Goal: Task Accomplishment & Management: Manage account settings

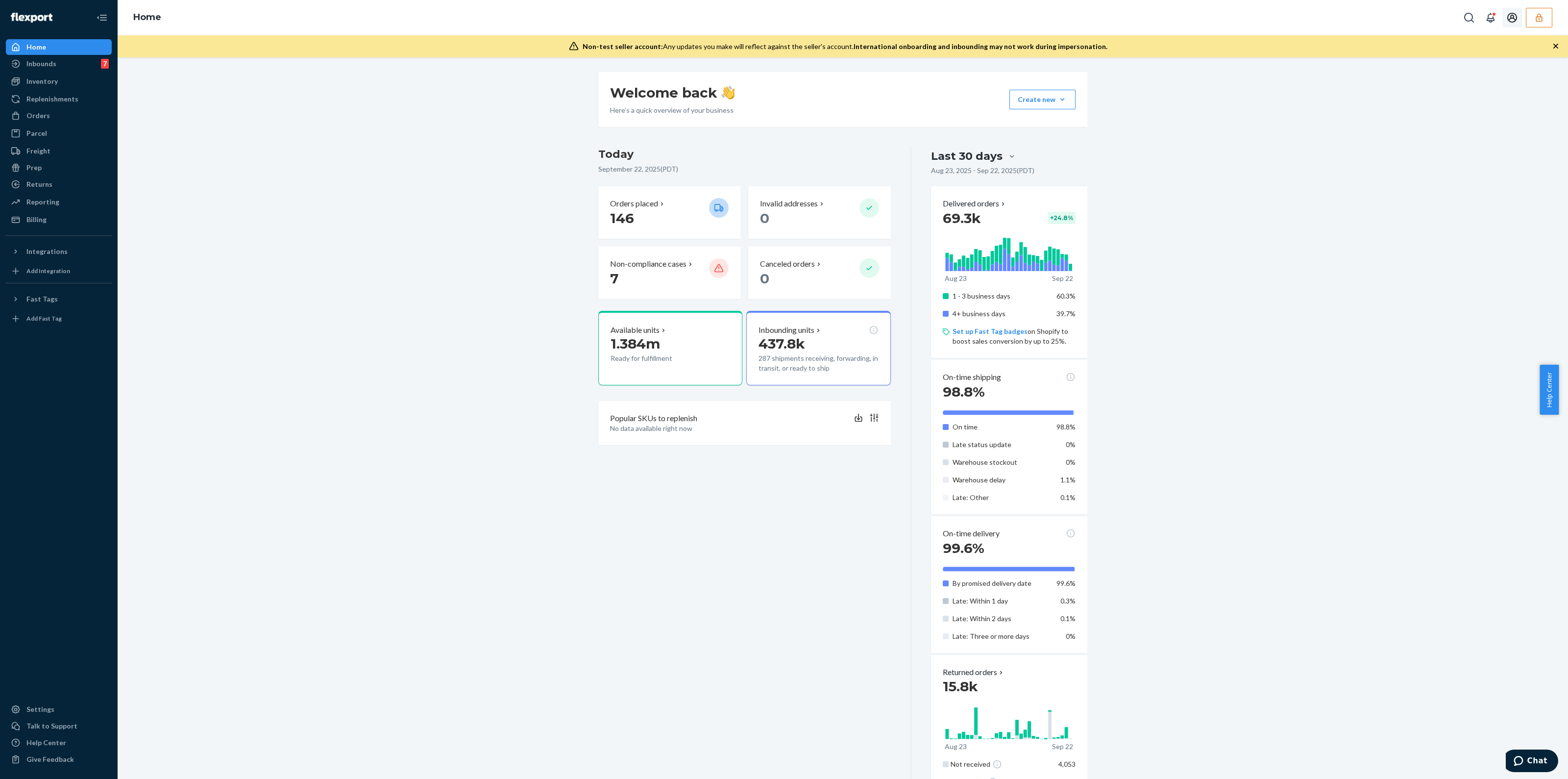
click at [1540, 20] on icon "button" at bounding box center [1539, 18] width 10 height 10
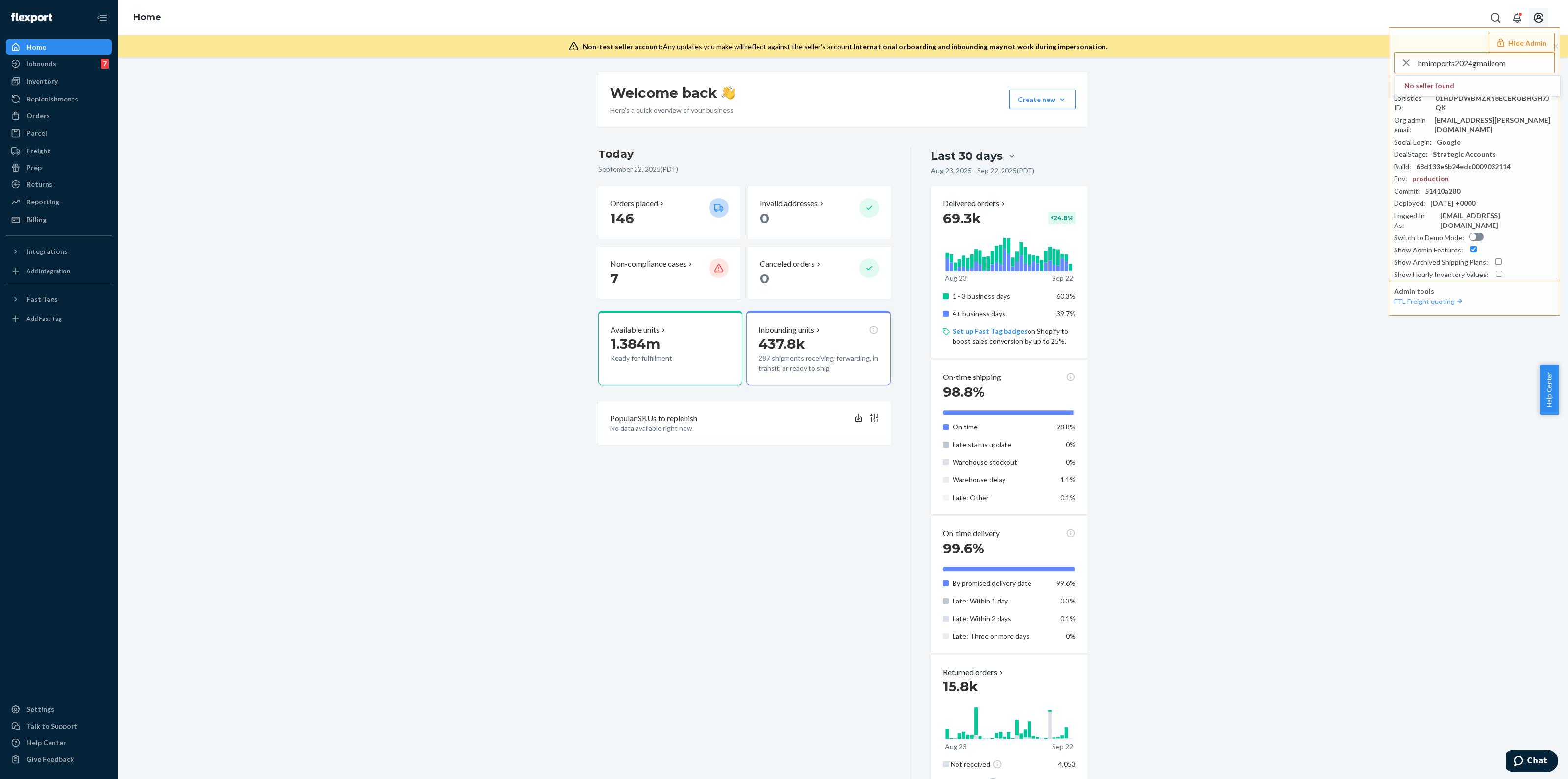
type input "hmimports2024gmailcom"
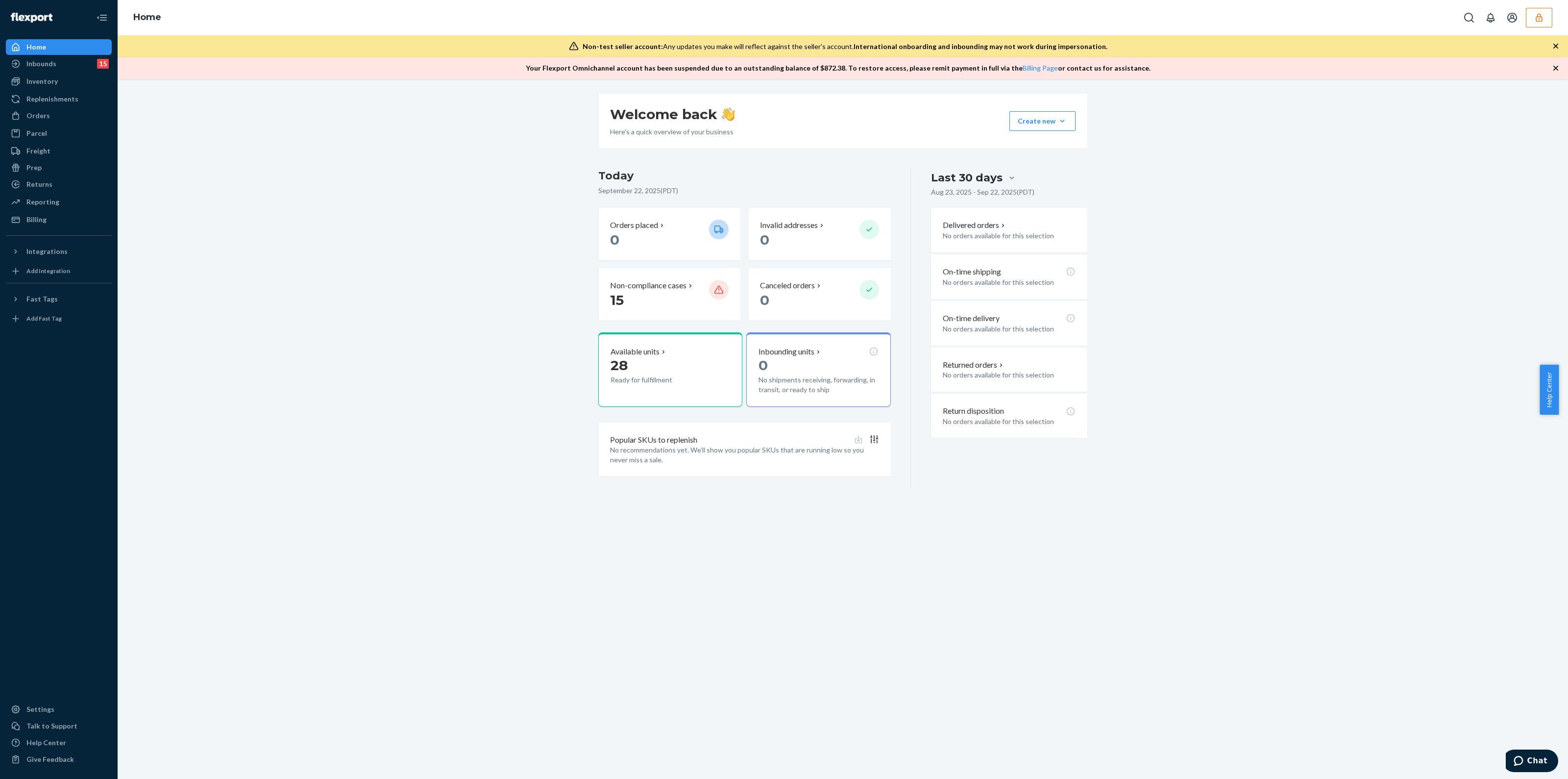
click at [1549, 20] on button "button" at bounding box center [1539, 17] width 26 height 20
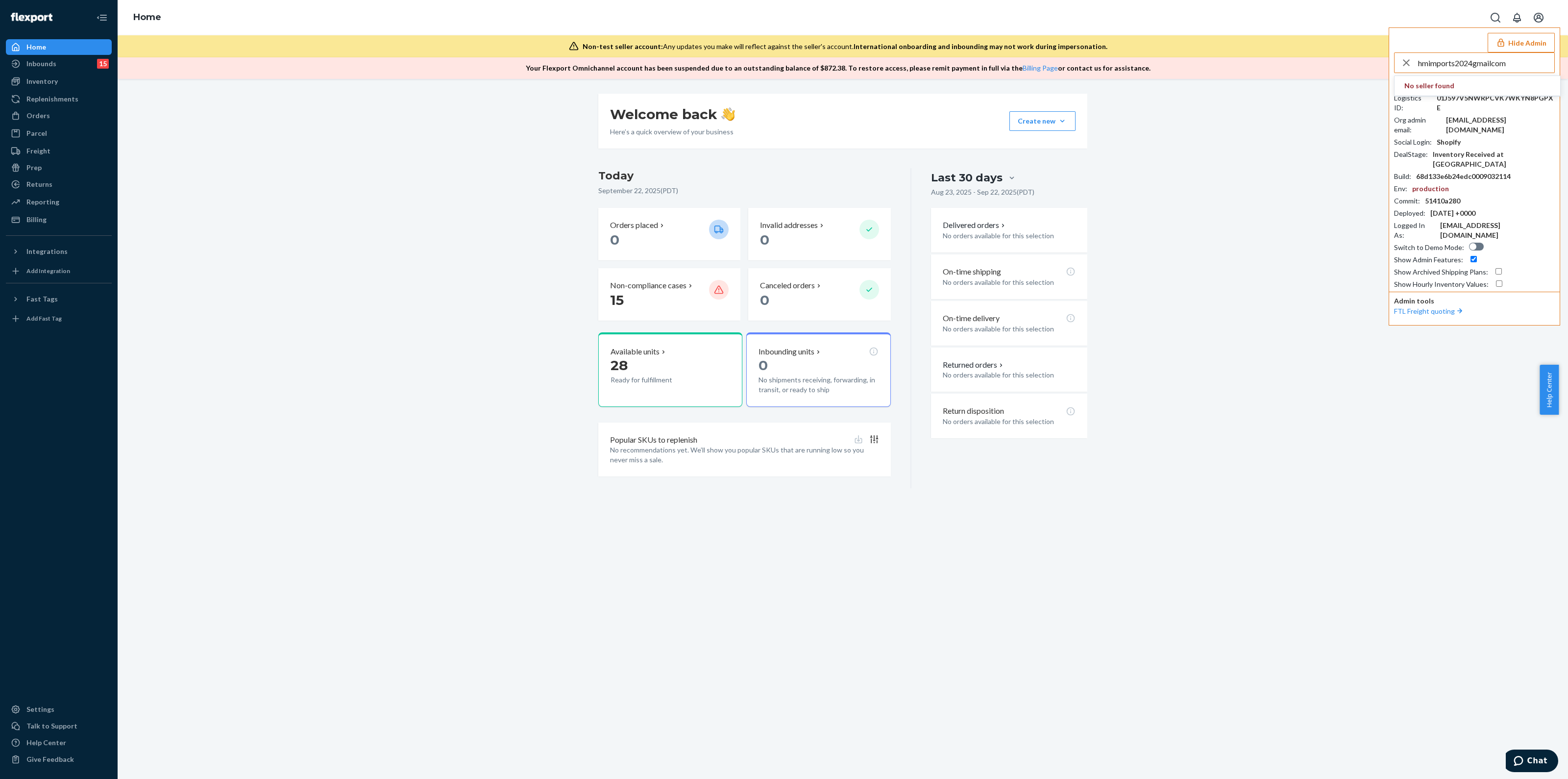
type input "hmimports2024gmailcom"
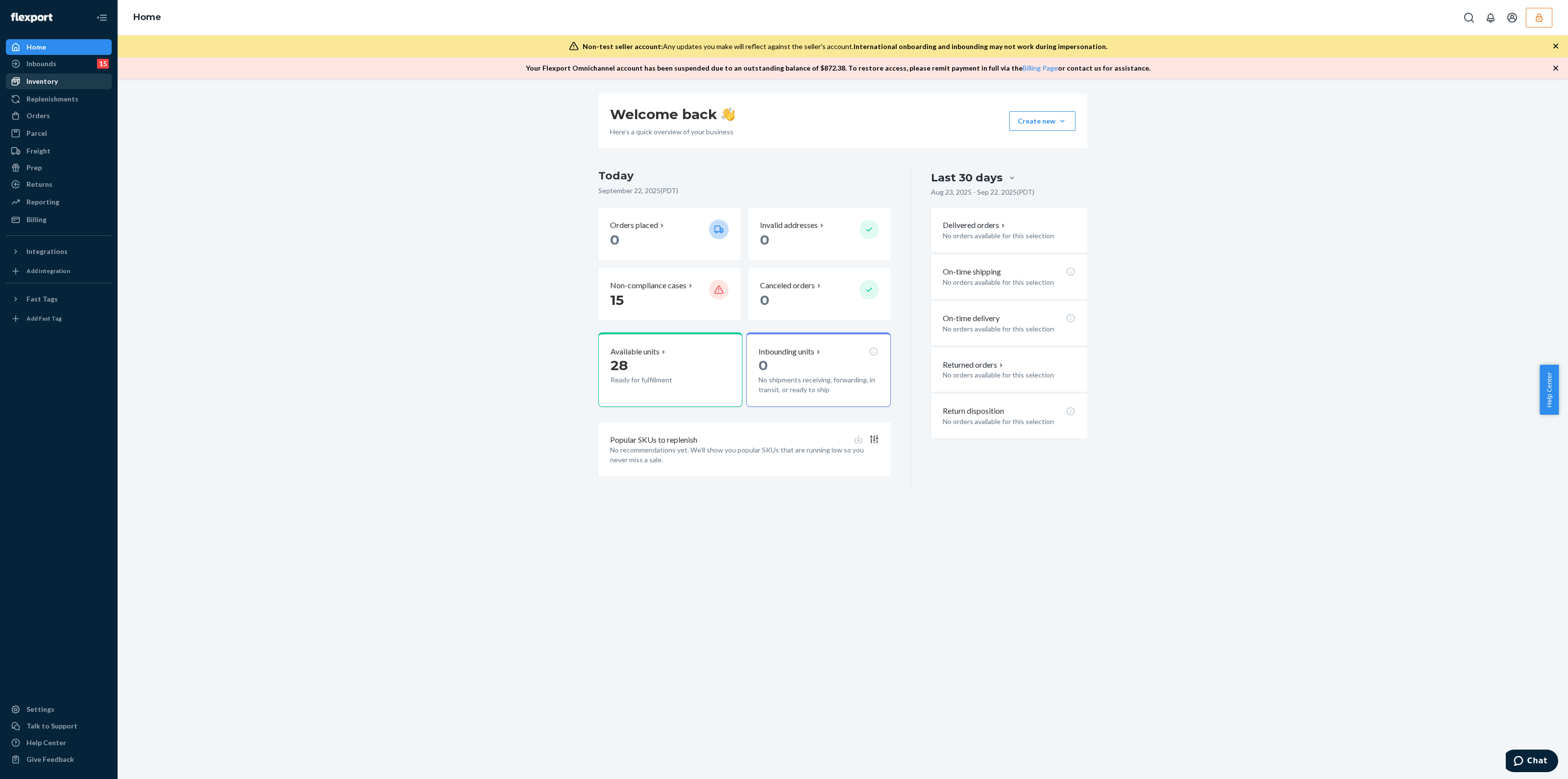
click at [67, 86] on div "Inventory" at bounding box center [59, 81] width 104 height 14
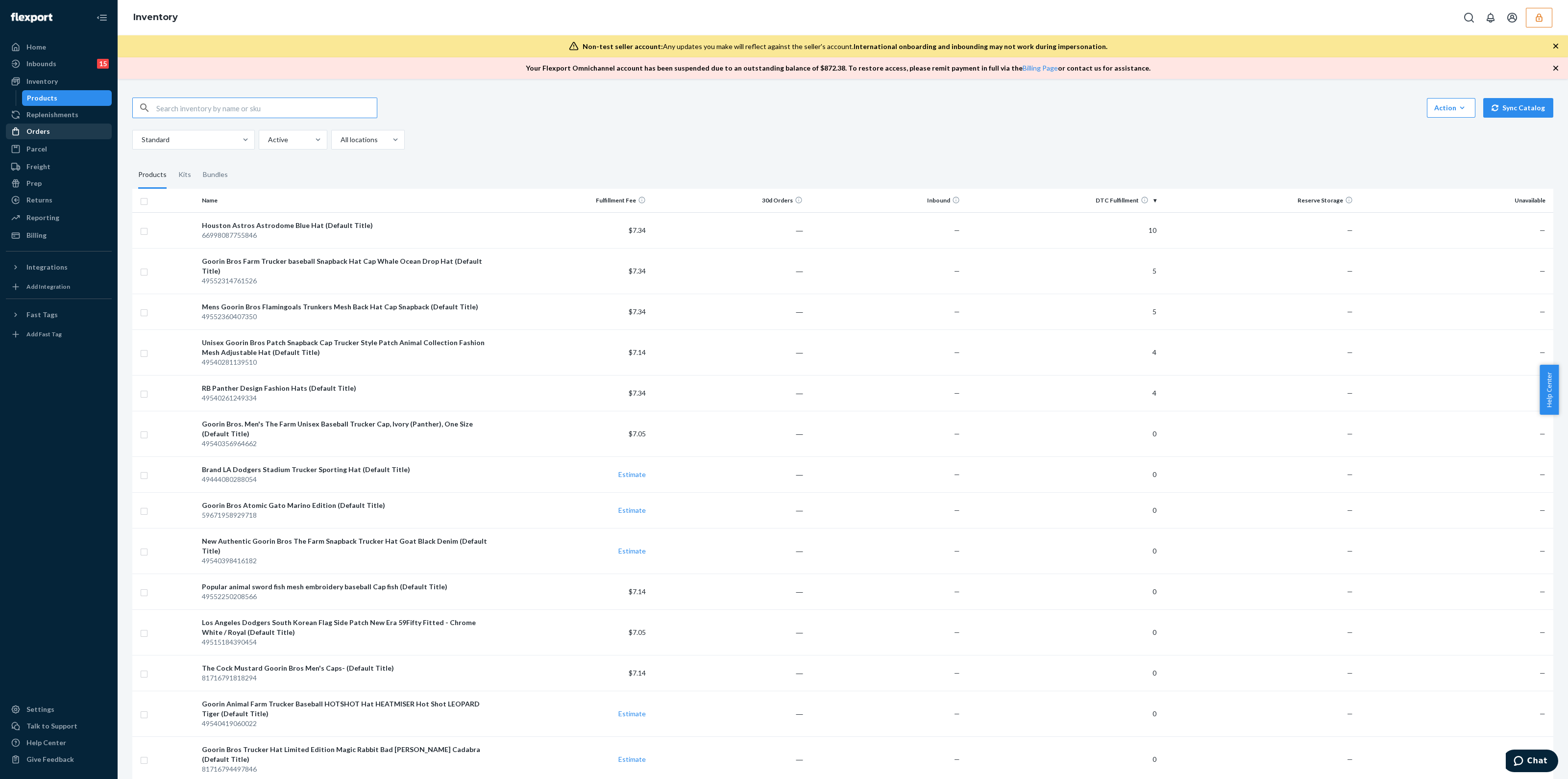
click at [44, 131] on div "Orders" at bounding box center [38, 132] width 23 height 10
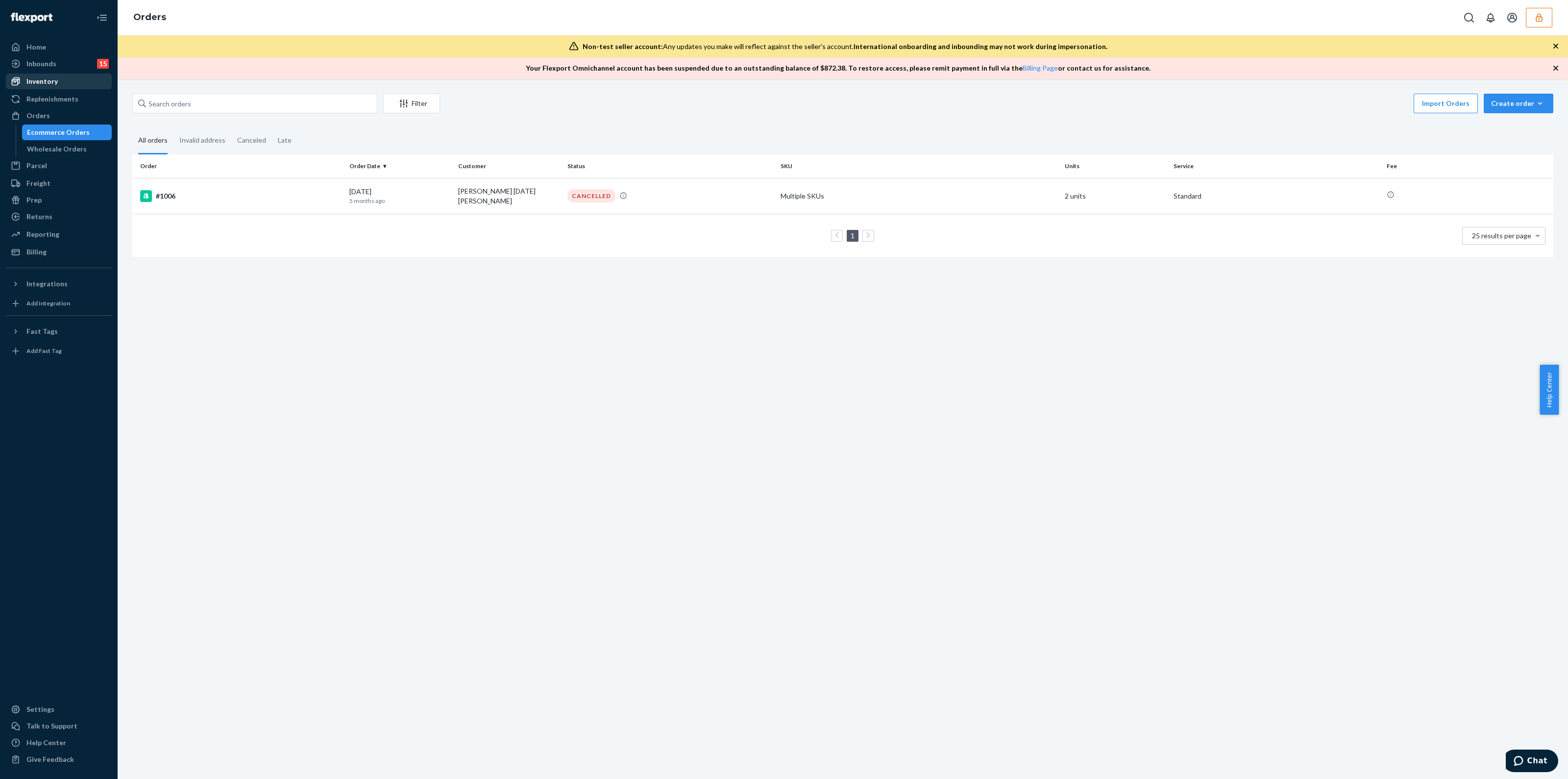
click at [66, 87] on div "Inventory" at bounding box center [59, 81] width 104 height 14
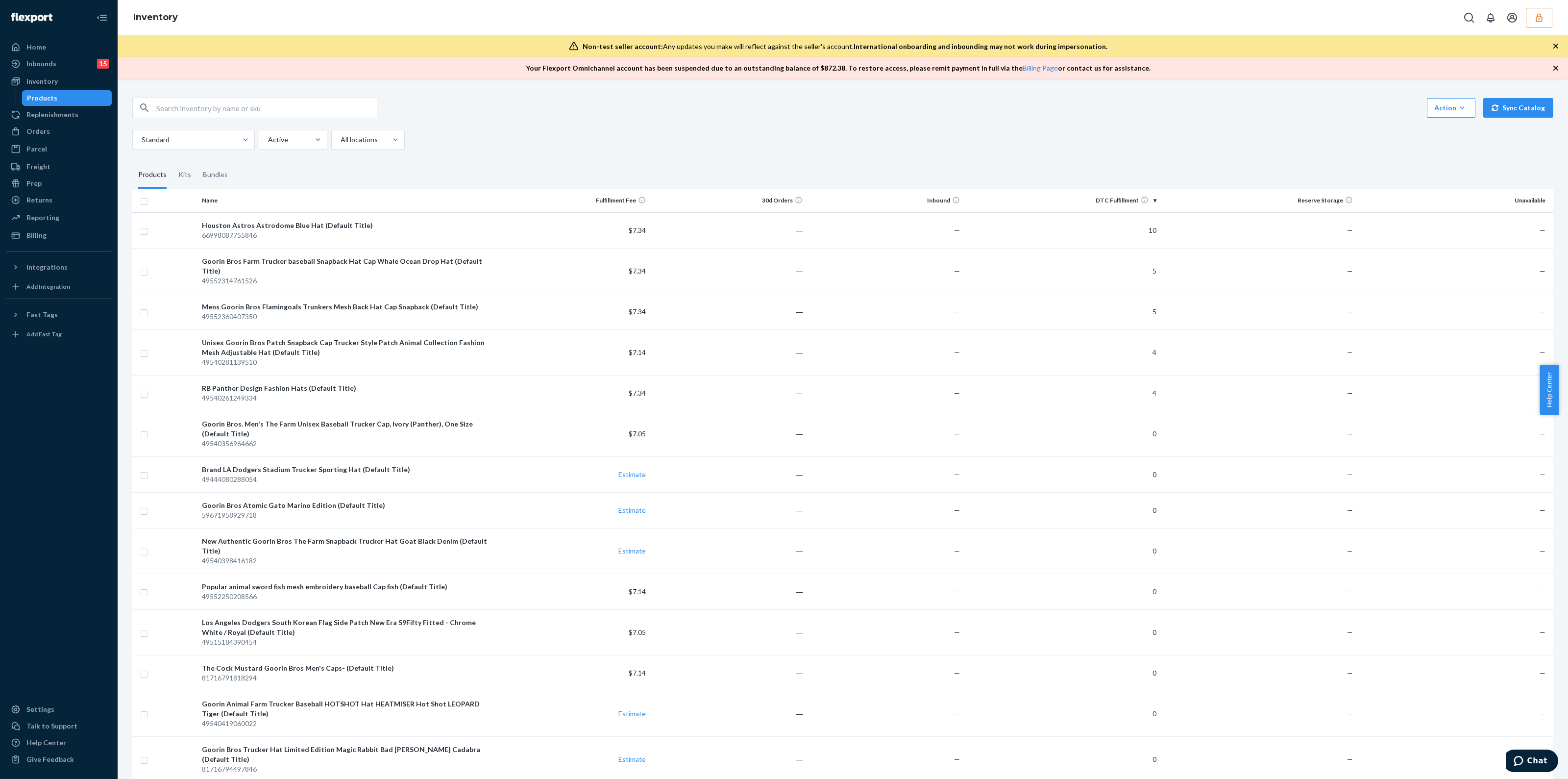
drag, startPoint x: 1547, startPoint y: 13, endPoint x: 1554, endPoint y: 16, distance: 7.6
click at [1547, 12] on button "button" at bounding box center [1539, 17] width 26 height 20
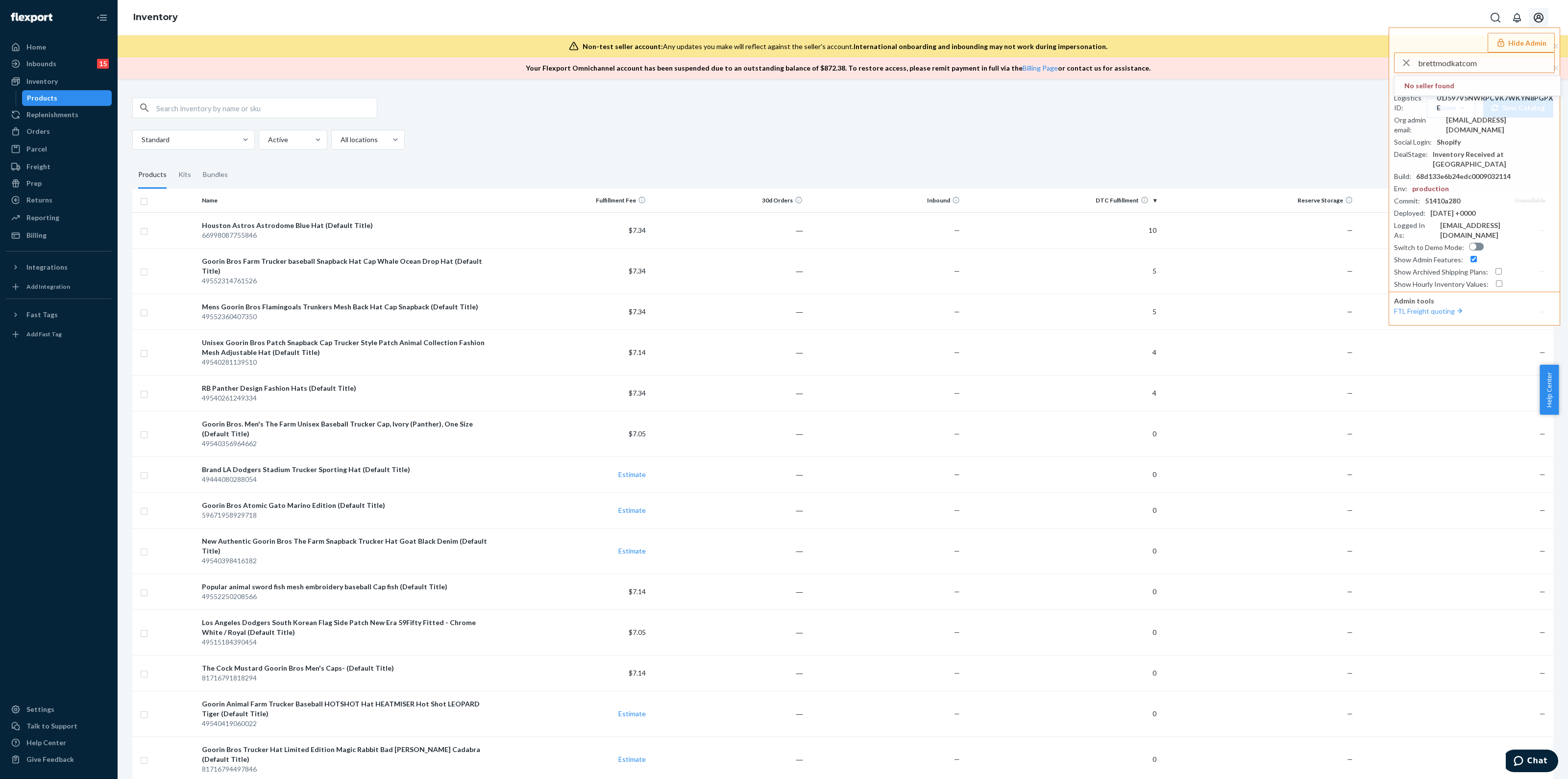
type input "brettmodkatcom"
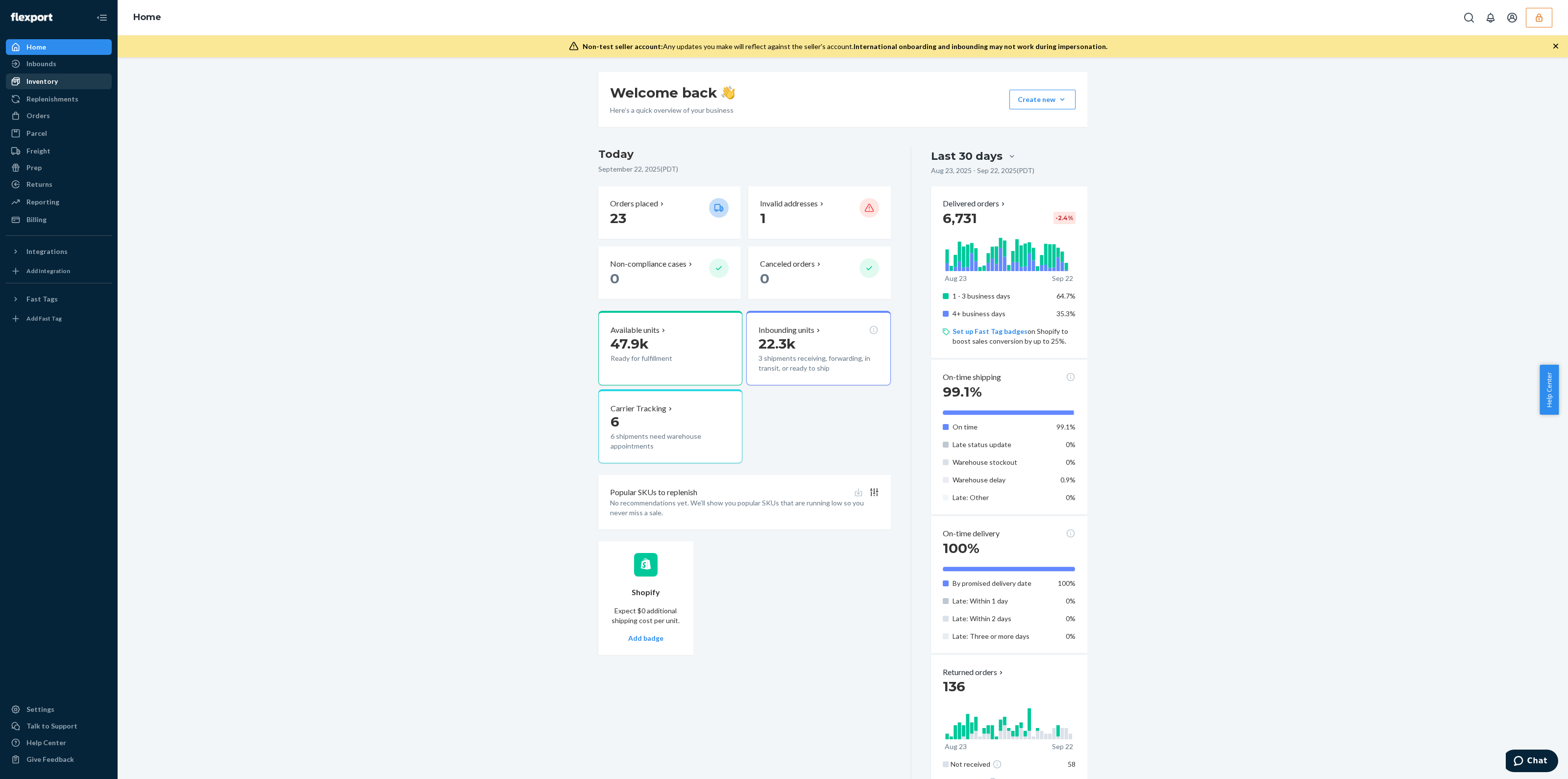
click at [41, 86] on div "Inventory" at bounding box center [59, 81] width 104 height 14
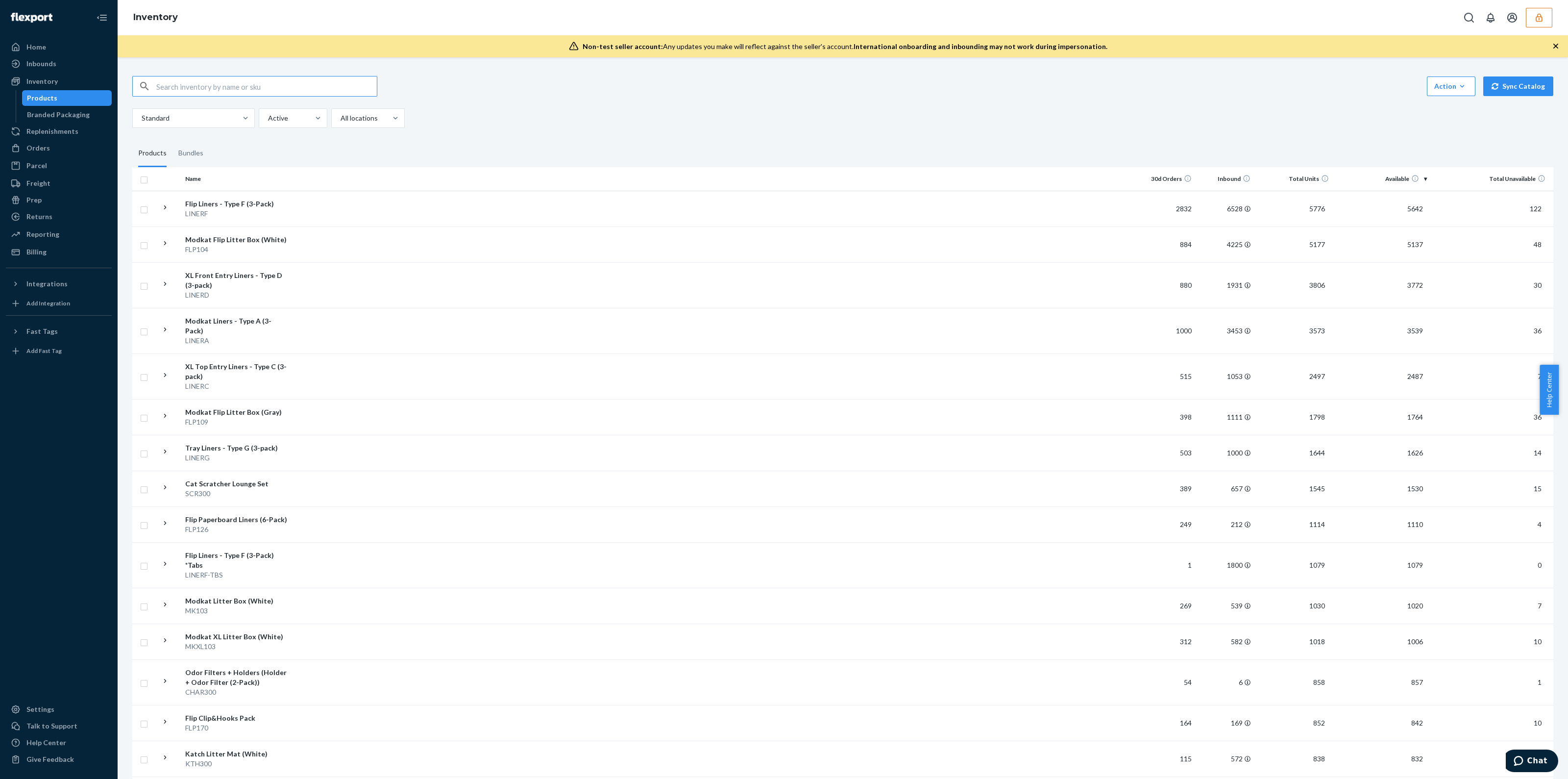
click at [255, 84] on input "text" at bounding box center [266, 86] width 220 height 20
paste input "DRZKJREPZ4G"
type input "DRZKJREPZ4G"
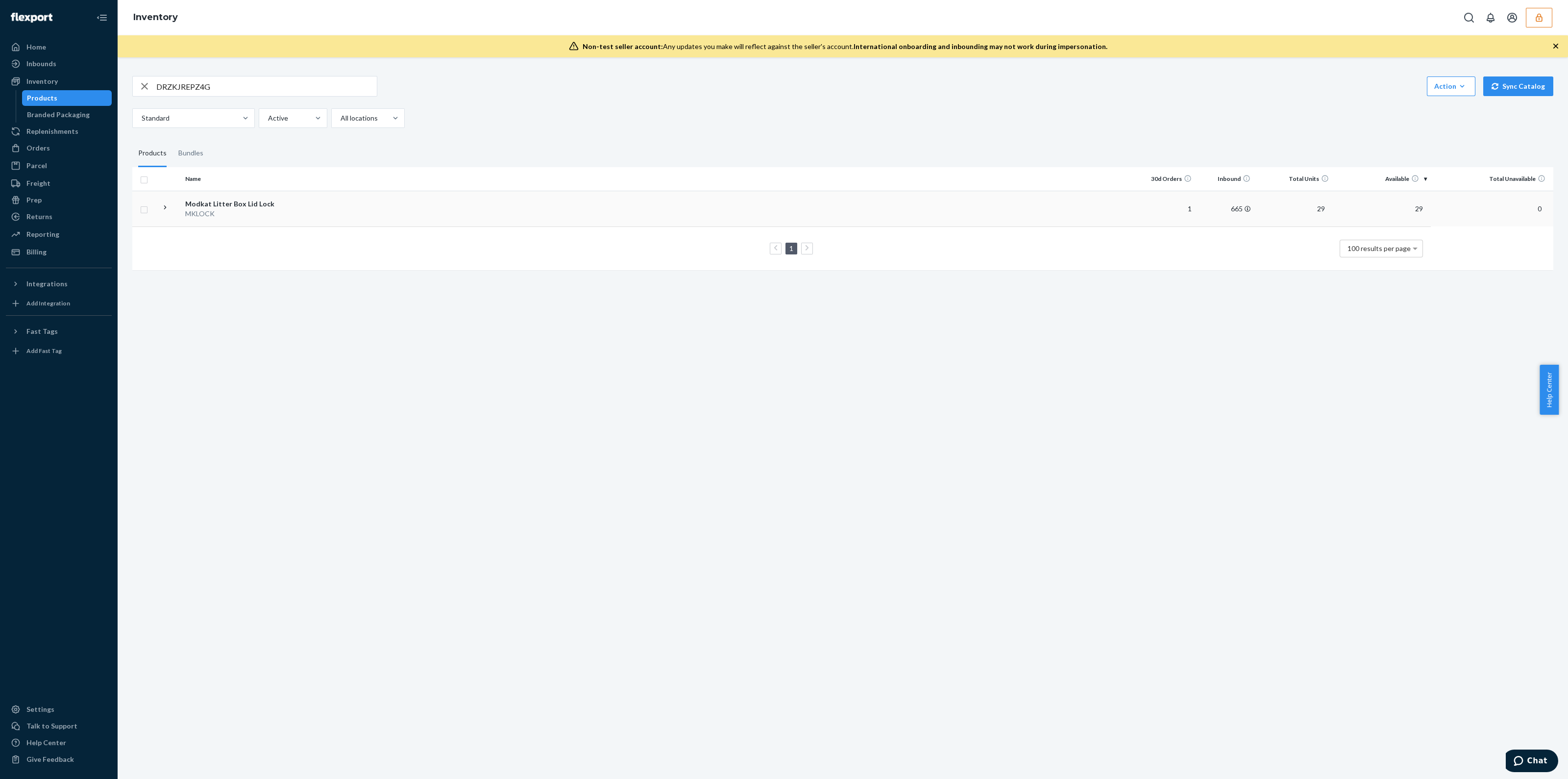
click at [414, 213] on td at bounding box center [714, 208] width 845 height 36
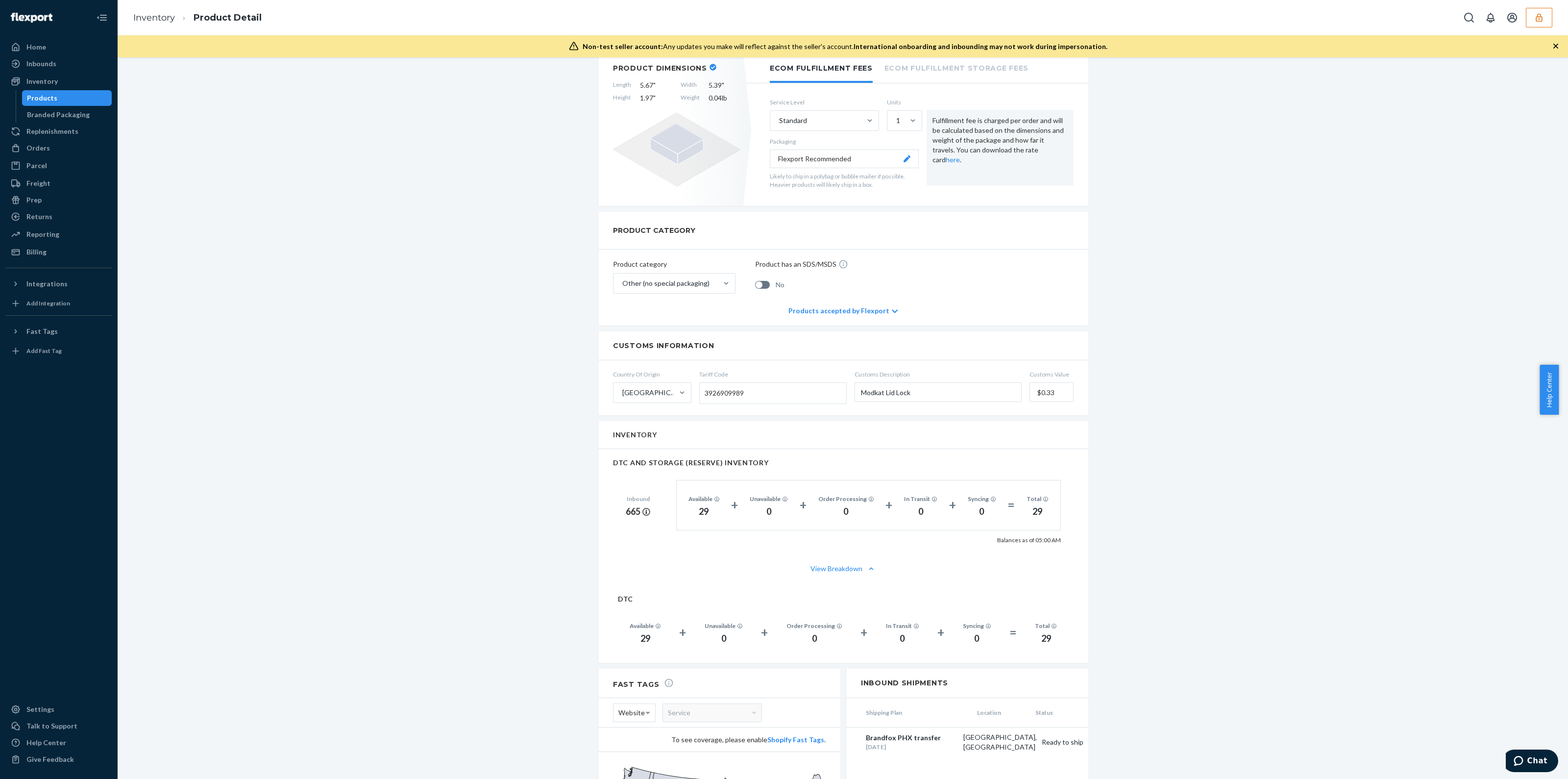
scroll to position [346, 0]
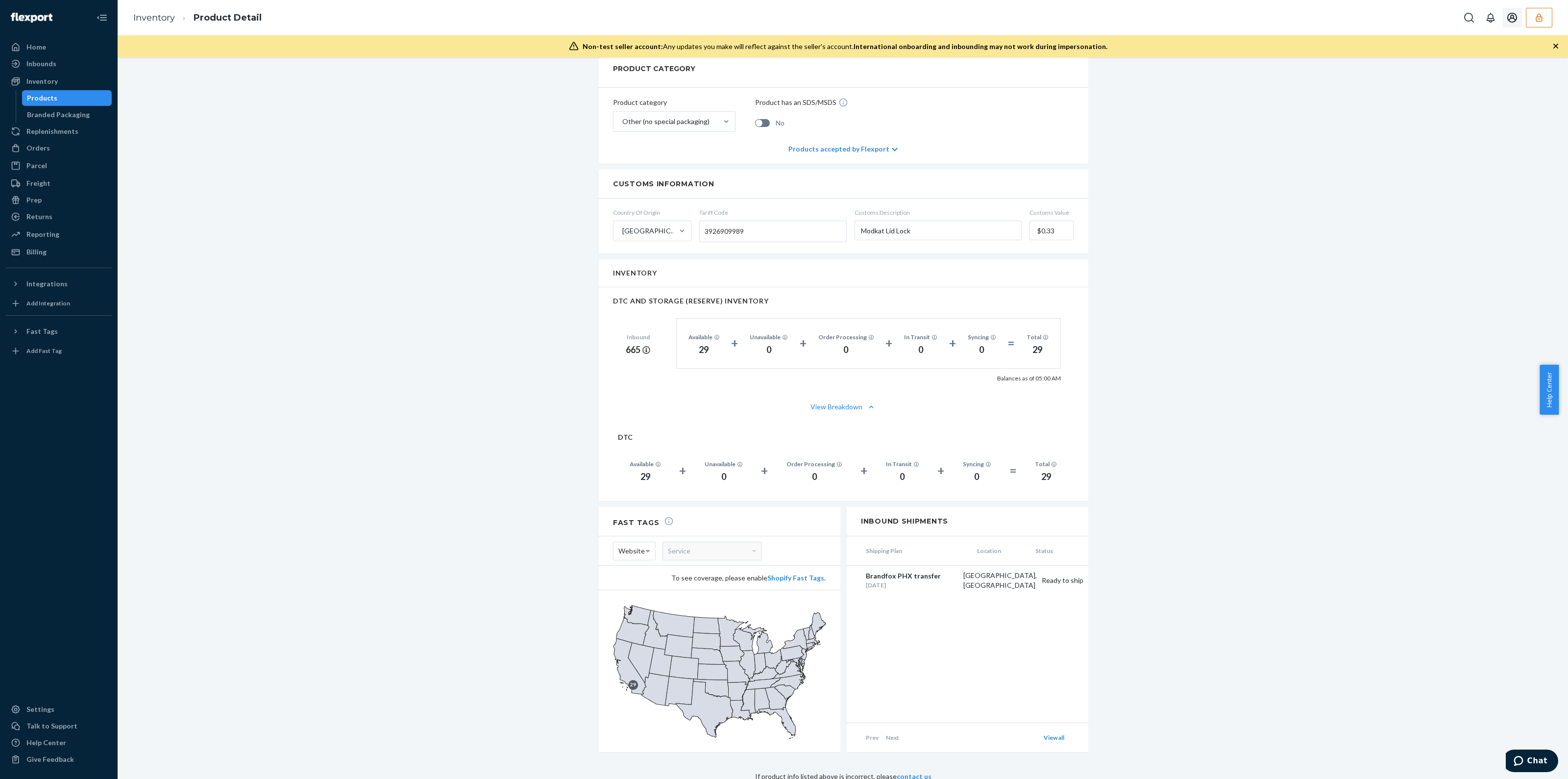
click at [1543, 14] on icon "button" at bounding box center [1539, 18] width 10 height 10
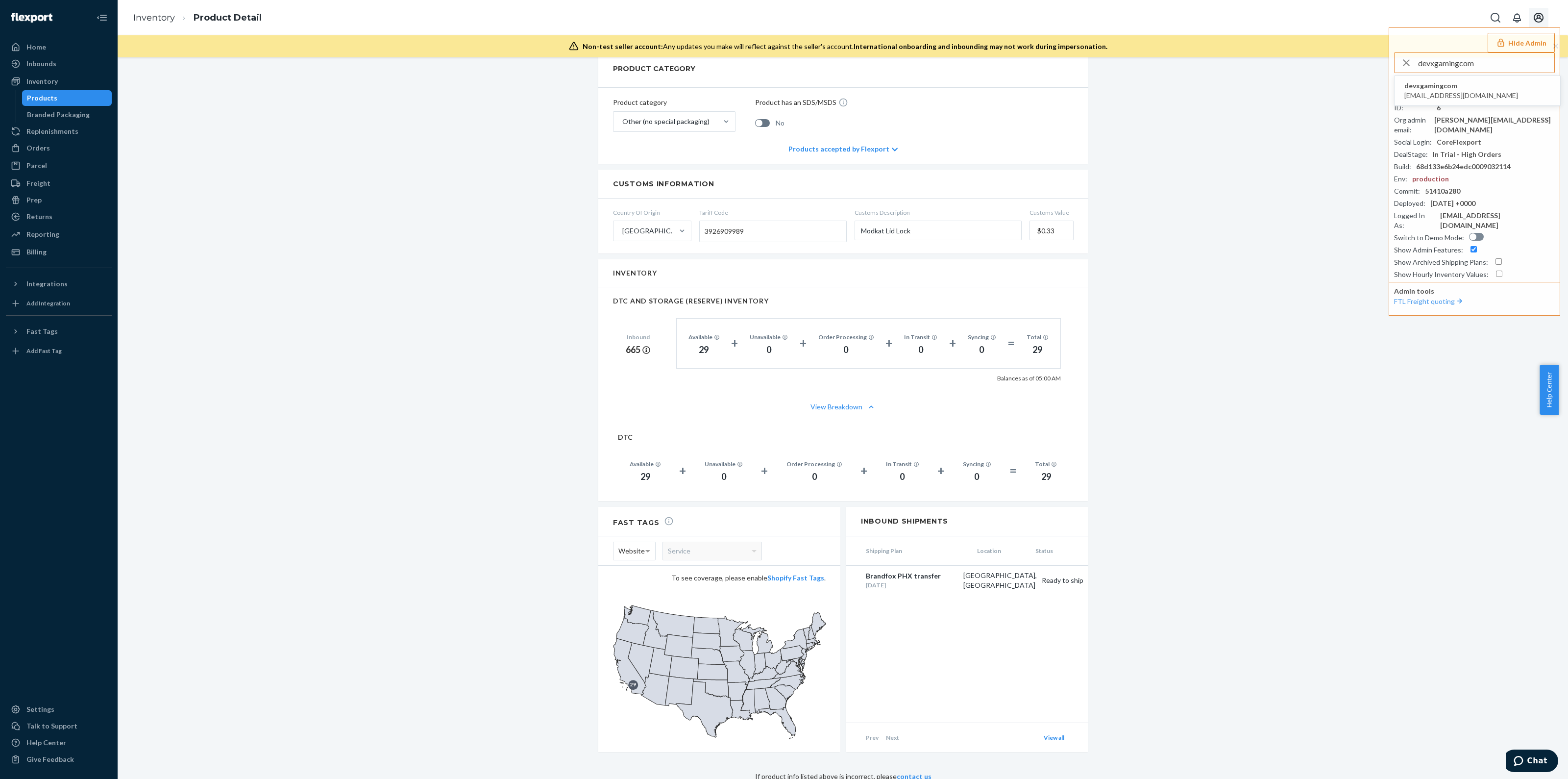
type input "devxgamingcom"
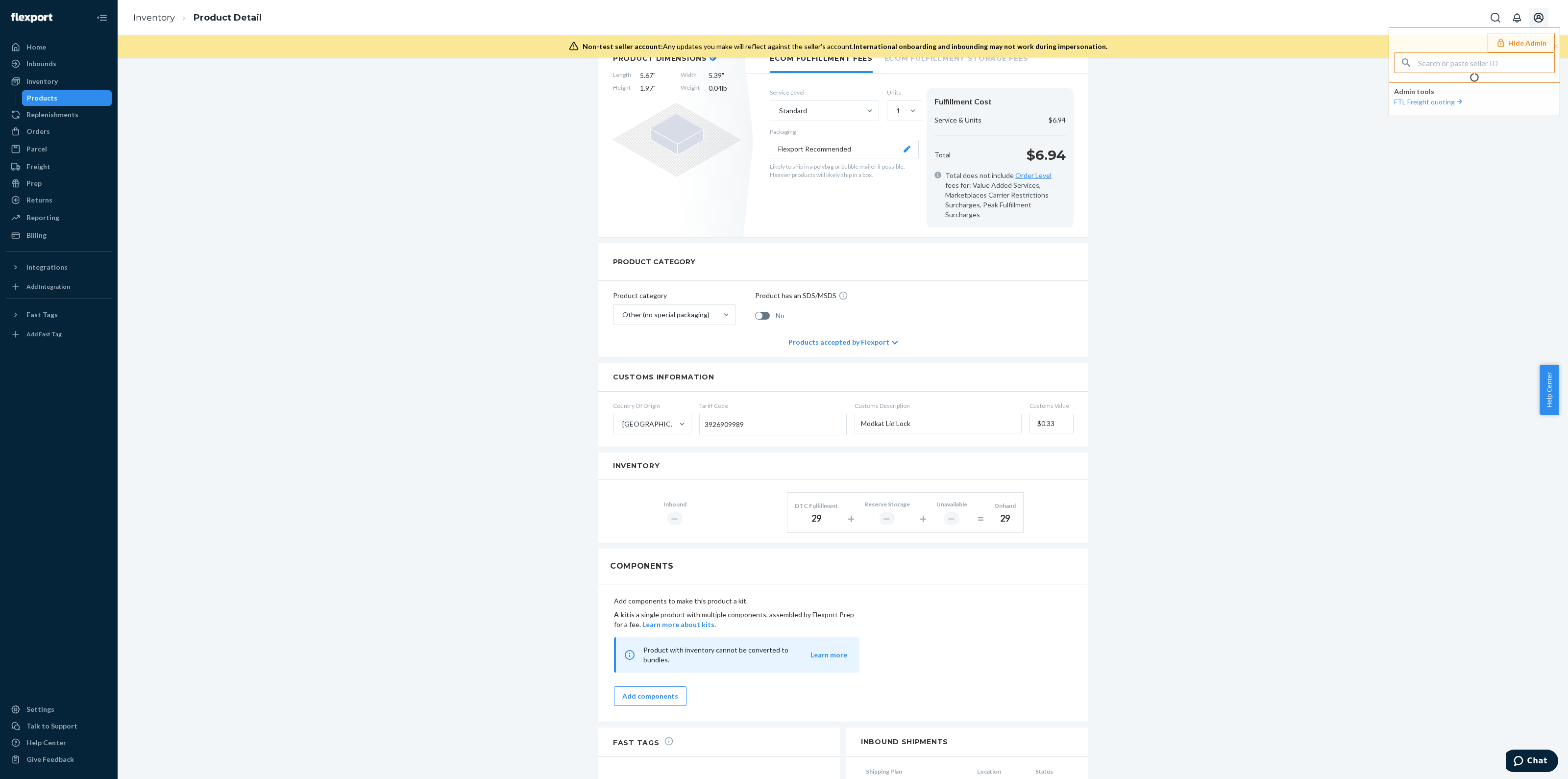
scroll to position [377, 0]
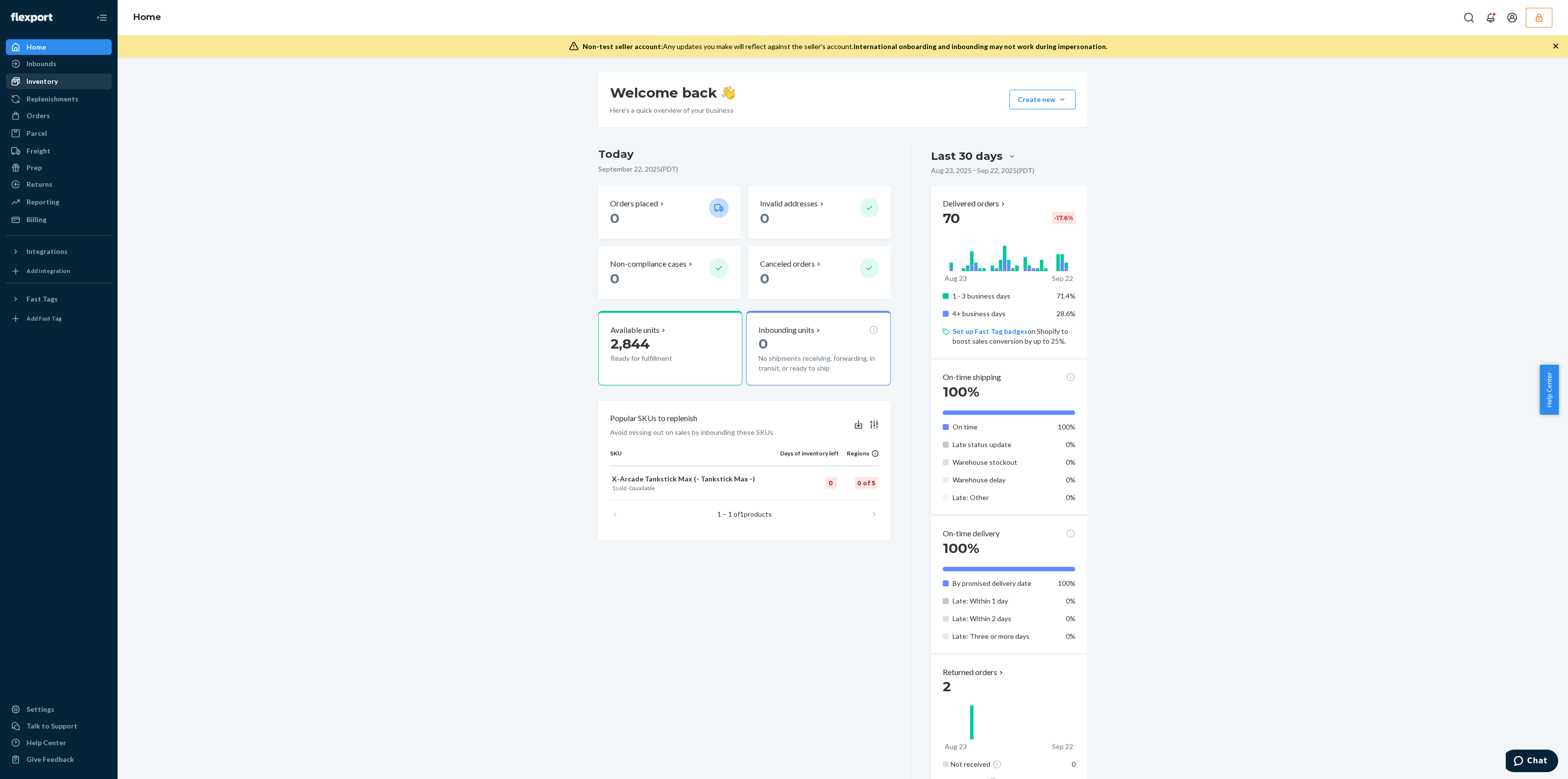
click at [41, 82] on div "Inventory" at bounding box center [42, 81] width 31 height 10
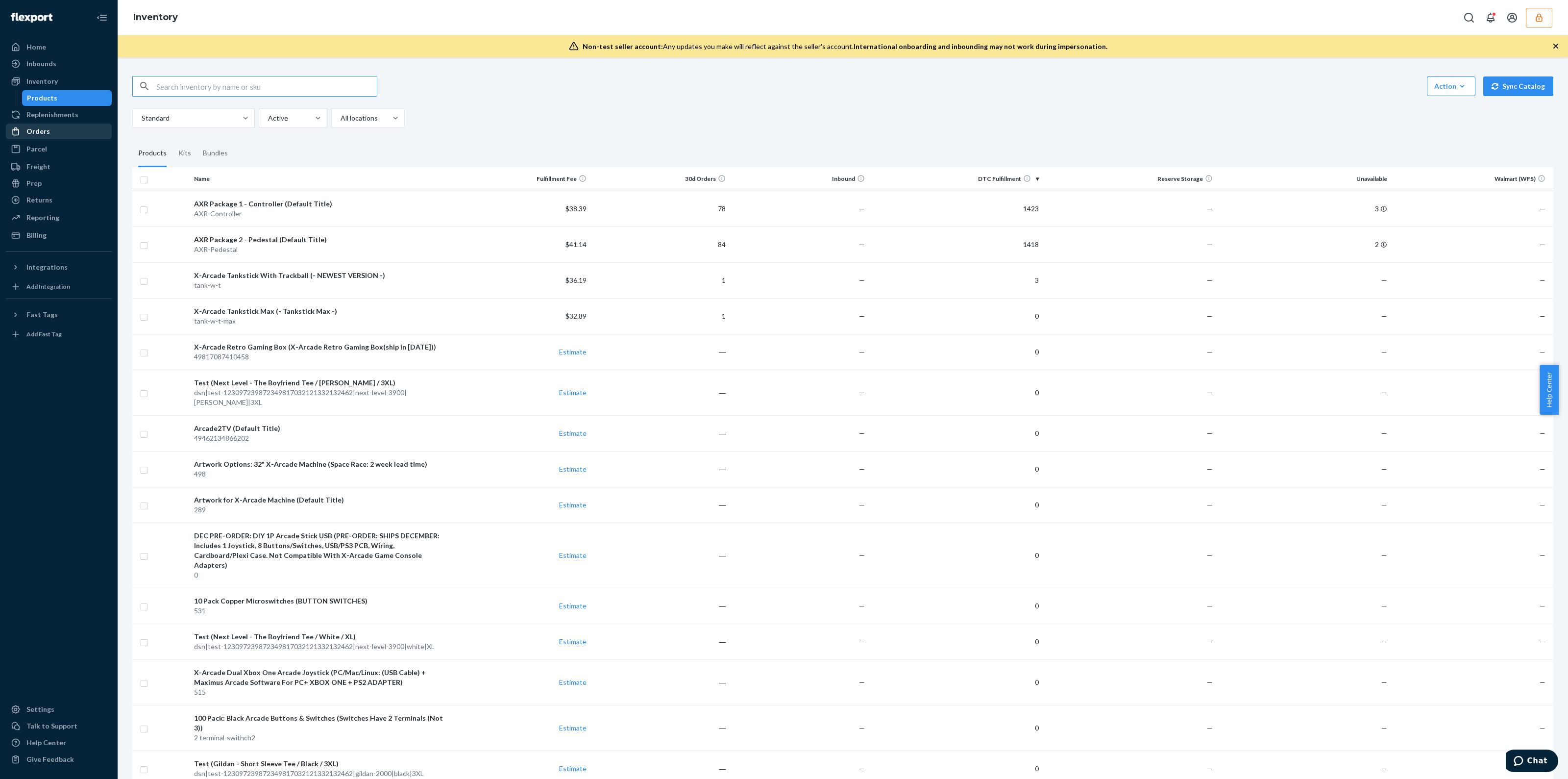
click at [49, 137] on div "Orders" at bounding box center [59, 132] width 104 height 14
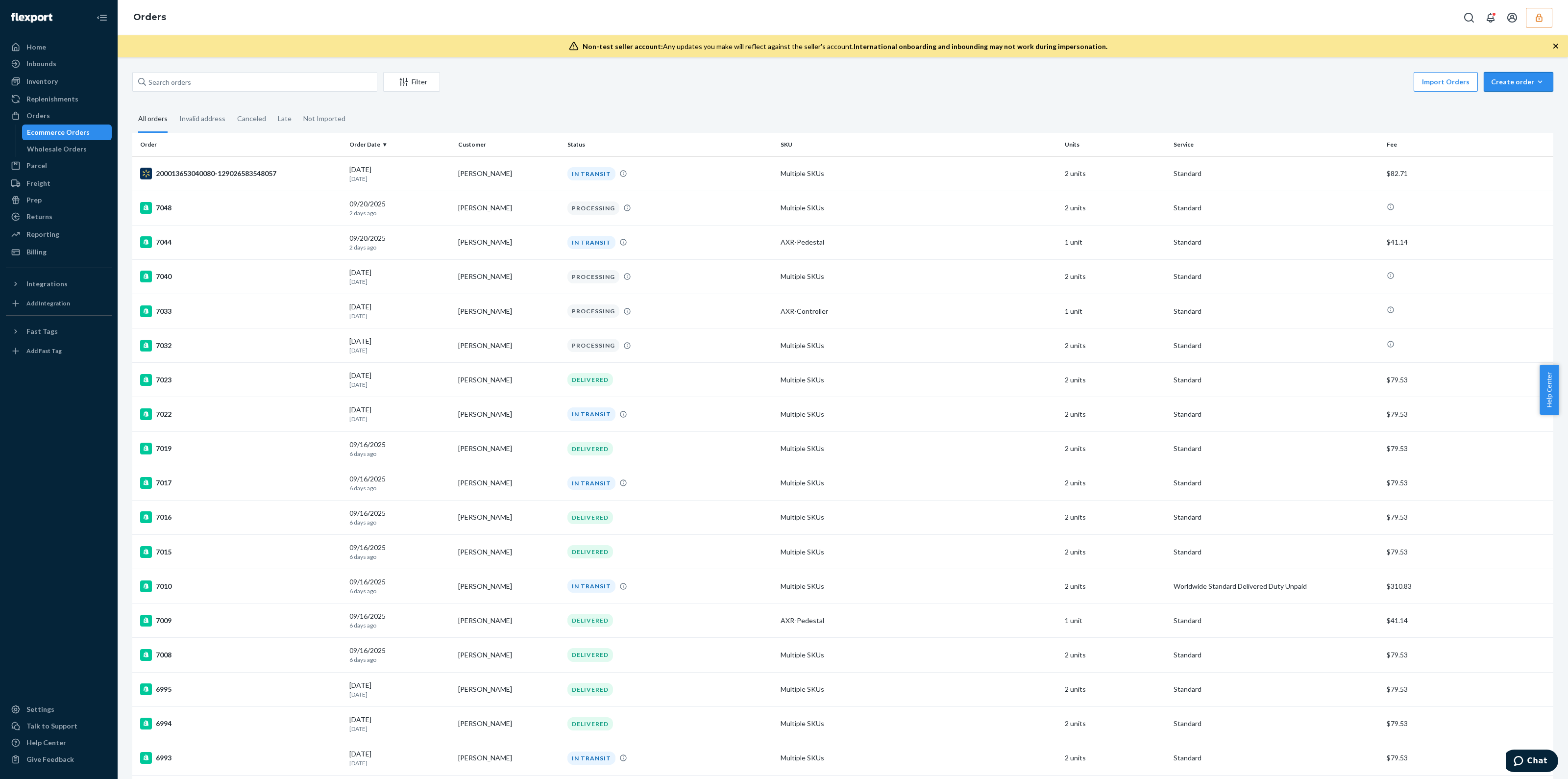
click at [1503, 77] on div "Create order" at bounding box center [1518, 82] width 55 height 10
click at [1495, 123] on span "Removal order" at bounding box center [1524, 126] width 61 height 7
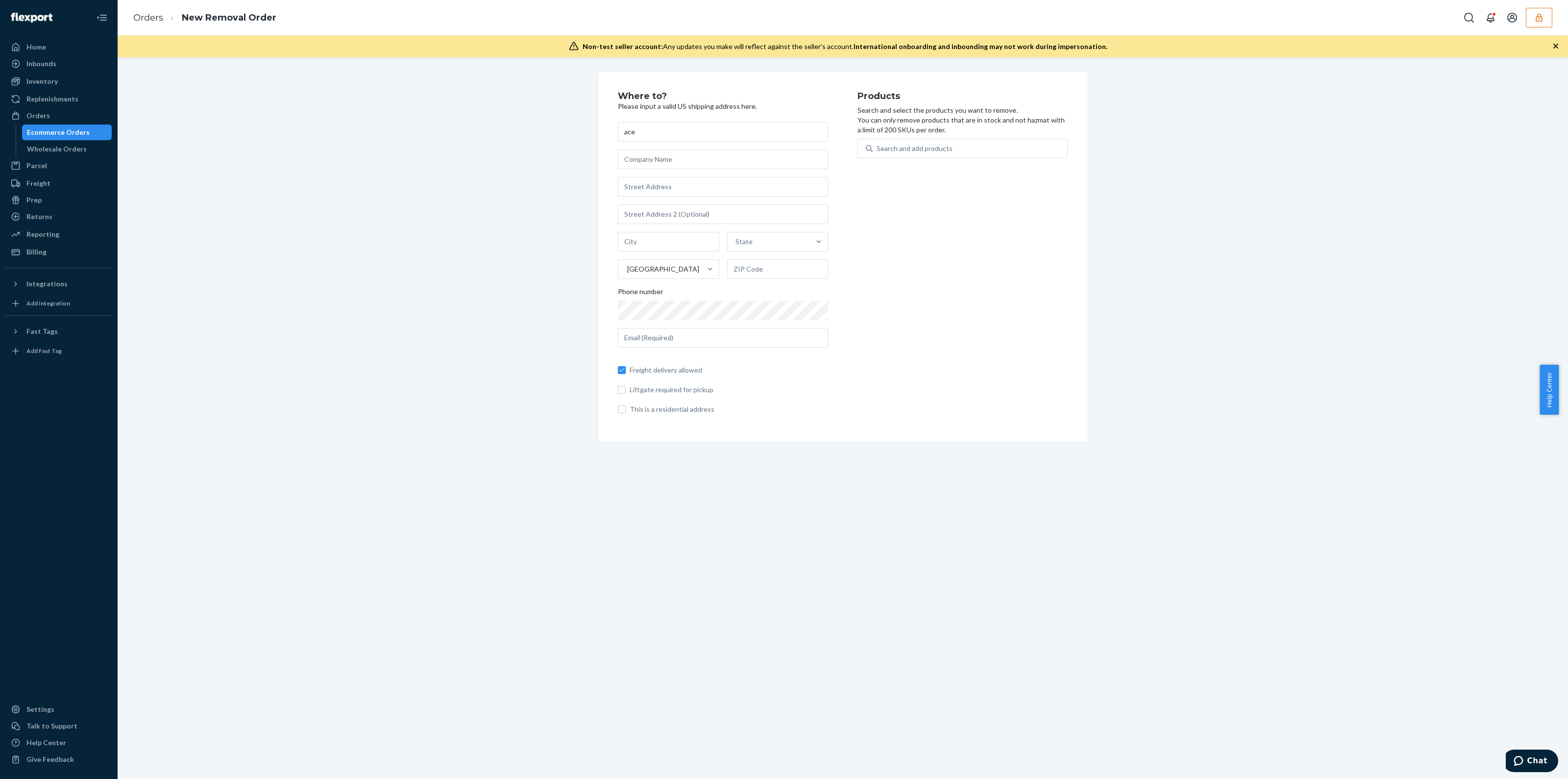
type input "ace"
click at [718, 192] on input "text" at bounding box center [723, 186] width 210 height 20
type input "14636"
type input "Fontana"
type input "92335"
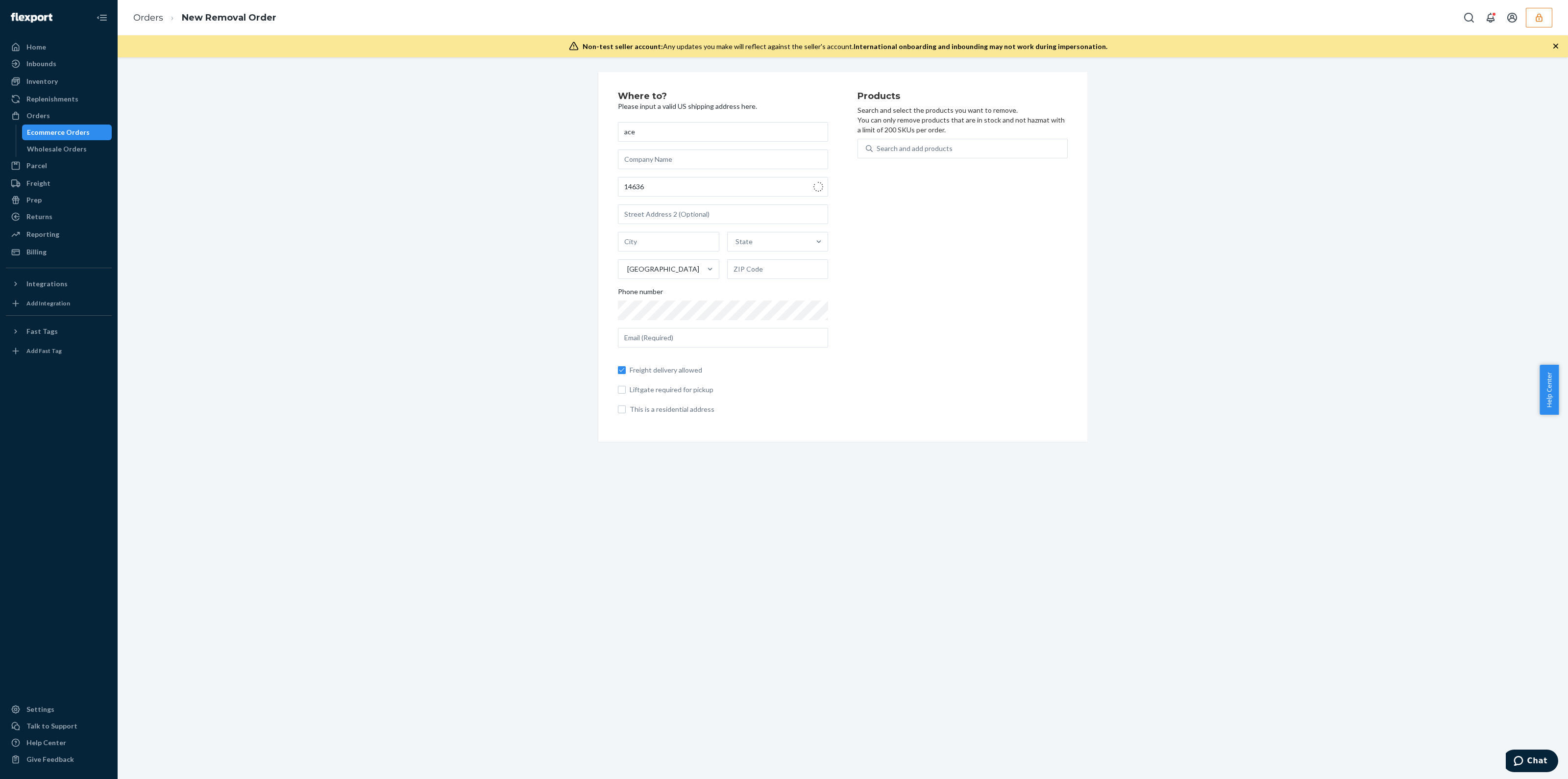
type input "14636 Randall Ave"
type input "hotdogman710@gmail.com"
click at [934, 140] on div "Search and add products" at bounding box center [969, 149] width 195 height 18
click at [877, 144] on input "0 results available. Use Up and Down to choose options, press Enter to select t…" at bounding box center [877, 149] width 1 height 10
type input "a"
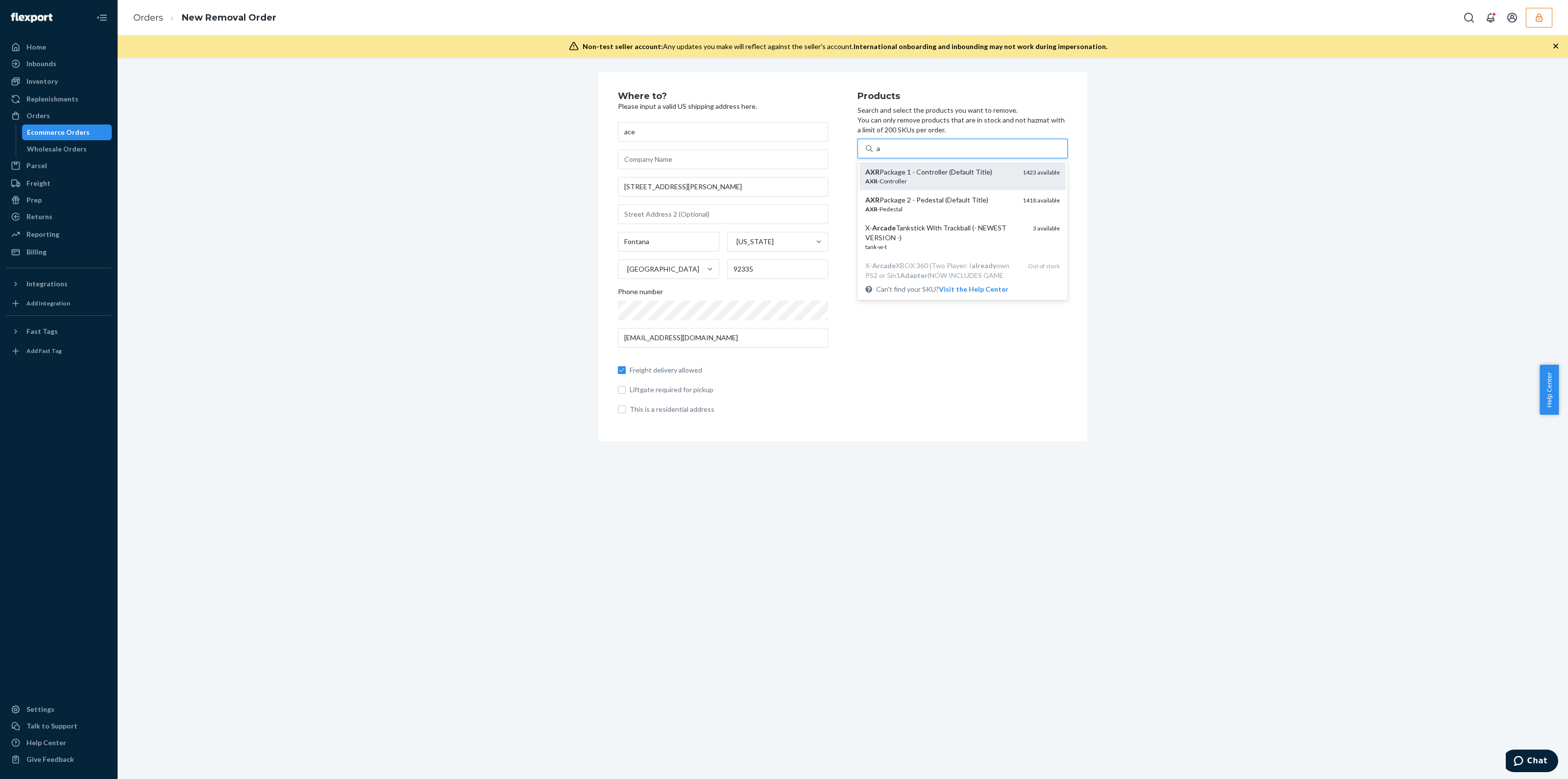
click at [995, 177] on div "AXR -Controller" at bounding box center [940, 181] width 149 height 8
click at [881, 154] on input "a" at bounding box center [879, 149] width 4 height 10
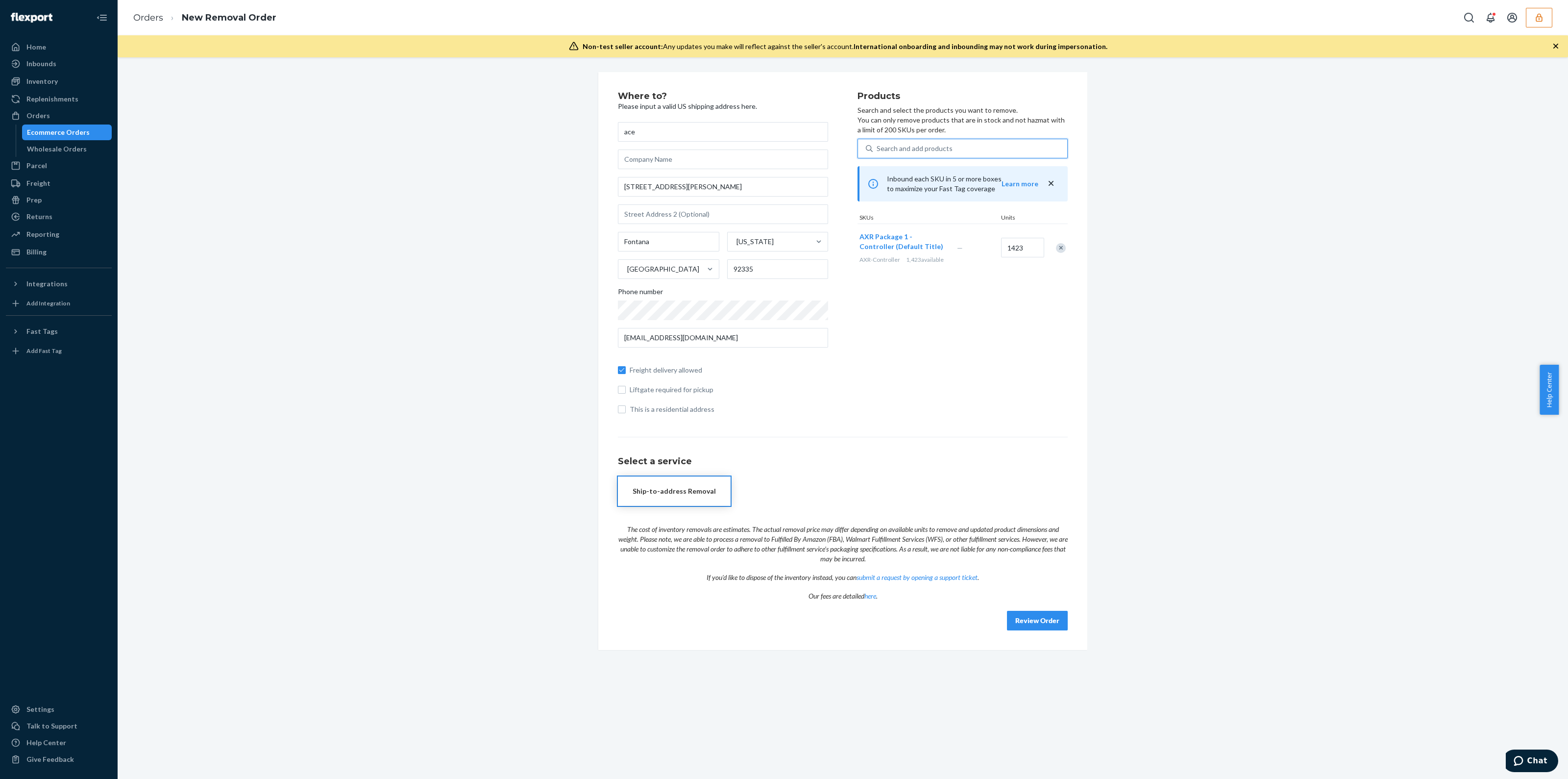
type input "a"
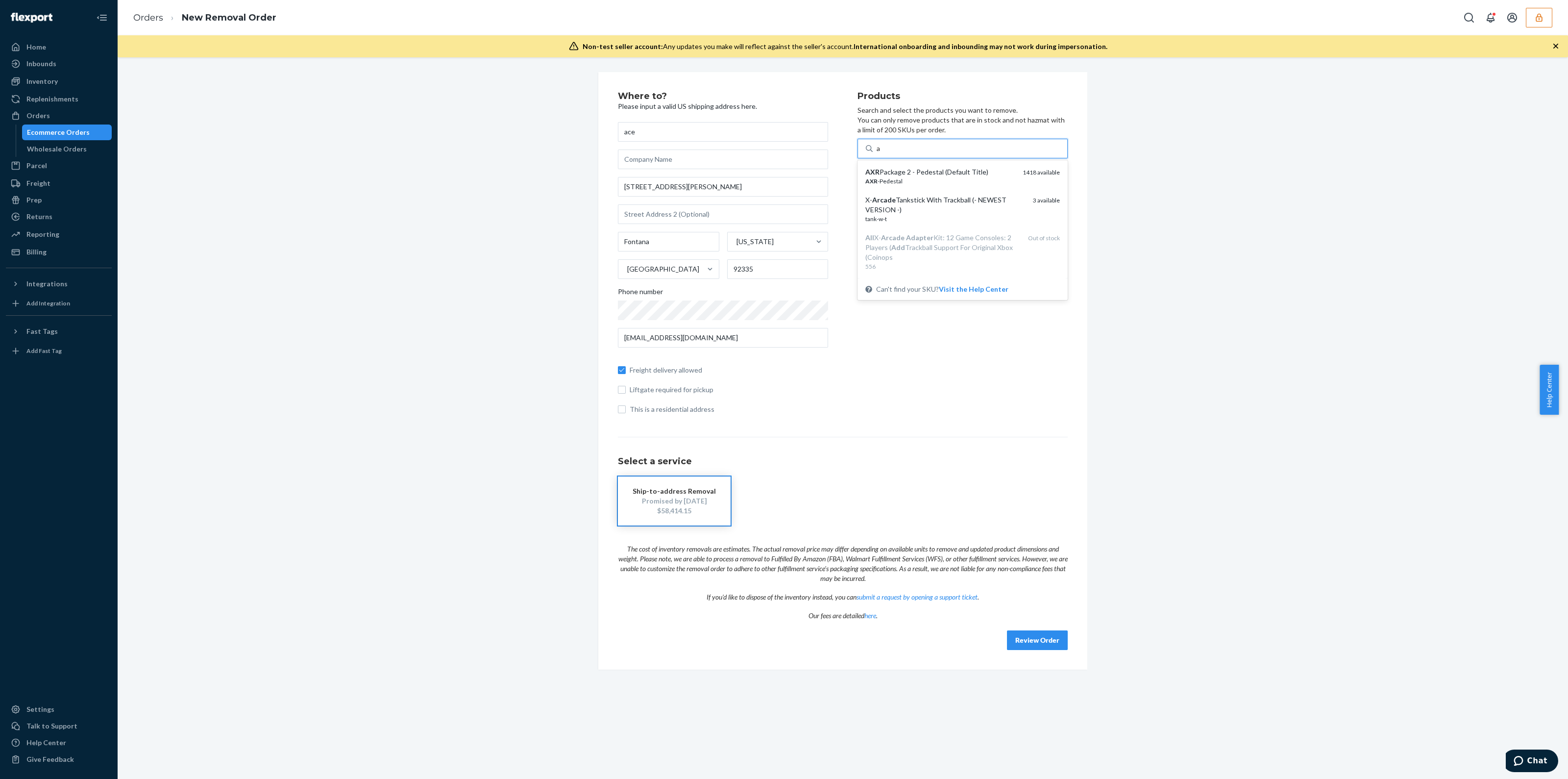
click at [995, 177] on div "AXR -Pedestal" at bounding box center [940, 181] width 149 height 8
click at [881, 154] on input "a" at bounding box center [879, 149] width 4 height 10
click at [52, 138] on div "Ecommerce Orders" at bounding box center [67, 132] width 88 height 14
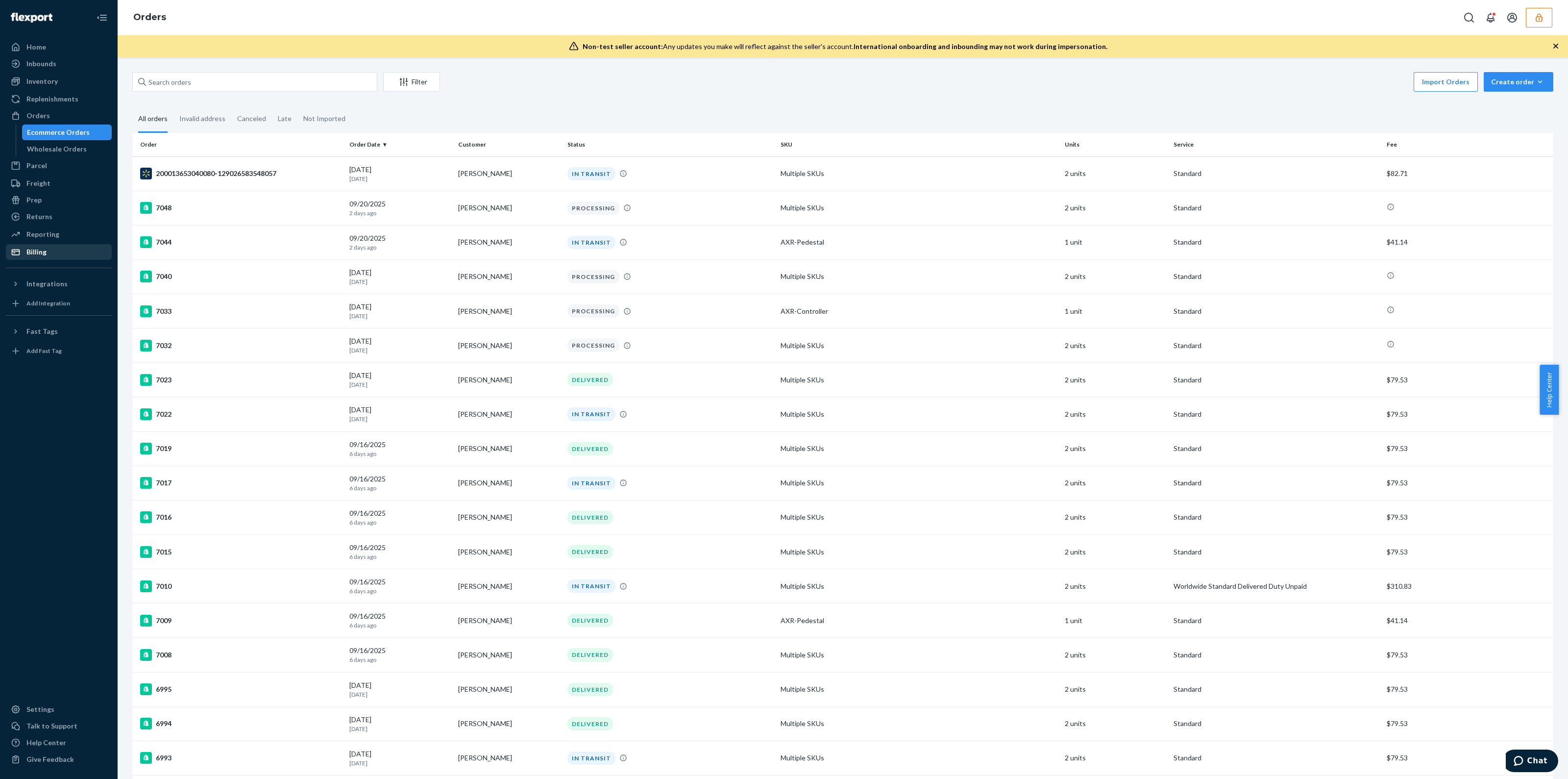
click at [32, 258] on div "Billing" at bounding box center [59, 252] width 104 height 14
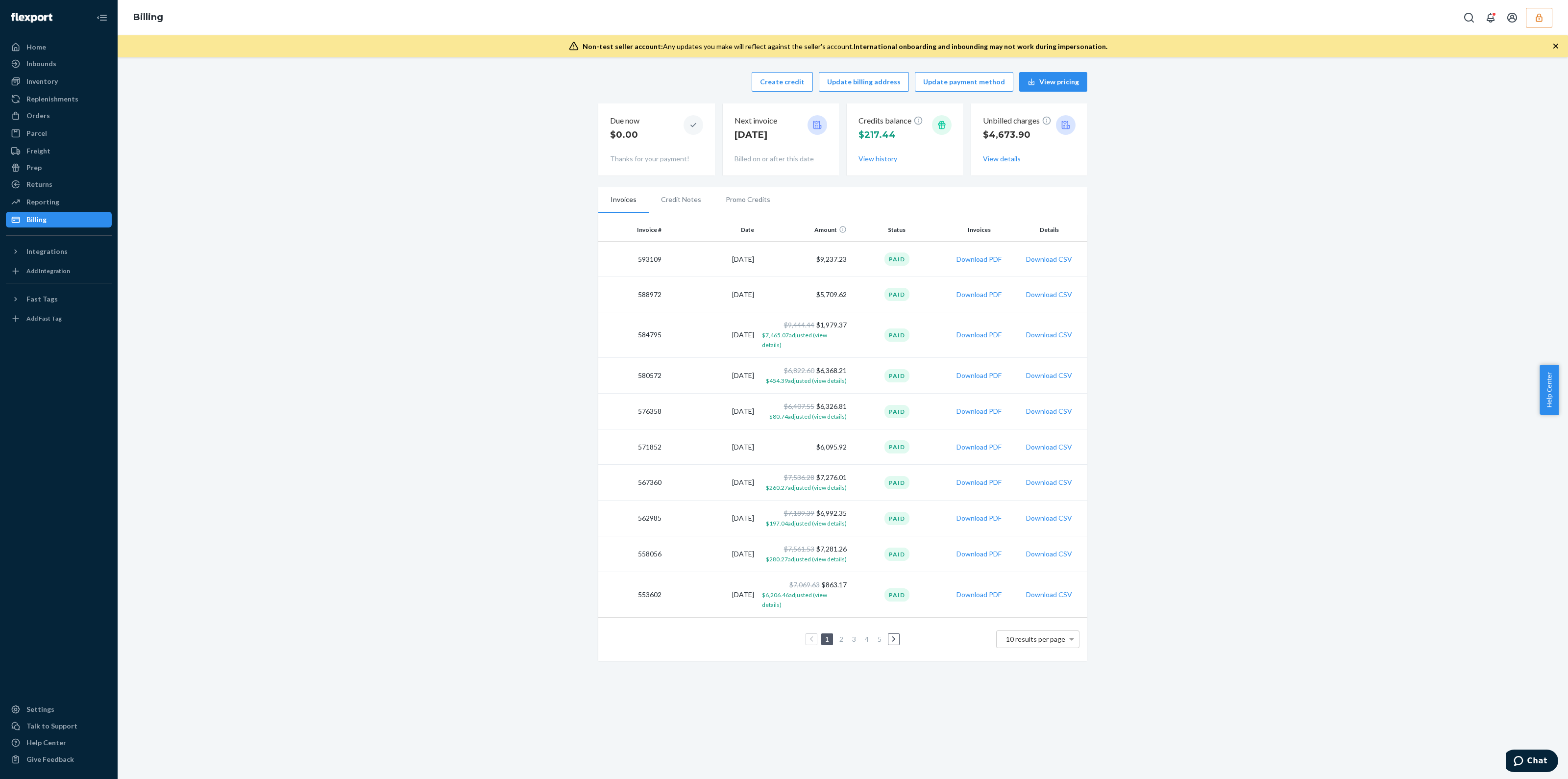
click at [1541, 21] on icon "button" at bounding box center [1539, 18] width 10 height 10
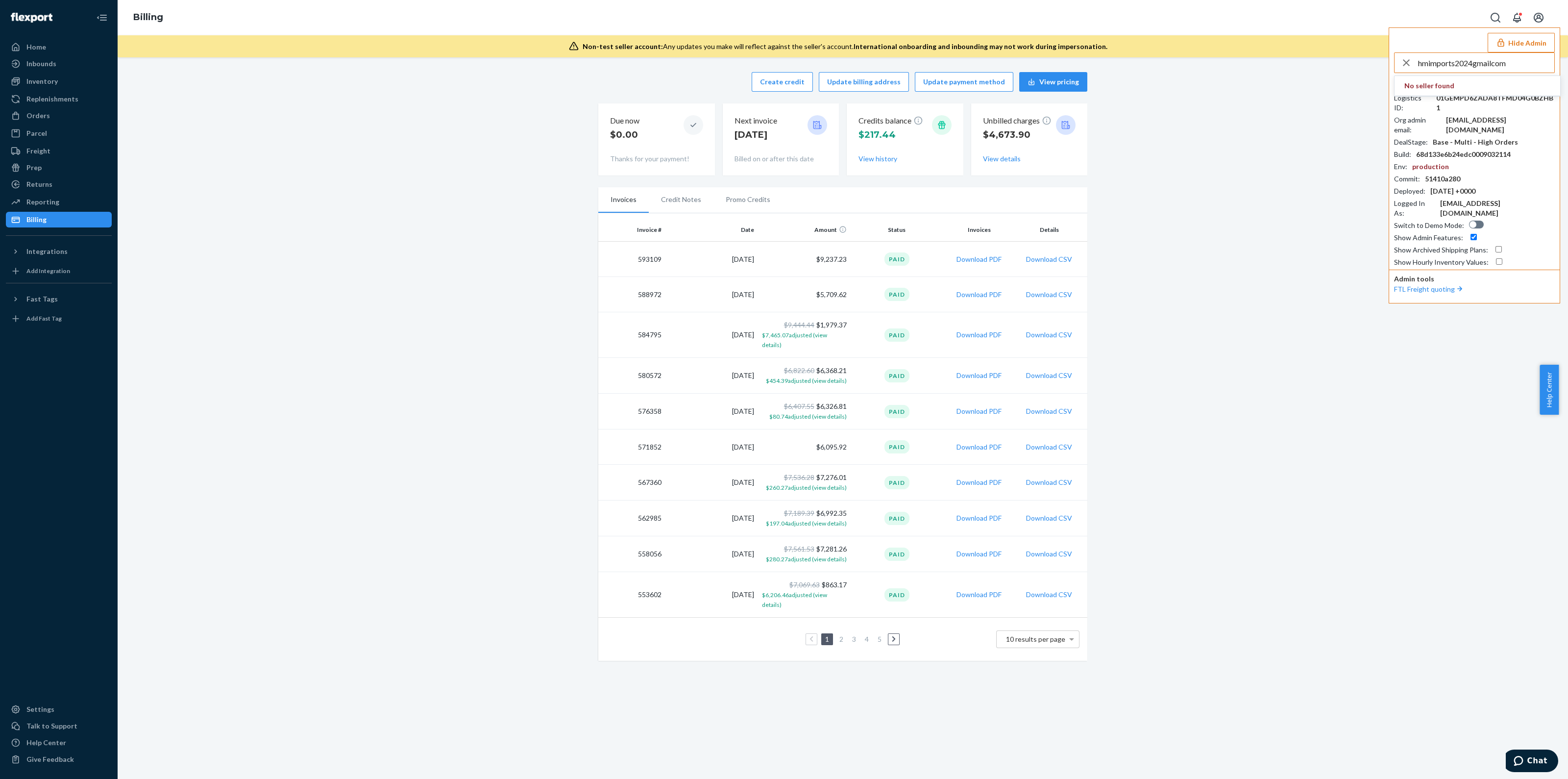
type input "hmimports2024gmailcom"
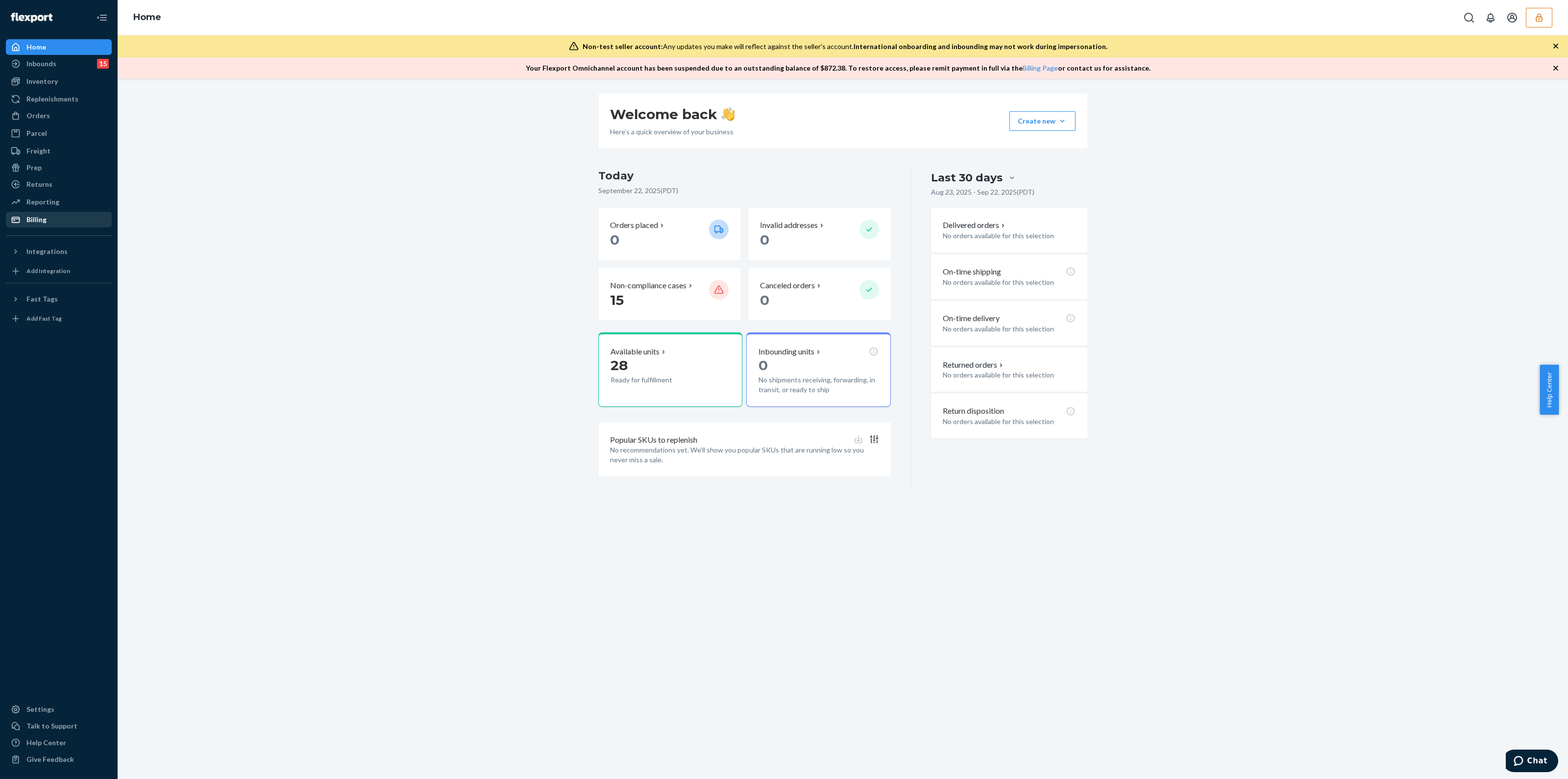
click at [70, 219] on div "Billing" at bounding box center [59, 220] width 104 height 14
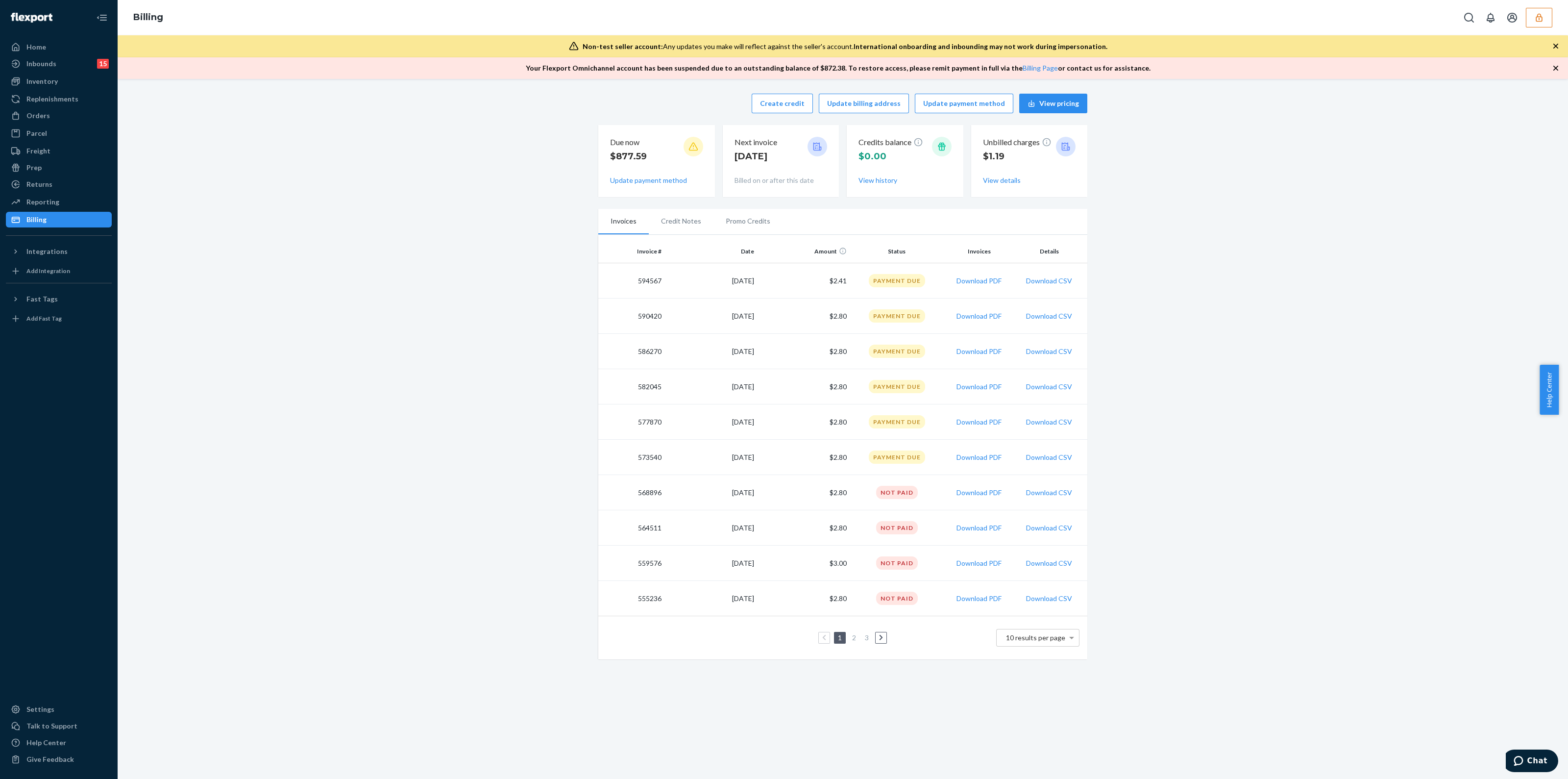
click at [852, 640] on link "2" at bounding box center [854, 637] width 8 height 8
click at [864, 639] on link "3" at bounding box center [867, 638] width 8 height 8
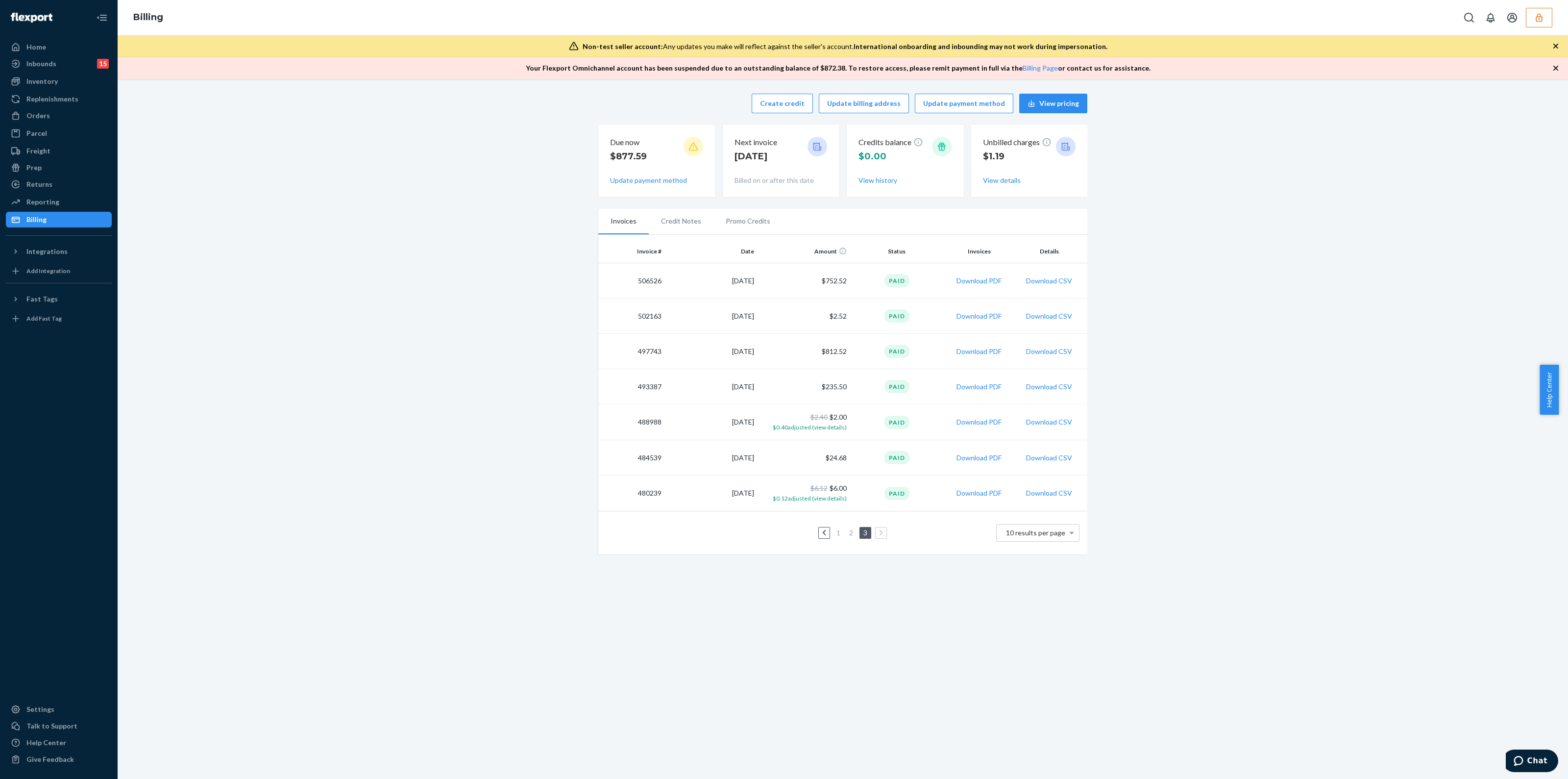
click at [835, 533] on link "1" at bounding box center [838, 532] width 8 height 8
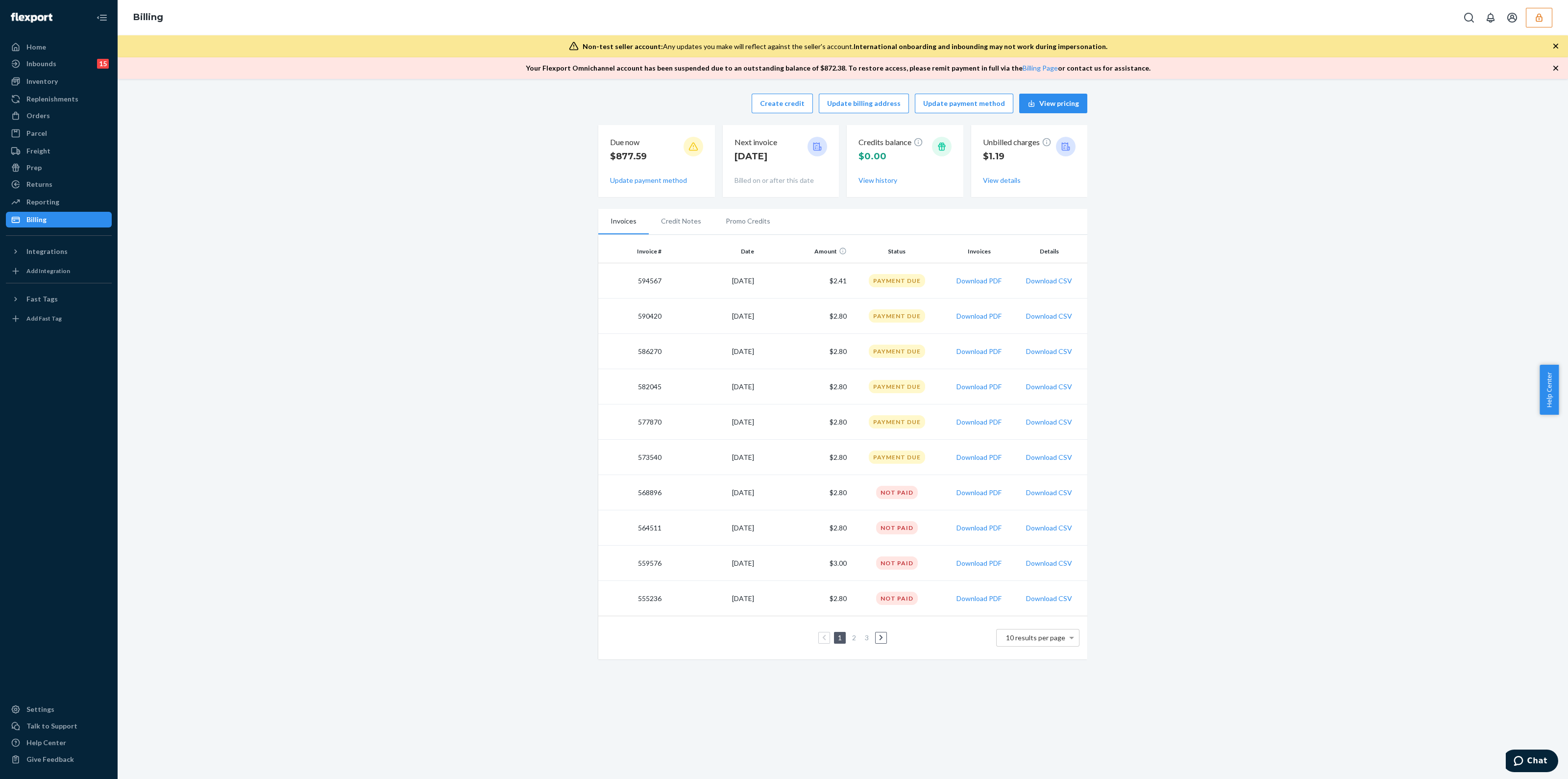
click at [850, 640] on link "2" at bounding box center [854, 637] width 8 height 8
click at [972, 458] on button "Download PDF" at bounding box center [979, 458] width 45 height 10
click at [1550, 17] on button "button" at bounding box center [1539, 17] width 26 height 20
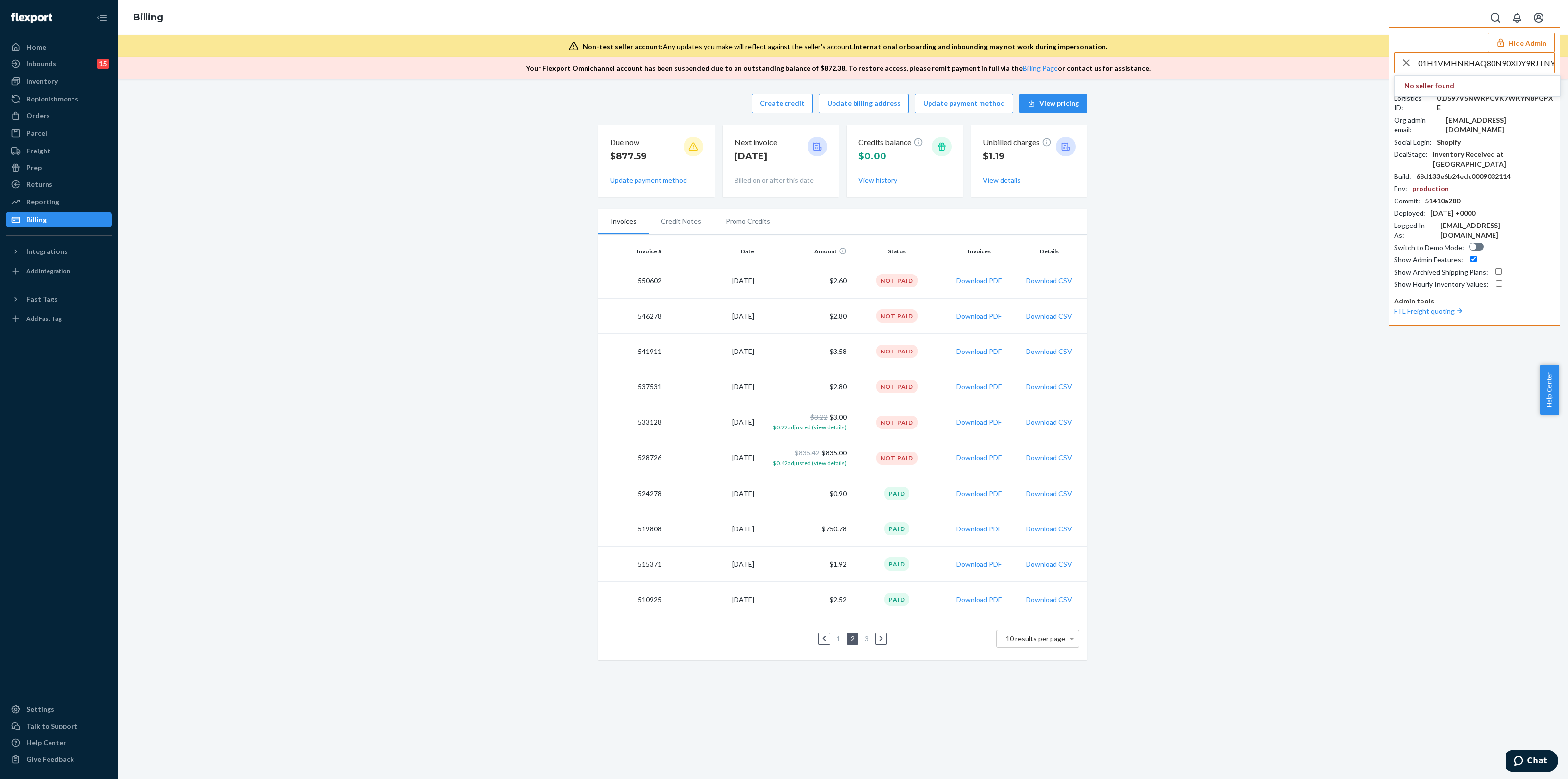
type input "01H1VMHNRHAQ80N90XDY9RJTNY"
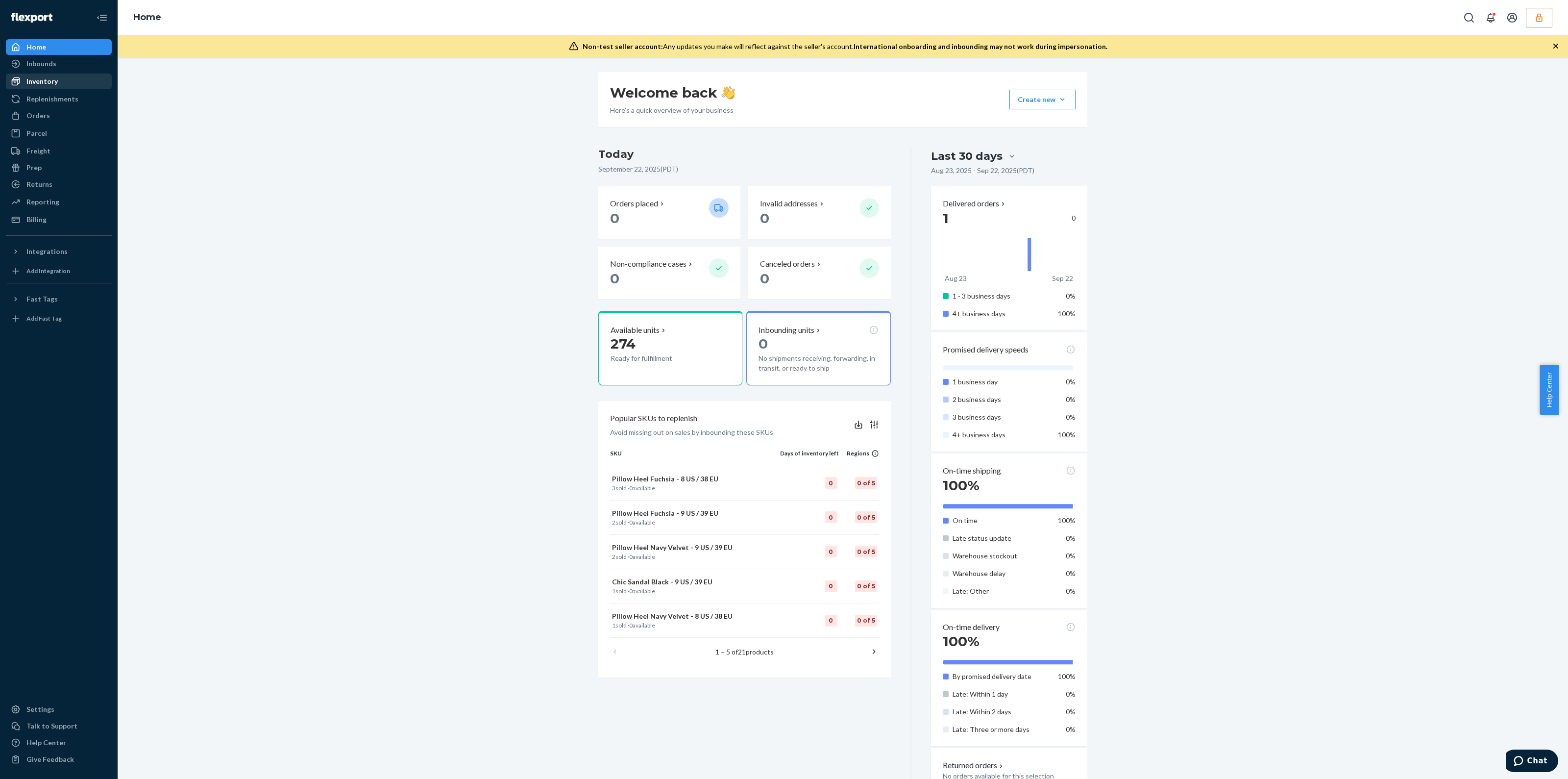
click at [52, 87] on div "Inventory" at bounding box center [59, 81] width 104 height 14
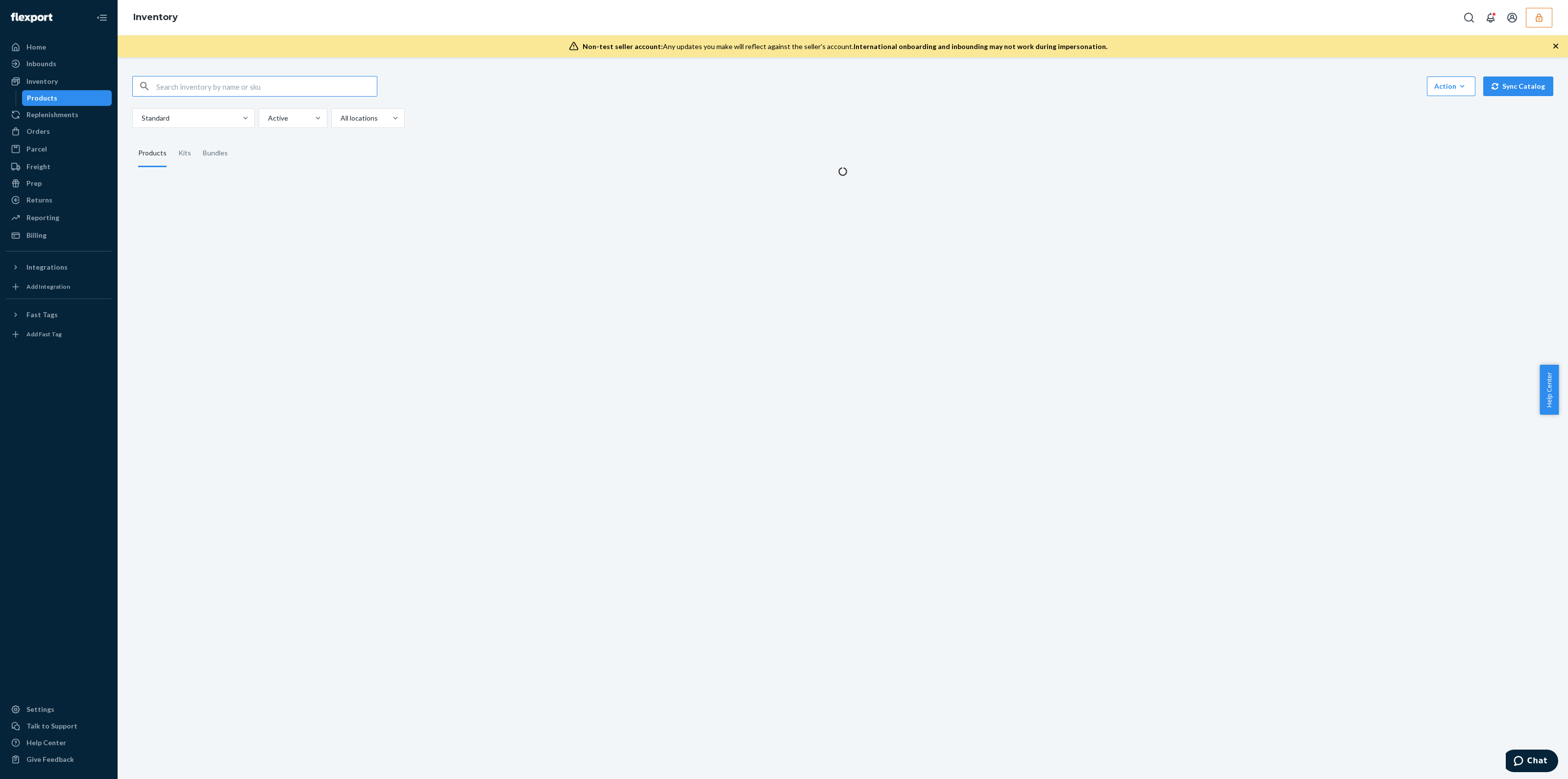
click at [332, 87] on input "text" at bounding box center [266, 86] width 220 height 20
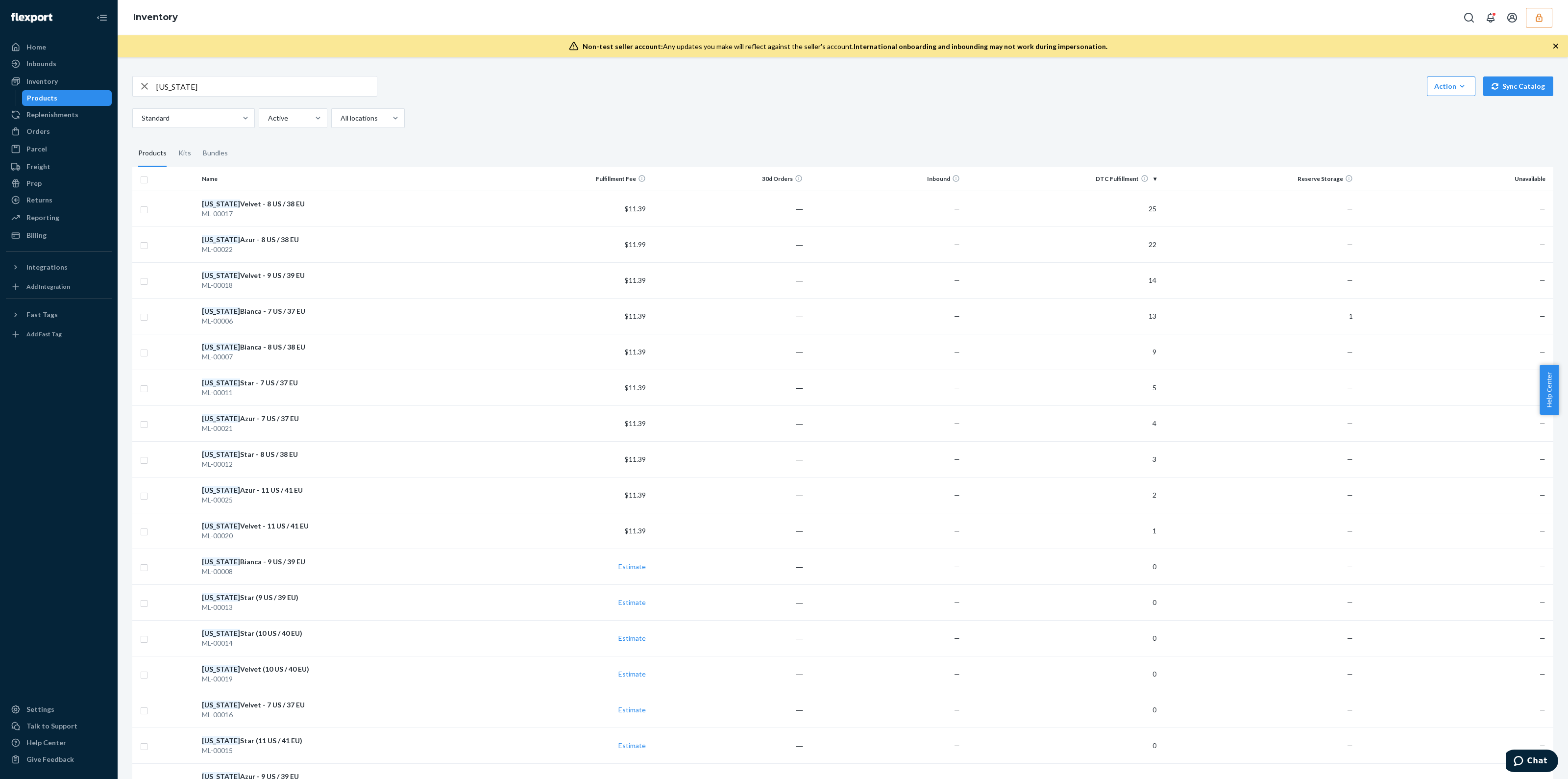
click at [332, 87] on input "[US_STATE]" at bounding box center [266, 86] width 220 height 20
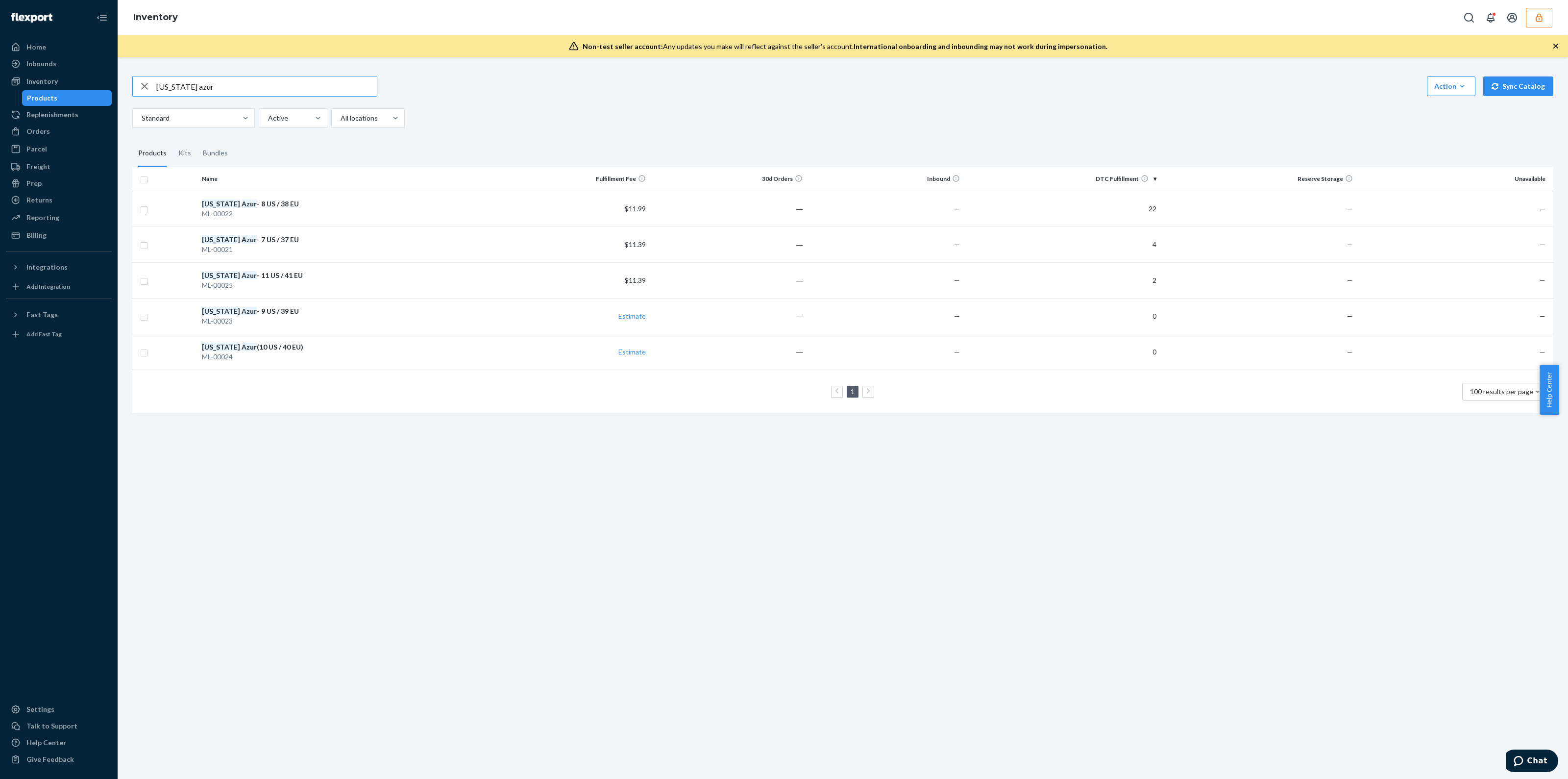
drag, startPoint x: 279, startPoint y: 82, endPoint x: 0, endPoint y: 86, distance: 279.0
click at [12, 83] on div "Home Inbounds Shipping Plans Problems Inventory Products Replenishments Orders …" at bounding box center [784, 389] width 1568 height 779
type input "madison circus"
click at [1540, 24] on button "button" at bounding box center [1539, 17] width 26 height 20
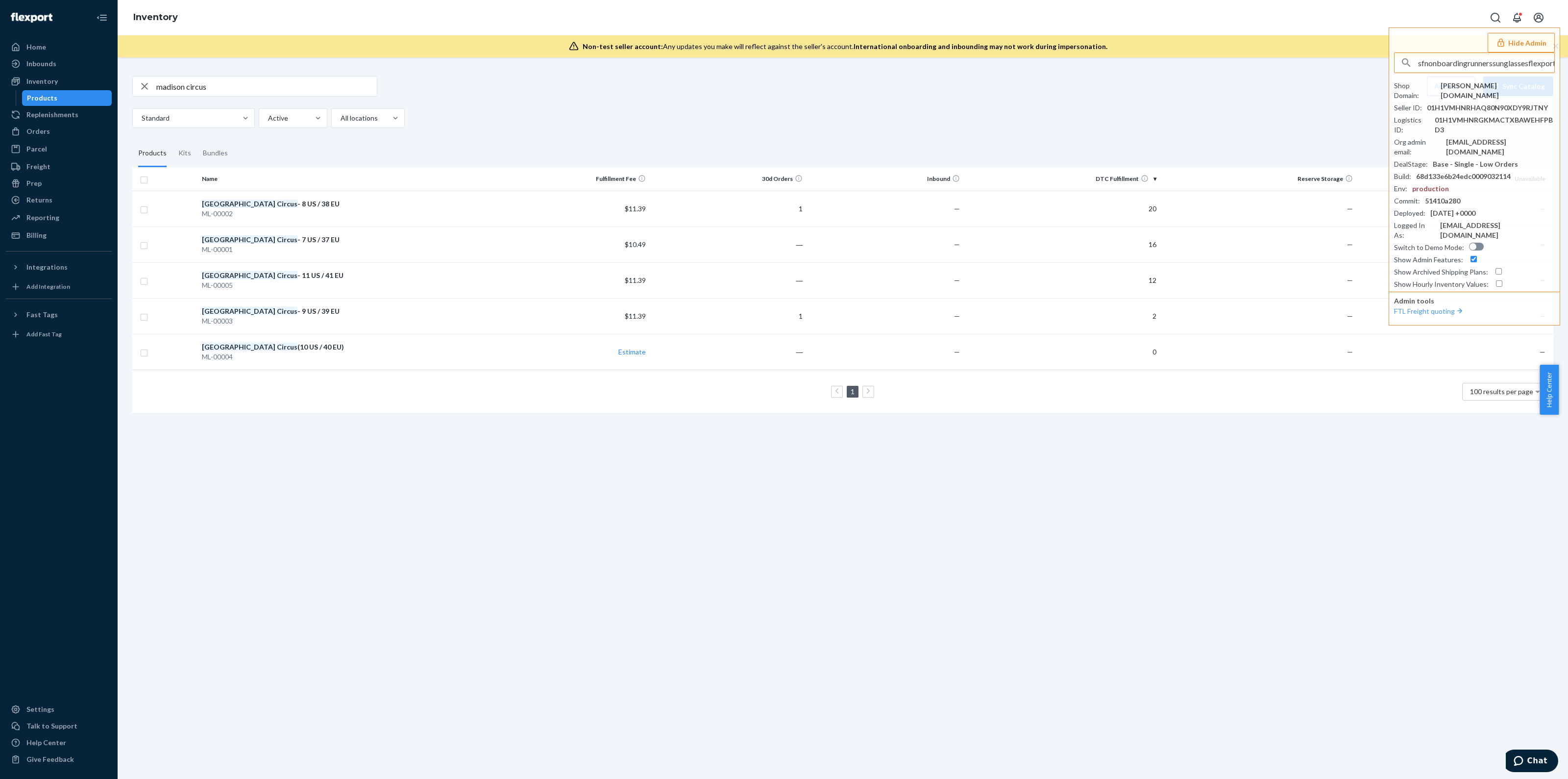
scroll to position [0, 18]
type input "sfnonboardingrunnerssunglassesflexportcom"
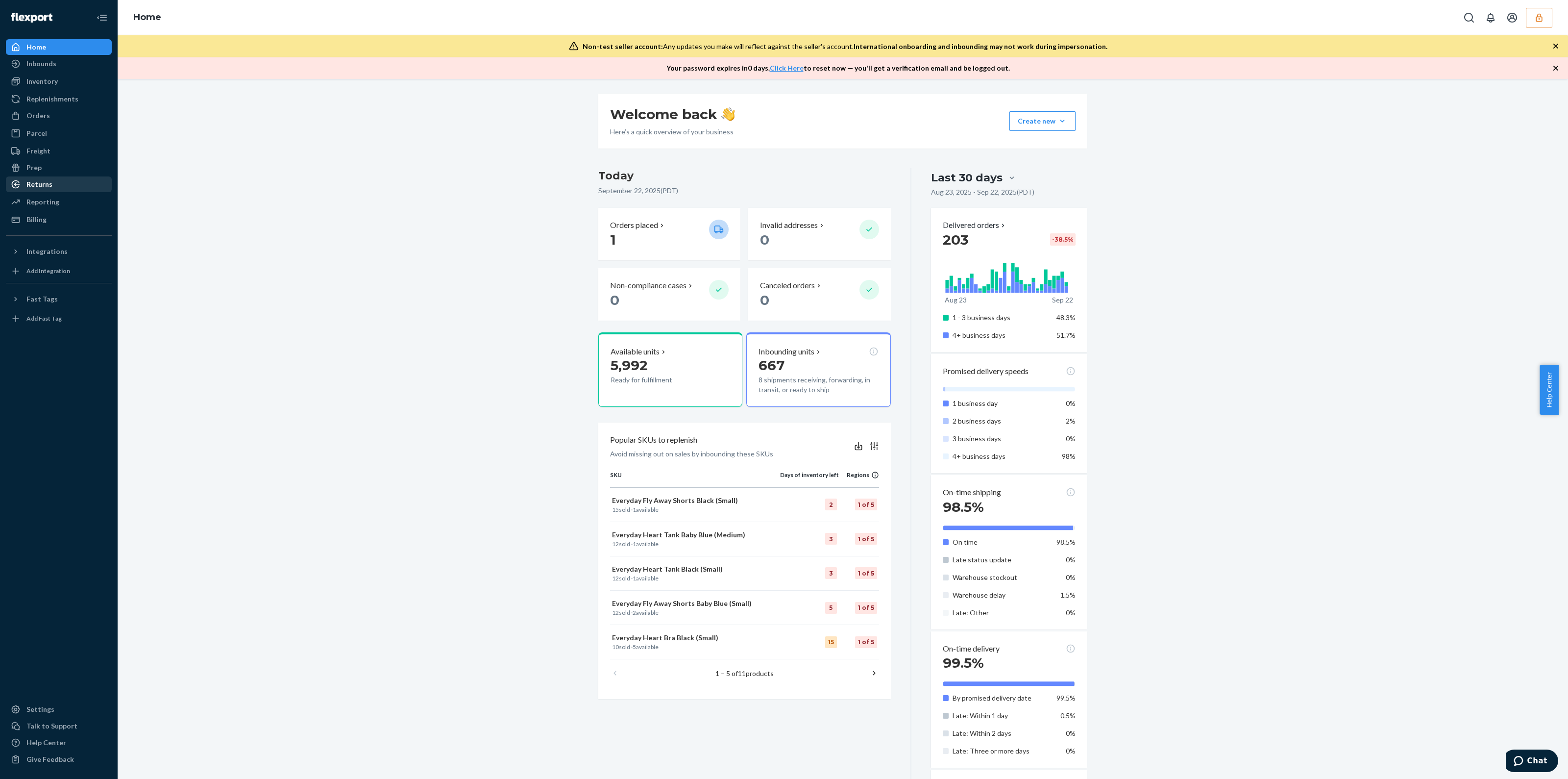
click at [50, 179] on div "Returns" at bounding box center [39, 185] width 26 height 10
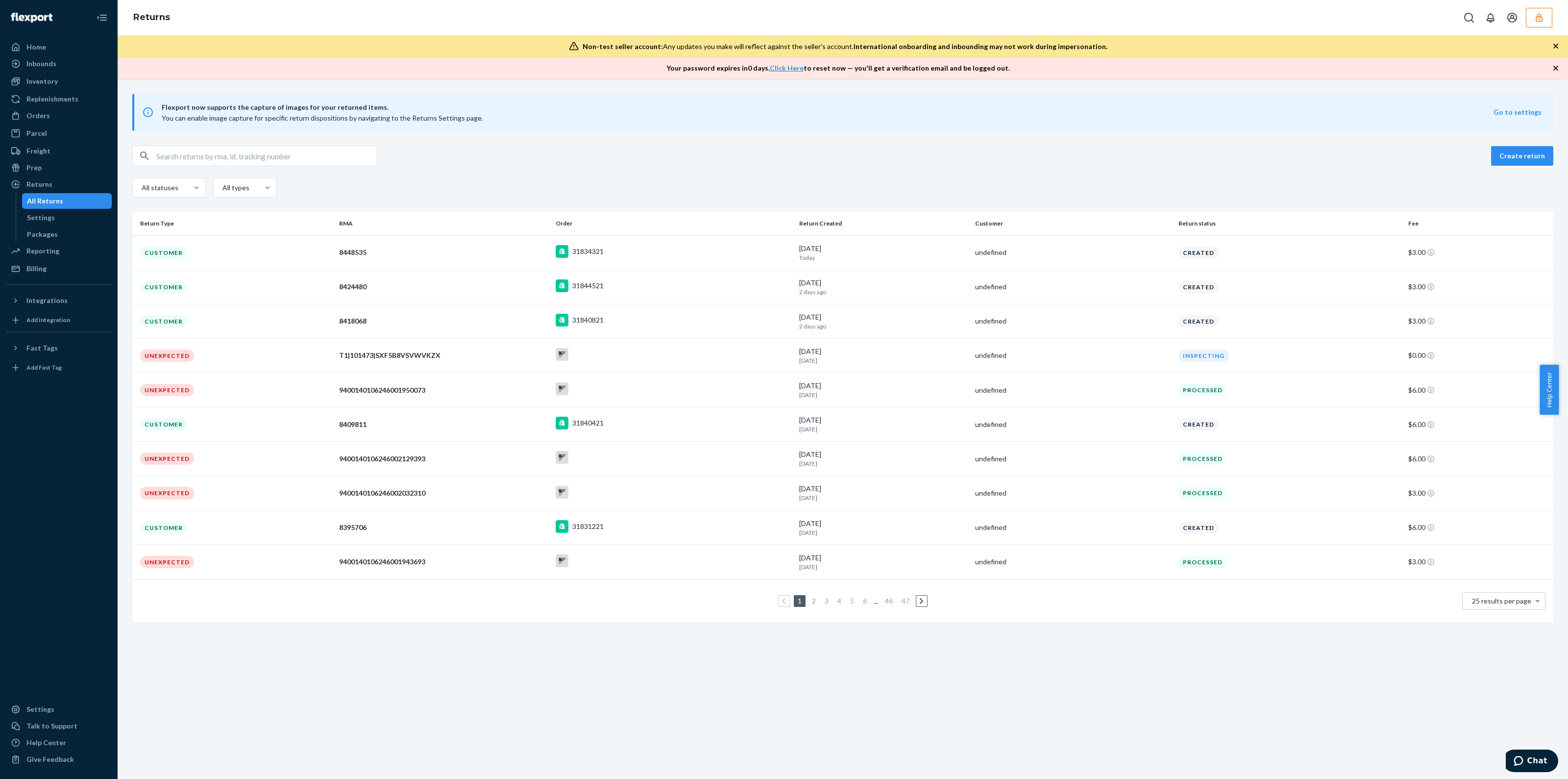
click at [346, 158] on input "text" at bounding box center [266, 156] width 220 height 20
paste input "31833721"
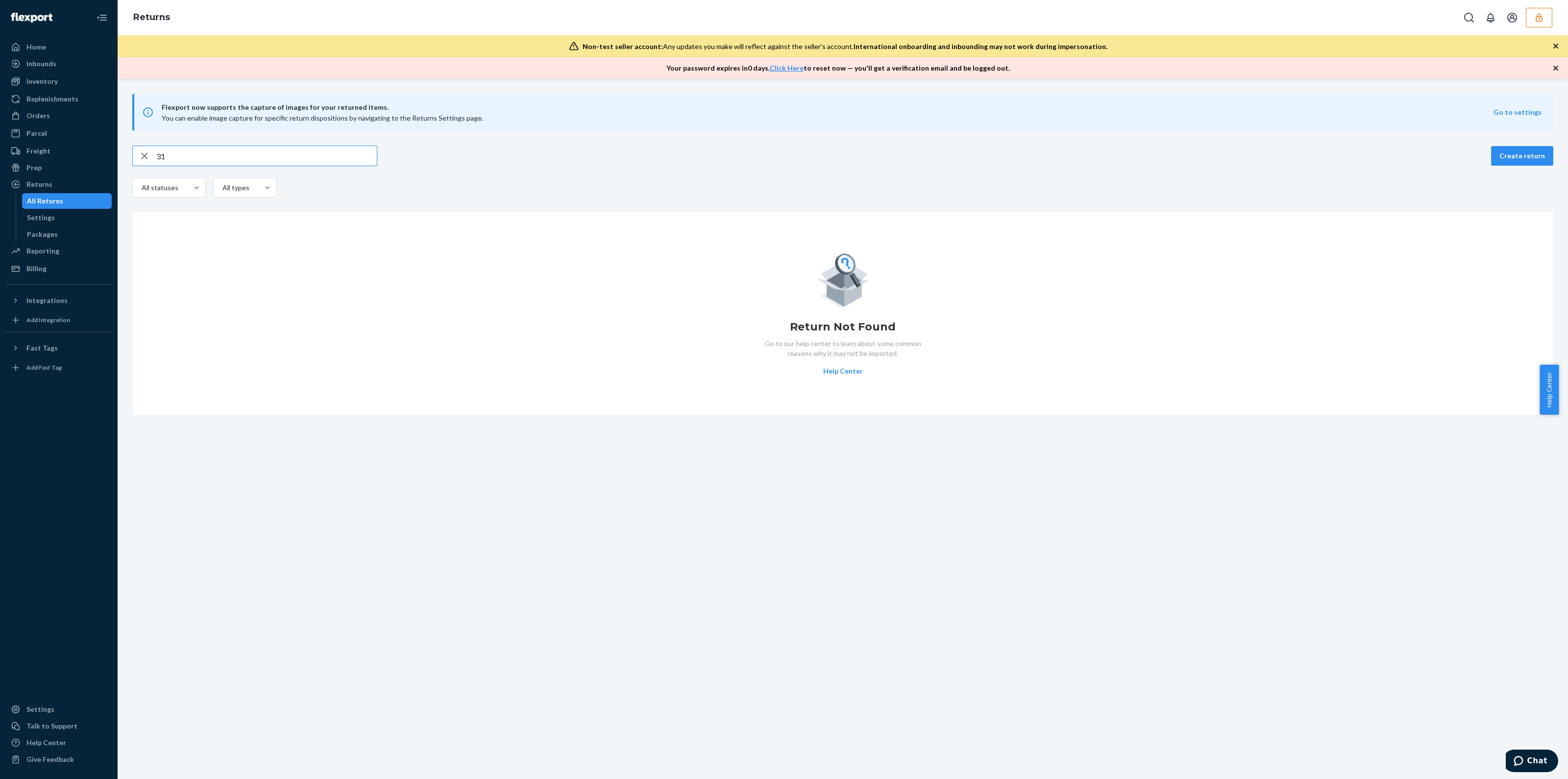
type input "3"
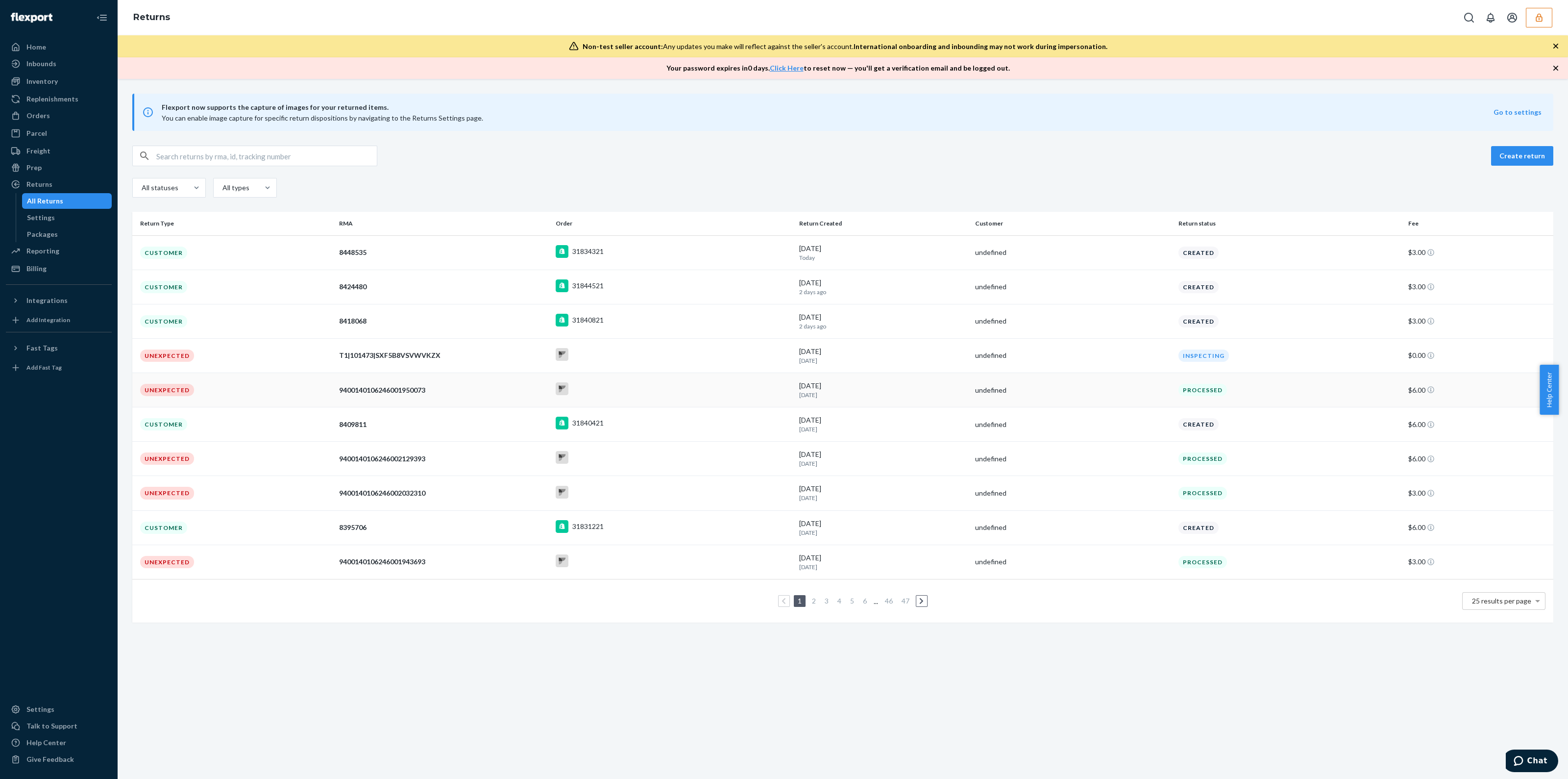
click at [779, 402] on td at bounding box center [673, 390] width 244 height 34
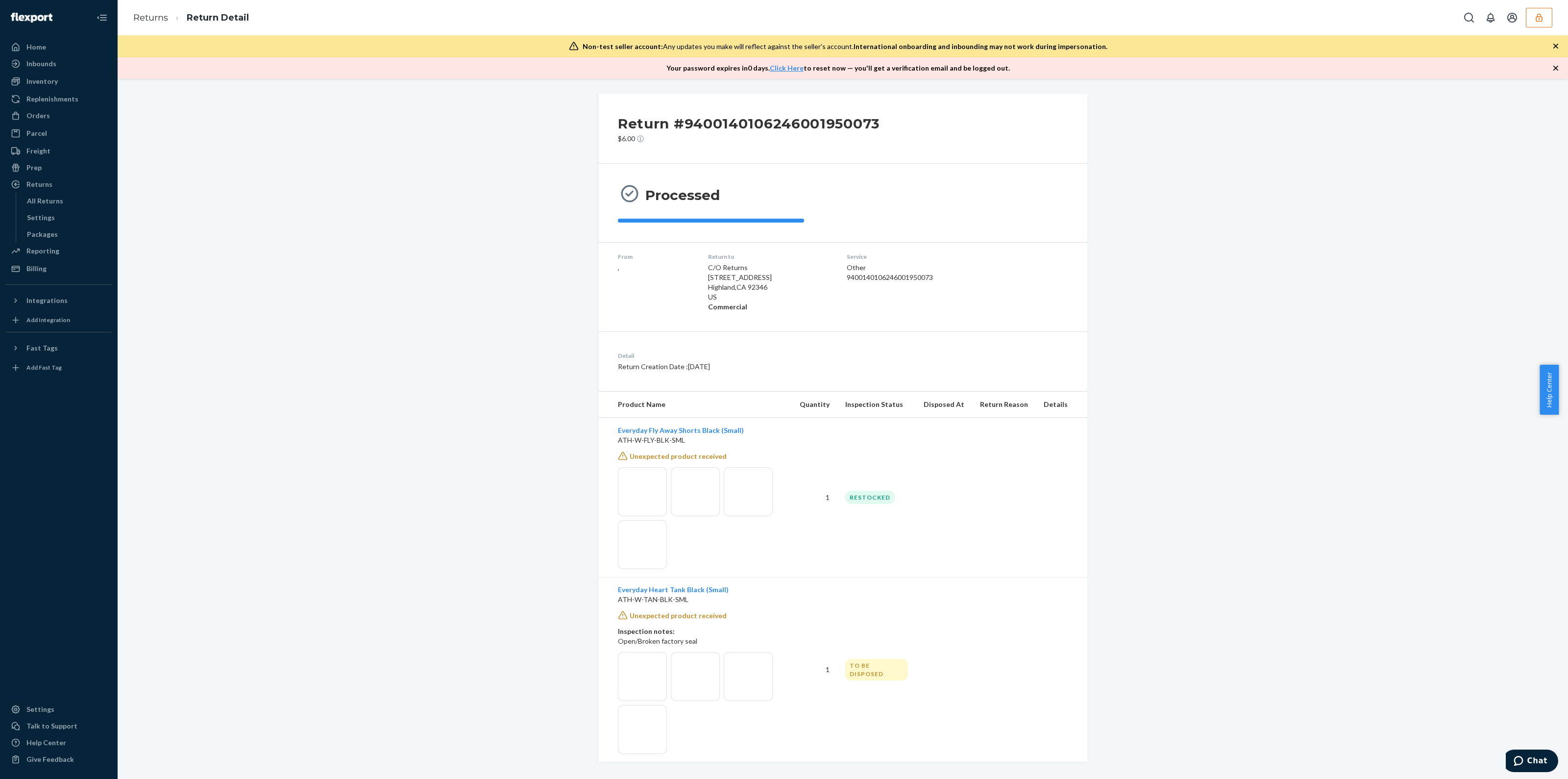
scroll to position [7, 0]
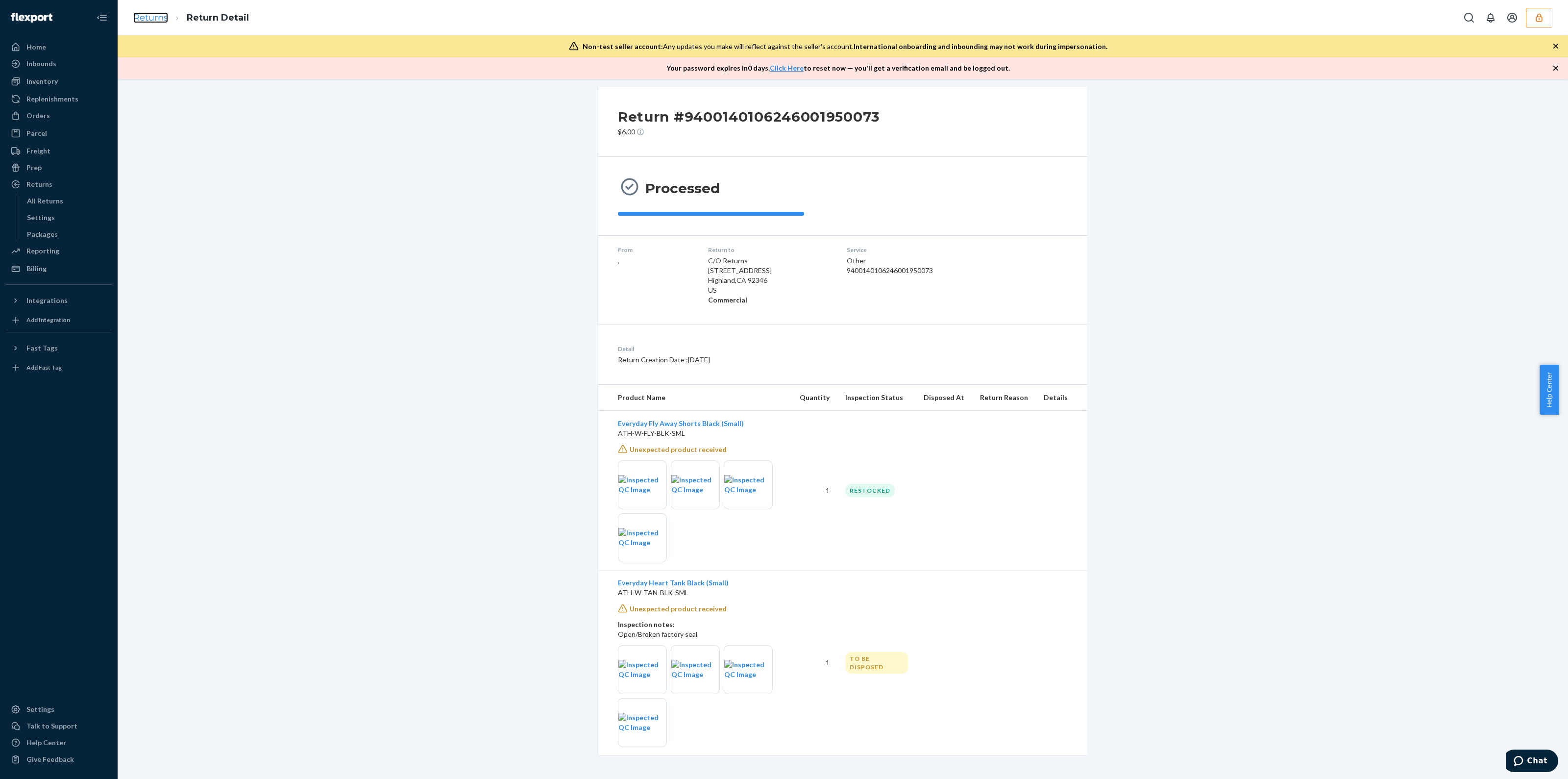
click at [143, 21] on link "Returns" at bounding box center [150, 17] width 35 height 11
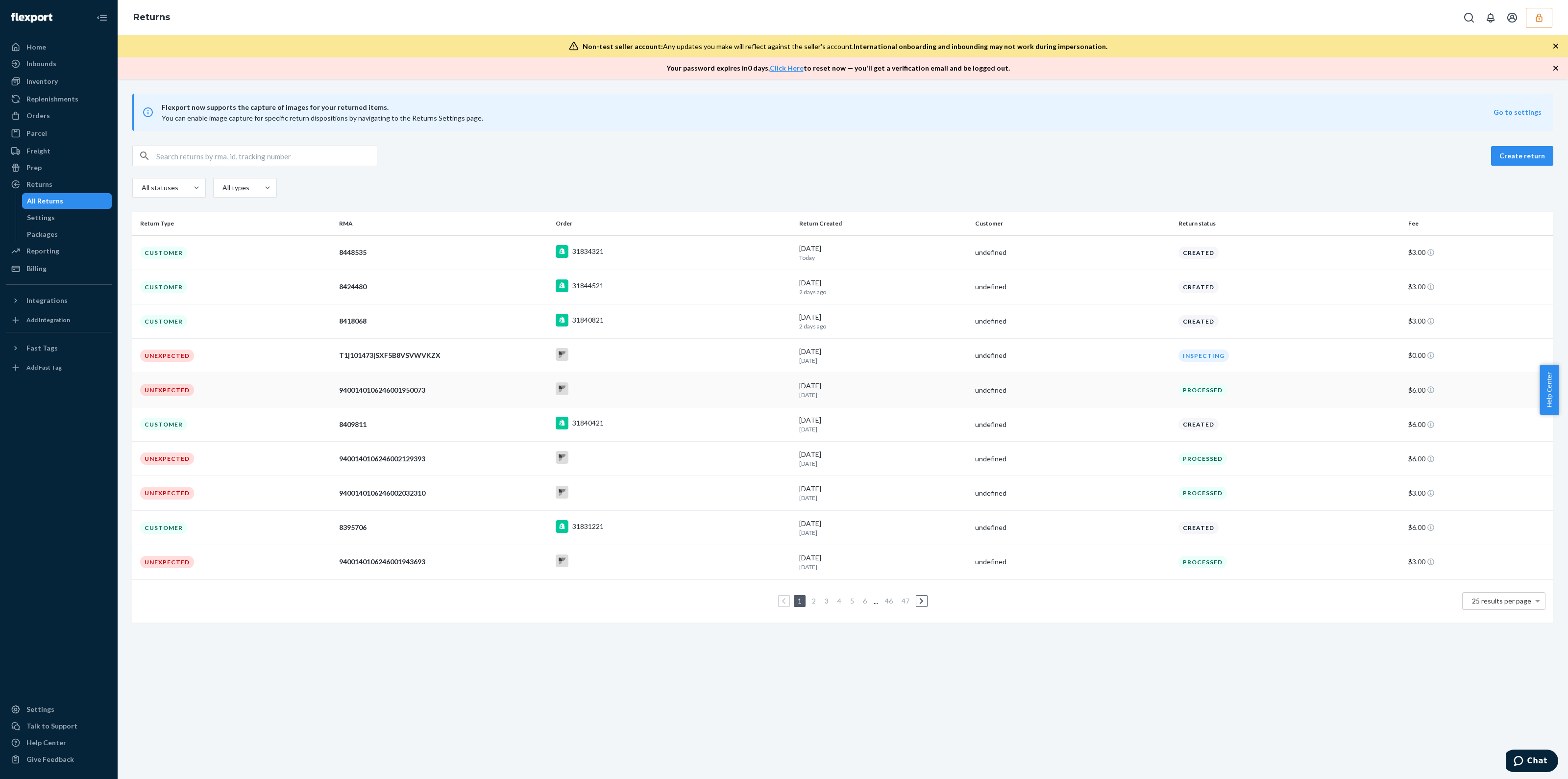
click at [682, 388] on div at bounding box center [674, 390] width 235 height 15
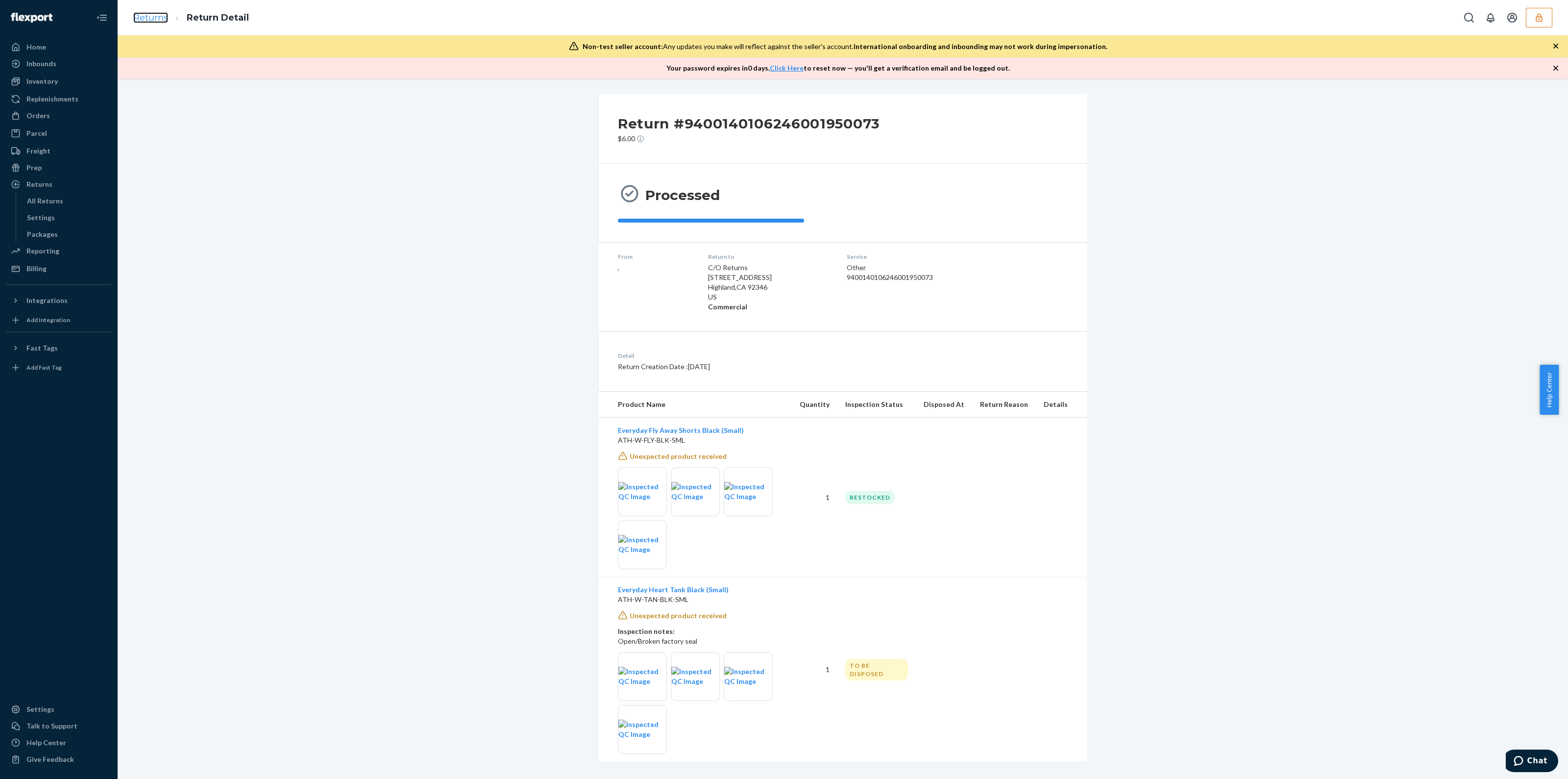
click at [164, 17] on link "Returns" at bounding box center [150, 17] width 35 height 11
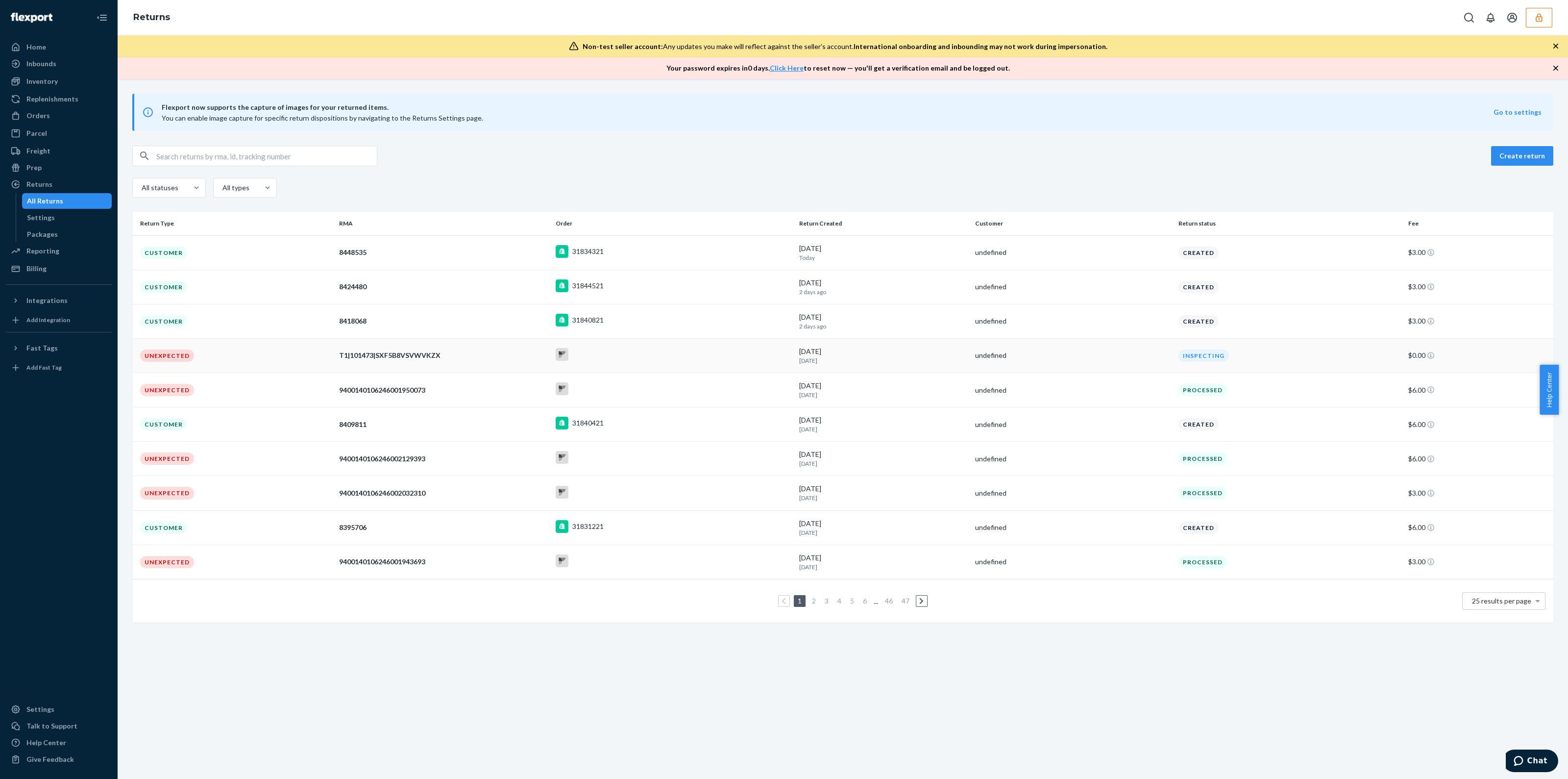
click at [786, 353] on div at bounding box center [674, 356] width 235 height 15
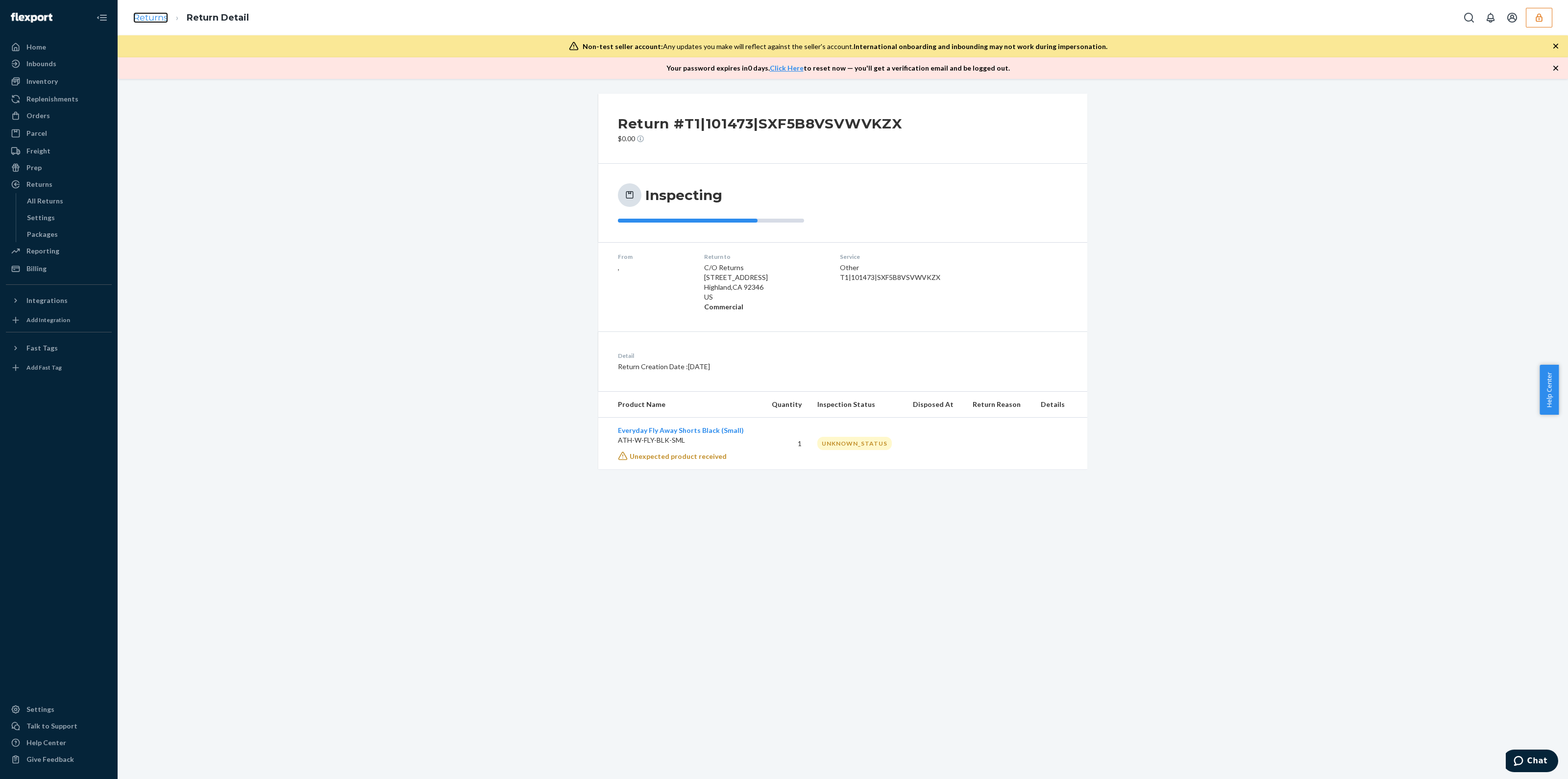
click at [167, 18] on link "Returns" at bounding box center [150, 17] width 35 height 11
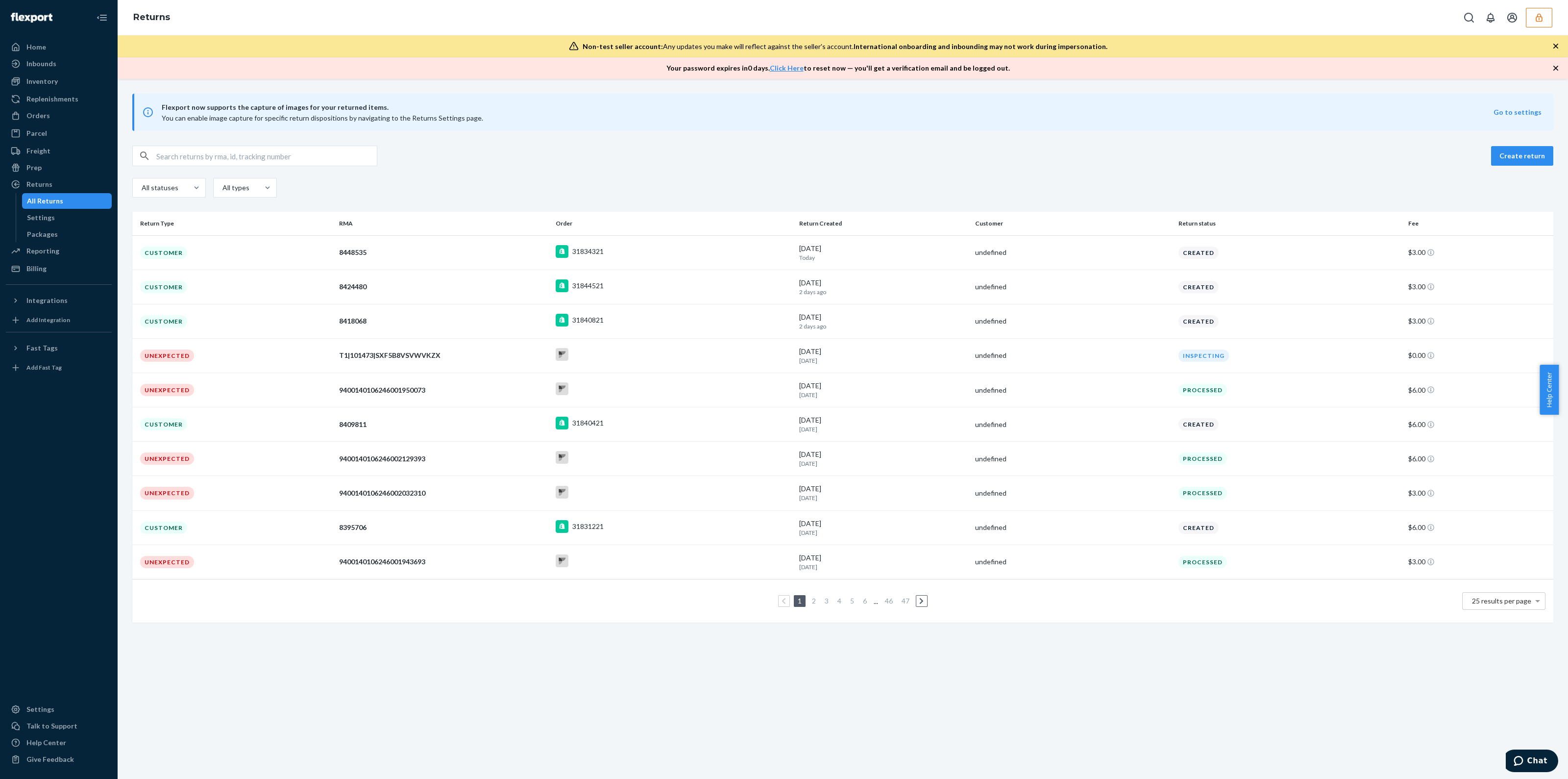
click at [1543, 19] on icon "button" at bounding box center [1539, 18] width 10 height 10
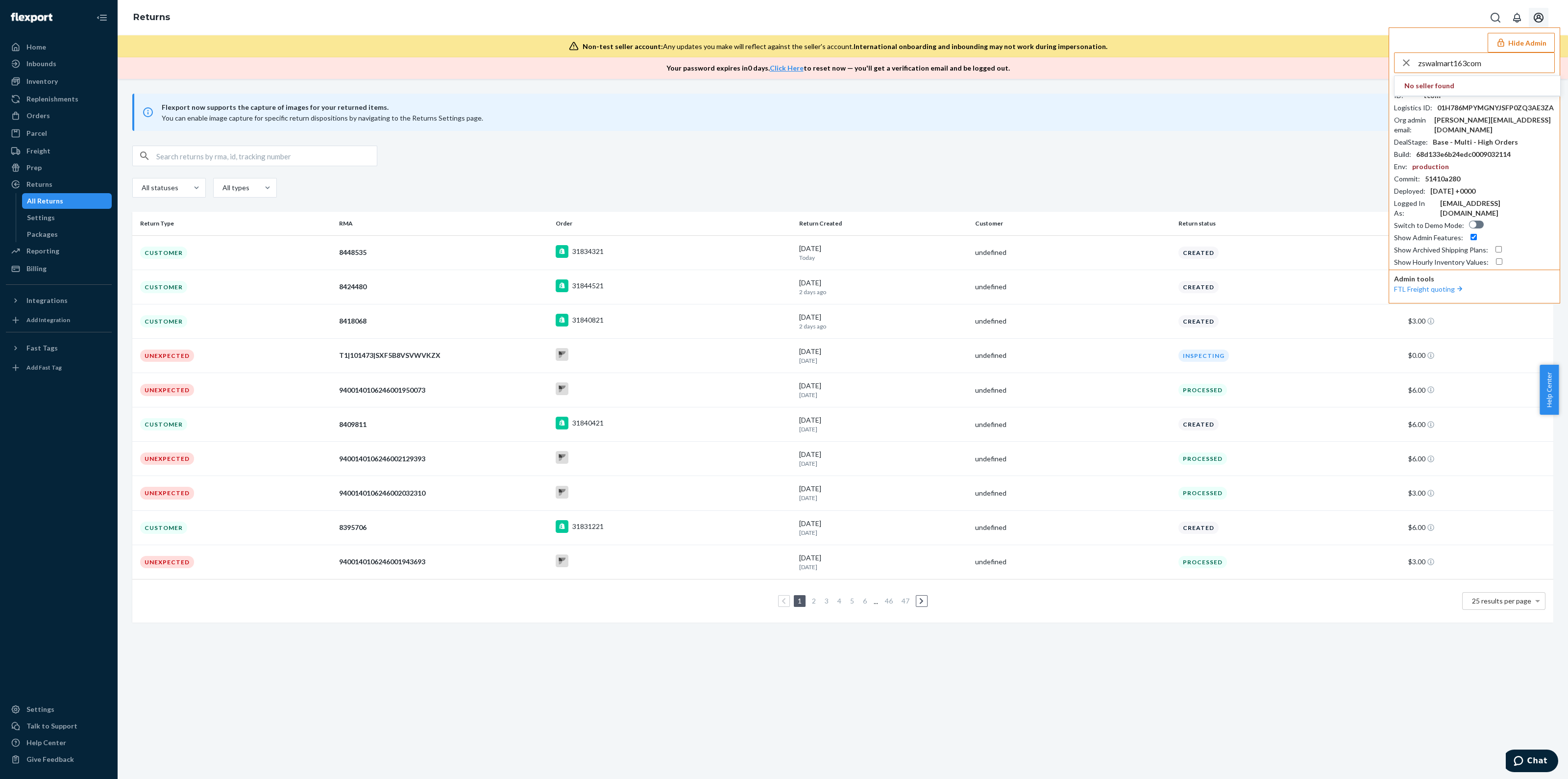
type input "zswalmart163com"
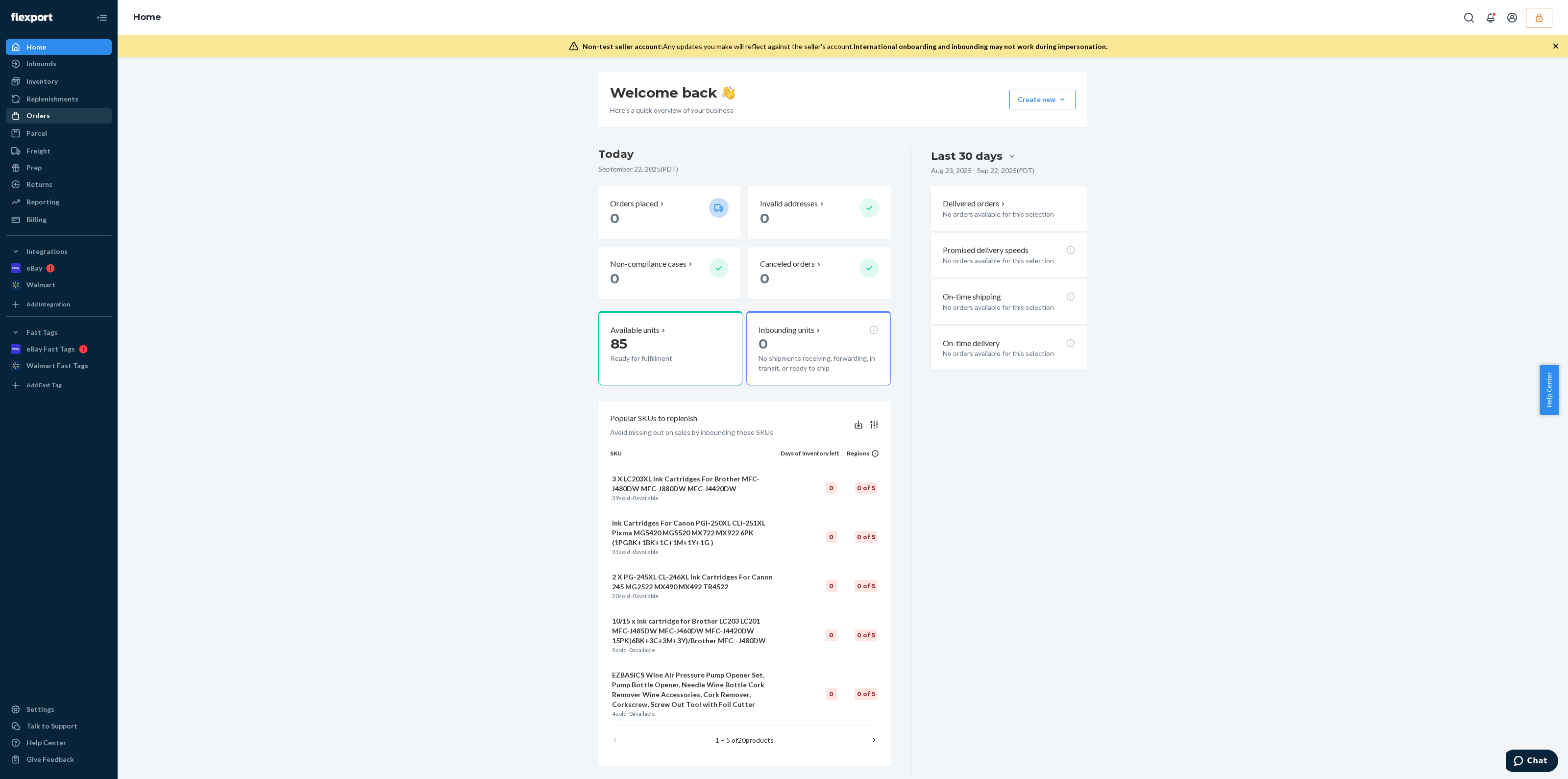
click at [25, 117] on div at bounding box center [18, 116] width 16 height 10
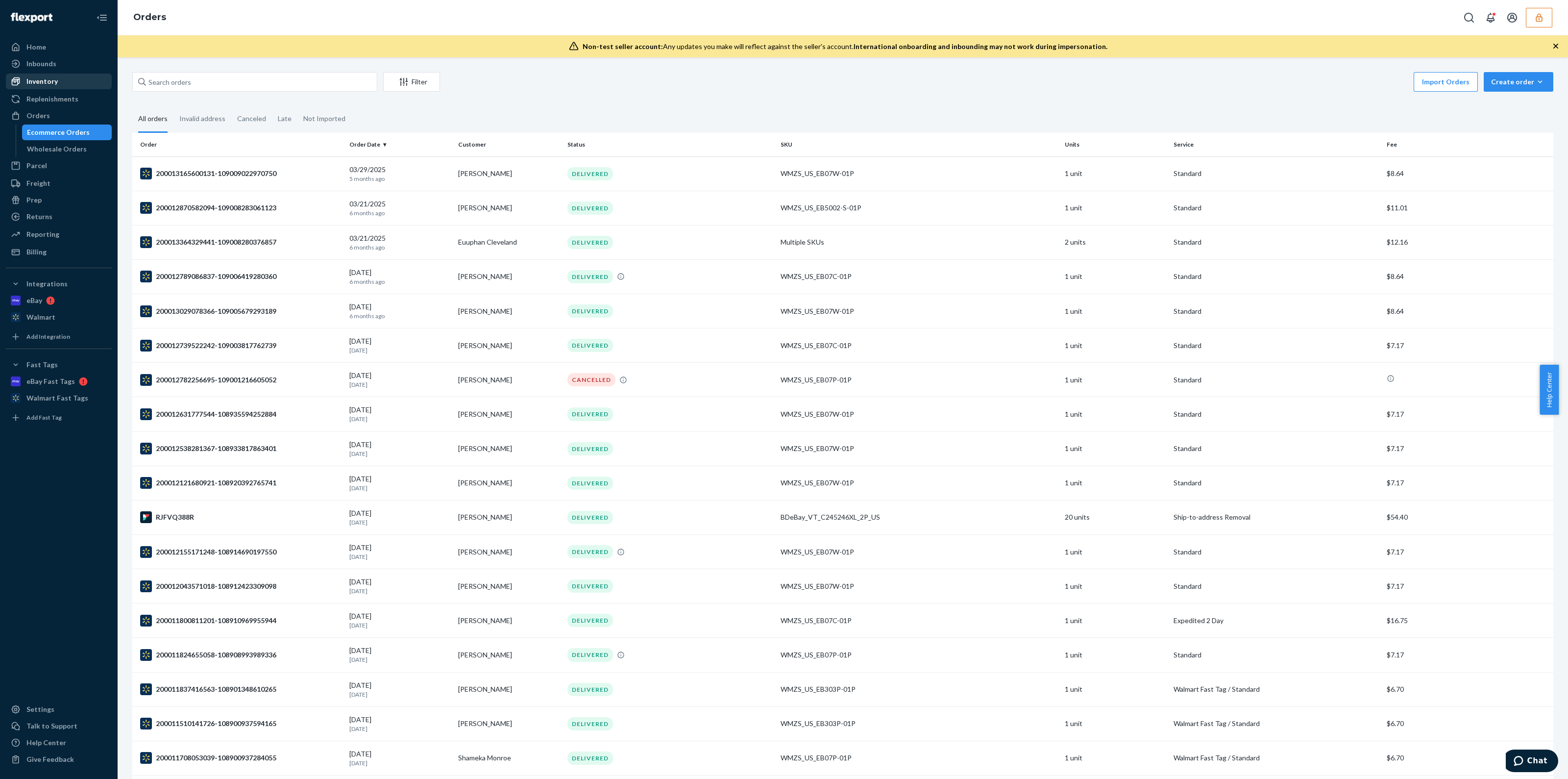
click at [83, 82] on div "Inventory" at bounding box center [59, 81] width 104 height 14
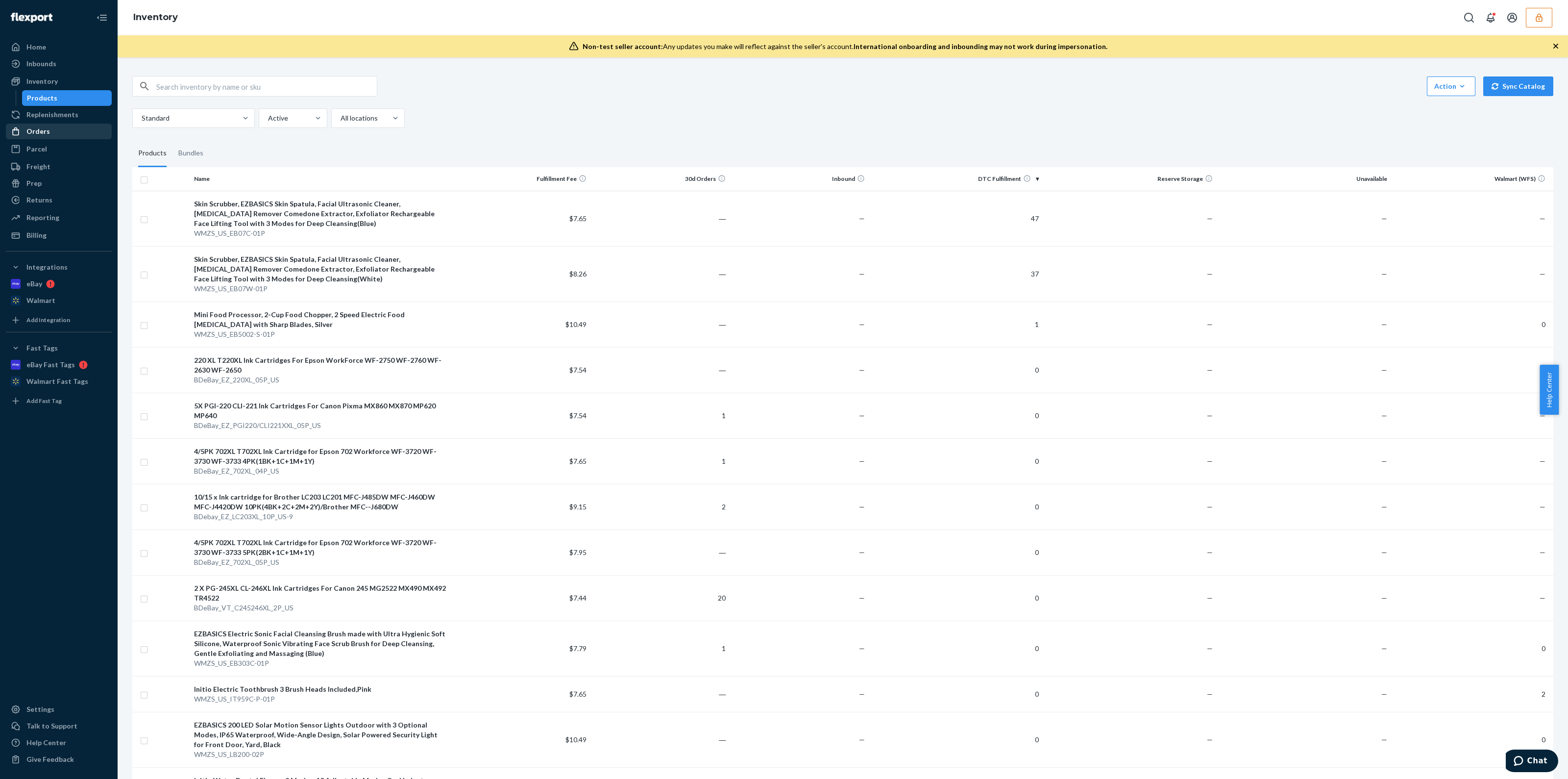
click at [61, 132] on div "Orders" at bounding box center [59, 132] width 104 height 14
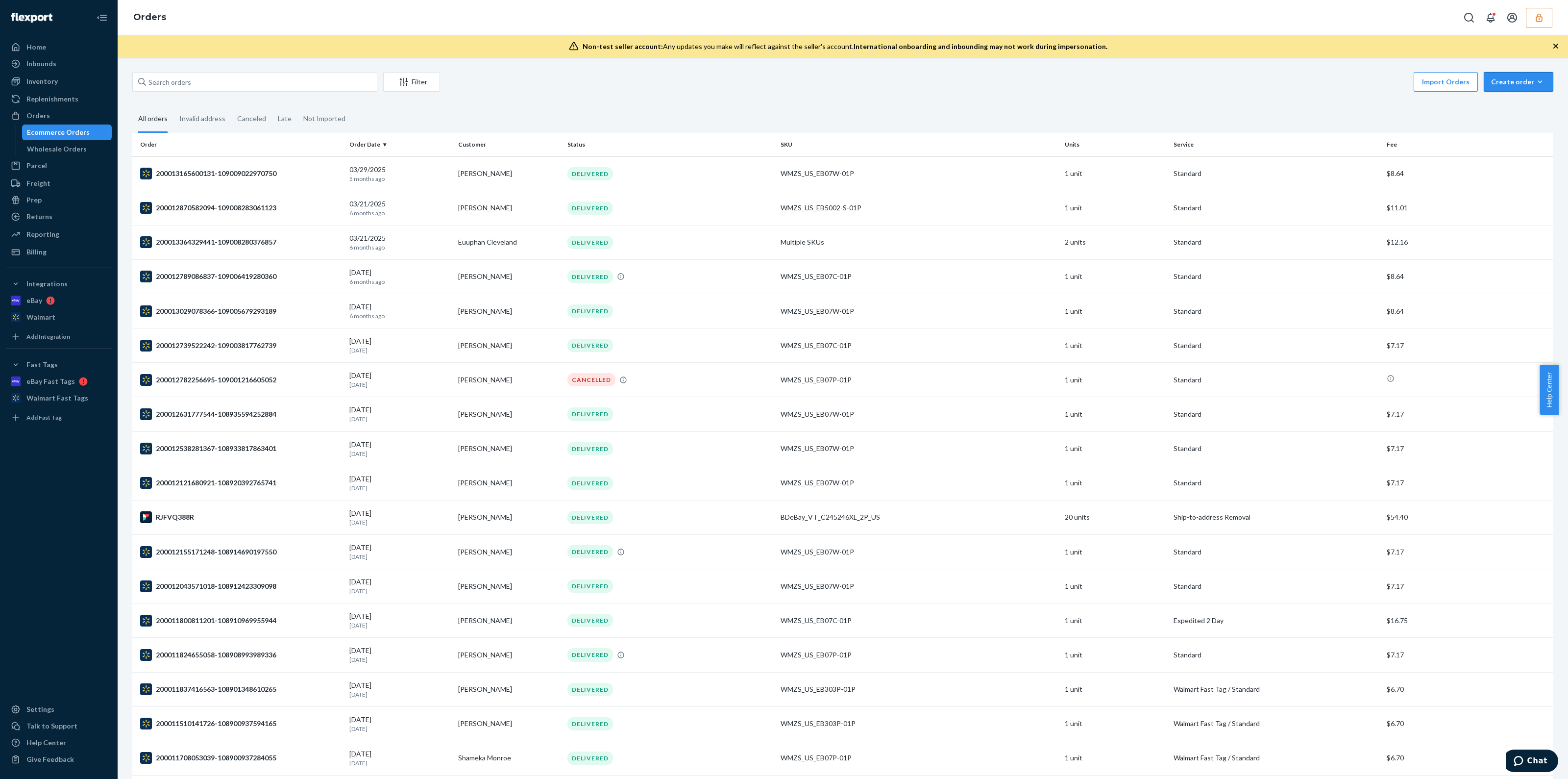
click at [1507, 87] on button "Create order Ecommerce order Removal order" at bounding box center [1518, 81] width 70 height 20
click at [1492, 132] on button "Removal order" at bounding box center [1533, 126] width 94 height 21
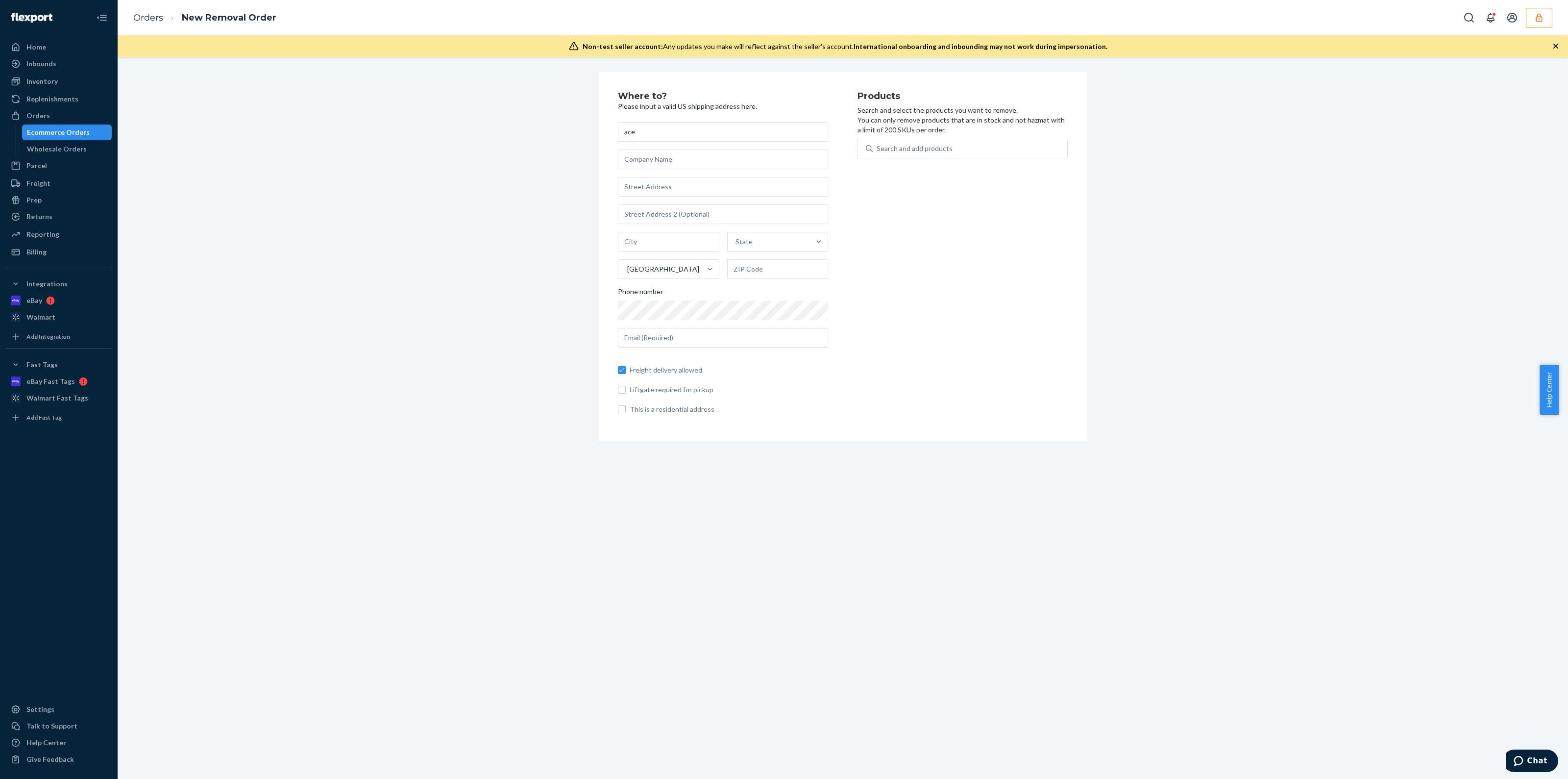
type input "ace"
type input "1269 N Waterman Ave"
type input "San Bernardino"
type input "92404"
type input "hotdogman710@gmail.com"
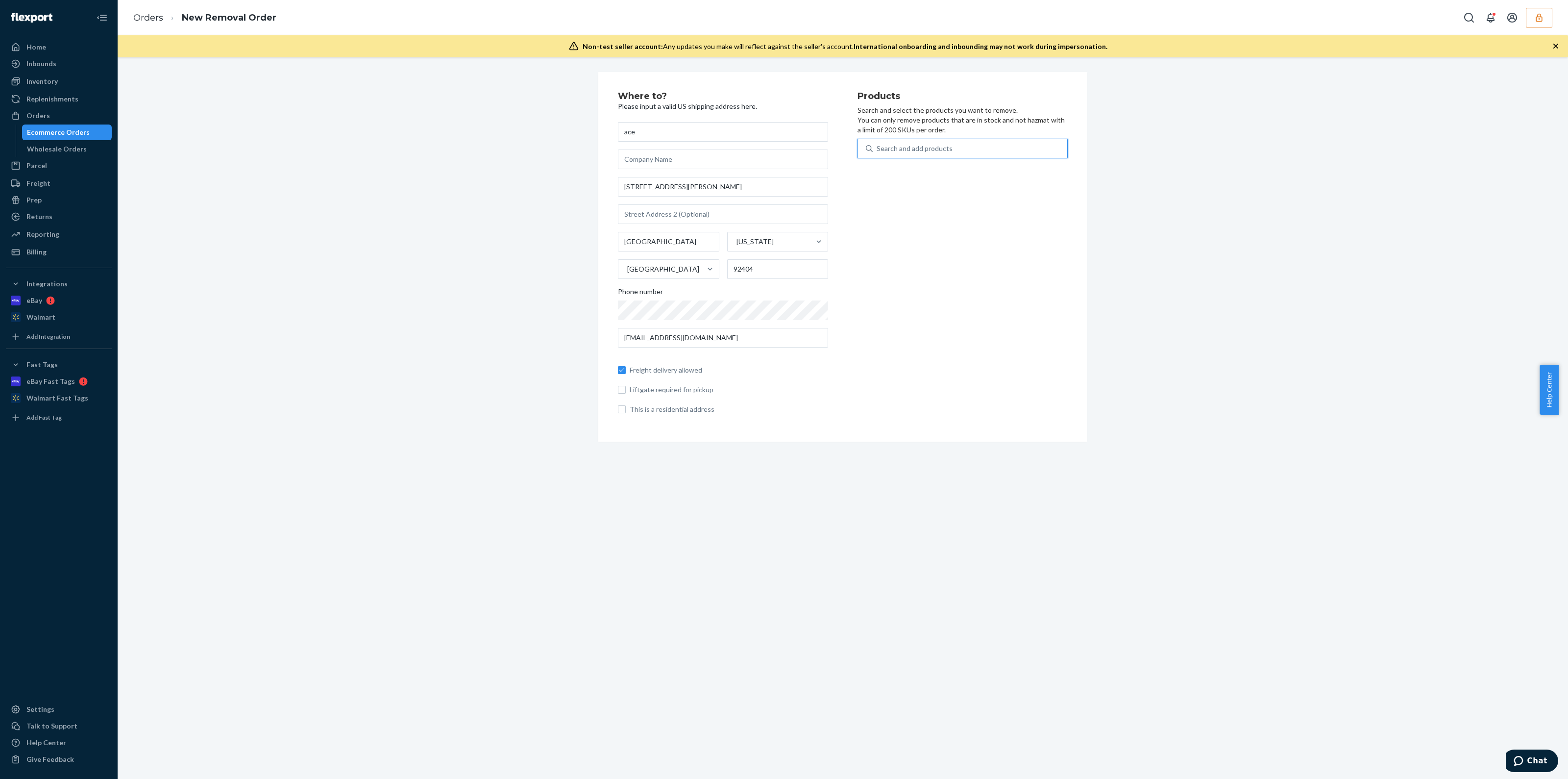
click at [910, 149] on div "Search and add products" at bounding box center [915, 149] width 76 height 10
click at [877, 149] on input "0 results available. Use Up and Down to choose options, press Enter to select t…" at bounding box center [877, 149] width 1 height 10
type input "a"
type input "s"
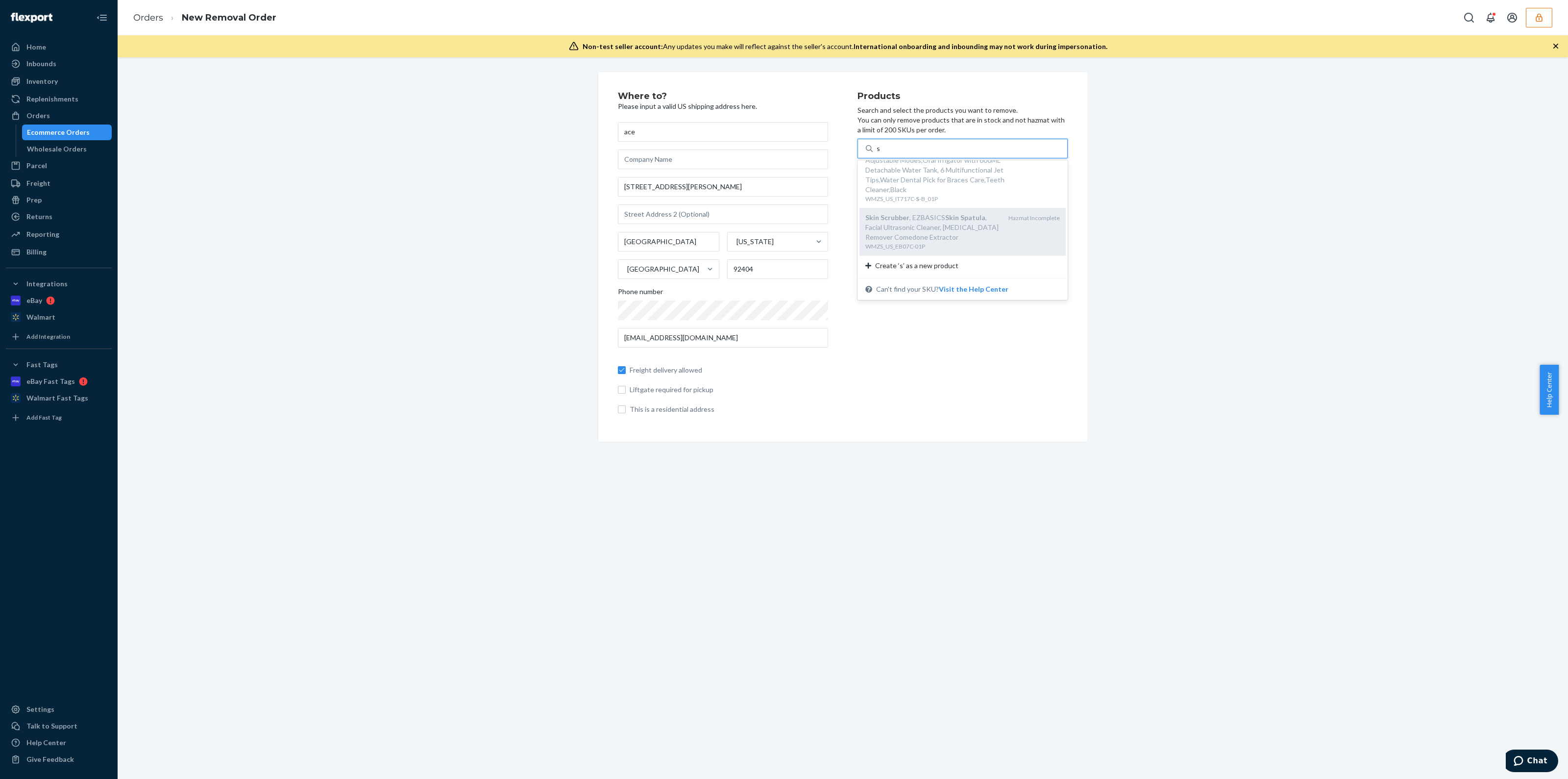
click at [1008, 241] on div "Hazmat Incomplete" at bounding box center [1034, 232] width 52 height 38
click at [881, 154] on input "s" at bounding box center [879, 149] width 4 height 10
click at [1000, 187] on div "Skin Scrubber , EZBASICS Skin Spatula , Facial Ultrasonic Cleaner, Blackhead Re…" at bounding box center [944, 181] width 156 height 30
click at [881, 154] on input "s" at bounding box center [879, 149] width 4 height 10
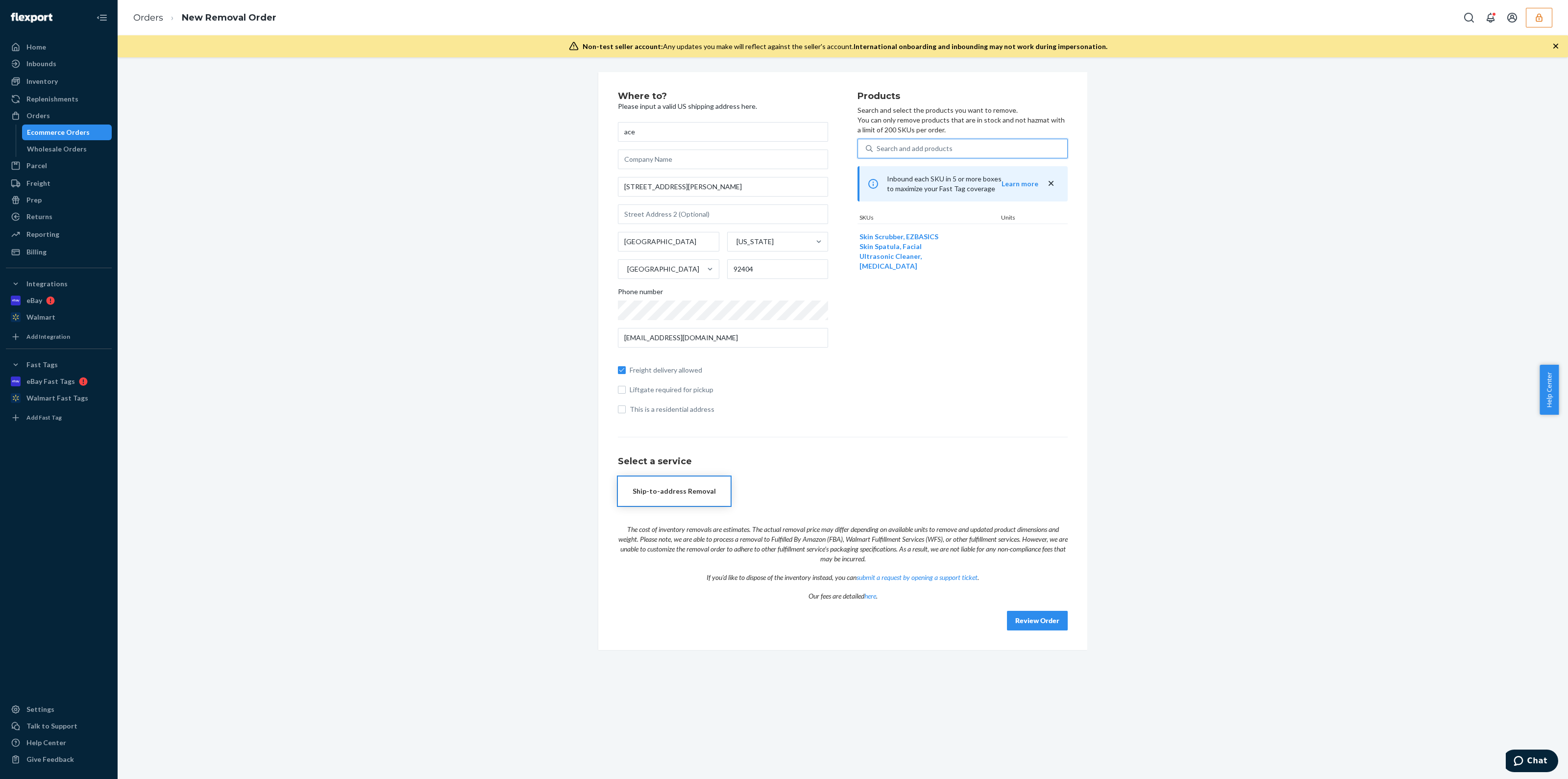
type input "a"
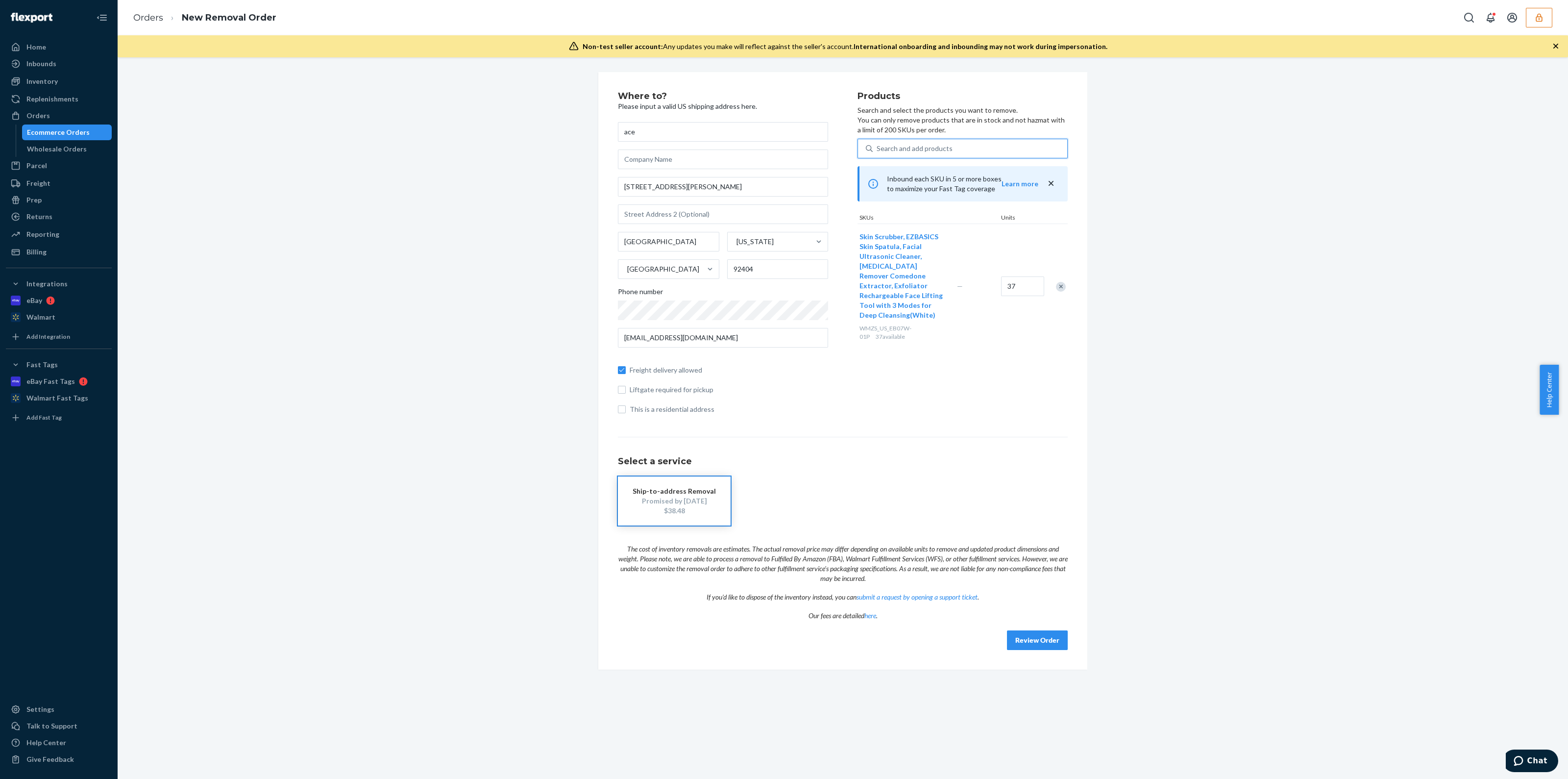
type input "s"
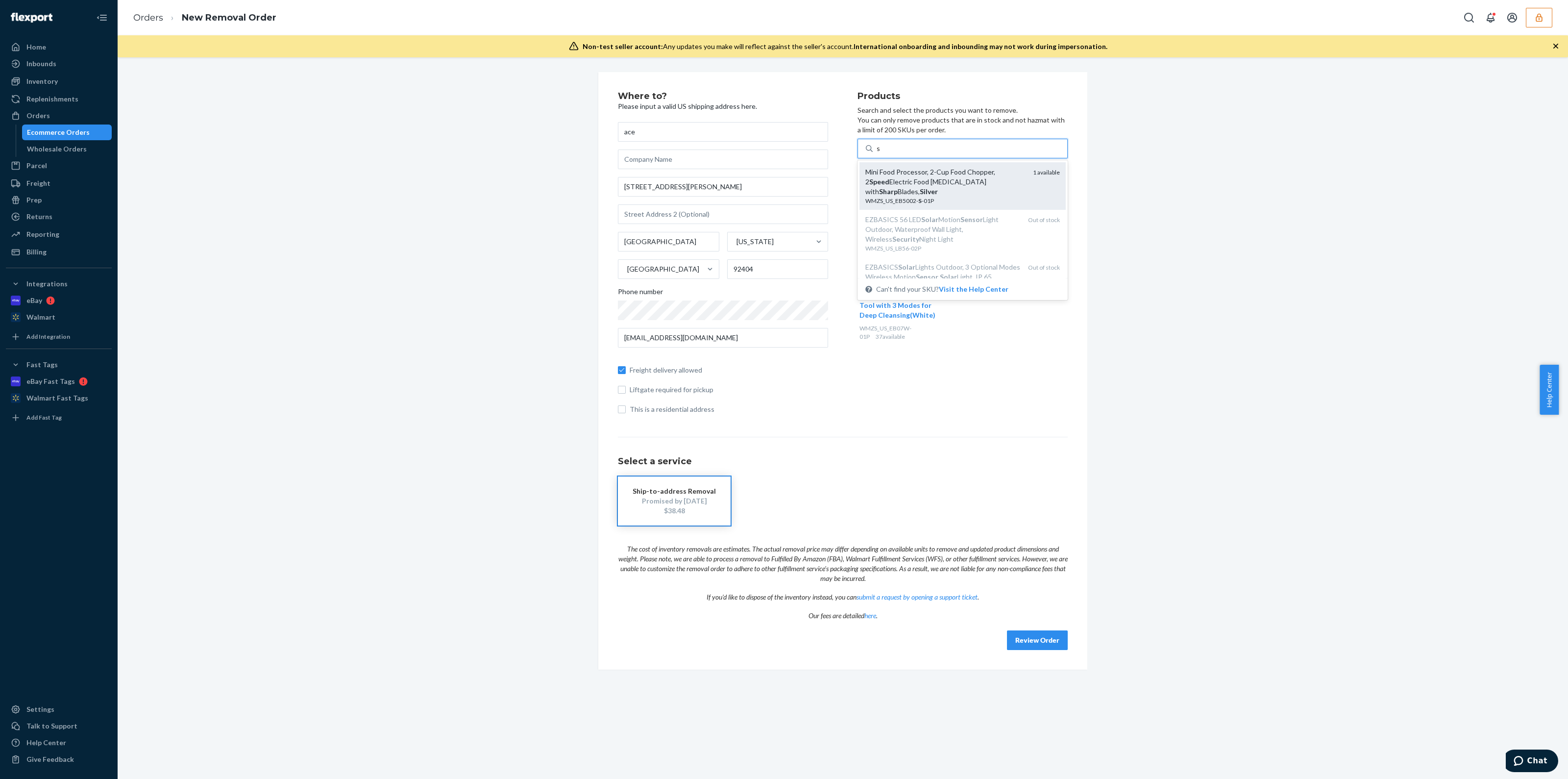
click at [1014, 175] on div "Mini Food Processor, 2-Cup Food Chopper, 2 Speed Electric Food Grinder with Sha…" at bounding box center [962, 186] width 195 height 38
click at [881, 154] on input "s" at bounding box center [879, 149] width 4 height 10
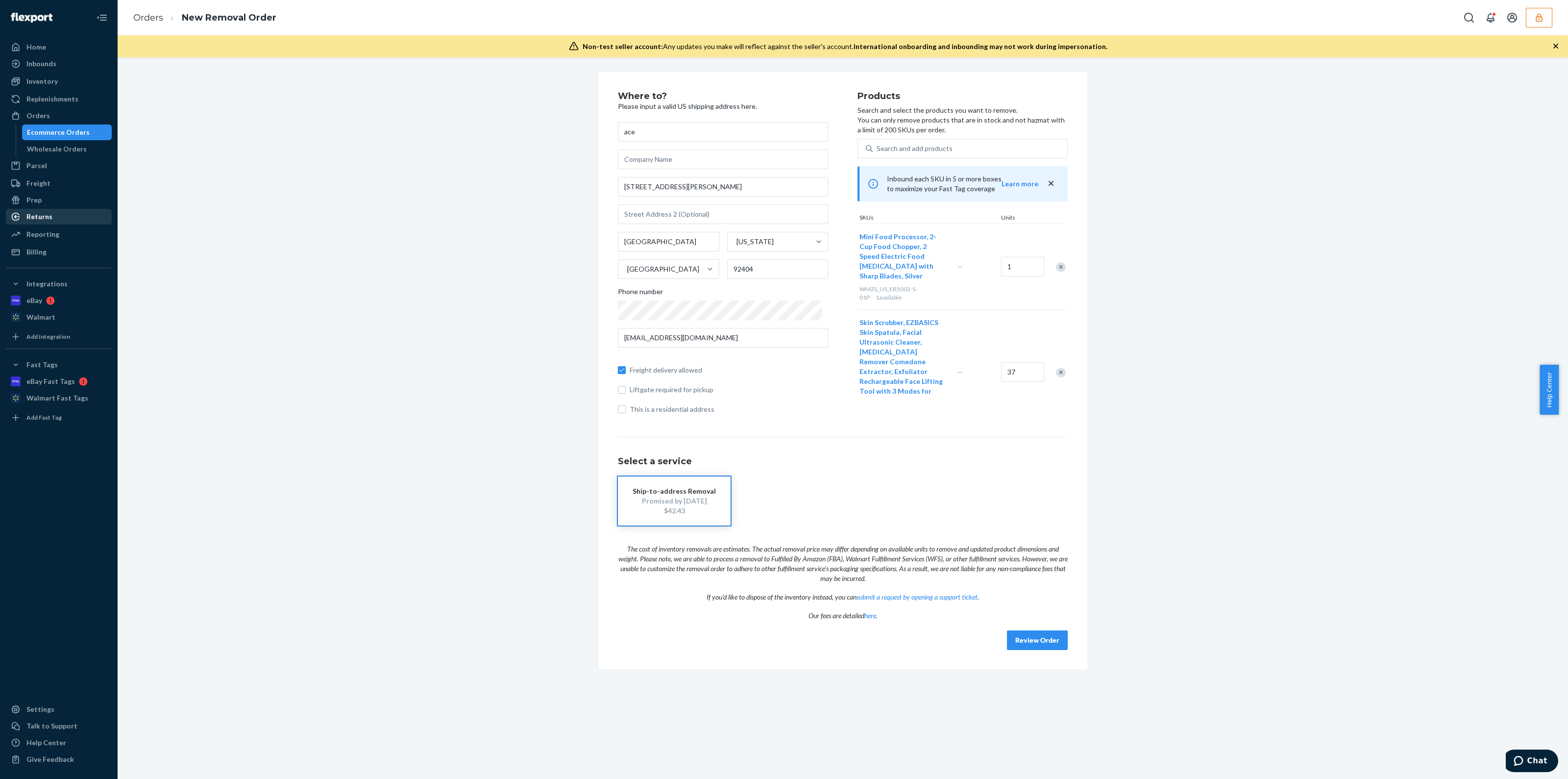
drag, startPoint x: 41, startPoint y: 258, endPoint x: 57, endPoint y: 217, distance: 44.0
click at [41, 258] on div "Billing" at bounding box center [59, 252] width 104 height 14
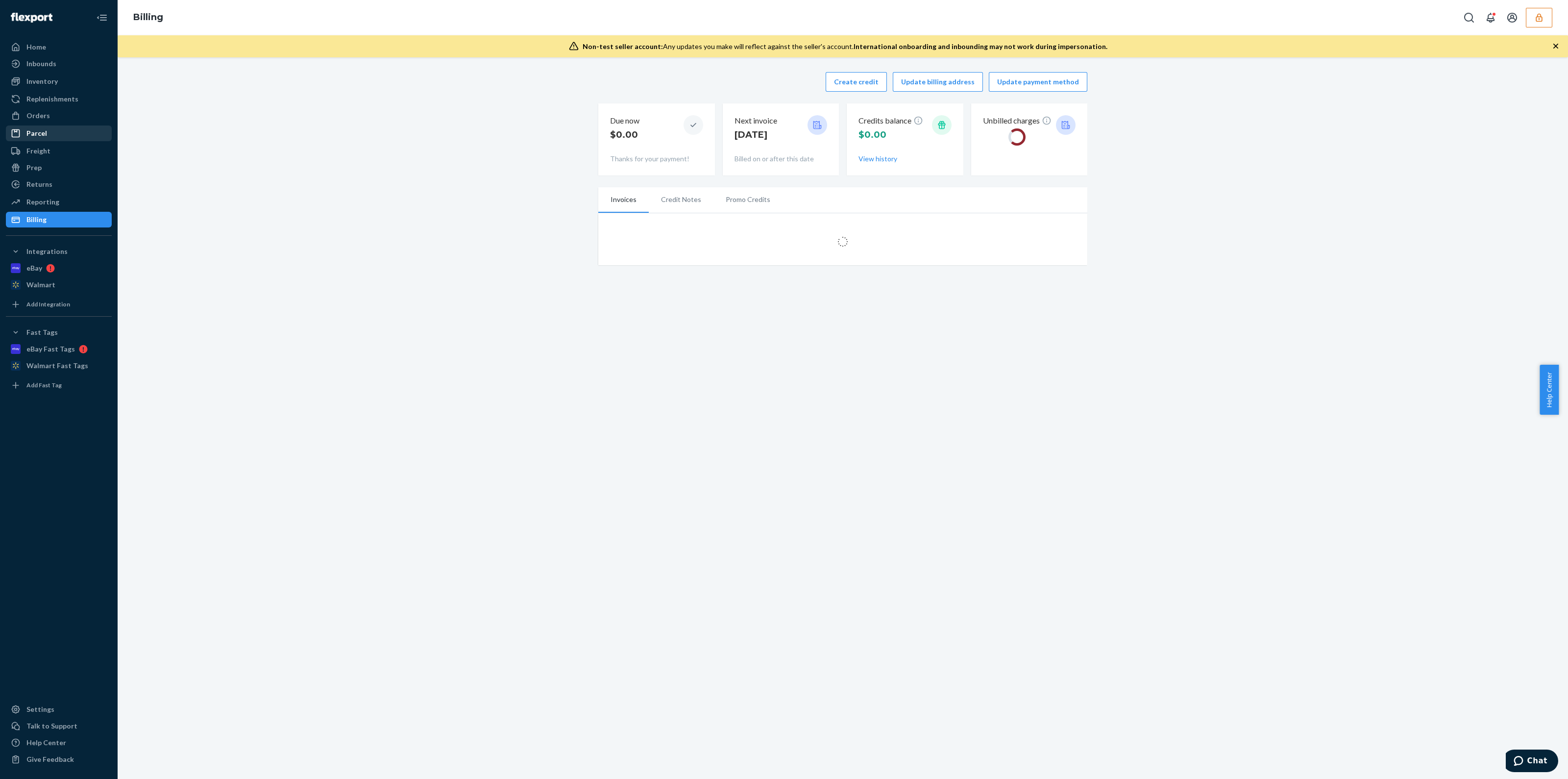
click at [71, 138] on div "Parcel" at bounding box center [59, 134] width 104 height 14
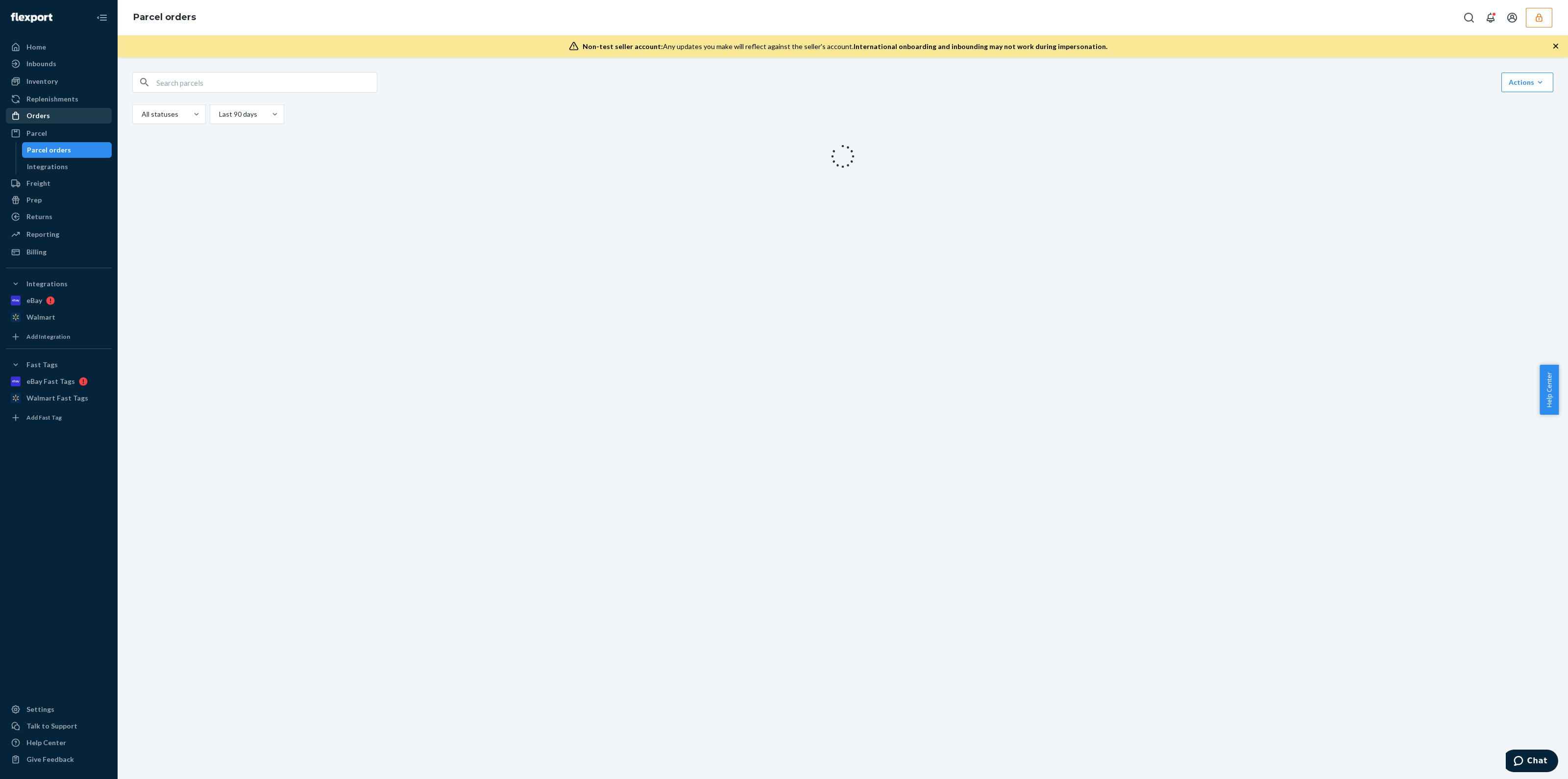
click at [69, 118] on div "Orders" at bounding box center [59, 116] width 104 height 14
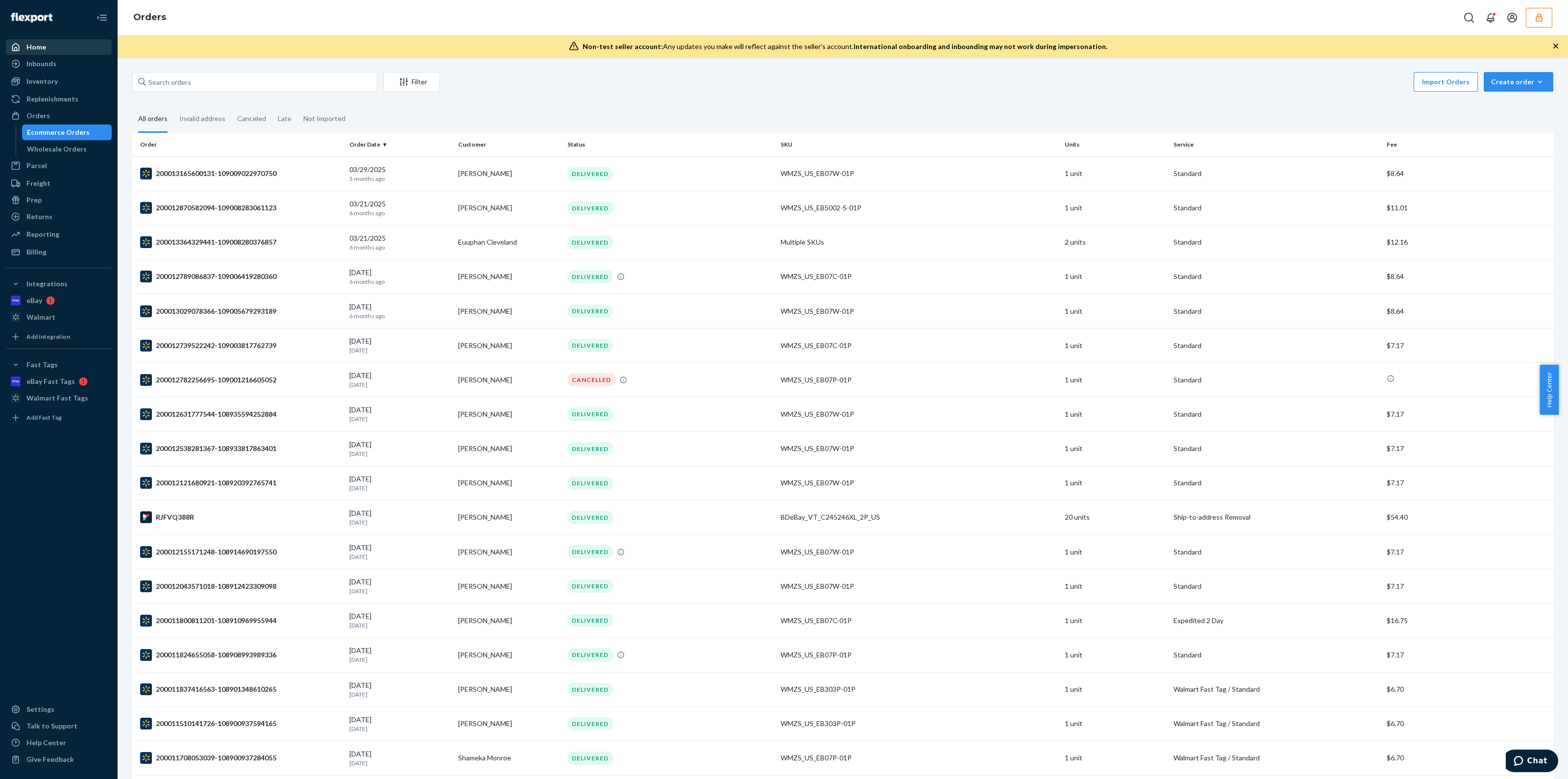
click at [65, 52] on div "Home" at bounding box center [59, 47] width 104 height 14
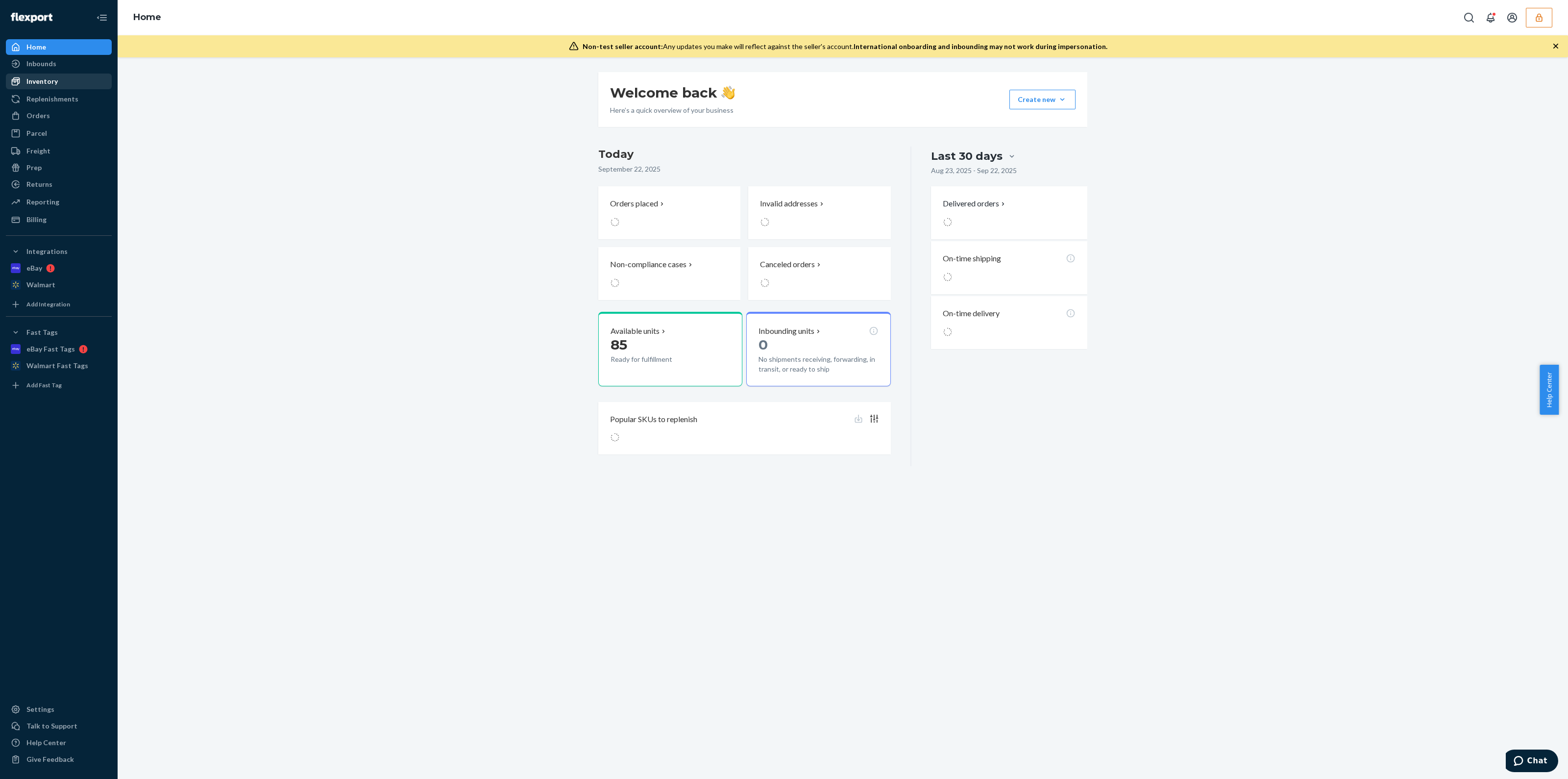
click at [52, 77] on div "Inventory" at bounding box center [42, 81] width 31 height 10
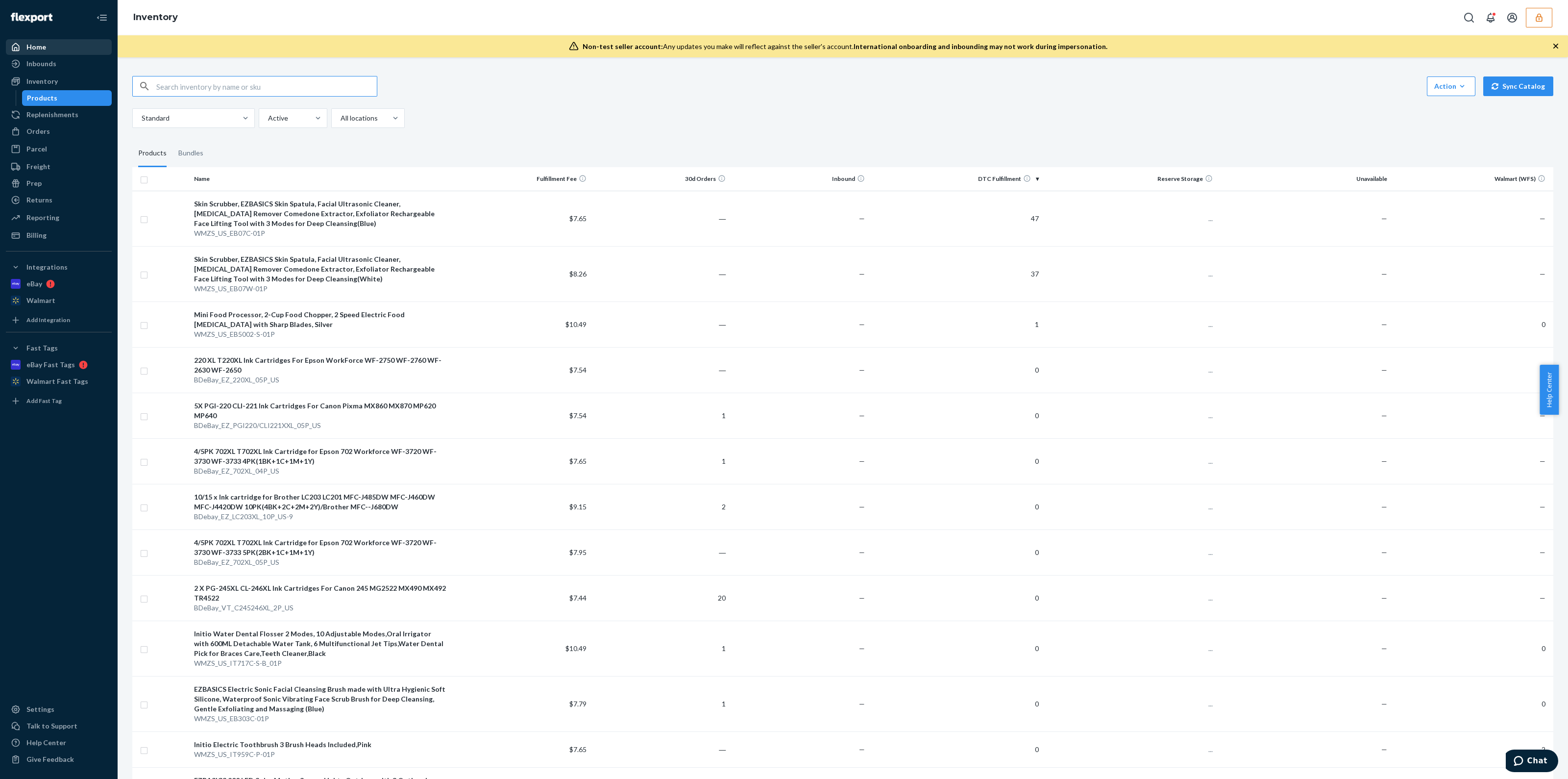
click at [40, 50] on div "Home" at bounding box center [36, 47] width 20 height 10
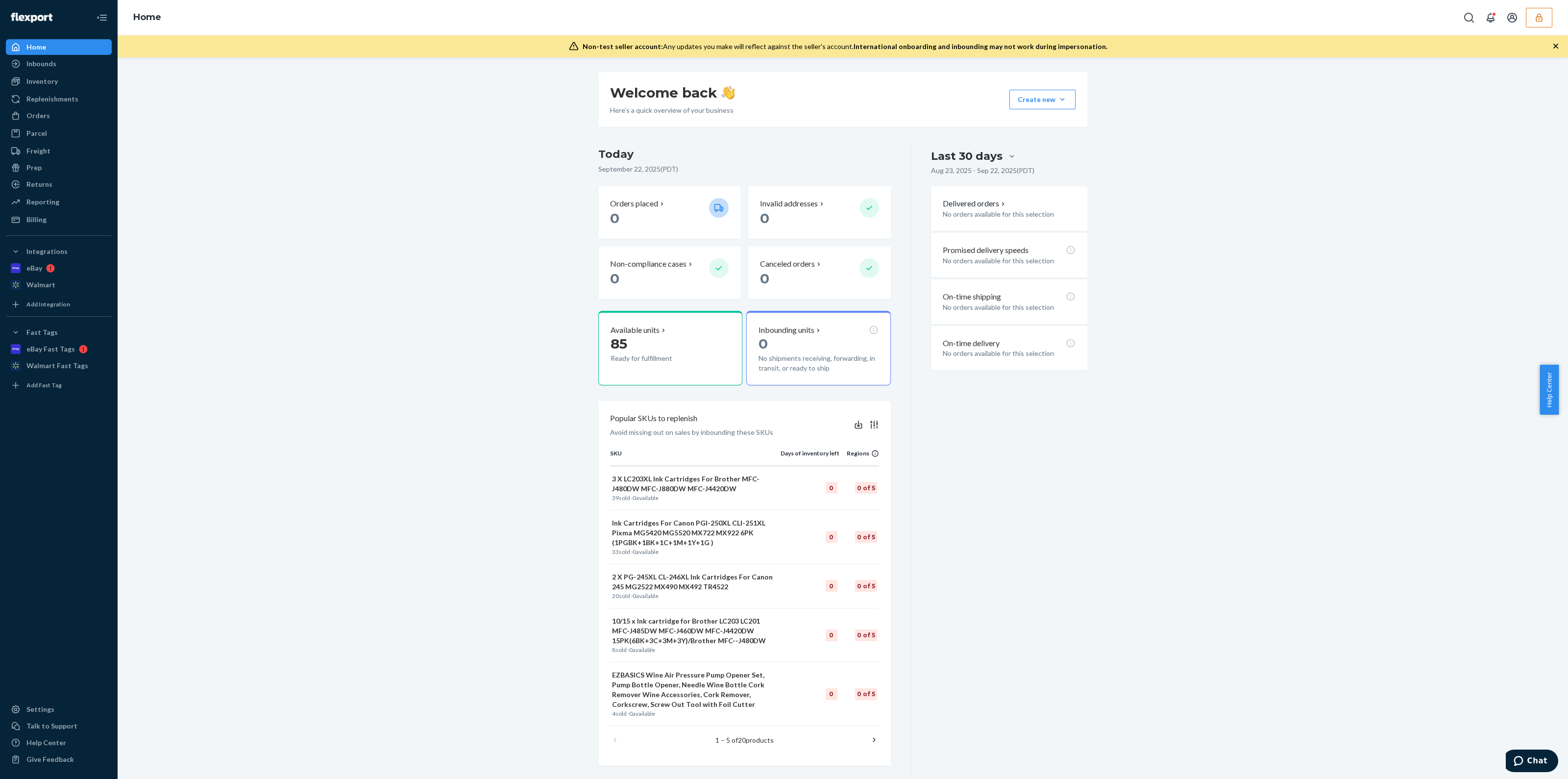
click at [1545, 28] on div "Home" at bounding box center [843, 18] width 1450 height 35
click at [1536, 25] on button "button" at bounding box center [1539, 17] width 26 height 20
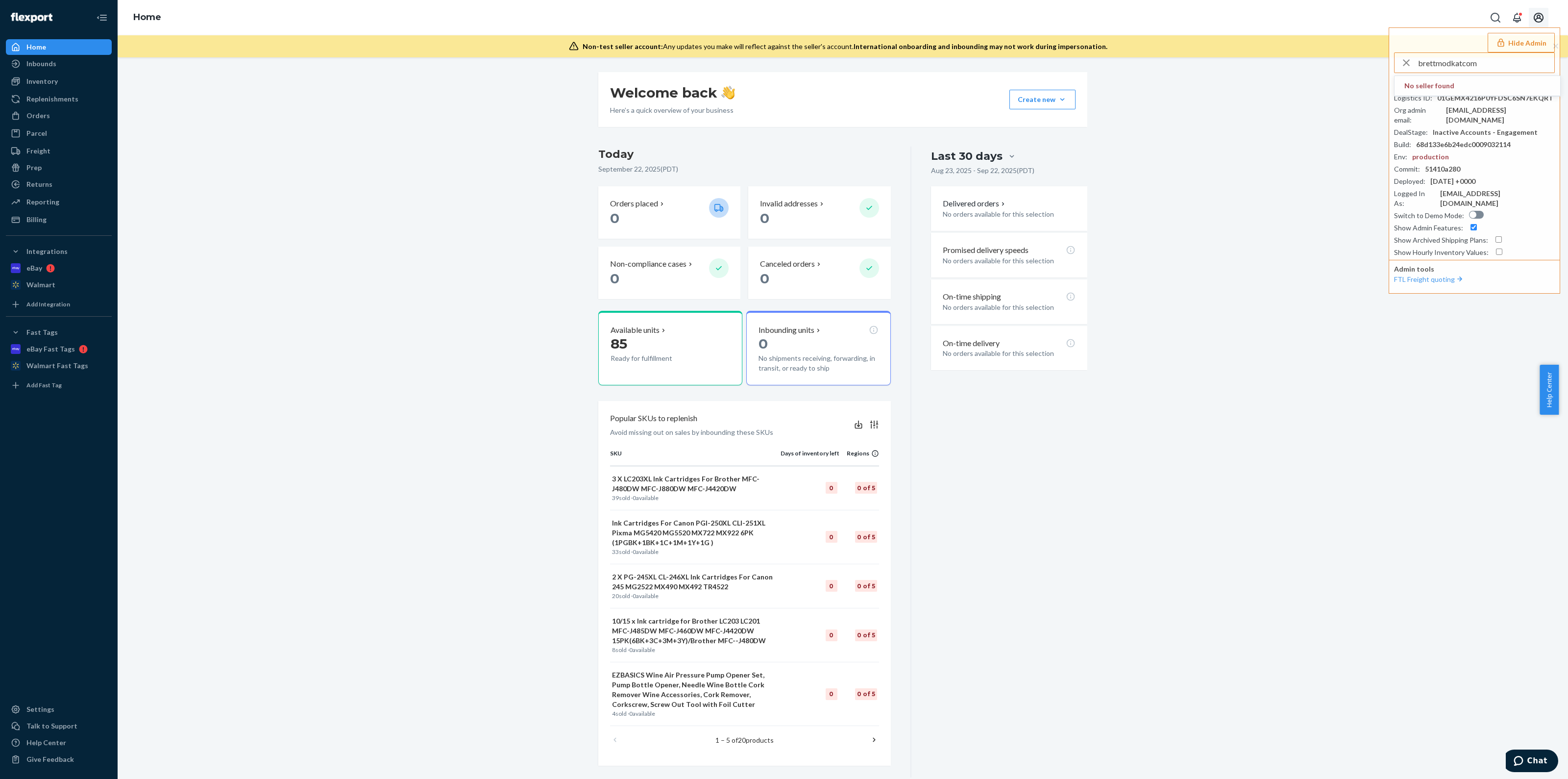
type input "brettmodkatcom"
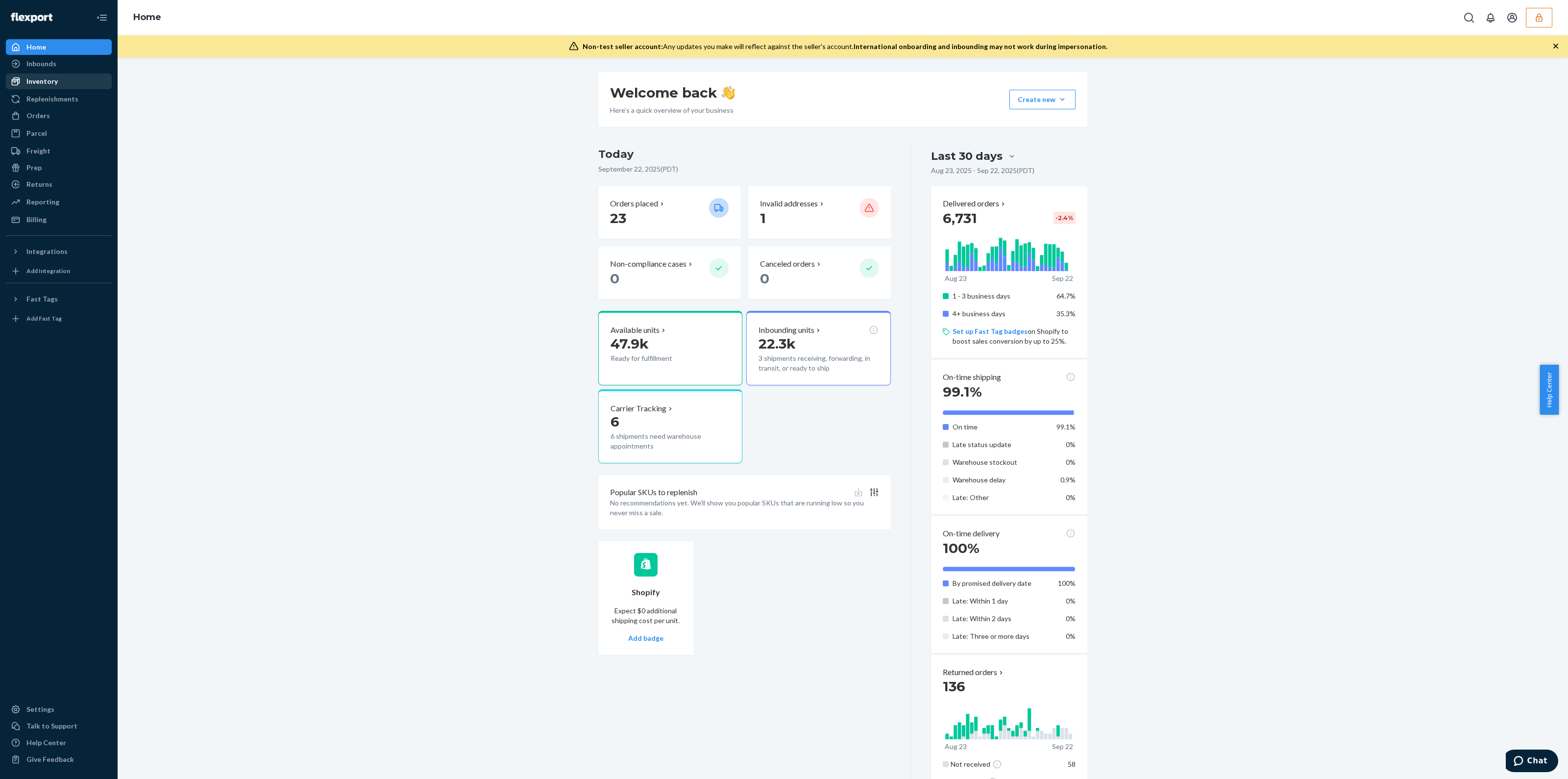
click at [51, 82] on div "Inventory" at bounding box center [42, 81] width 31 height 10
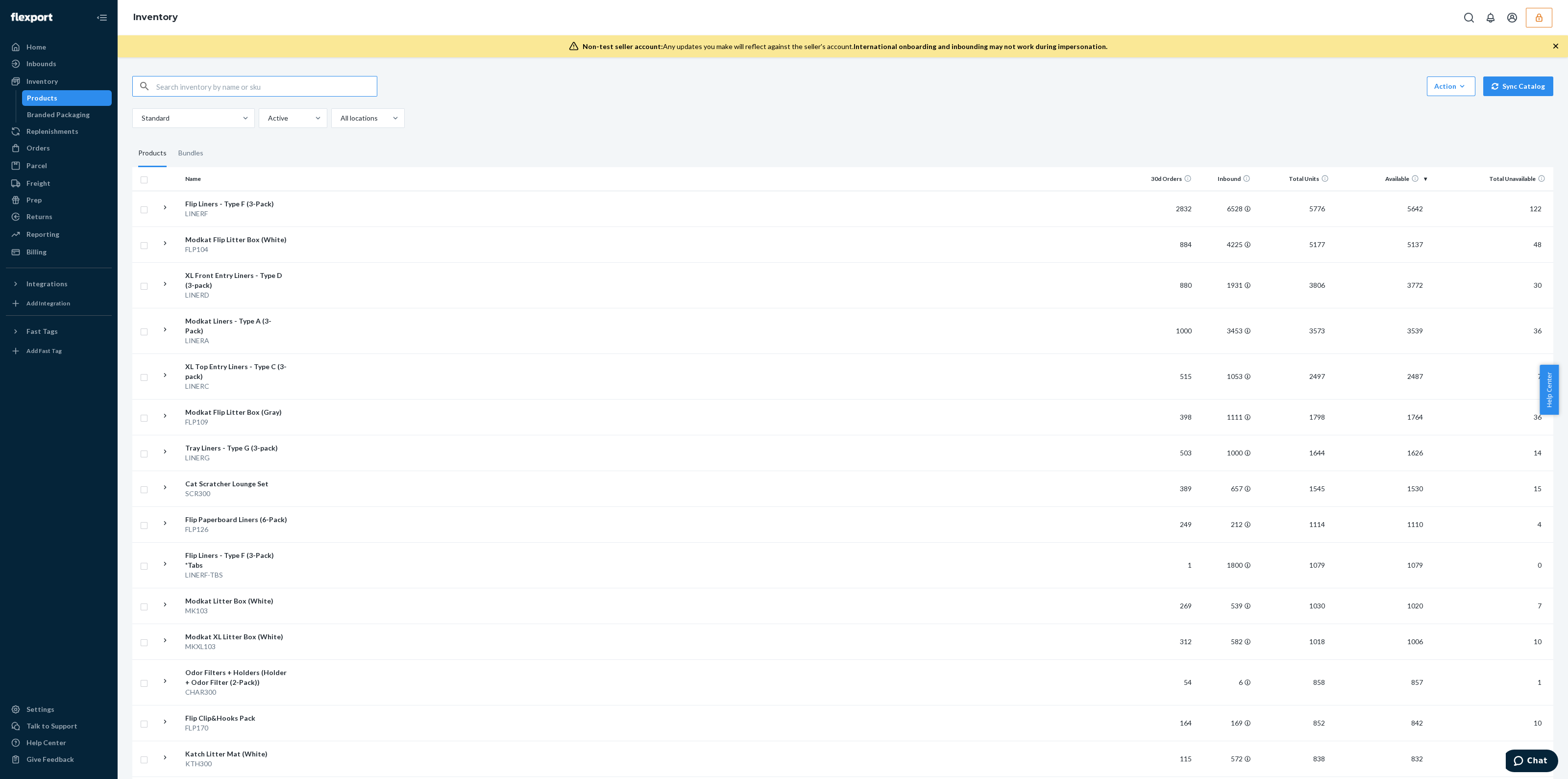
click at [247, 94] on input "text" at bounding box center [266, 86] width 220 height 20
paste input "DRZKJREPZ4G"
type input "DRZKJREPZ4G"
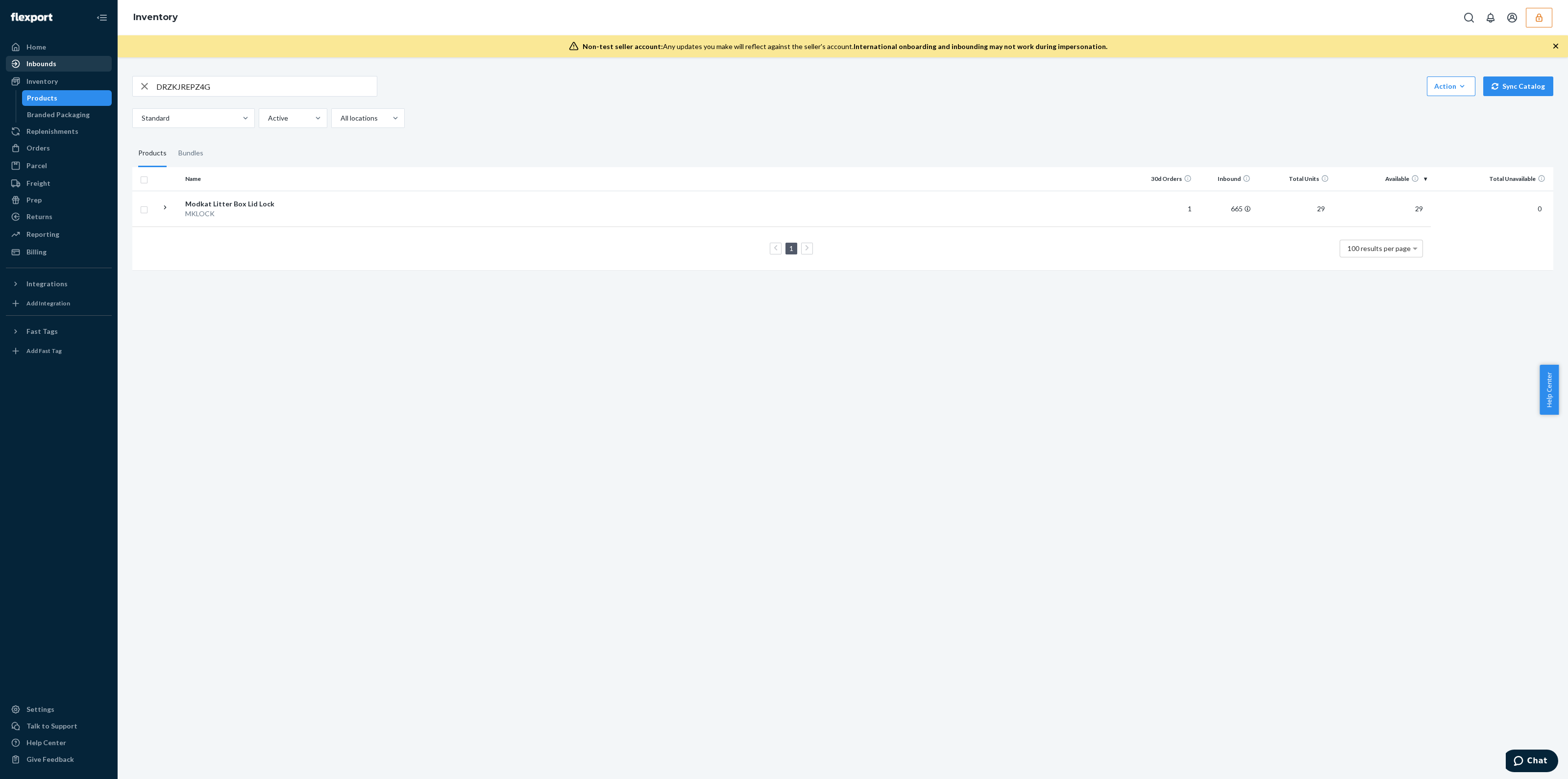
click at [69, 67] on div "Inbounds" at bounding box center [59, 64] width 104 height 14
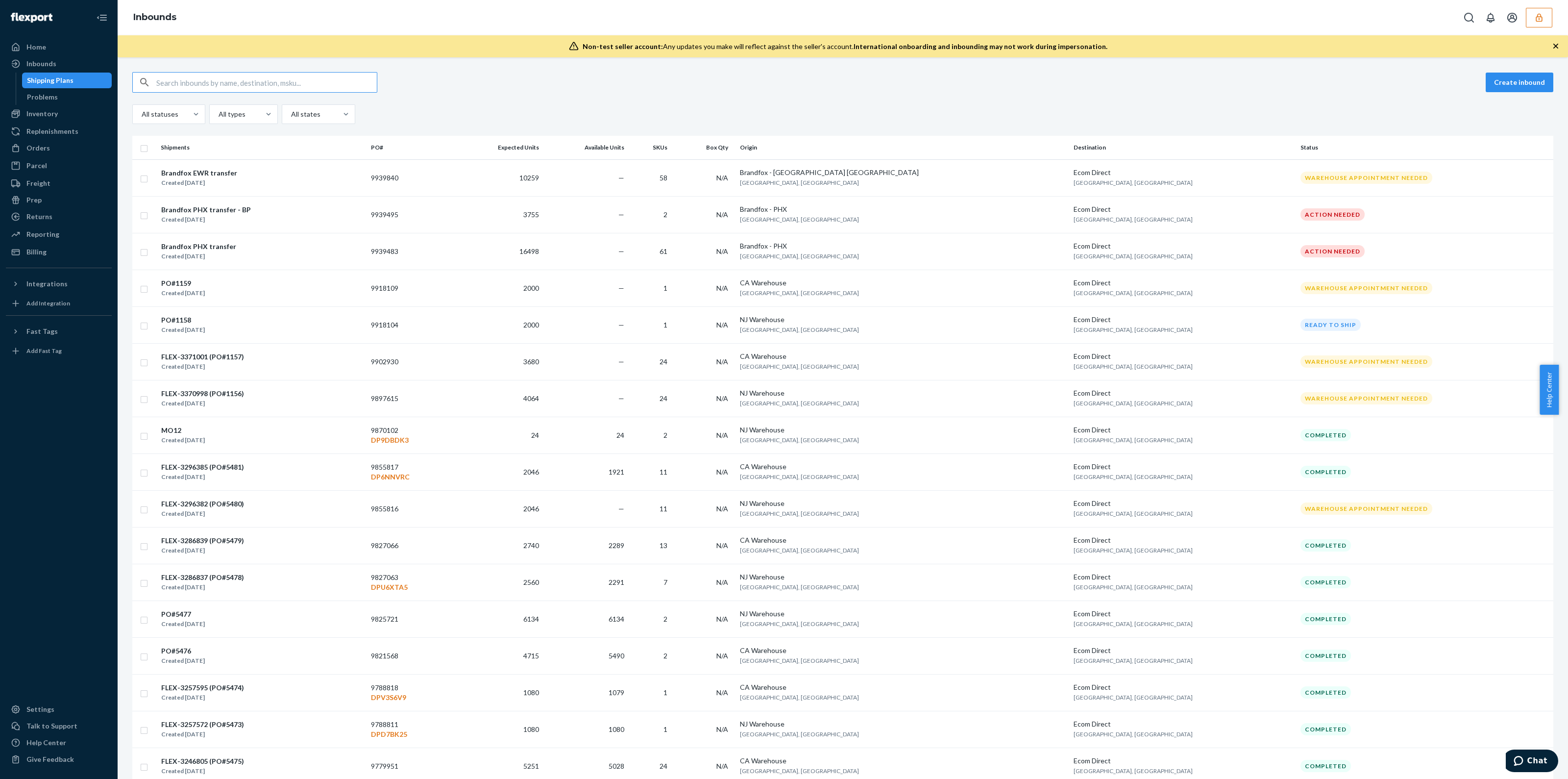
click at [283, 89] on input "text" at bounding box center [266, 82] width 220 height 20
click at [363, 171] on div "Brandfox EWR transfer Created Sep 18, 2025" at bounding box center [261, 178] width 202 height 21
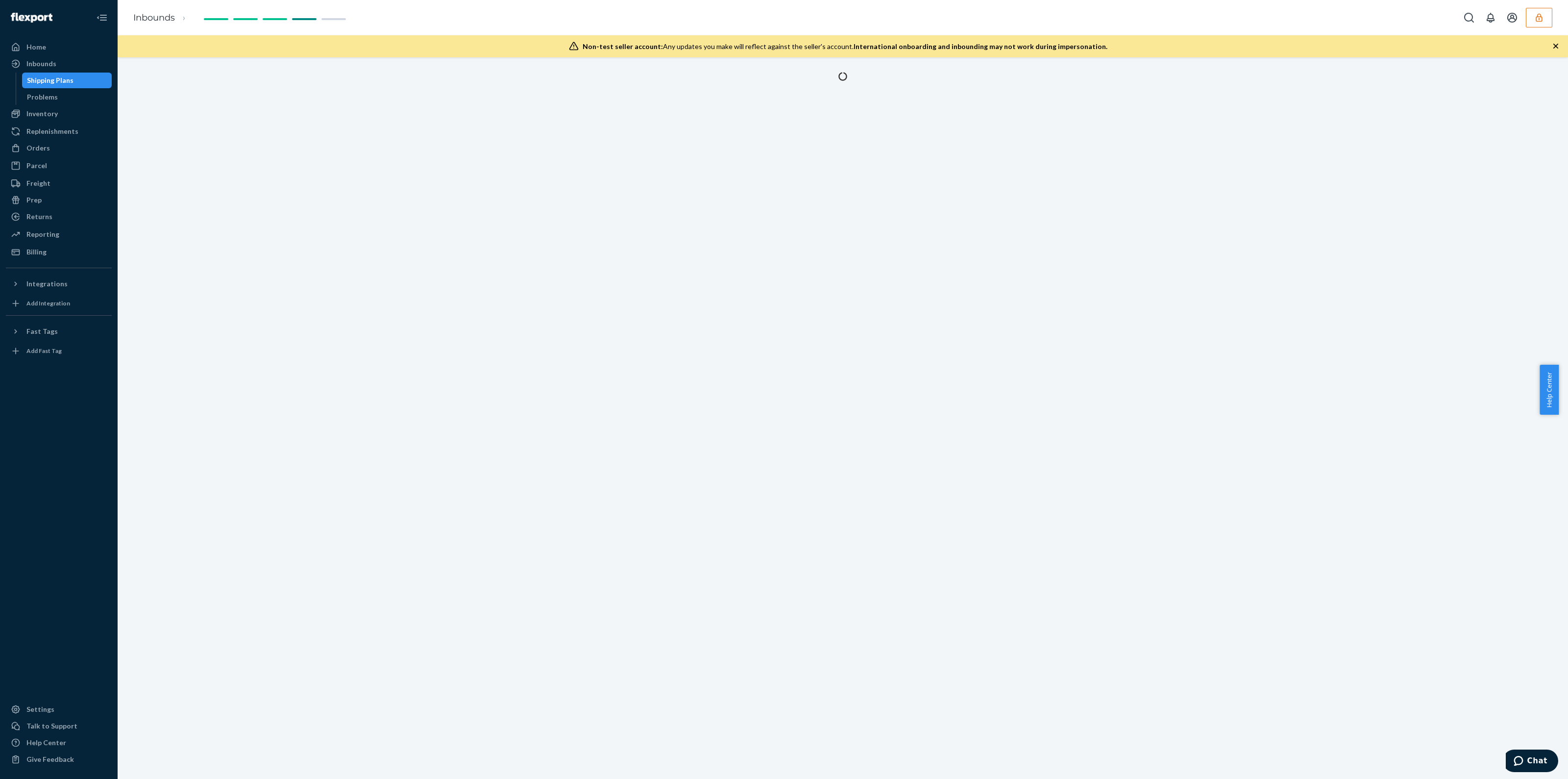
click at [1557, 48] on icon "button" at bounding box center [1556, 46] width 10 height 10
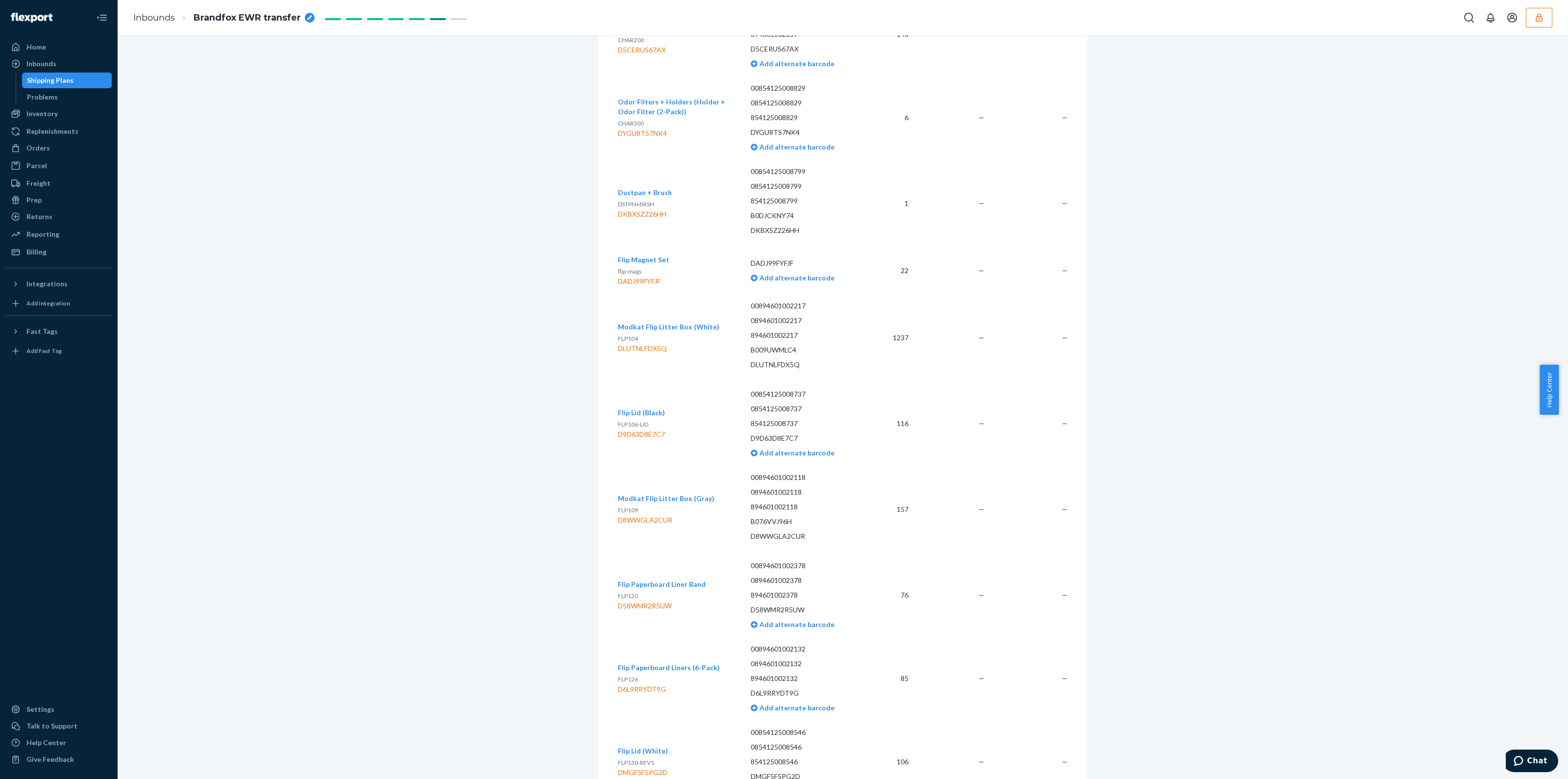
scroll to position [1838, 0]
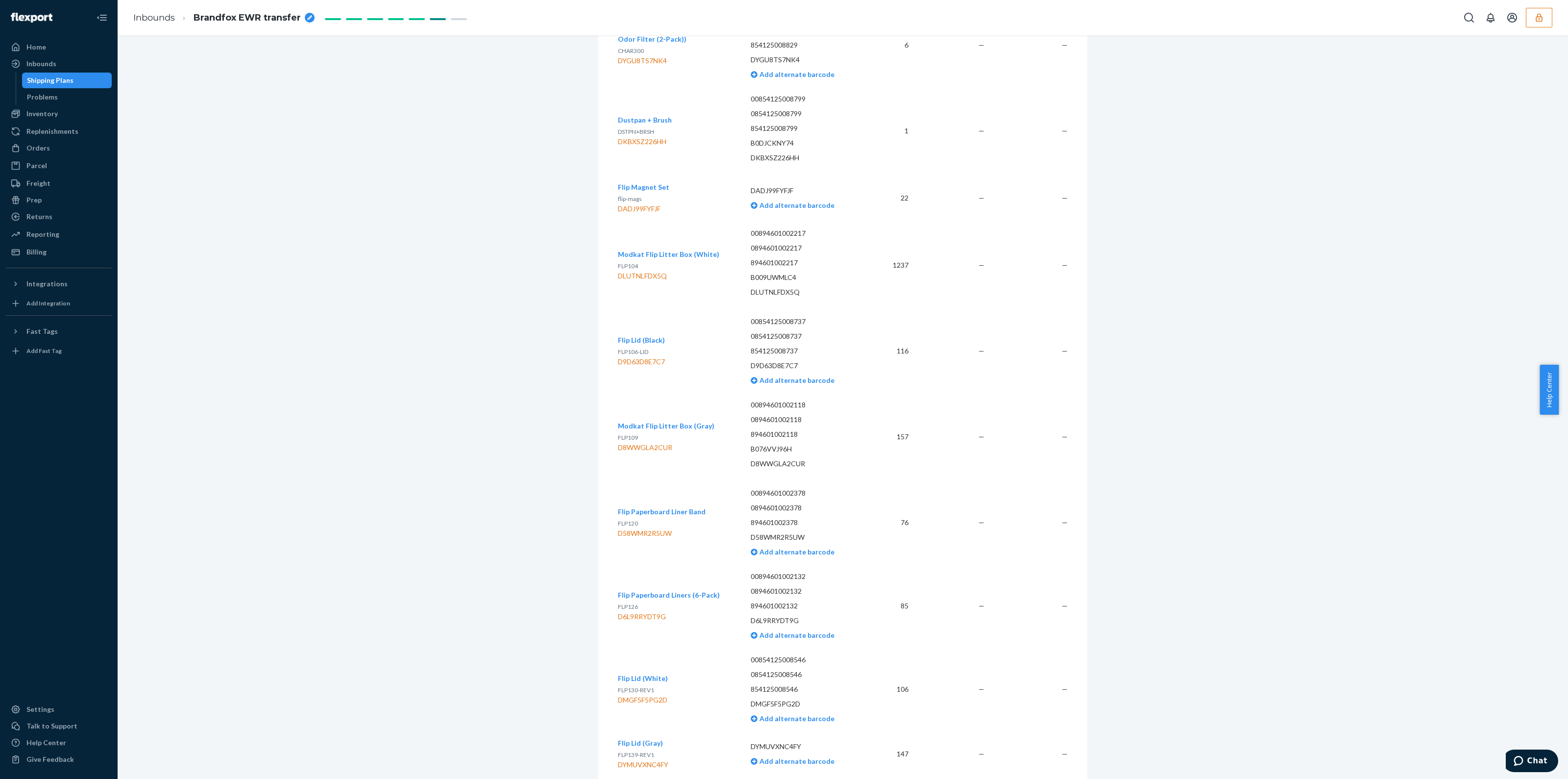
drag, startPoint x: 967, startPoint y: 467, endPoint x: 1032, endPoint y: 390, distance: 100.8
click at [1011, 415] on tr "Modkat Flip Litter Box (Gray) FLP109 D8WWGLA2CUR 00894601002118 0894601002118 8…" at bounding box center [843, 437] width 450 height 88
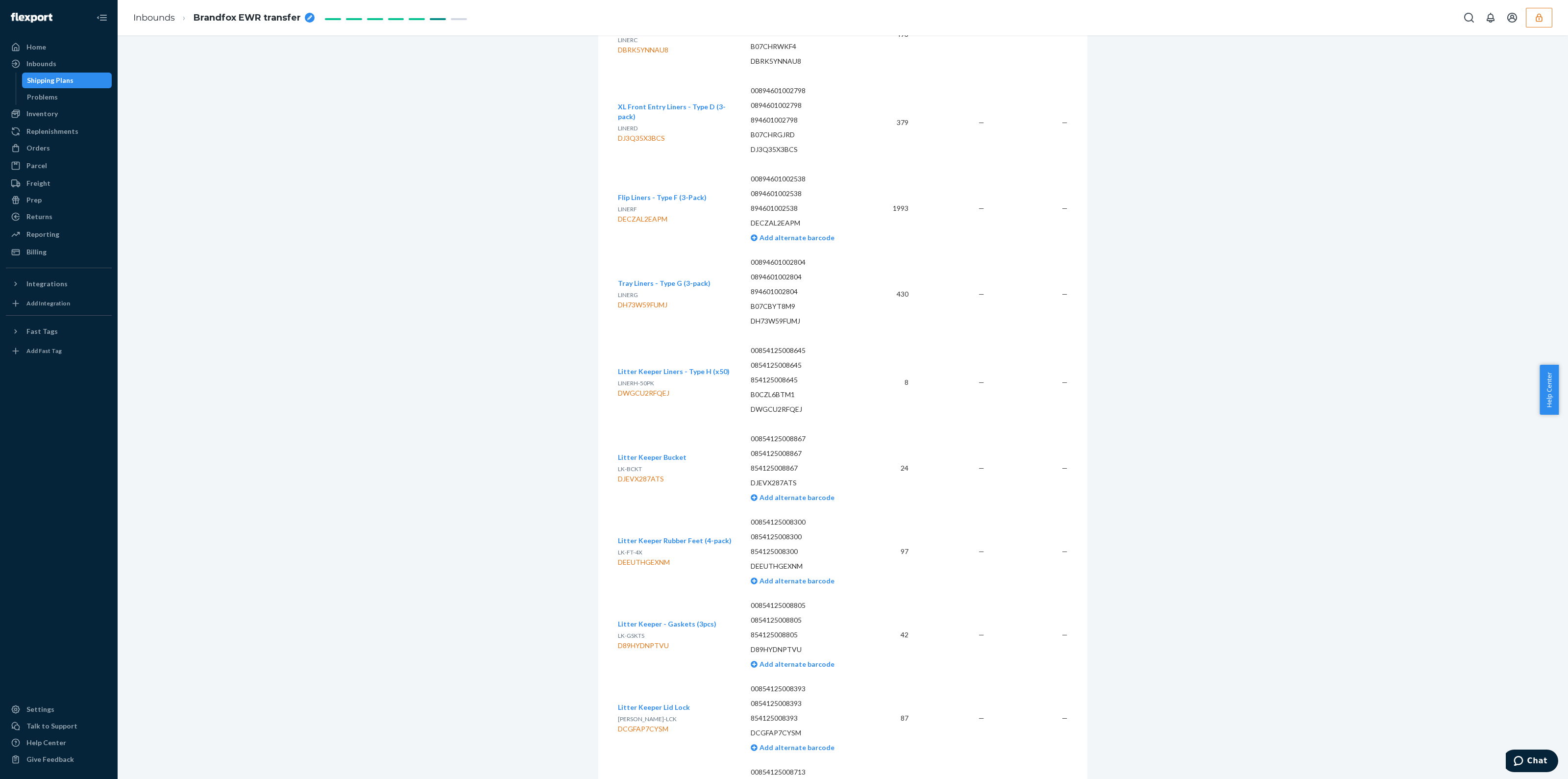
scroll to position [3008, 0]
click at [68, 76] on div "Shipping Plans" at bounding box center [50, 81] width 47 height 10
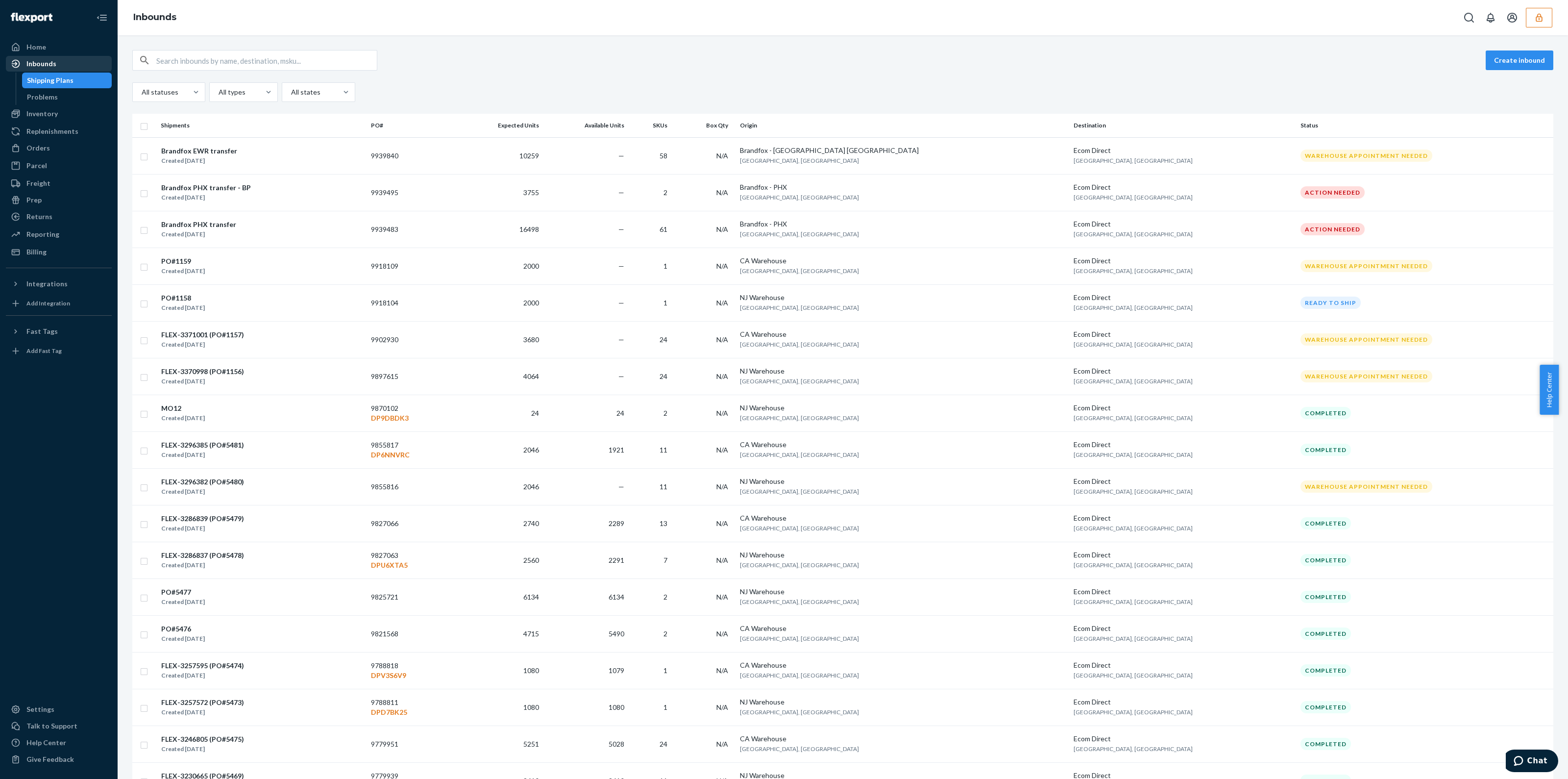
click at [61, 62] on div "Inbounds" at bounding box center [59, 64] width 104 height 14
click at [196, 64] on input "text" at bounding box center [266, 60] width 220 height 20
paste input "DRZKJREPZ4G"
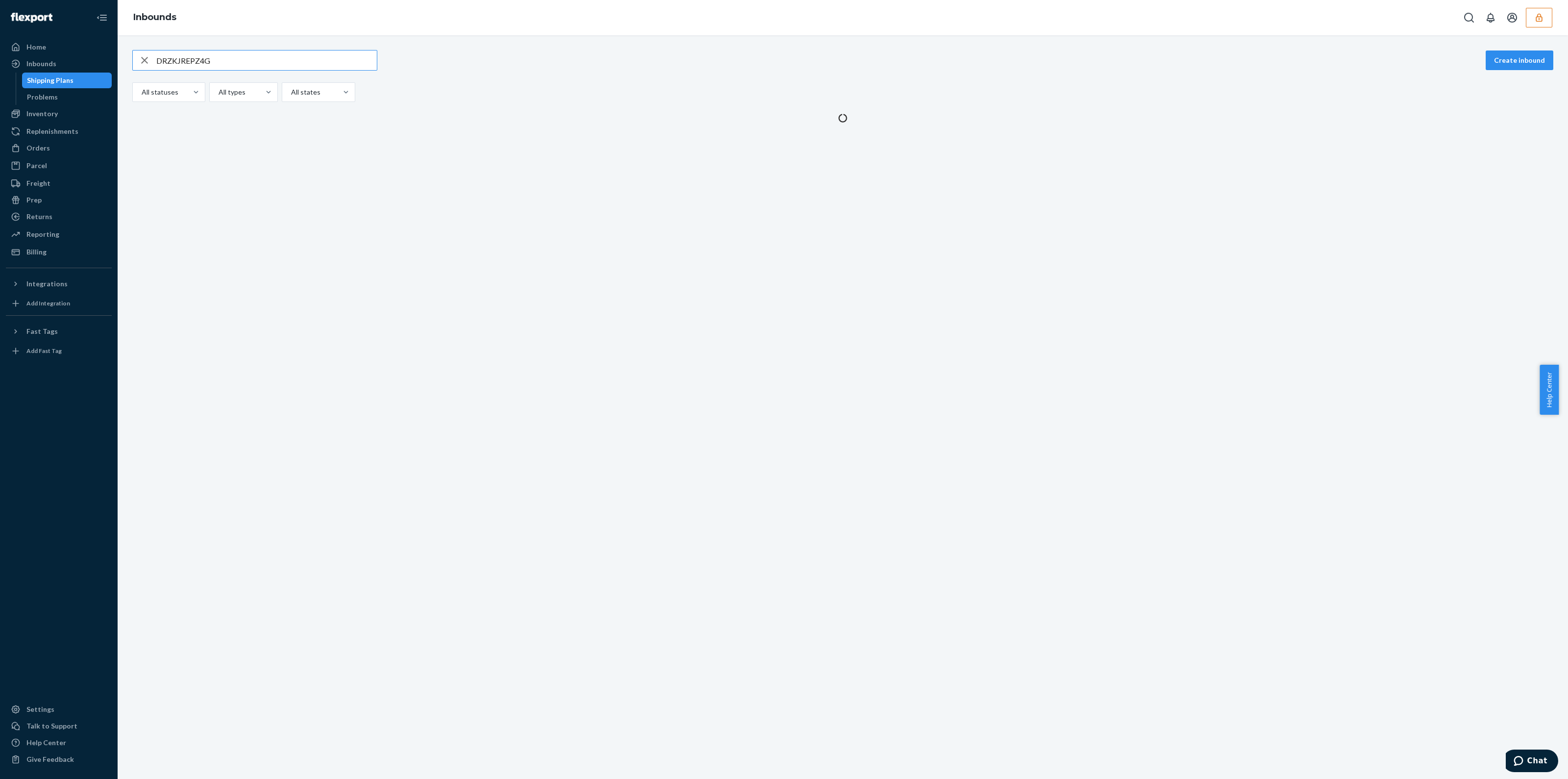
type input "DRZKJREPZ4G"
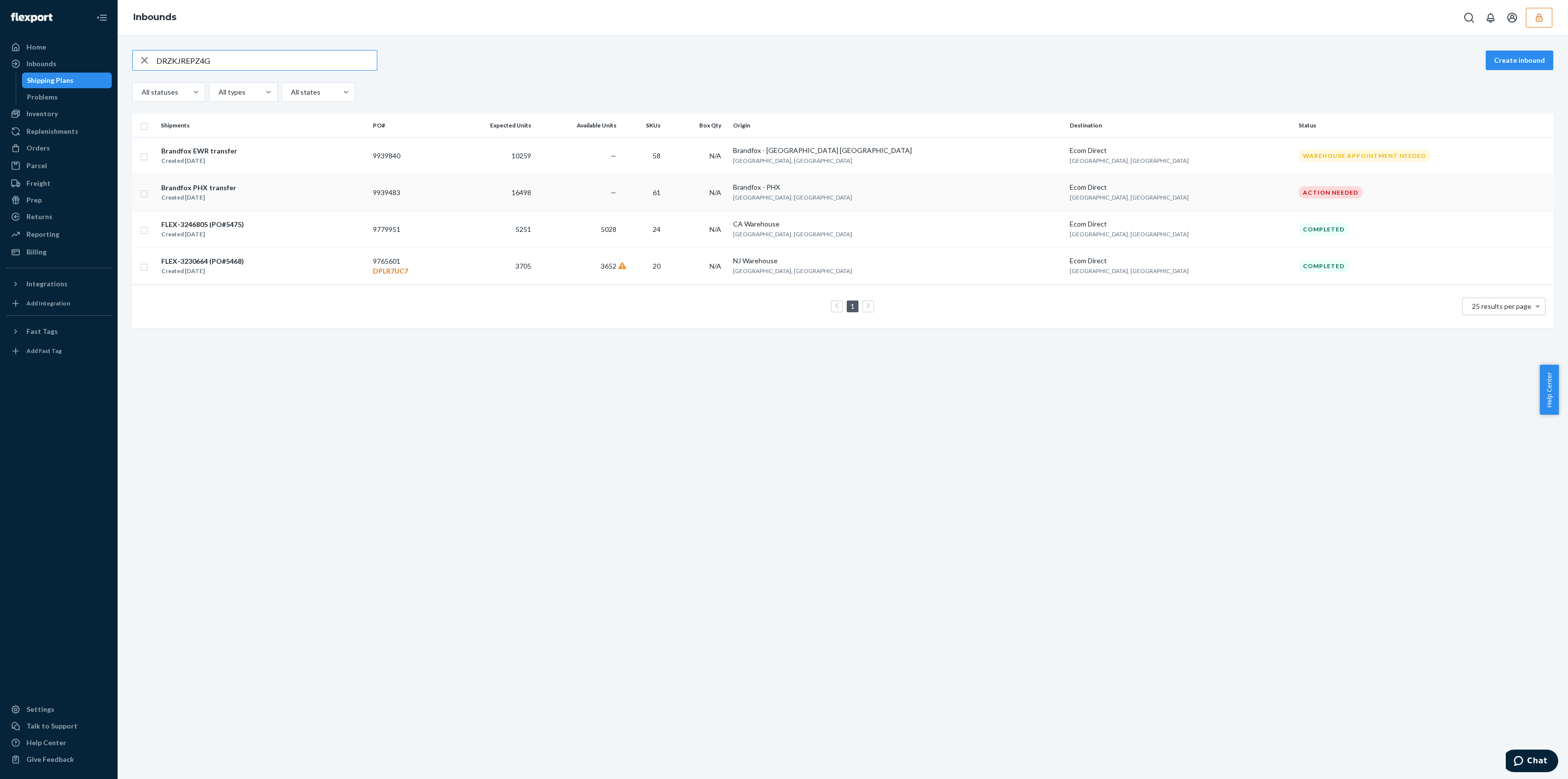
click at [943, 201] on td "Brandfox - PHX Phoenix, AZ" at bounding box center [897, 192] width 337 height 37
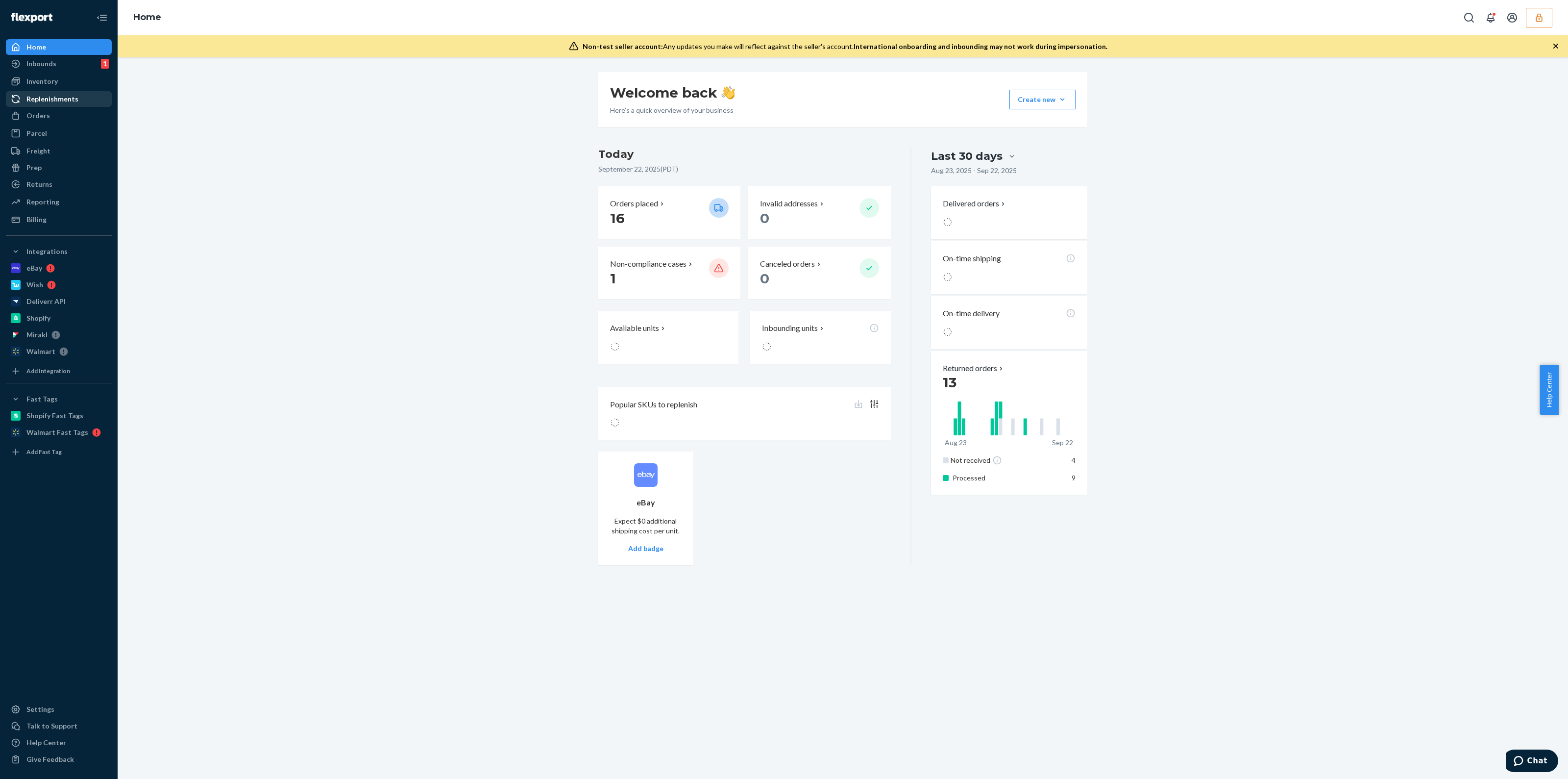
drag, startPoint x: 52, startPoint y: 114, endPoint x: 104, endPoint y: 106, distance: 52.6
click at [52, 114] on div "Orders" at bounding box center [59, 116] width 104 height 14
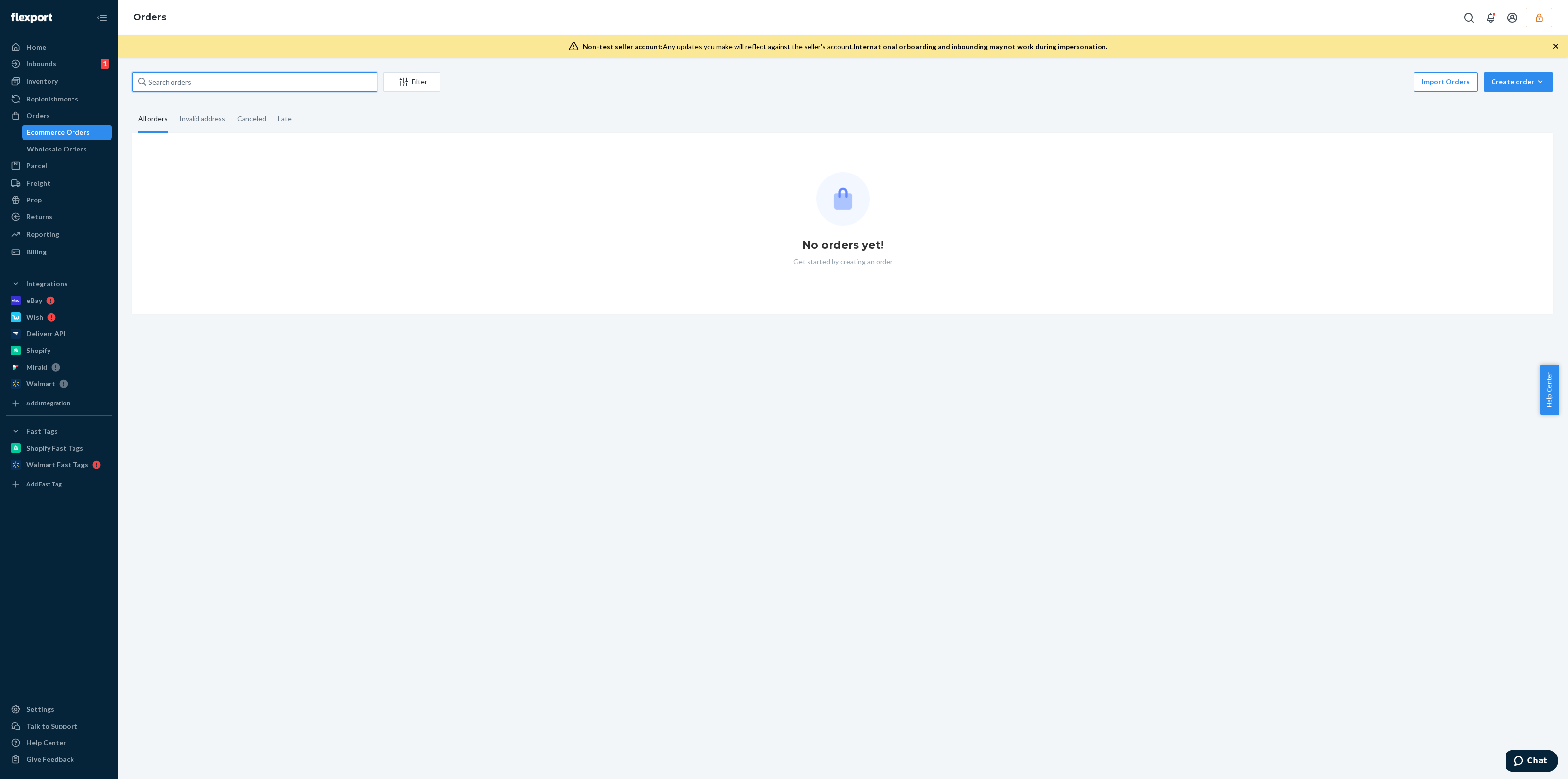
drag, startPoint x: 104, startPoint y: 106, endPoint x: 179, endPoint y: 89, distance: 76.9
click at [179, 89] on input "text" at bounding box center [254, 81] width 245 height 20
paste input "136760542"
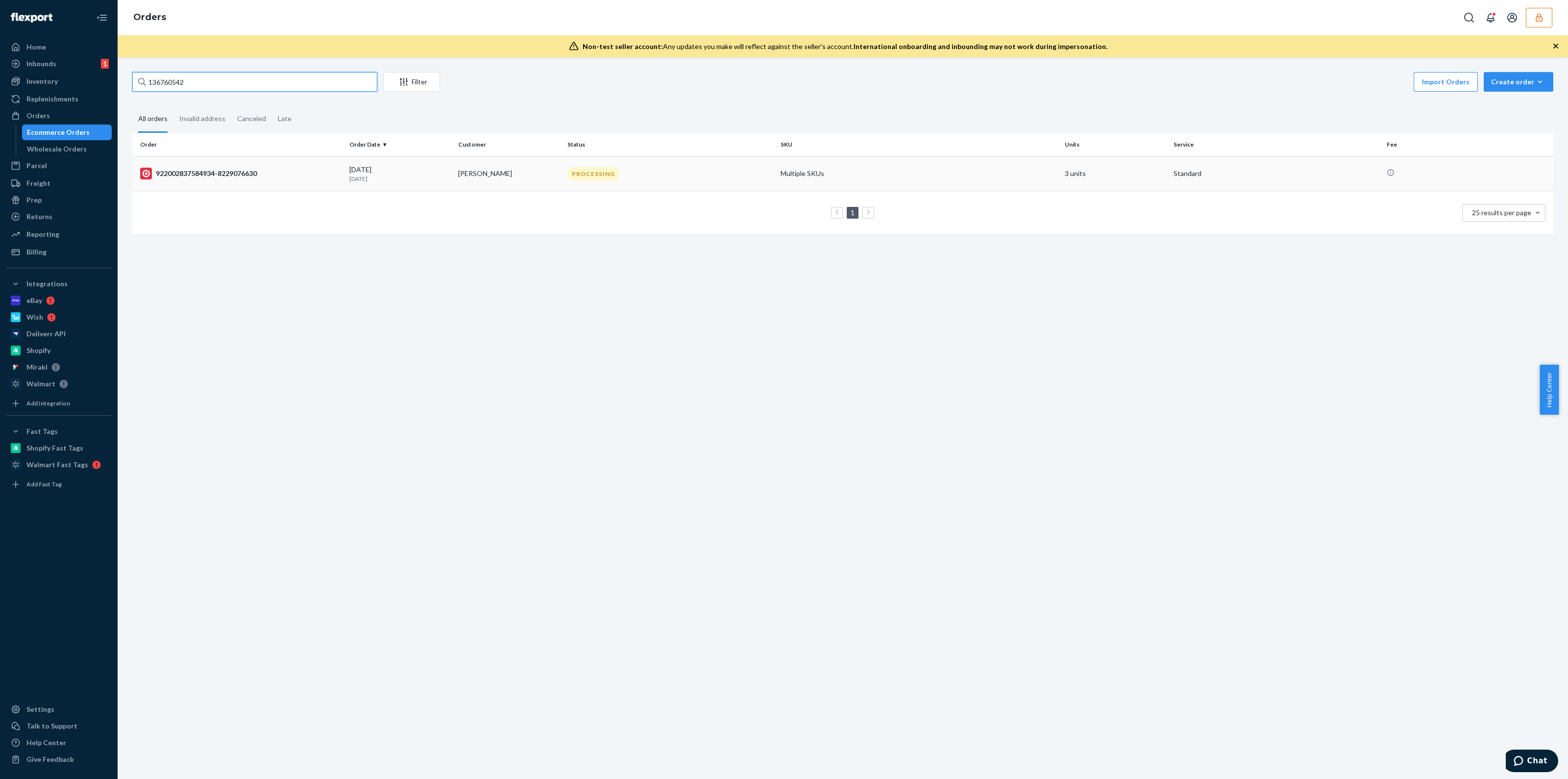
type input "136760542"
click at [723, 168] on div "PROCESSING" at bounding box center [670, 173] width 209 height 13
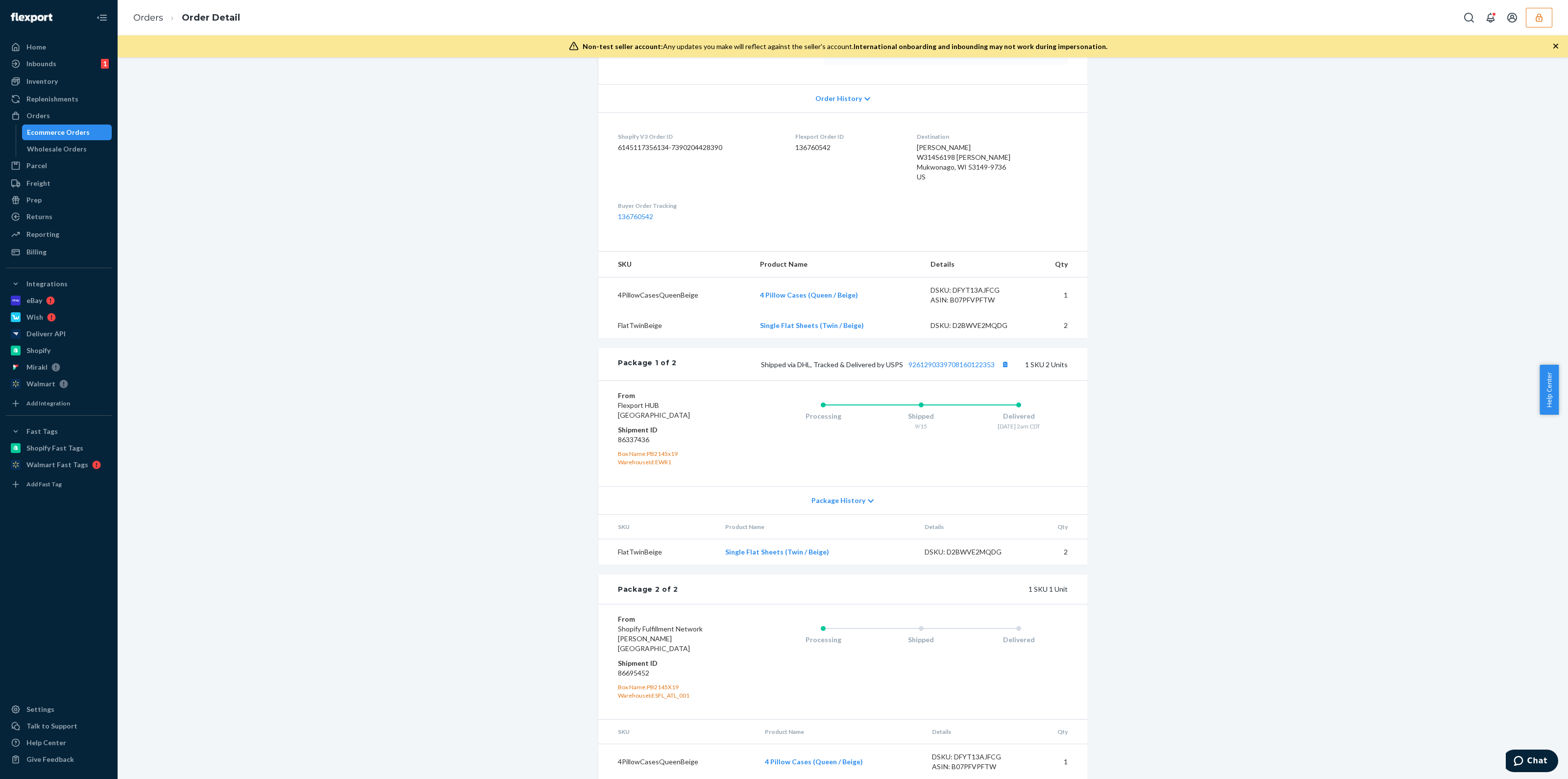
scroll to position [185, 0]
click at [1546, 25] on button "button" at bounding box center [1539, 17] width 26 height 20
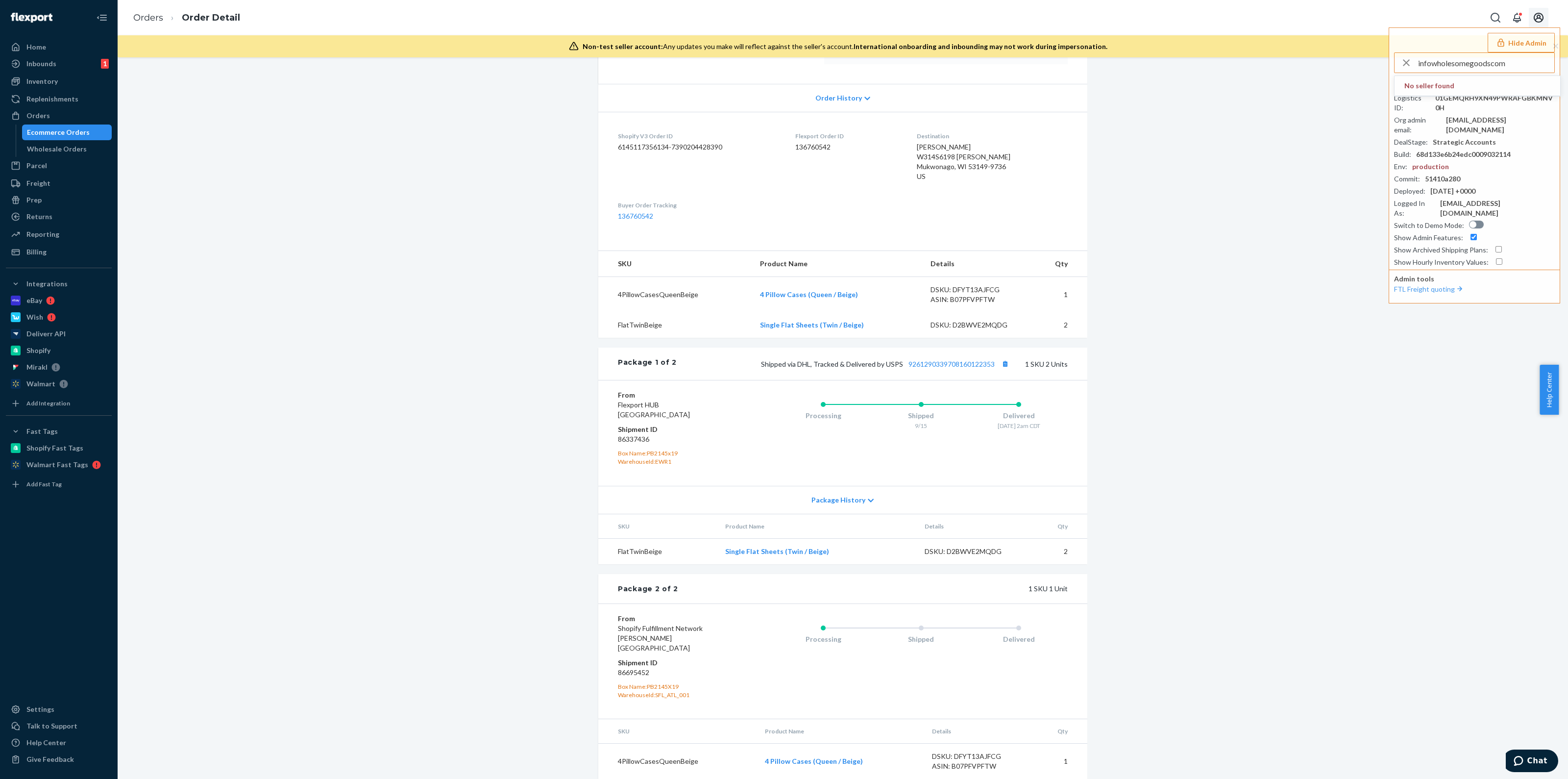
type input "infowholesomegoodscom"
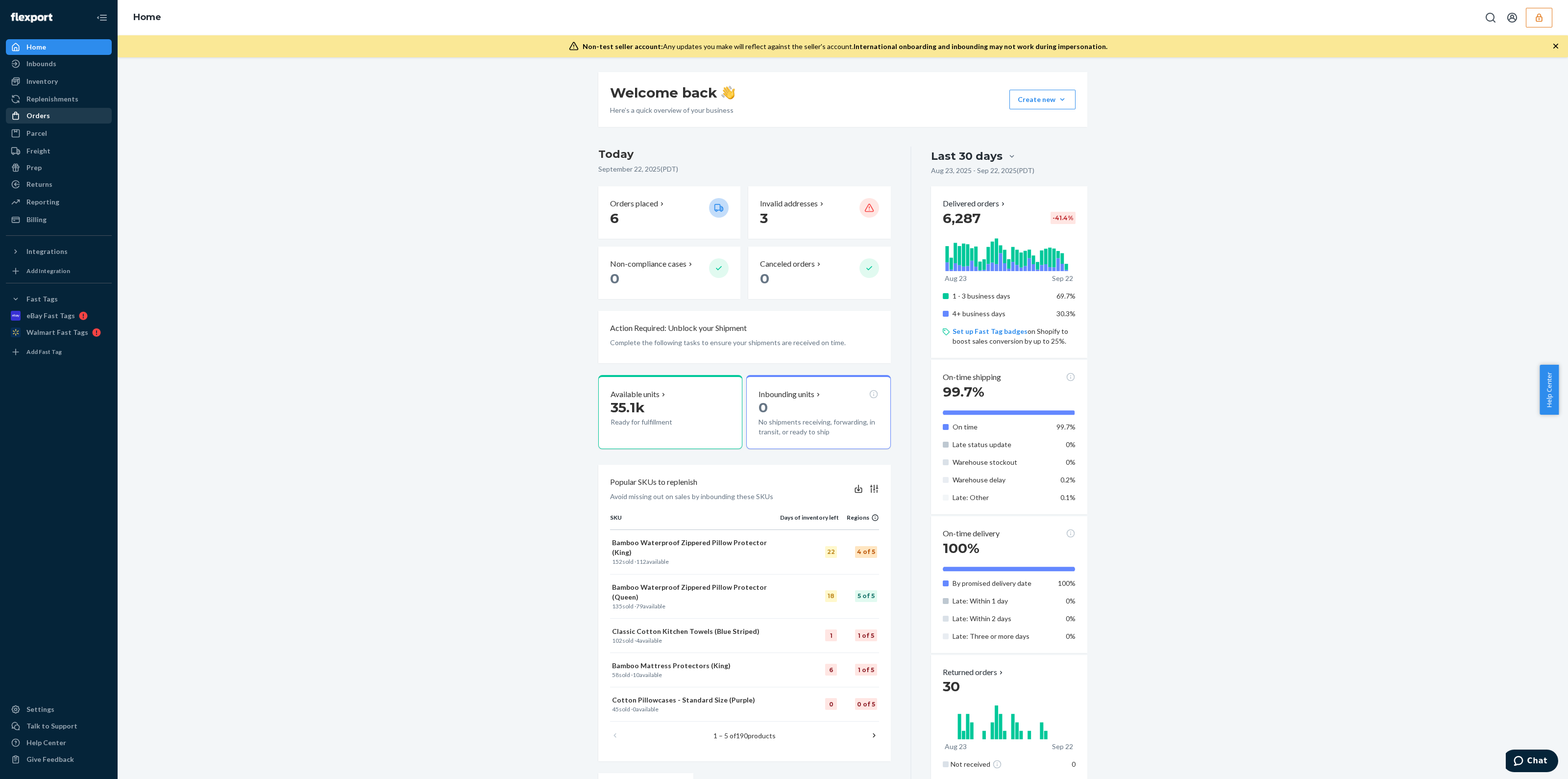
click at [57, 114] on div "Orders" at bounding box center [59, 116] width 104 height 14
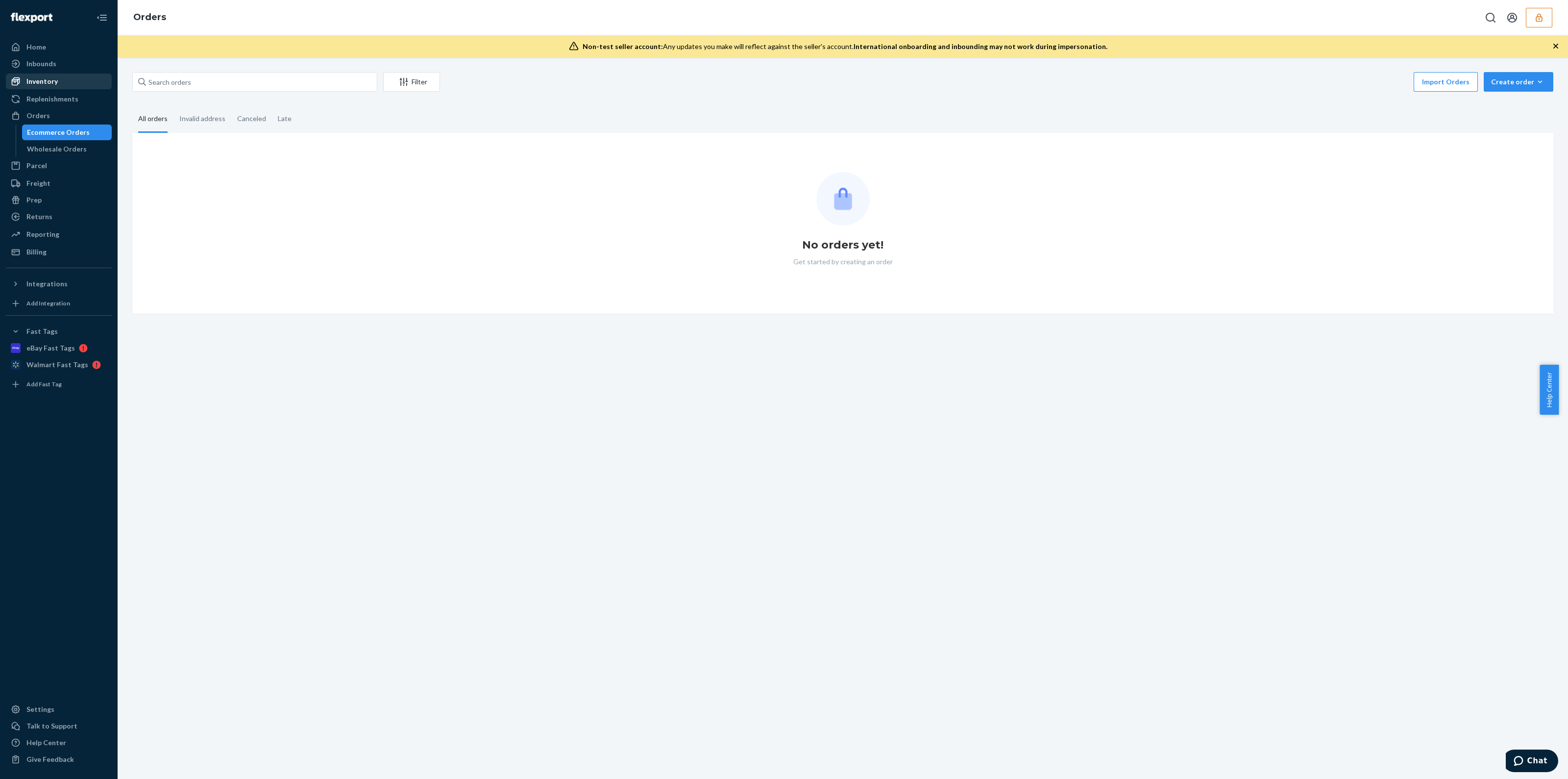
click at [61, 84] on div "Inventory" at bounding box center [59, 81] width 104 height 14
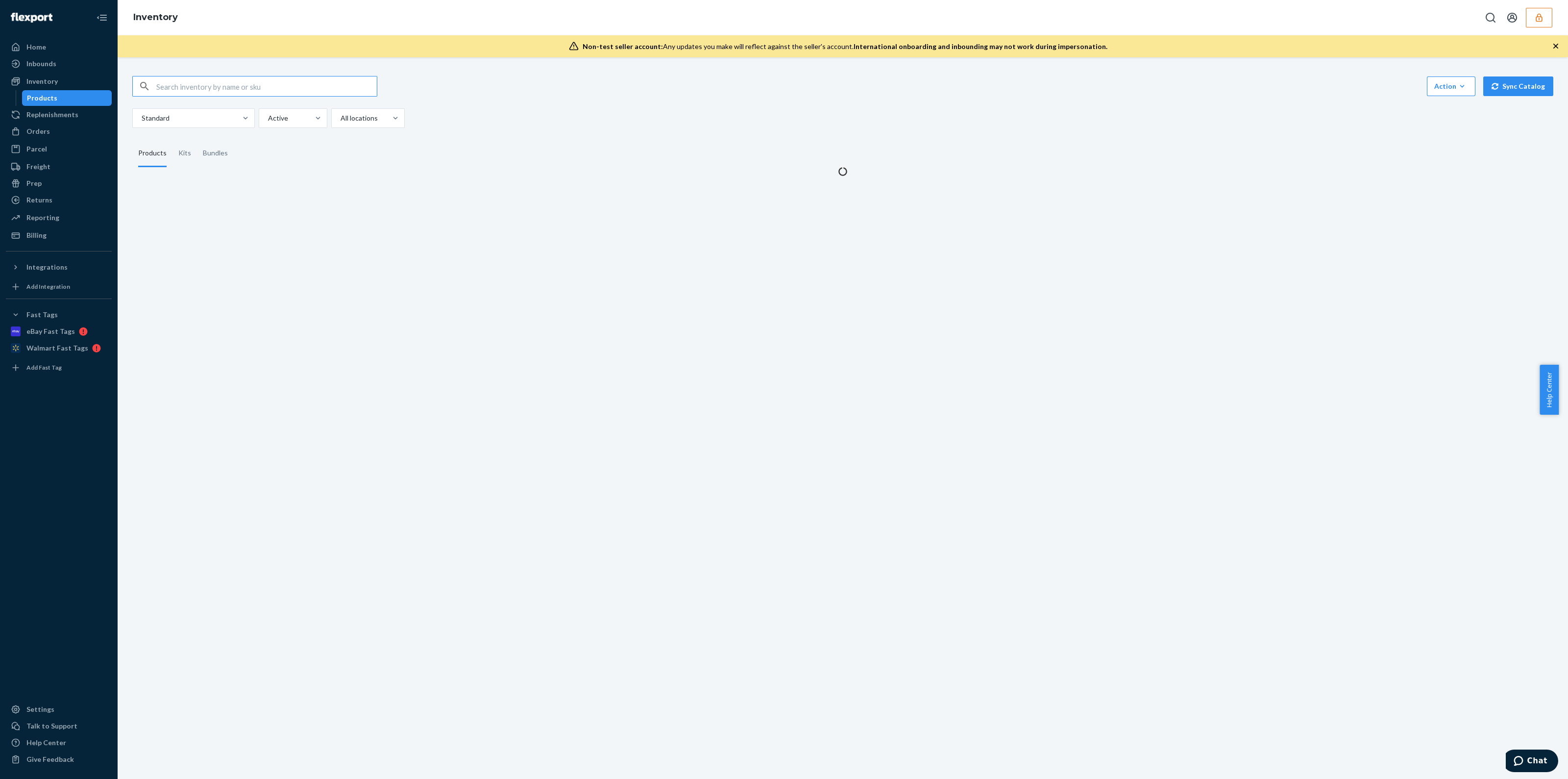
click at [280, 94] on input "text" at bounding box center [266, 86] width 220 height 20
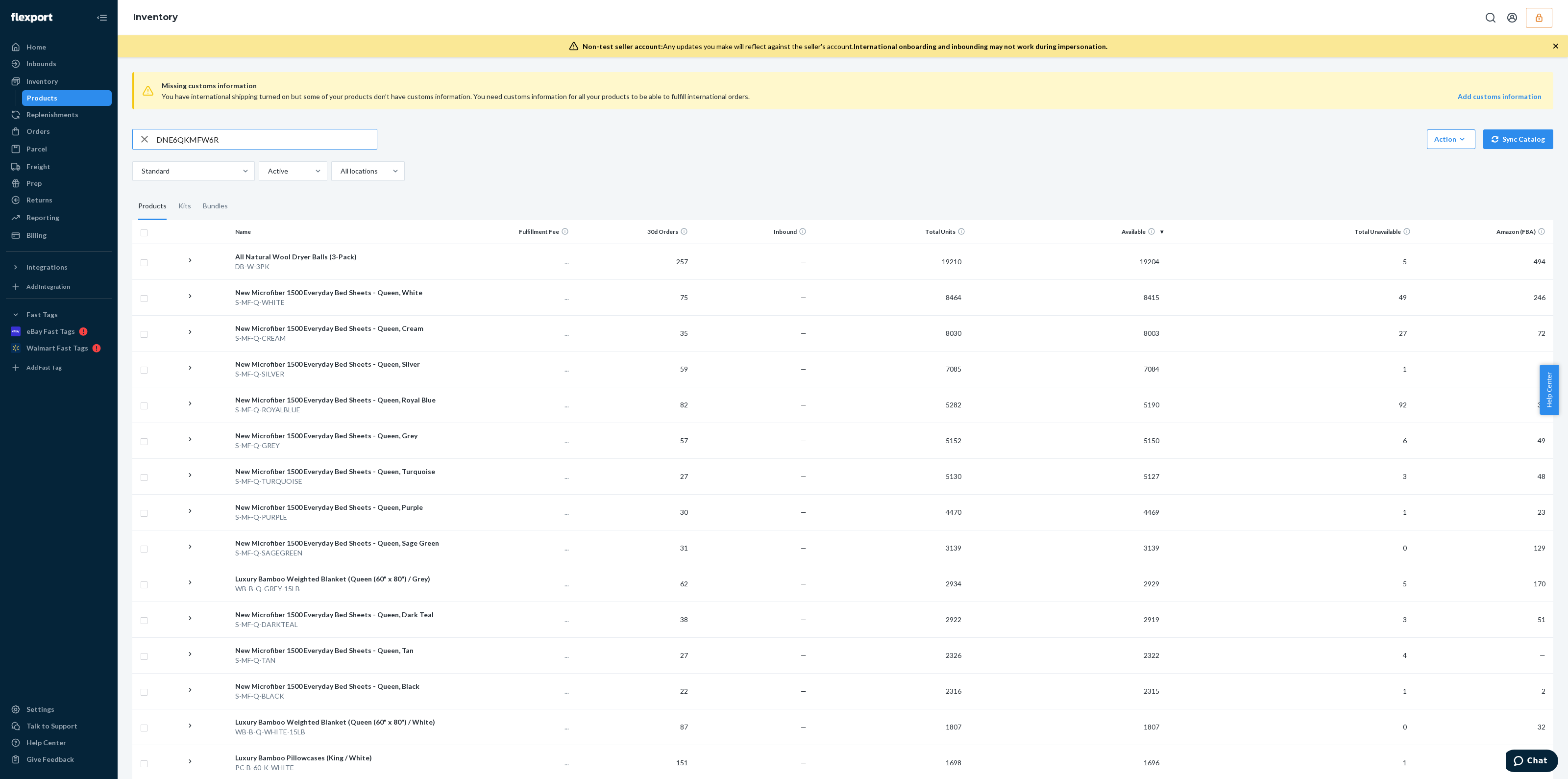
type input "DNE6QKMFW6R"
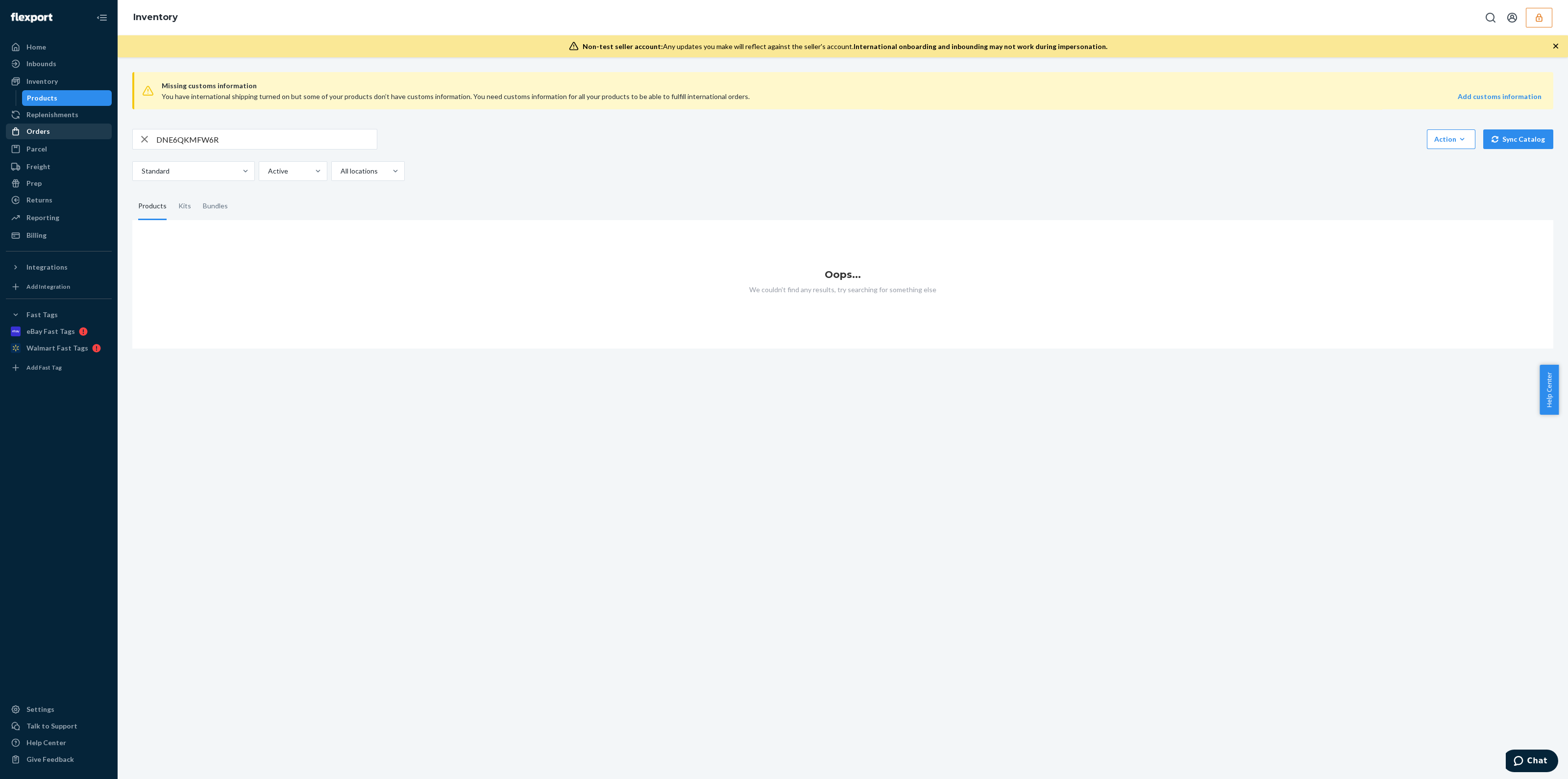
click at [65, 125] on div "Orders" at bounding box center [59, 132] width 104 height 14
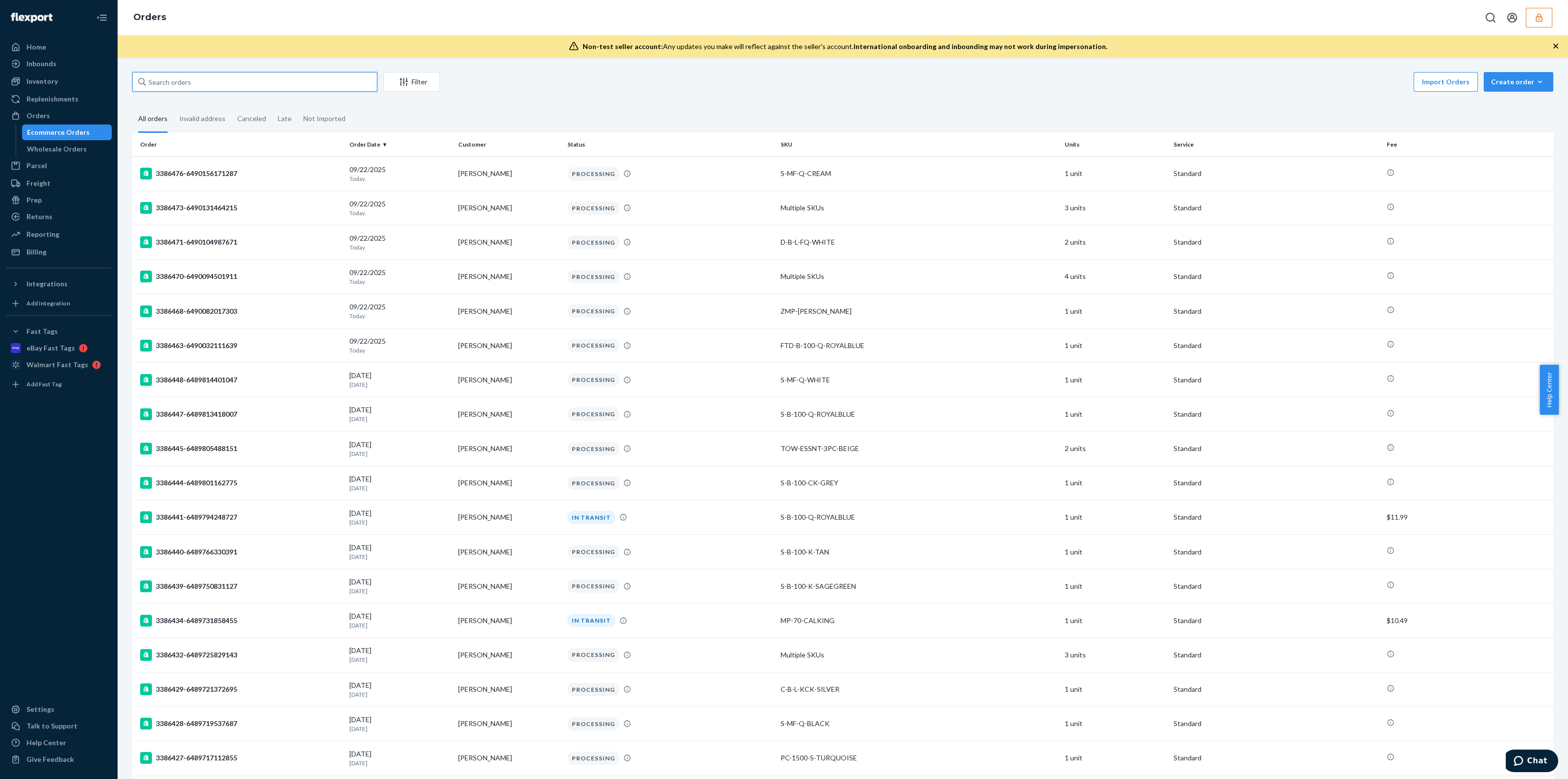
click at [193, 85] on input "text" at bounding box center [254, 81] width 245 height 20
paste input "DNE6QKMFW6R"
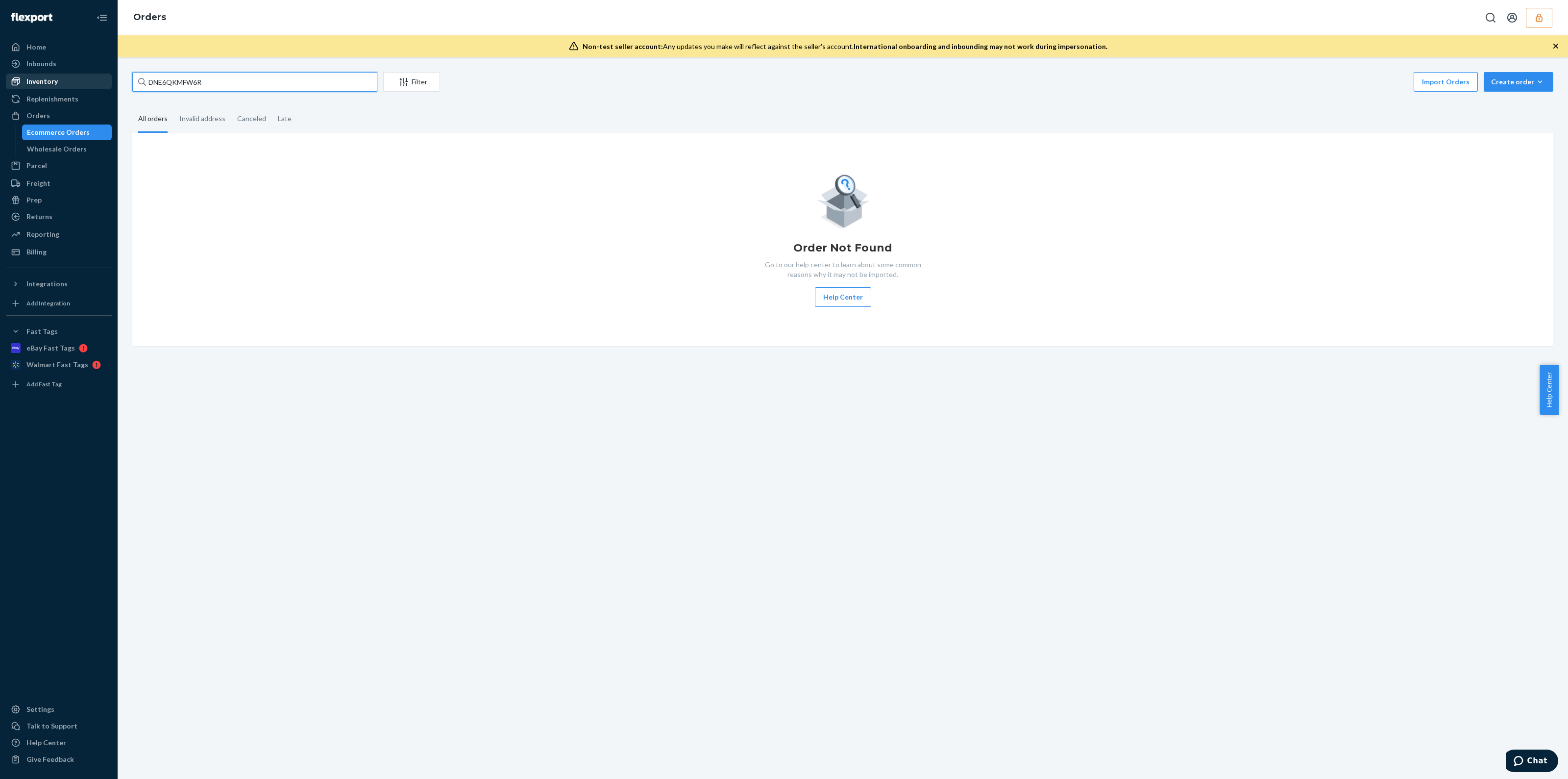
type input "DNE6QKMFW6R"
drag, startPoint x: 49, startPoint y: 79, endPoint x: 106, endPoint y: 74, distance: 57.2
click at [49, 79] on div "Inventory" at bounding box center [42, 81] width 31 height 10
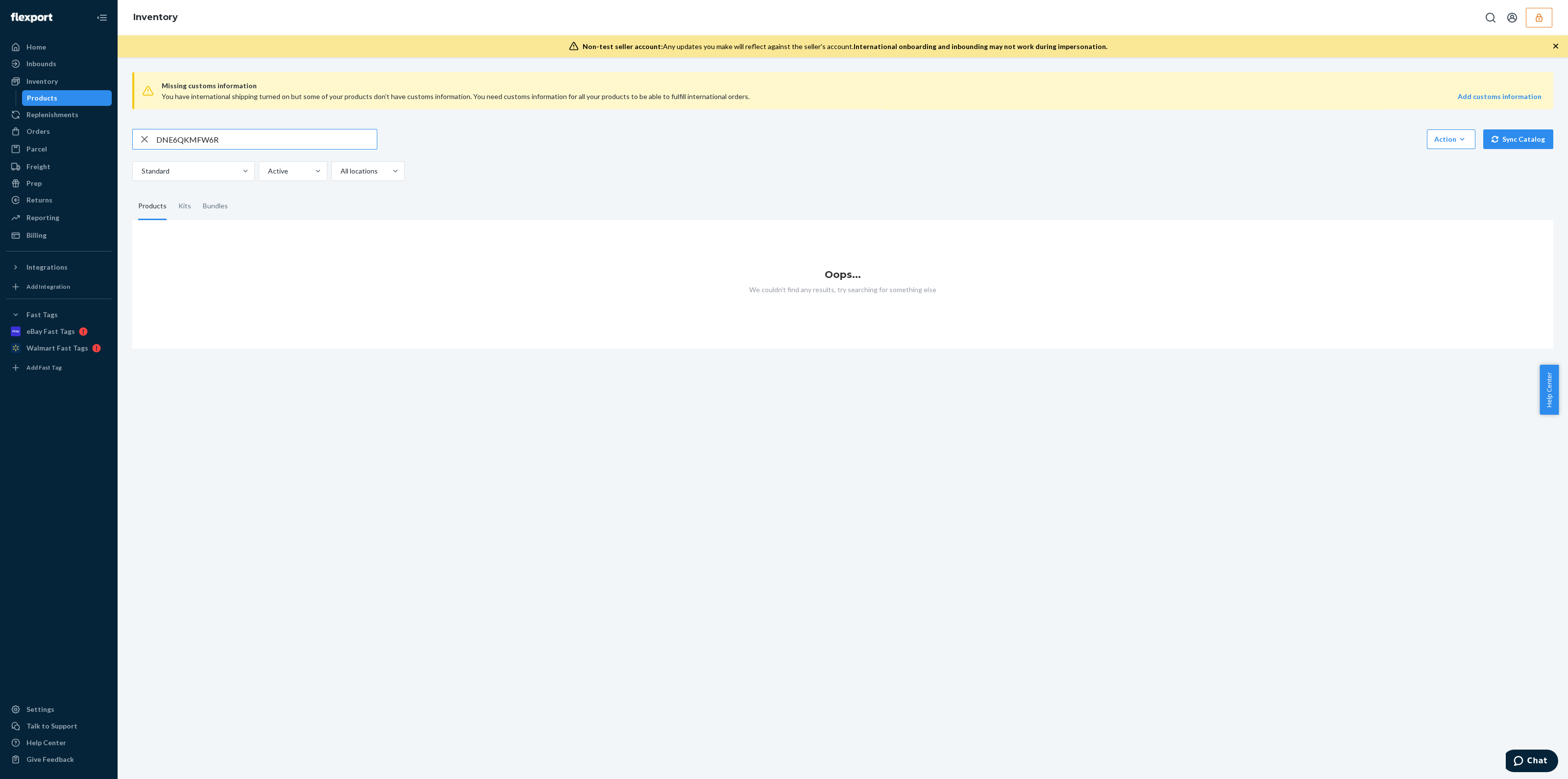
click at [233, 140] on input "DNE6QKMFW6R" at bounding box center [266, 139] width 220 height 20
type input "DNE6QKMFW6R"
click at [43, 128] on div "Orders" at bounding box center [38, 132] width 23 height 10
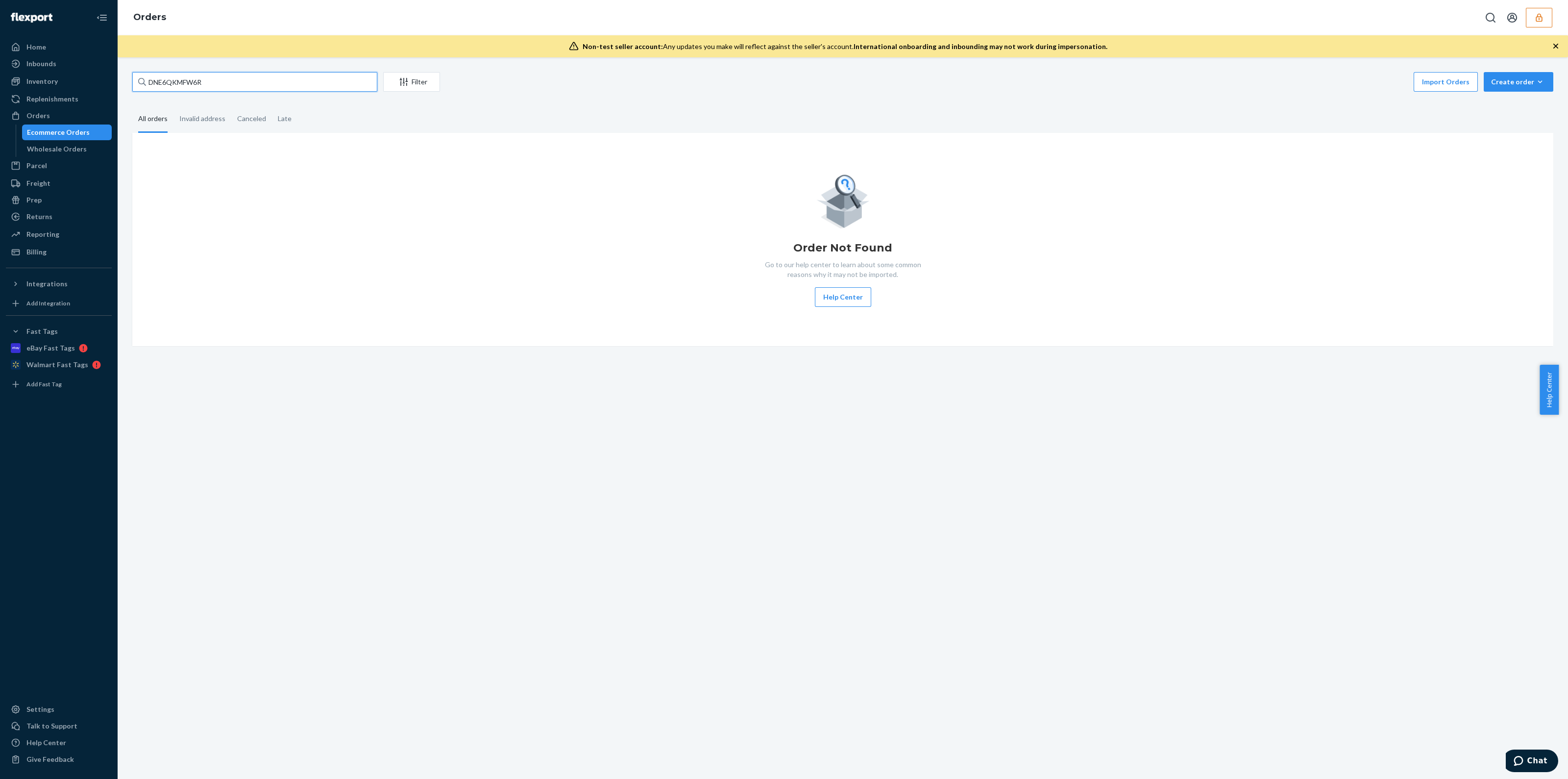
click at [215, 80] on input "DNE6QKMFW6R" at bounding box center [254, 81] width 245 height 20
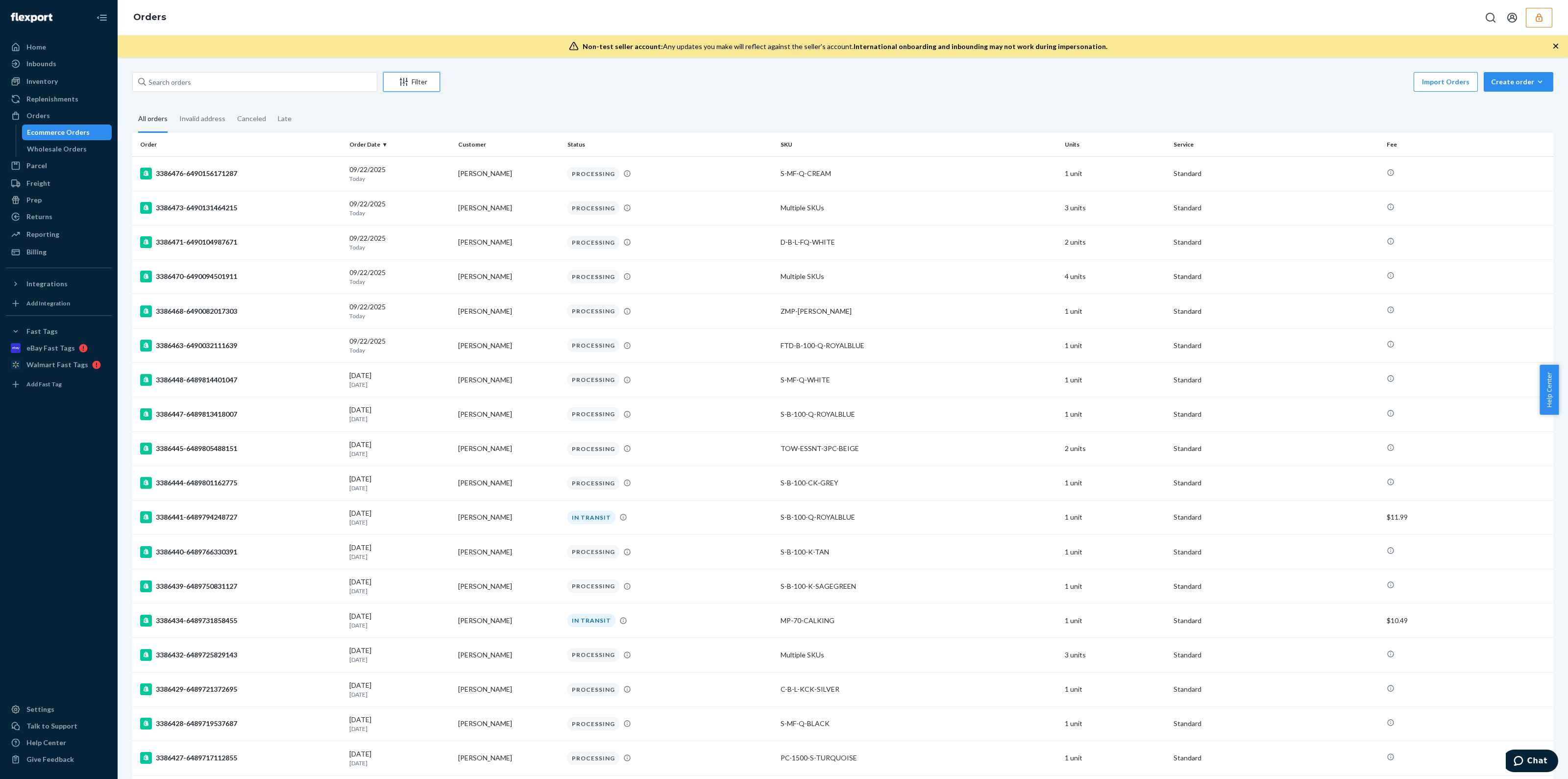
click at [414, 83] on div "Filter" at bounding box center [411, 82] width 56 height 10
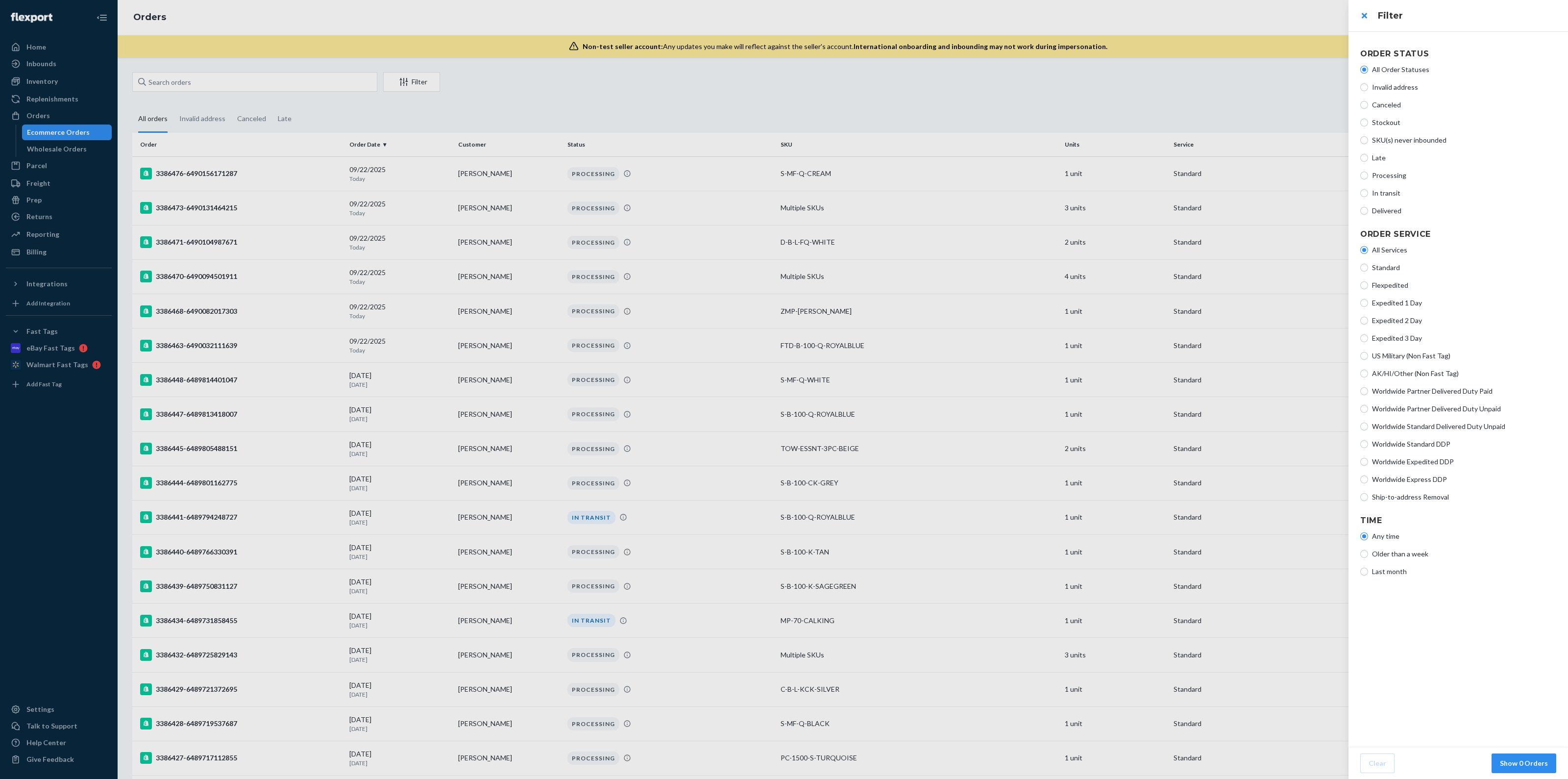
click at [1385, 499] on span "Ship-to-address Removal" at bounding box center [1464, 498] width 184 height 10
click at [1368, 499] on input "Ship-to-address Removal" at bounding box center [1364, 497] width 8 height 8
radio input "true"
radio input "false"
click at [1536, 756] on button "Show 11 Orders" at bounding box center [1521, 763] width 69 height 20
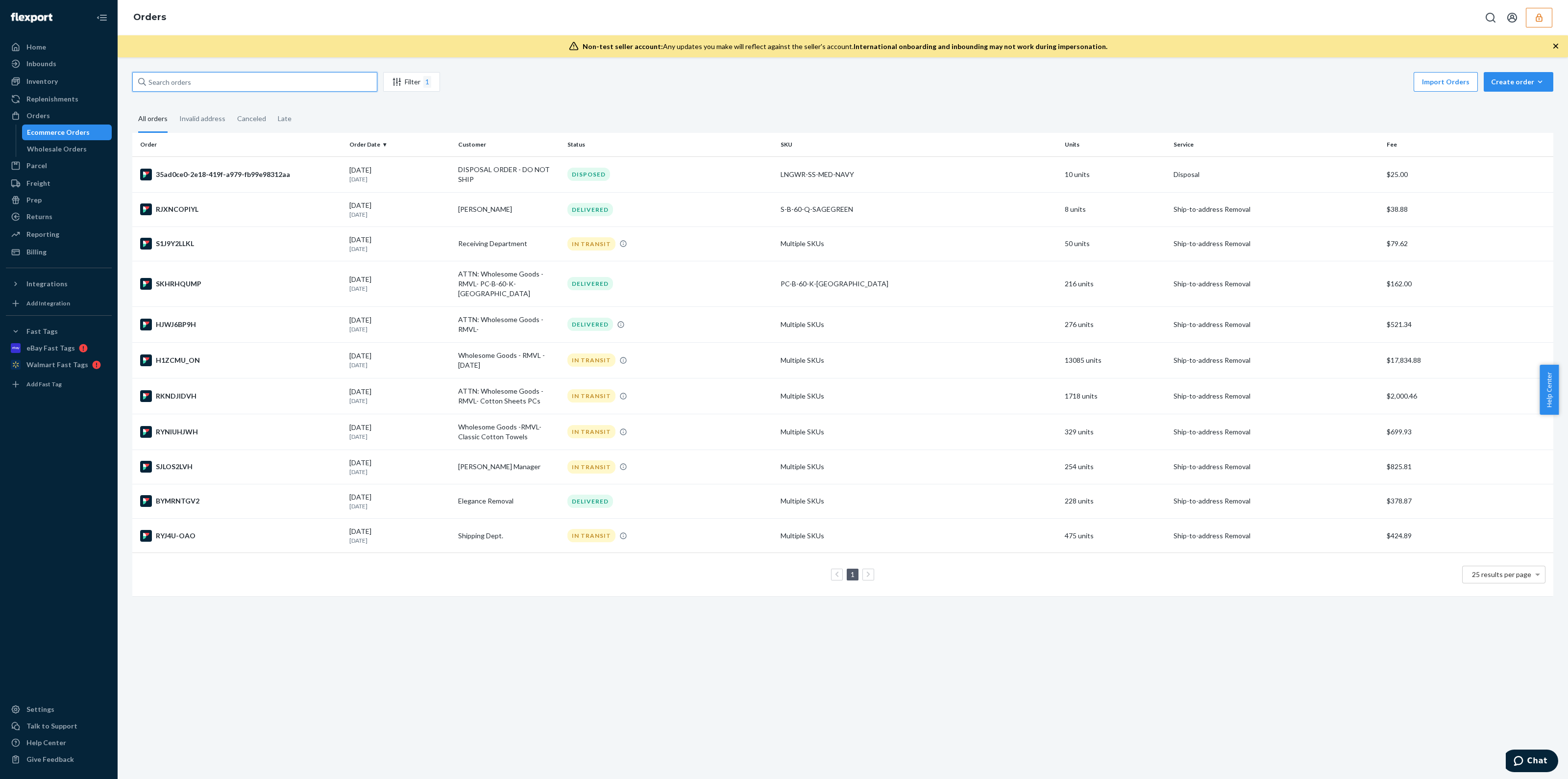
click at [322, 82] on input "text" at bounding box center [254, 81] width 245 height 20
click at [20, 81] on icon at bounding box center [16, 81] width 10 height 10
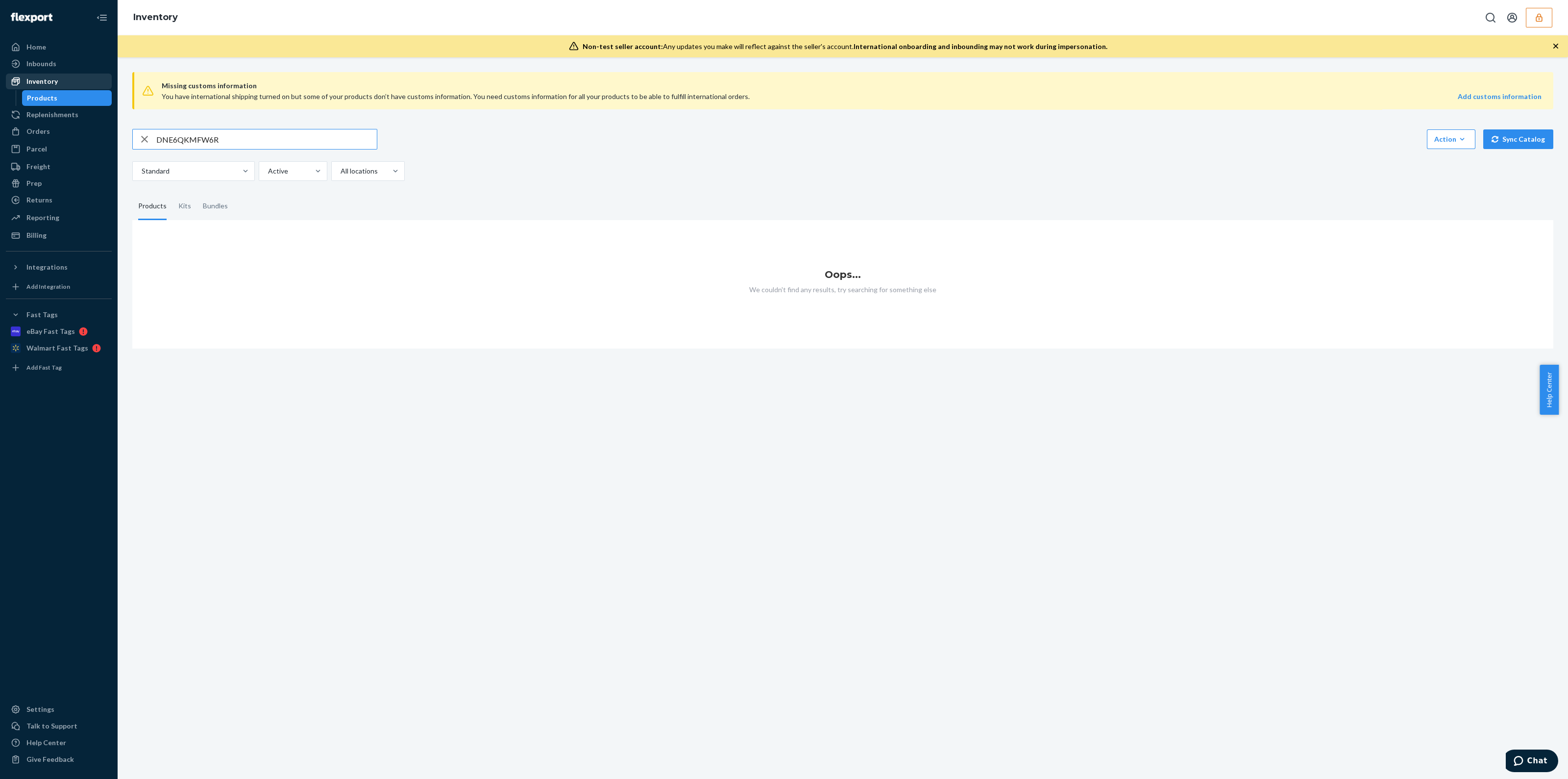
click at [295, 142] on input "DNE6QKMFW6R" at bounding box center [266, 139] width 220 height 20
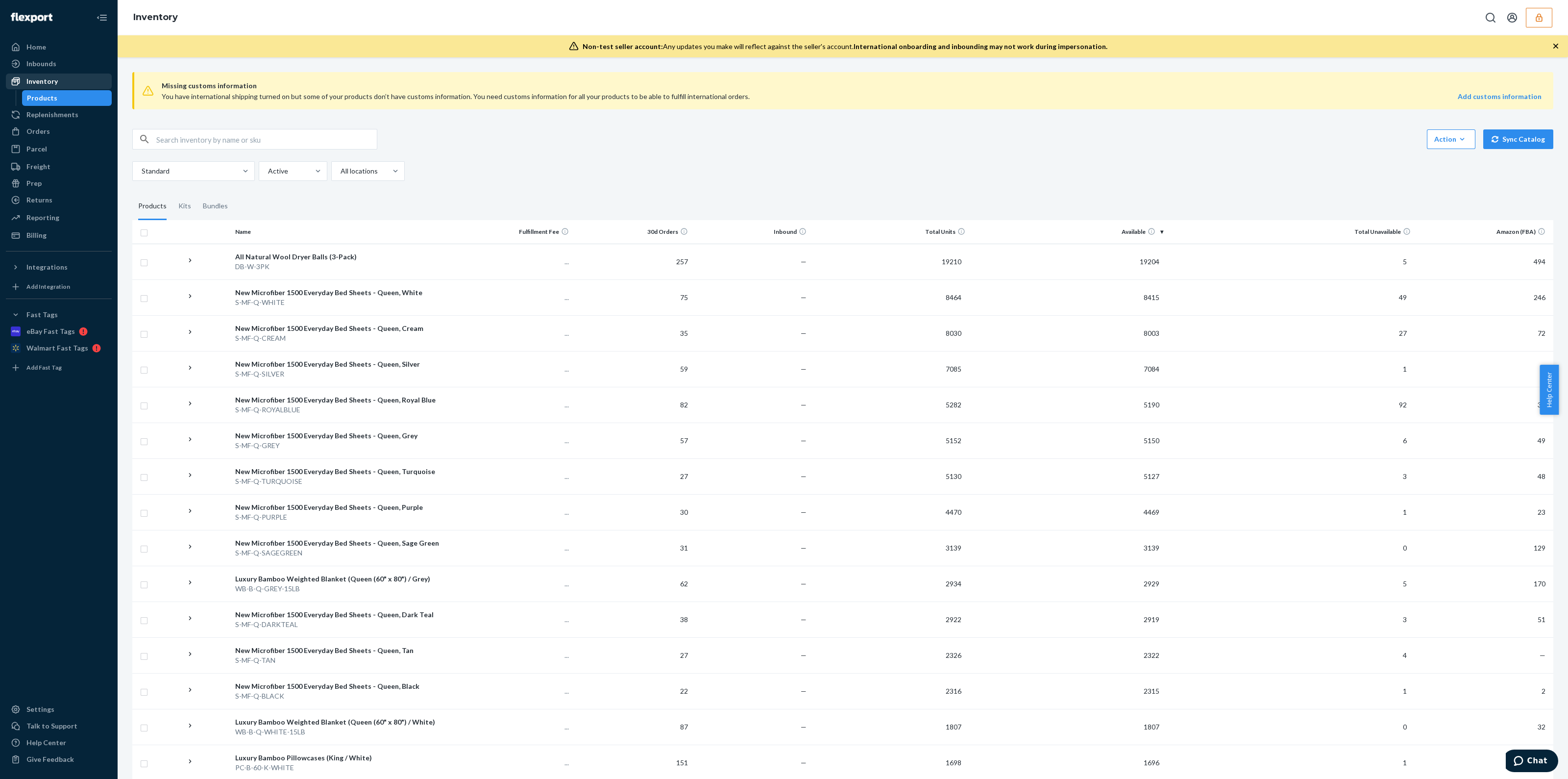
click at [295, 142] on input "text" at bounding box center [266, 139] width 220 height 20
paste input "DNE6QKMFW6R"
click at [156, 140] on input "DNE6QKMFW6R" at bounding box center [266, 139] width 220 height 20
type input "DNE6QKMFW6R"
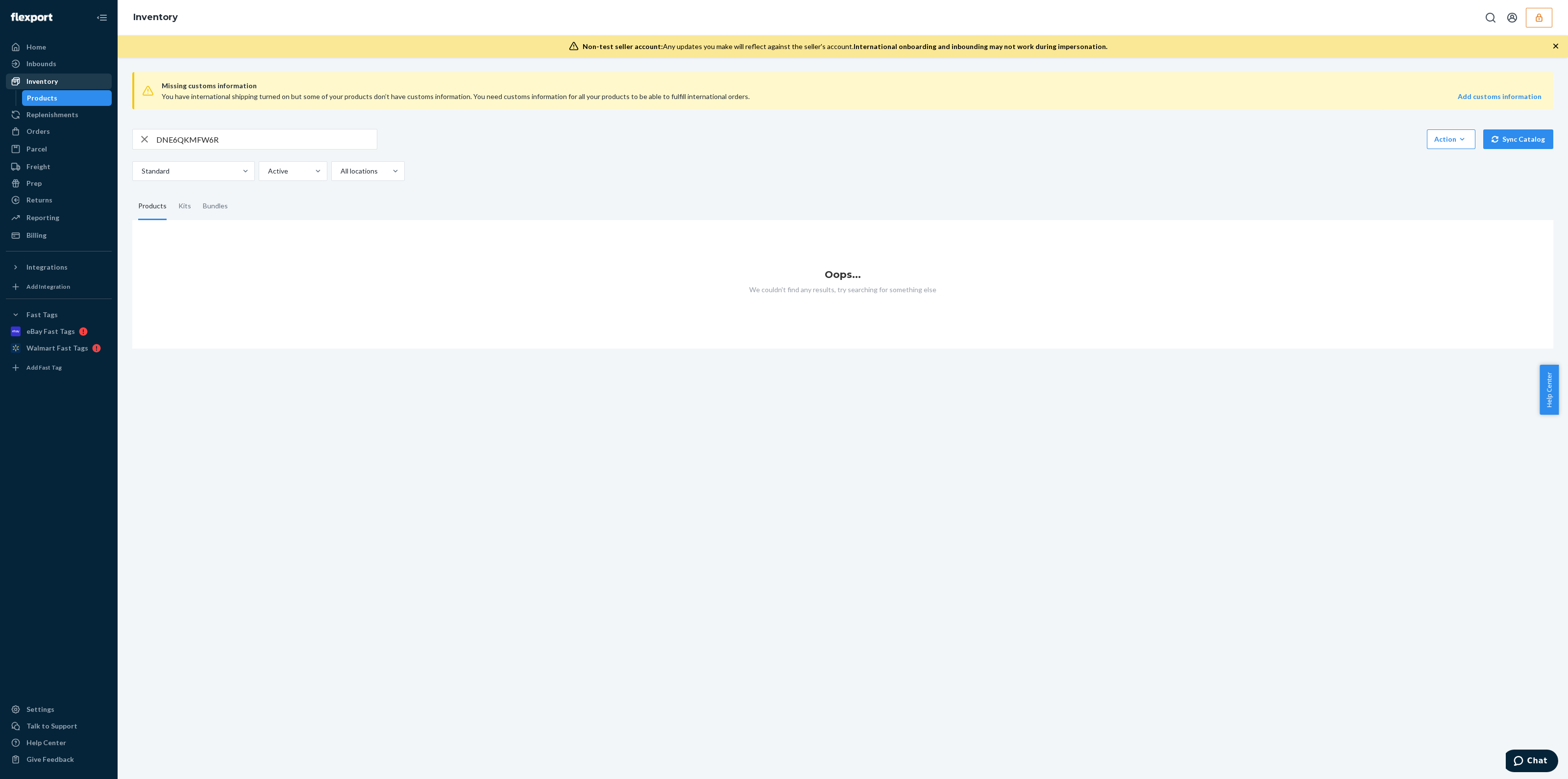
click at [1546, 26] on button "button" at bounding box center [1539, 17] width 26 height 20
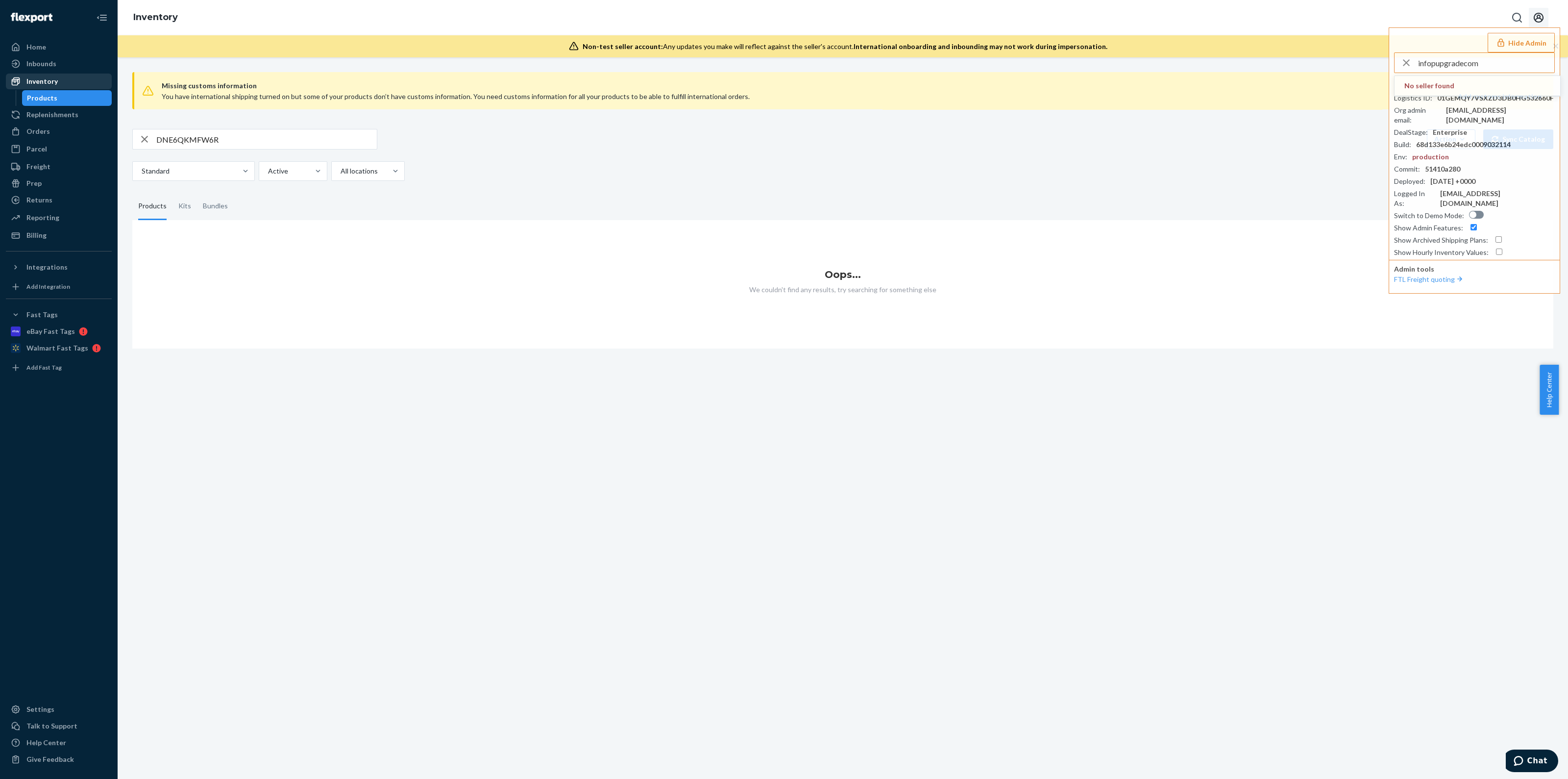
type input "infopupgradecom"
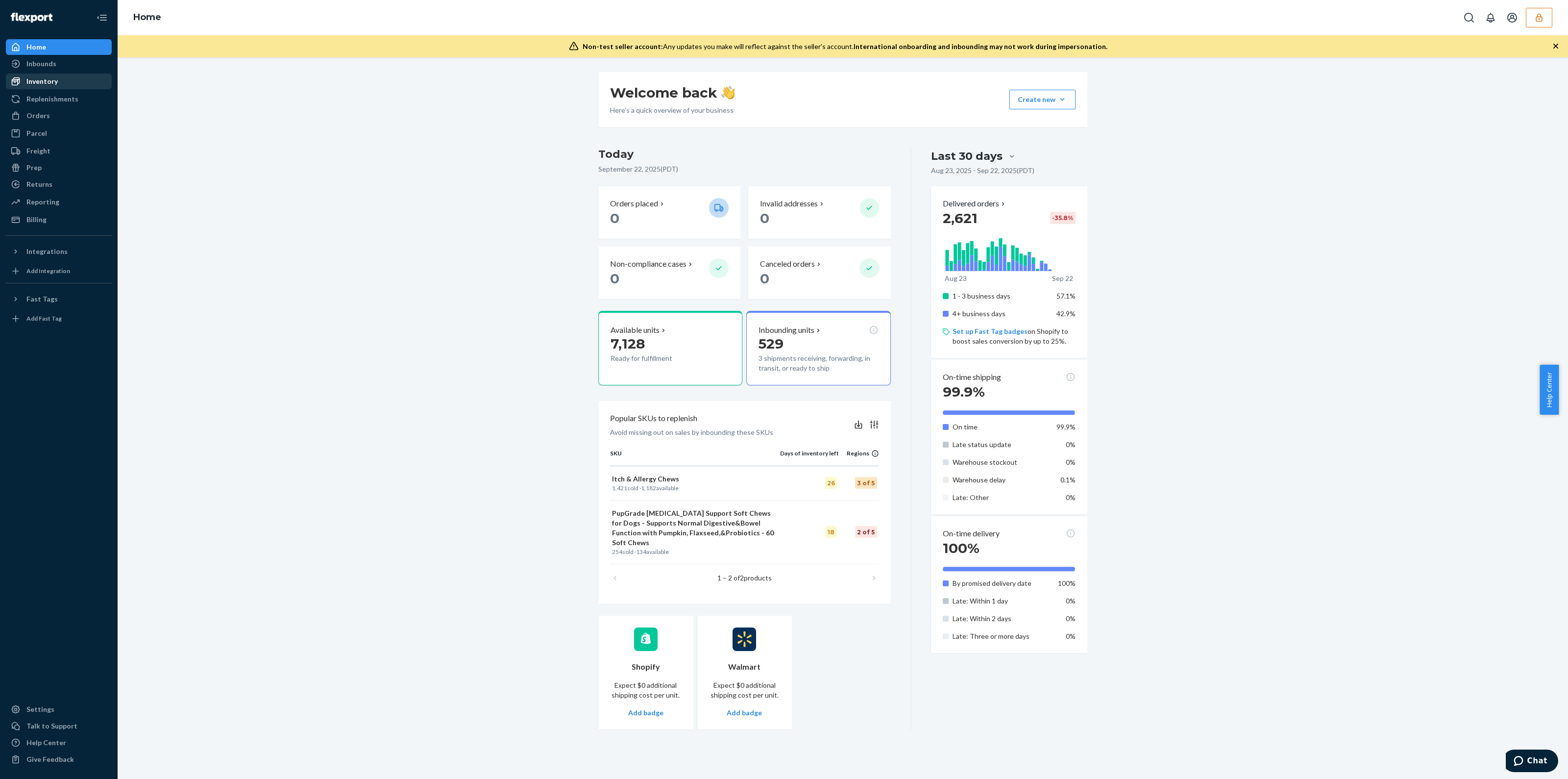
click at [49, 79] on div "Inventory" at bounding box center [42, 81] width 31 height 10
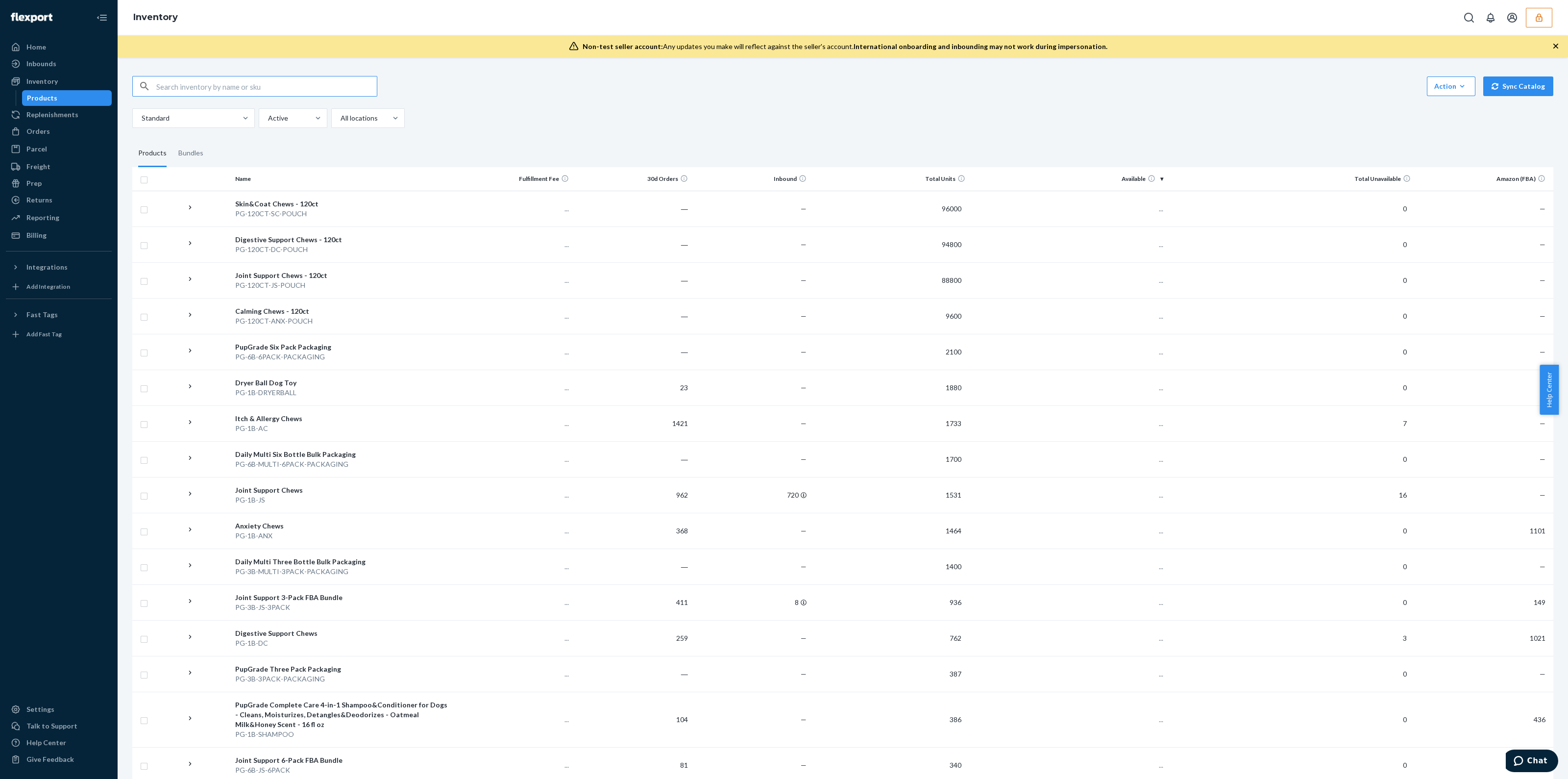
click at [195, 85] on input "text" at bounding box center [266, 86] width 220 height 20
type input "infopupgradecom"
click at [191, 89] on input "infopupgradecom" at bounding box center [266, 86] width 220 height 20
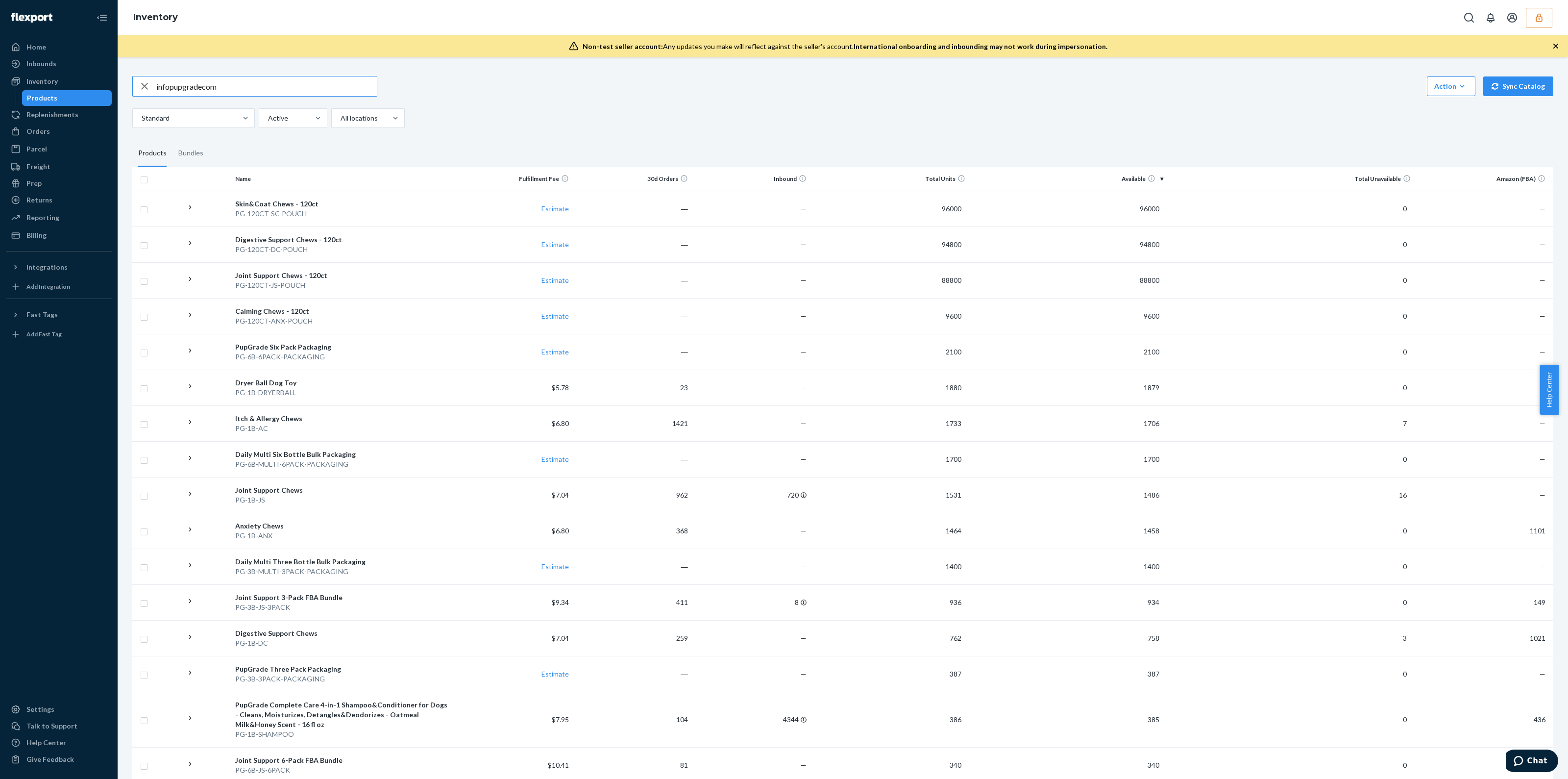
click at [191, 89] on input "infopupgradecom" at bounding box center [266, 86] width 220 height 20
paste input "DNE6QKMFW6R"
type input "DNE6QKMFW6R"
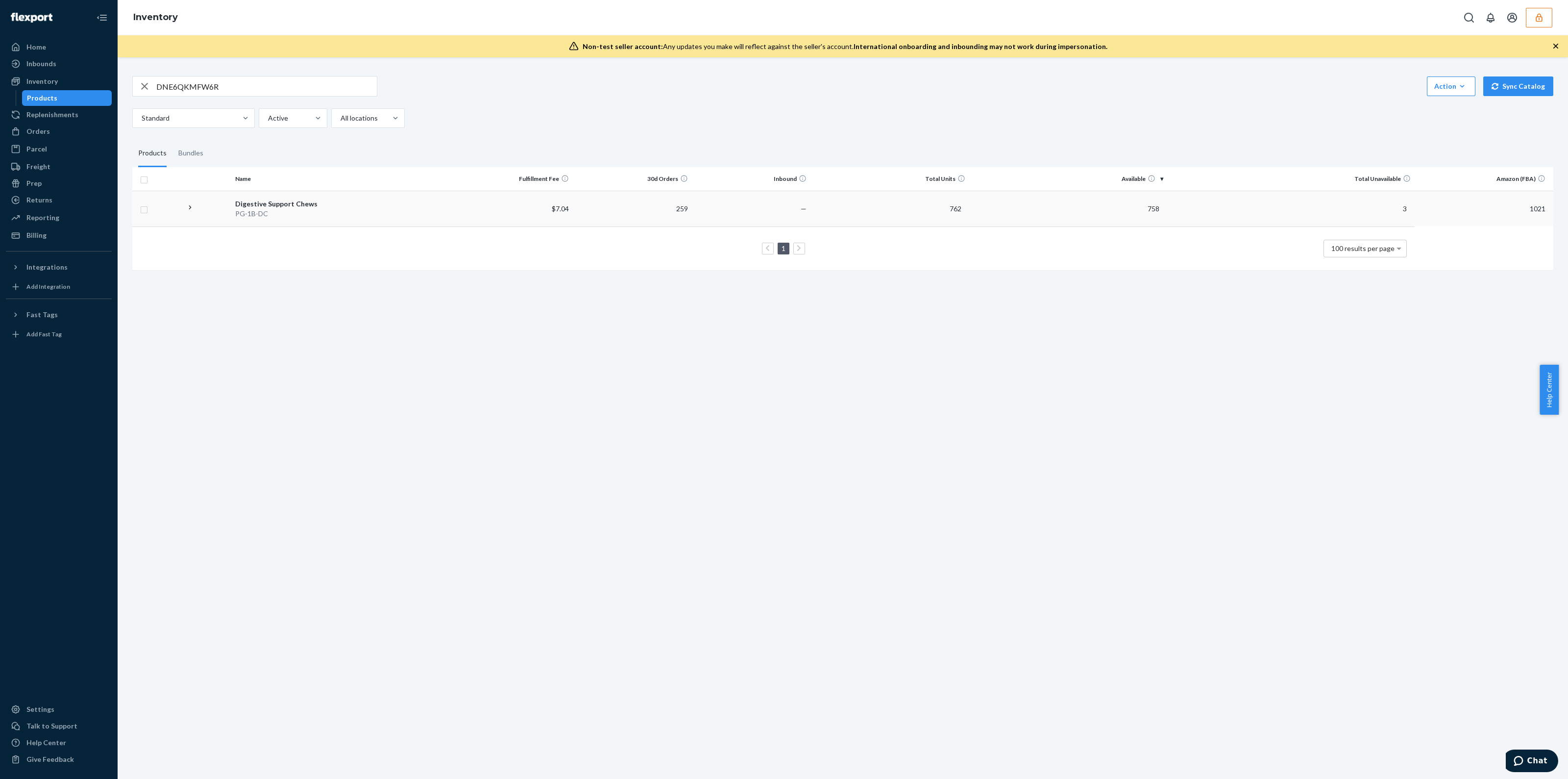
click at [923, 223] on td "762" at bounding box center [889, 208] width 158 height 36
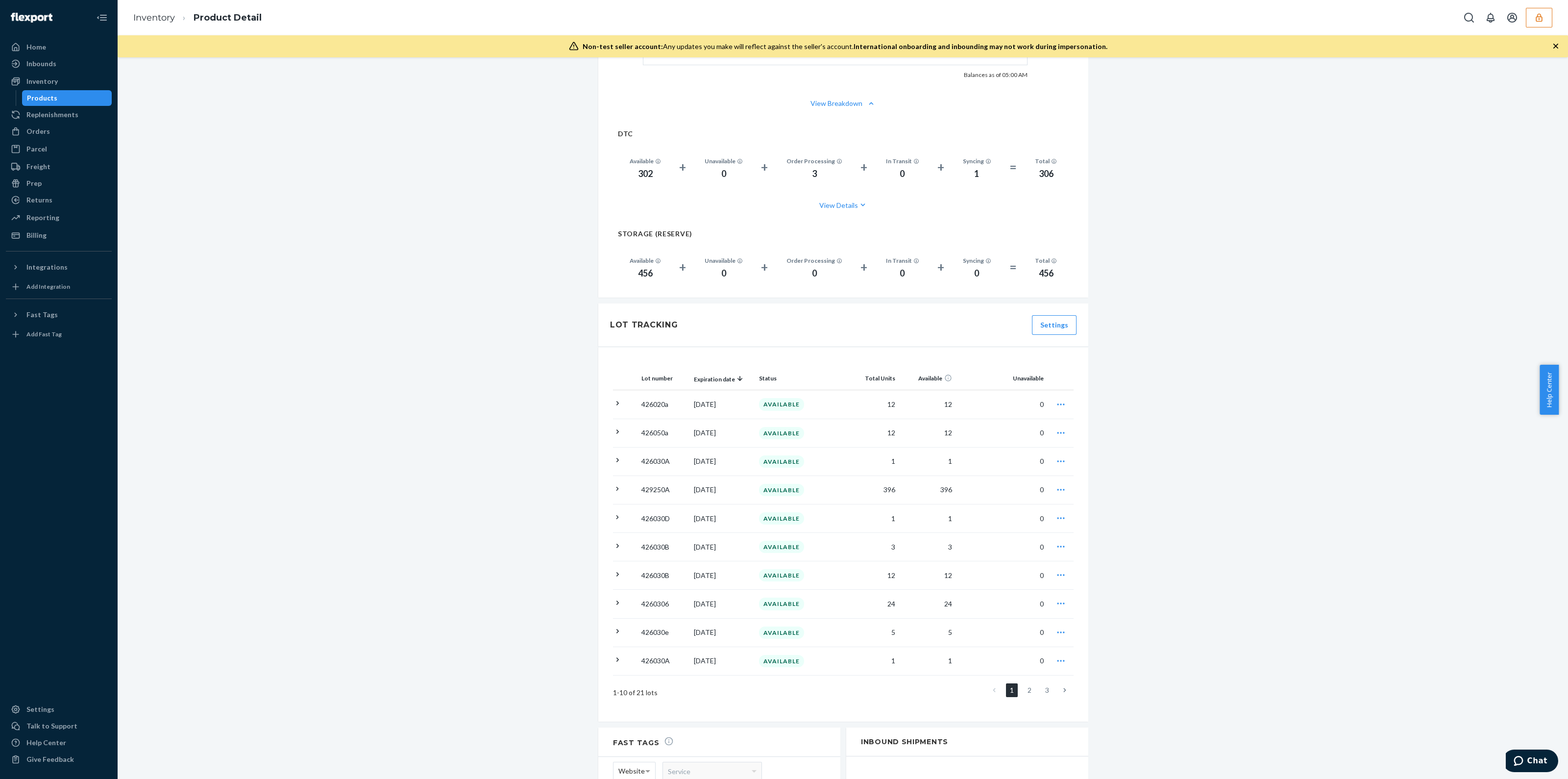
scroll to position [679, 0]
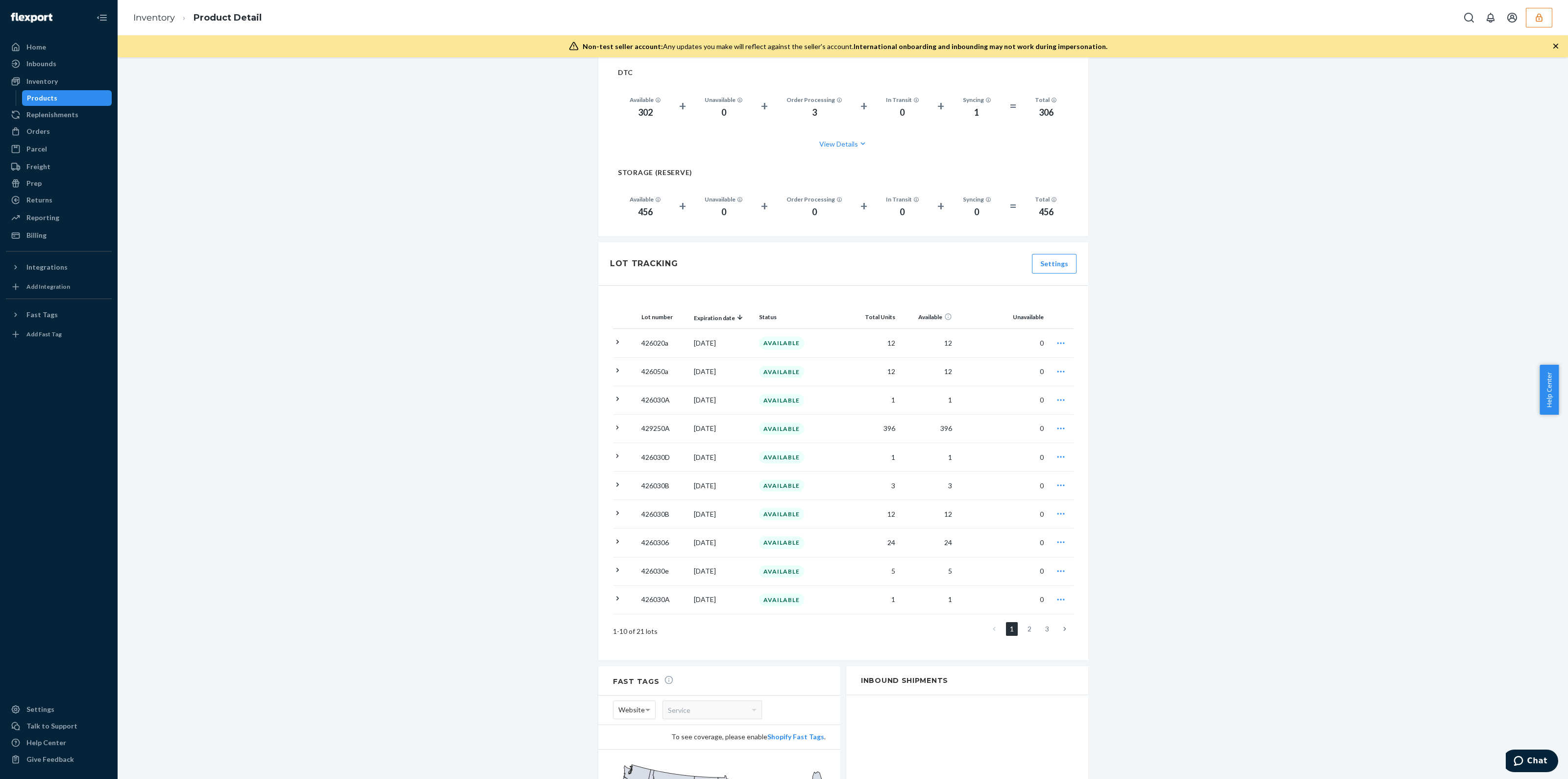
click at [1058, 566] on icon "button" at bounding box center [1061, 571] width 10 height 10
click at [1056, 566] on icon "button" at bounding box center [1061, 571] width 10 height 10
click at [1058, 566] on icon "button" at bounding box center [1061, 571] width 10 height 10
click at [50, 134] on div "Orders" at bounding box center [59, 132] width 104 height 14
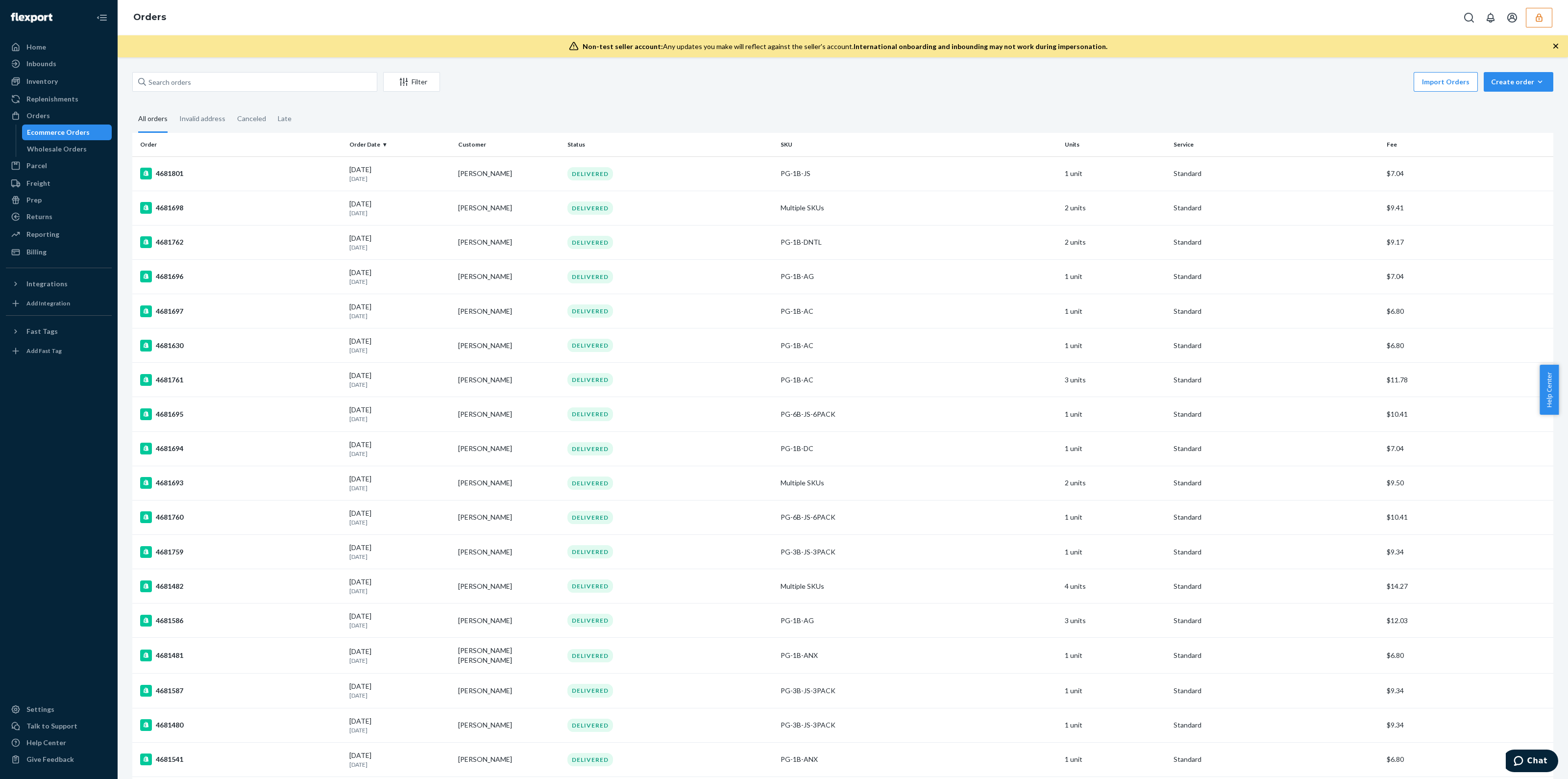
click at [1546, 22] on button "button" at bounding box center [1539, 17] width 26 height 20
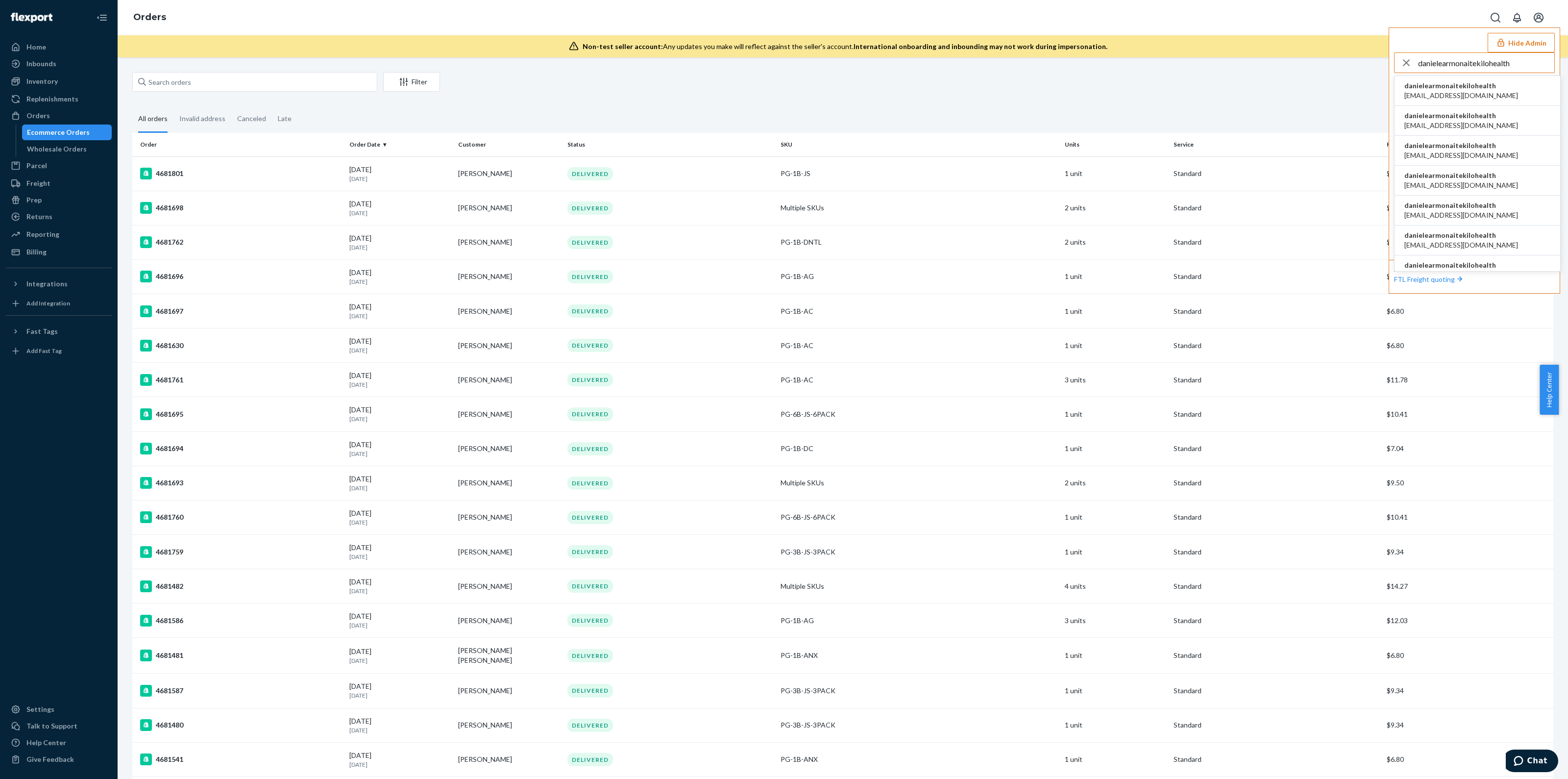
type input "danielearmonaitekilohealth"
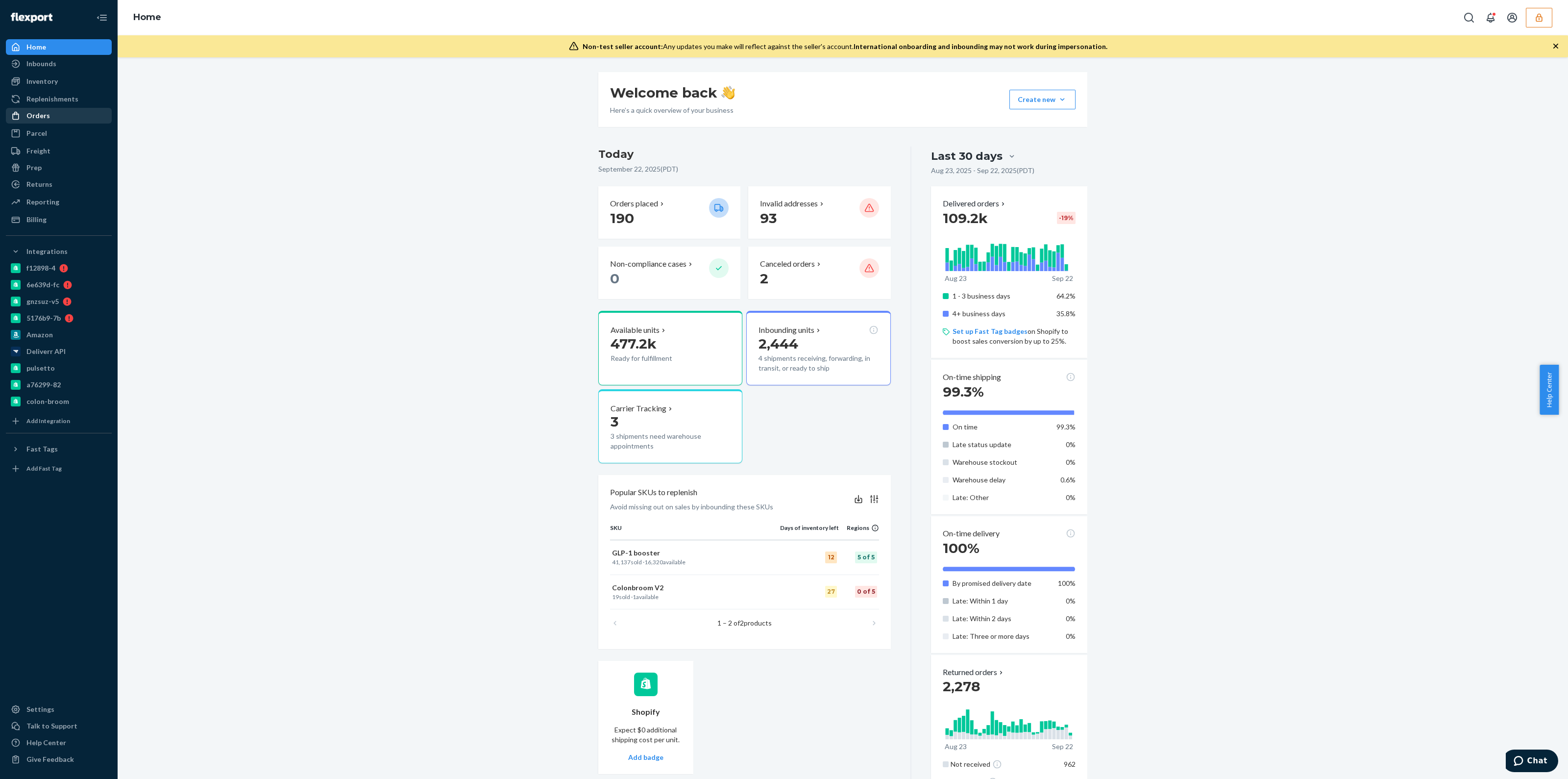
click at [38, 120] on div "Orders" at bounding box center [38, 116] width 23 height 10
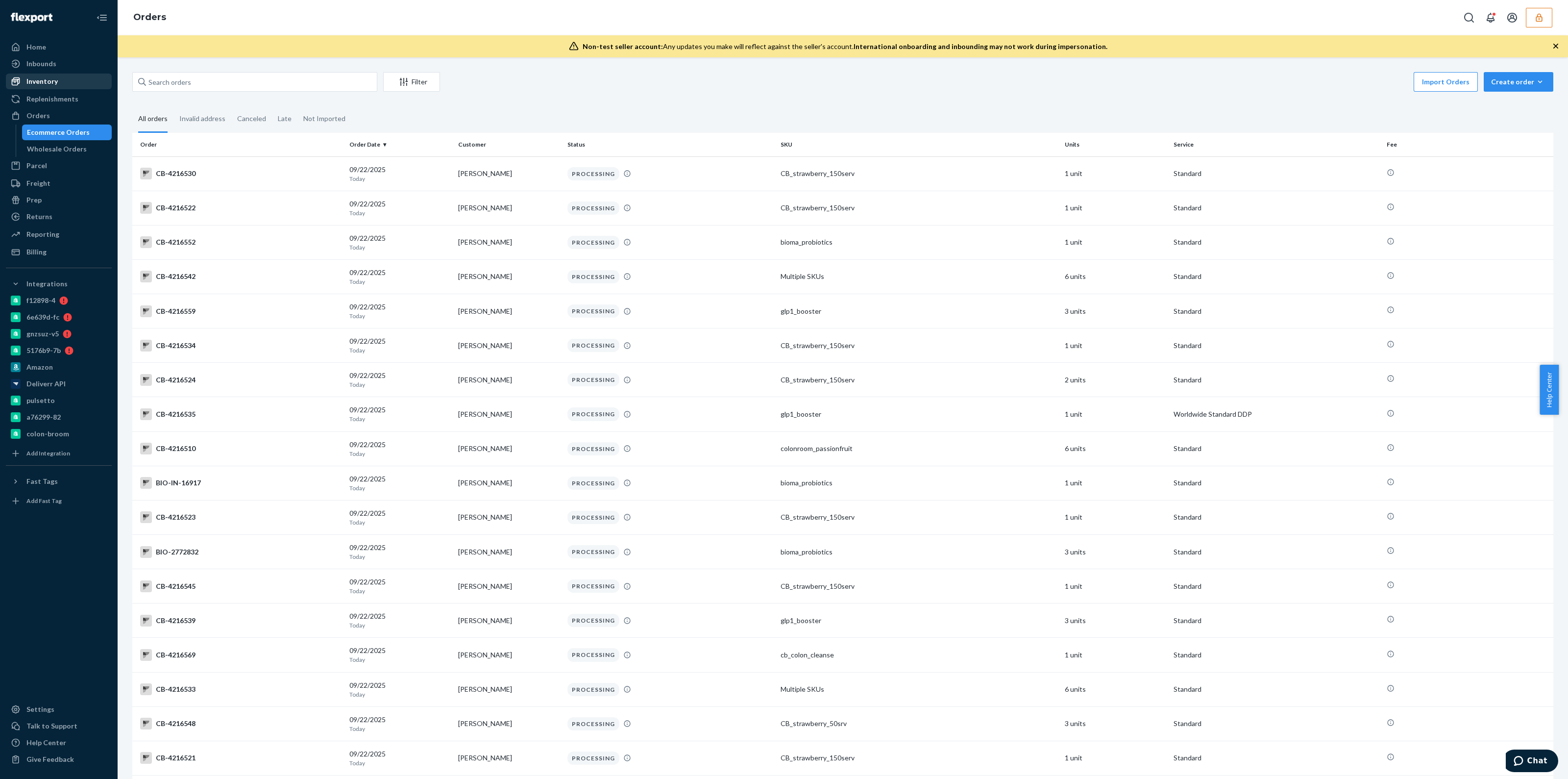
click at [43, 80] on div "Inventory" at bounding box center [42, 81] width 31 height 10
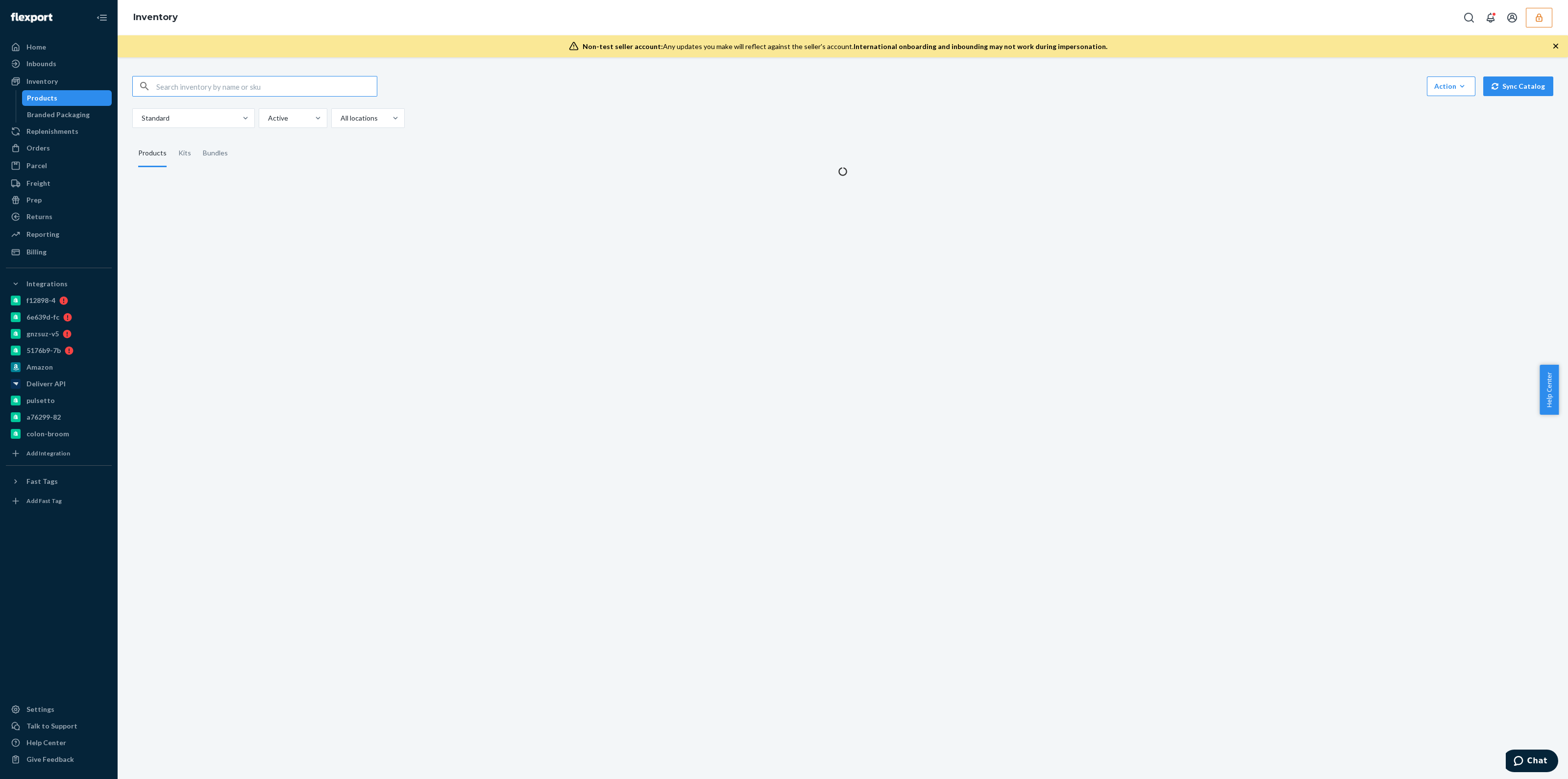
click at [211, 89] on input "text" at bounding box center [266, 86] width 220 height 20
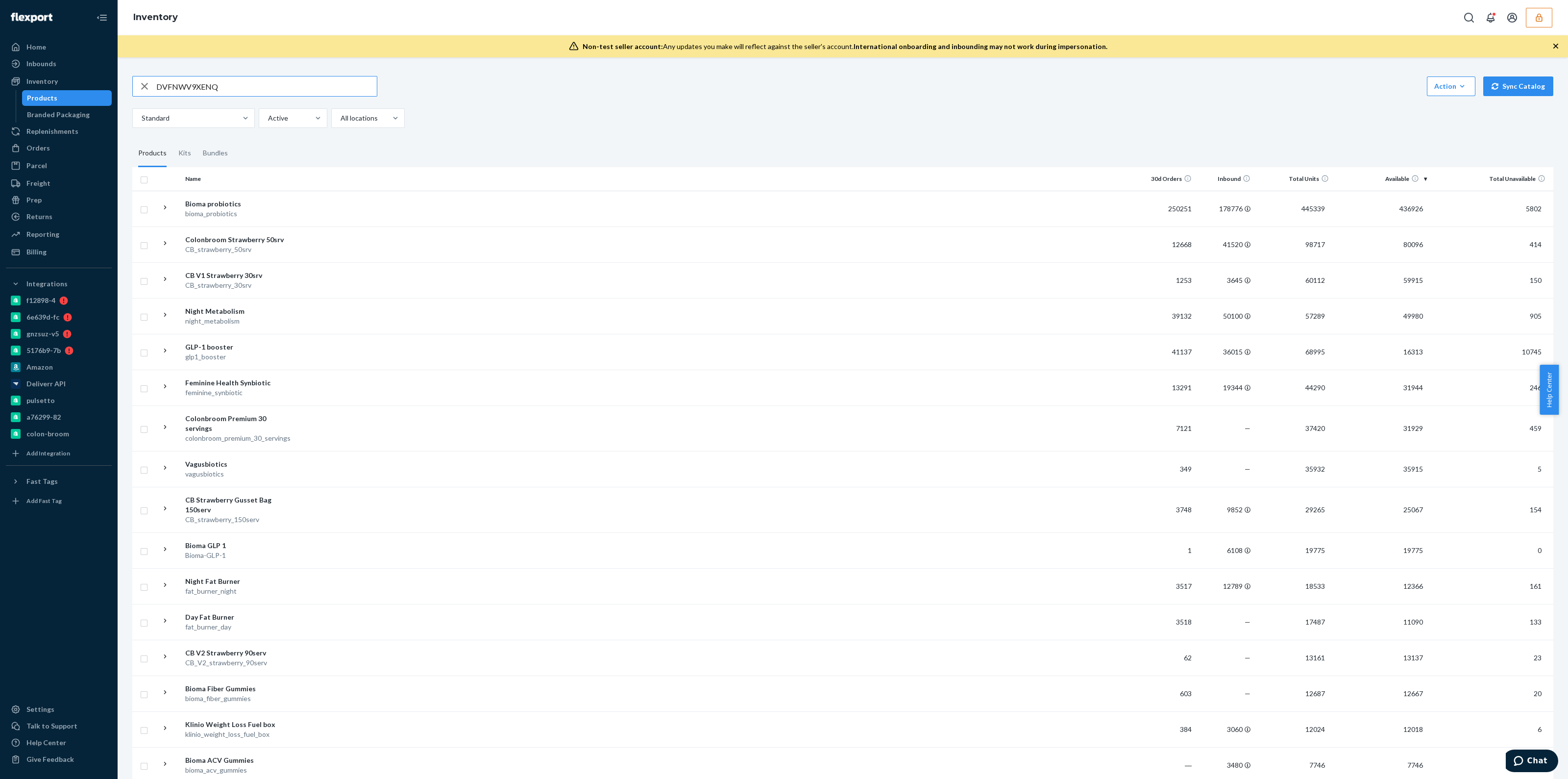
type input "DVFNWV9XENQ"
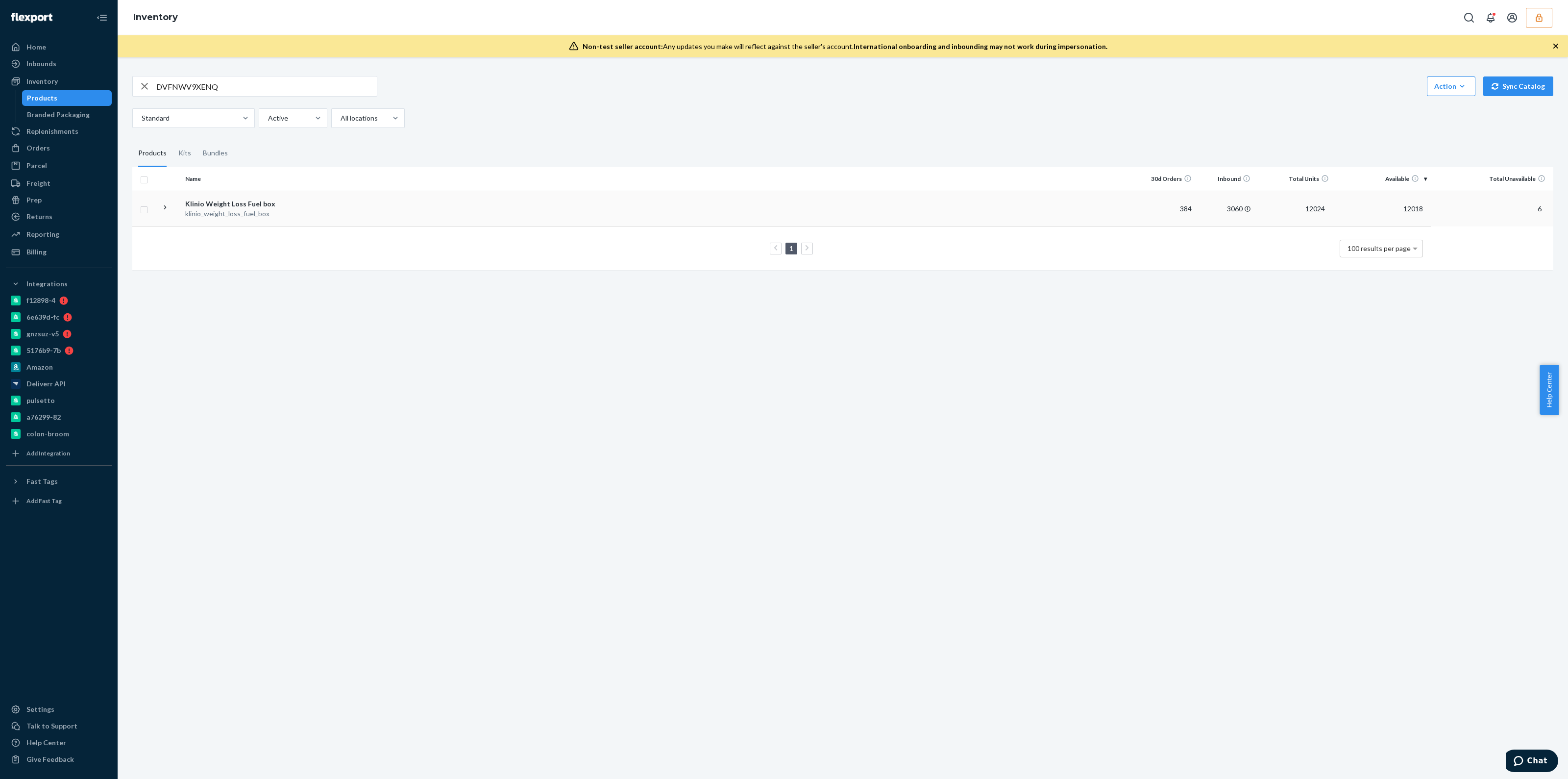
click at [701, 194] on td at bounding box center [714, 208] width 845 height 36
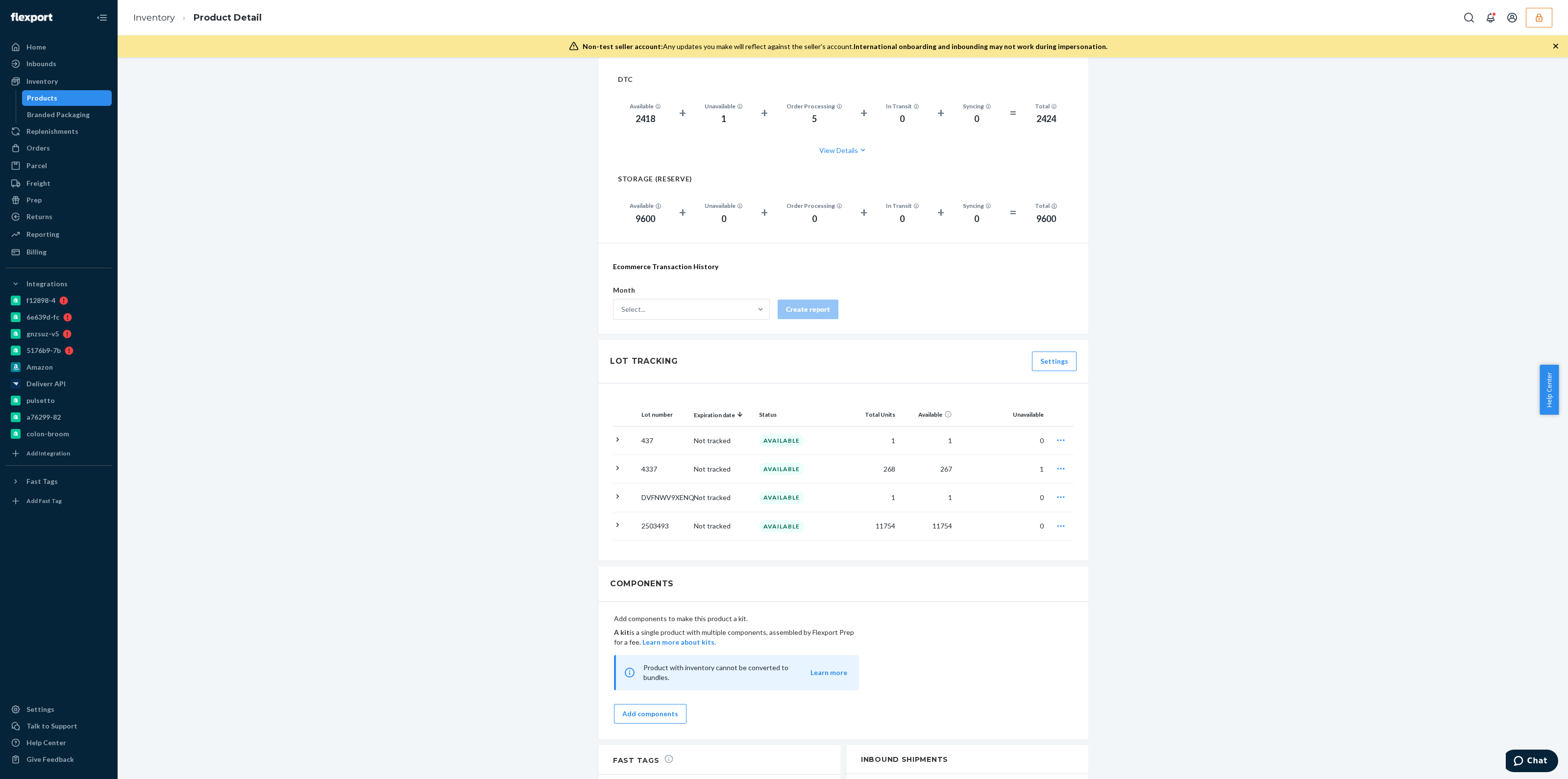
scroll to position [796, 0]
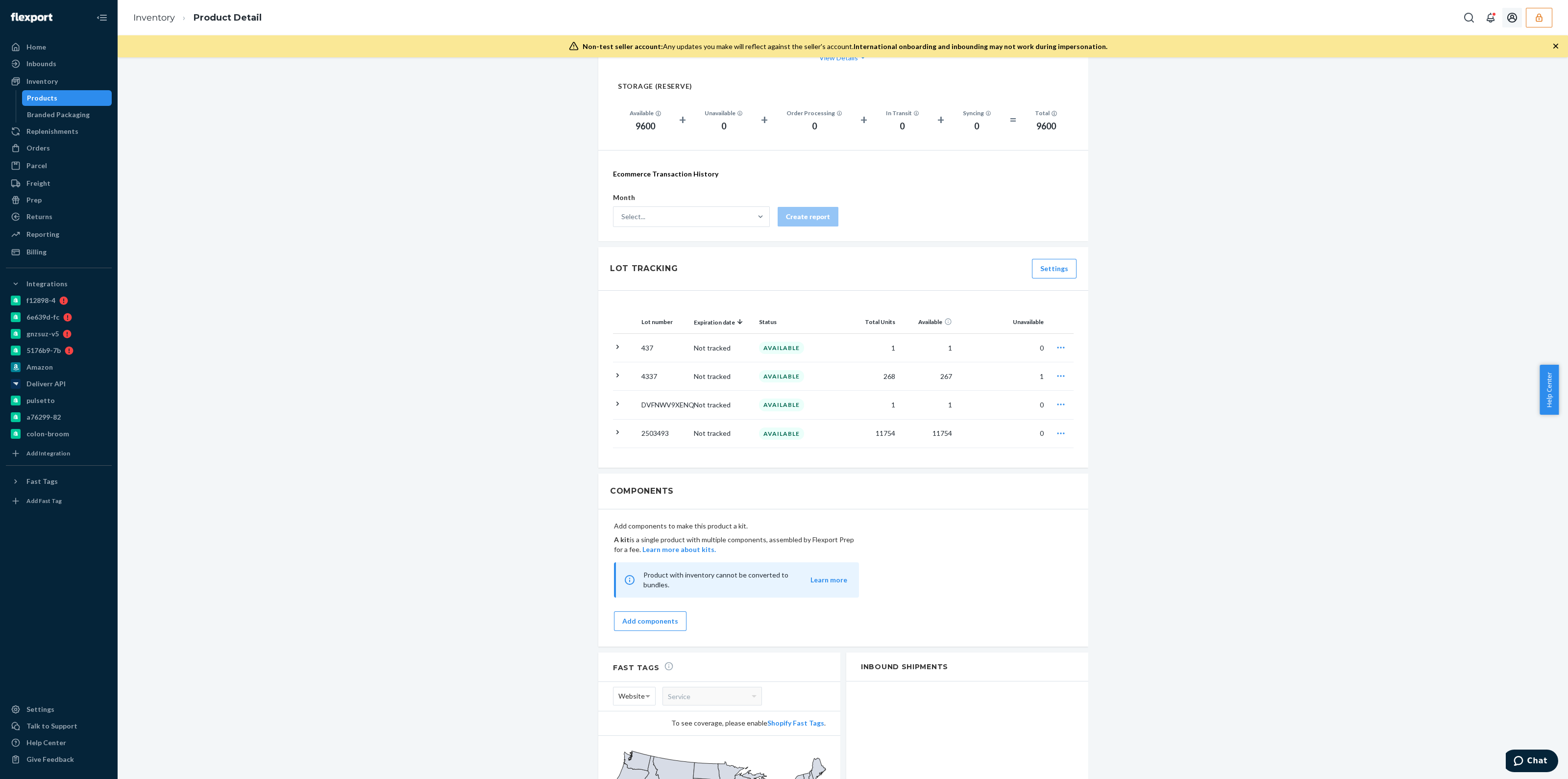
click at [1539, 16] on icon "button" at bounding box center [1539, 18] width 10 height 10
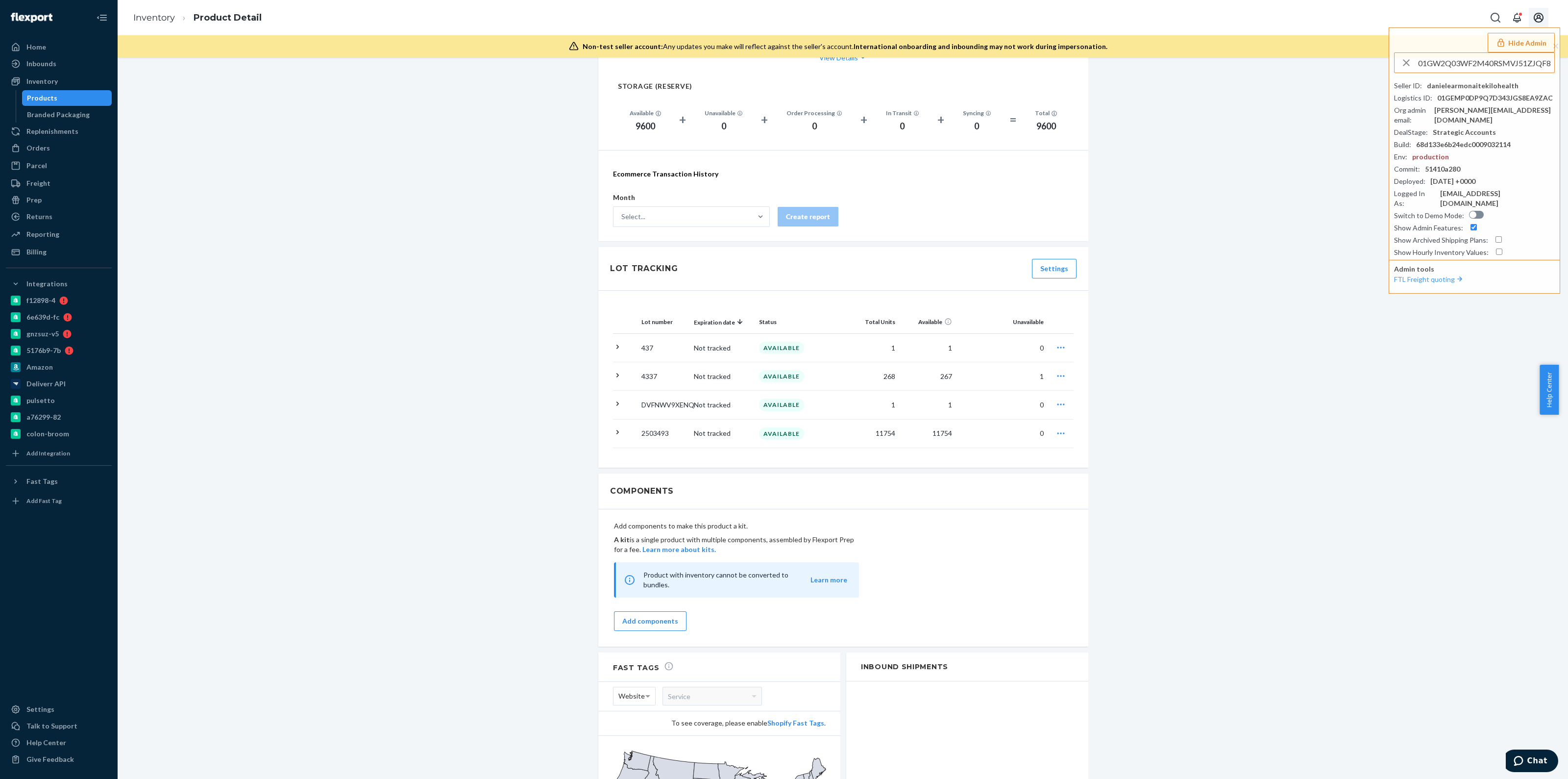
type input "01GW2Q03WF2M40RSMVJ51ZJQF8"
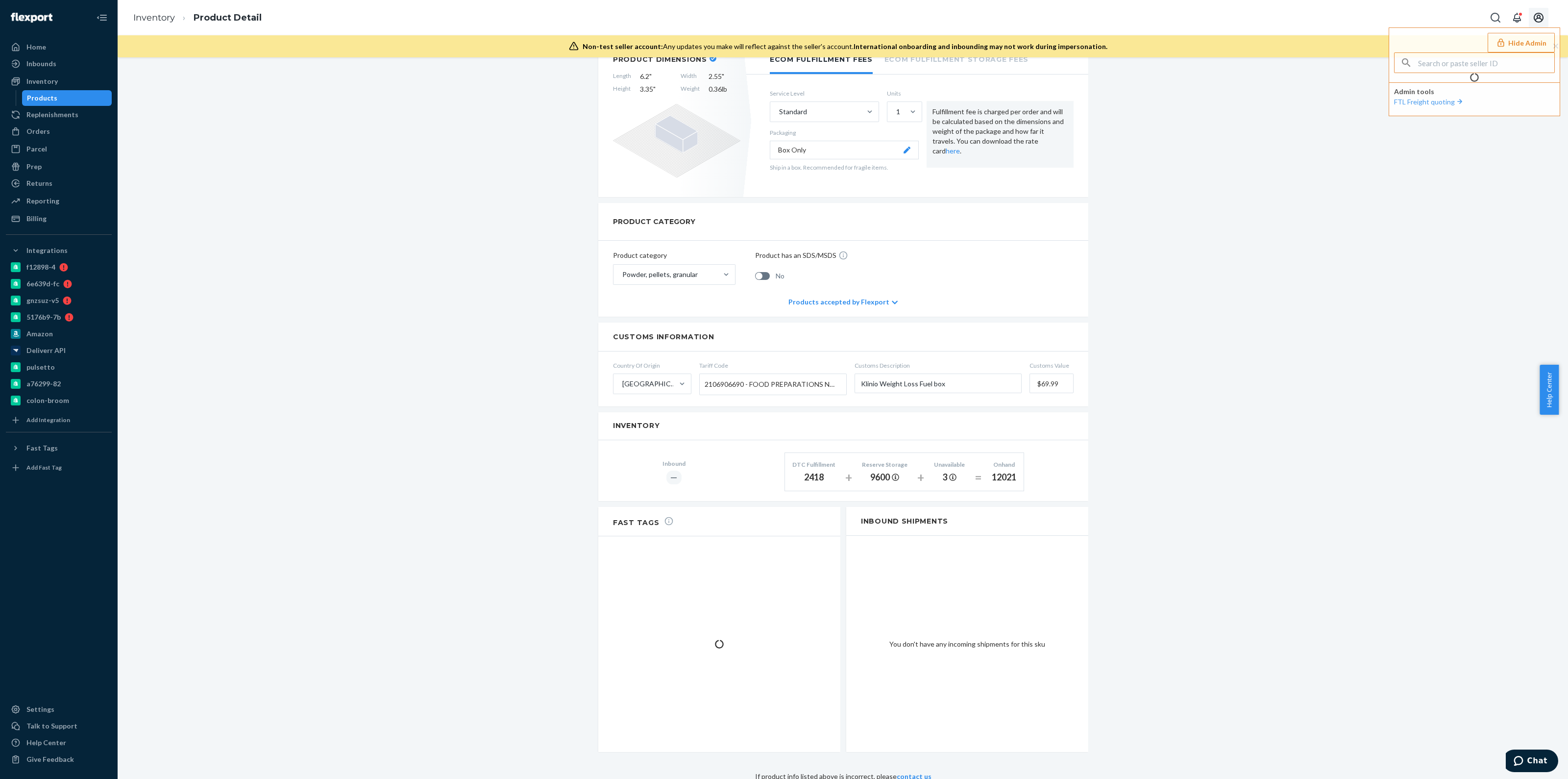
scroll to position [412, 0]
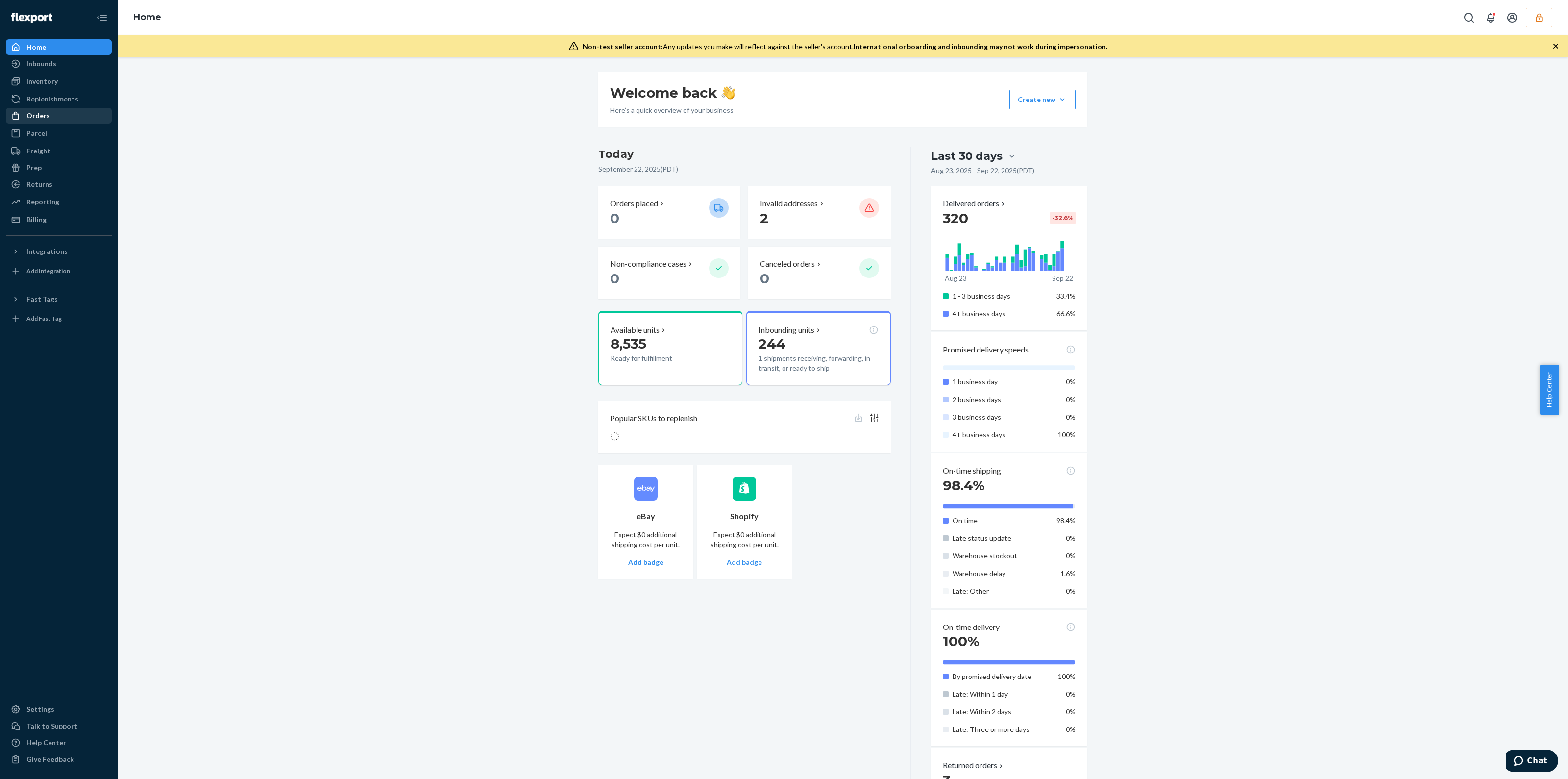
click at [50, 113] on div "Orders" at bounding box center [59, 116] width 104 height 14
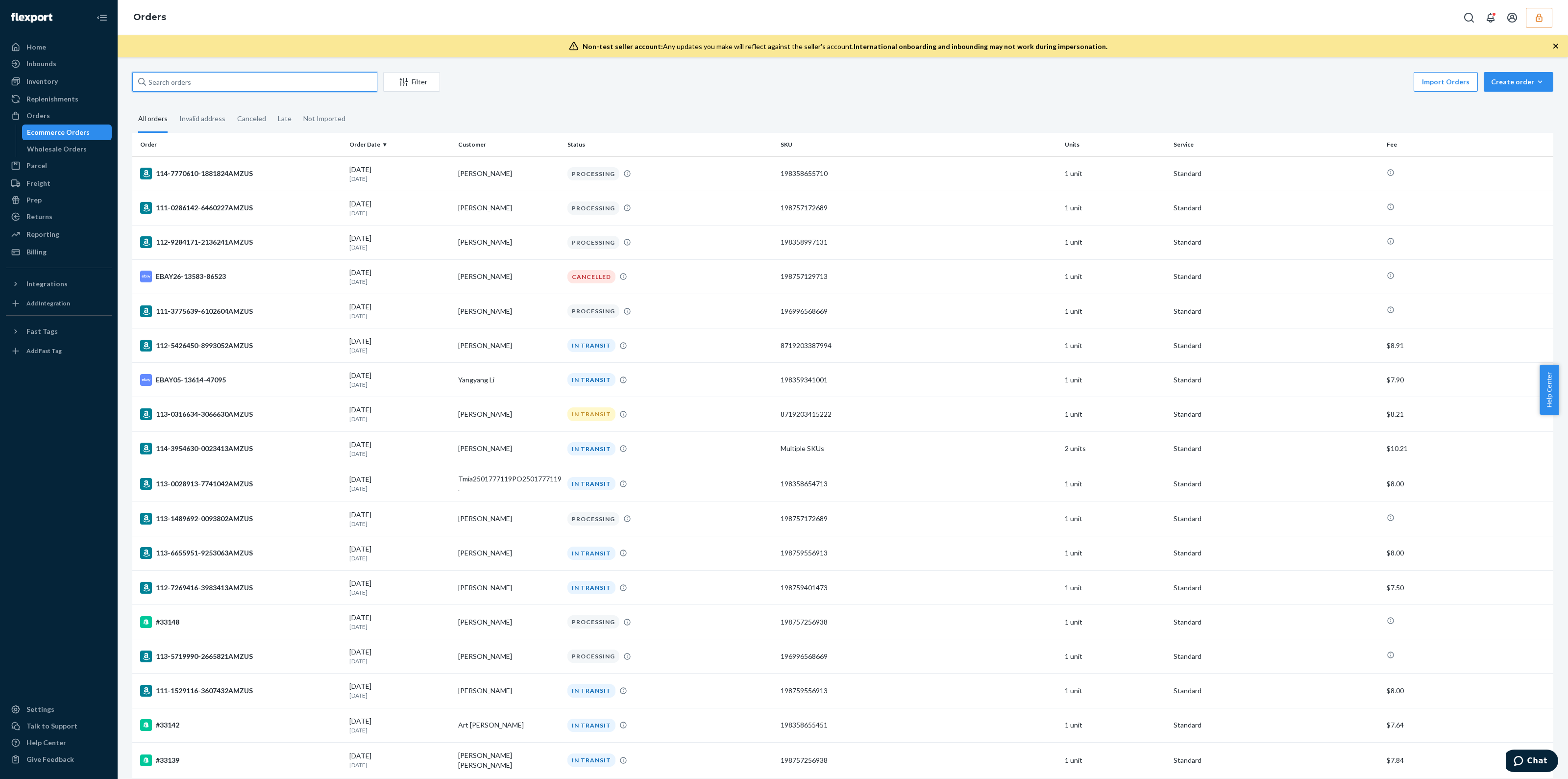
click at [293, 81] on input "text" at bounding box center [254, 81] width 245 height 20
paste input "32932"
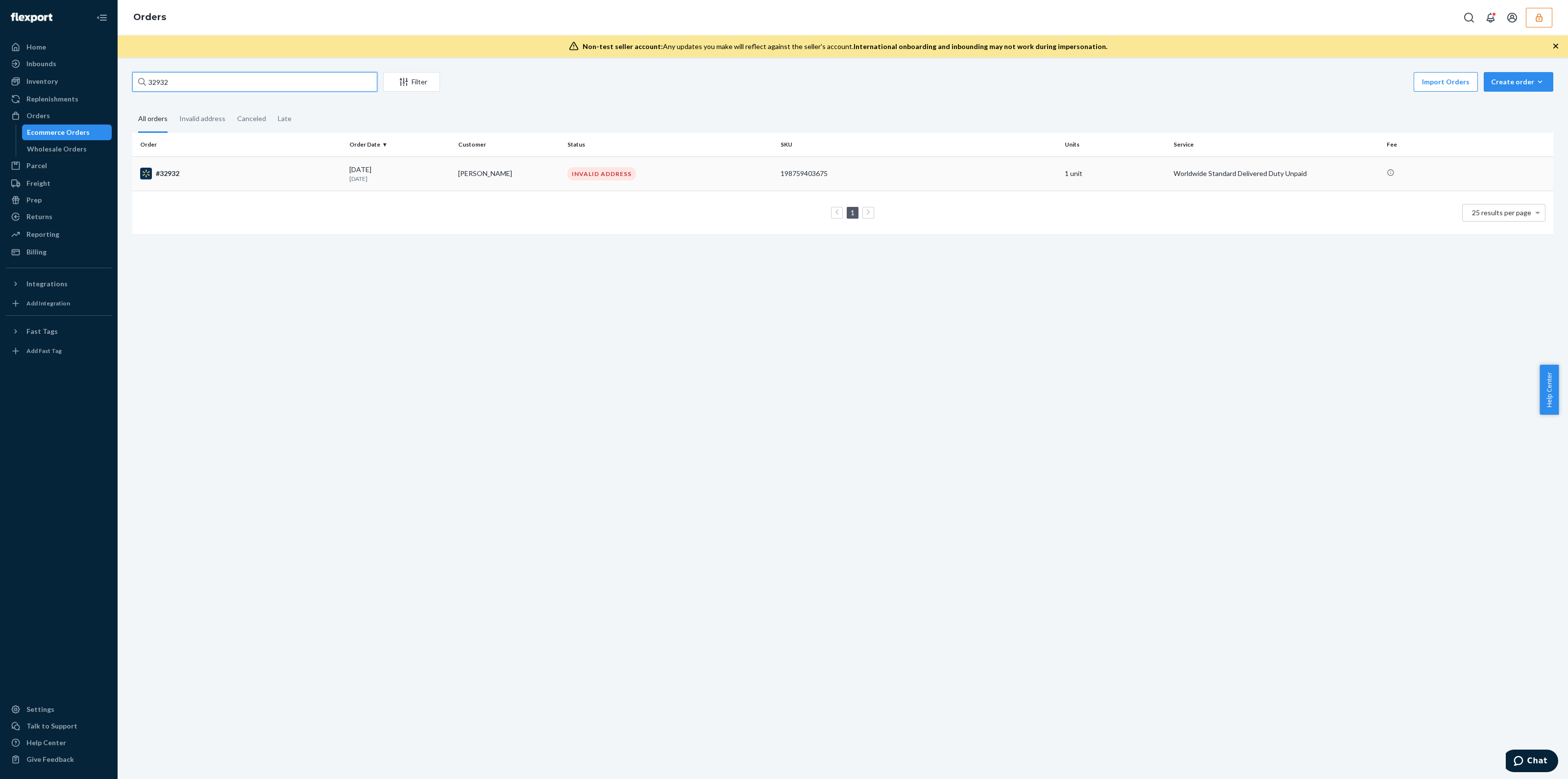
type input "32932"
click at [937, 180] on td "198759403675" at bounding box center [918, 173] width 284 height 34
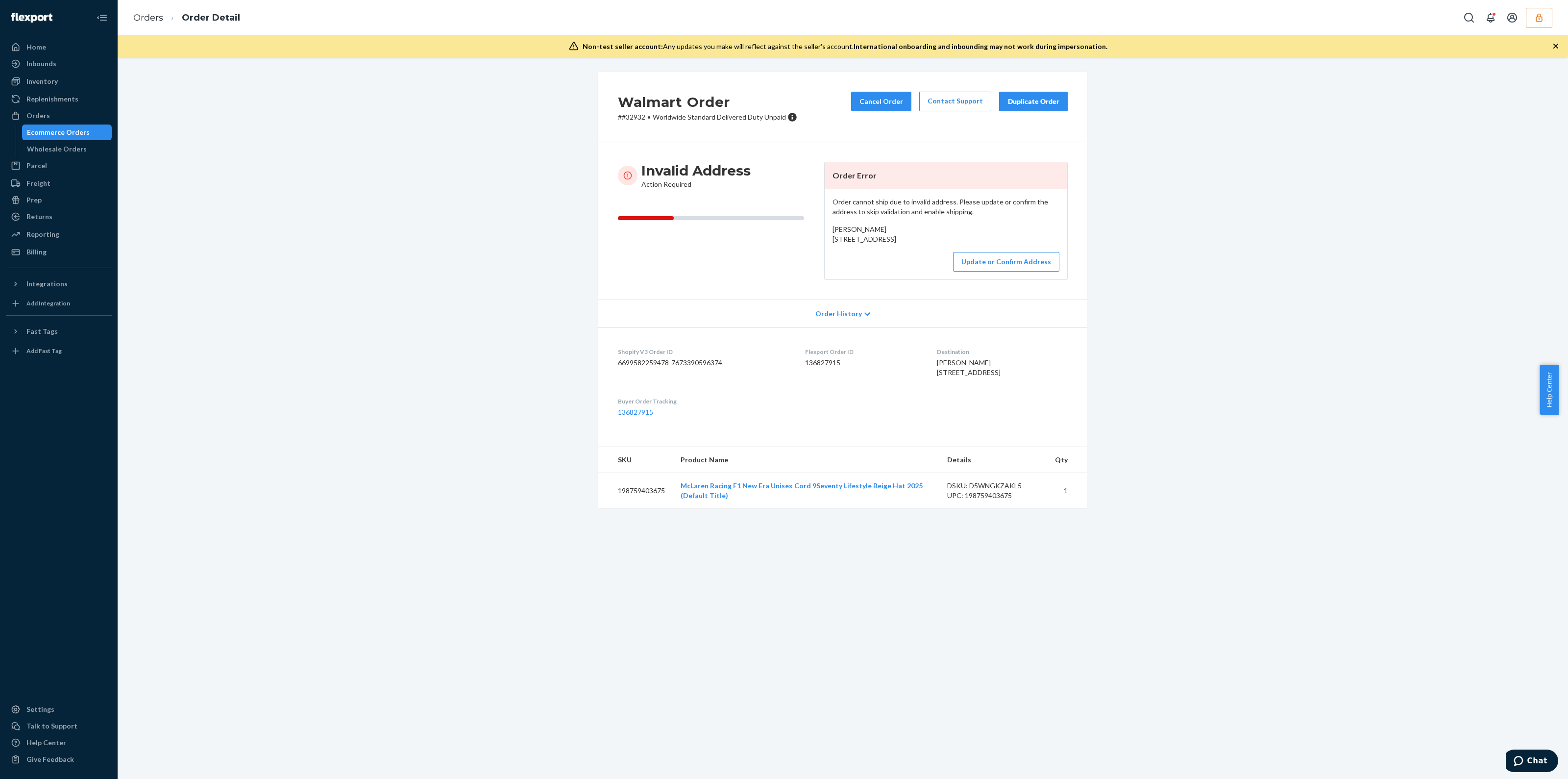
drag, startPoint x: 985, startPoint y: 290, endPoint x: 901, endPoint y: 295, distance: 84.1
click at [901, 271] on div "Update or Confirm Address" at bounding box center [946, 261] width 227 height 20
click at [978, 271] on button "Update or Confirm Address" at bounding box center [1006, 261] width 106 height 20
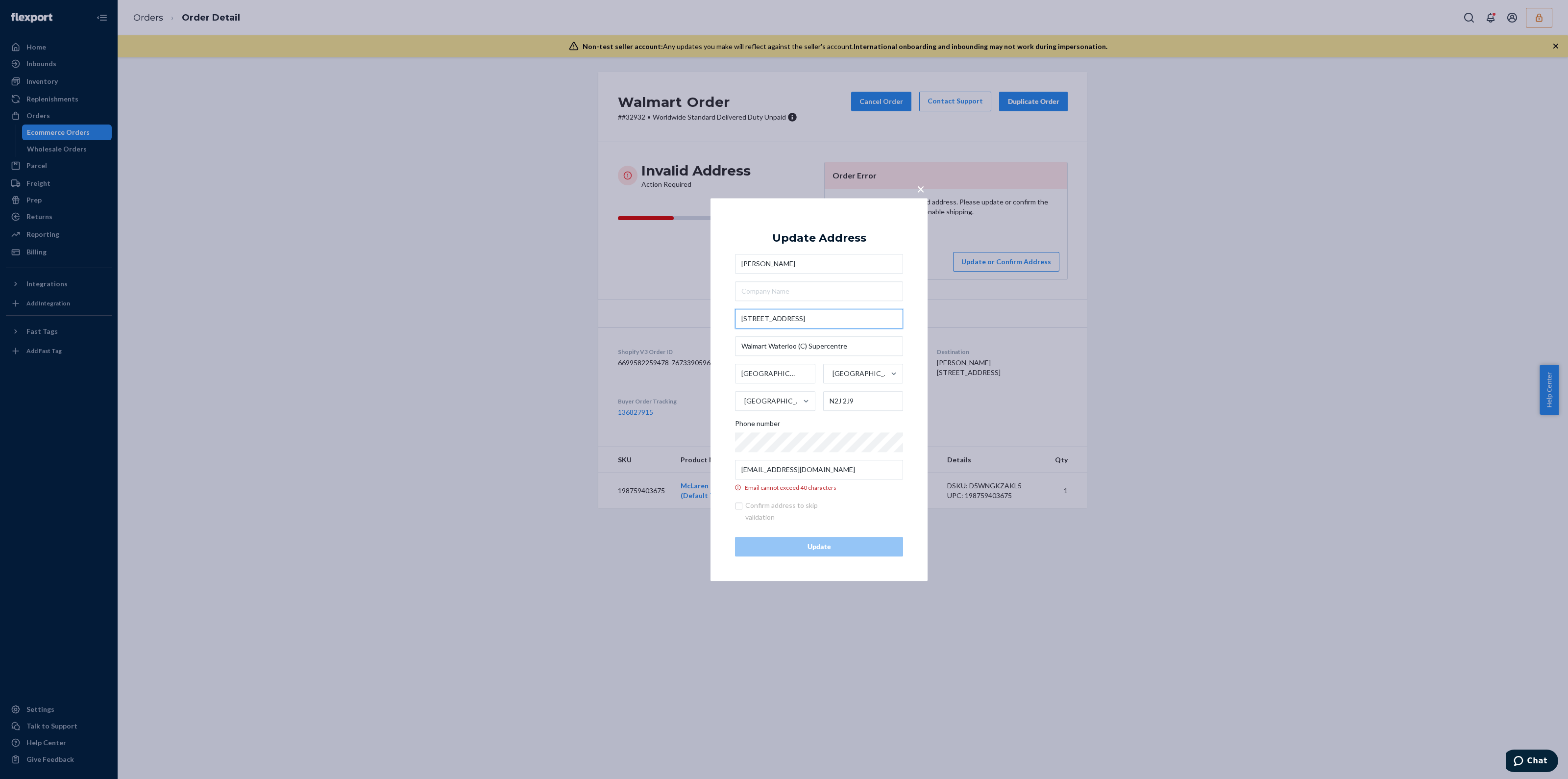
drag, startPoint x: 826, startPoint y: 321, endPoint x: 643, endPoint y: 346, distance: 184.7
click at [657, 344] on div "× Update Address [PERSON_NAME] [STREET_ADDRESS] Phone number [EMAIL_ADDRESS][DO…" at bounding box center [784, 389] width 1568 height 779
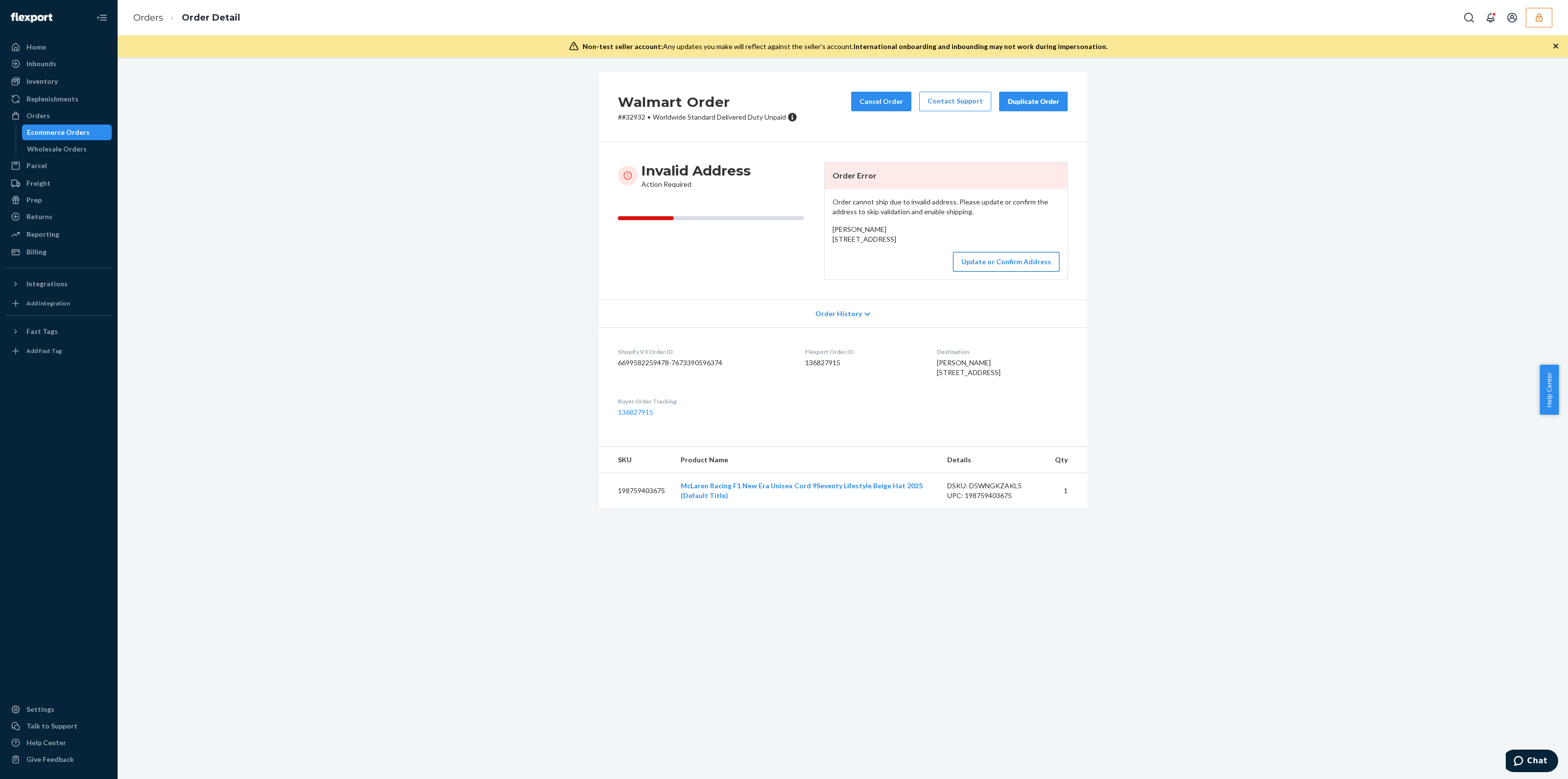
click at [1030, 271] on button "Update or Confirm Address" at bounding box center [1006, 261] width 106 height 20
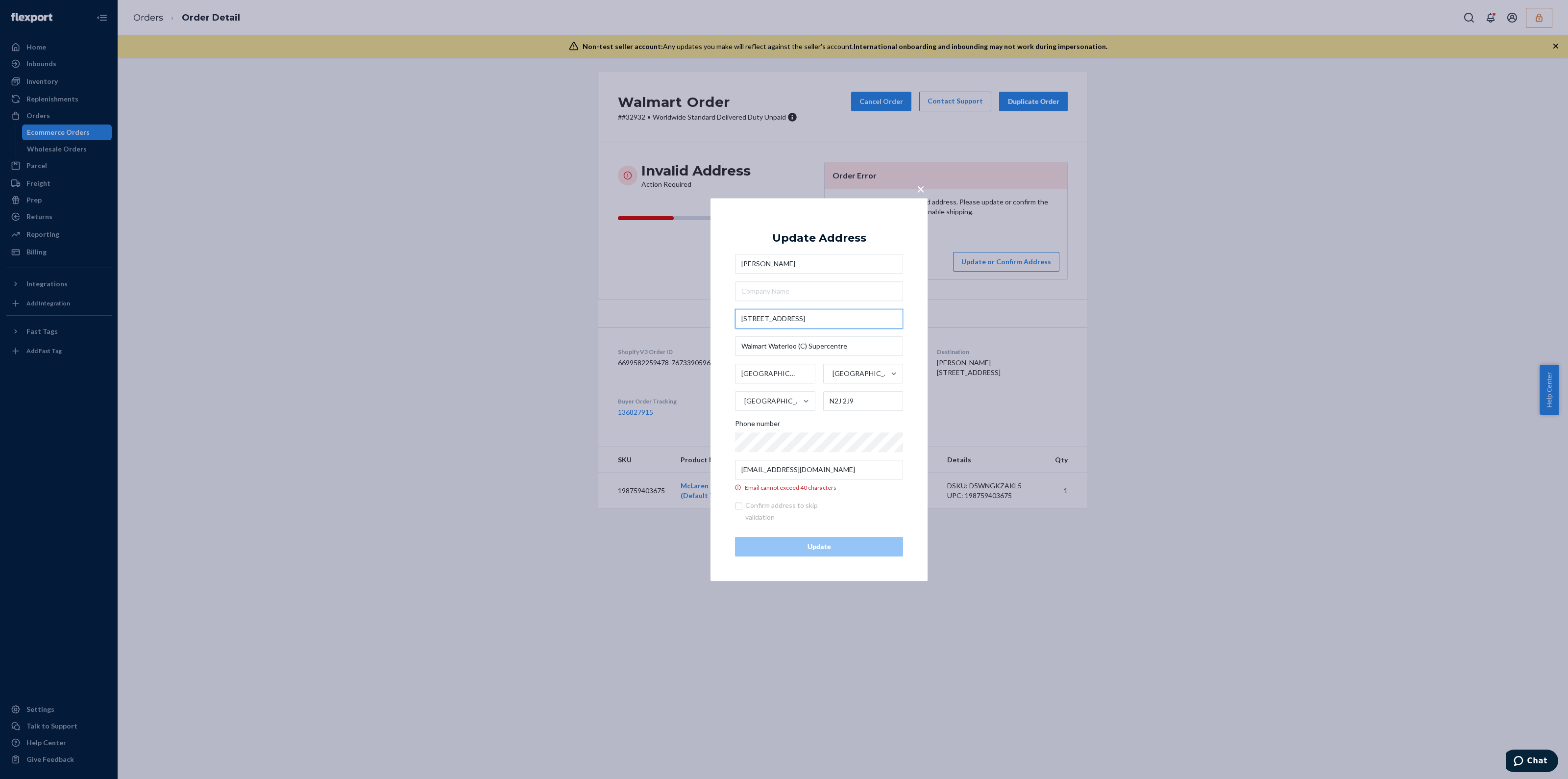
click at [779, 317] on input "[STREET_ADDRESS]" at bounding box center [819, 318] width 168 height 20
type input "[STREET_ADDRESS]"
type input "6"
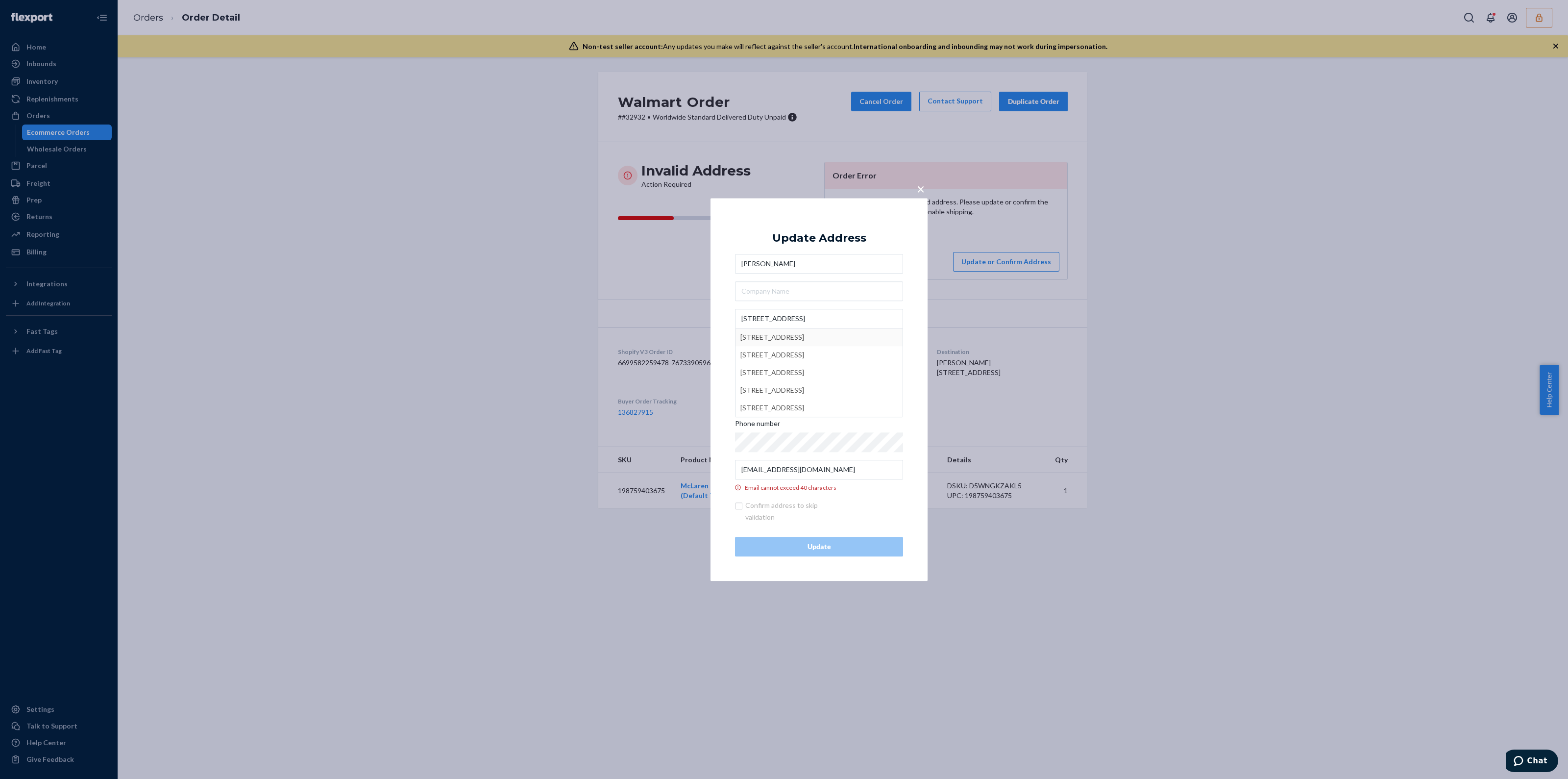
type input "Kitchener"
type input "N2M 1N4"
click at [843, 320] on input "[STREET_ADDRESS]" at bounding box center [819, 318] width 168 height 20
click at [735, 309] on div at bounding box center [735, 309] width 0 height 0
click at [876, 319] on input "[STREET_ADDRESS]" at bounding box center [819, 318] width 168 height 20
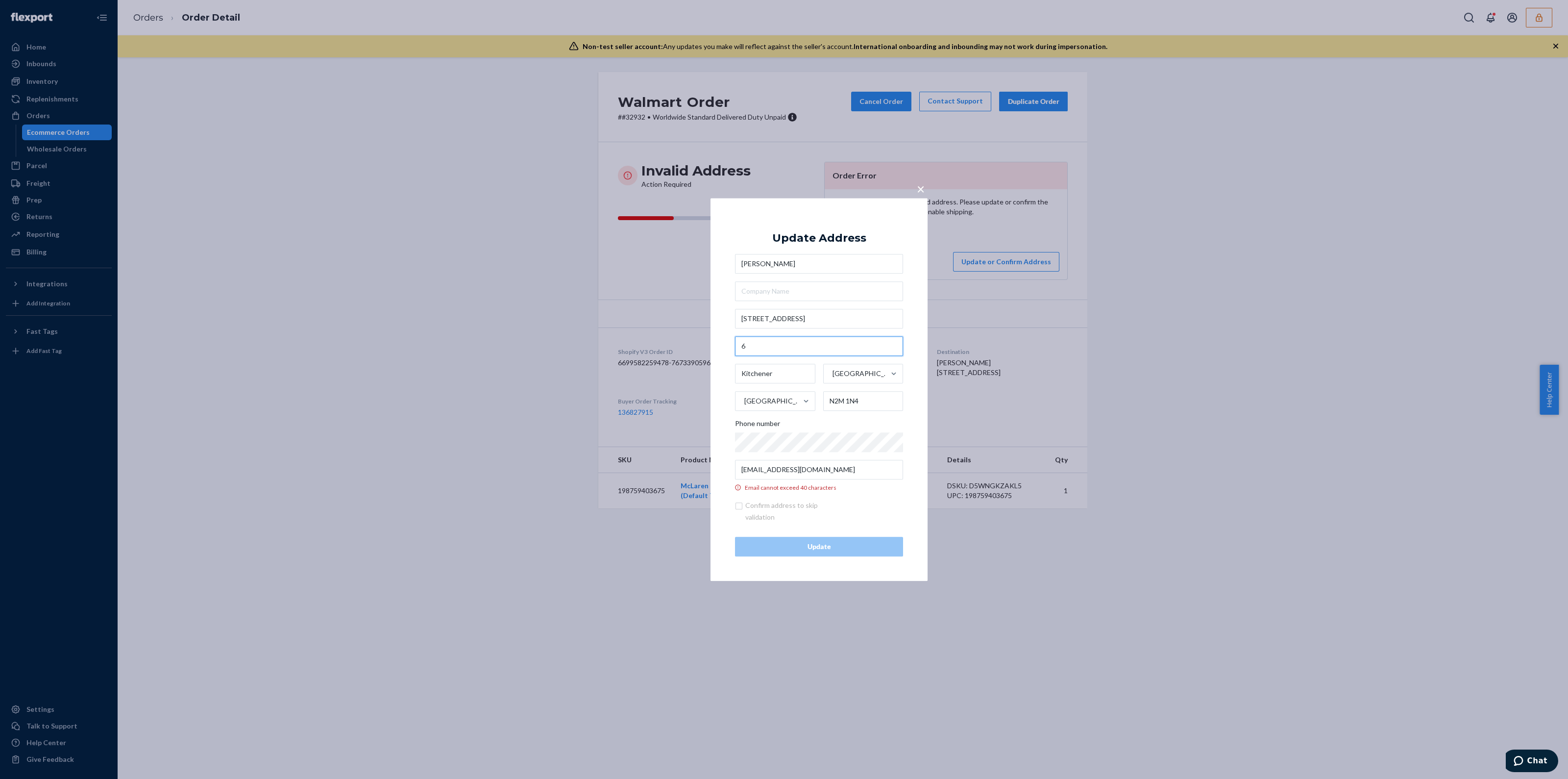
click at [795, 354] on input "6" at bounding box center [819, 346] width 168 height 20
click at [764, 469] on input "[EMAIL_ADDRESS][DOMAIN_NAME]" at bounding box center [819, 469] width 168 height 20
click at [823, 468] on input "Email is required" at bounding box center [819, 469] width 168 height 20
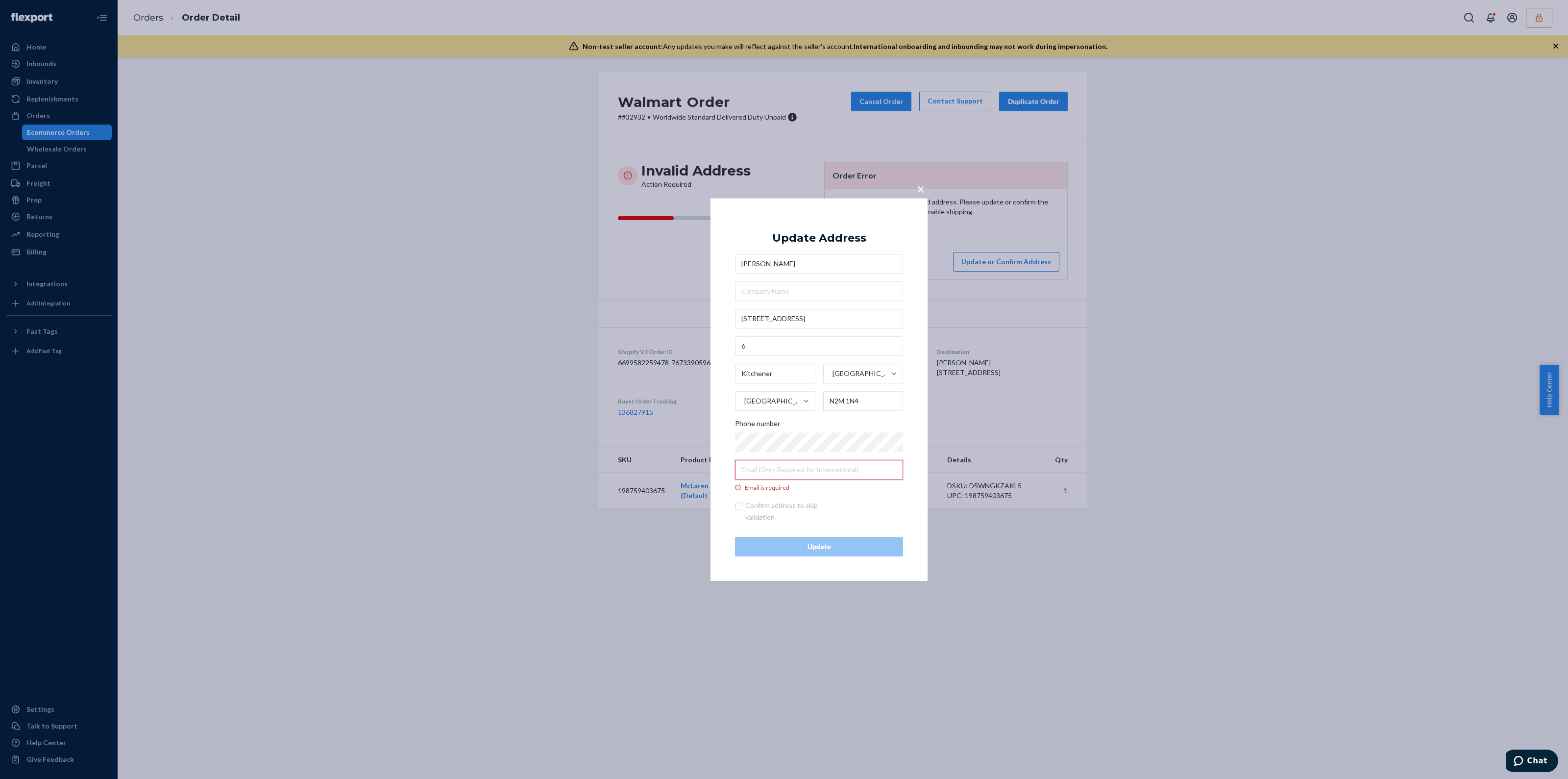
paste input "[EMAIL_ADDRESS][DOMAIN_NAME]"
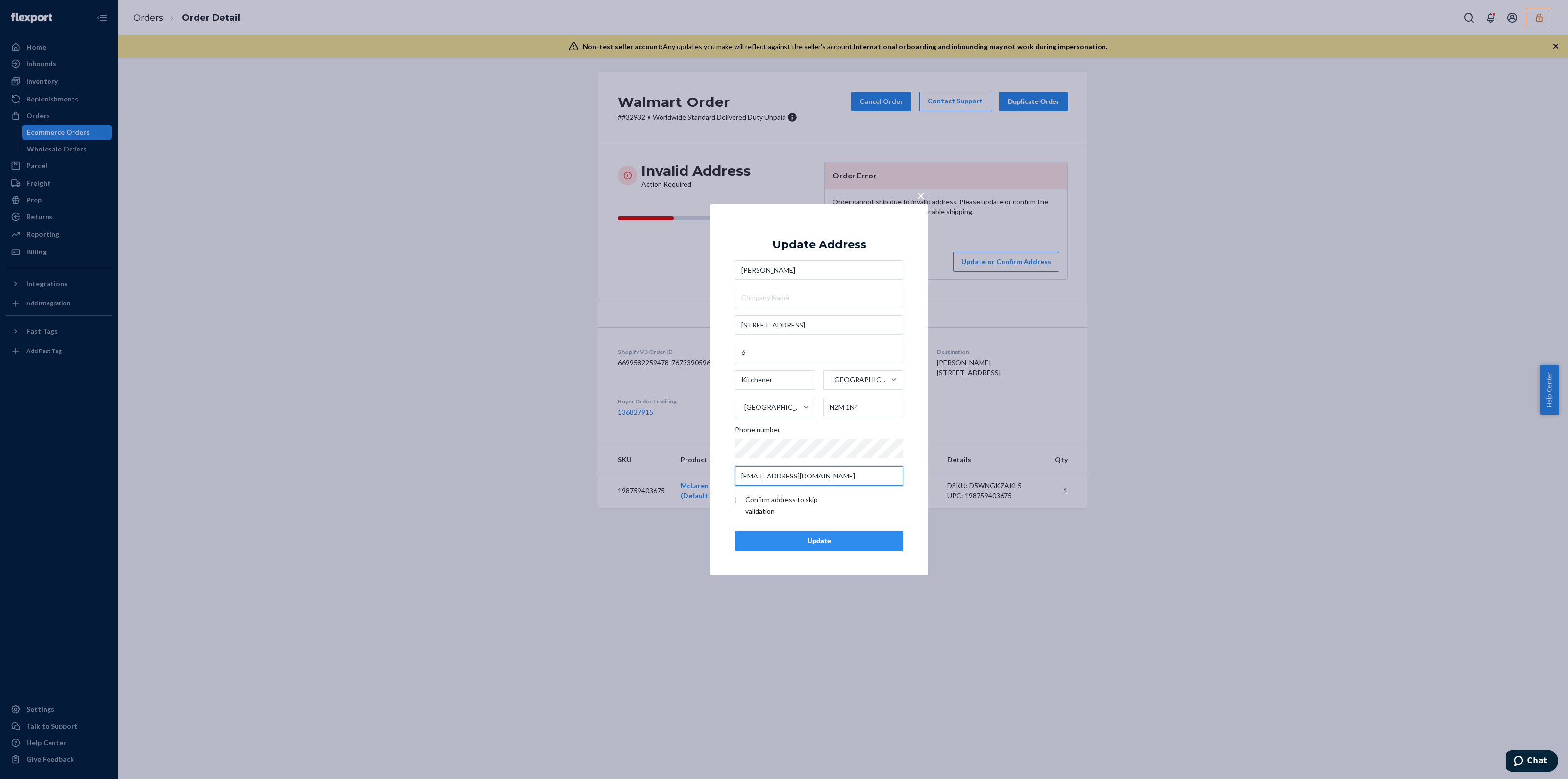
type input "[EMAIL_ADDRESS][DOMAIN_NAME]"
click at [776, 510] on input "checkbox" at bounding box center [792, 505] width 114 height 23
checkbox input "true"
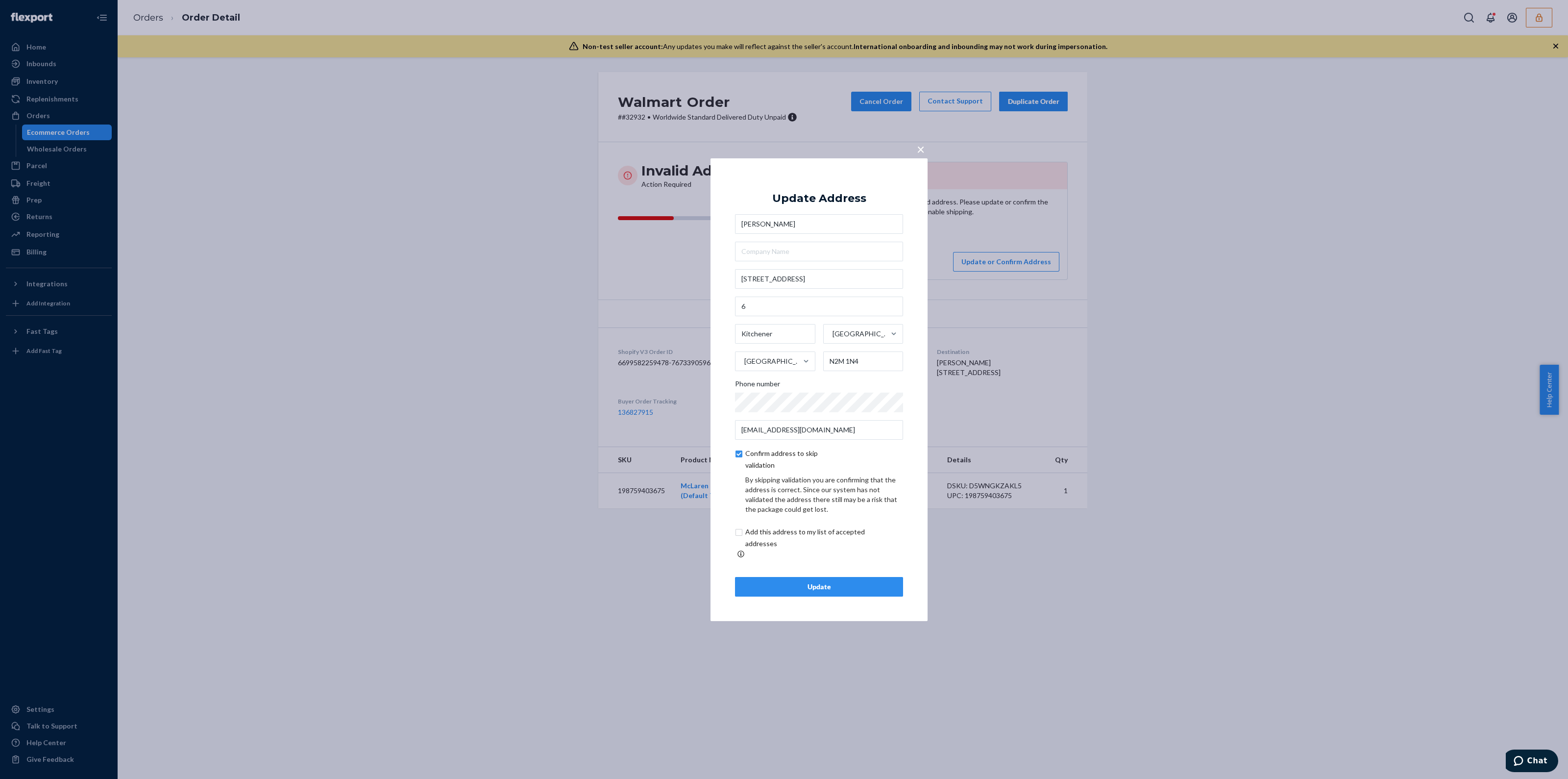
click at [826, 587] on button "Update" at bounding box center [819, 586] width 168 height 20
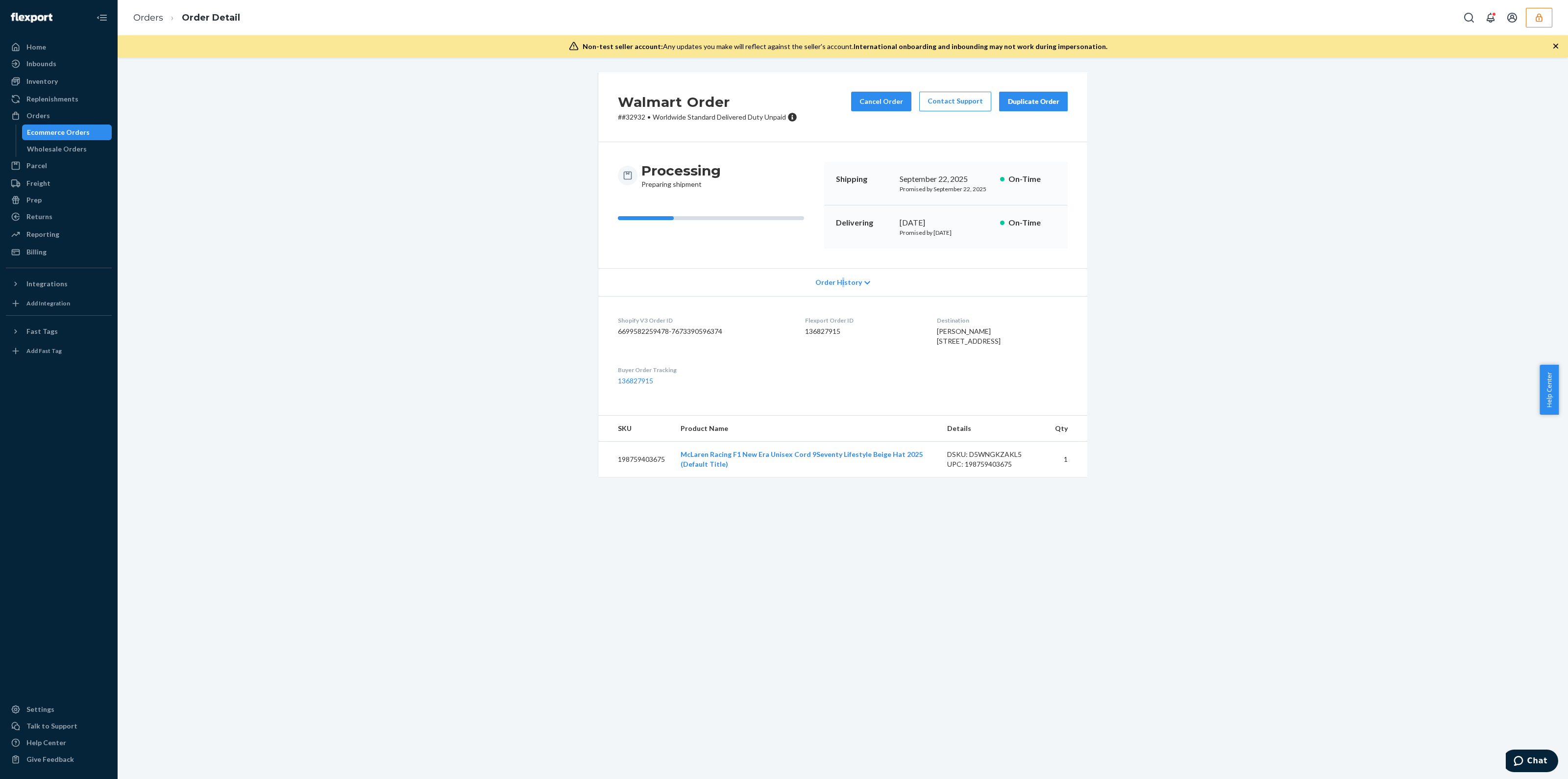
click at [838, 286] on span "Order History" at bounding box center [838, 283] width 47 height 10
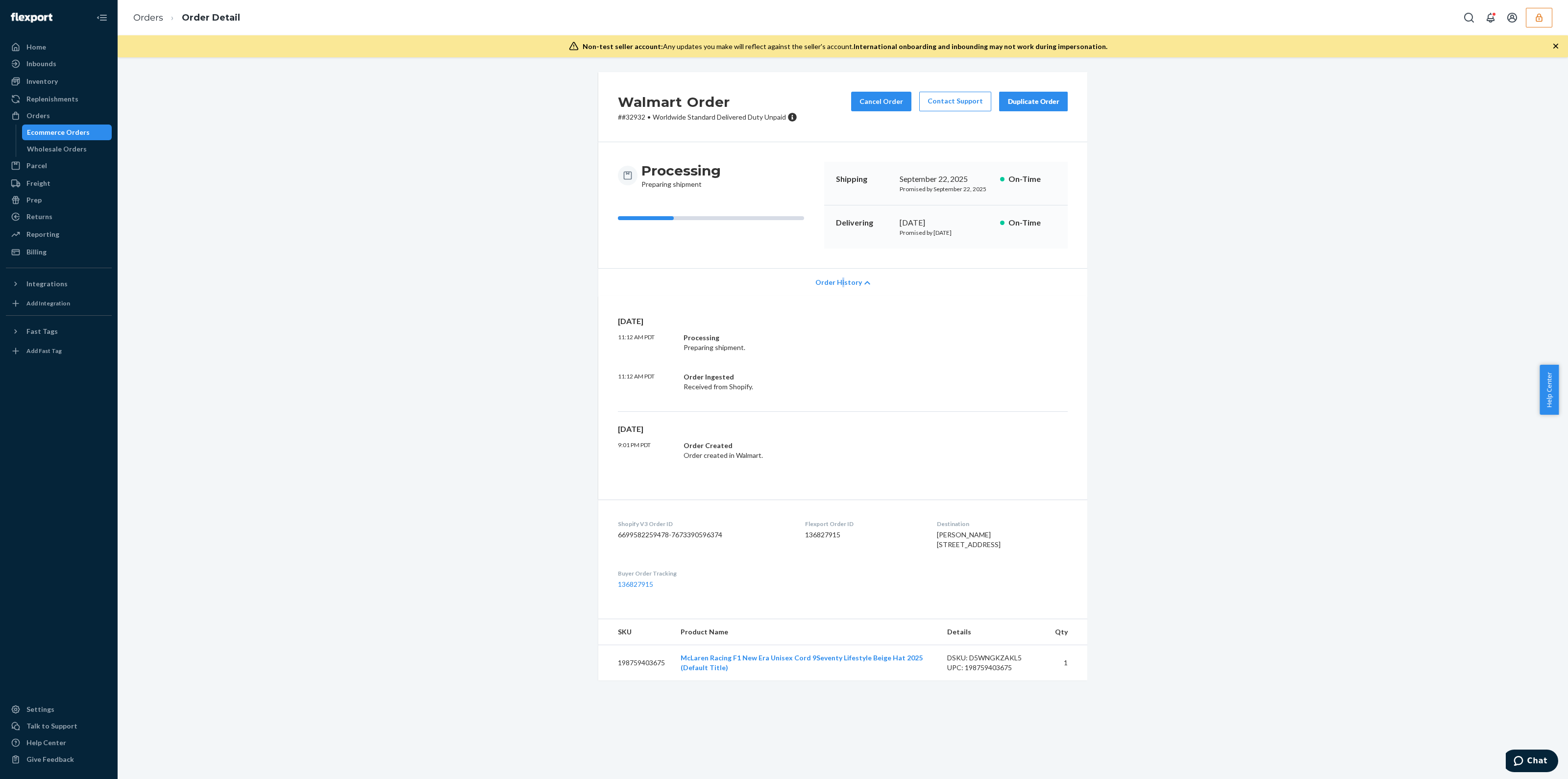
click at [838, 286] on span "Order History" at bounding box center [838, 283] width 47 height 10
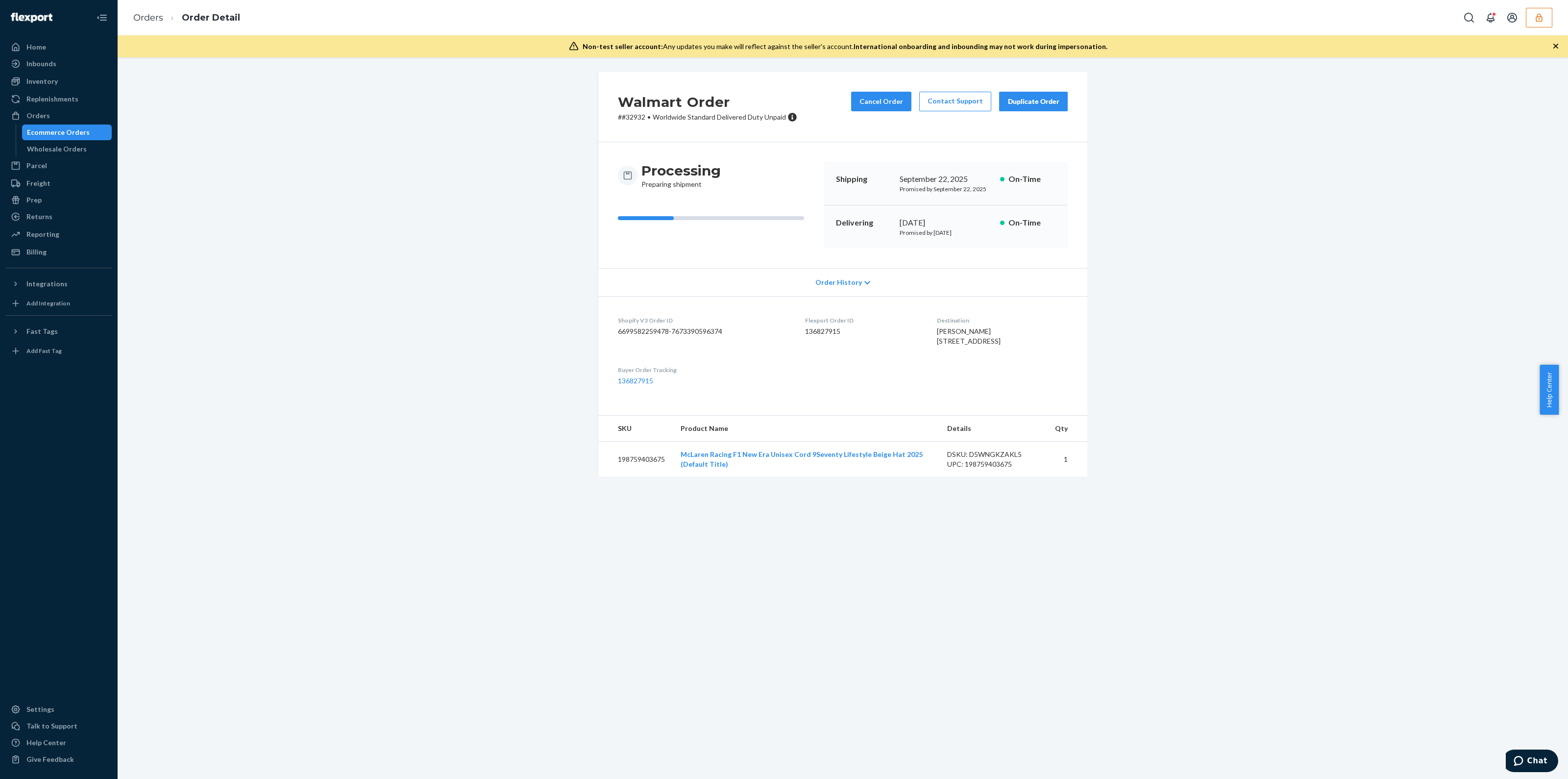
click at [1559, 47] on icon "button" at bounding box center [1556, 46] width 10 height 10
click at [832, 280] on span "Order History" at bounding box center [838, 283] width 47 height 10
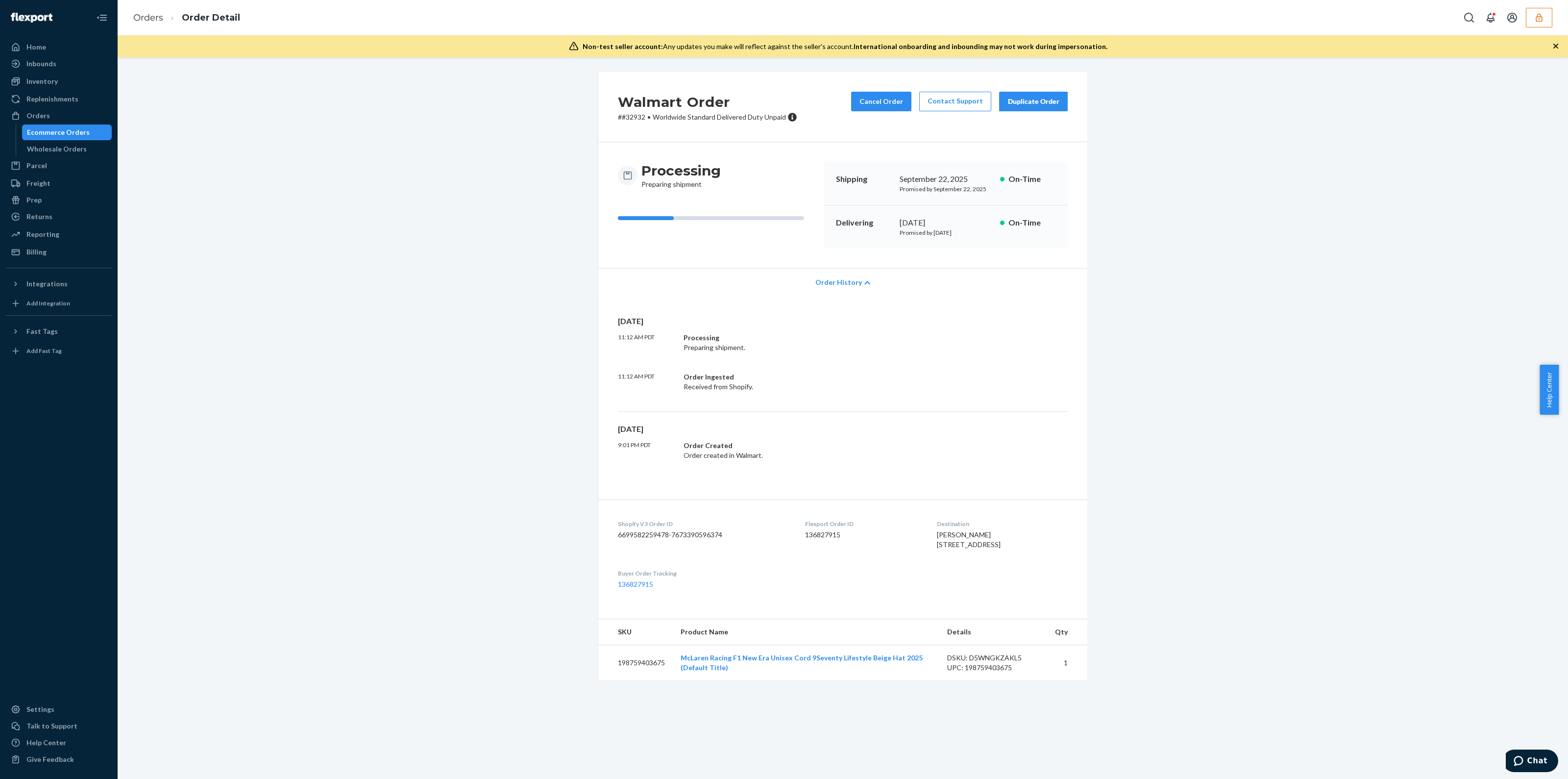
click at [837, 278] on span "Order History" at bounding box center [838, 283] width 47 height 10
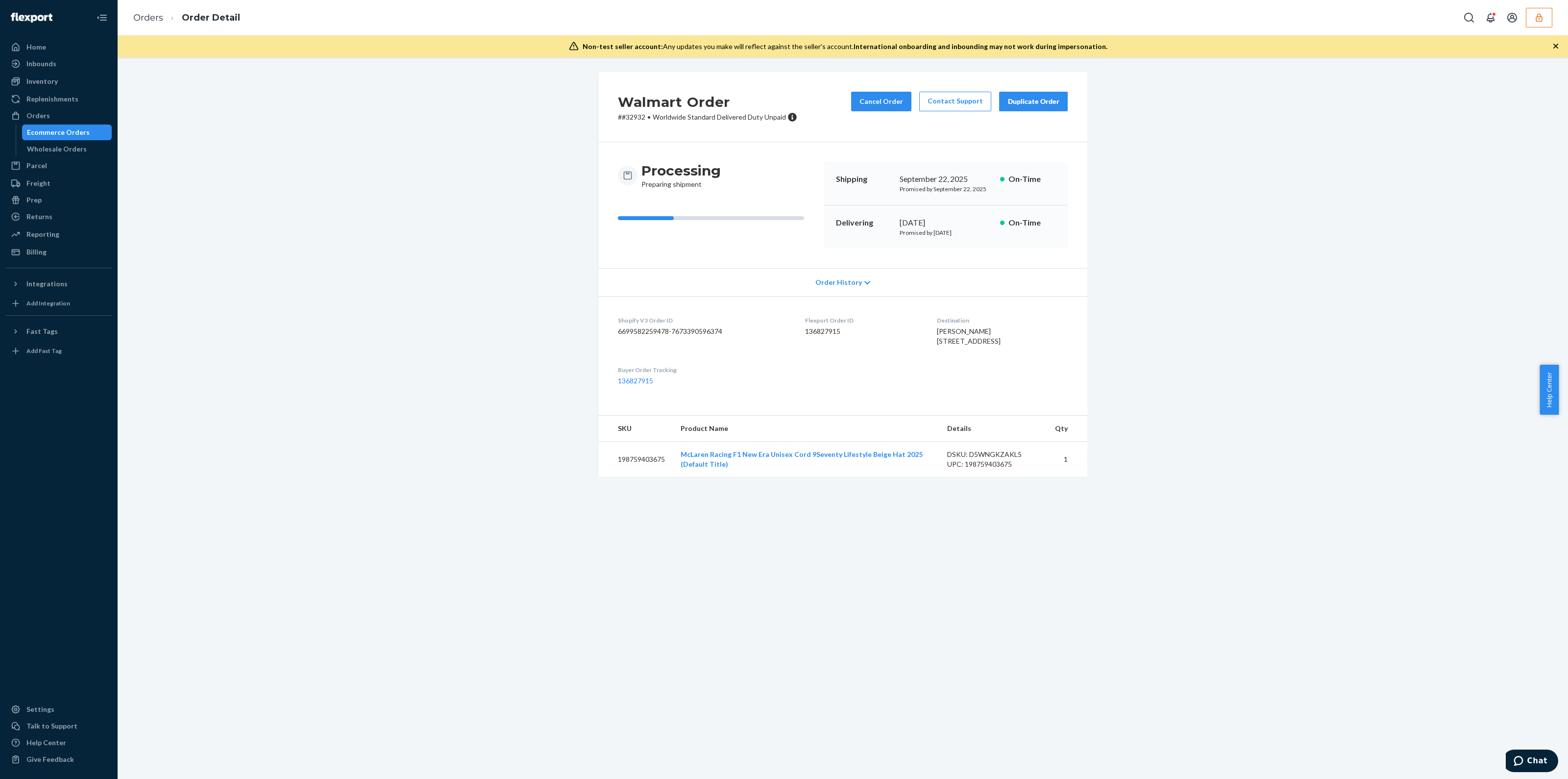
click at [772, 334] on dd "6699582259478-7673390596374" at bounding box center [704, 331] width 171 height 10
click at [823, 332] on dd "136827915" at bounding box center [863, 331] width 116 height 10
click at [624, 778] on html "Home Inbounds Shipping Plans Problems Inventory Products Replenishments Orders …" at bounding box center [784, 389] width 1568 height 779
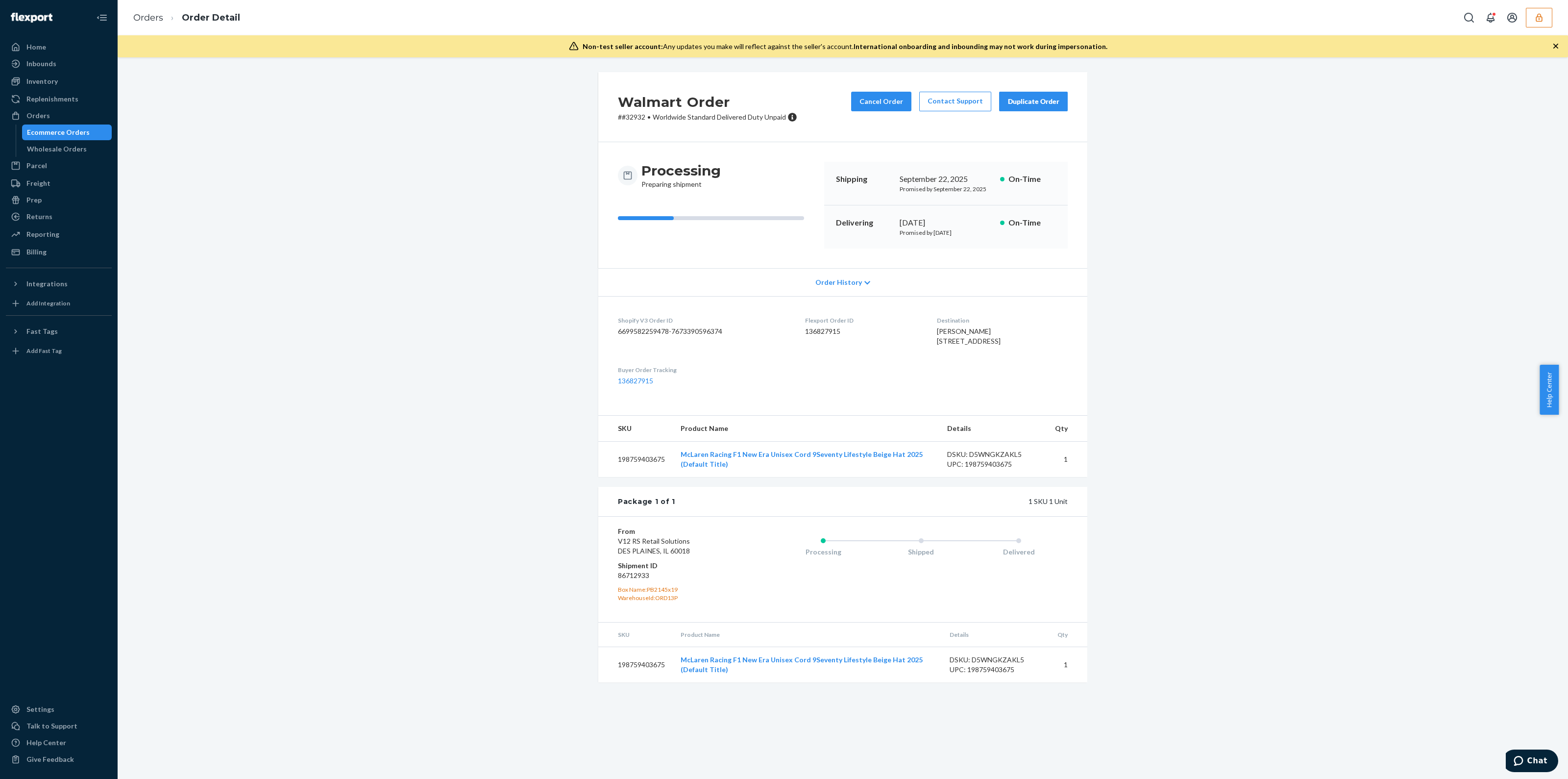
click at [1538, 26] on button "button" at bounding box center [1539, 17] width 26 height 20
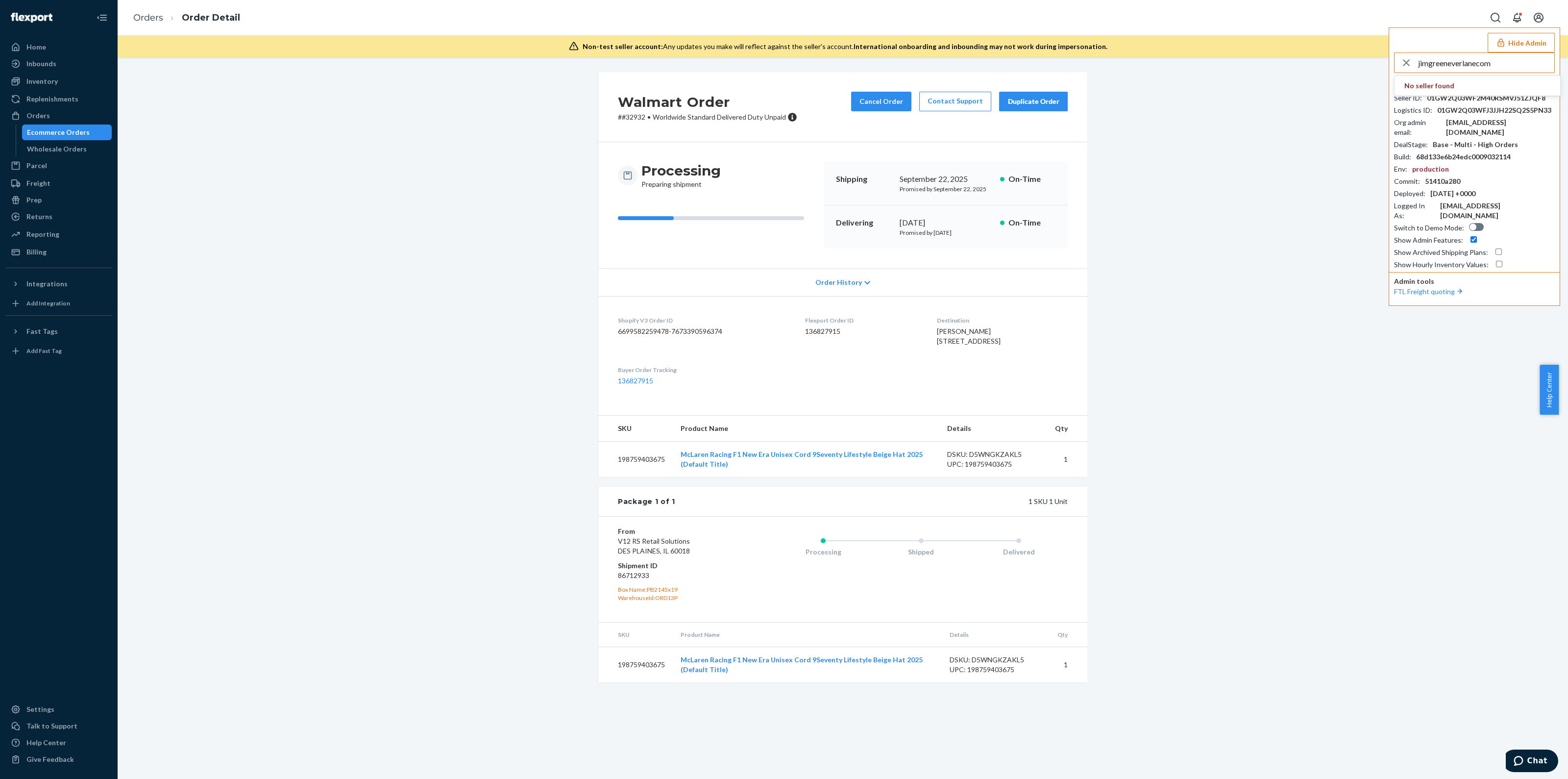
type input "jimgreeneverlanecom"
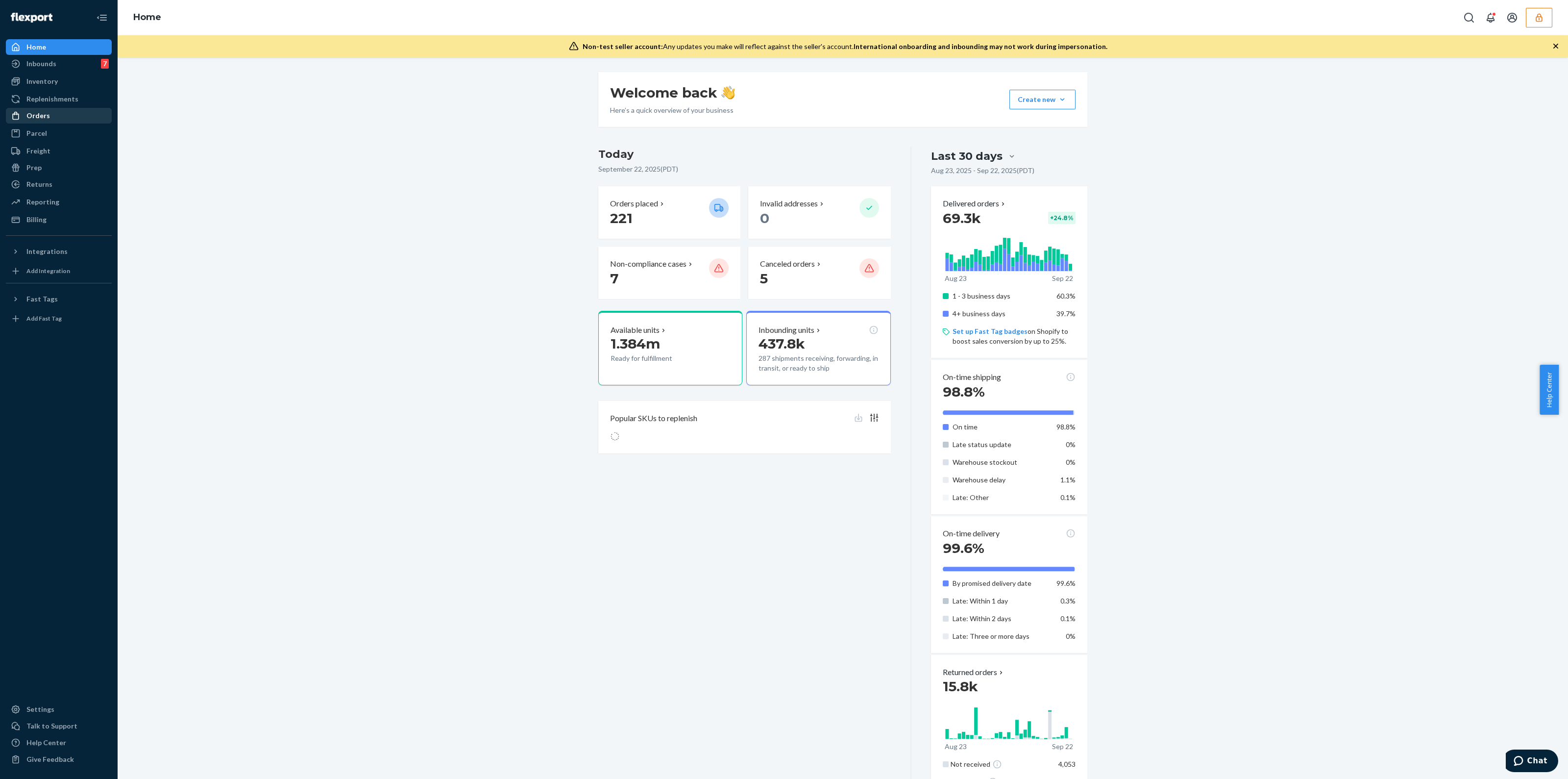
click at [61, 120] on div "Orders" at bounding box center [59, 116] width 104 height 14
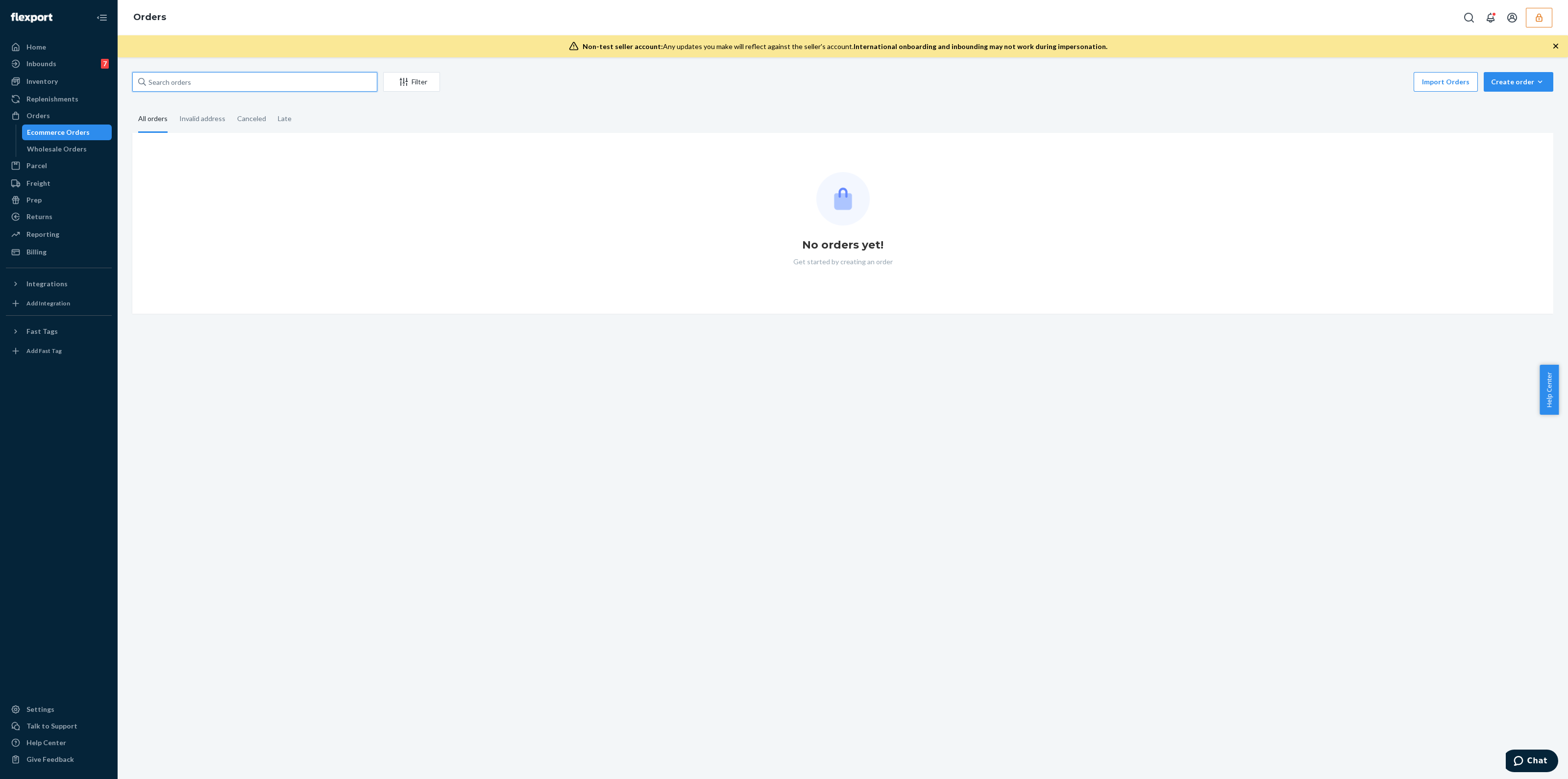
click at [192, 78] on input "text" at bounding box center [254, 81] width 245 height 20
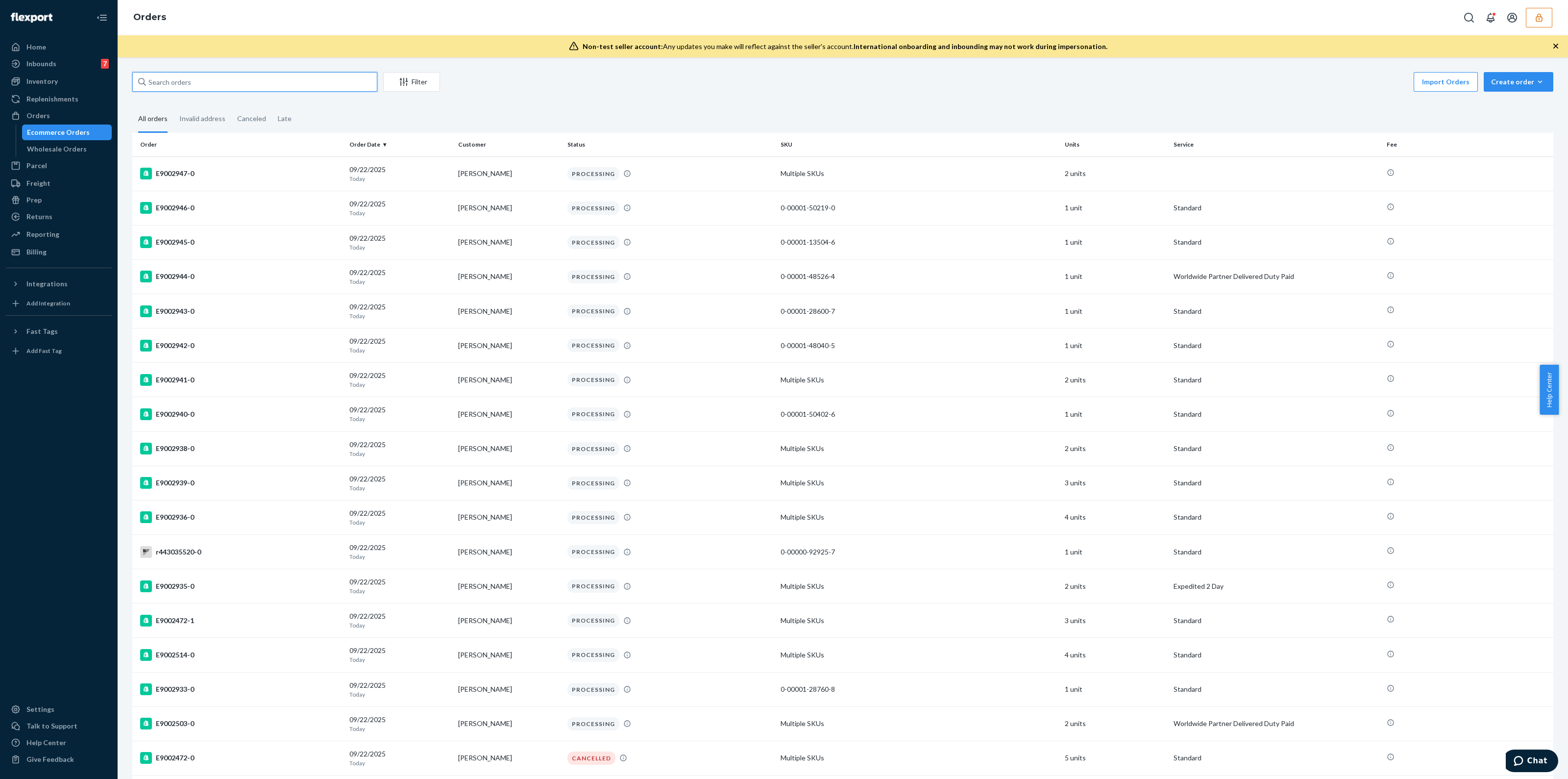
paste input "r366437721"
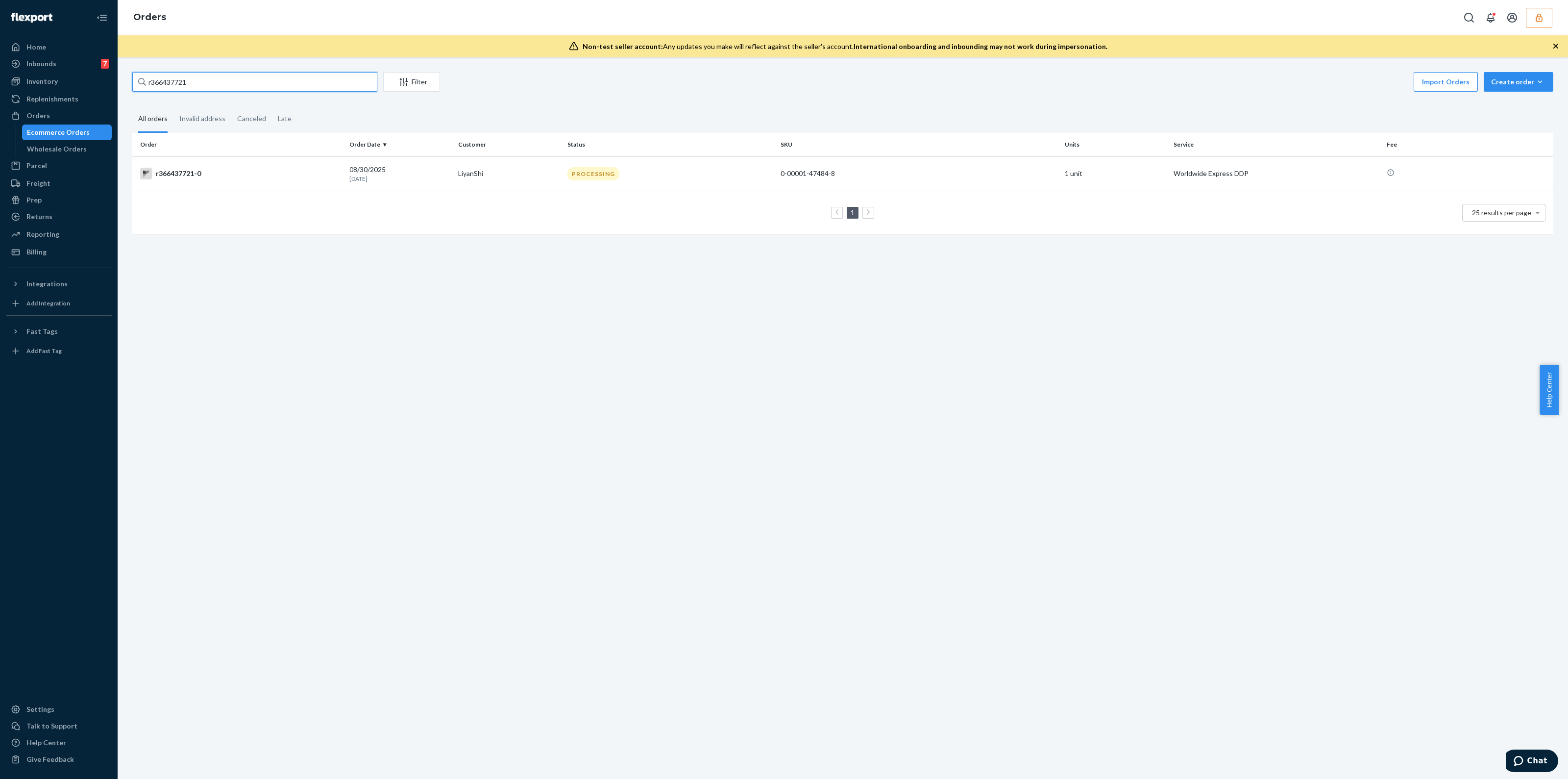
type input "r366437721"
click at [1013, 150] on th "SKU" at bounding box center [918, 144] width 284 height 23
click at [1007, 162] on td "0-00001-47484-8" at bounding box center [918, 173] width 284 height 34
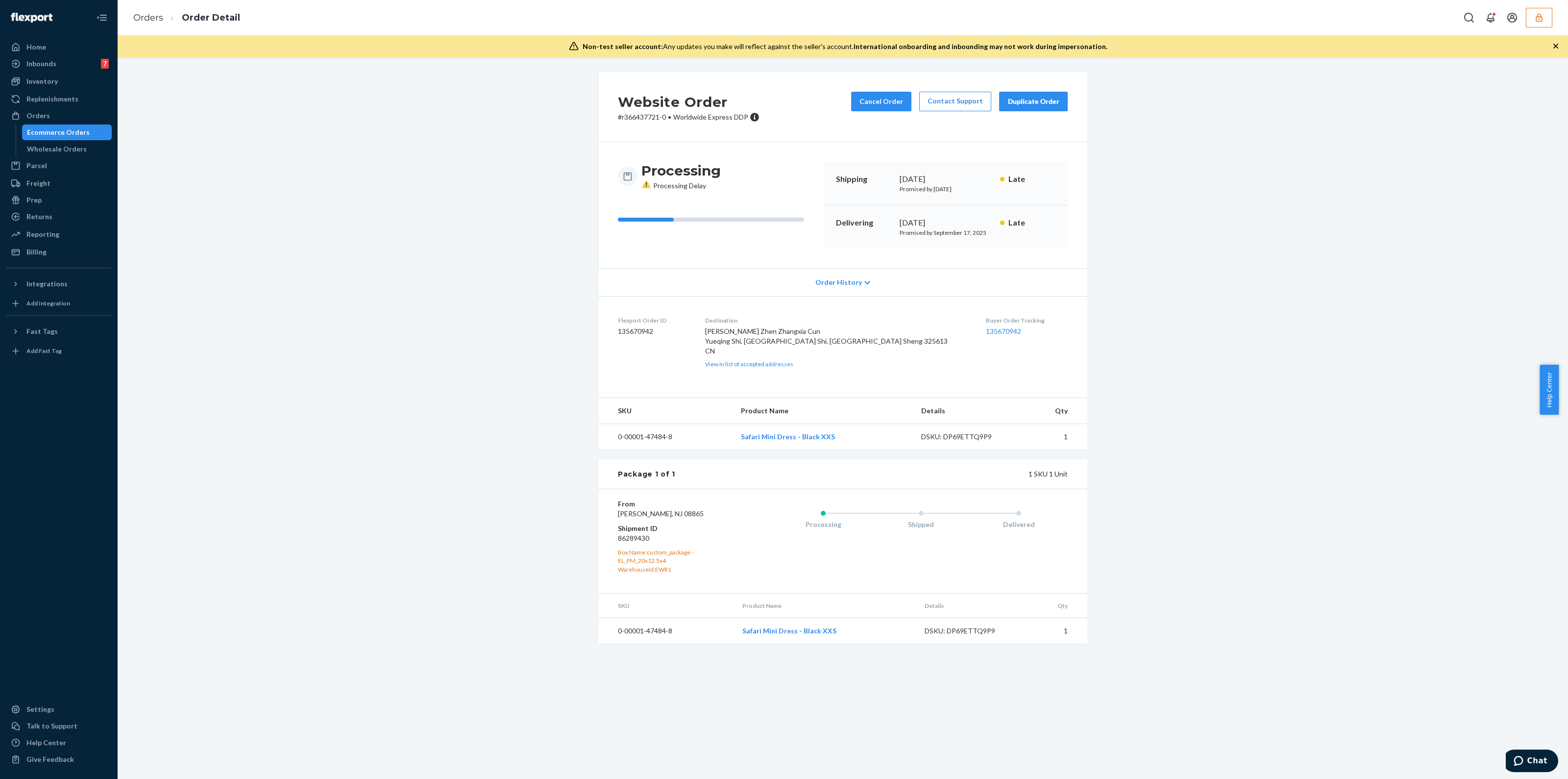
click at [628, 543] on dd "86289430" at bounding box center [677, 538] width 117 height 10
copy dd "86289430"
click at [1538, 13] on icon "button" at bounding box center [1539, 18] width 10 height 10
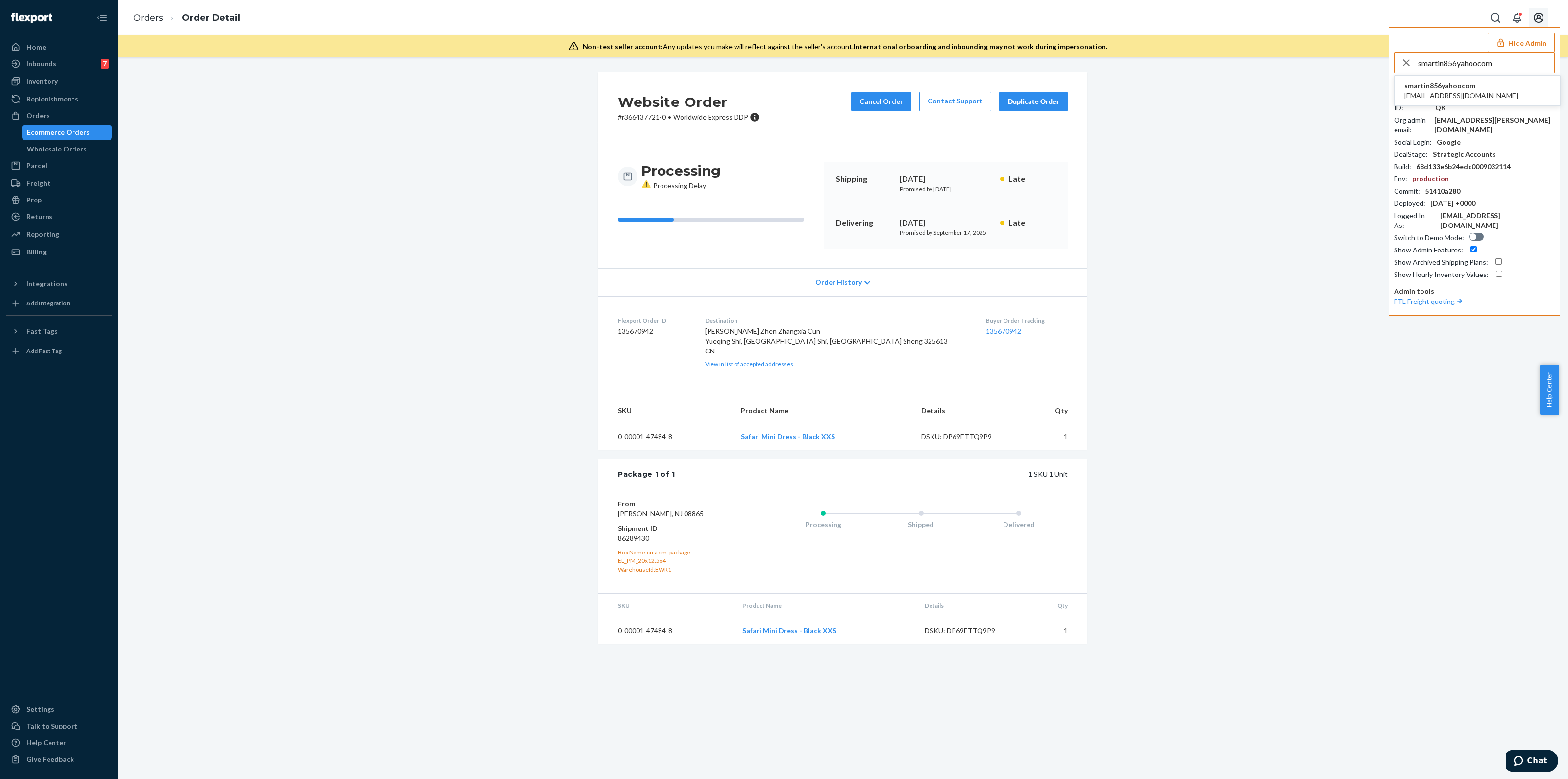
type input "smartin856yahoocom"
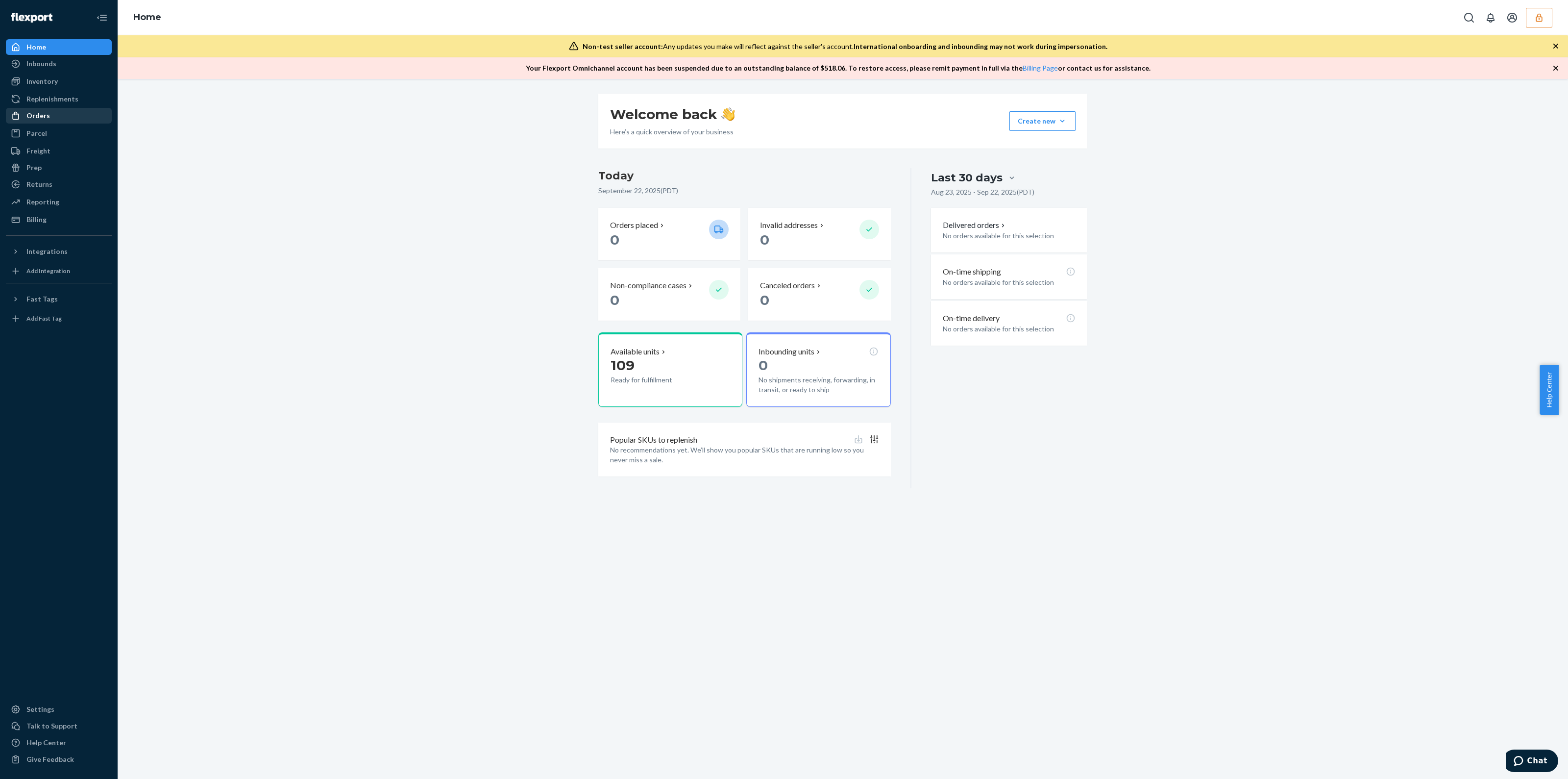
click at [54, 114] on div "Orders" at bounding box center [59, 116] width 104 height 14
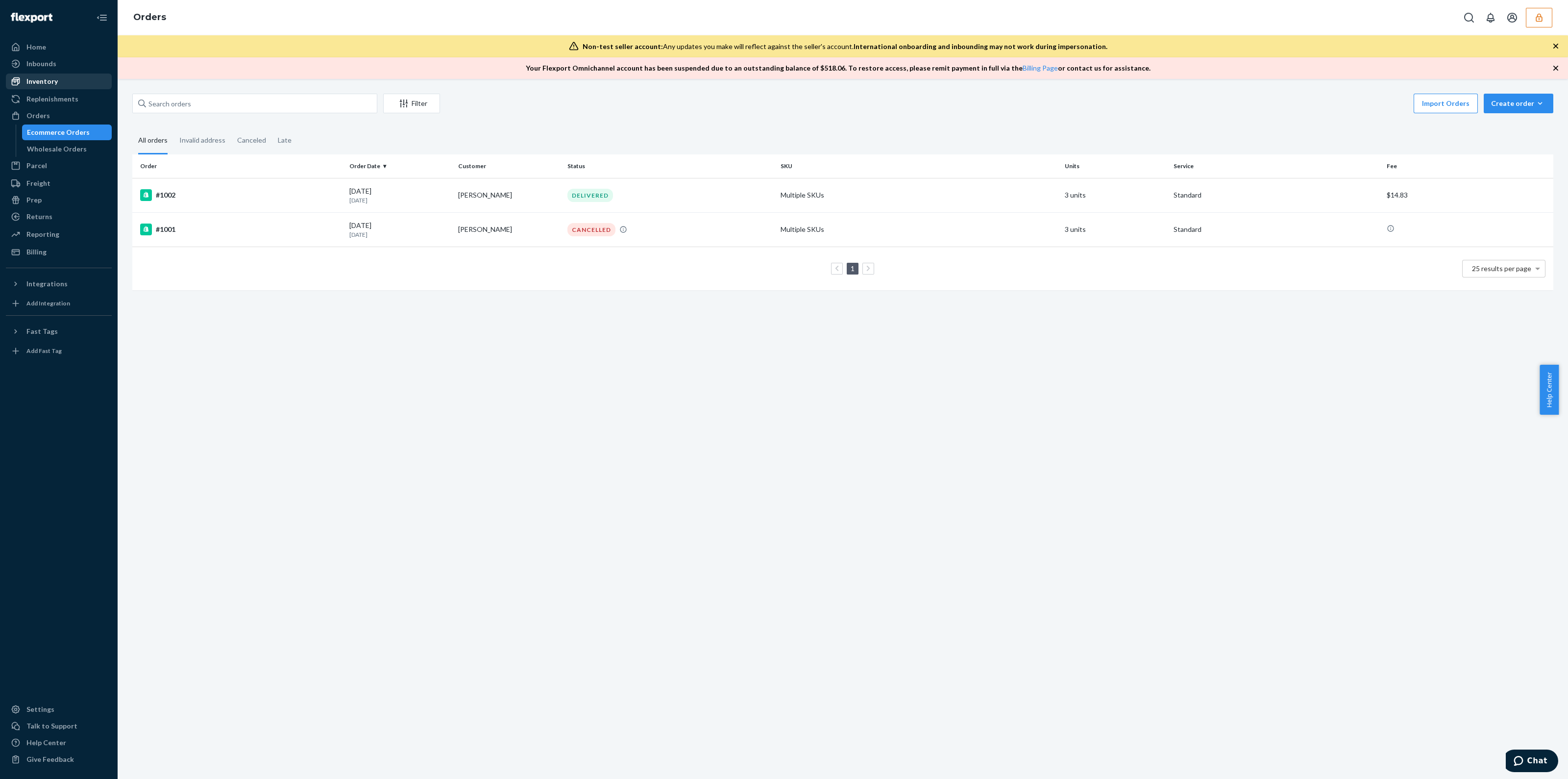
click at [57, 86] on div "Inventory" at bounding box center [59, 81] width 104 height 14
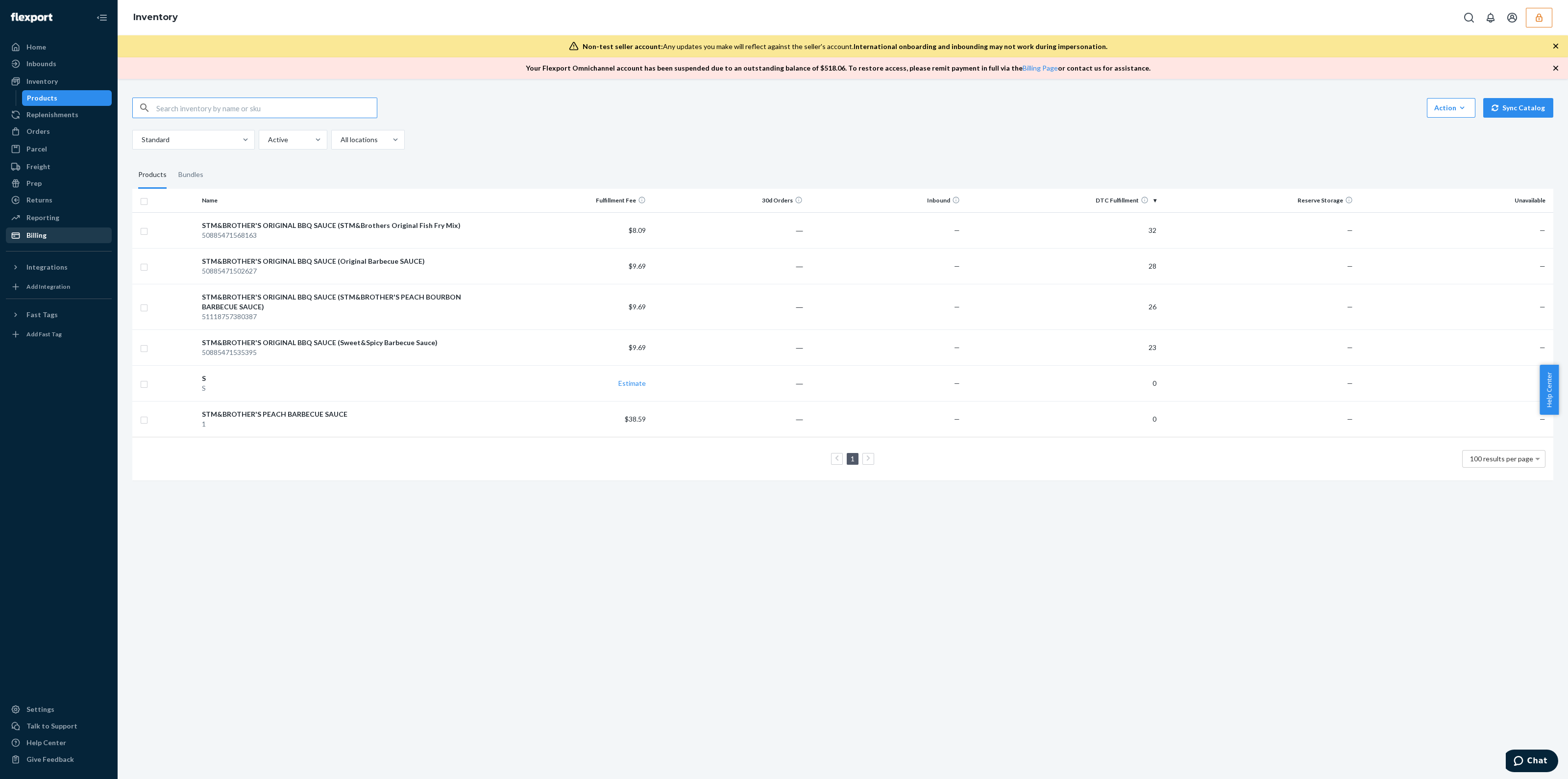
click at [60, 234] on div "Billing" at bounding box center [59, 236] width 104 height 14
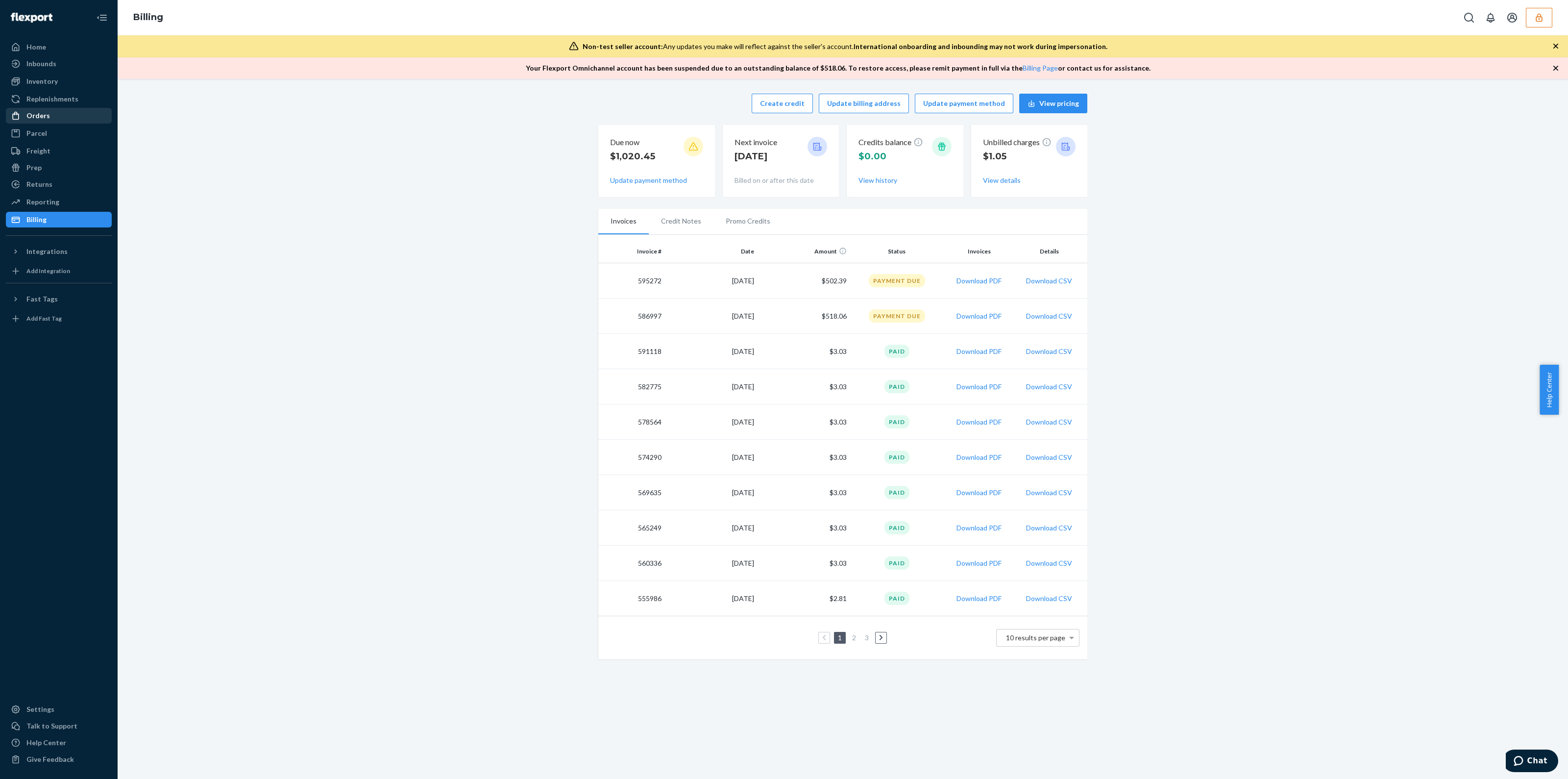
click at [47, 116] on div "Orders" at bounding box center [38, 116] width 23 height 10
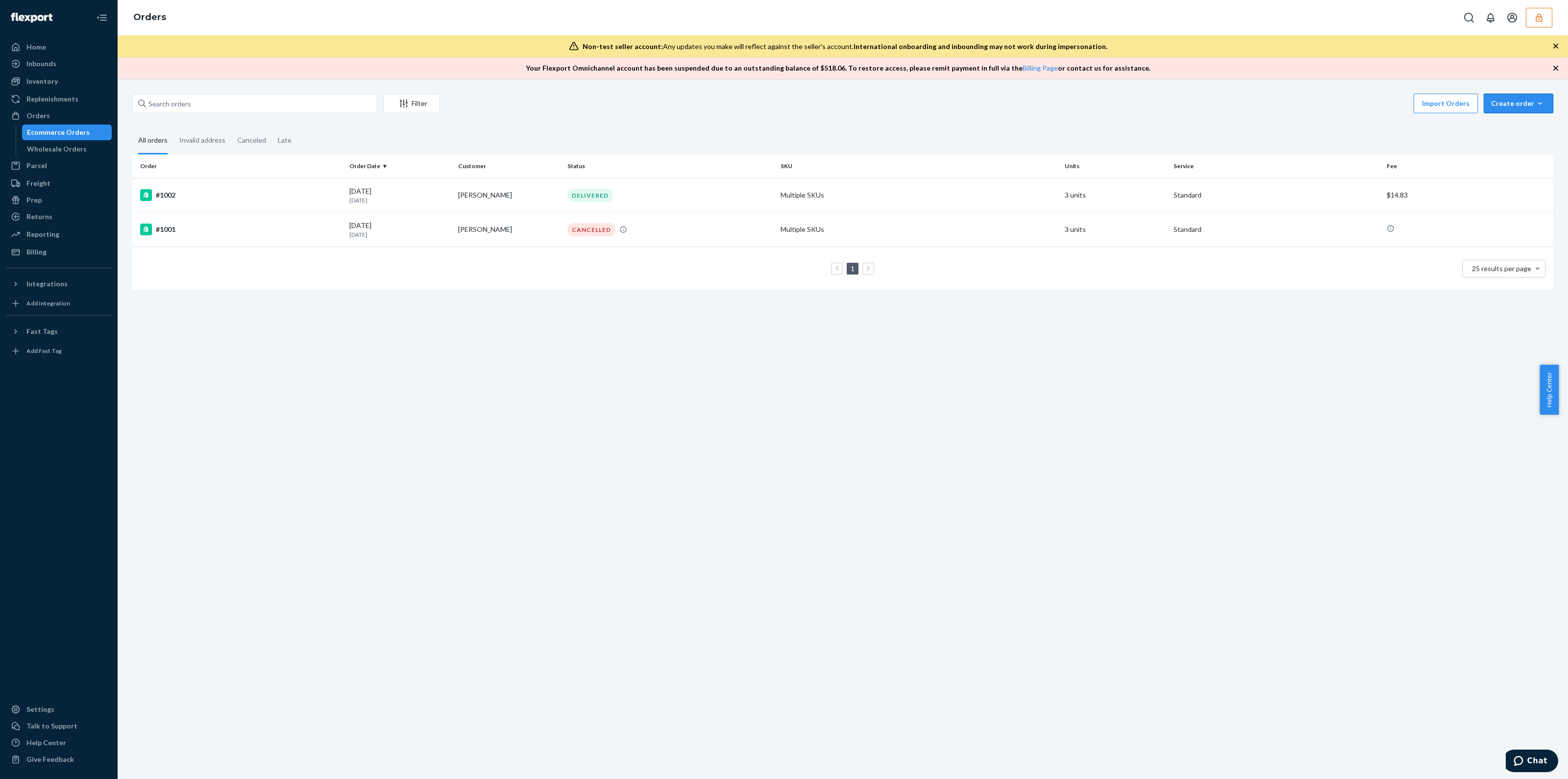
click at [1523, 108] on div "Create order" at bounding box center [1518, 103] width 55 height 10
click at [1494, 156] on button "Removal order" at bounding box center [1533, 148] width 94 height 21
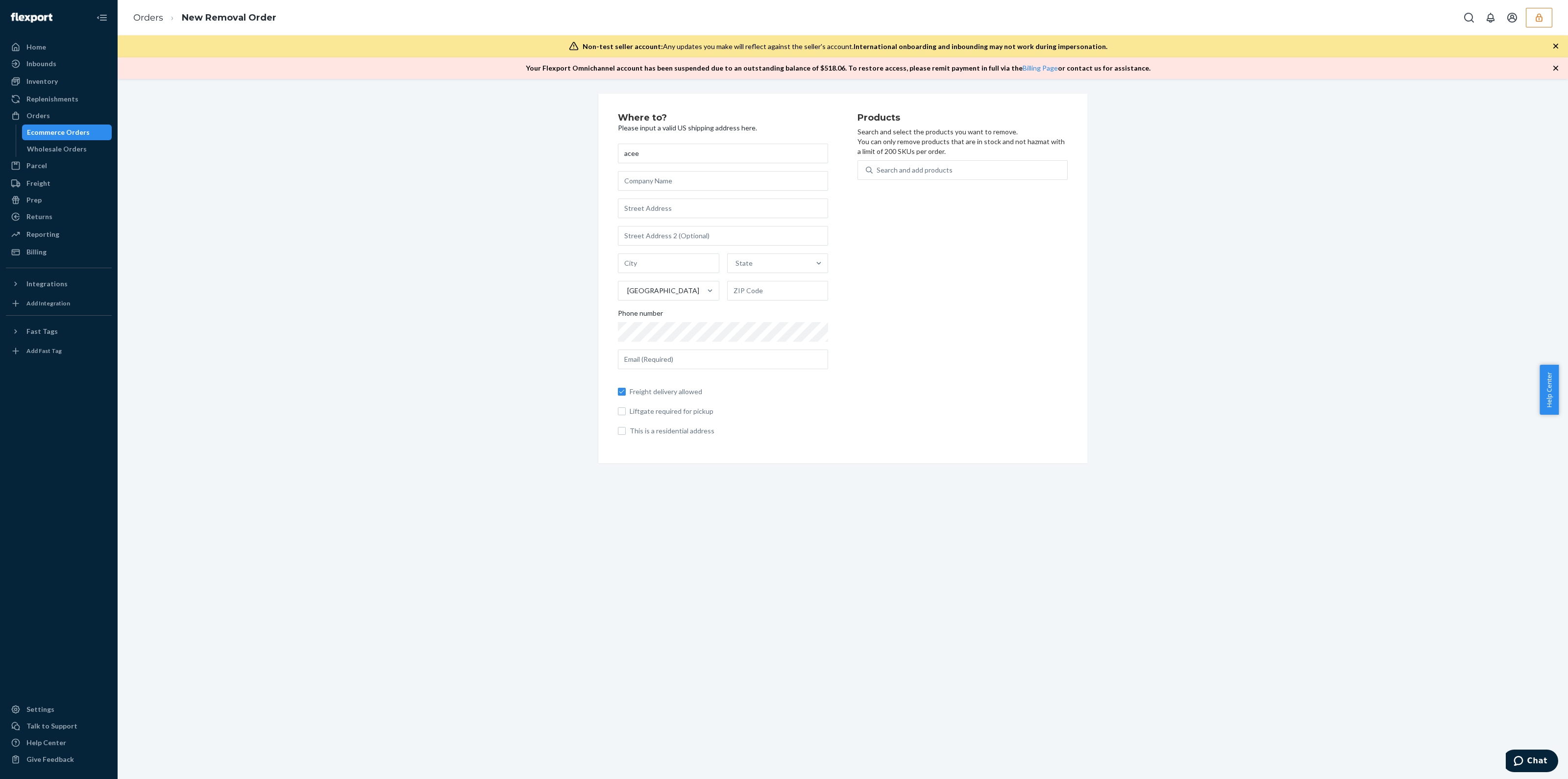
type input "acee"
click at [711, 209] on input "text" at bounding box center [723, 208] width 210 height 20
type input "1901 W Lugonia Ave"
type input "Redlands"
type input "92374"
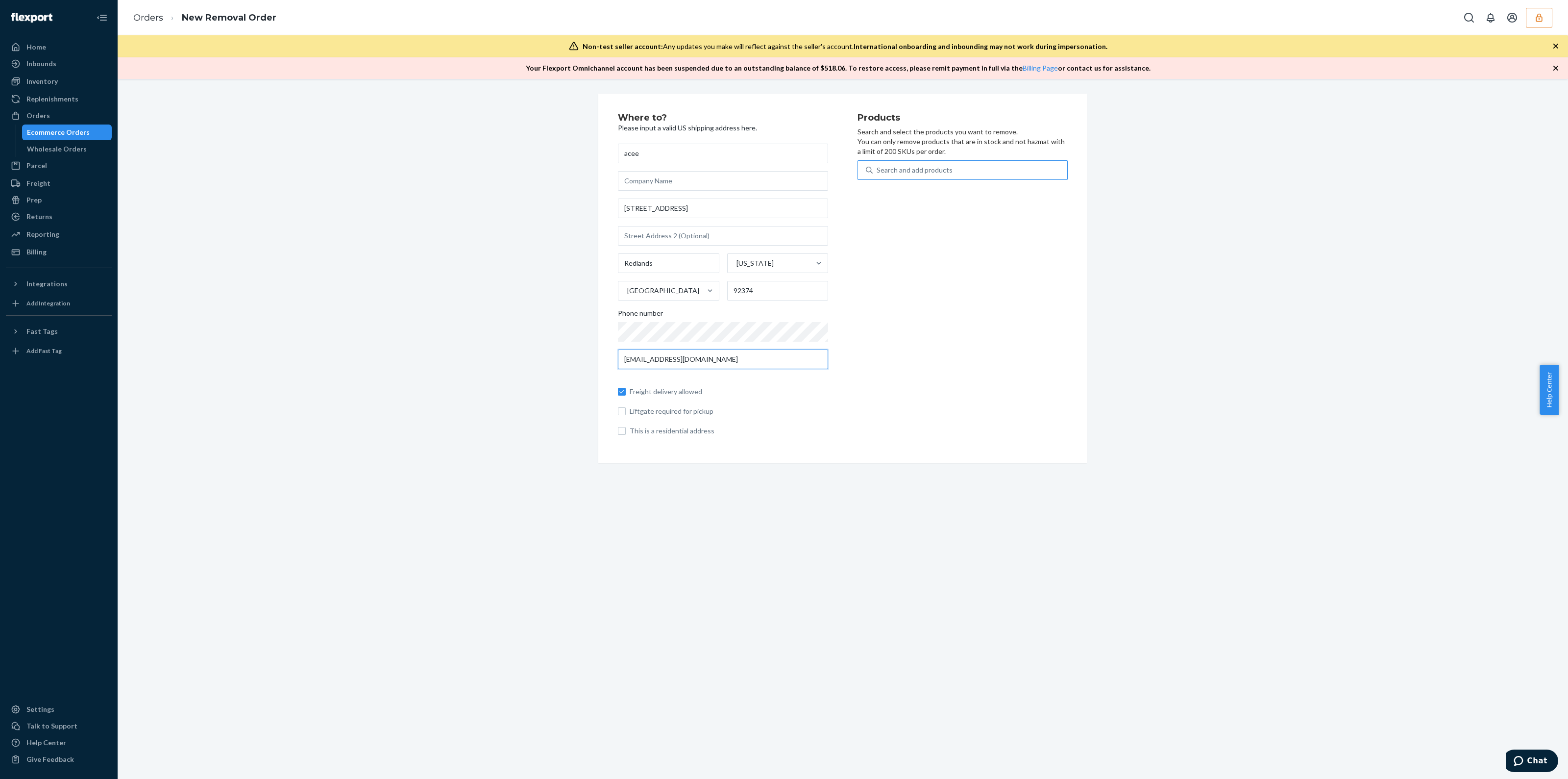
type input "hotdogman710@gmail.com"
click at [919, 173] on div "Search and add products" at bounding box center [915, 170] width 76 height 10
click at [877, 173] on input "0 results available. Use Up and Down to choose options, press Enter to select t…" at bounding box center [877, 170] width 1 height 10
type input "a"
type input "b"
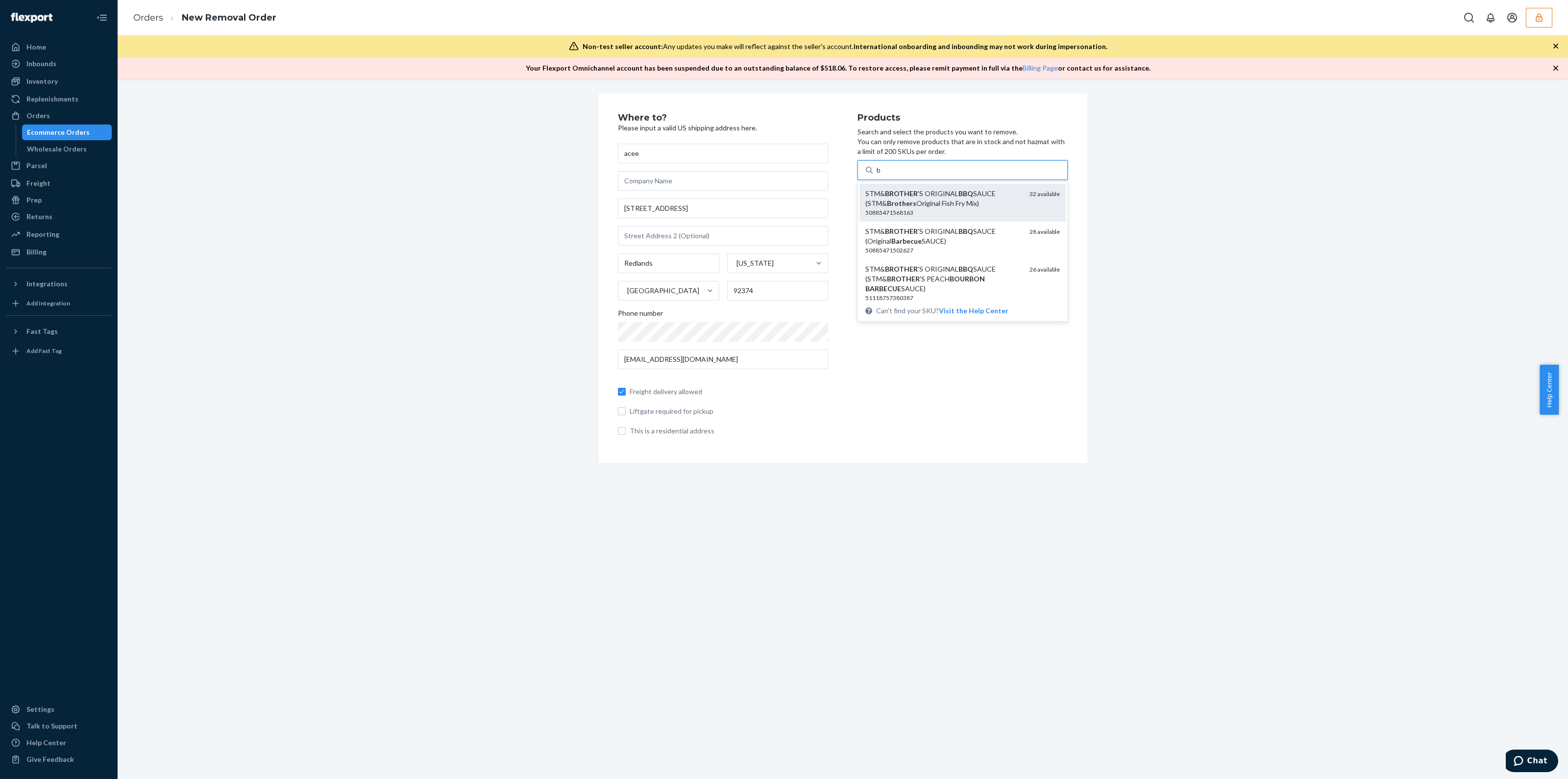
click at [971, 204] on div "STM& BROTHER 'S ORIGINAL BBQ SAUCE (STM& Brothers Original Fish Fry Mix)" at bounding box center [944, 198] width 156 height 20
click at [881, 175] on input "b" at bounding box center [879, 170] width 5 height 10
type input "b"
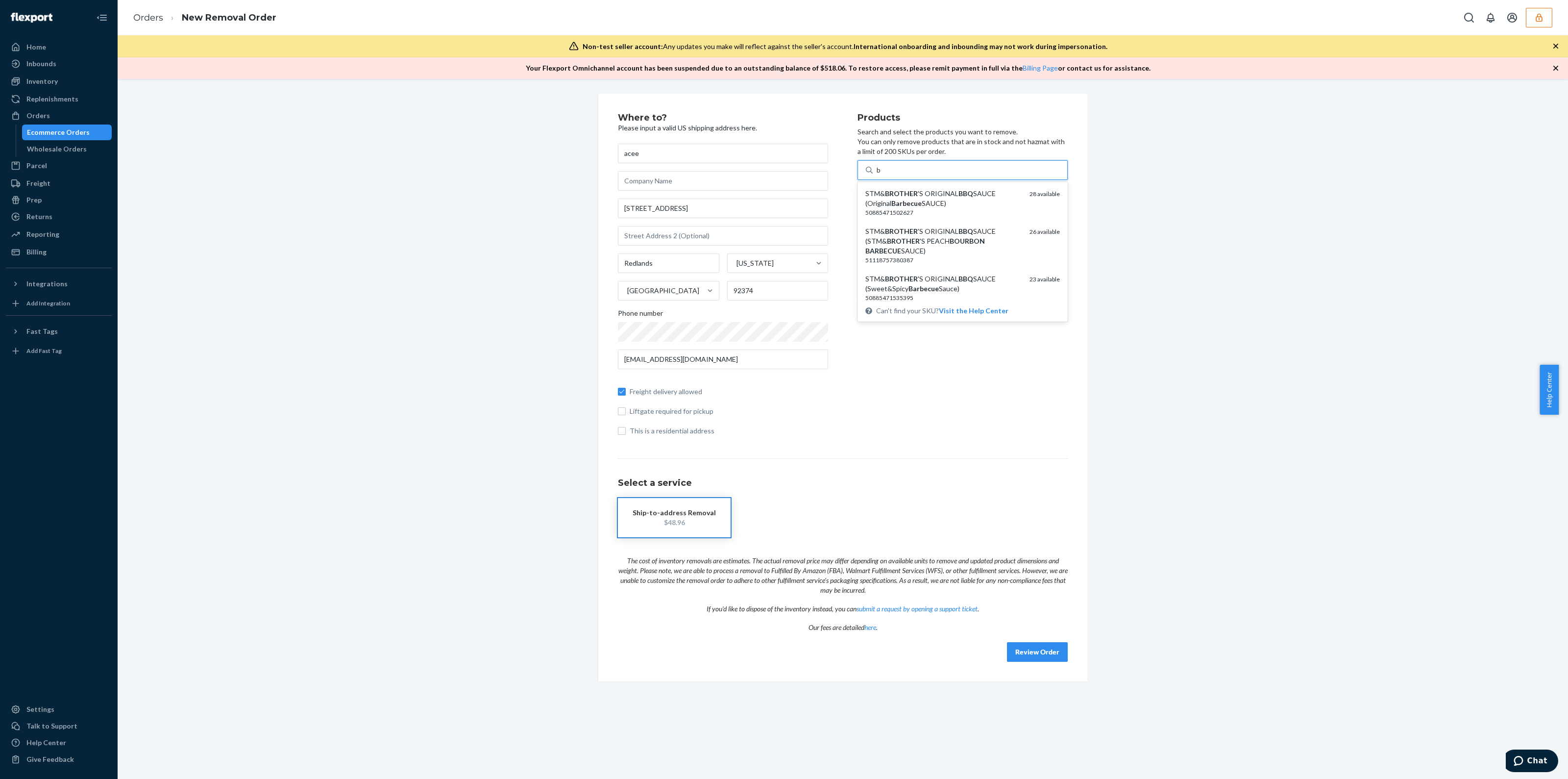
click at [974, 198] on div "STM& BROTHER 'S ORIGINAL BBQ SAUCE (Original Barbecue SAUCE)" at bounding box center [944, 198] width 156 height 20
click at [881, 175] on input "b" at bounding box center [879, 170] width 5 height 10
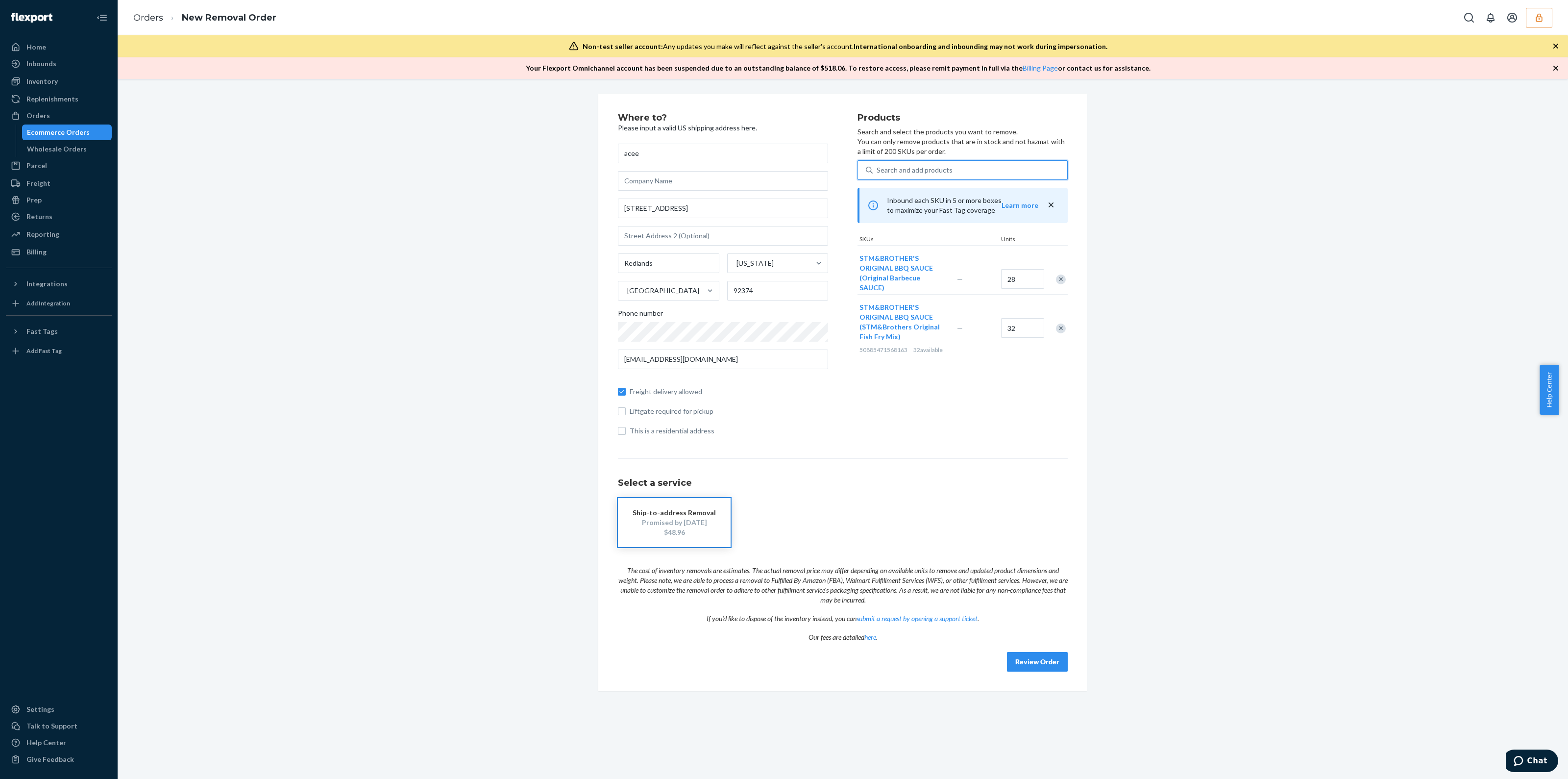
type input "b"
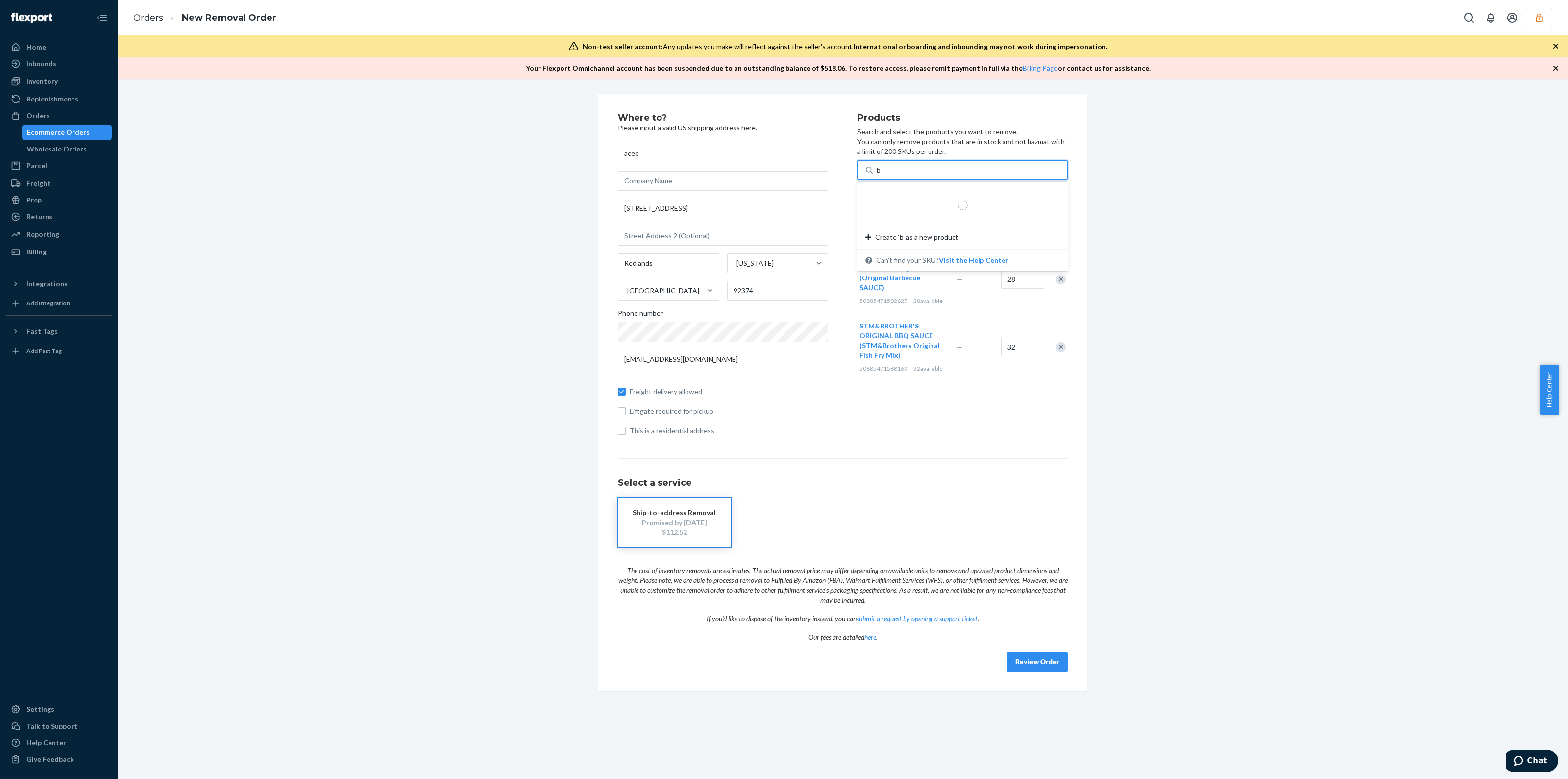
click at [974, 198] on div at bounding box center [962, 205] width 171 height 20
click at [881, 175] on input "b" at bounding box center [879, 170] width 5 height 10
click at [974, 199] on em "BOURBON" at bounding box center [967, 203] width 35 height 8
click at [881, 175] on input "b" at bounding box center [879, 170] width 5 height 10
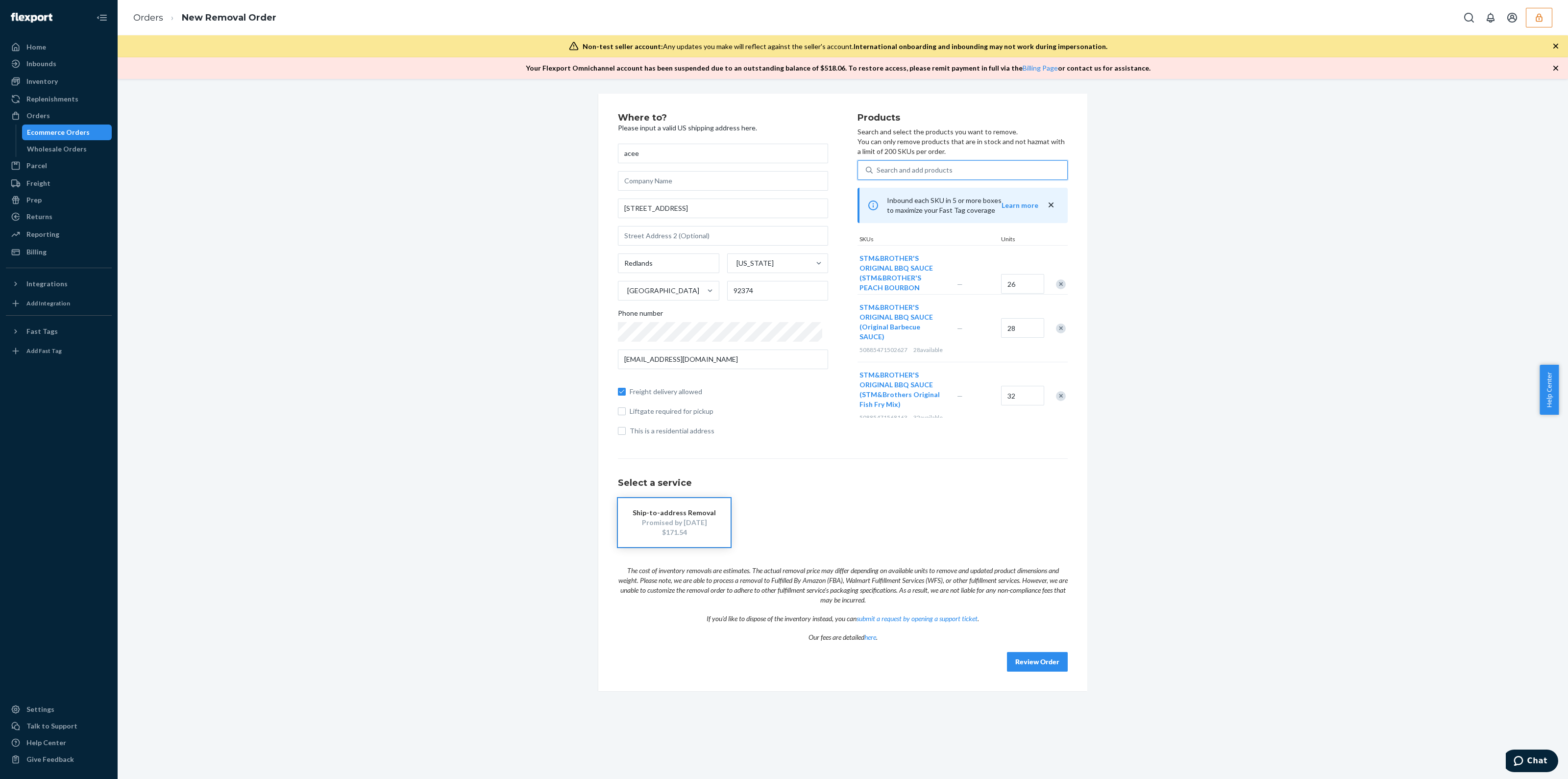
type input "b"
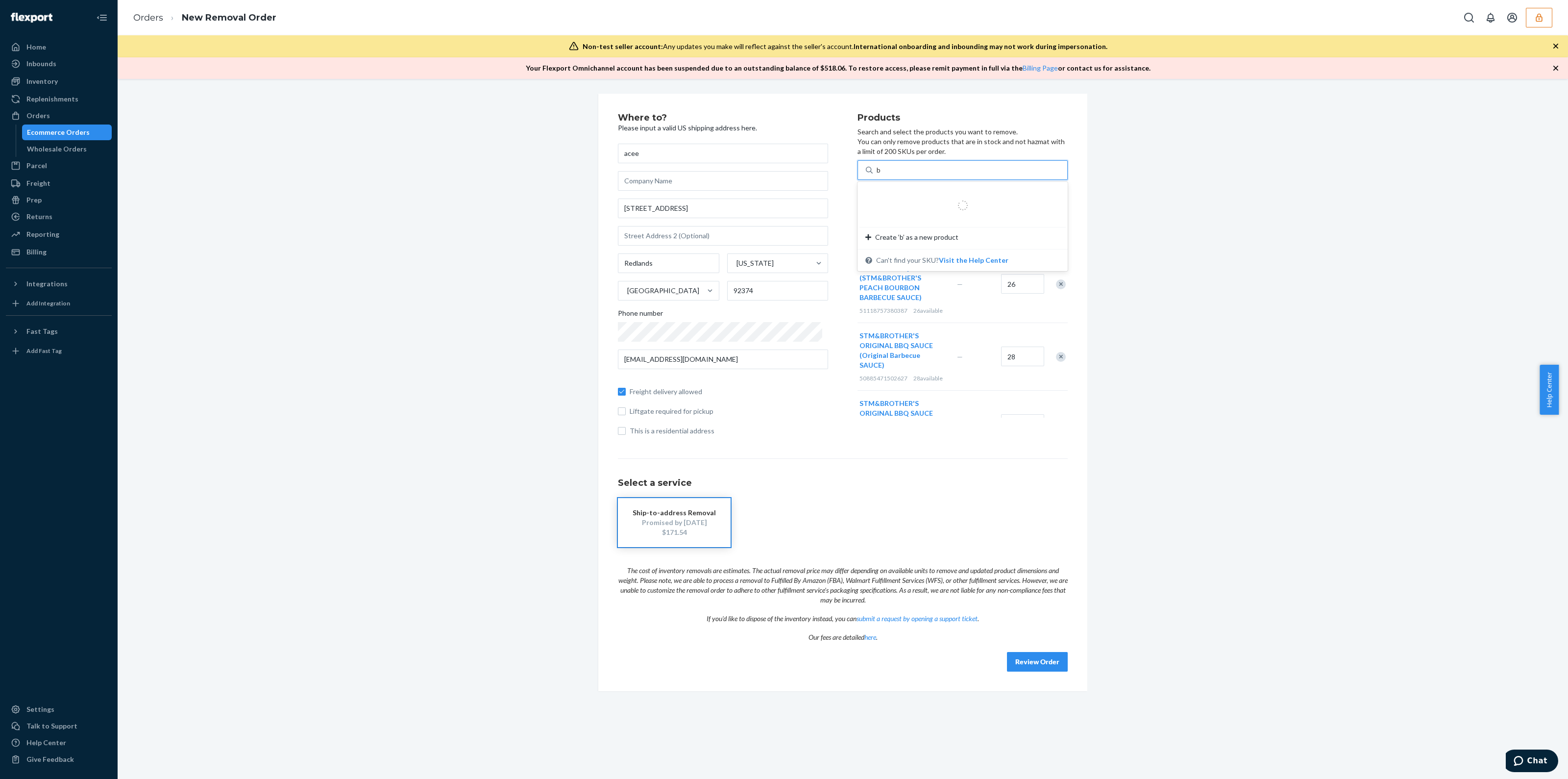
click at [974, 198] on div at bounding box center [962, 205] width 171 height 20
click at [881, 175] on input "b" at bounding box center [879, 170] width 5 height 10
click at [974, 198] on div "STM& BROTHER 'S ORIGINAL BBQ SAUCE (Sweet&Spicy Barbecue Sauce)" at bounding box center [944, 198] width 156 height 20
click at [881, 175] on input "b" at bounding box center [879, 170] width 5 height 10
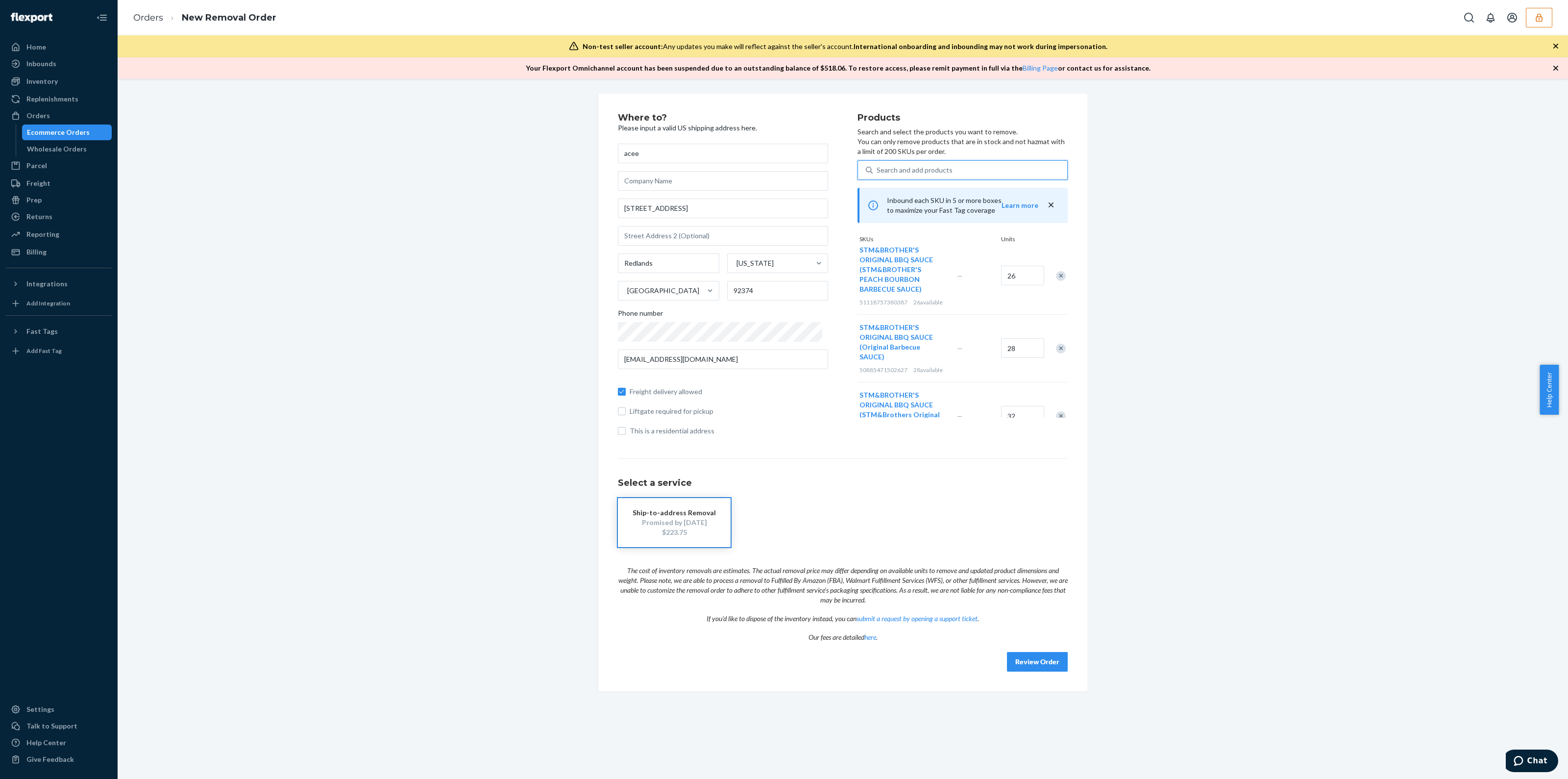
scroll to position [141, 0]
click at [50, 86] on div "Inventory" at bounding box center [59, 81] width 104 height 14
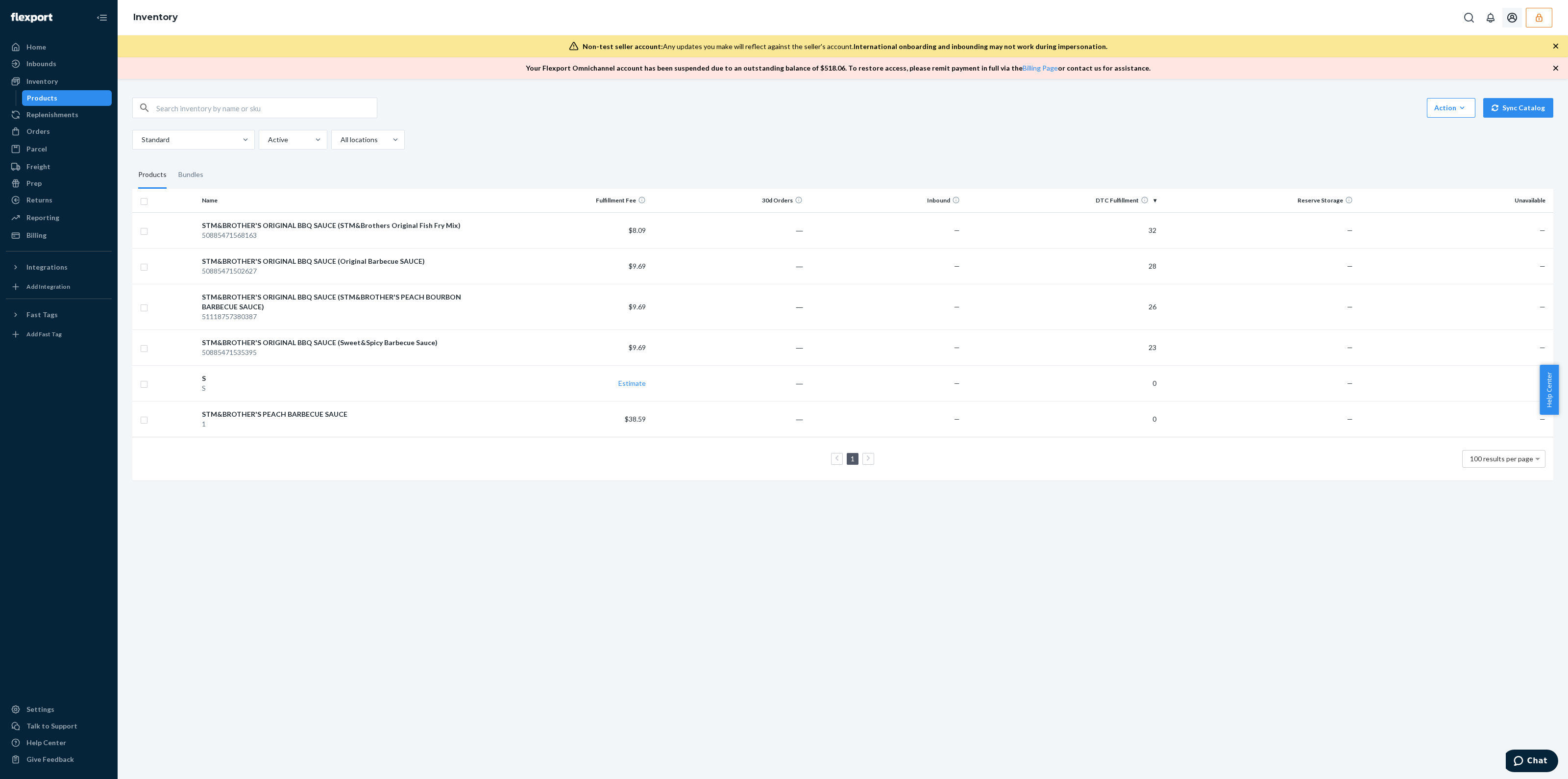
click at [1545, 18] on button "button" at bounding box center [1539, 17] width 26 height 20
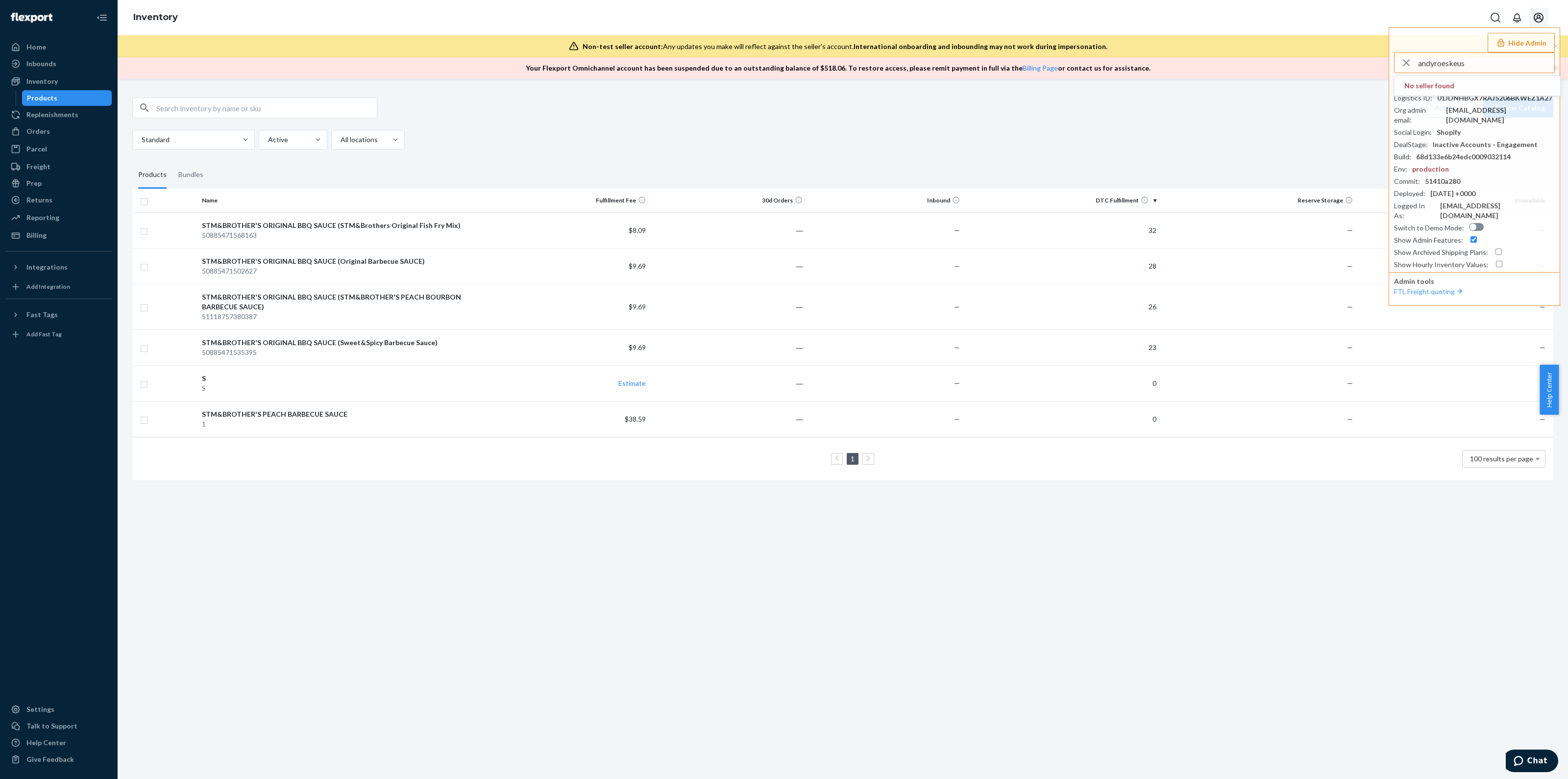
type input "andyroeskeus"
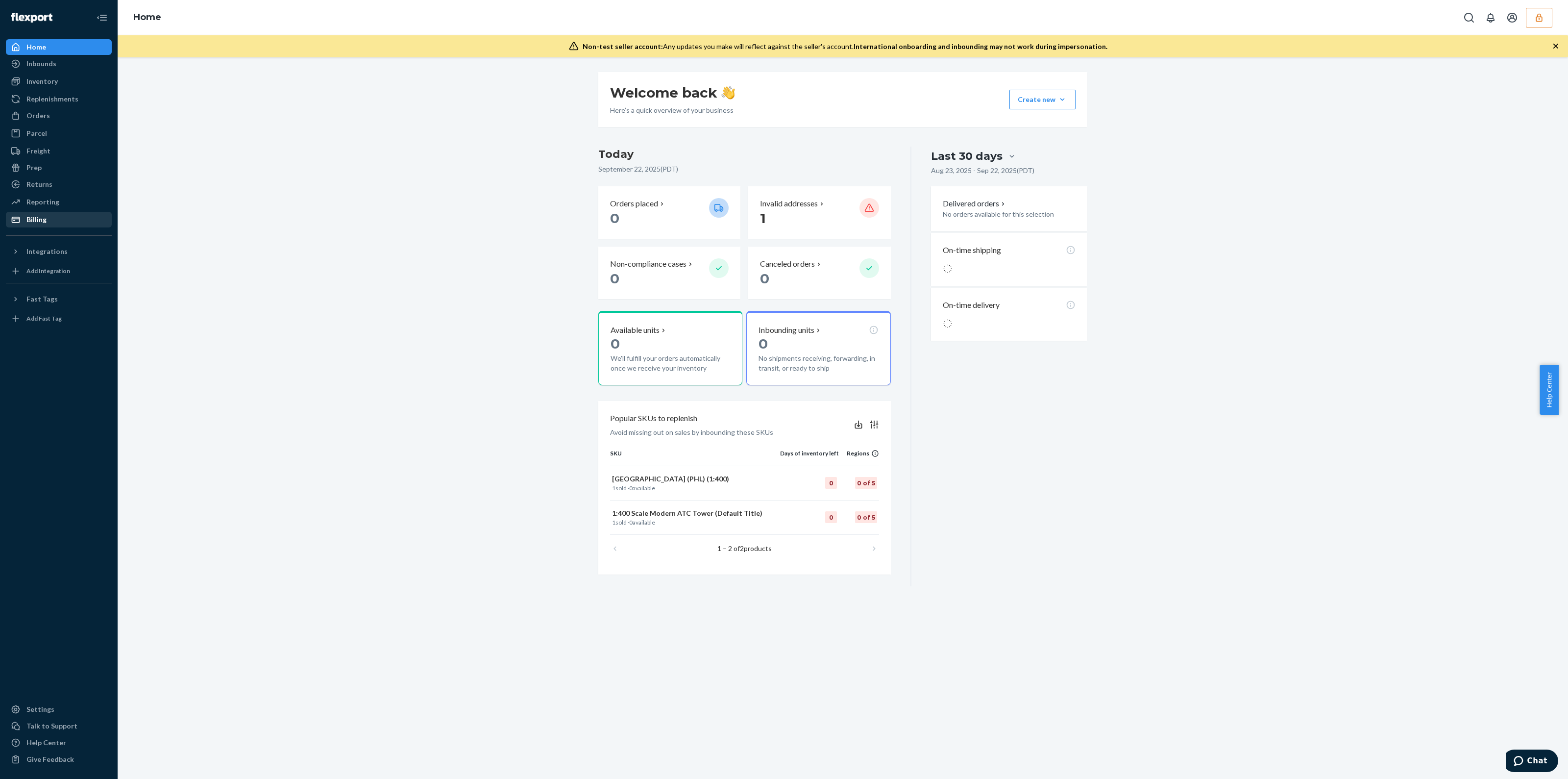
click at [38, 223] on div "Billing" at bounding box center [37, 220] width 20 height 10
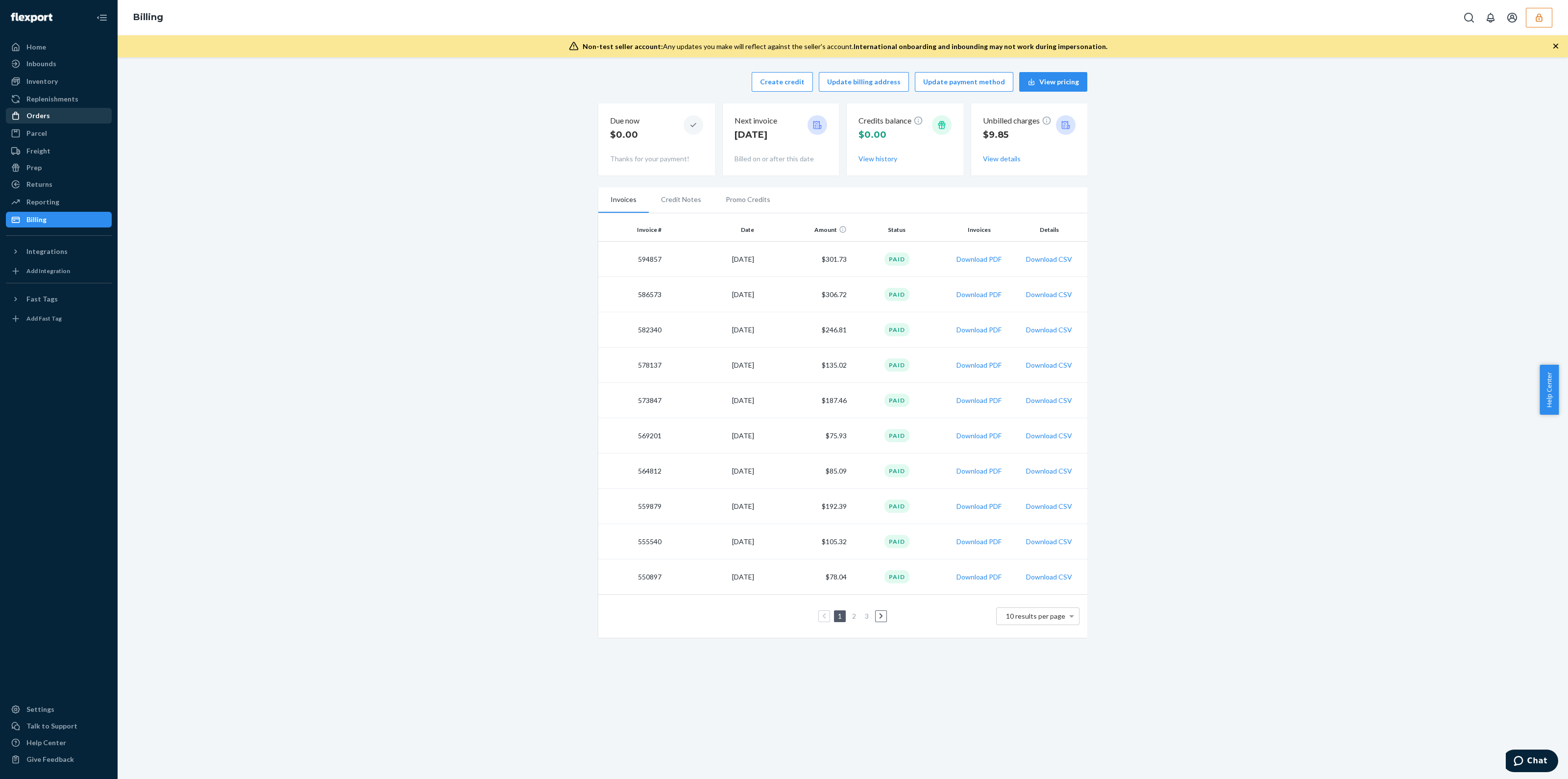
click at [43, 119] on div "Orders" at bounding box center [38, 116] width 23 height 10
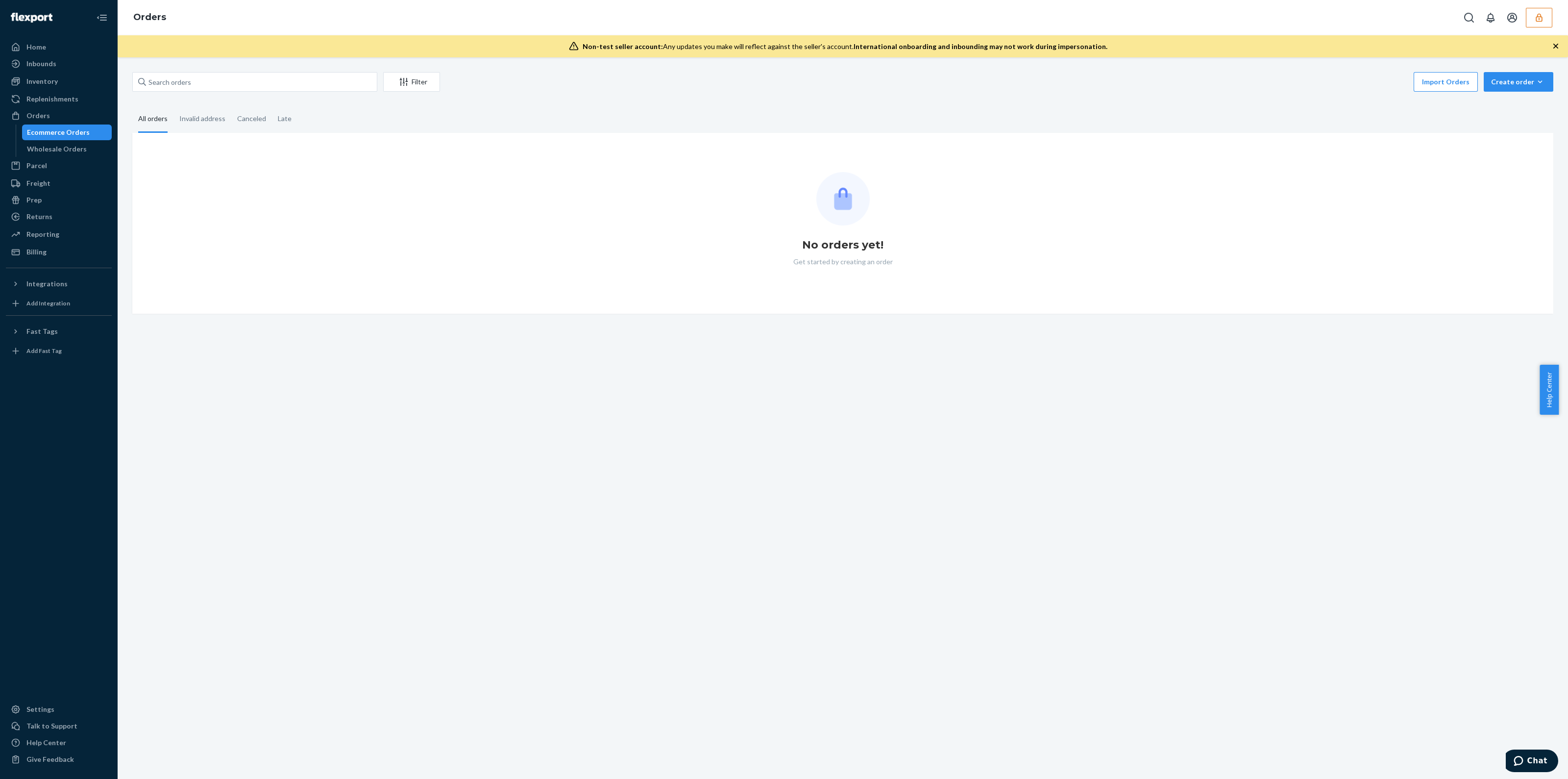
click at [47, 89] on div "Inventory Products" at bounding box center [59, 82] width 106 height 16
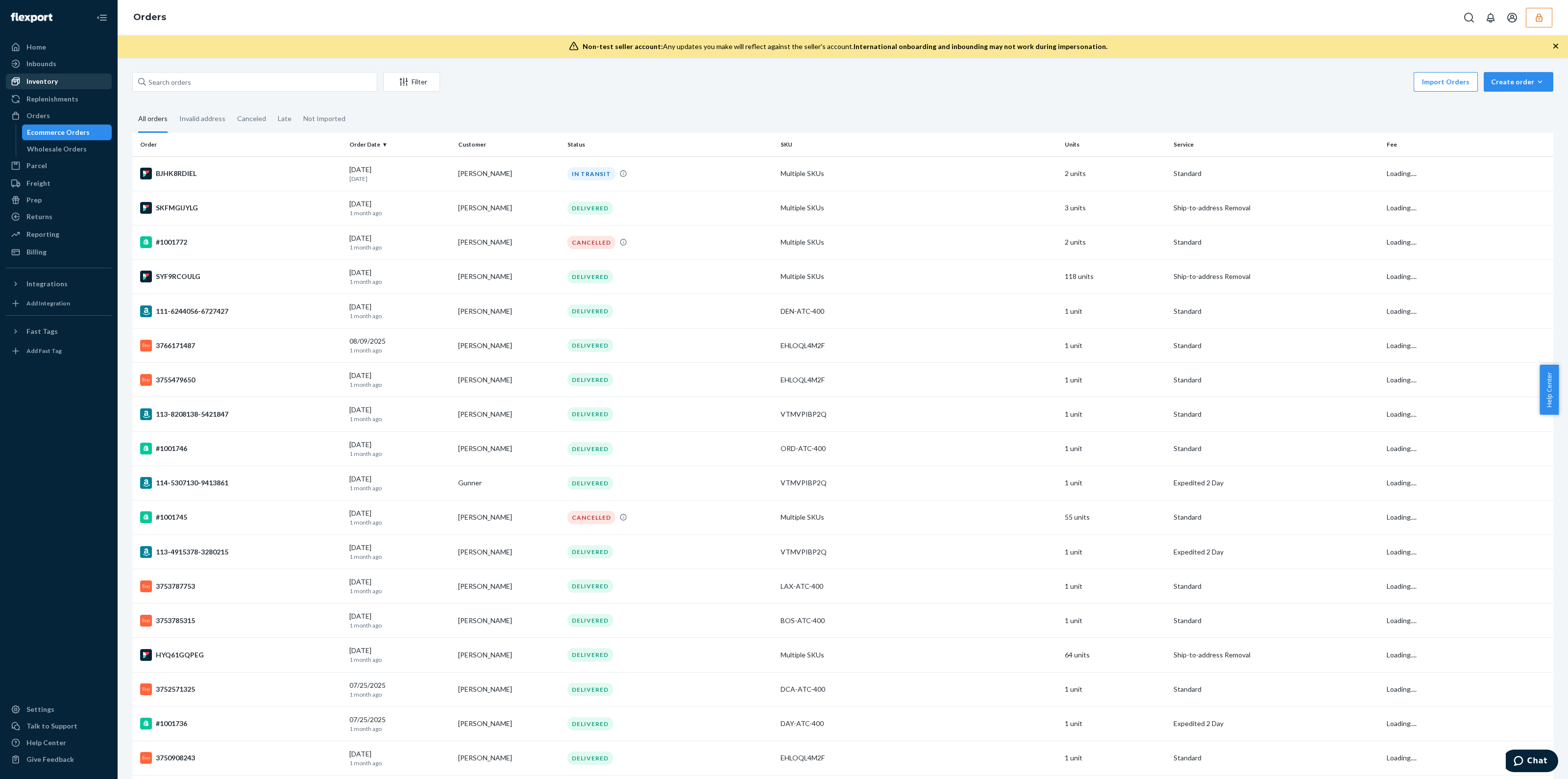
click at [51, 79] on div "Inventory" at bounding box center [42, 81] width 31 height 10
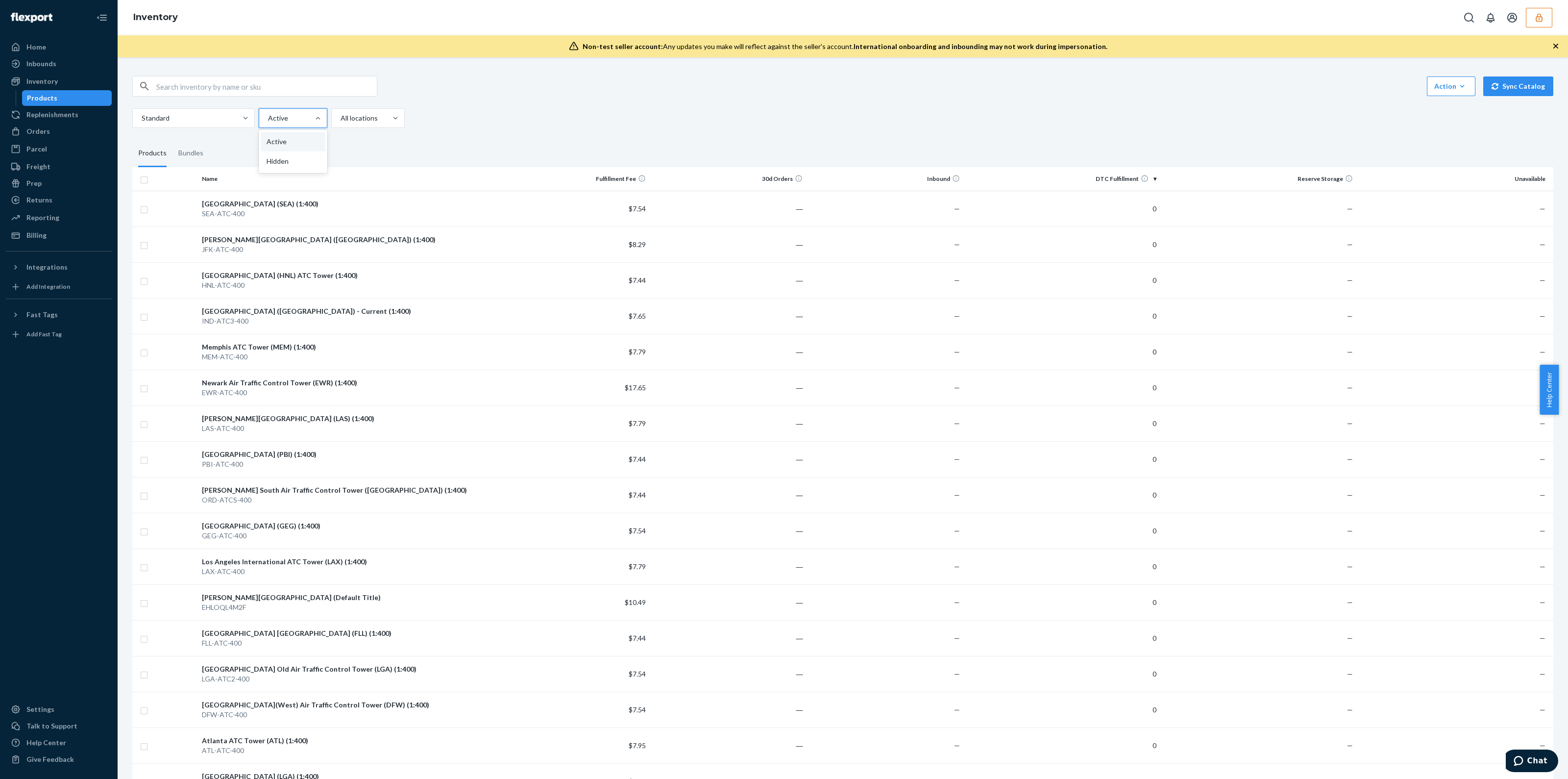
click at [281, 123] on div "Active" at bounding box center [284, 118] width 50 height 18
click at [268, 123] on input "option Active focused, 1 of 2. 2 results available. Use Up and Down to choose o…" at bounding box center [268, 118] width 1 height 10
click at [283, 161] on div "Hidden" at bounding box center [293, 161] width 65 height 20
click at [268, 123] on input "option Hidden focused, 2 of 2. 2 results available. Use Up and Down to choose o…" at bounding box center [268, 118] width 1 height 10
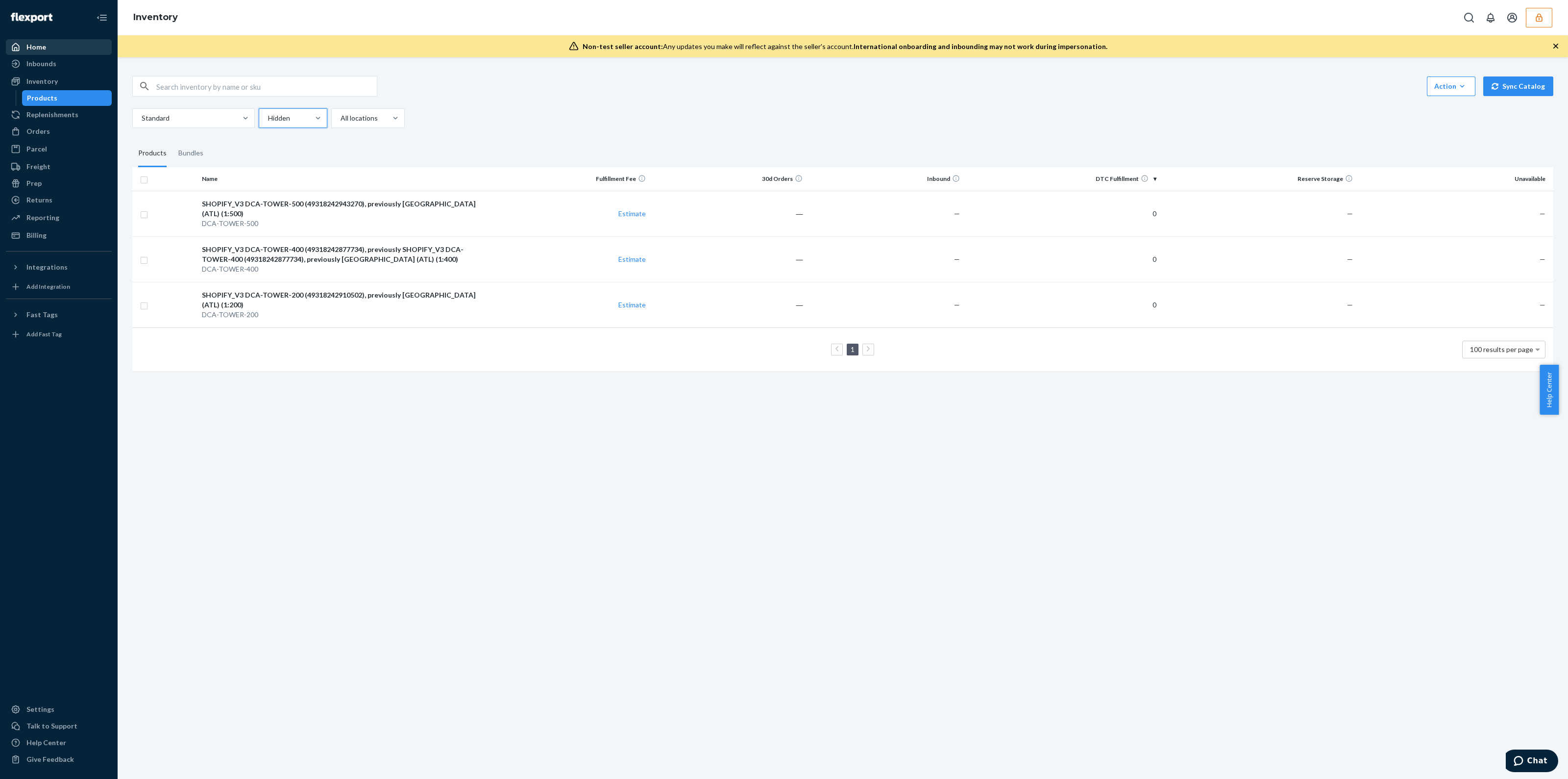
click at [65, 51] on div "Home" at bounding box center [59, 47] width 104 height 14
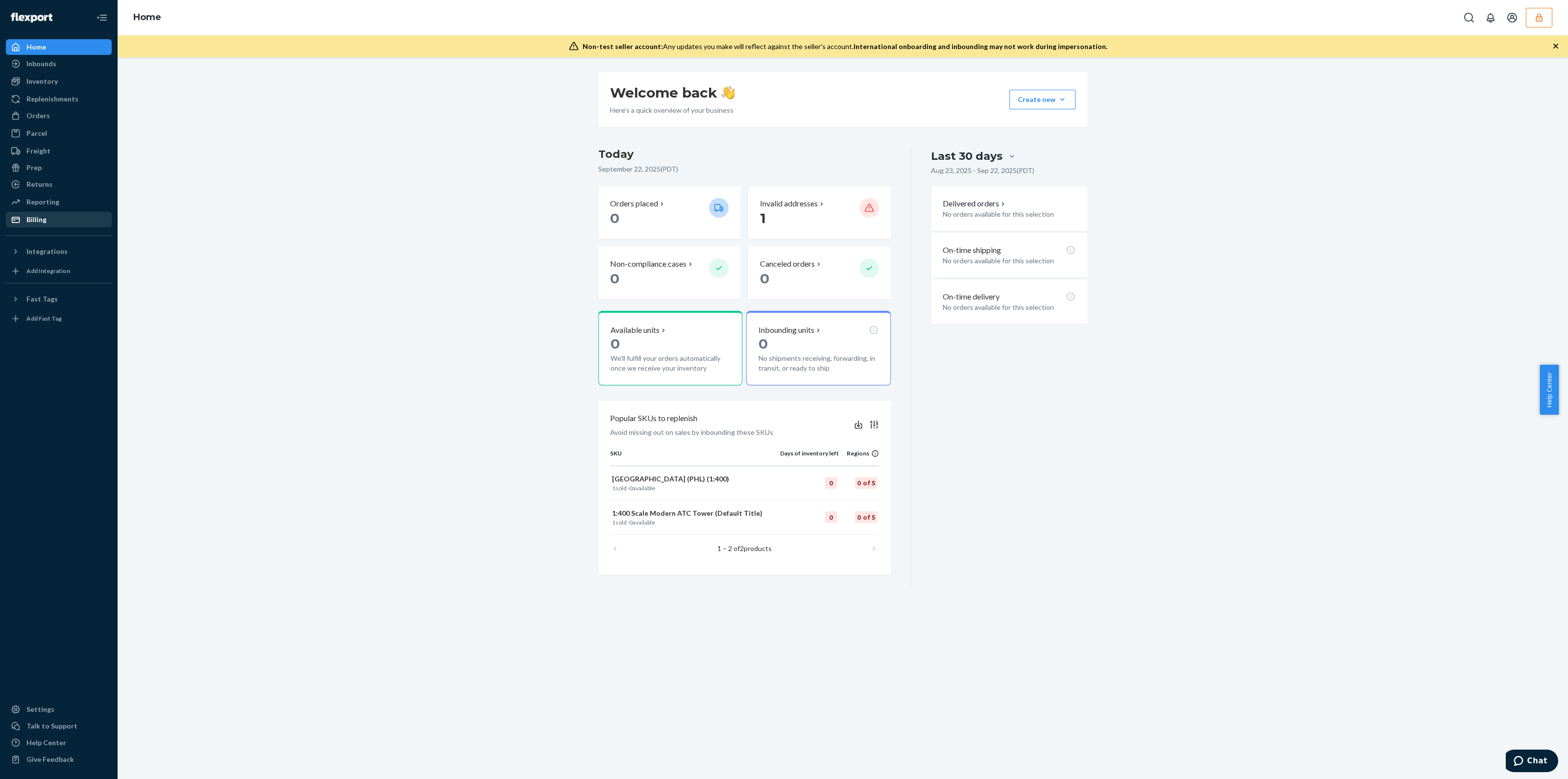
click at [82, 224] on div "Billing" at bounding box center [59, 220] width 104 height 14
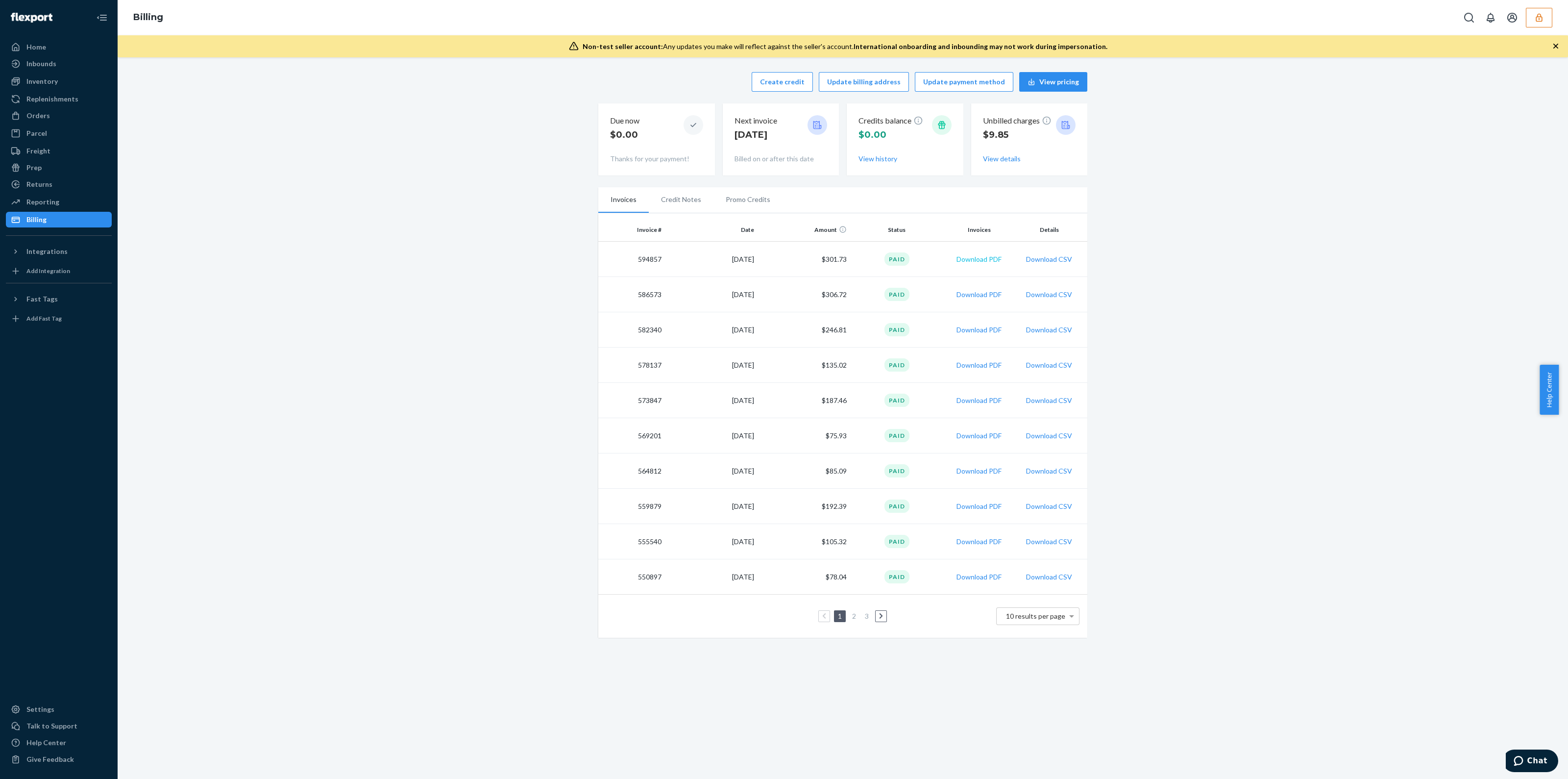
click at [966, 259] on button "Download PDF" at bounding box center [979, 259] width 45 height 10
click at [980, 295] on button "Download PDF" at bounding box center [979, 295] width 45 height 10
click at [973, 331] on button "Download PDF" at bounding box center [979, 330] width 45 height 10
click at [640, 292] on td "586573" at bounding box center [631, 295] width 67 height 35
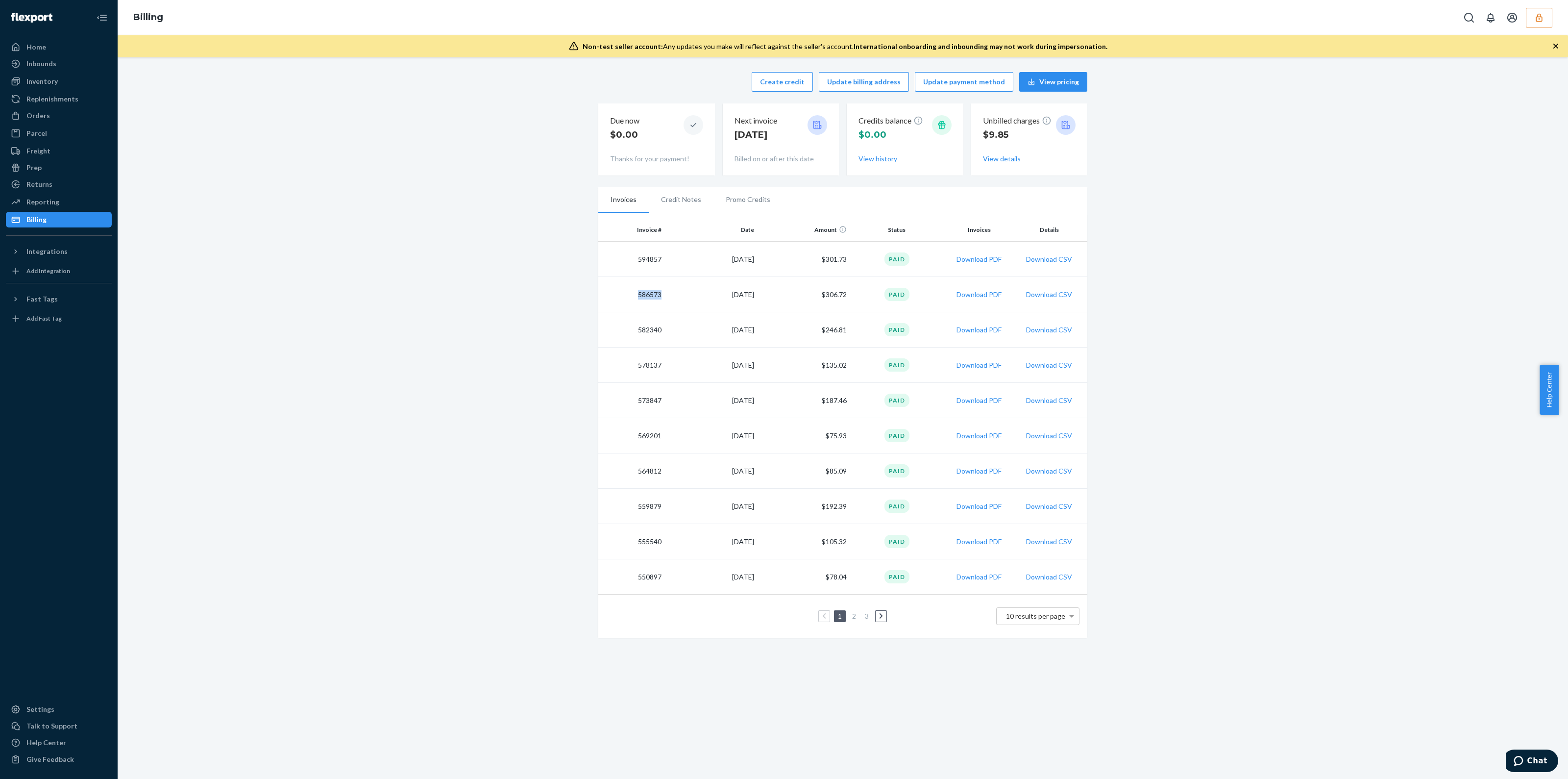
copy td "586573"
click at [653, 330] on td "582340" at bounding box center [631, 330] width 67 height 35
copy td "582340"
click at [638, 258] on td "594857" at bounding box center [631, 259] width 67 height 35
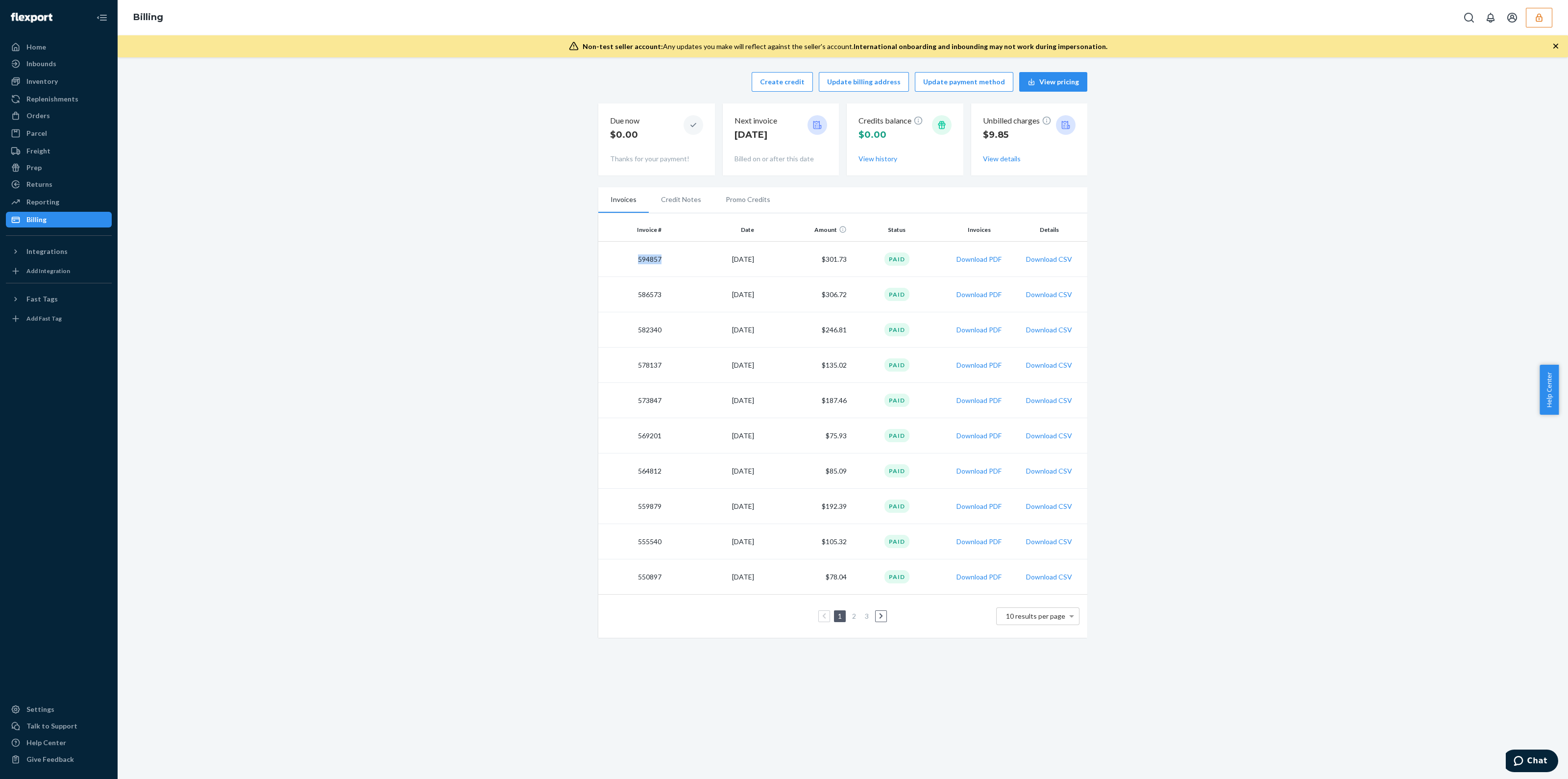
click at [638, 258] on td "594857" at bounding box center [631, 259] width 67 height 35
copy td "594857"
click at [1538, 15] on icon "button" at bounding box center [1539, 18] width 10 height 10
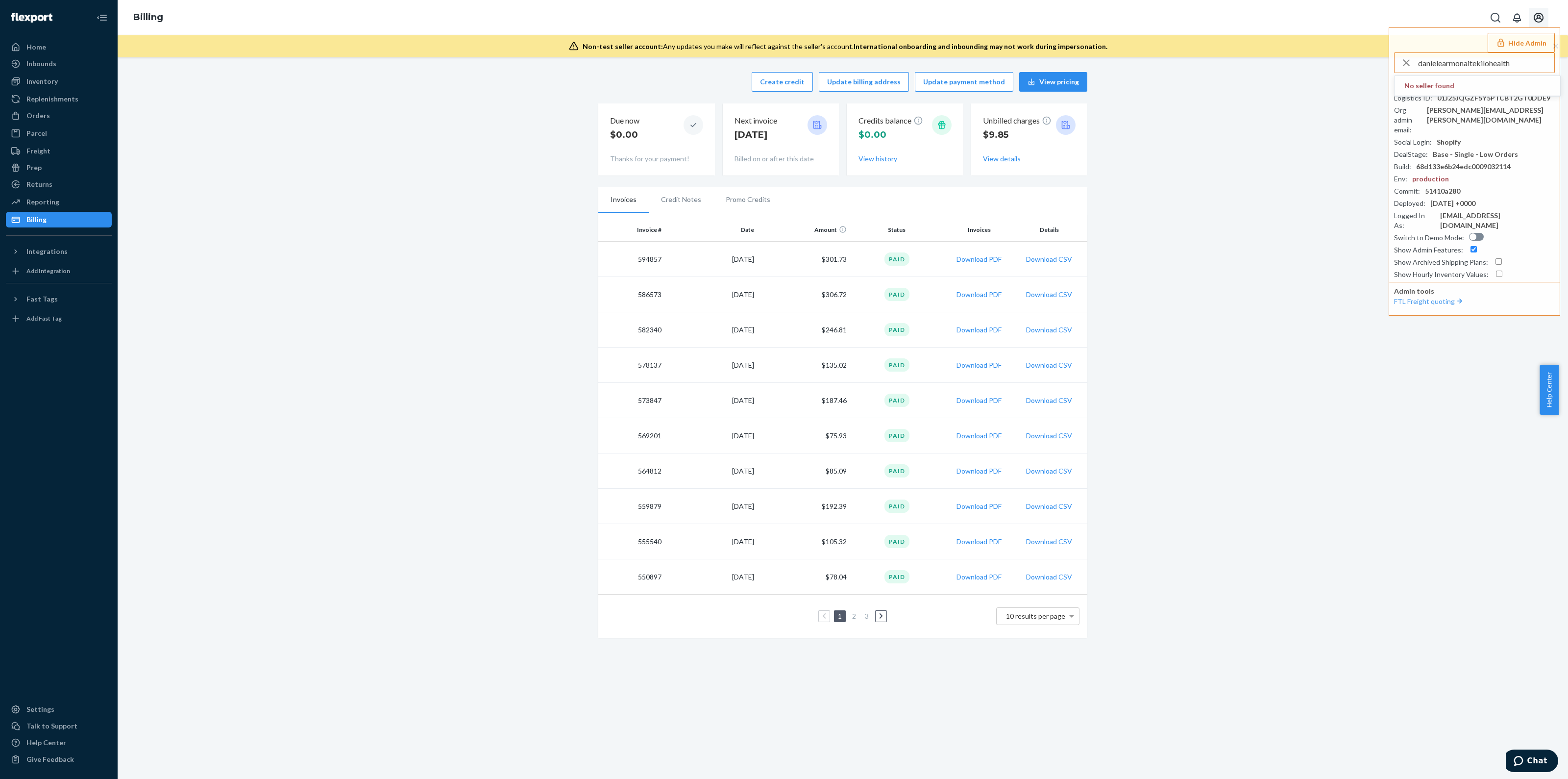
type input "danielearmonaitekilohealth"
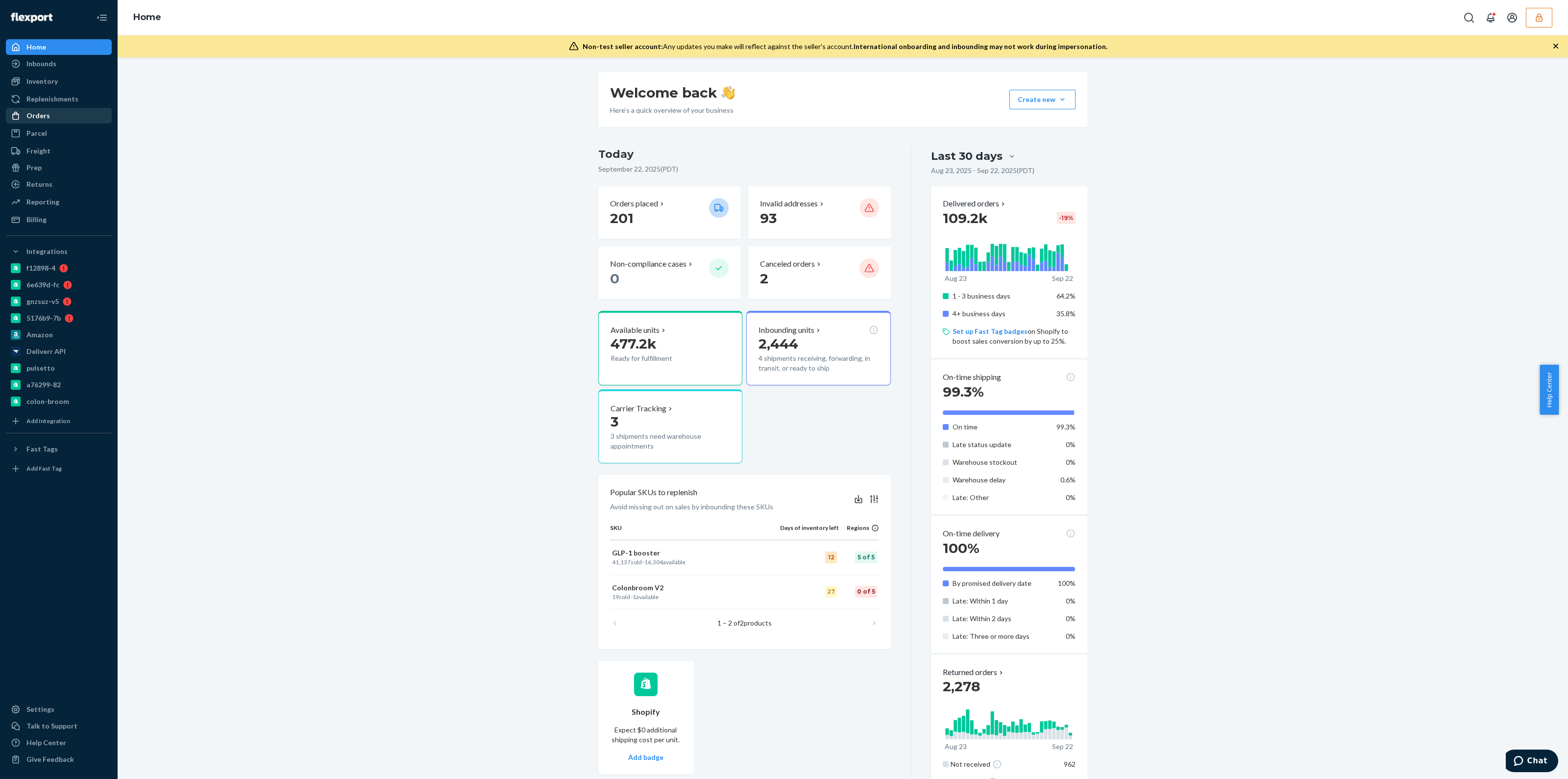
click at [26, 109] on div "Orders" at bounding box center [59, 116] width 104 height 14
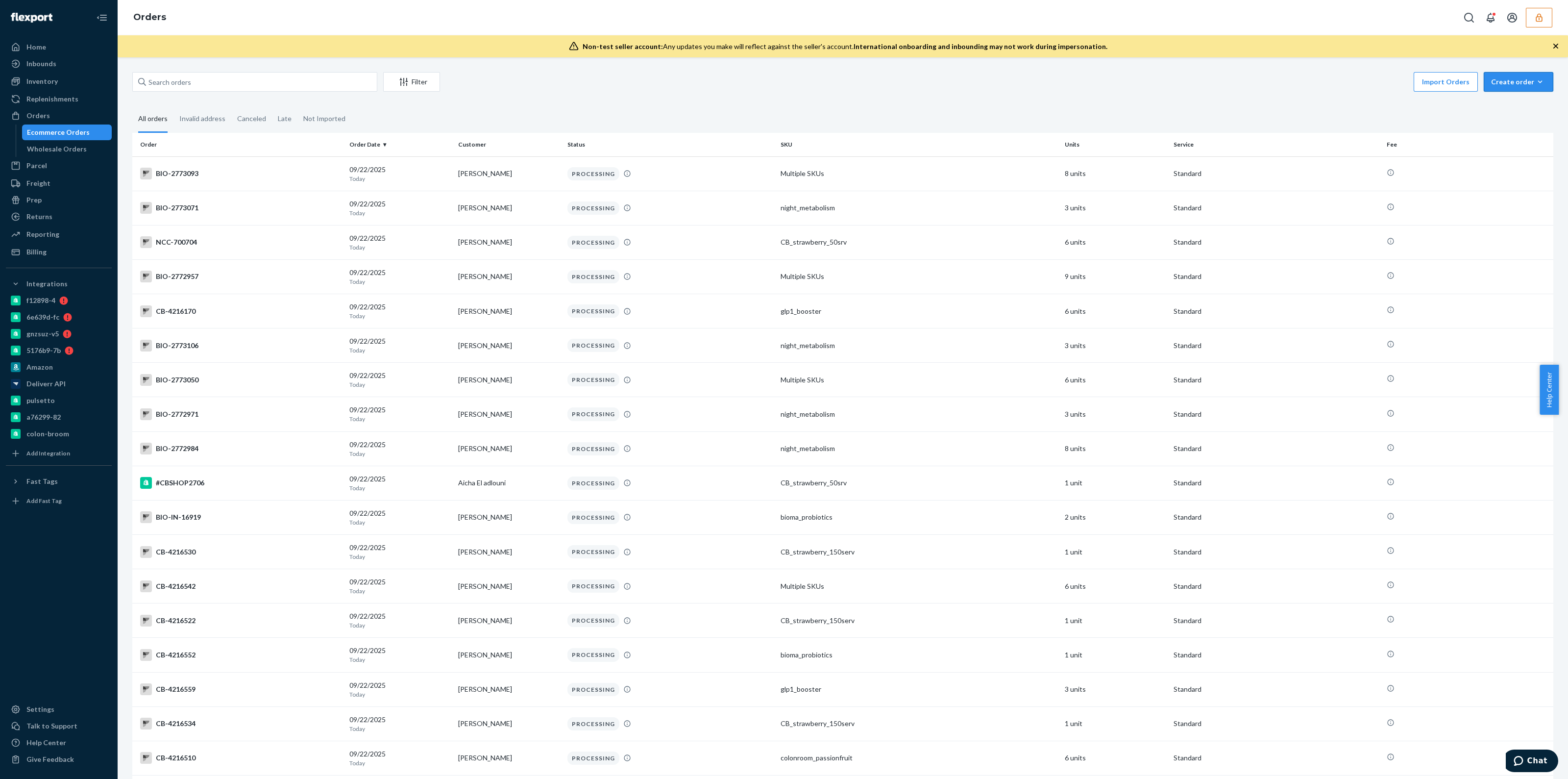
click at [1520, 86] on div "Create order" at bounding box center [1518, 82] width 55 height 10
click at [54, 83] on div "Inventory" at bounding box center [42, 81] width 31 height 10
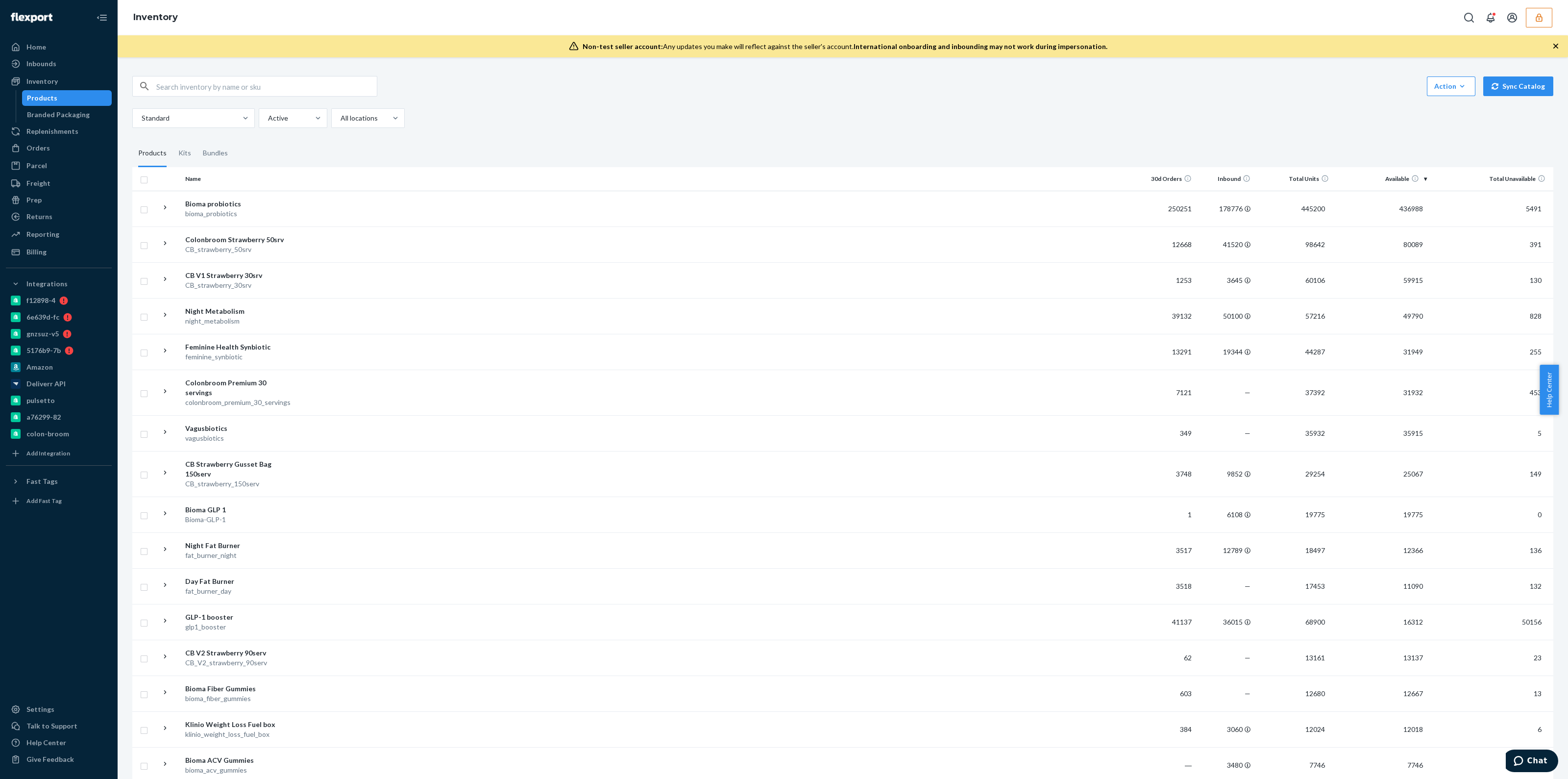
click at [247, 79] on input "text" at bounding box center [266, 86] width 220 height 20
paste input "DVFNWV9XENQ"
type input "DVFNWV9XENQ"
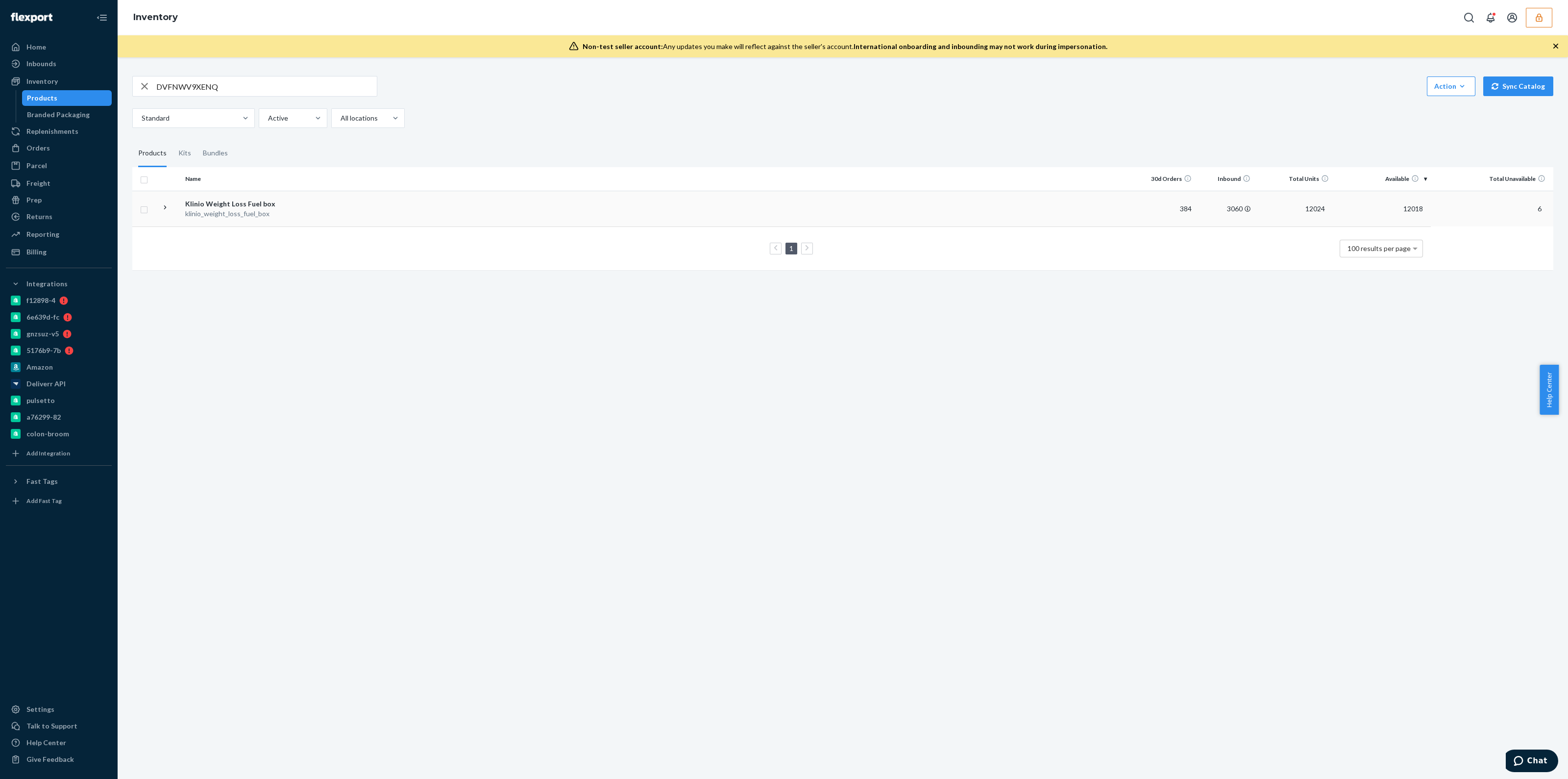
click at [720, 195] on td at bounding box center [714, 208] width 845 height 36
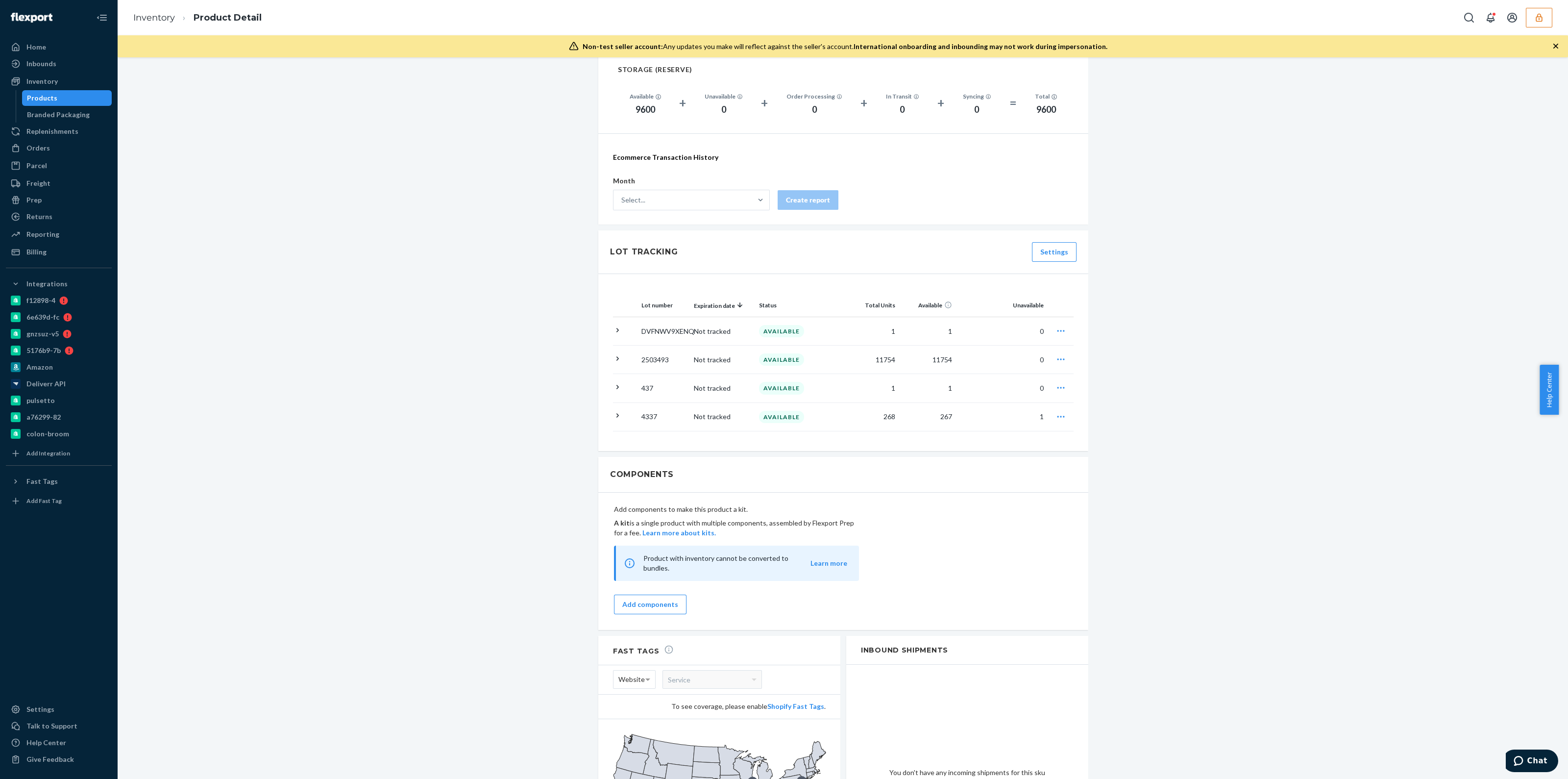
scroll to position [796, 0]
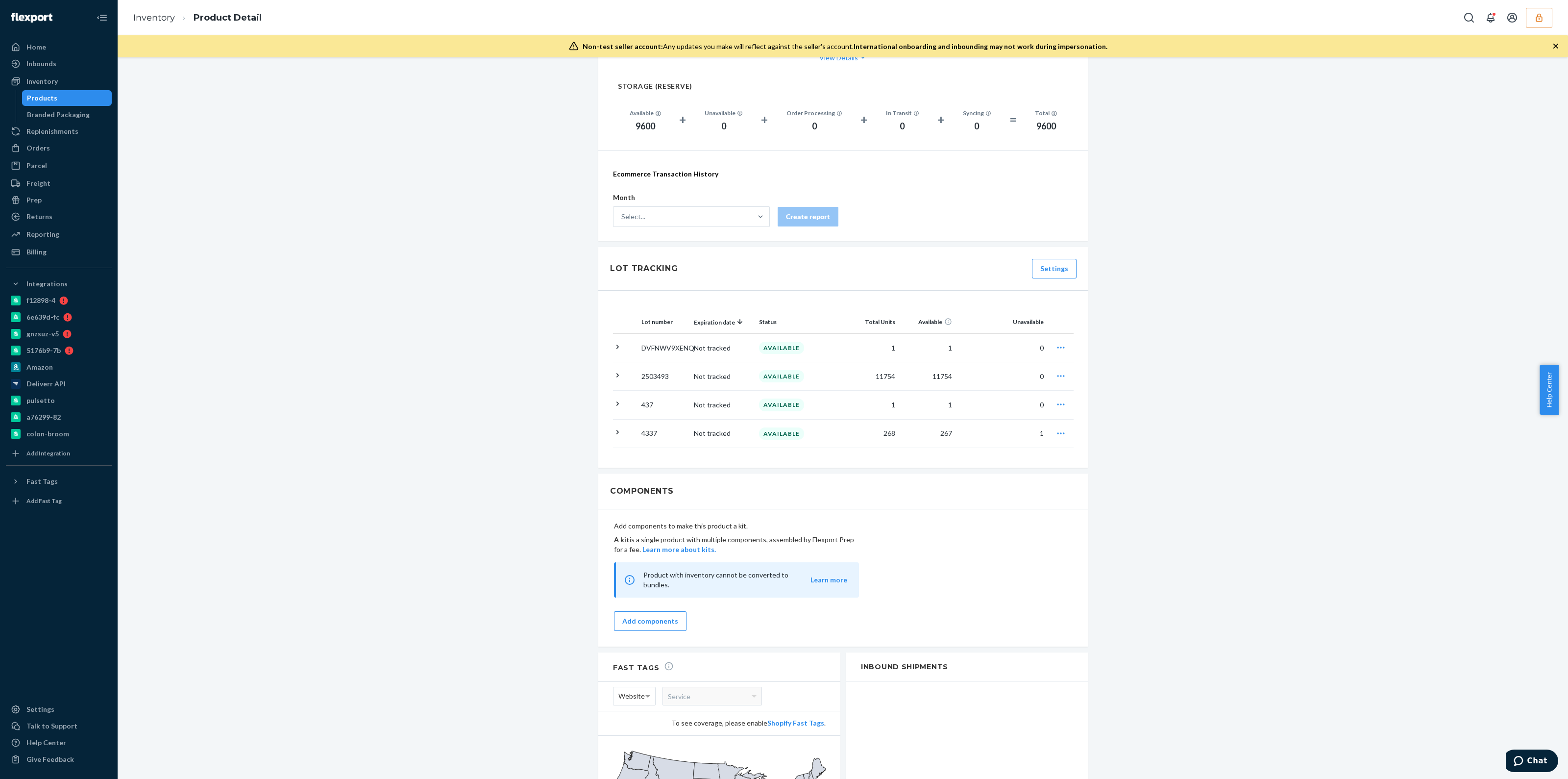
click at [1058, 434] on button "Quarantine Request review Request removal Request disposal" at bounding box center [1061, 433] width 10 height 10
click at [1007, 491] on span "Request removal" at bounding box center [1008, 494] width 61 height 7
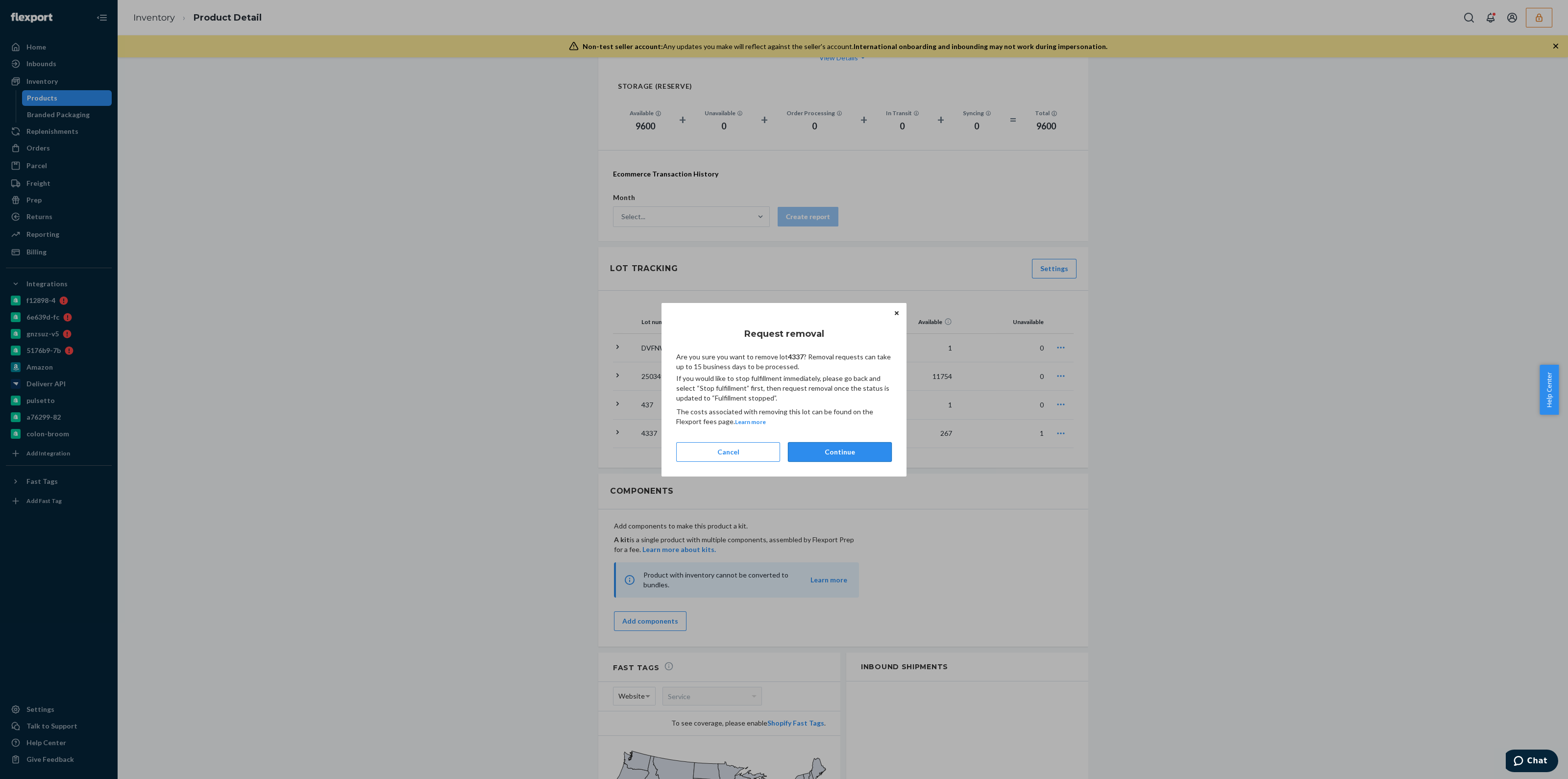
click at [819, 442] on button "Continue" at bounding box center [840, 452] width 104 height 20
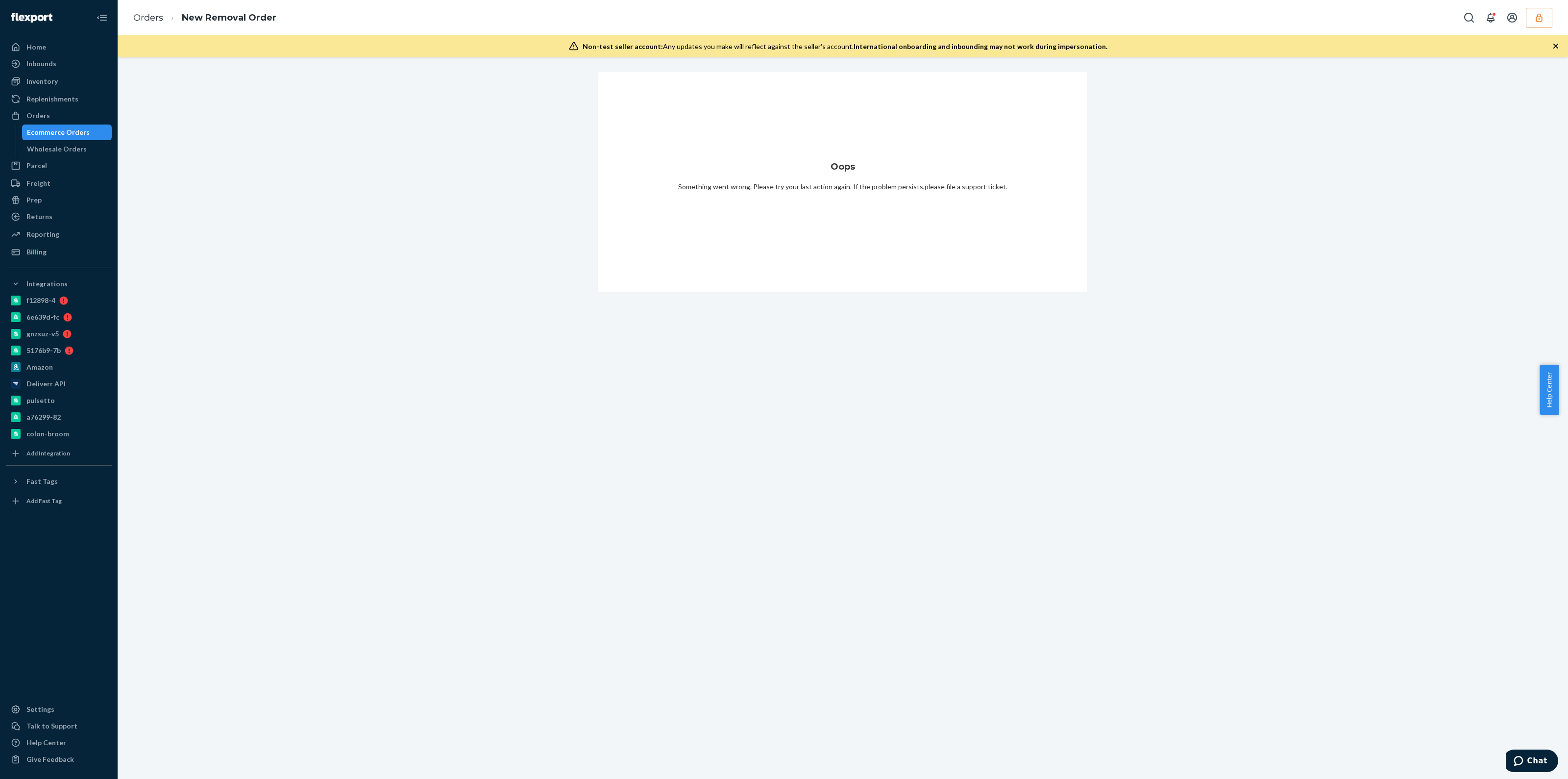
click at [67, 133] on div "Ecommerce Orders" at bounding box center [59, 132] width 63 height 10
click at [74, 147] on div "Wholesale Orders" at bounding box center [57, 149] width 60 height 10
click at [75, 134] on div "Ecommerce Orders" at bounding box center [59, 132] width 63 height 10
click at [31, 50] on div "Home" at bounding box center [36, 47] width 20 height 10
click at [1554, 41] on icon "button" at bounding box center [1556, 46] width 10 height 10
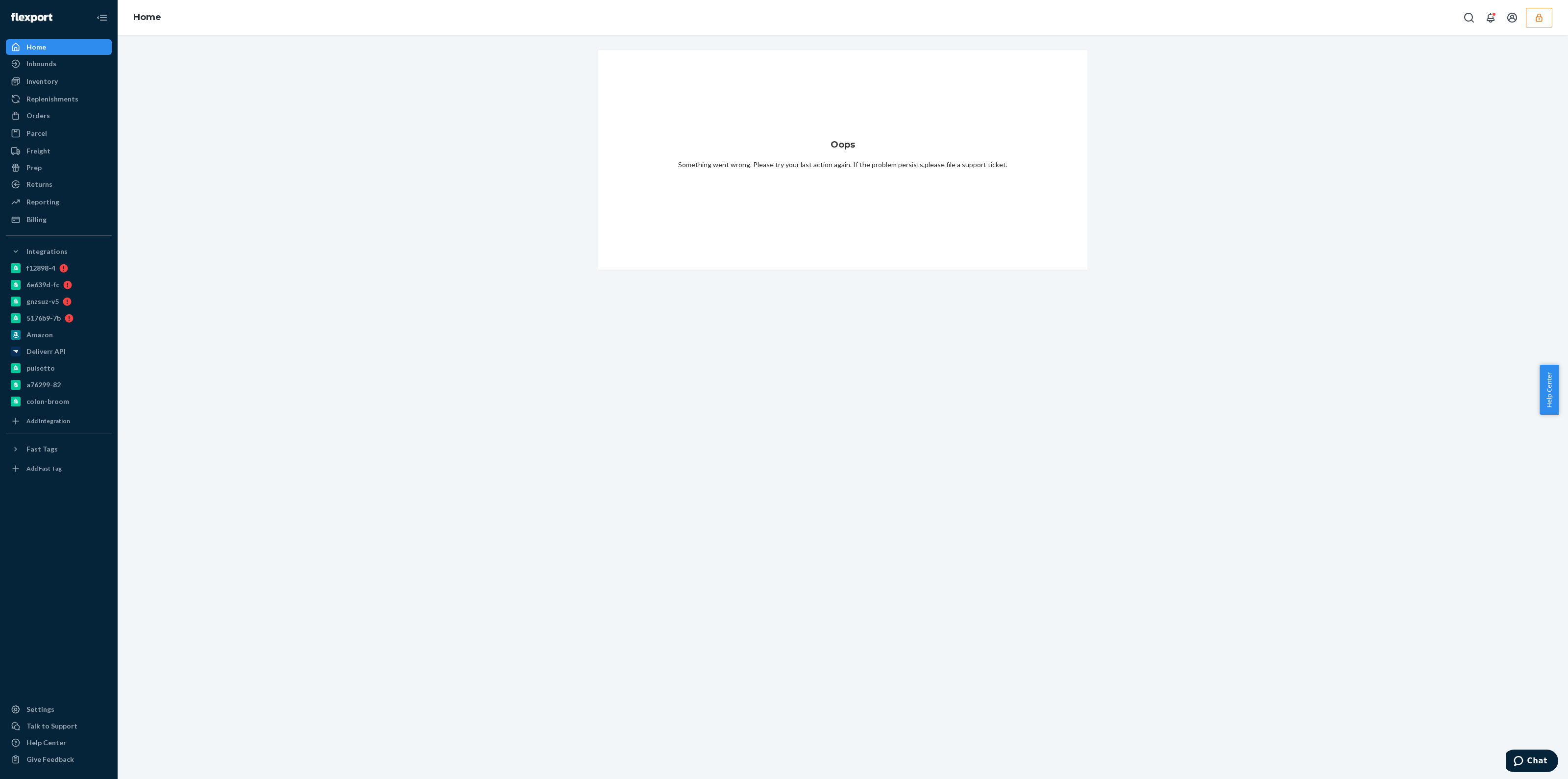
click at [1545, 20] on button "button" at bounding box center [1539, 17] width 26 height 20
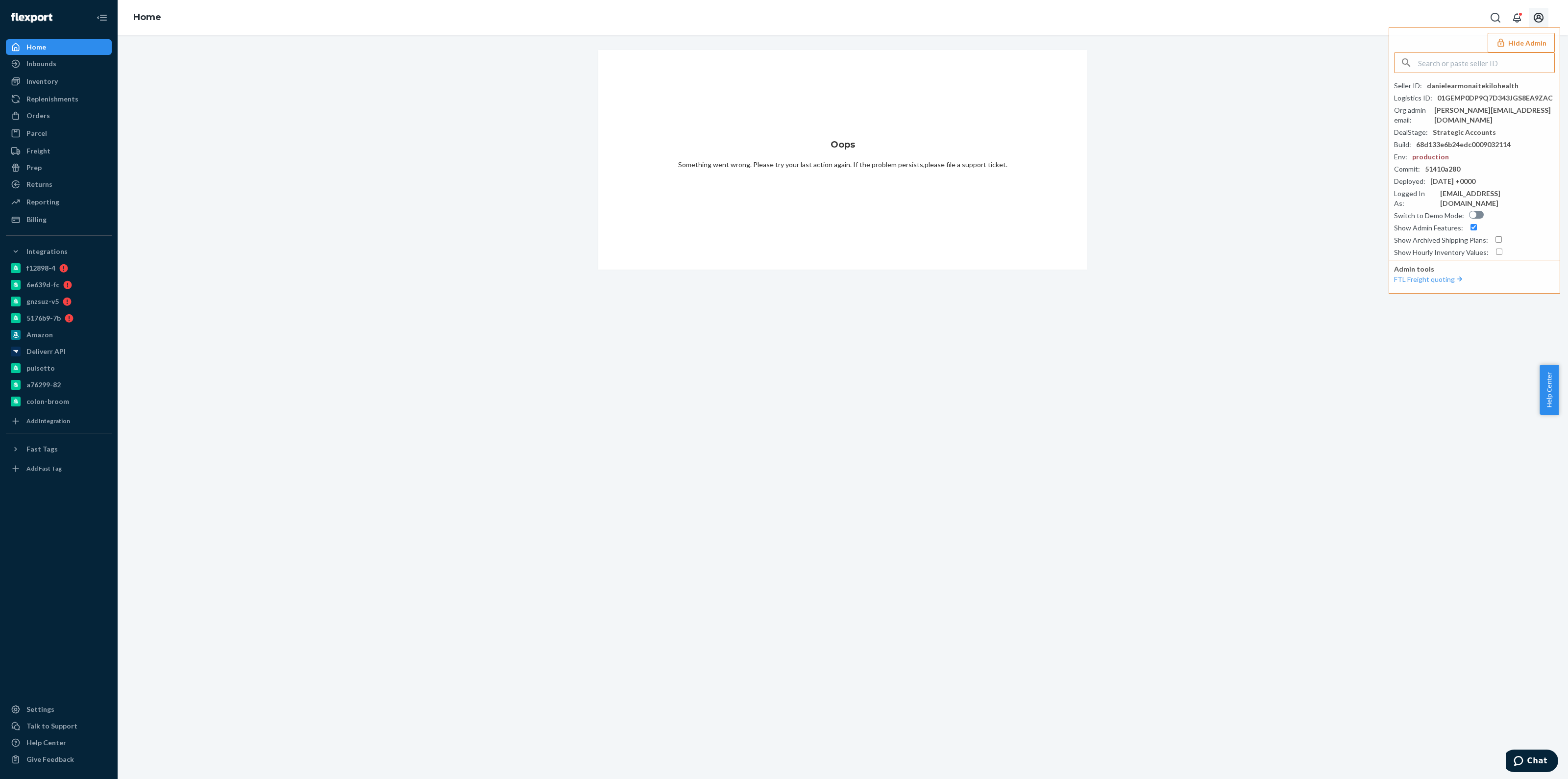
click at [1534, 16] on icon "Open account menu" at bounding box center [1538, 18] width 10 height 10
click at [20, 44] on div at bounding box center [18, 47] width 16 height 10
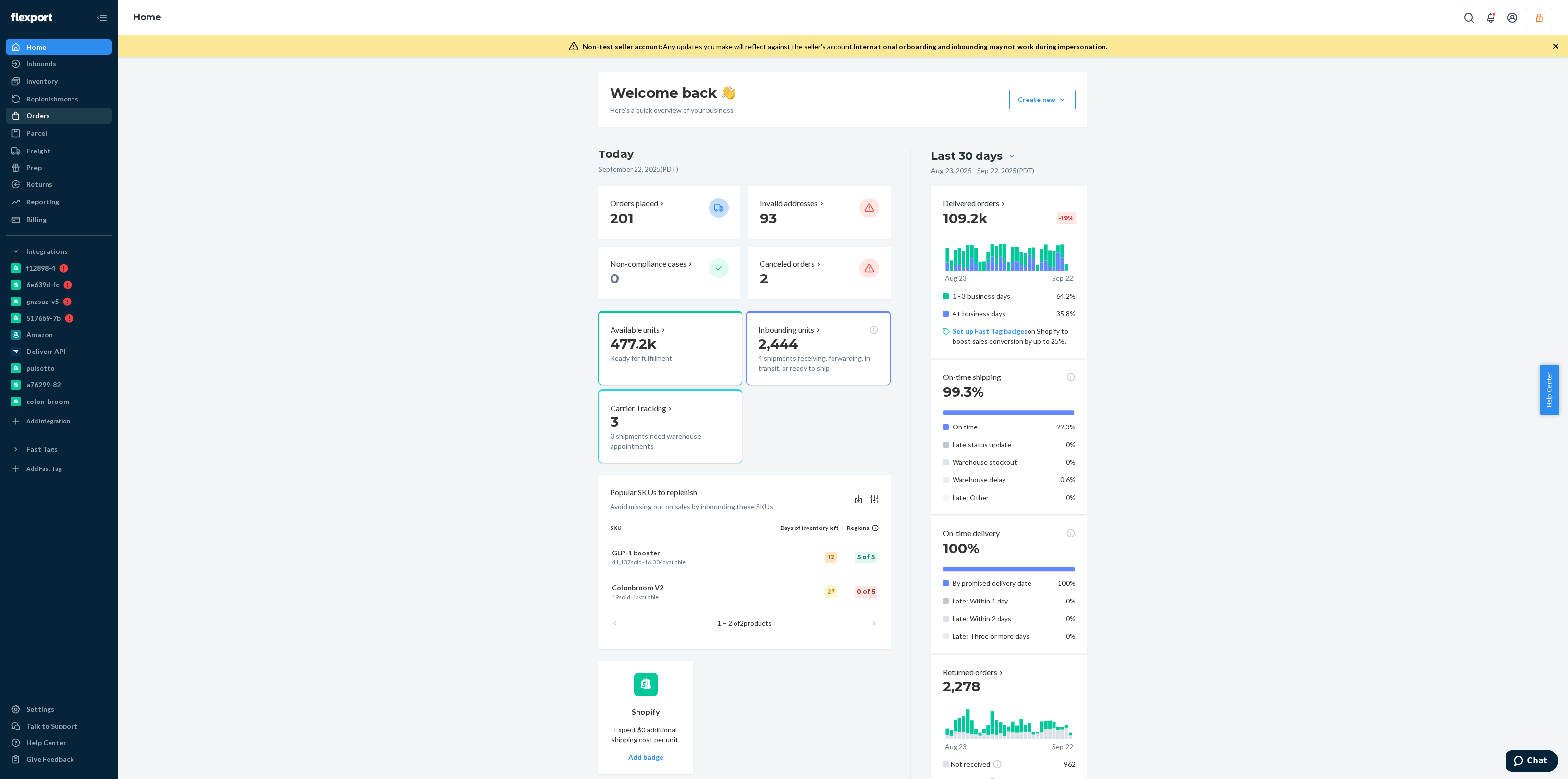
click at [68, 117] on div "Orders" at bounding box center [59, 116] width 104 height 14
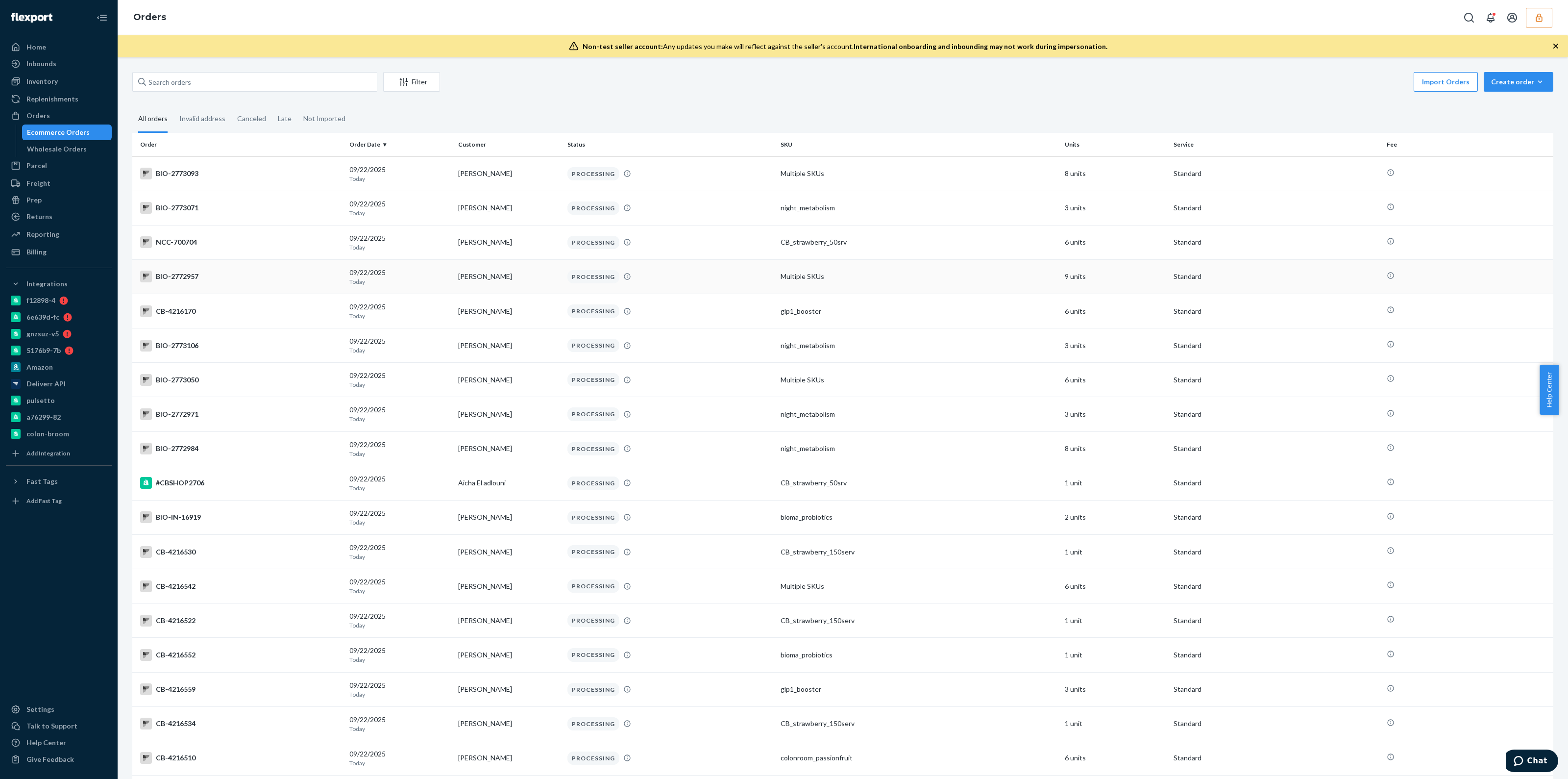
click at [607, 263] on td "PROCESSING" at bounding box center [670, 276] width 213 height 34
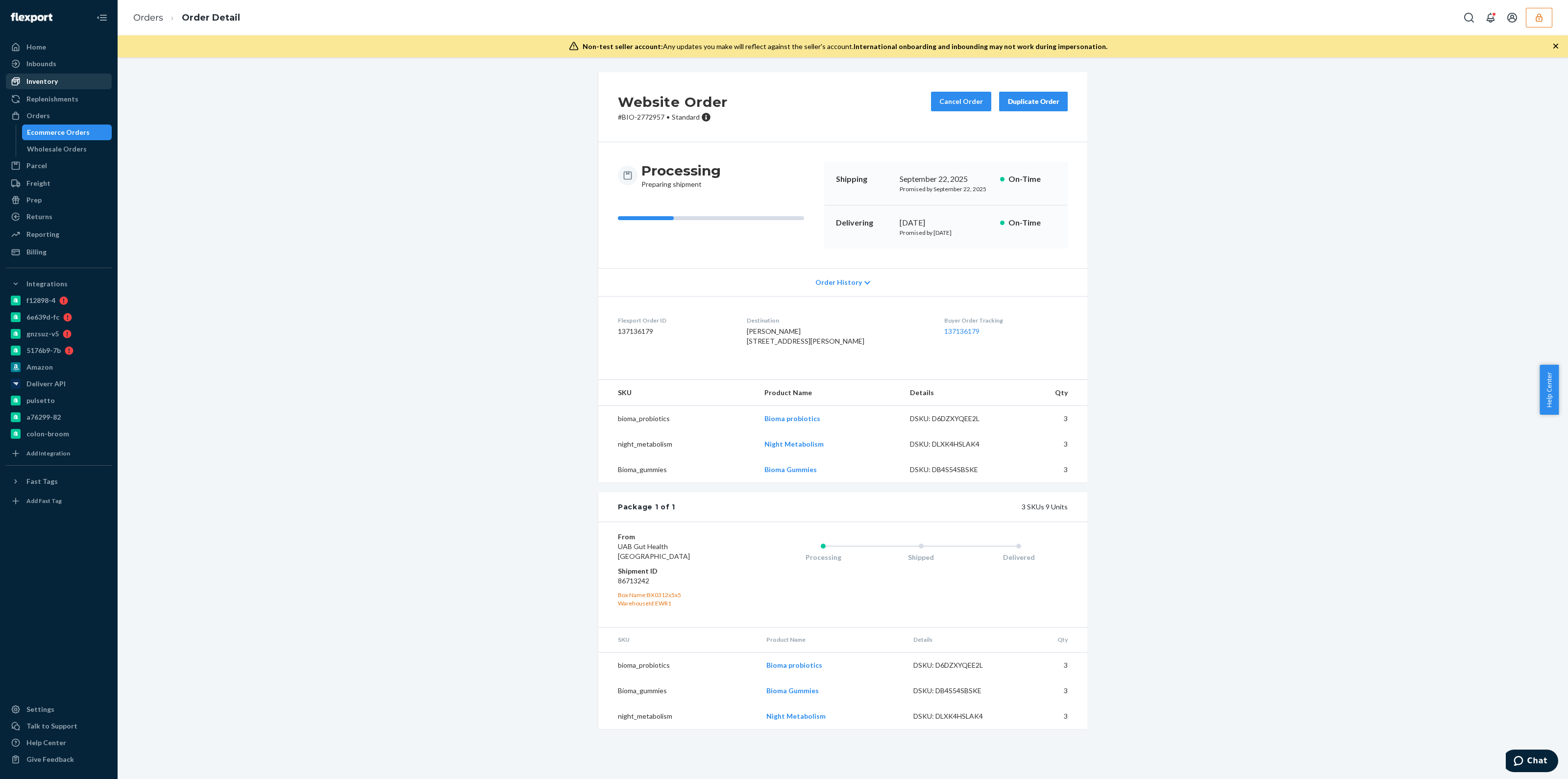
click at [63, 88] on div "Inventory" at bounding box center [59, 81] width 104 height 14
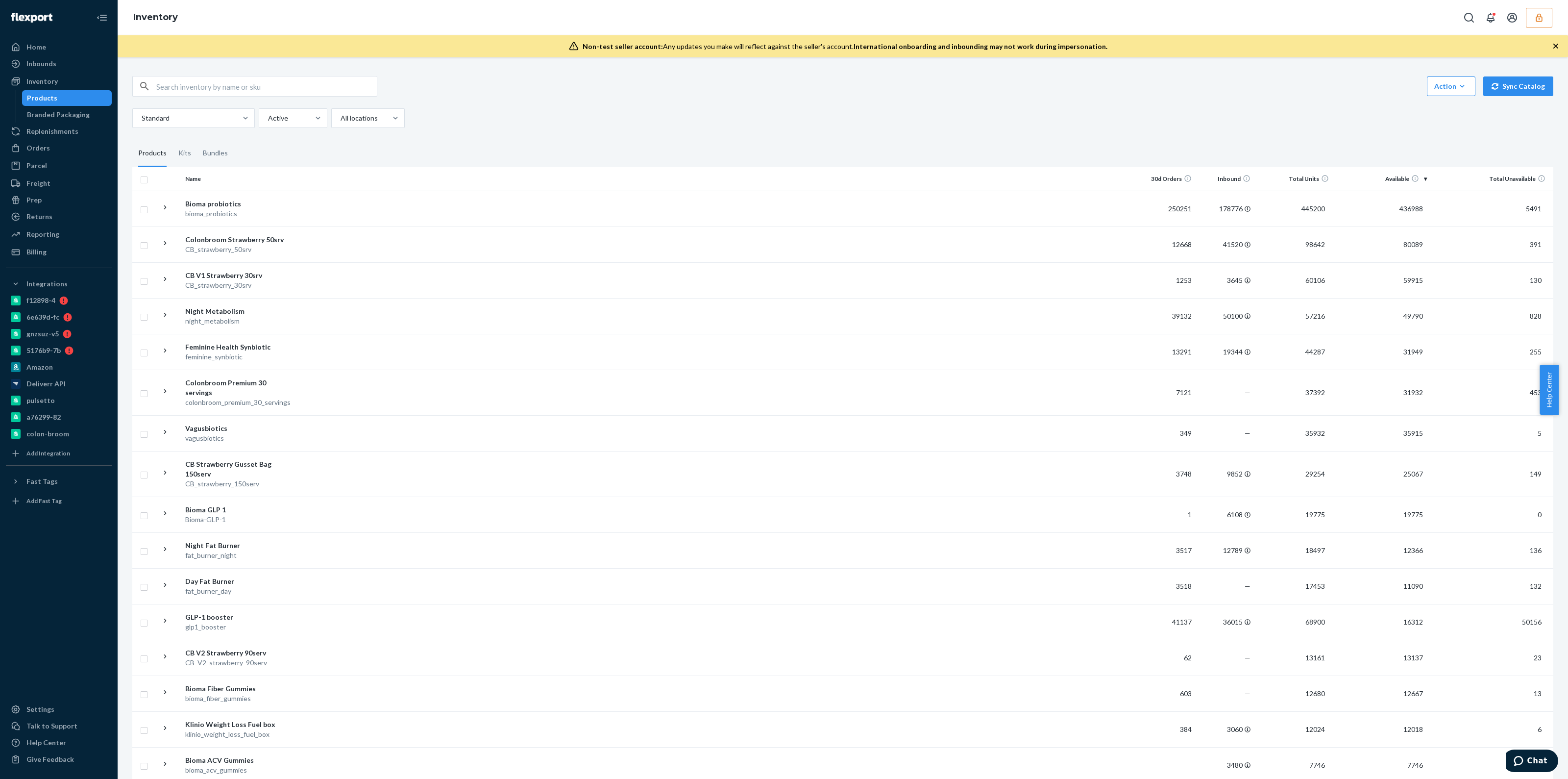
click at [251, 93] on input "text" at bounding box center [266, 86] width 220 height 20
paste input "DVFNWV9XENQ"
type input "DVFNWV9XENQ"
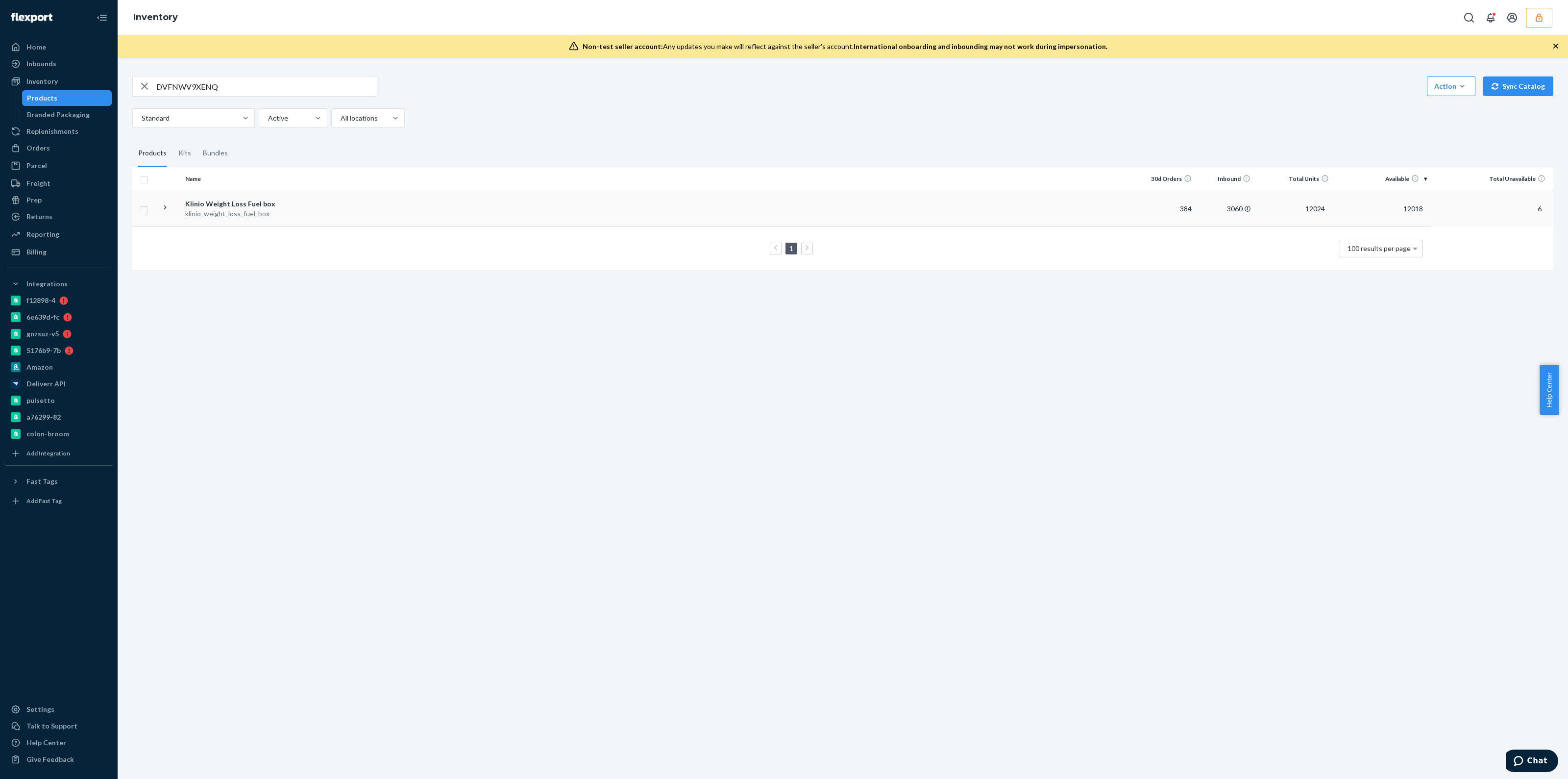
click at [973, 216] on td at bounding box center [714, 208] width 845 height 36
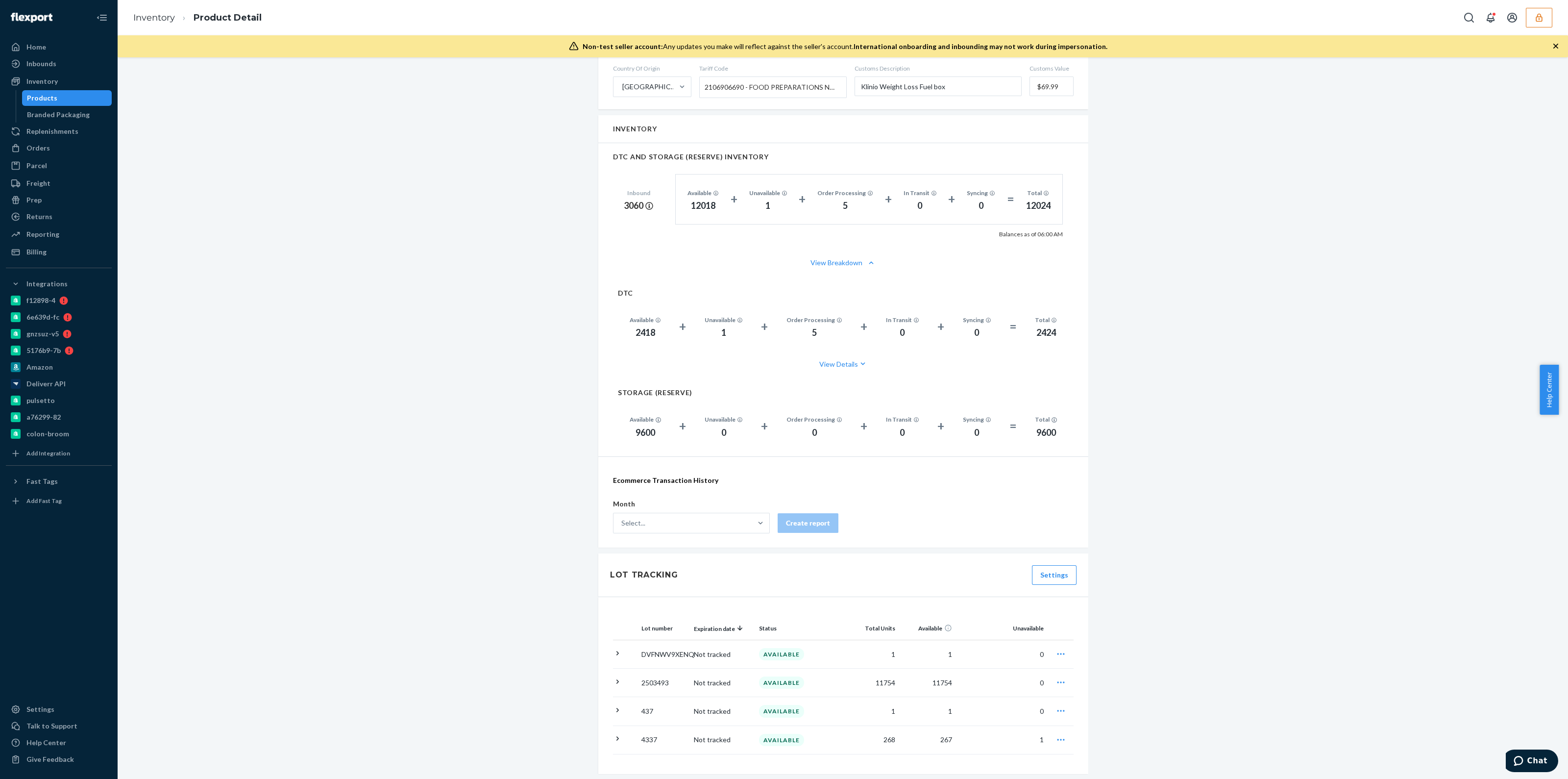
scroll to position [796, 0]
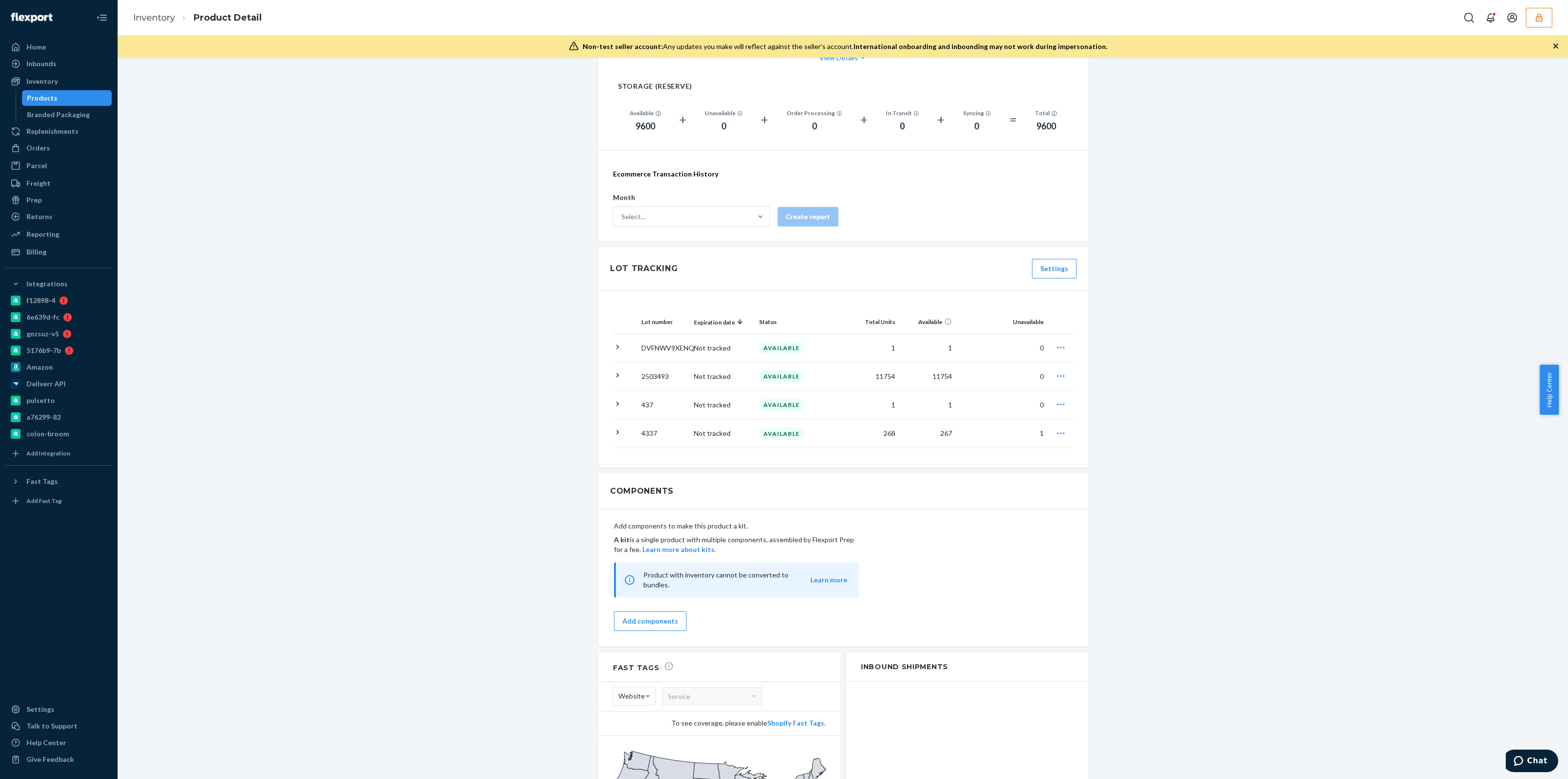
click at [1061, 433] on icon "button" at bounding box center [1061, 433] width 10 height 10
click at [1001, 492] on span "Request removal" at bounding box center [1008, 494] width 61 height 7
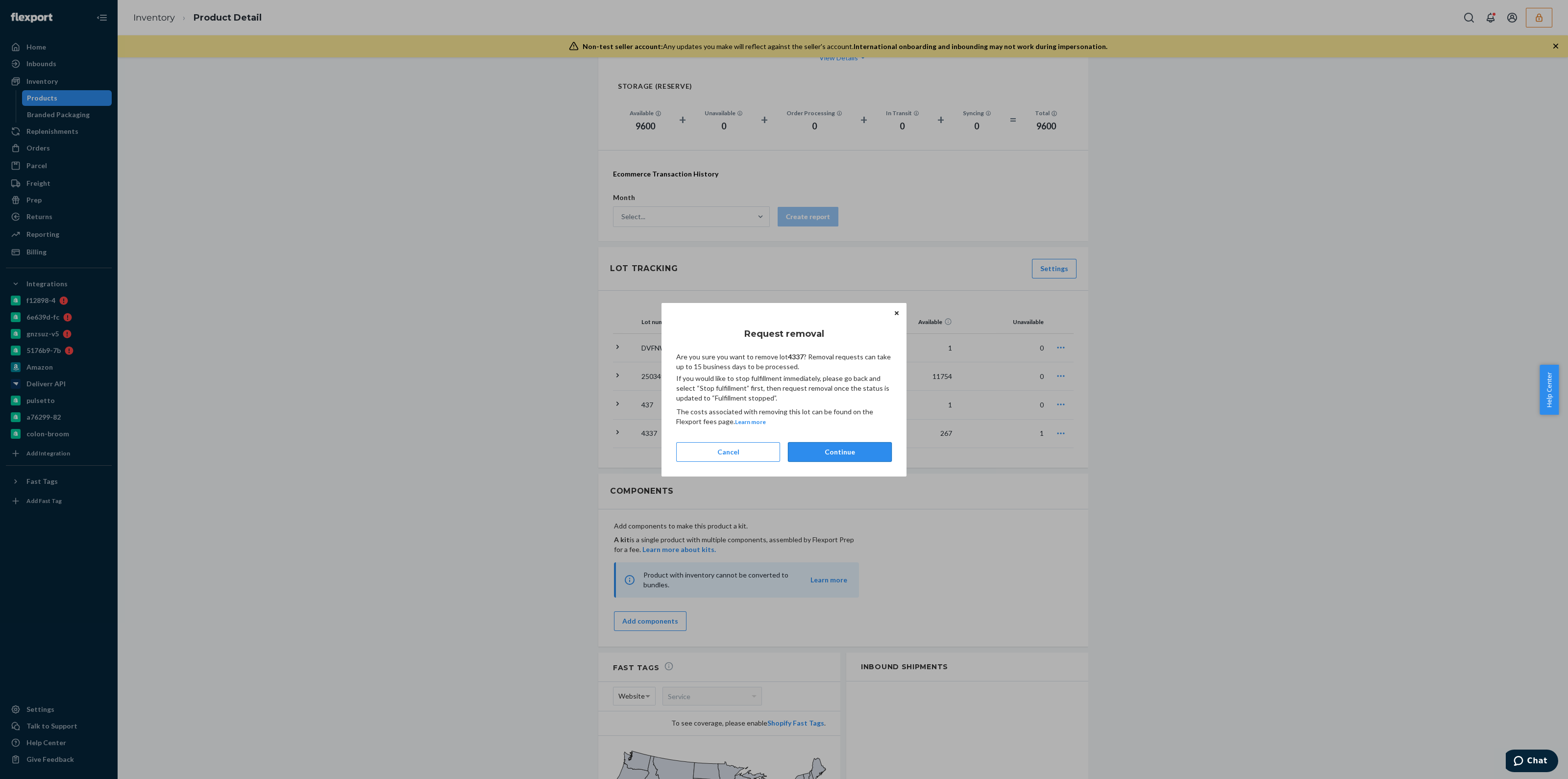
click at [853, 455] on button "Continue" at bounding box center [840, 452] width 104 height 20
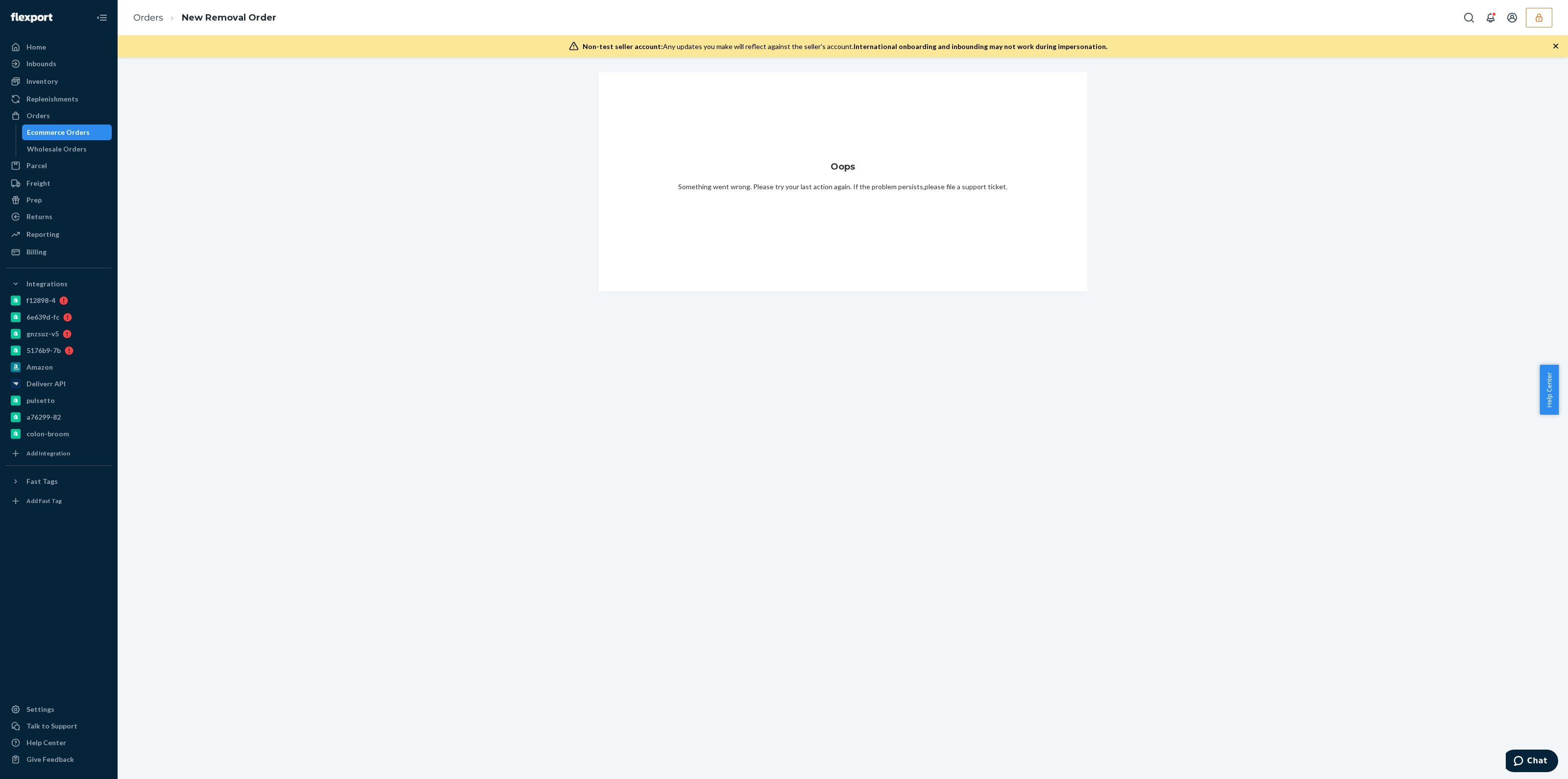
click at [1544, 21] on button "button" at bounding box center [1539, 17] width 26 height 20
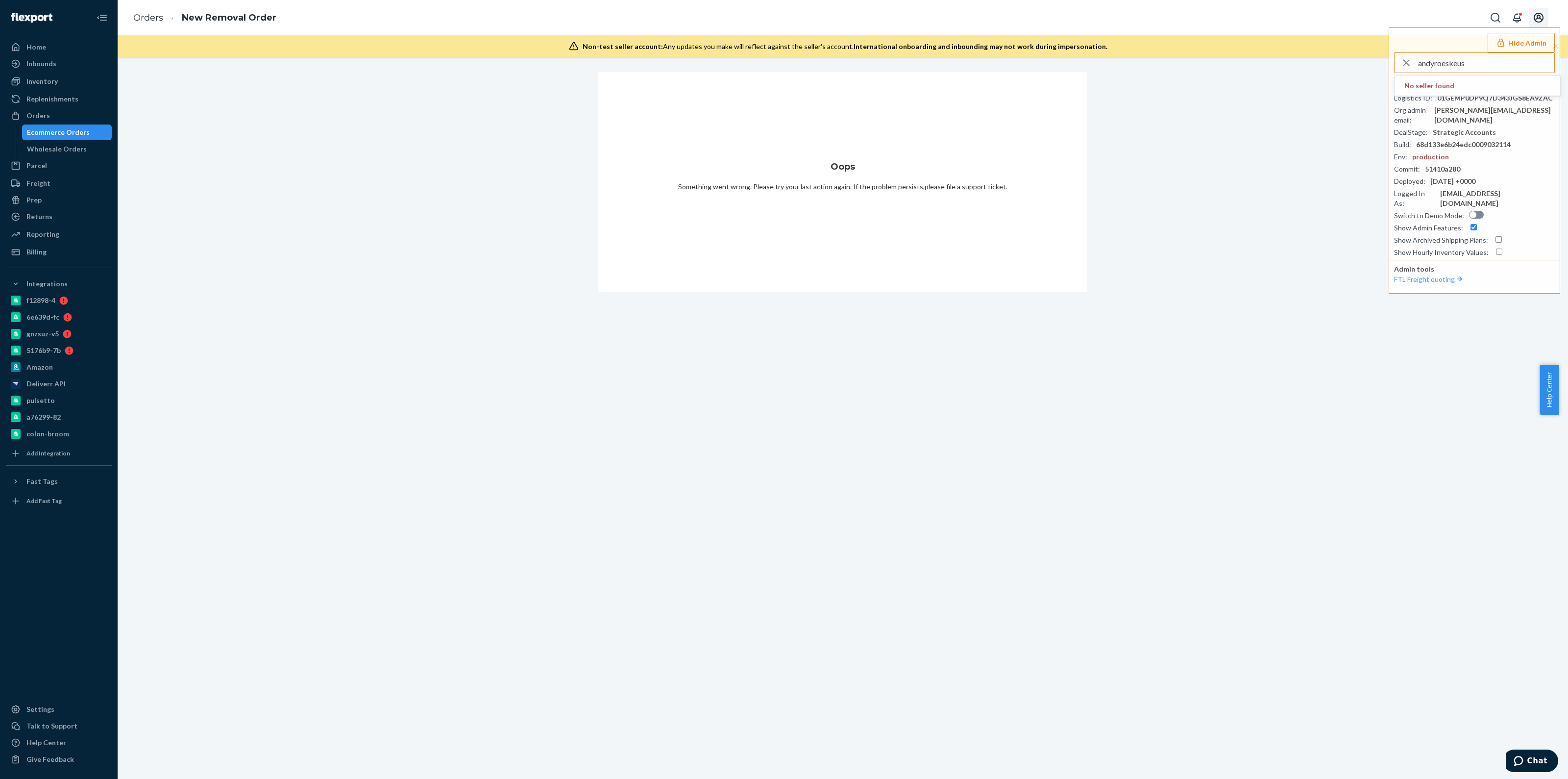
type input "andyroeskeus"
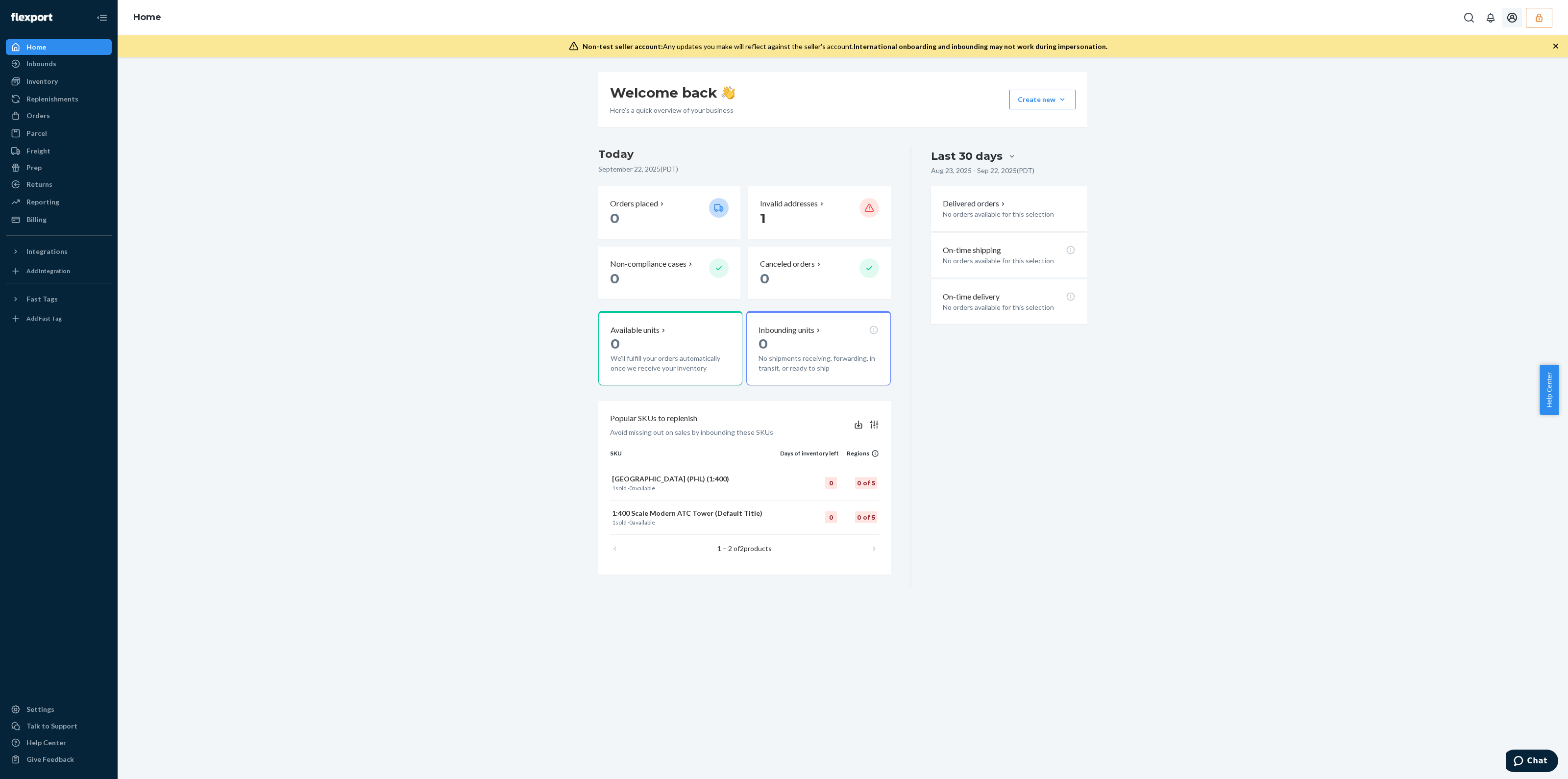
click at [1531, 17] on button "button" at bounding box center [1539, 17] width 26 height 20
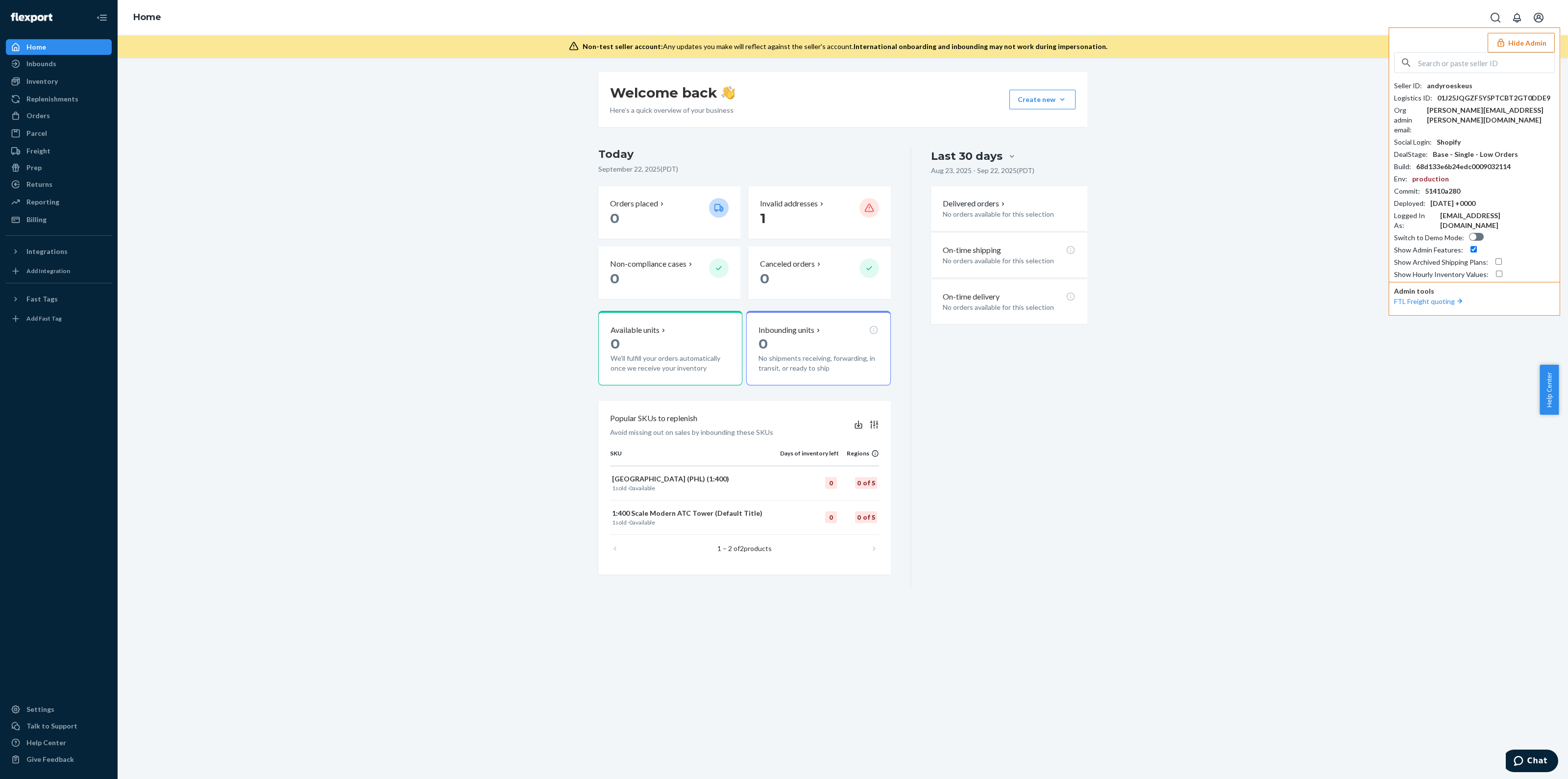
click at [1477, 67] on input "text" at bounding box center [1486, 62] width 136 height 20
paste input "danielearmonaitekilohealth"
type input "danielearmonaitekilohealth"
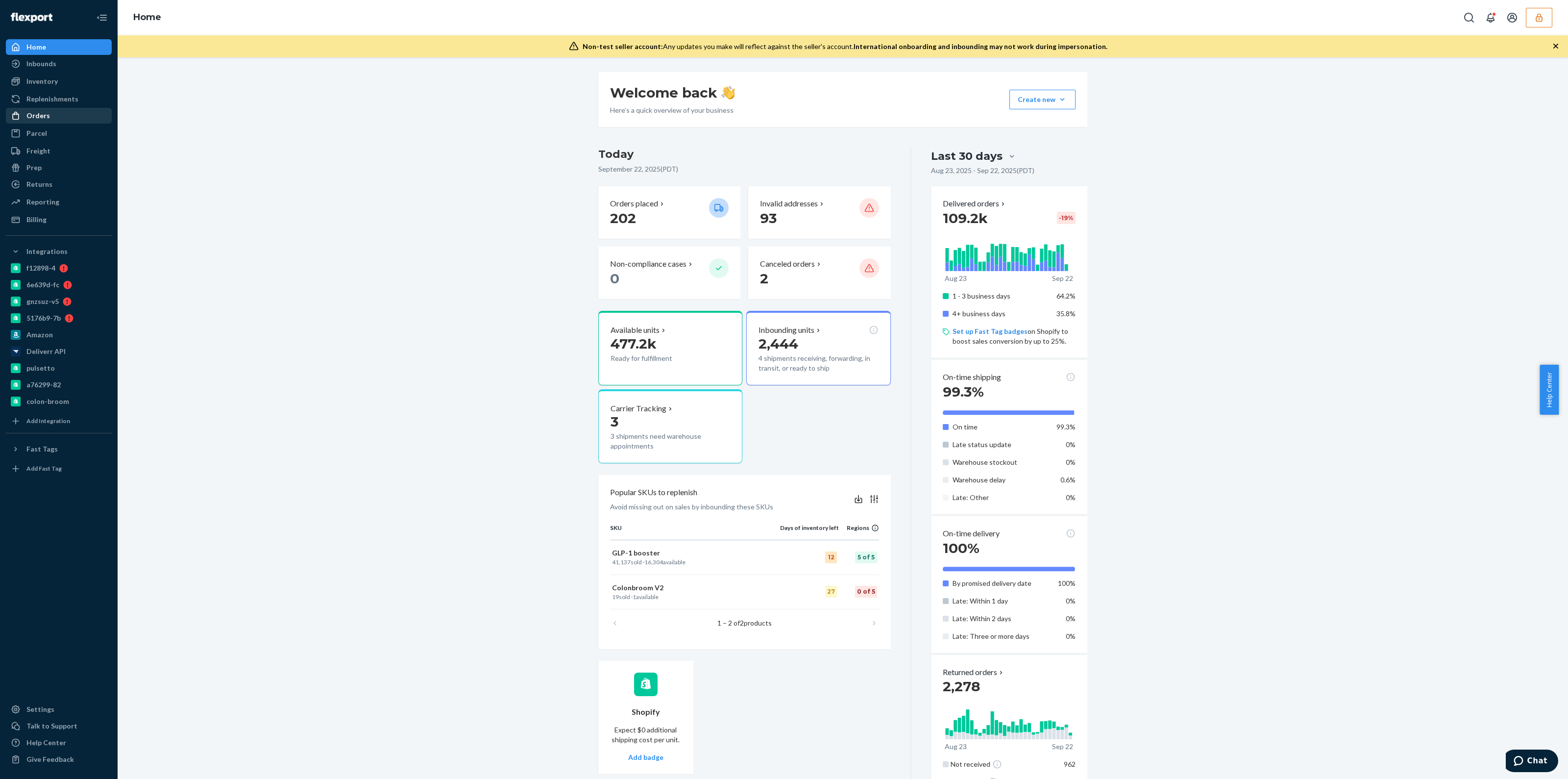
click at [57, 111] on div "Orders" at bounding box center [59, 116] width 104 height 14
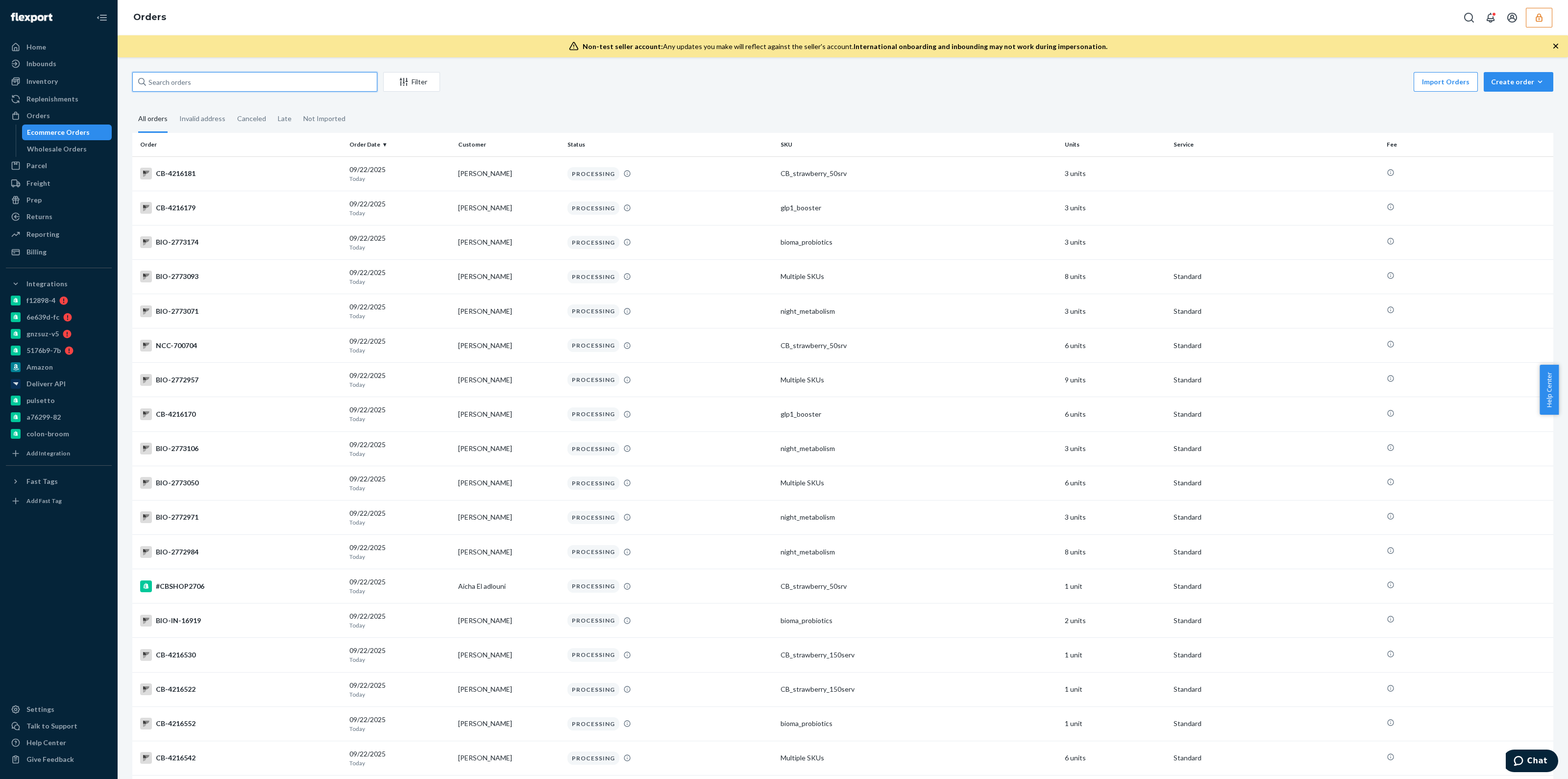
click at [238, 80] on input "text" at bounding box center [254, 81] width 245 height 20
paste input "DVFNWV9XENQ"
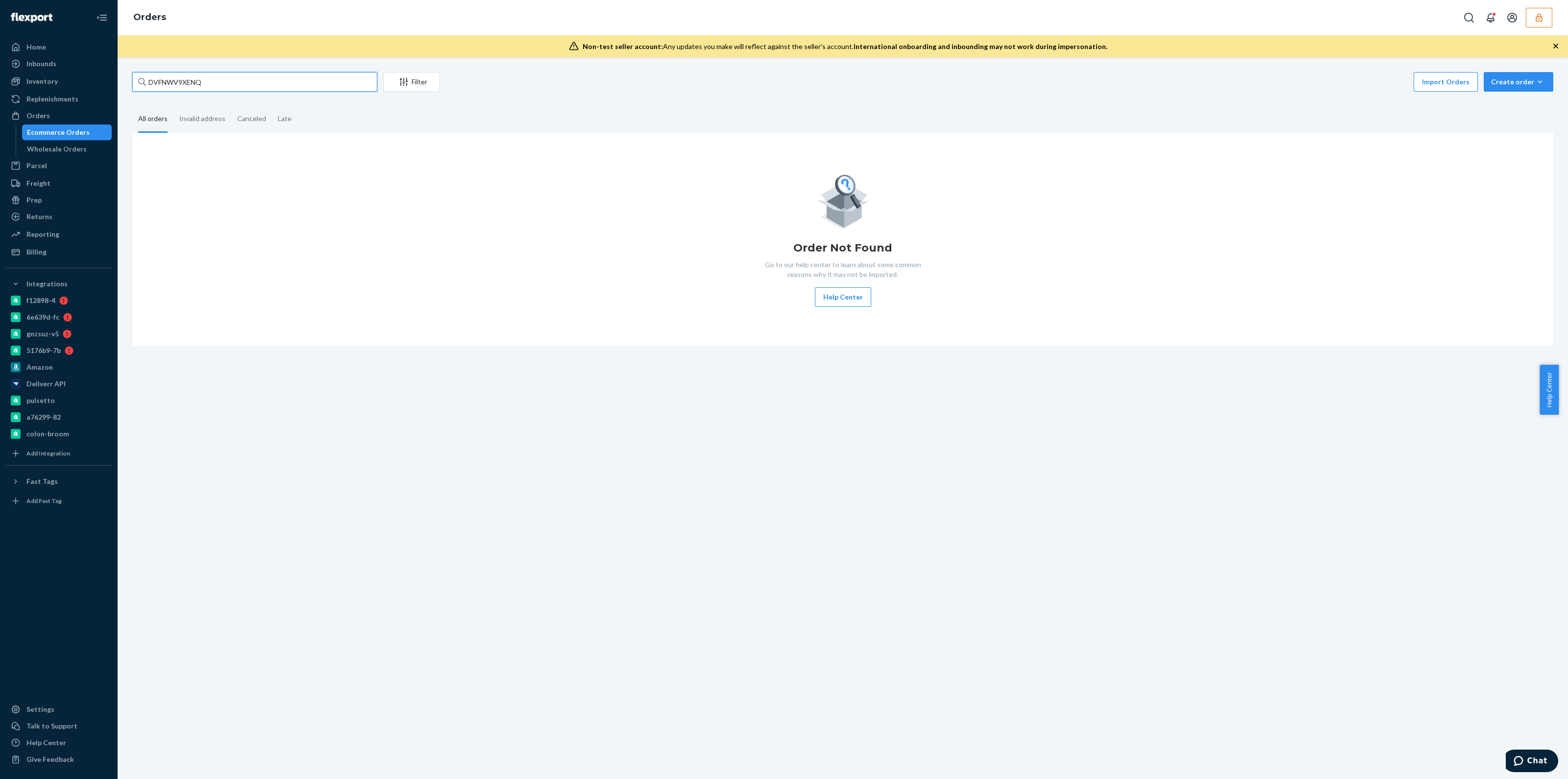
type input "DVFNWV9XENQ"
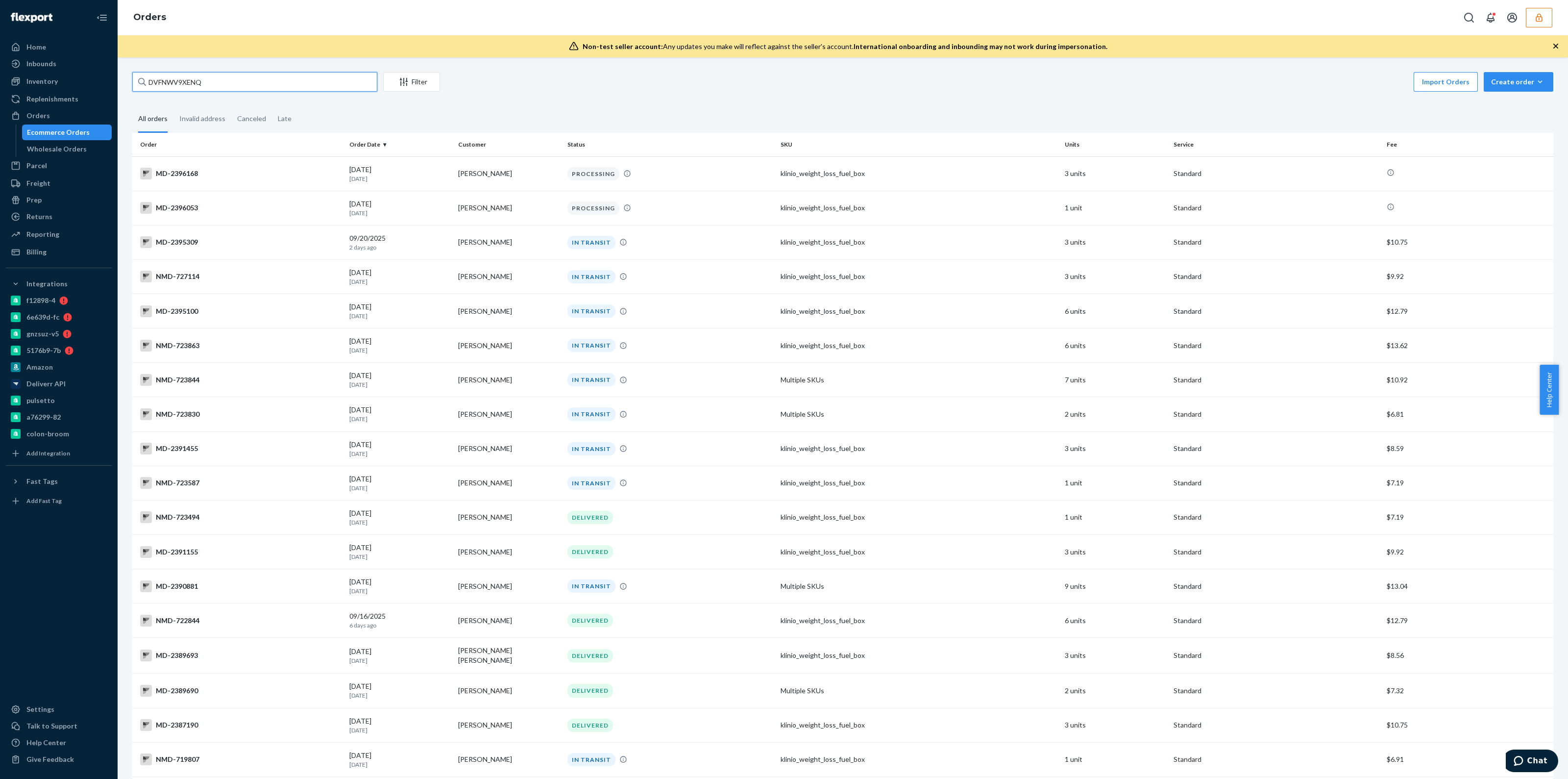
click at [324, 79] on input "DVFNWV9XENQ" at bounding box center [254, 81] width 245 height 20
drag, startPoint x: 71, startPoint y: 81, endPoint x: 95, endPoint y: 79, distance: 24.1
click at [71, 81] on div "Inventory" at bounding box center [59, 81] width 104 height 14
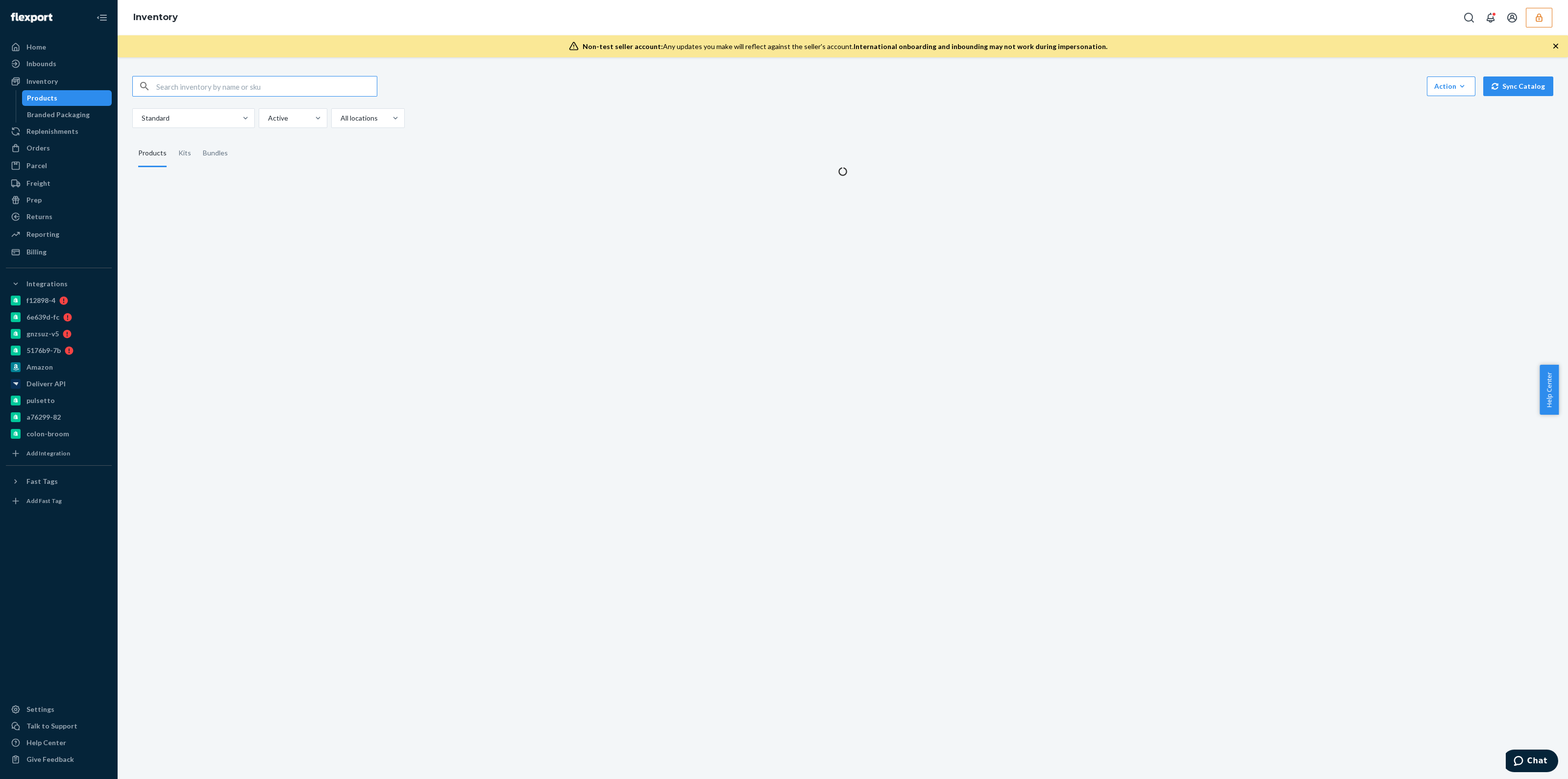
click at [227, 87] on input "text" at bounding box center [266, 86] width 220 height 20
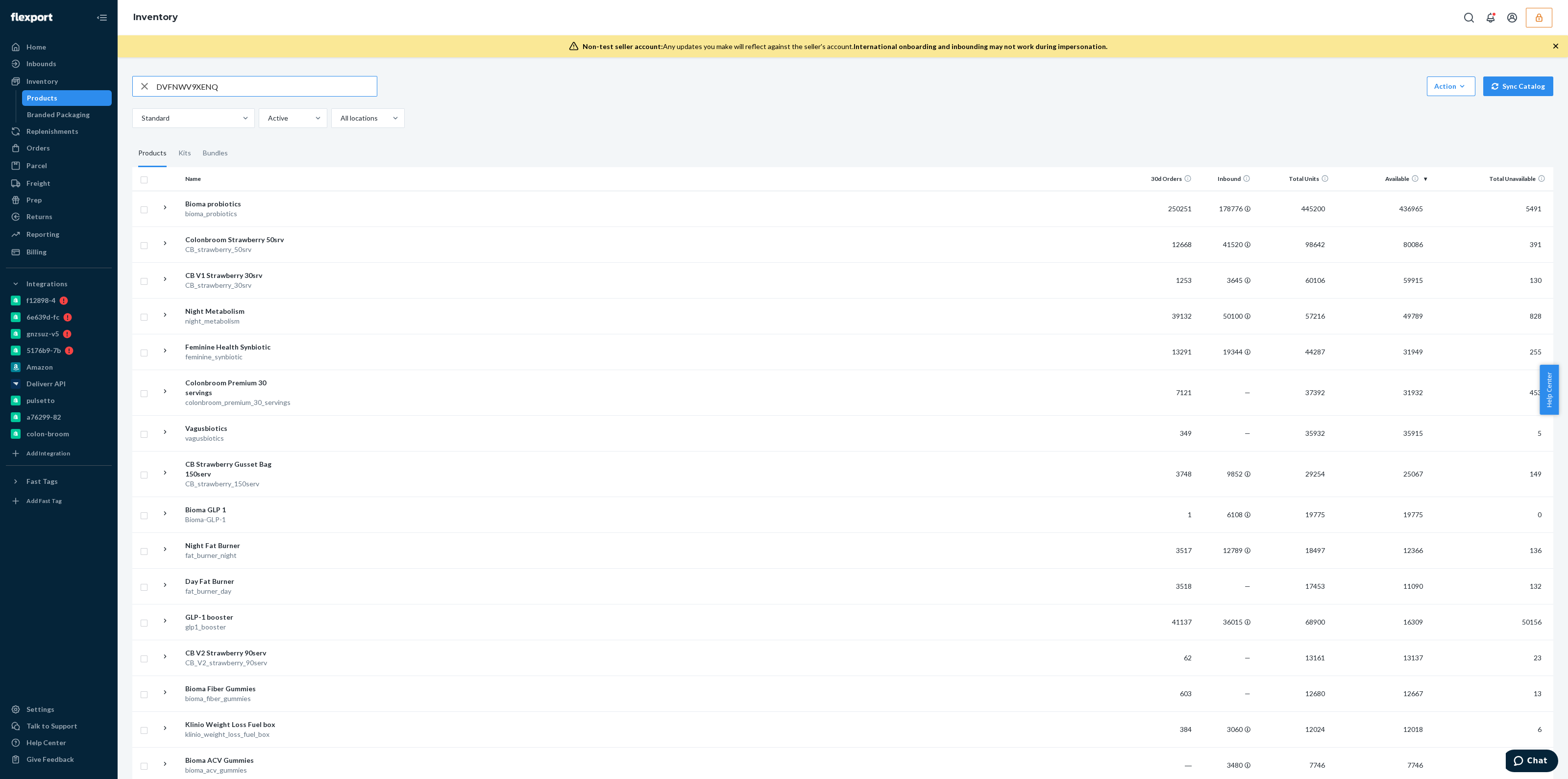
type input "DVFNWV9XENQ"
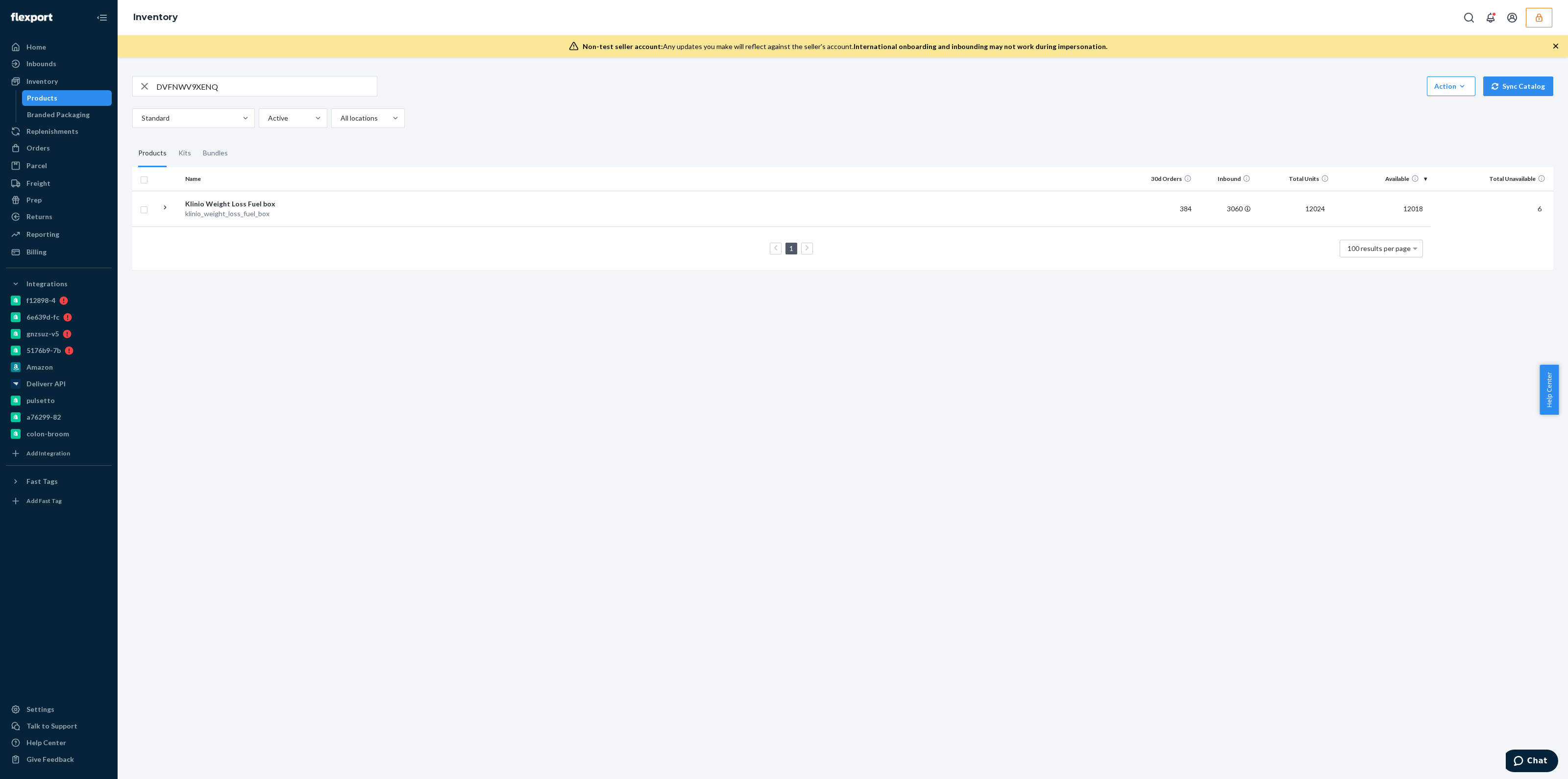
click at [722, 231] on td "1 100 results per page" at bounding box center [781, 248] width 1299 height 43
click at [724, 227] on td "1 100 results per page" at bounding box center [781, 248] width 1299 height 43
click at [738, 201] on td at bounding box center [714, 208] width 845 height 36
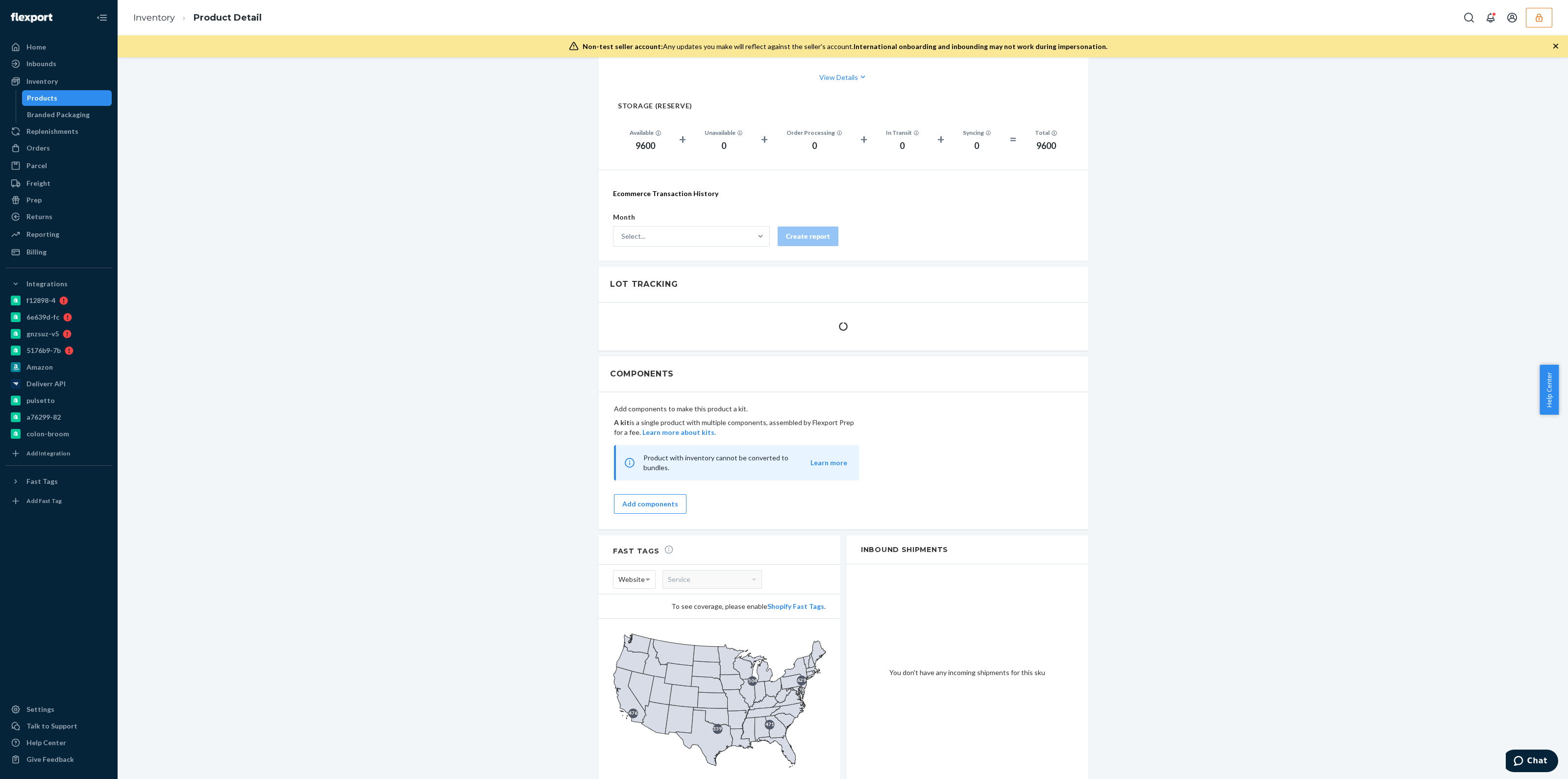
scroll to position [796, 0]
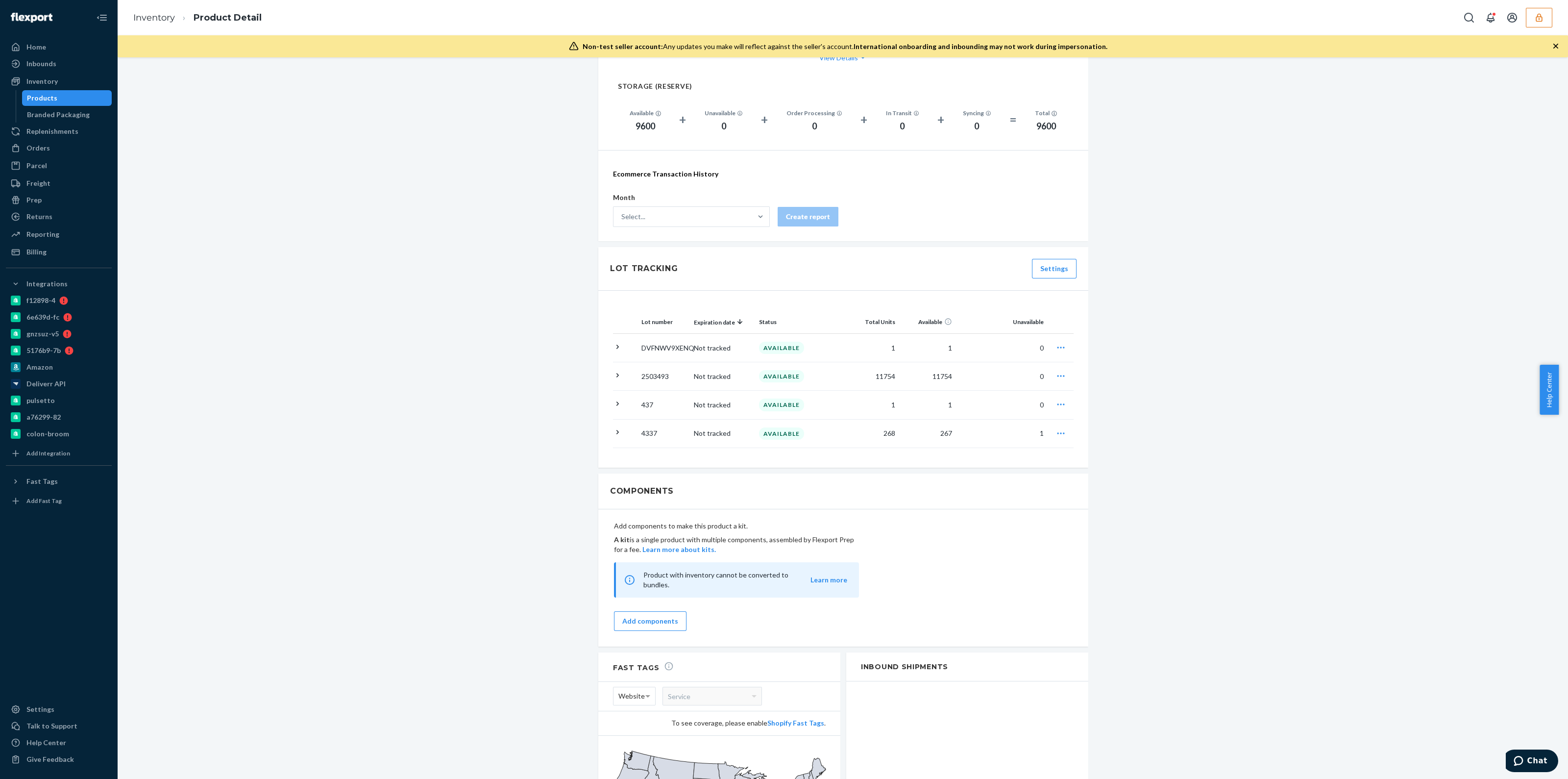
click at [1060, 428] on icon "button" at bounding box center [1061, 433] width 10 height 10
click at [1009, 493] on span "Request removal" at bounding box center [1008, 494] width 61 height 7
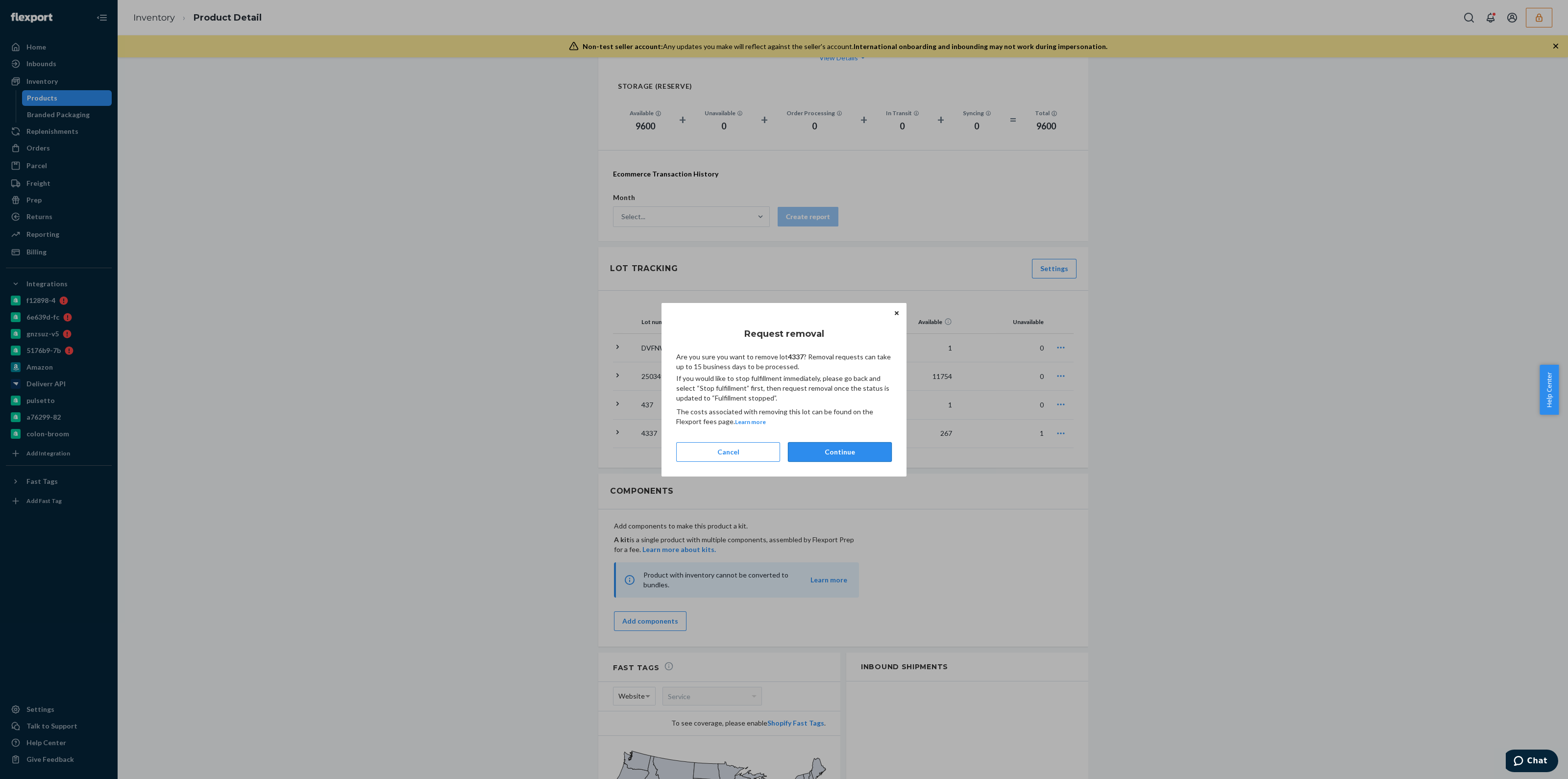
click at [828, 457] on button "Continue" at bounding box center [840, 452] width 104 height 20
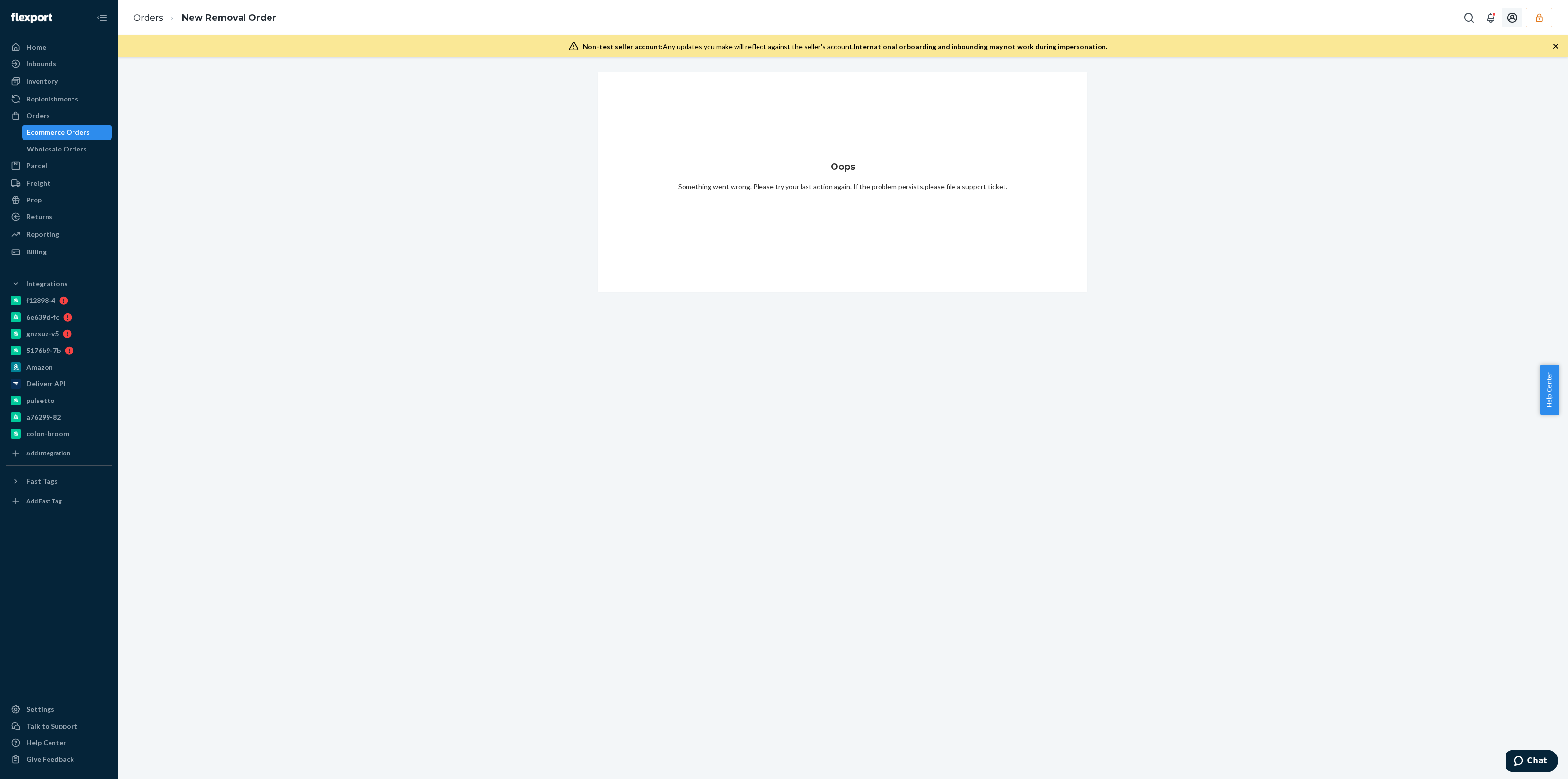
click at [1548, 13] on button "button" at bounding box center [1539, 17] width 26 height 20
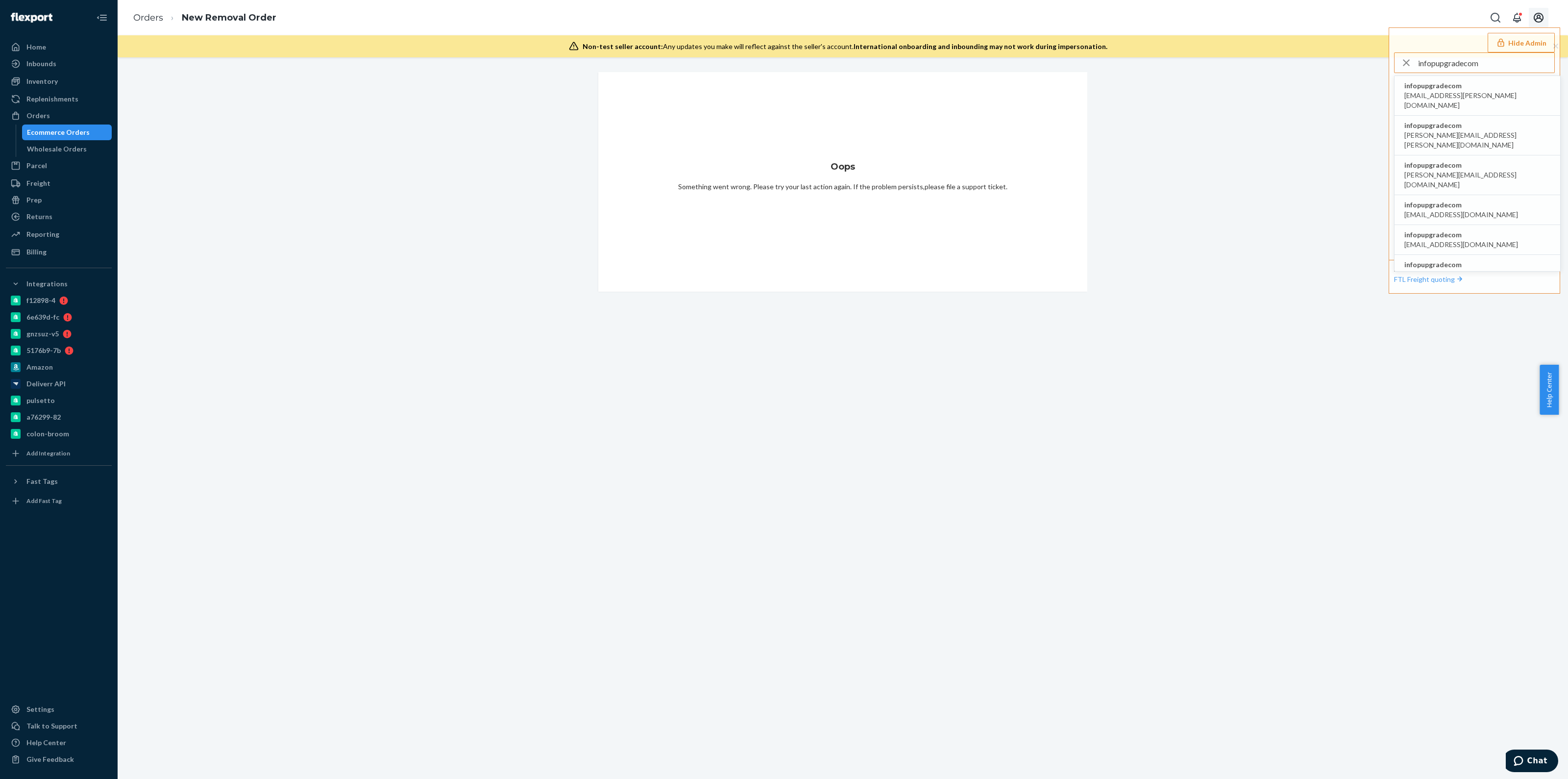
type input "infopupgradecom"
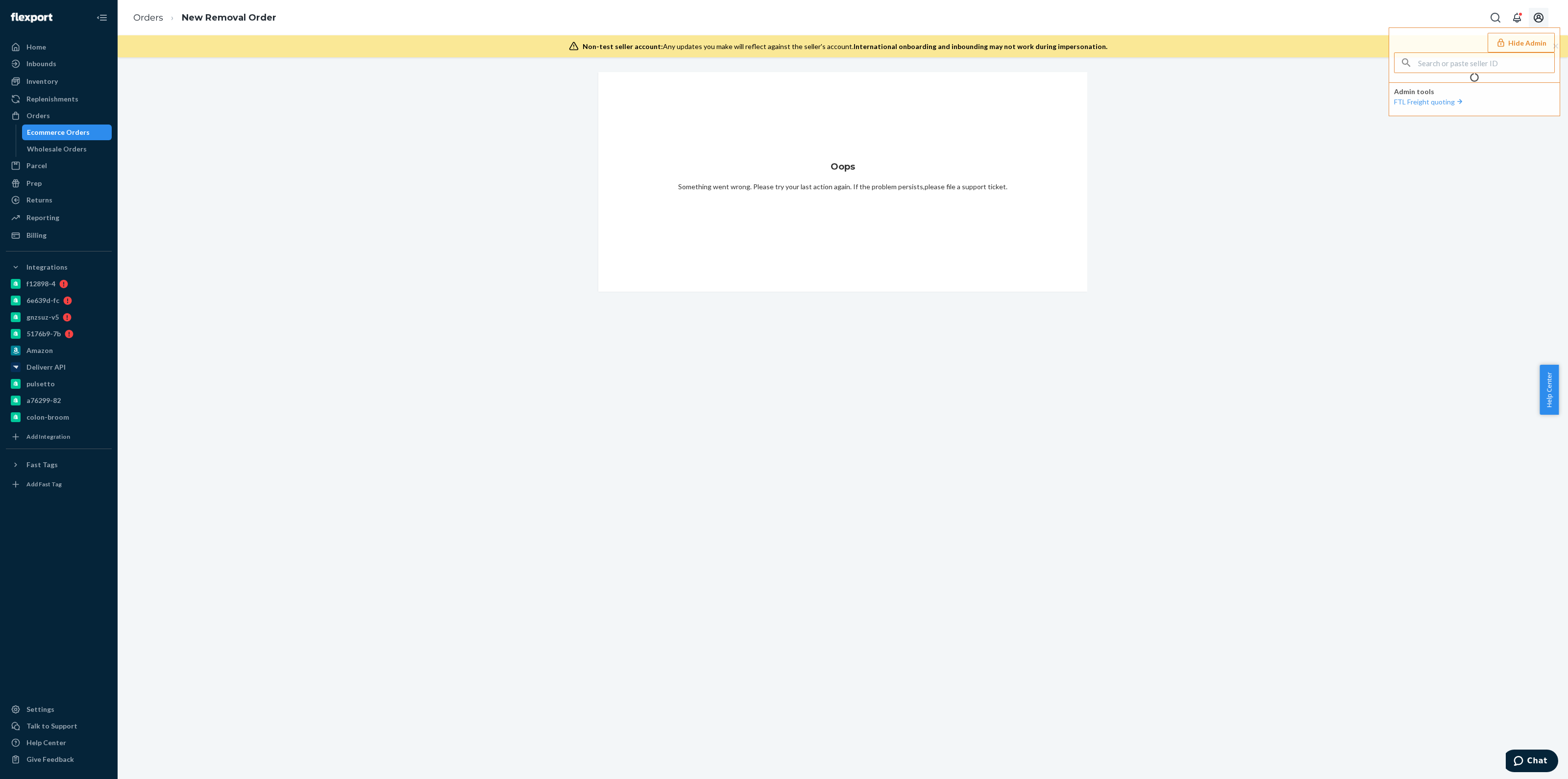
type input "infopupgradecom"
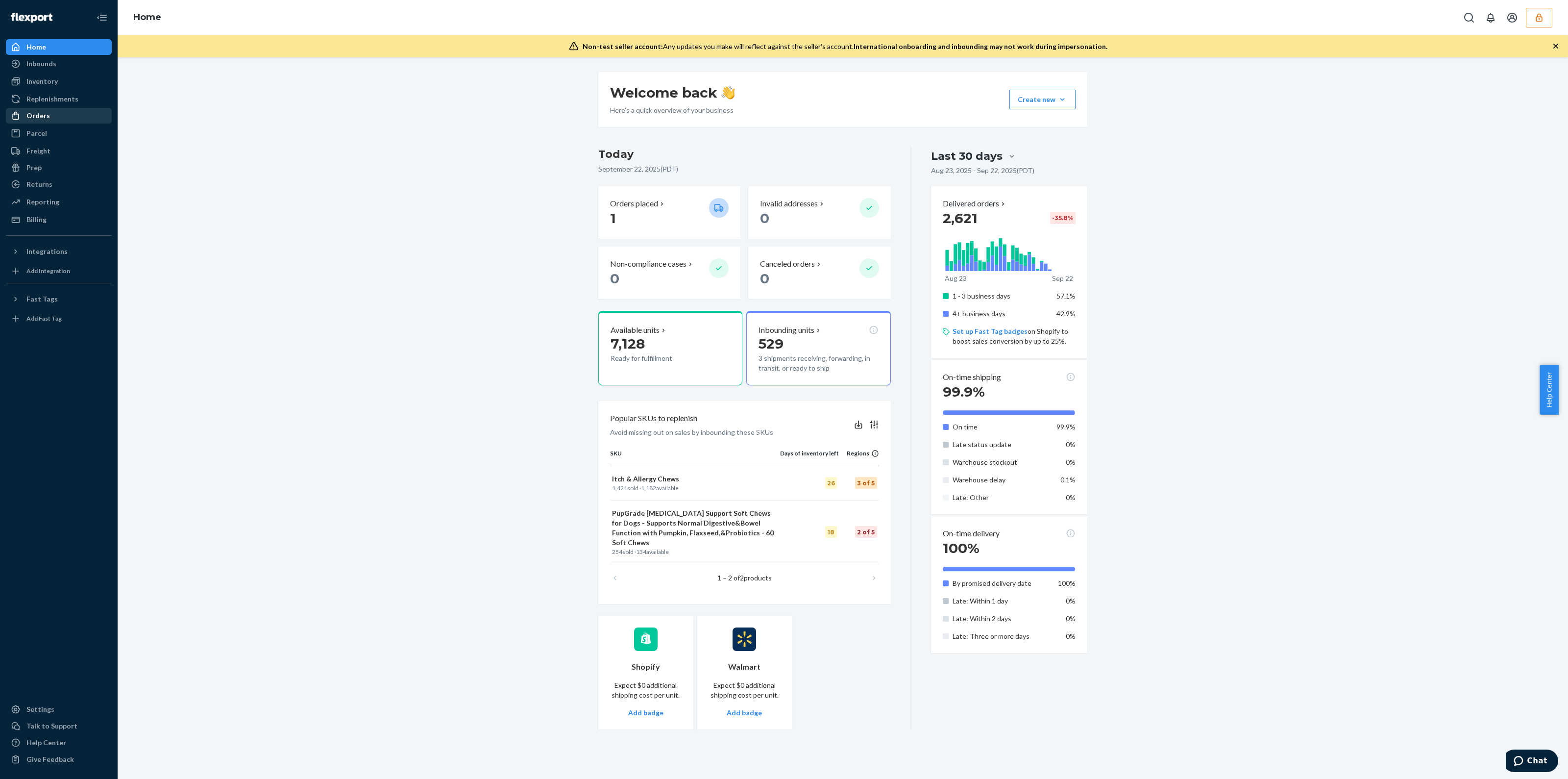
click at [39, 119] on div "Orders" at bounding box center [38, 116] width 23 height 10
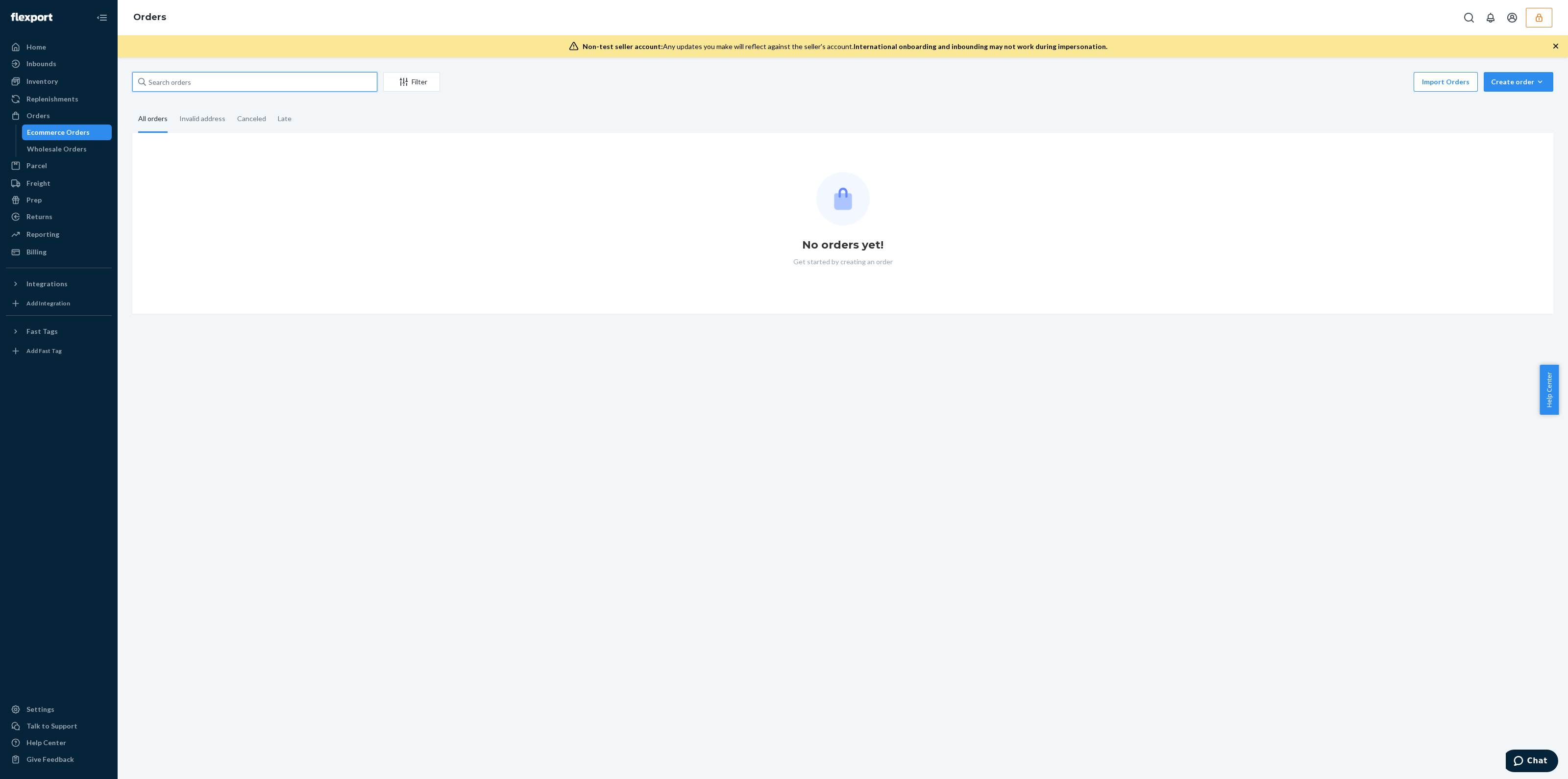
click at [191, 86] on input "text" at bounding box center [254, 81] width 245 height 20
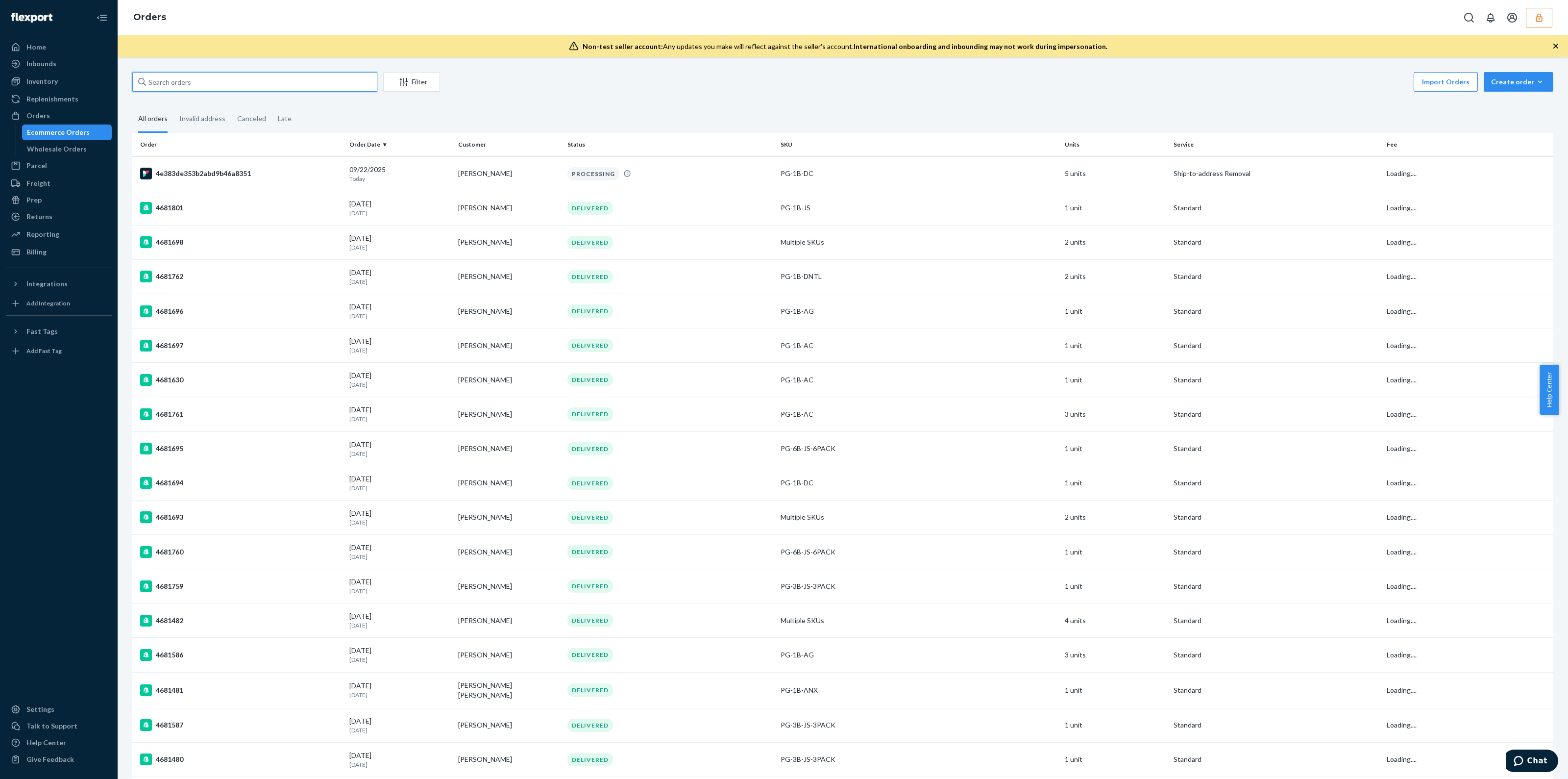
paste input "137136105"
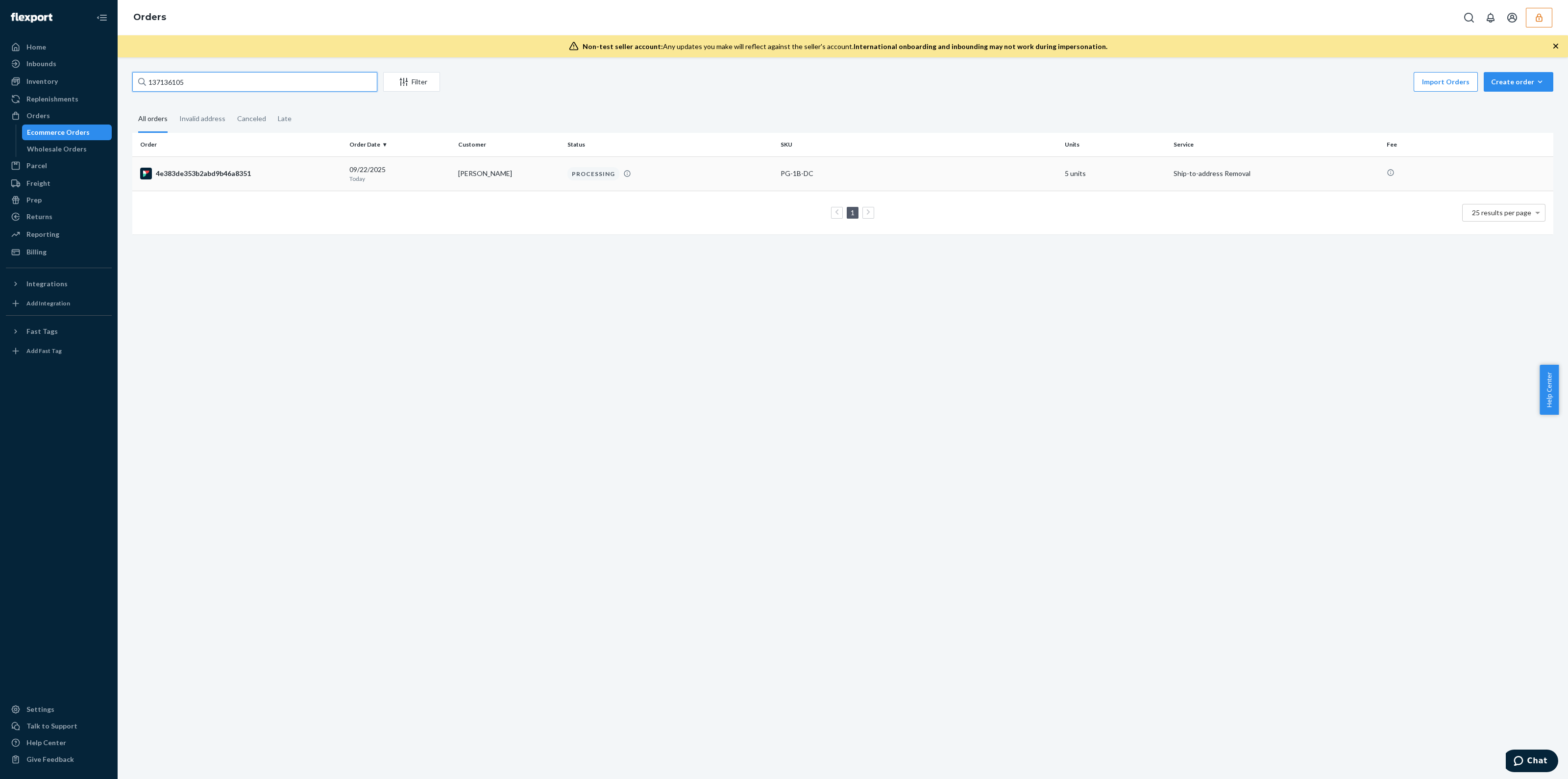
type input "137136105"
click at [826, 176] on div "PG-1B-DC" at bounding box center [918, 174] width 276 height 10
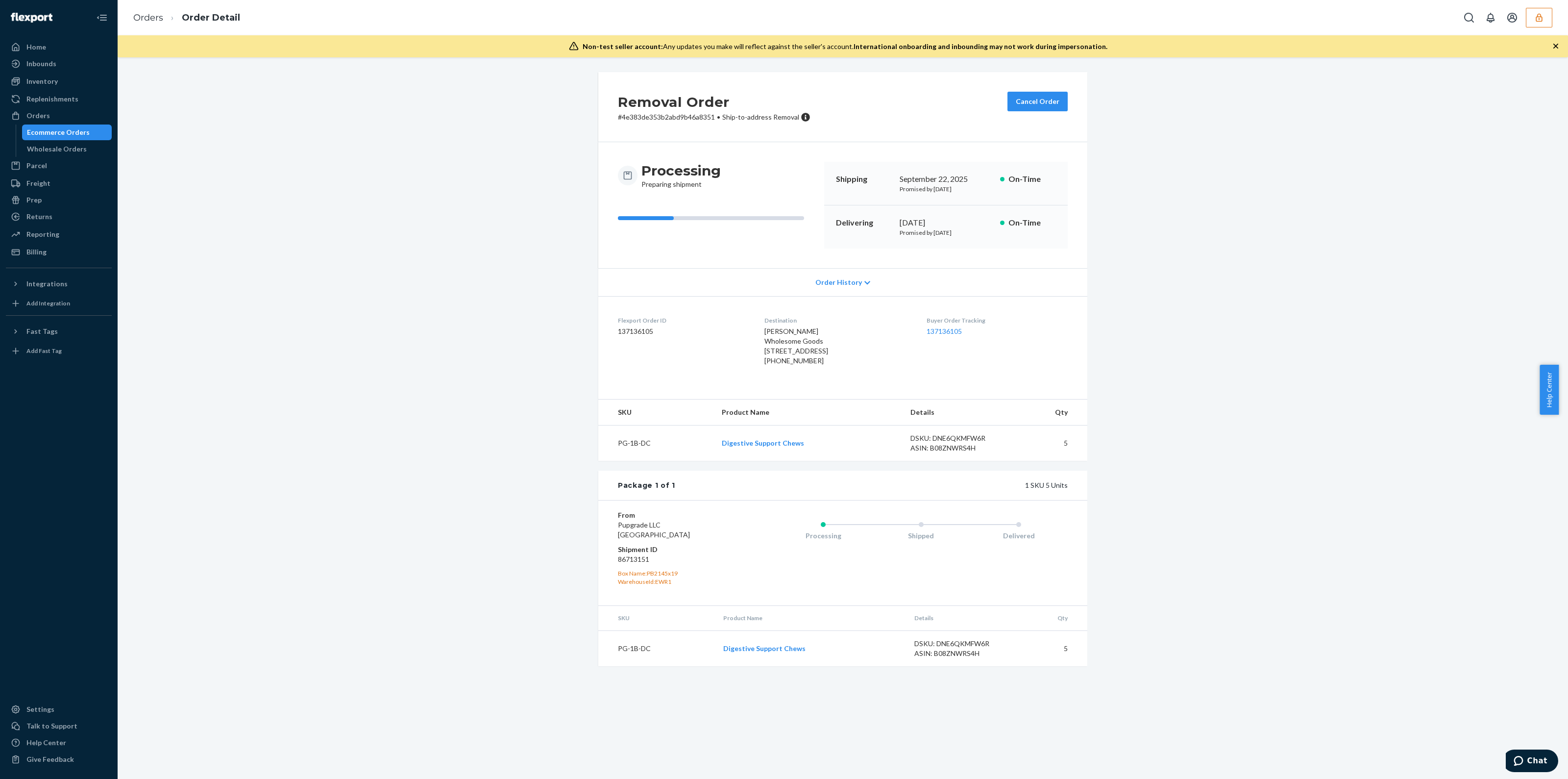
click at [628, 564] on dd "86713151" at bounding box center [677, 559] width 117 height 10
copy dd "86713151"
click at [833, 589] on div "Processing Shipped Delivered" at bounding box center [901, 552] width 333 height 85
click at [830, 266] on div "Processing Preparing shipment Shipping [DATE] Promised by [DATE] On-Time Delive…" at bounding box center [842, 205] width 489 height 126
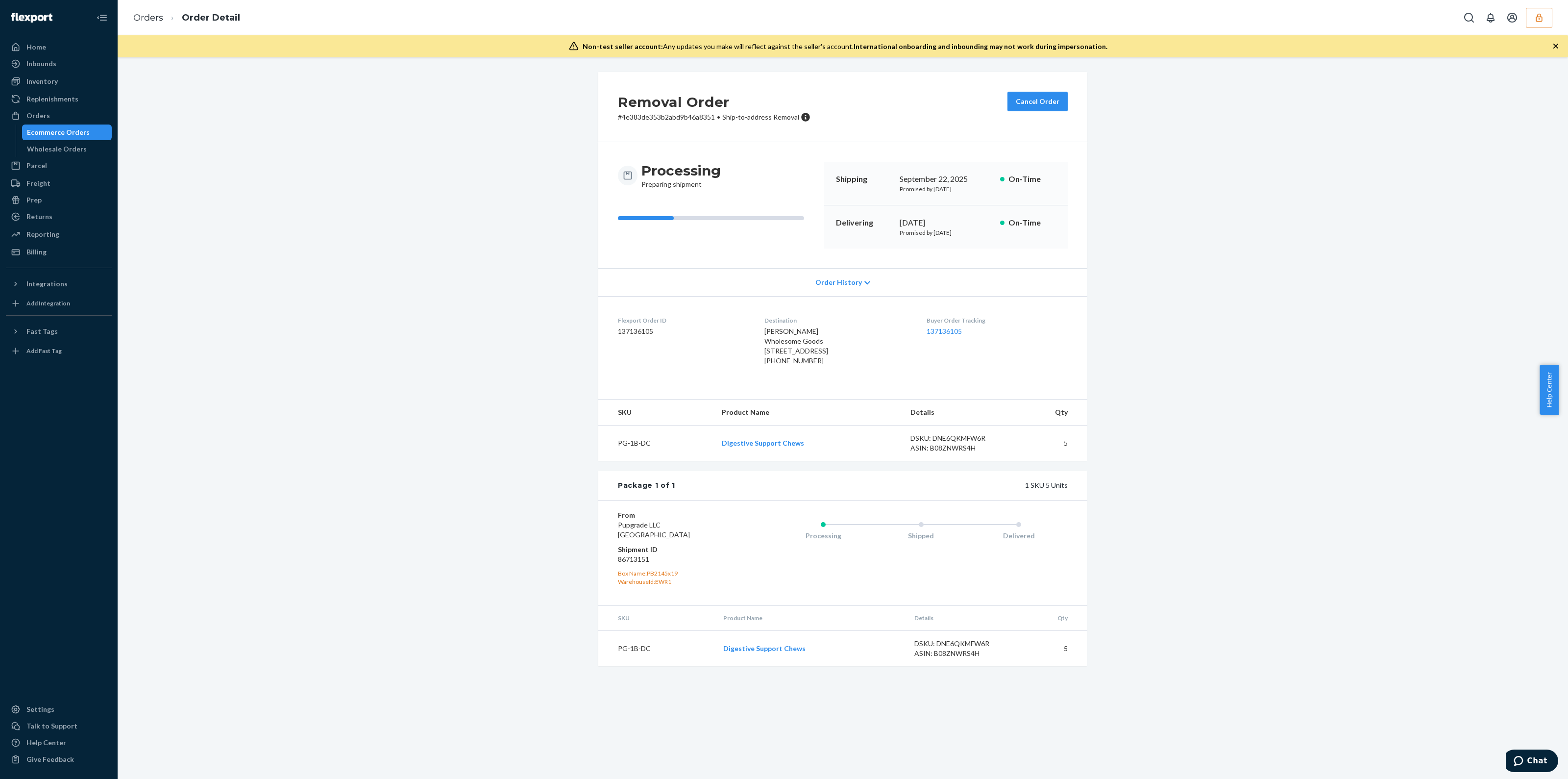
click at [833, 278] on span "Order History" at bounding box center [838, 283] width 47 height 10
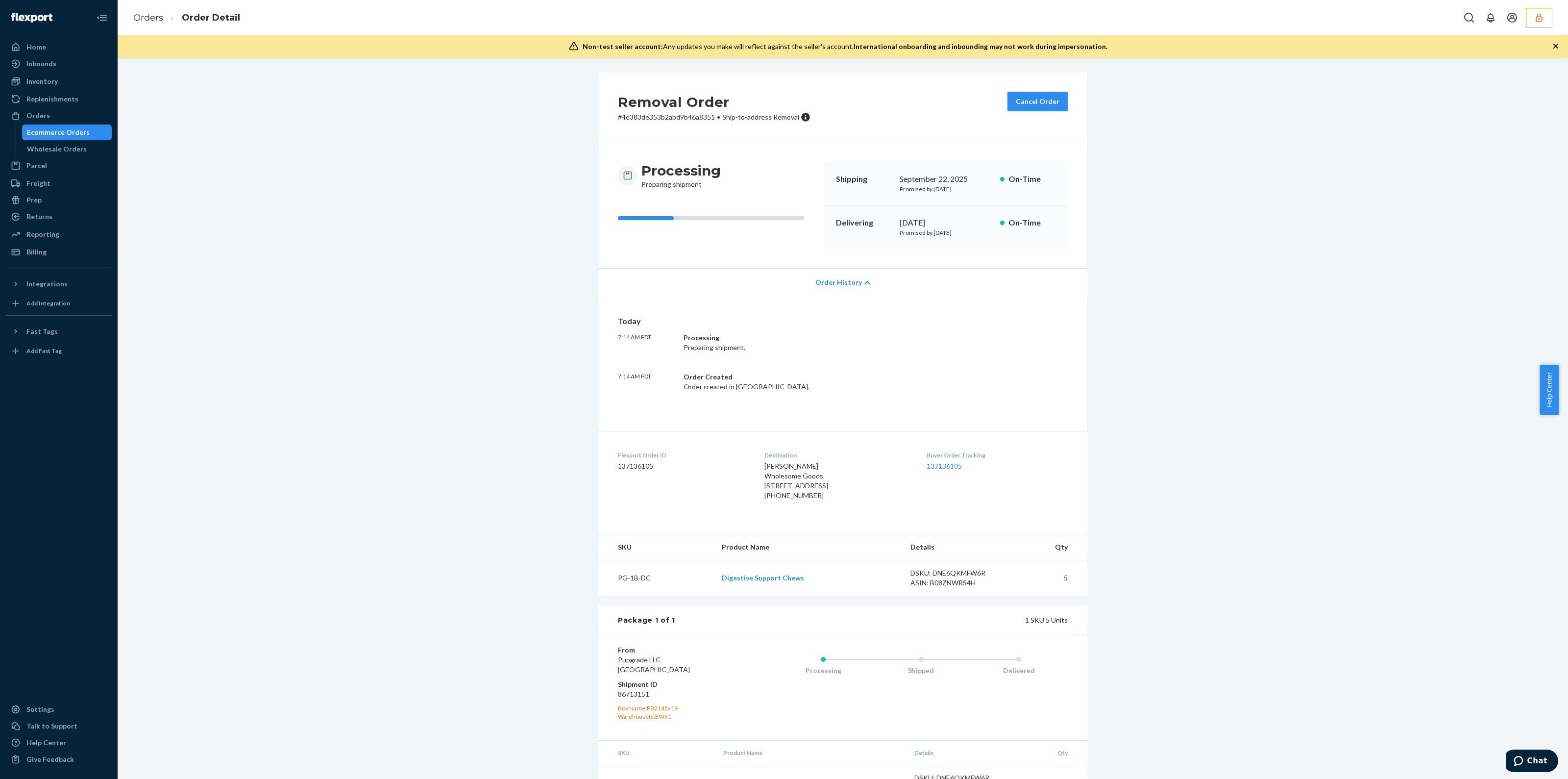
click at [833, 278] on span "Order History" at bounding box center [838, 283] width 47 height 10
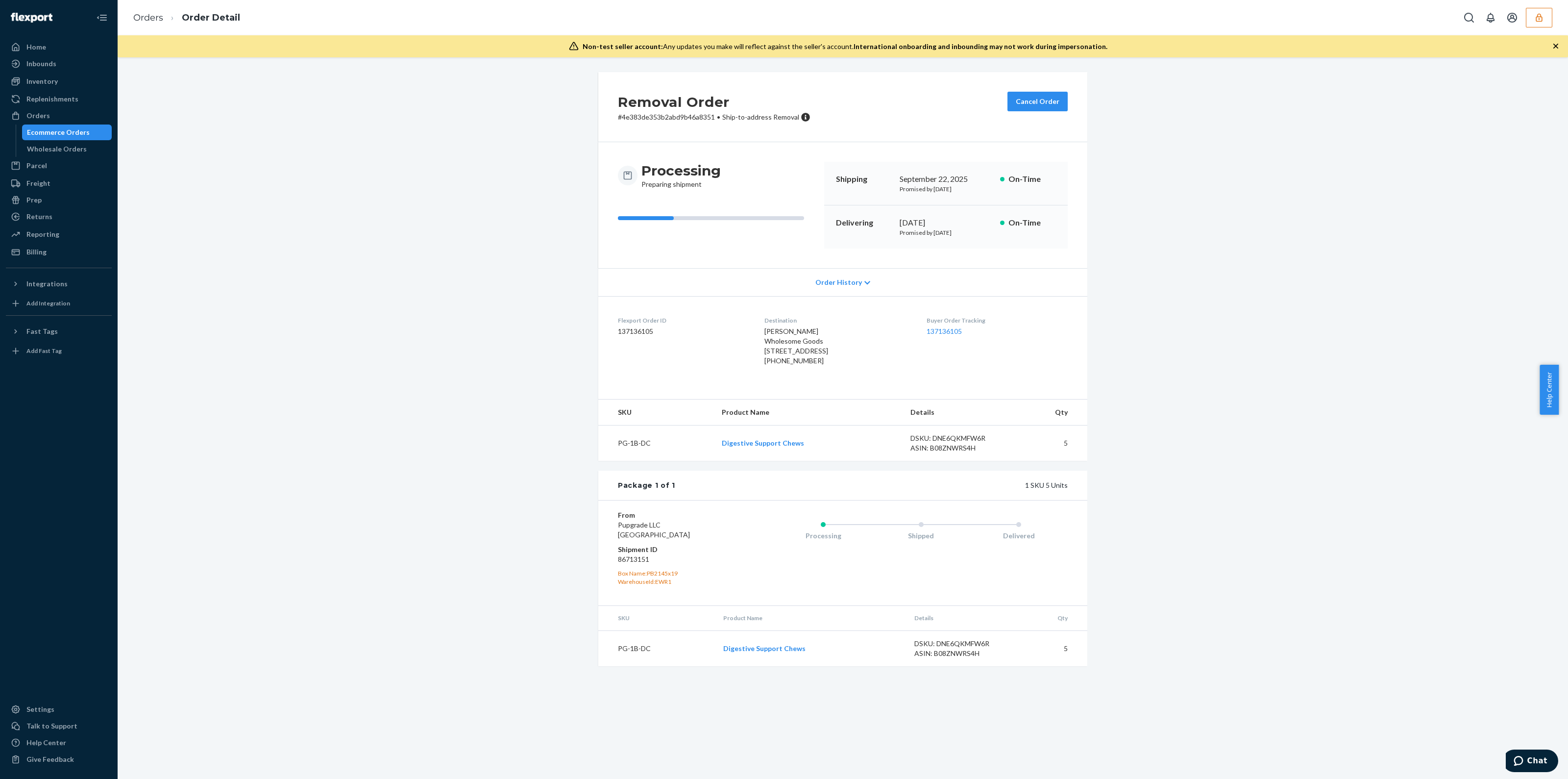
click at [1562, 10] on div "Orders Order Detail" at bounding box center [843, 18] width 1450 height 35
click at [1553, 14] on div "Orders Order Detail" at bounding box center [843, 18] width 1450 height 35
click at [1533, 28] on div "Orders Order Detail" at bounding box center [843, 18] width 1450 height 35
click at [1538, 23] on button "button" at bounding box center [1539, 17] width 26 height 20
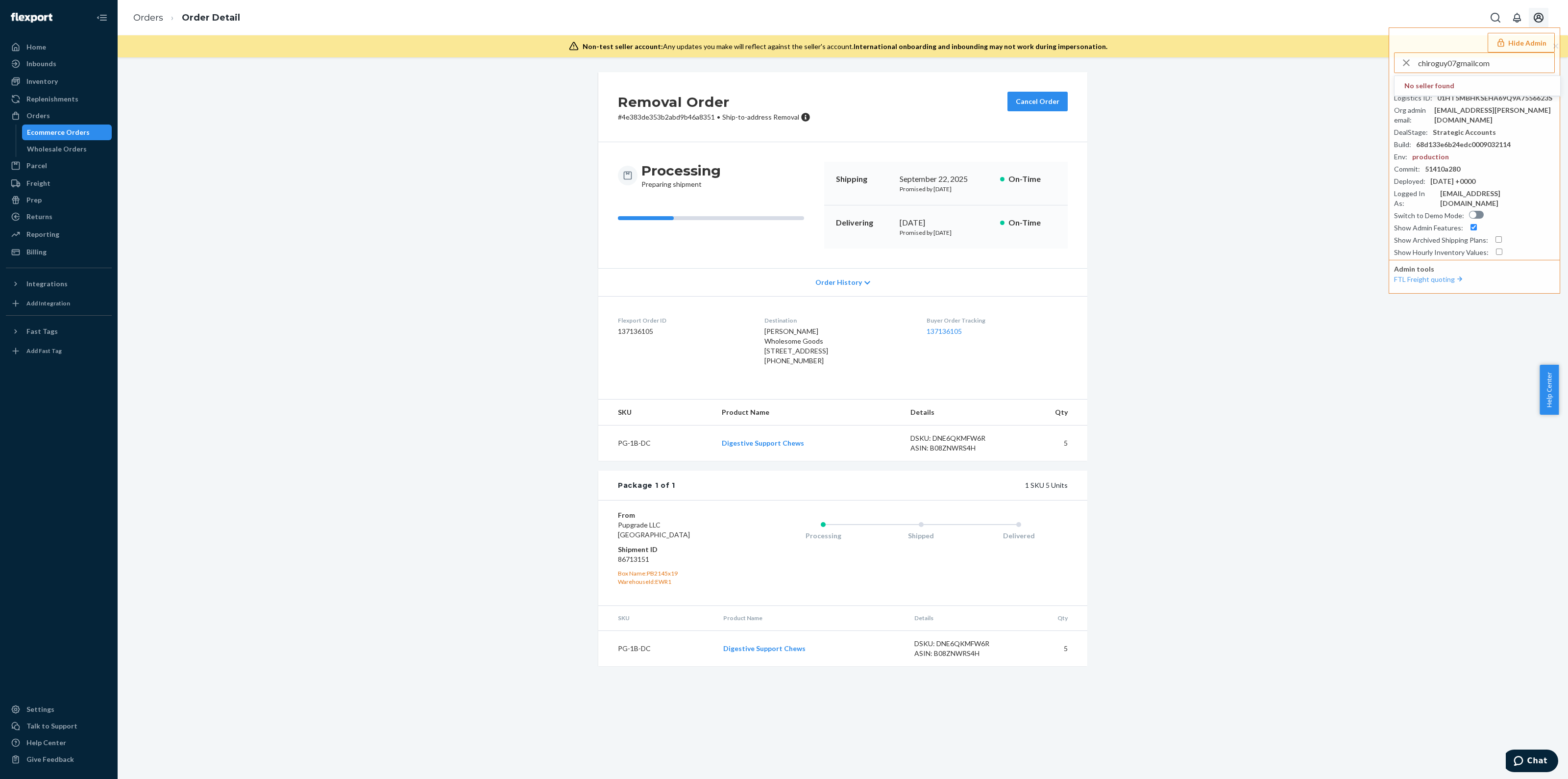
type input "chiroguy07gmailcom"
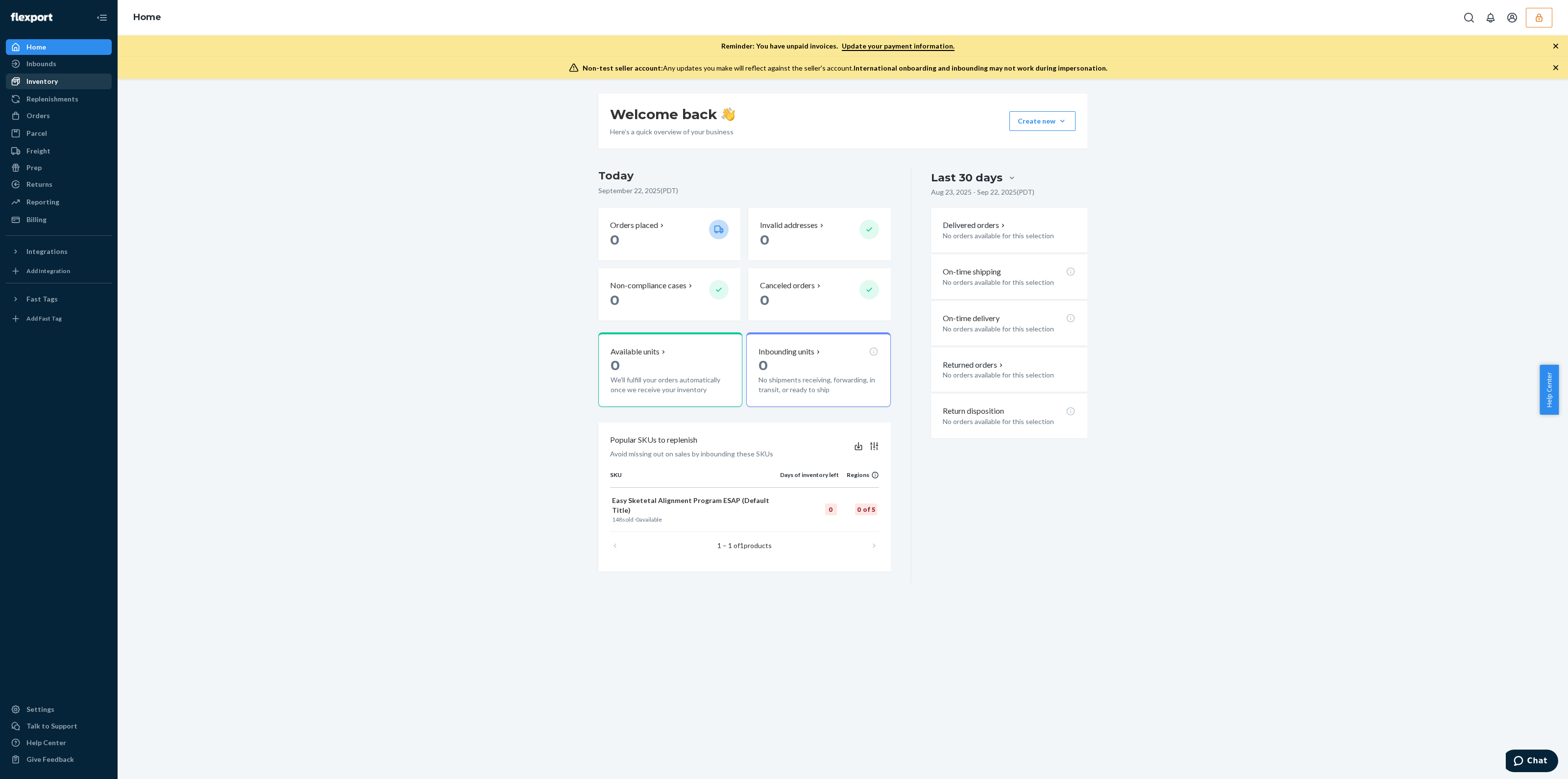
click at [61, 79] on div "Inventory" at bounding box center [59, 81] width 104 height 14
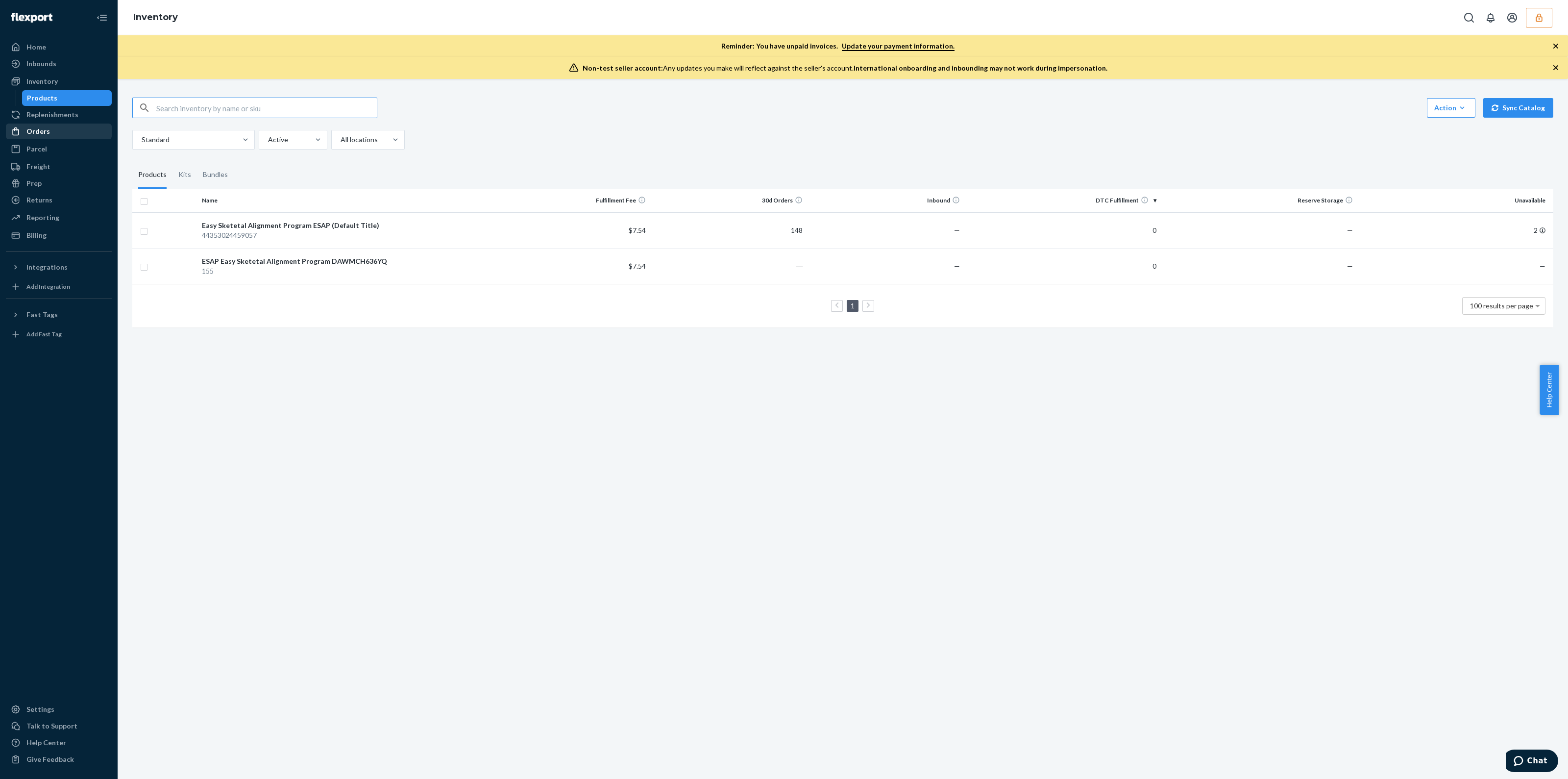
click at [71, 134] on div "Orders" at bounding box center [59, 132] width 104 height 14
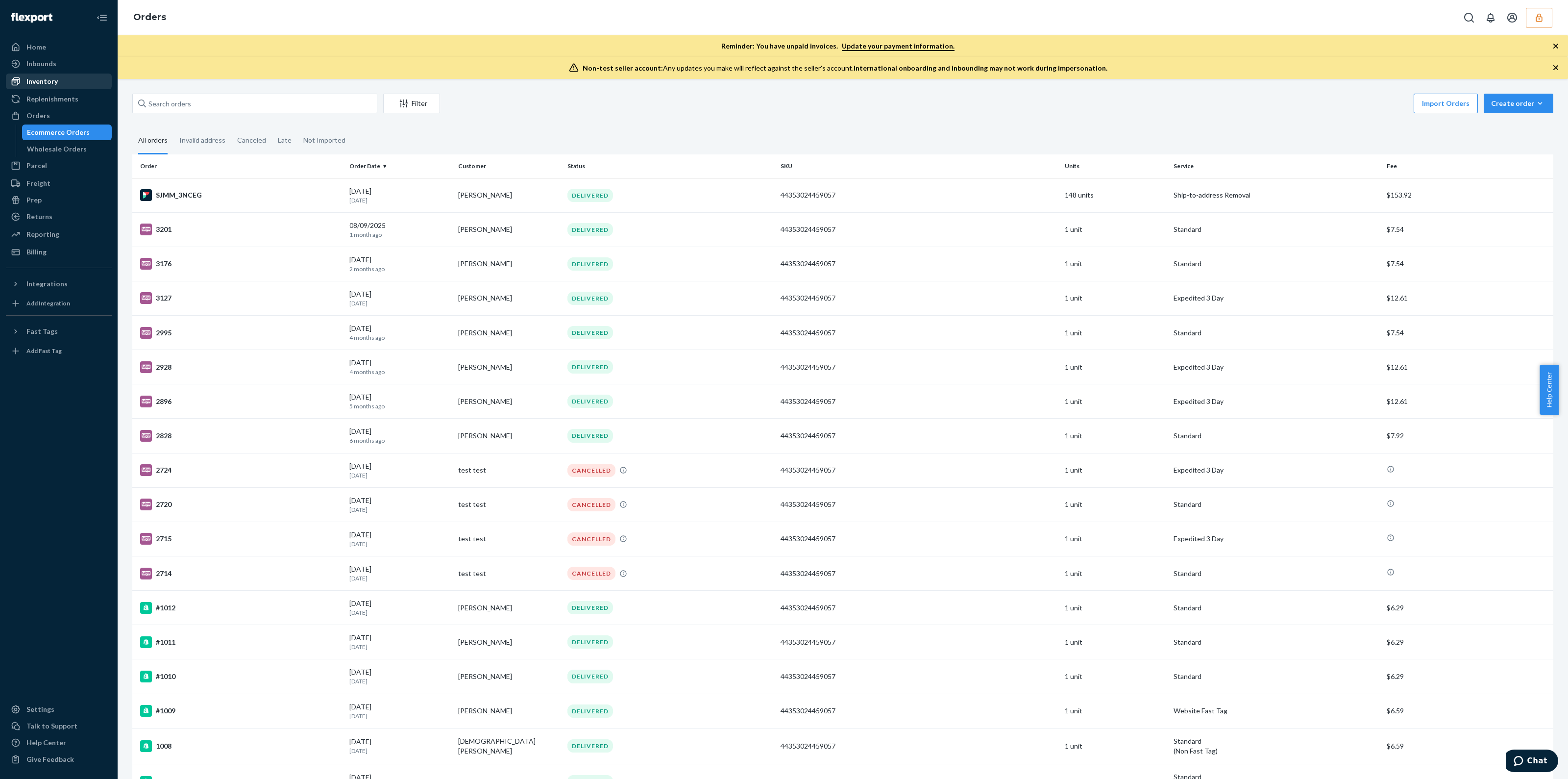
click at [62, 85] on div "Inventory" at bounding box center [59, 81] width 104 height 14
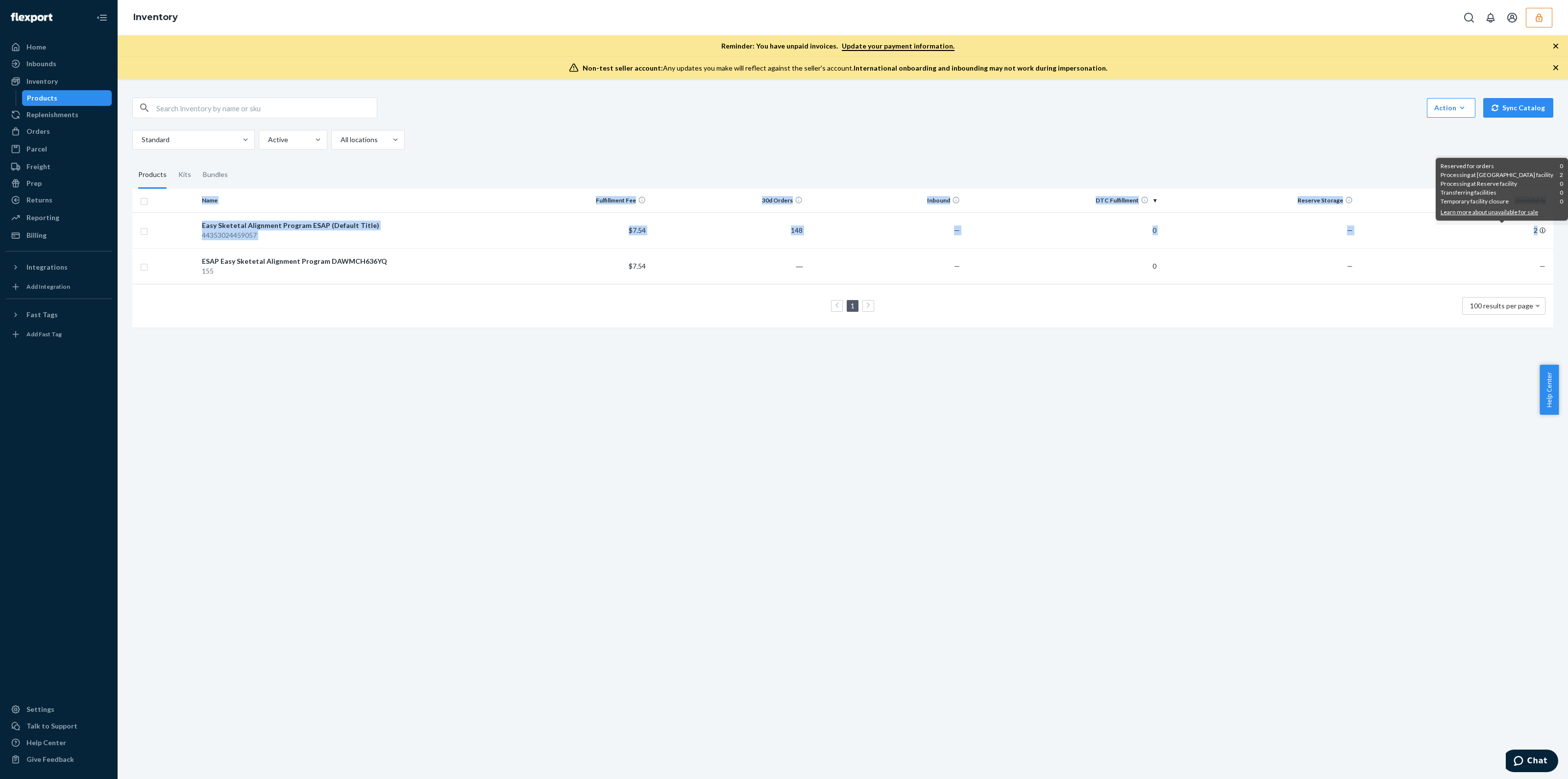
drag, startPoint x: 1533, startPoint y: 227, endPoint x: 1000, endPoint y: 437, distance: 572.9
click at [1061, 433] on div "Action Create product Create kit or bundle Bulk create products Bulk update pro…" at bounding box center [843, 429] width 1450 height 700
click at [73, 128] on div "Orders" at bounding box center [59, 132] width 104 height 14
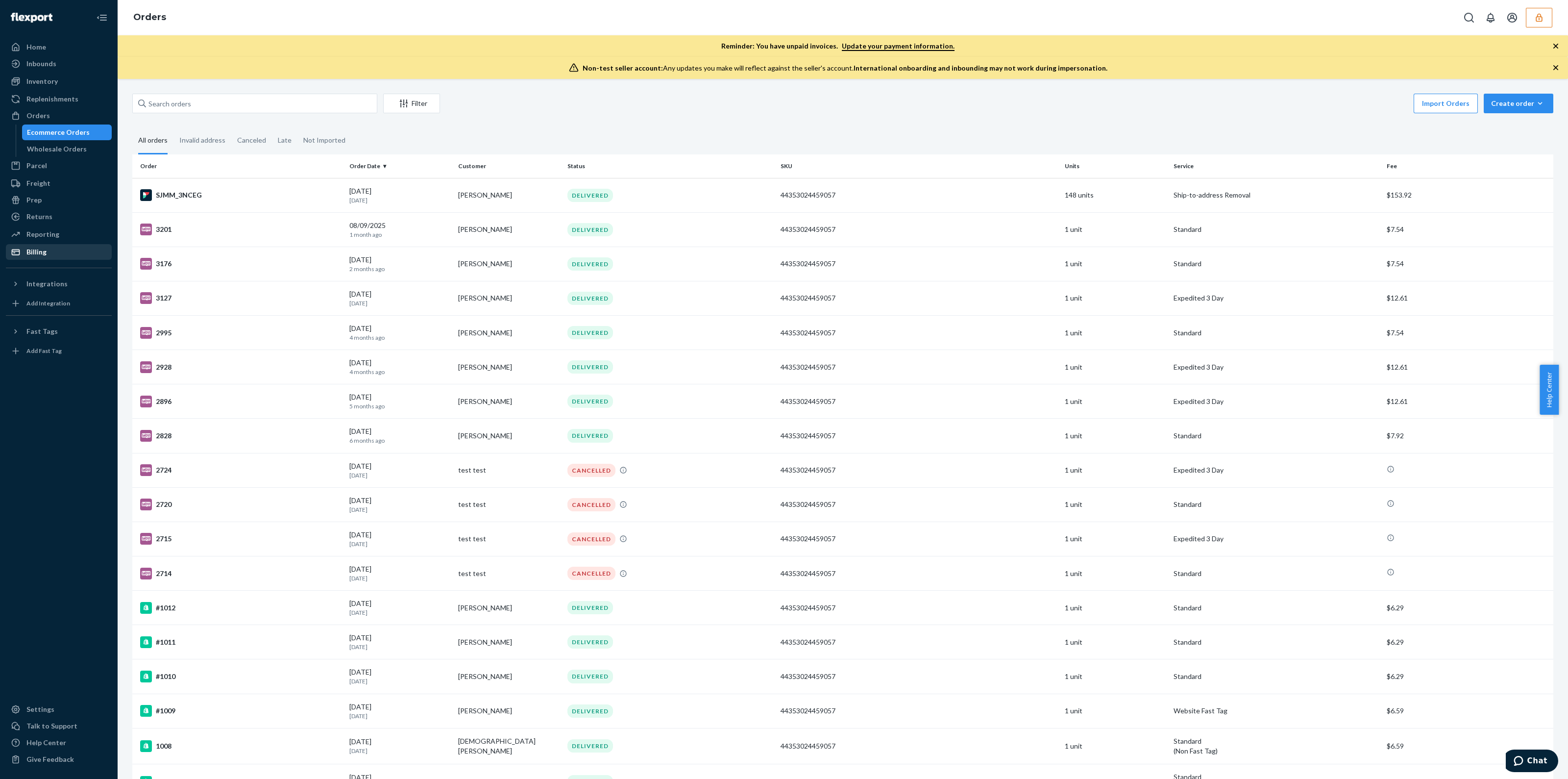
click at [49, 258] on div "Billing" at bounding box center [59, 252] width 104 height 14
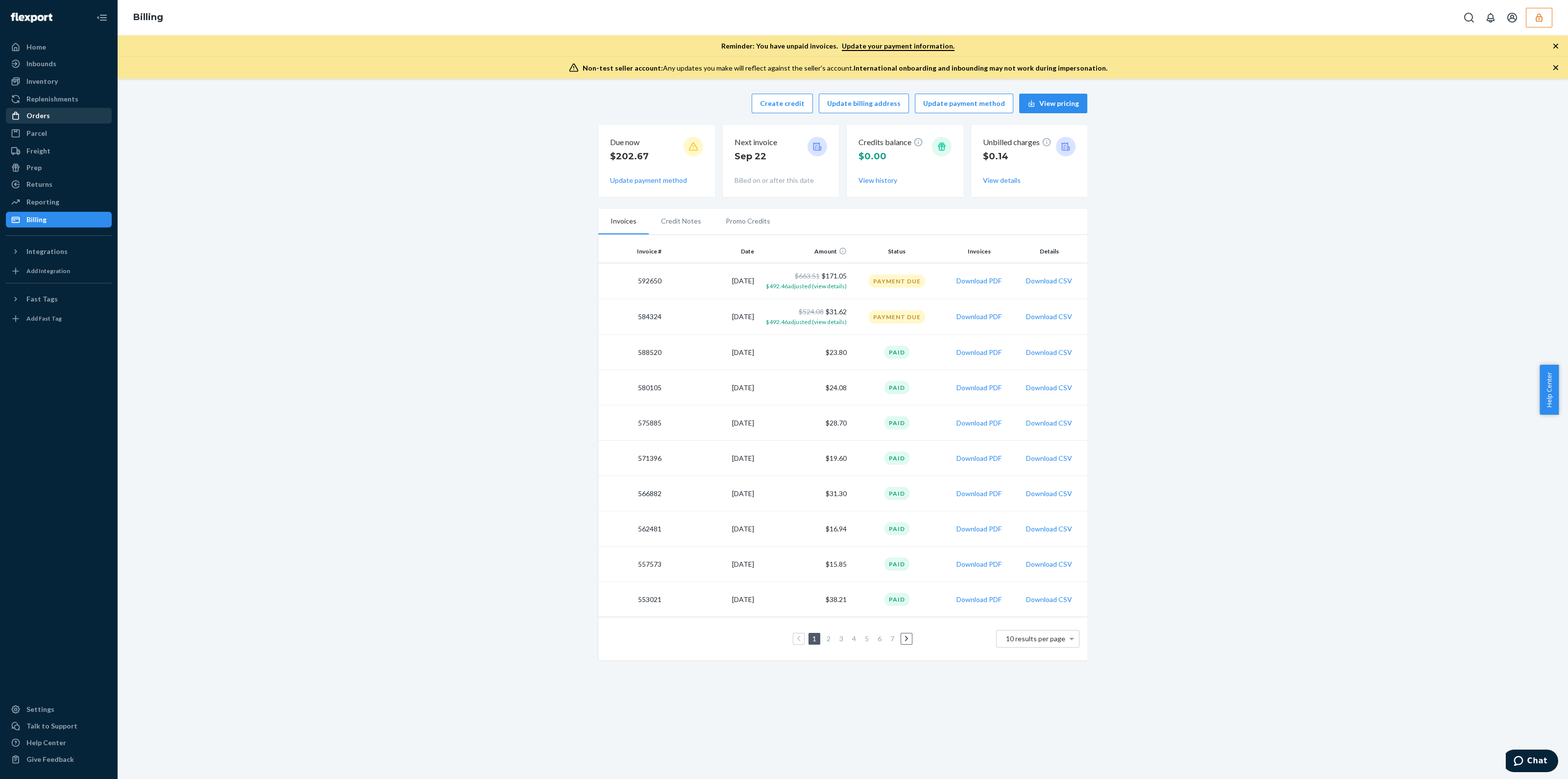
click at [47, 120] on div "Orders" at bounding box center [59, 116] width 104 height 14
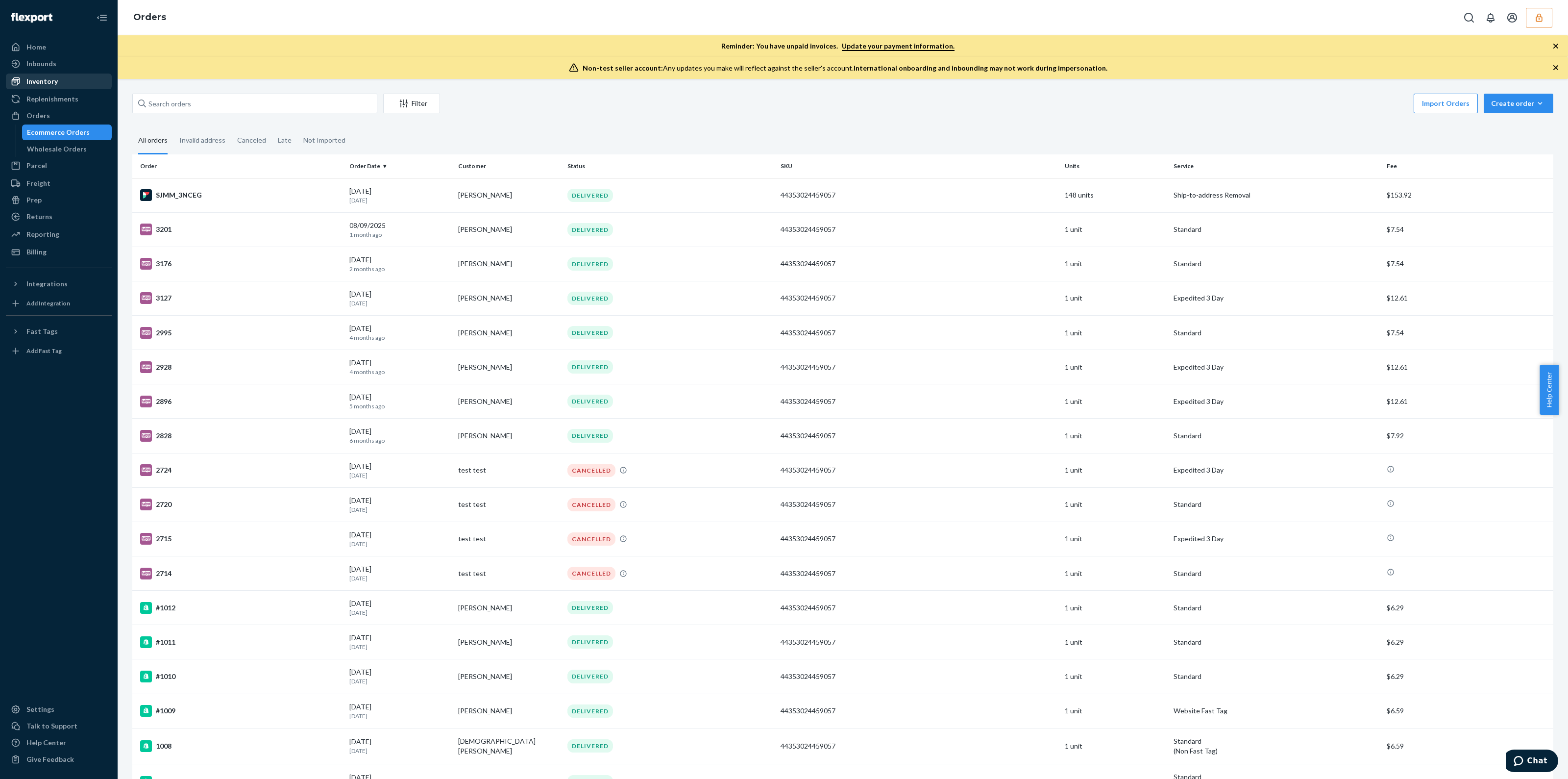
click at [71, 76] on div "Inventory" at bounding box center [59, 81] width 104 height 14
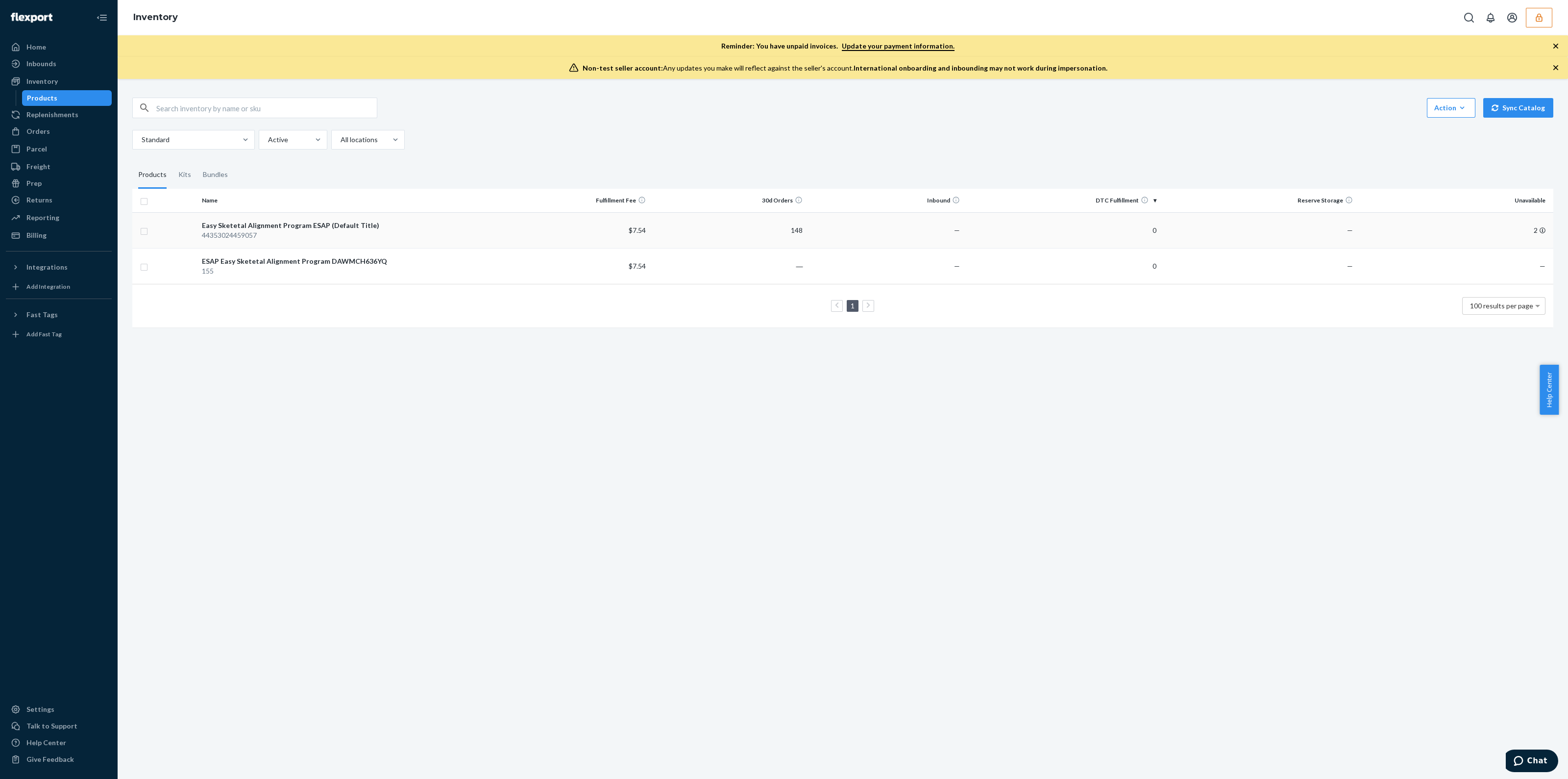
click at [1198, 227] on td "—" at bounding box center [1258, 230] width 196 height 36
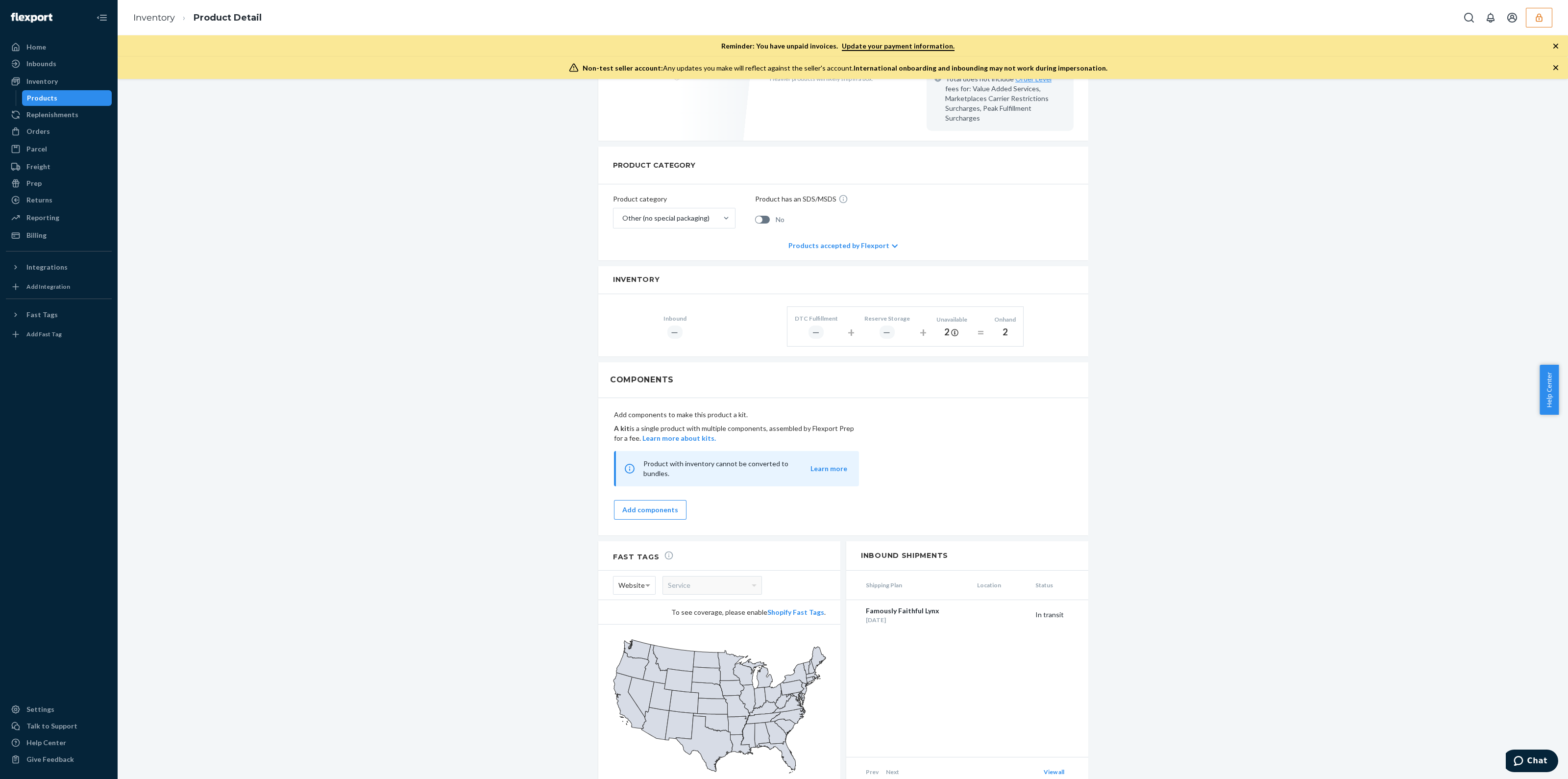
scroll to position [324, 0]
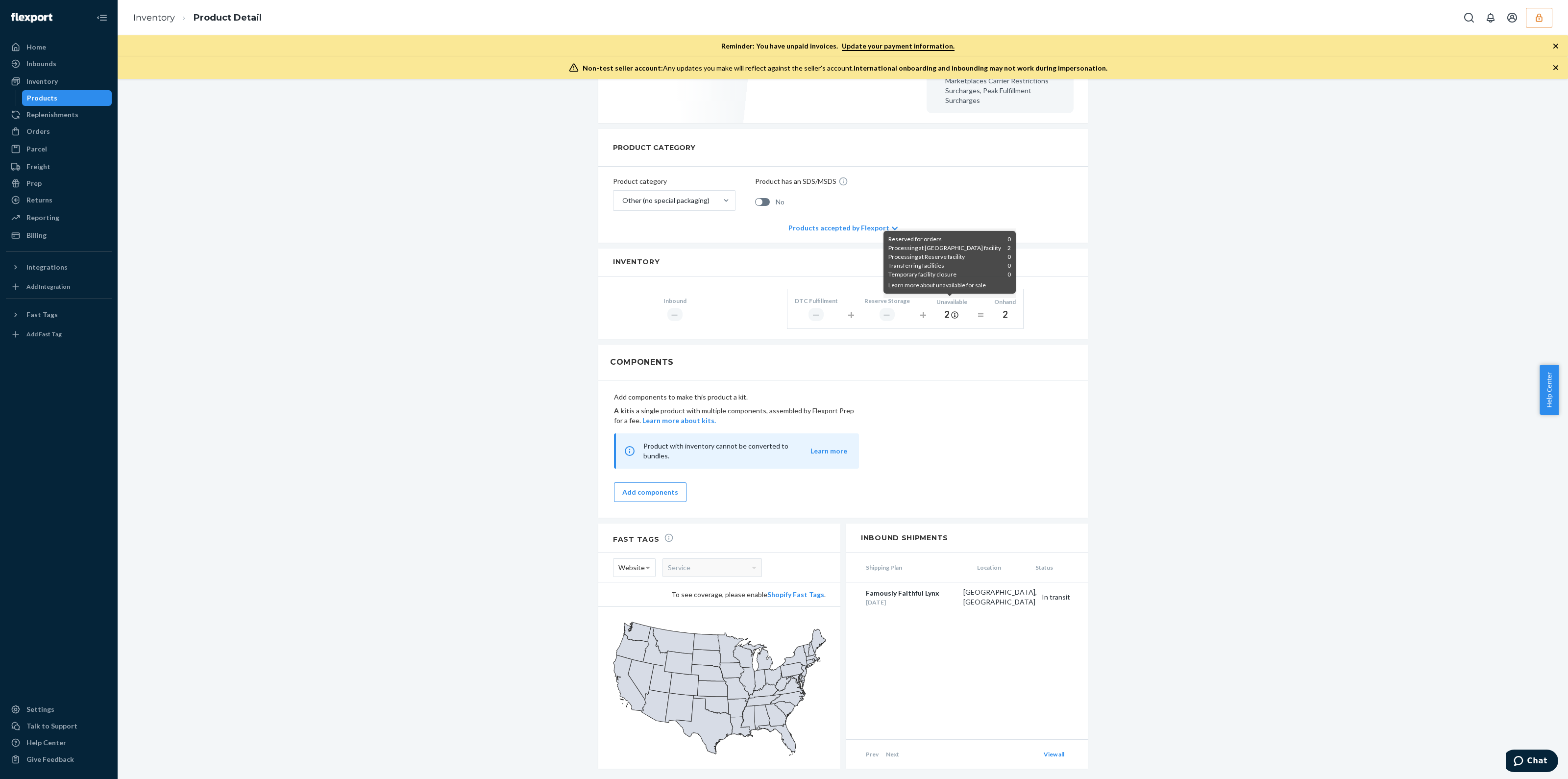
click at [952, 311] on icon at bounding box center [955, 315] width 8 height 8
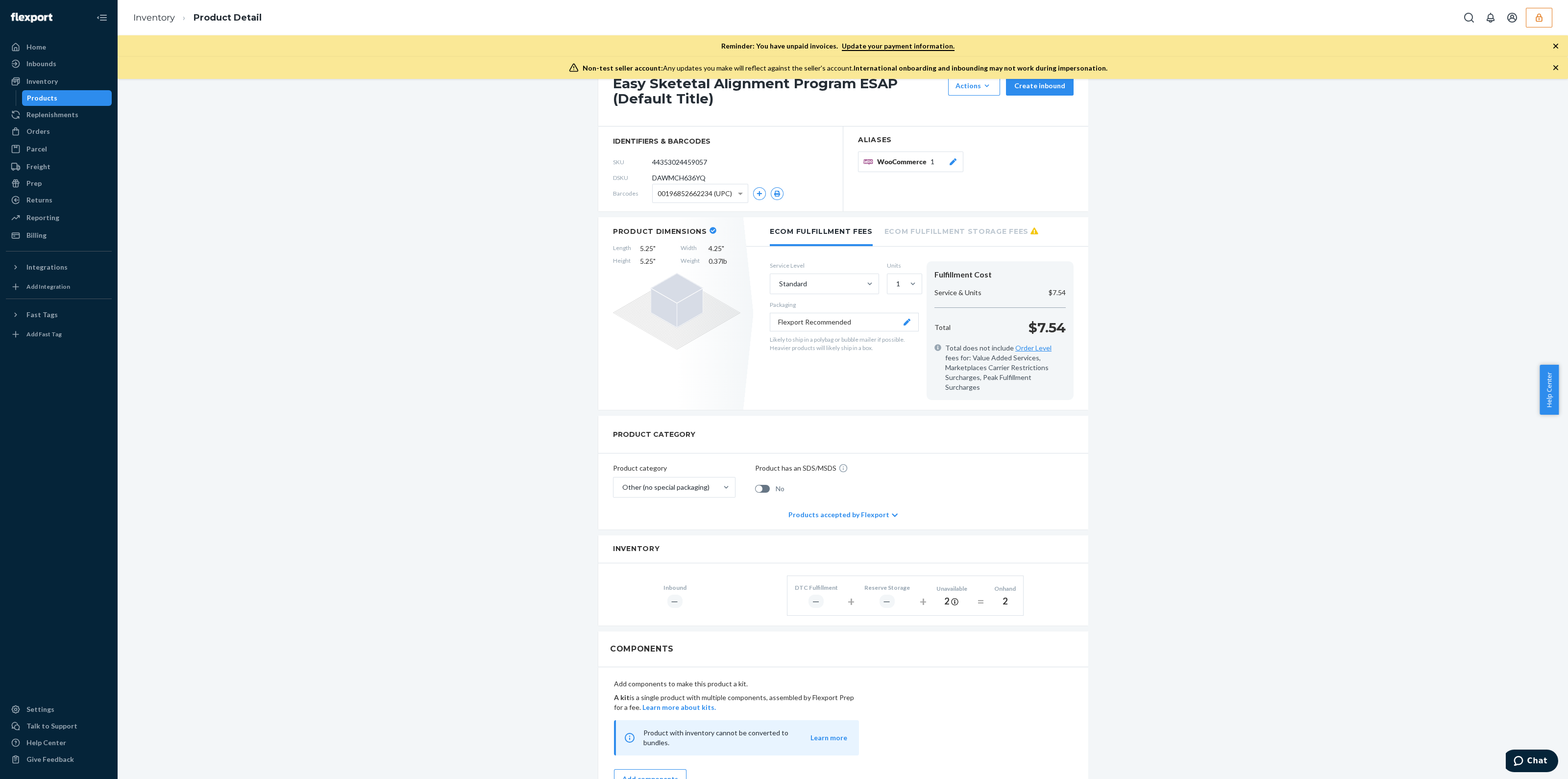
scroll to position [0, 0]
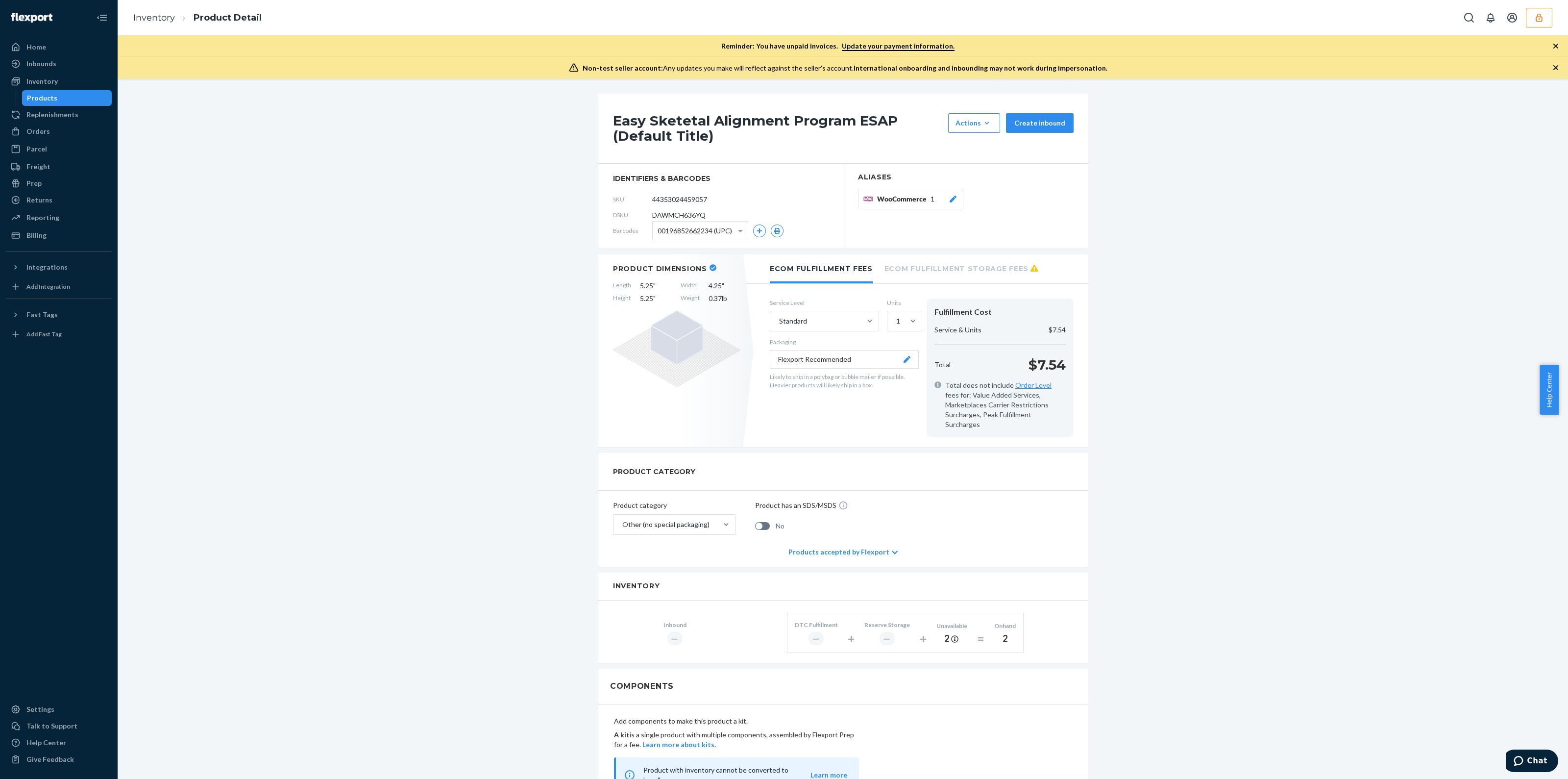
click at [682, 213] on span "DAWMCH636YQ" at bounding box center [679, 215] width 54 height 10
copy span "DAWMCH636YQ"
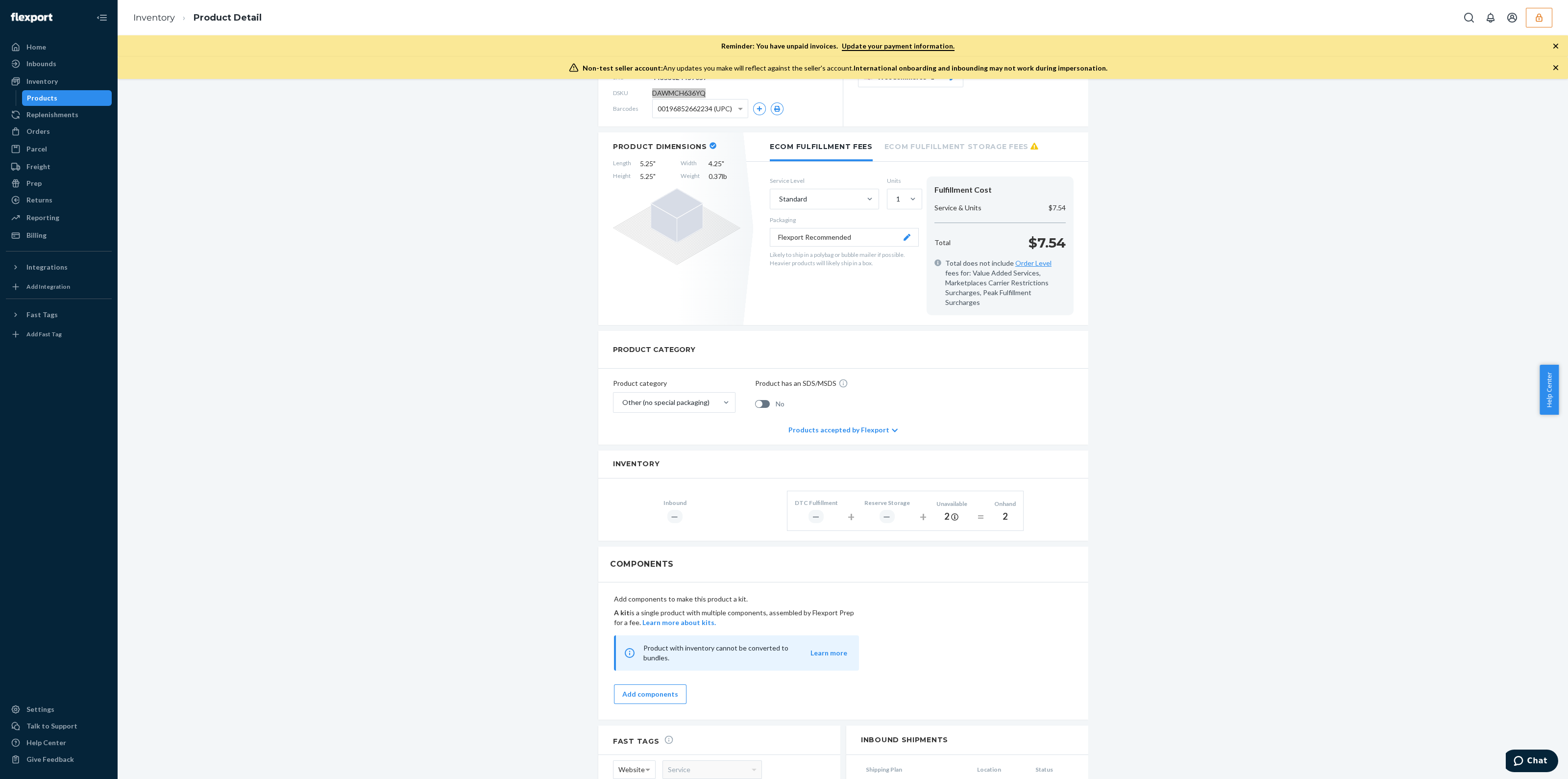
scroll to position [324, 0]
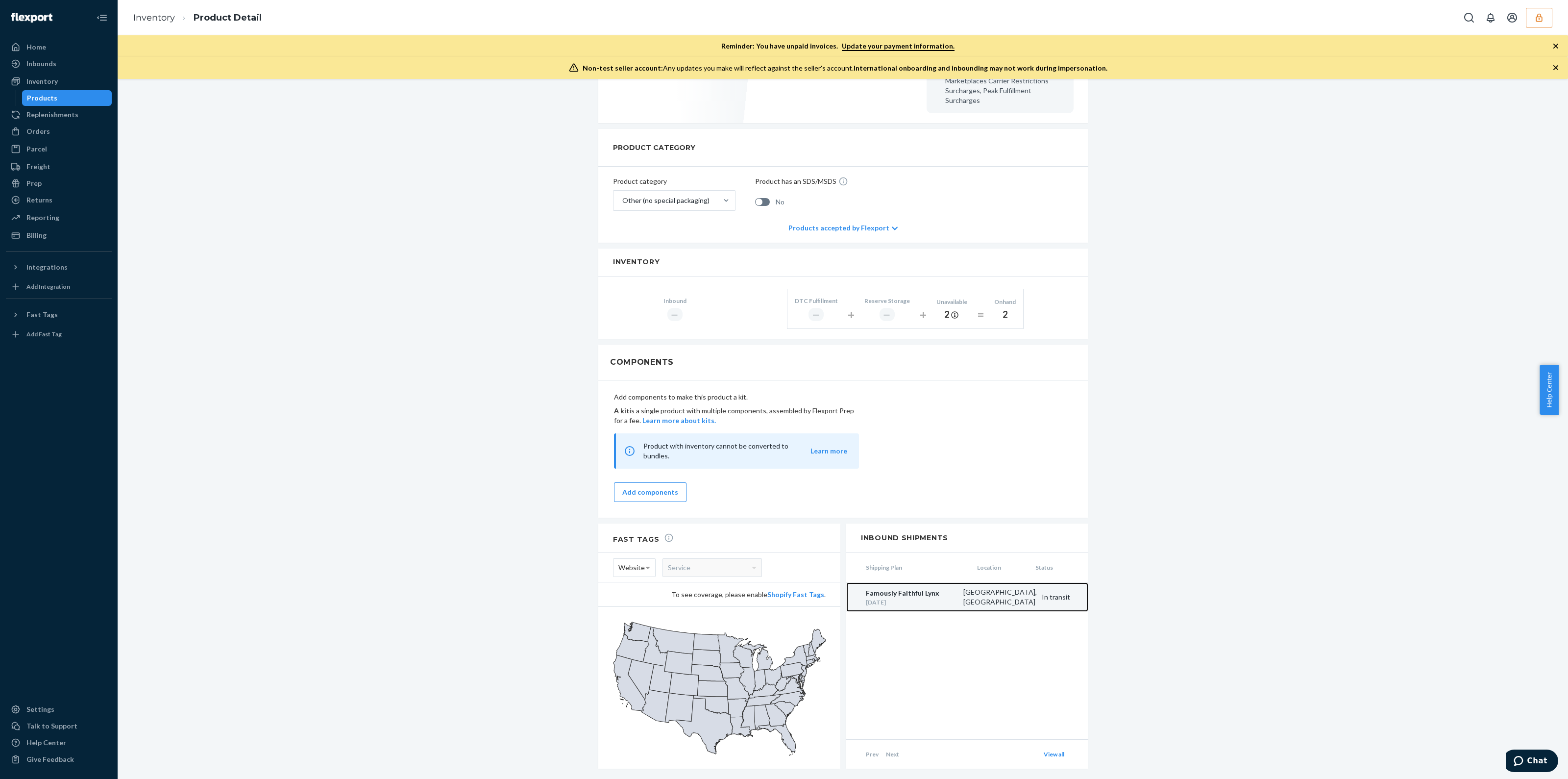
click at [939, 588] on div "Famously Faithful Lynx" at bounding box center [911, 593] width 93 height 10
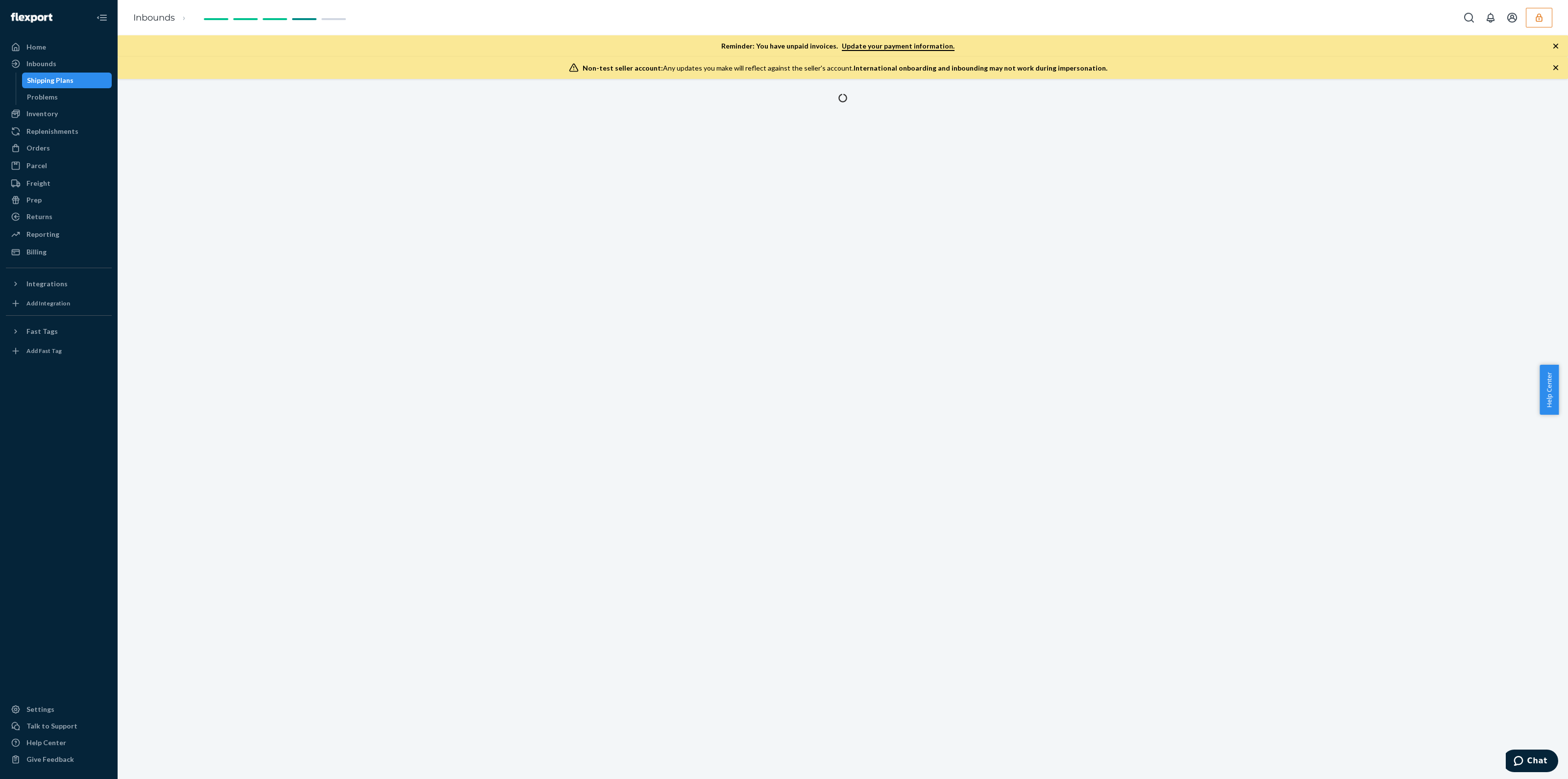
click at [1555, 41] on icon "button" at bounding box center [1556, 46] width 10 height 10
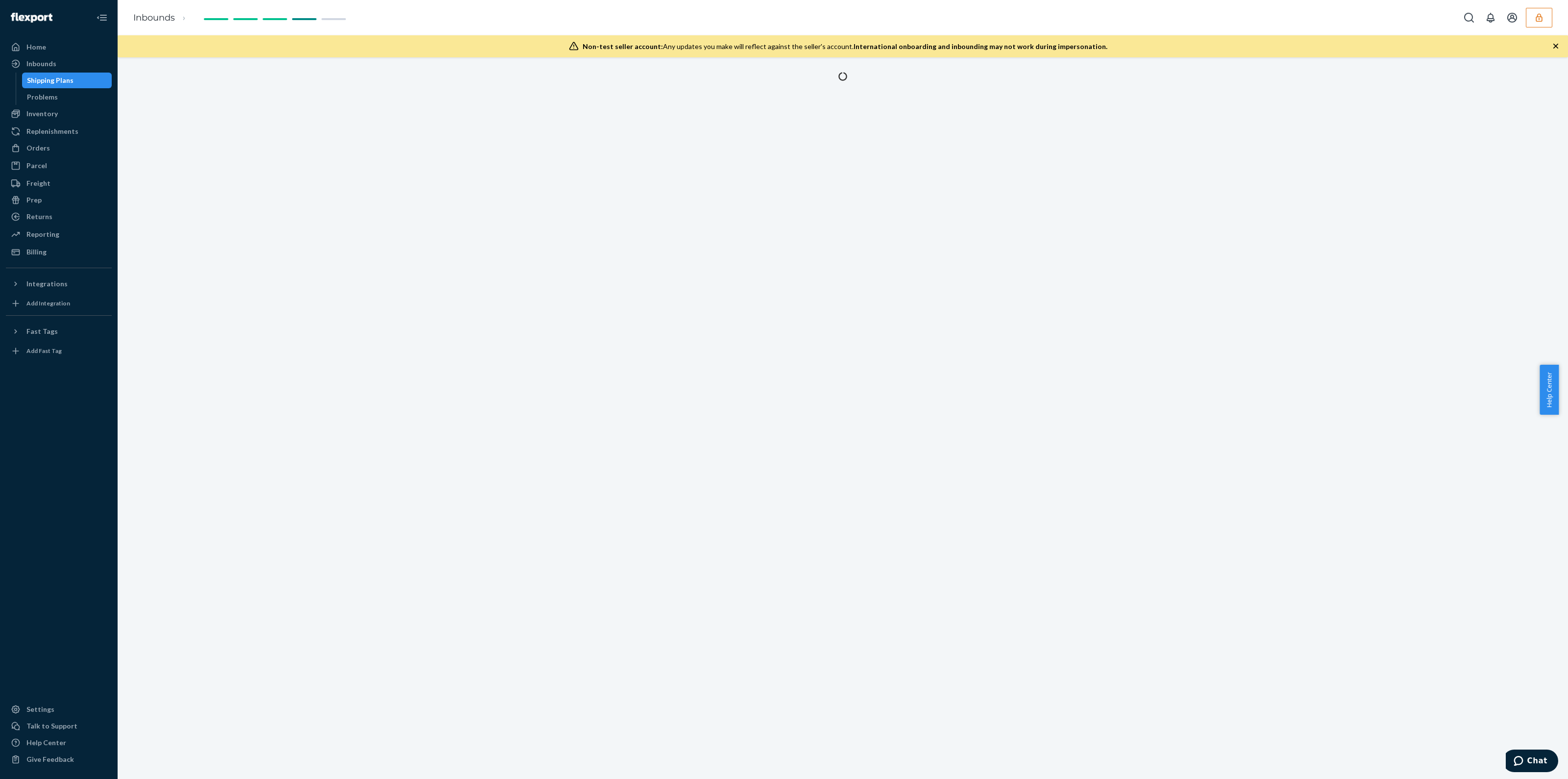
click at [1555, 41] on icon "button" at bounding box center [1556, 46] width 10 height 10
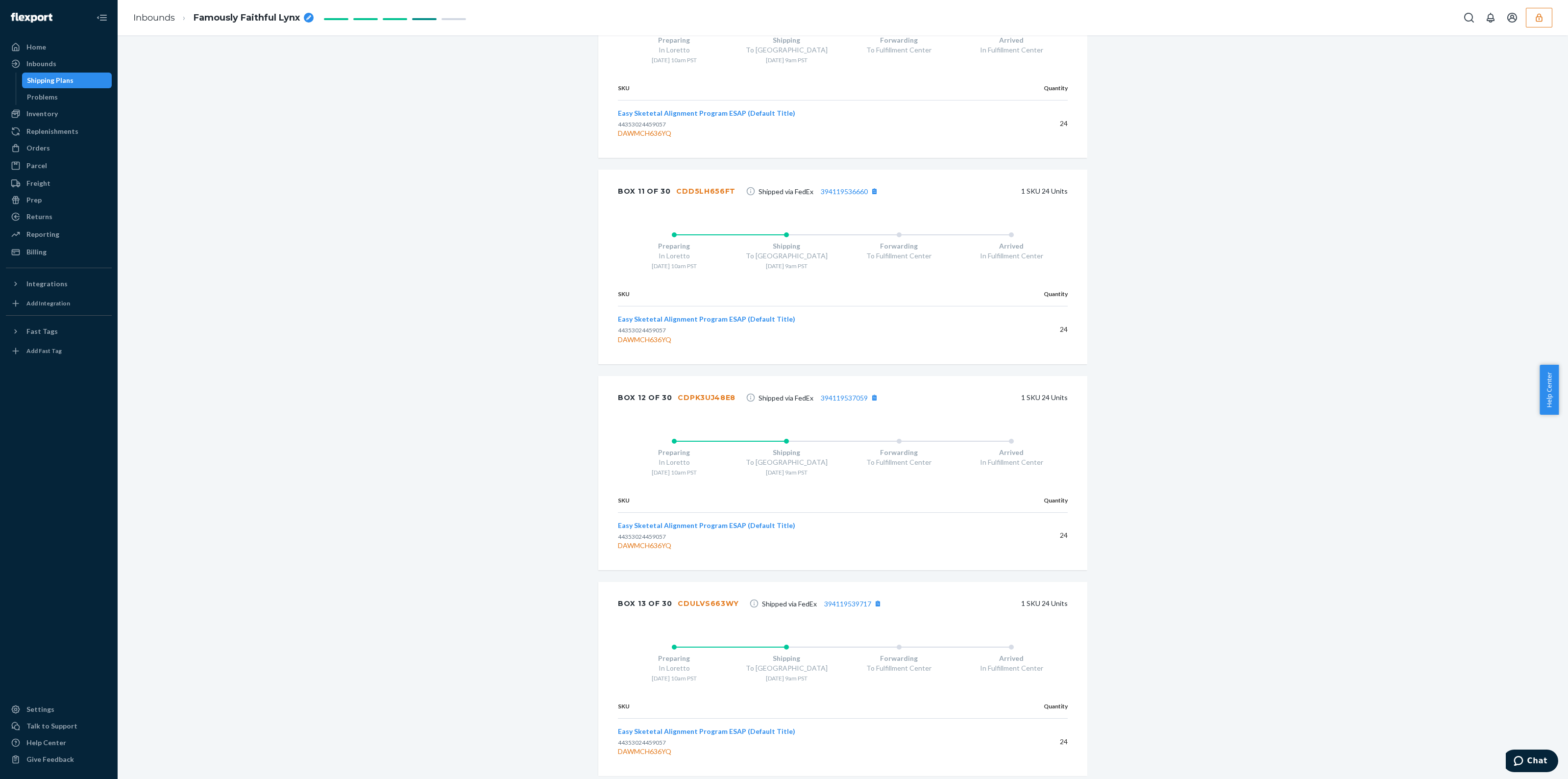
scroll to position [2451, 0]
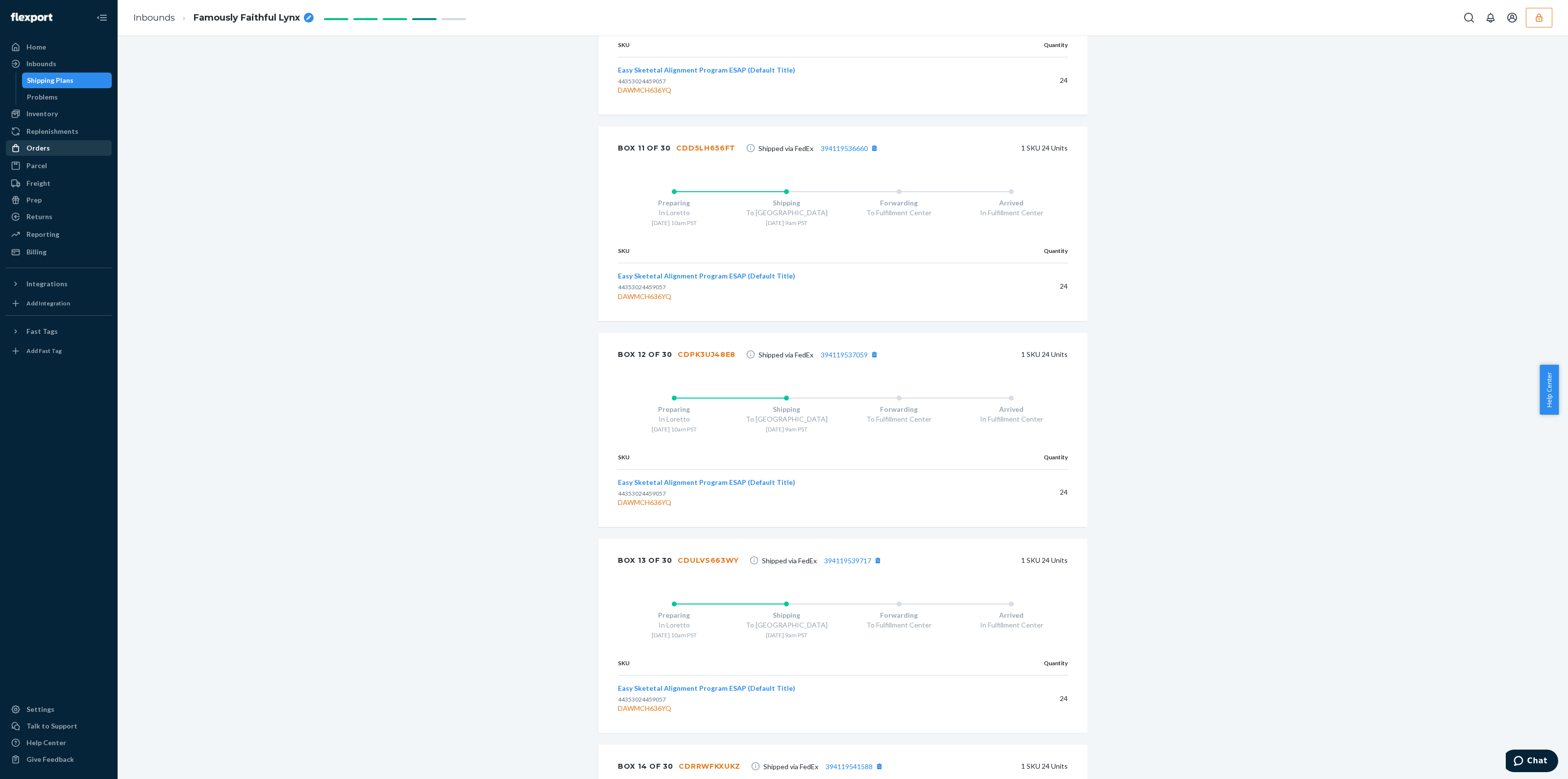
click at [66, 145] on div "Orders" at bounding box center [59, 148] width 104 height 14
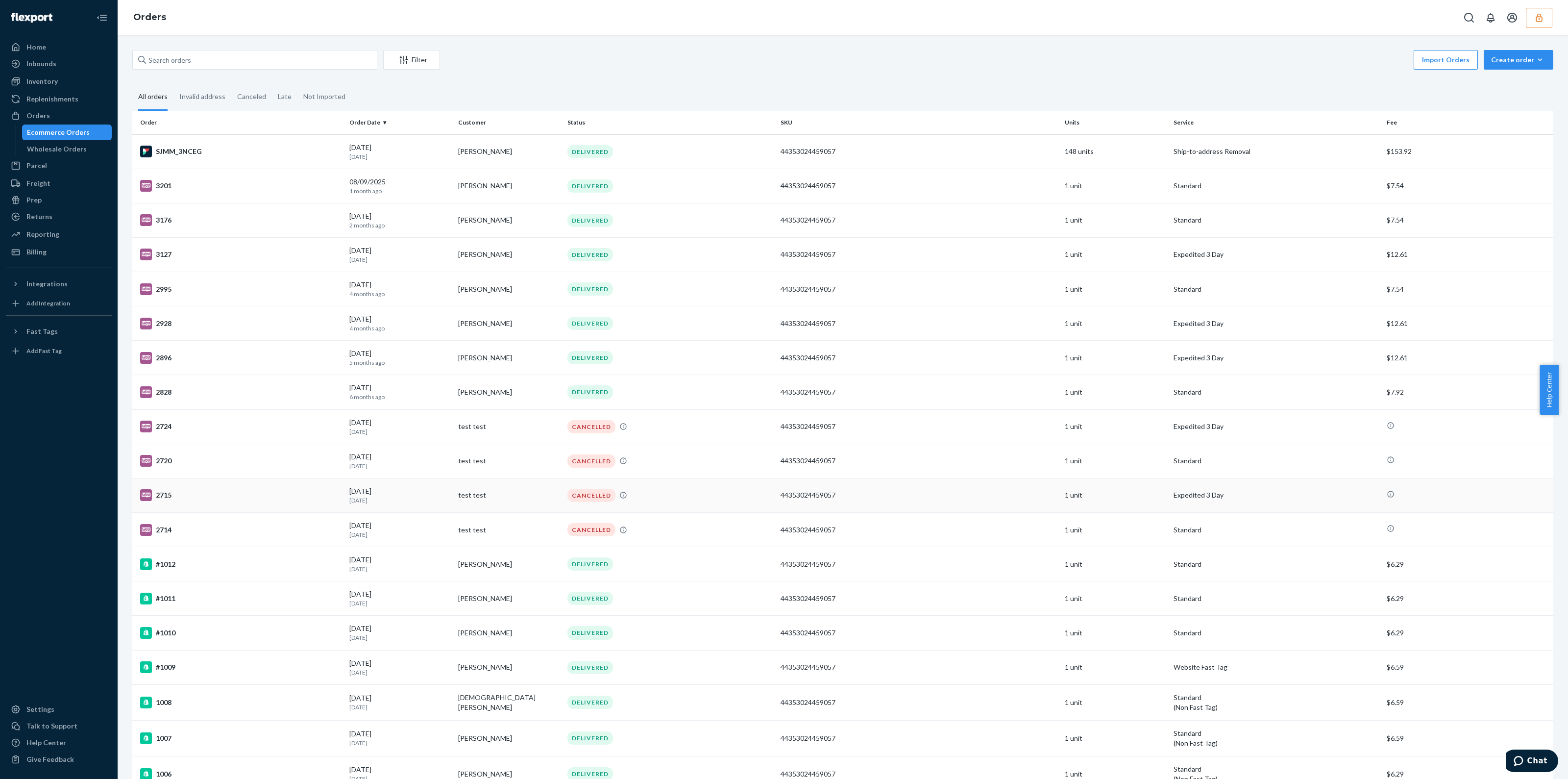
scroll to position [251, 0]
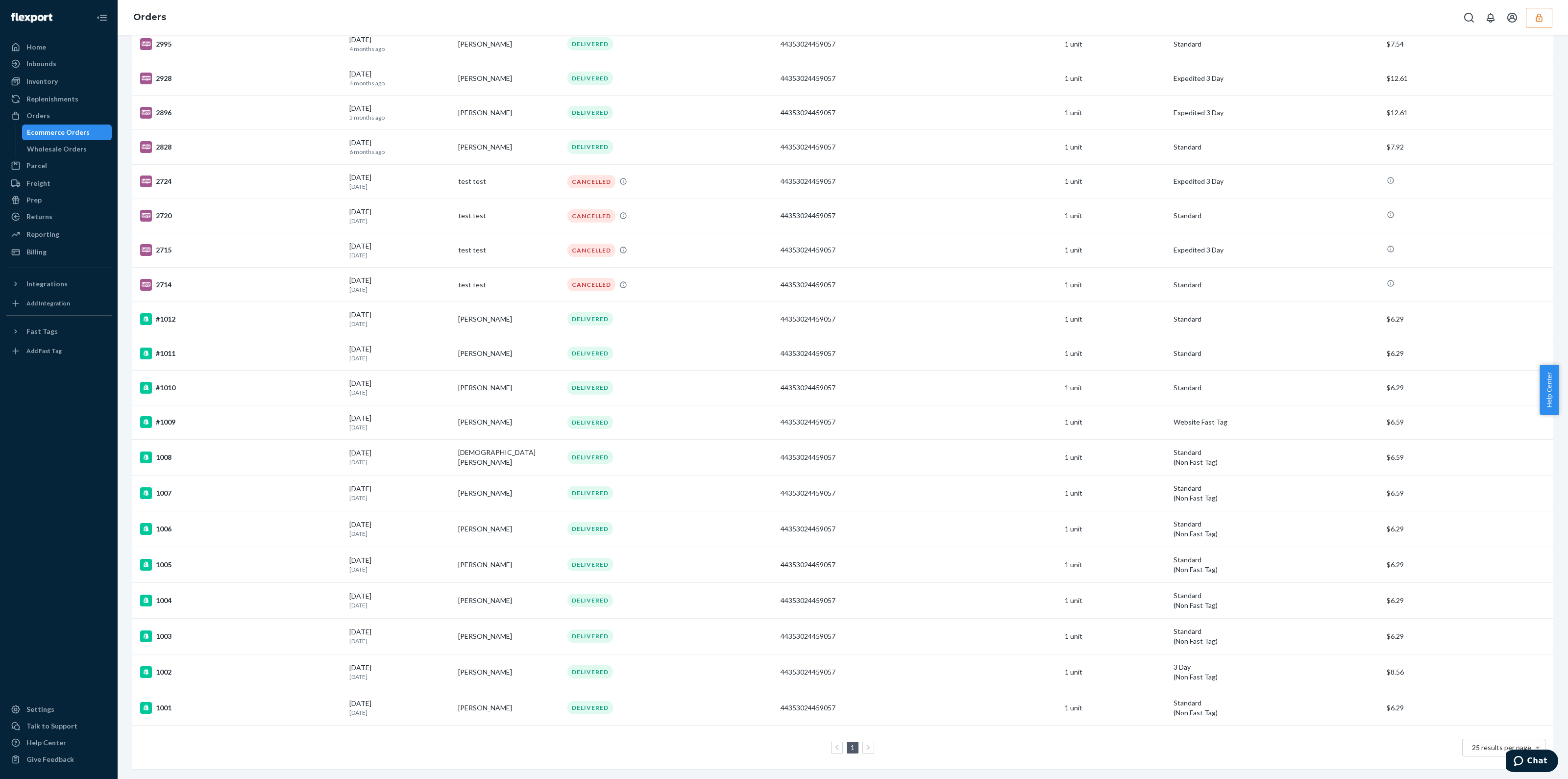
click at [866, 744] on icon at bounding box center [868, 748] width 4 height 7
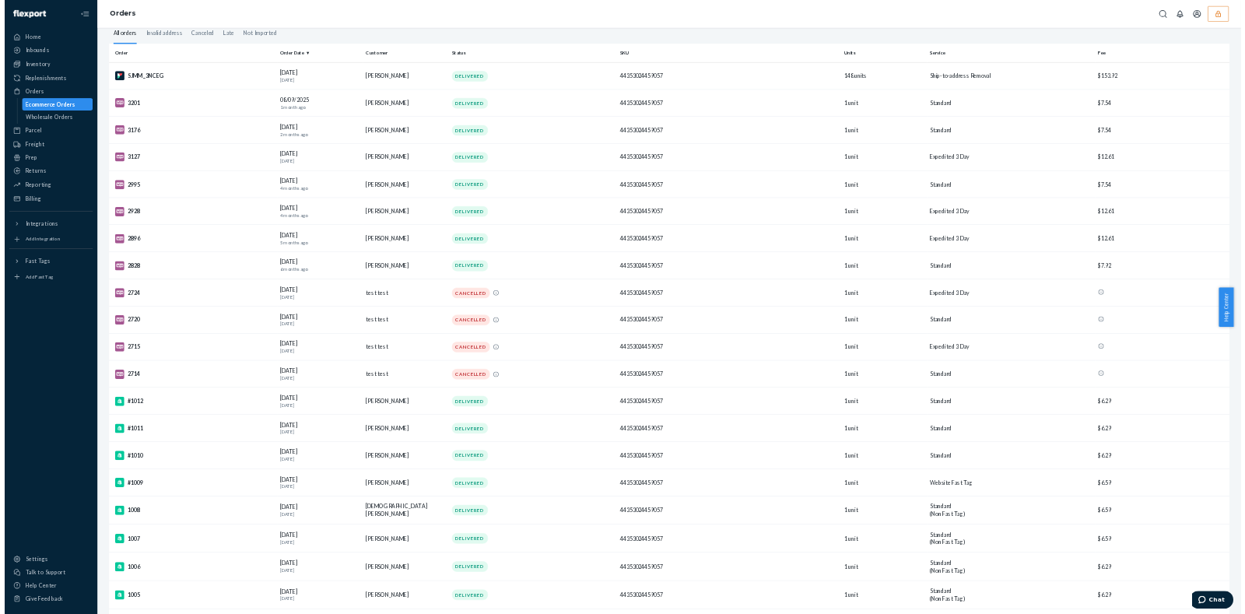
scroll to position [0, 0]
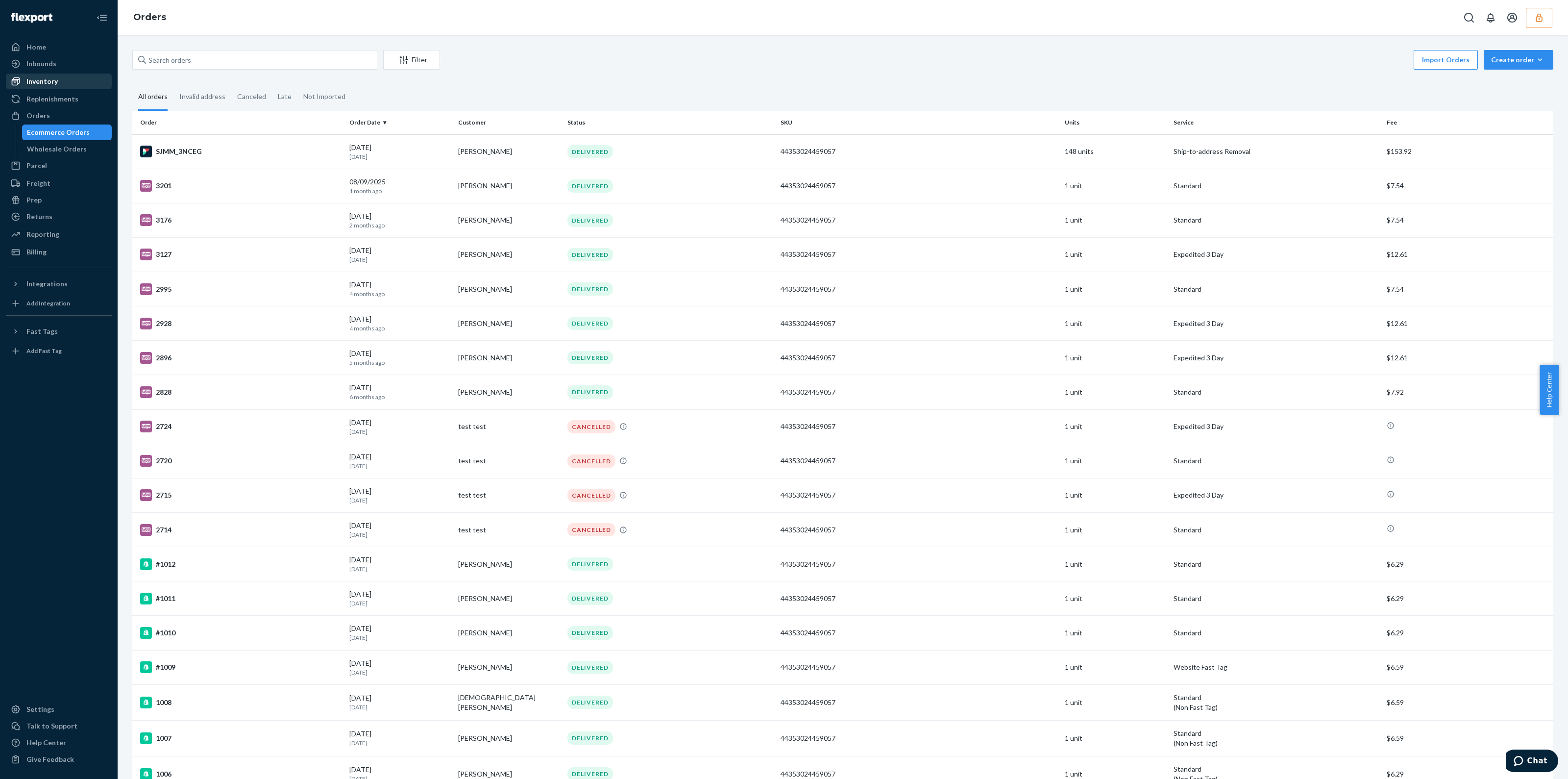
click at [52, 85] on div "Inventory" at bounding box center [42, 81] width 31 height 10
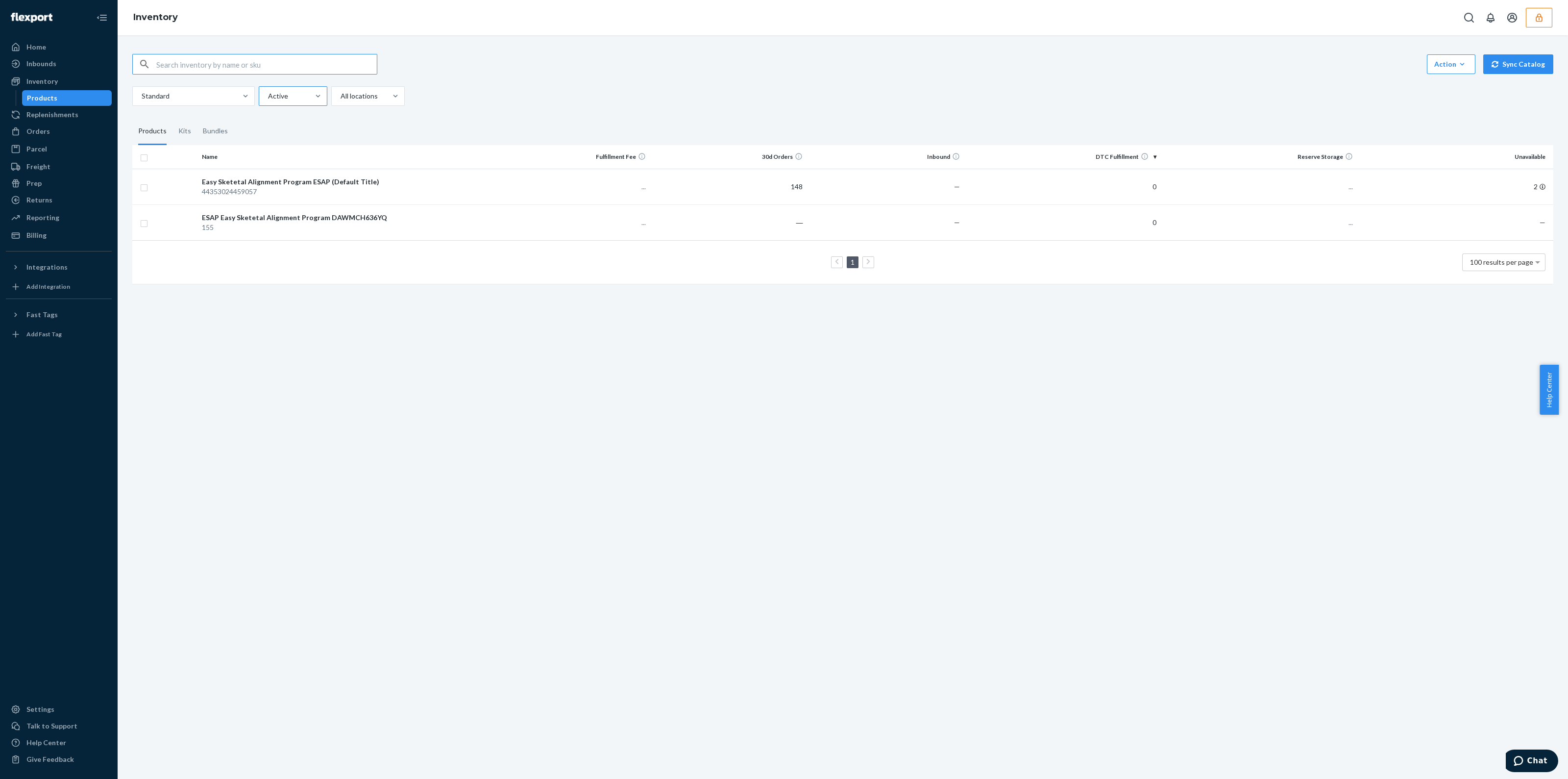
click at [278, 92] on div at bounding box center [291, 96] width 50 height 12
click at [268, 92] on input "Active" at bounding box center [268, 96] width 1 height 10
click at [278, 140] on div "Hidden" at bounding box center [293, 139] width 65 height 20
click at [268, 101] on input "option Hidden focused, 0 of 2. 2 results available. Use Up and Down to choose o…" at bounding box center [268, 96] width 1 height 10
click at [291, 101] on div at bounding box center [291, 96] width 50 height 12
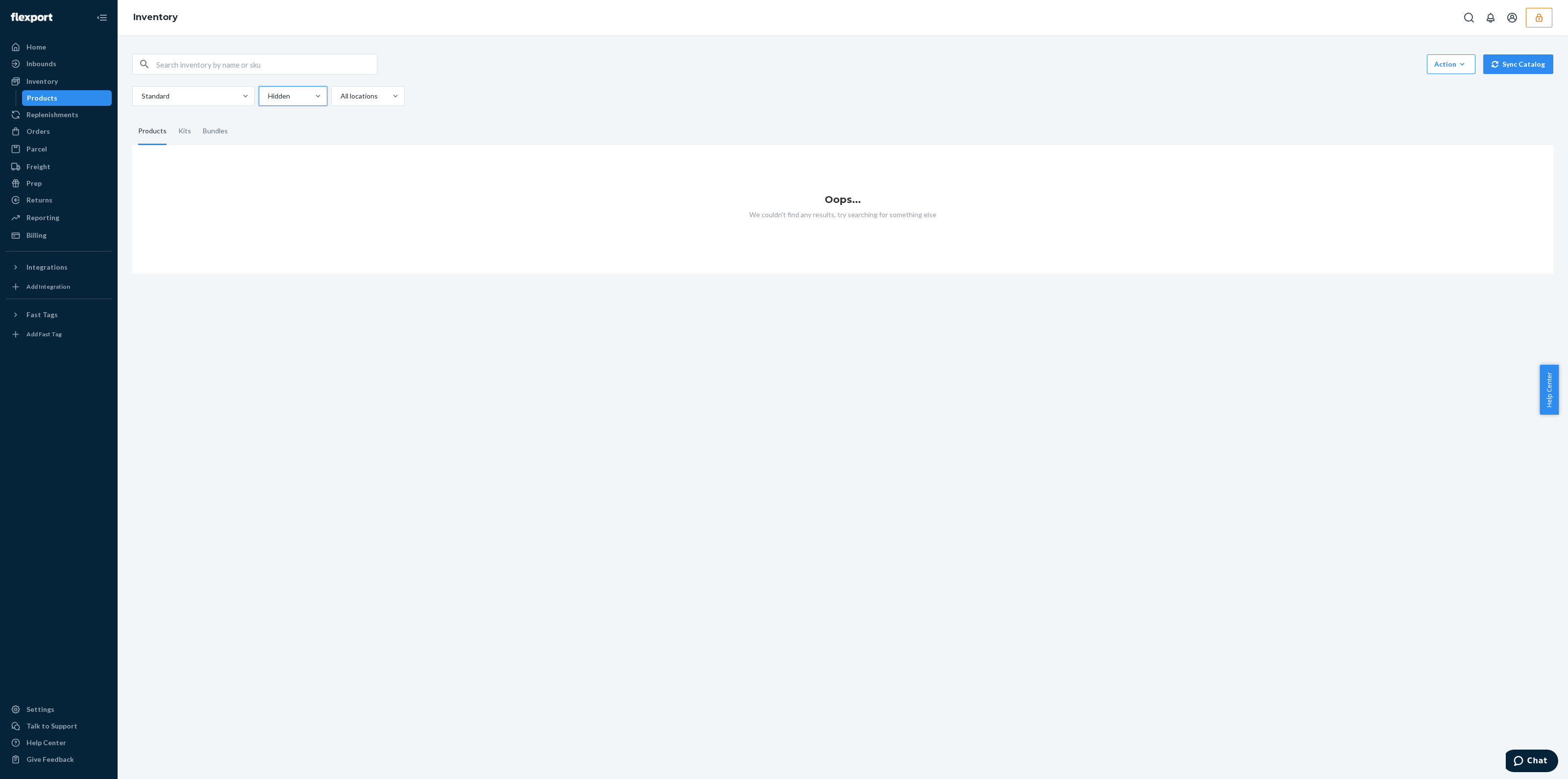
click at [268, 101] on input "option Hidden, selected. 0 results available. Select is focused ,type to refine…" at bounding box center [268, 96] width 1 height 10
click at [295, 123] on div "Active" at bounding box center [293, 119] width 65 height 20
click at [268, 101] on input "option Hidden, selected. option Active focused, 1 of 2. 2 results available. Us…" at bounding box center [268, 96] width 1 height 10
click at [588, 183] on td "$7.54" at bounding box center [571, 186] width 157 height 36
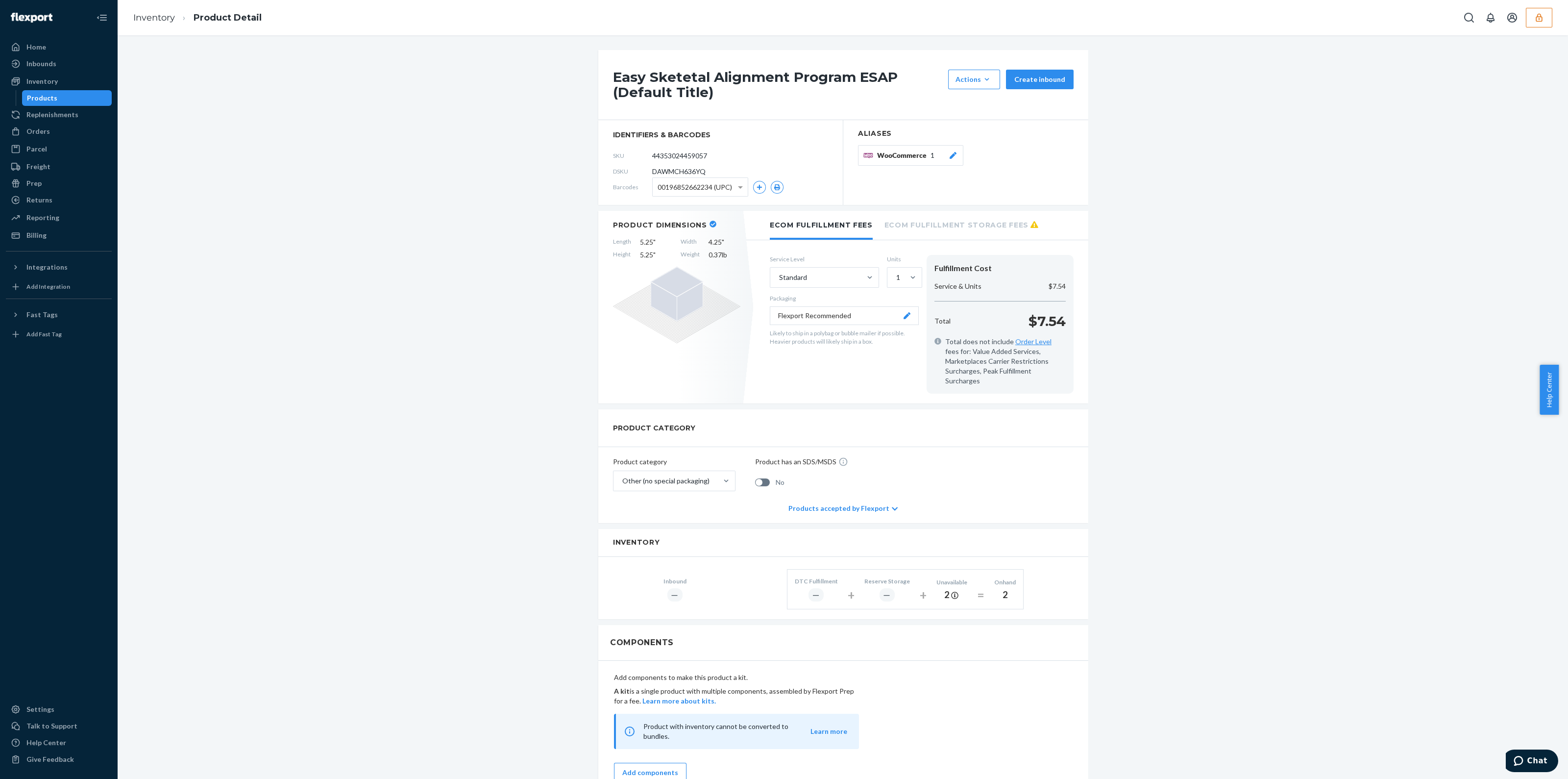
click at [674, 172] on span "DAWMCH636YQ" at bounding box center [679, 172] width 54 height 10
copy span "DAWMCH636YQ"
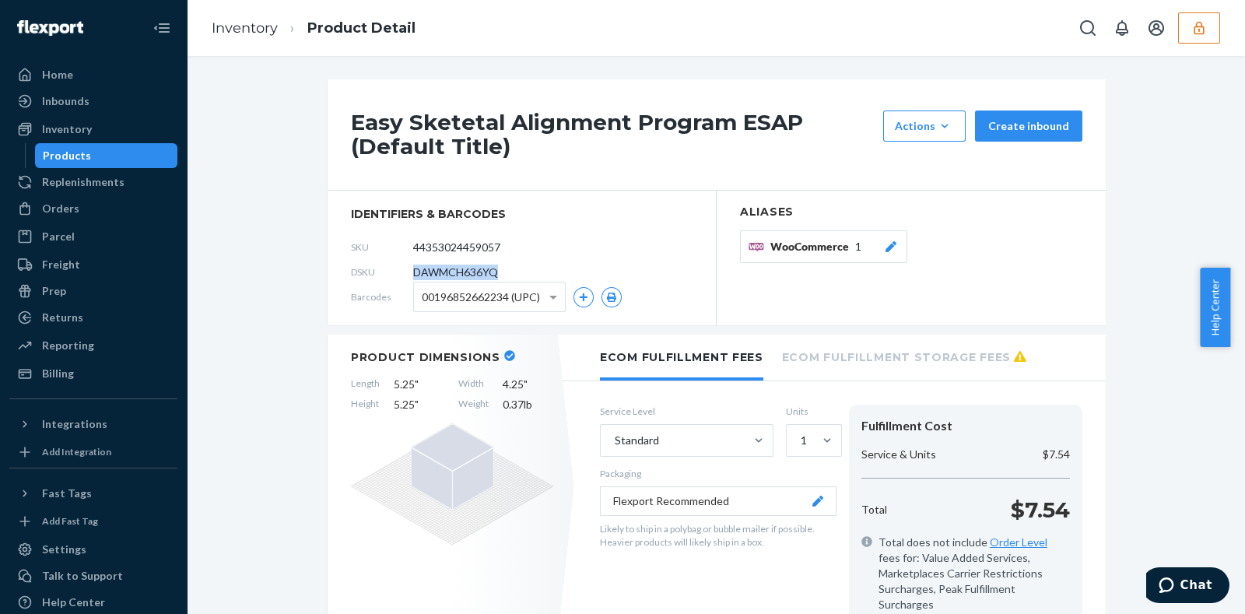
click at [1214, 33] on button "button" at bounding box center [1200, 27] width 42 height 31
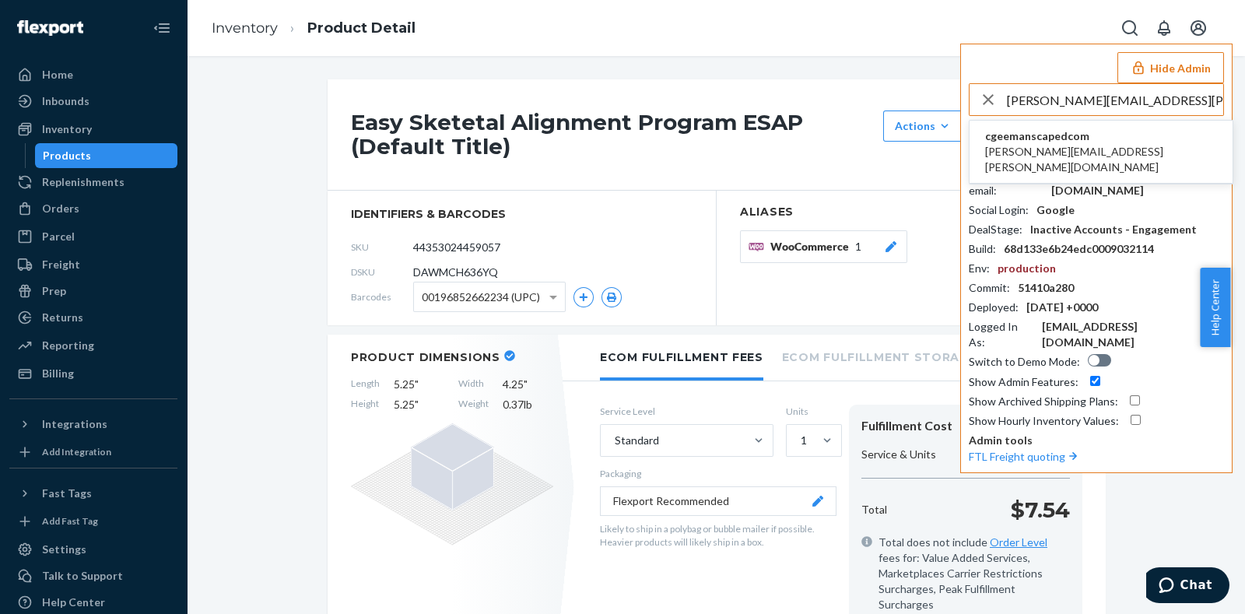
type input "lisa.avellino@manscaped.com"
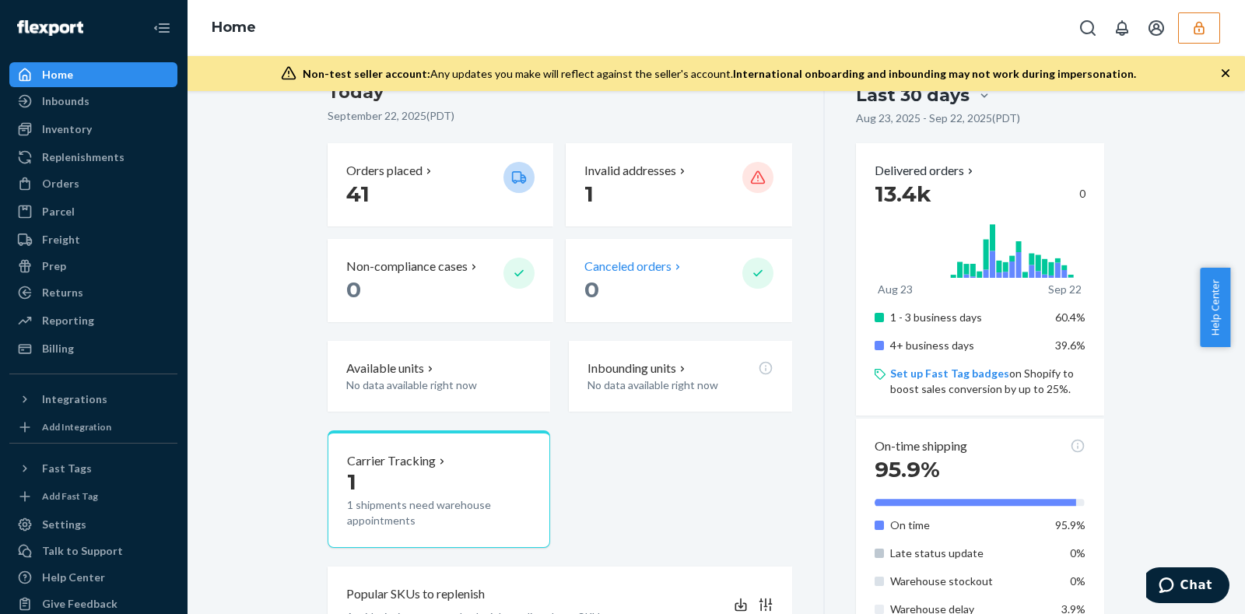
scroll to position [94, 0]
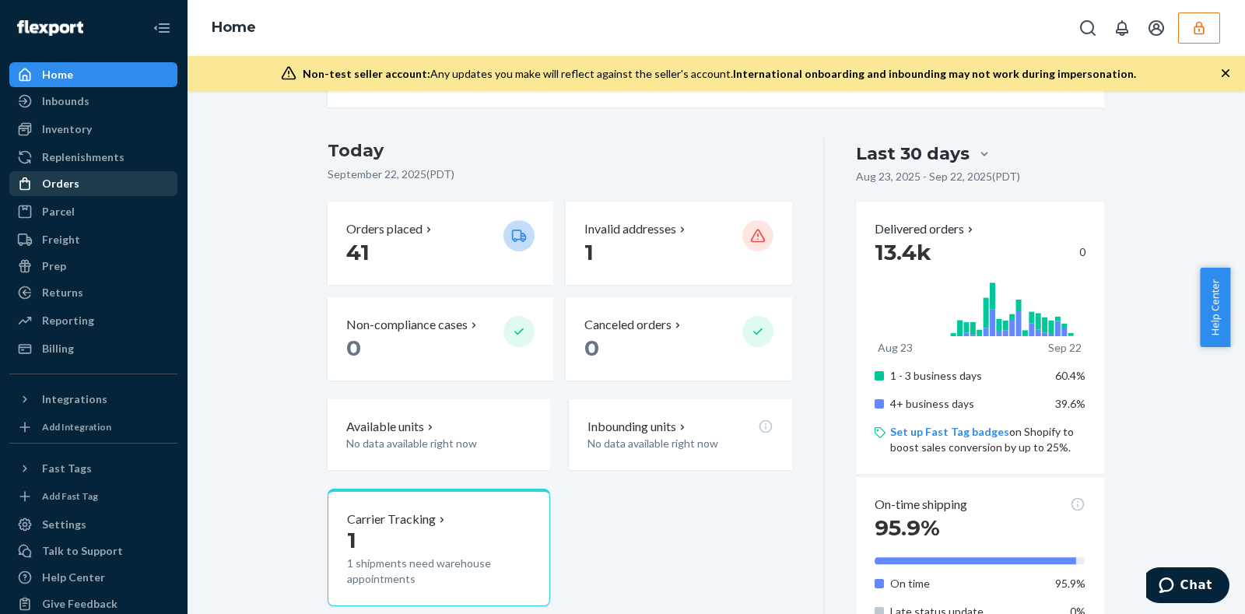
click at [117, 177] on div "Orders" at bounding box center [93, 184] width 165 height 22
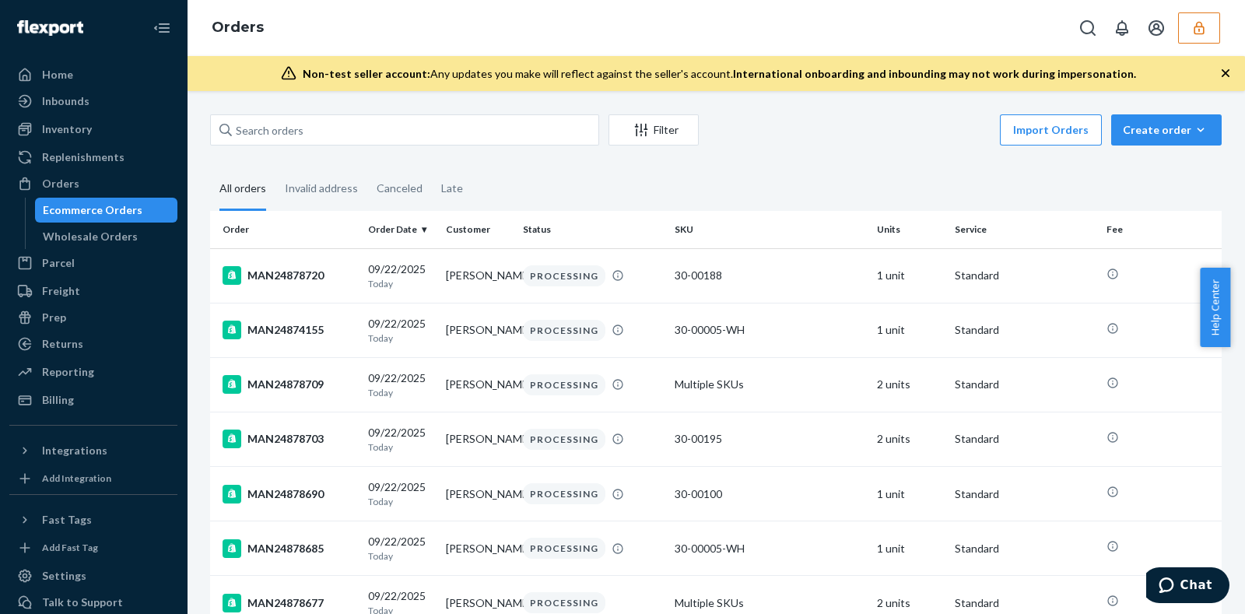
click at [738, 22] on div "Orders" at bounding box center [716, 28] width 1059 height 56
click at [479, 132] on input "text" at bounding box center [404, 129] width 389 height 31
paste input "MAN24839273"
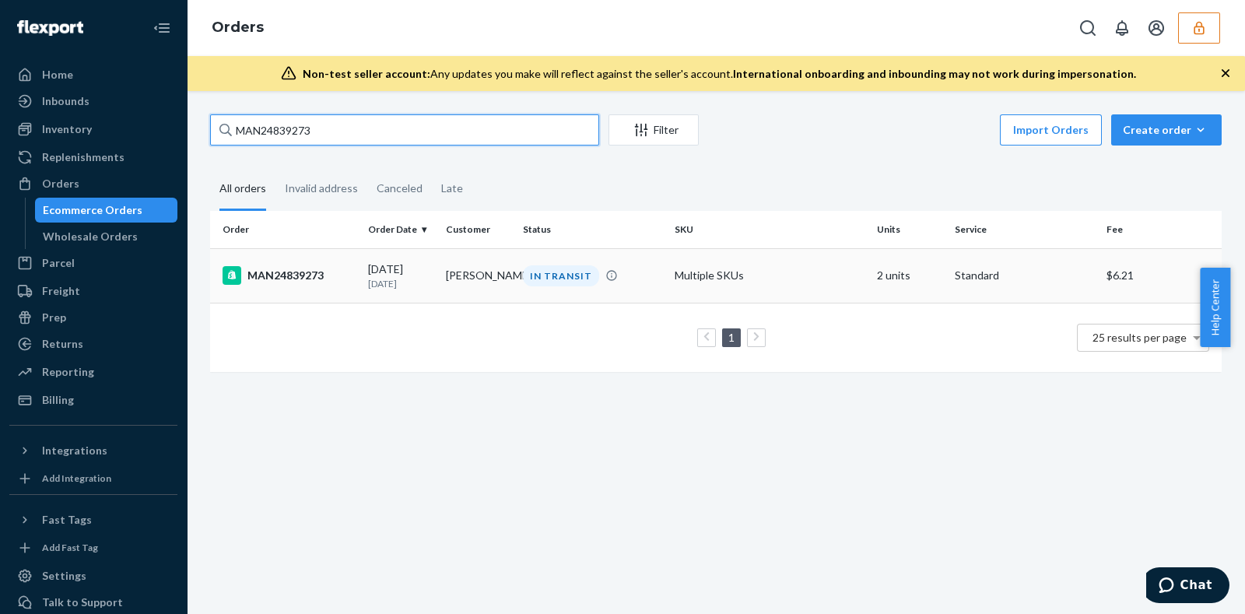
type input "MAN24839273"
click at [827, 270] on td "Multiple SKUs" at bounding box center [770, 275] width 202 height 54
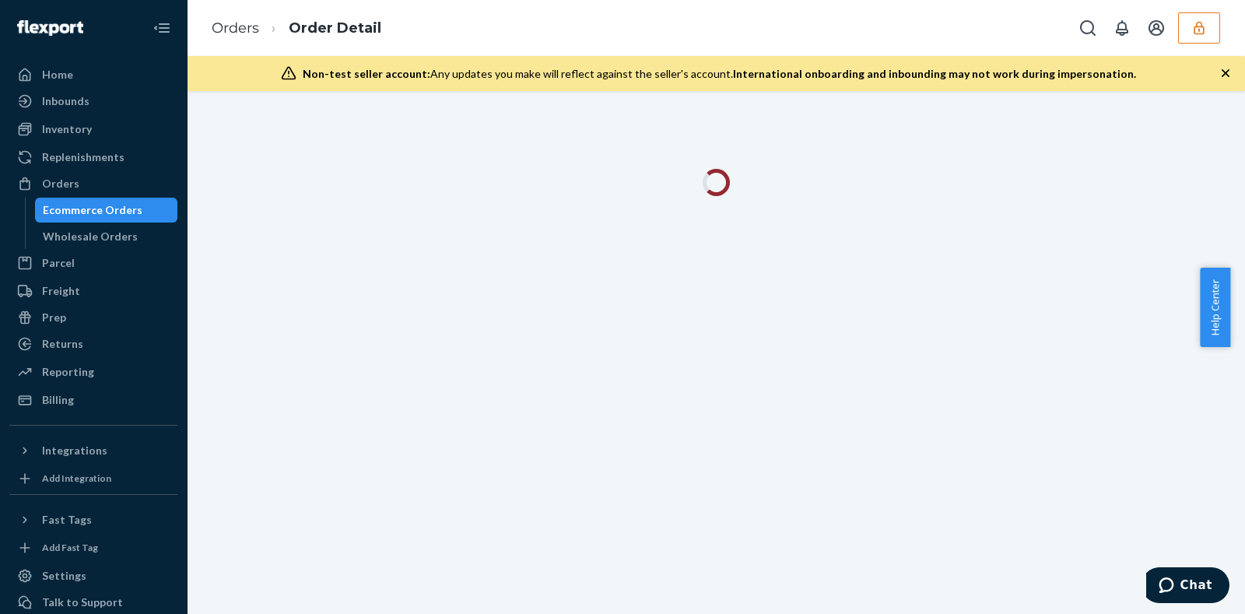
click at [1227, 70] on icon "button" at bounding box center [1226, 73] width 16 height 16
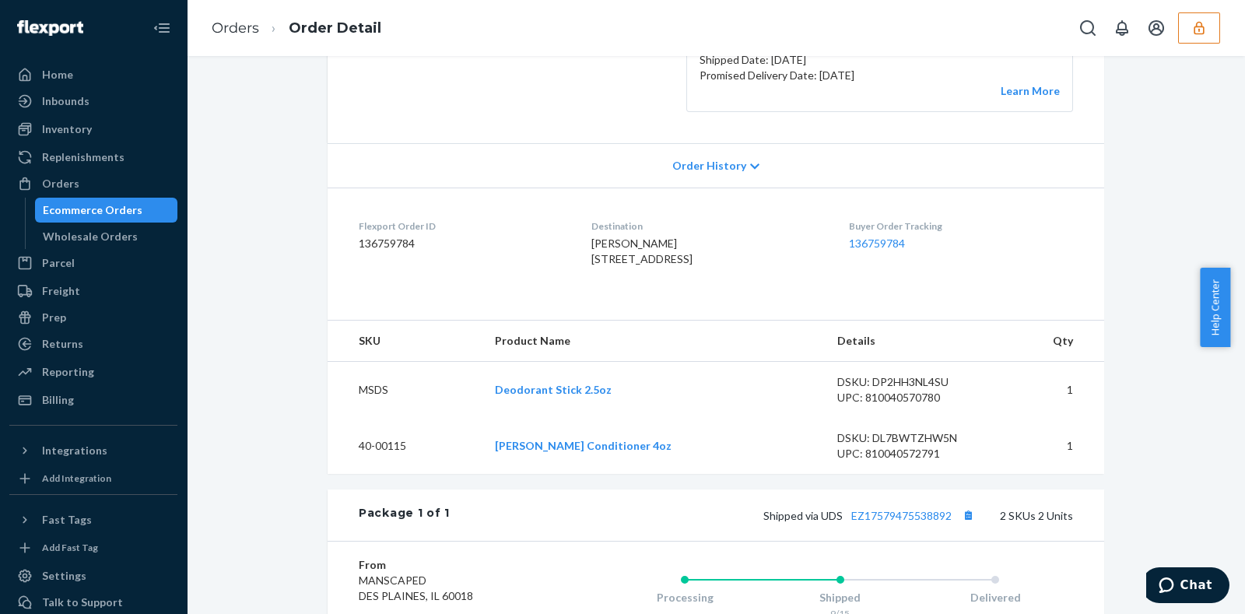
scroll to position [550, 0]
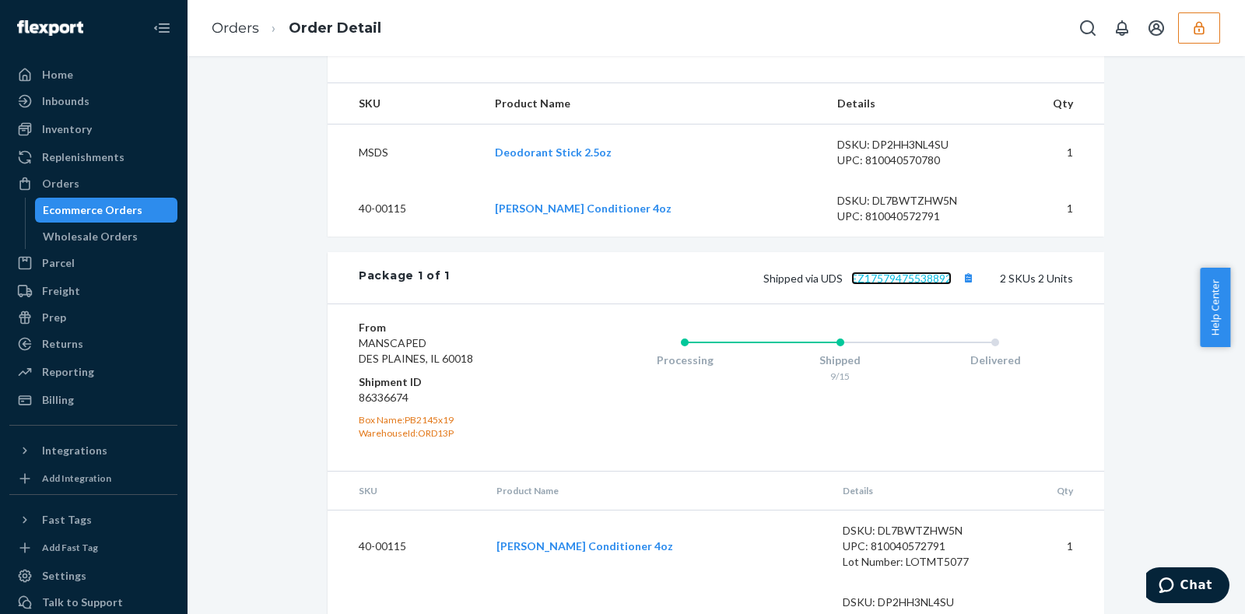
click at [909, 285] on link "EZ17579475538892" at bounding box center [902, 278] width 100 height 13
click at [139, 213] on div "Ecommerce Orders" at bounding box center [107, 210] width 140 height 22
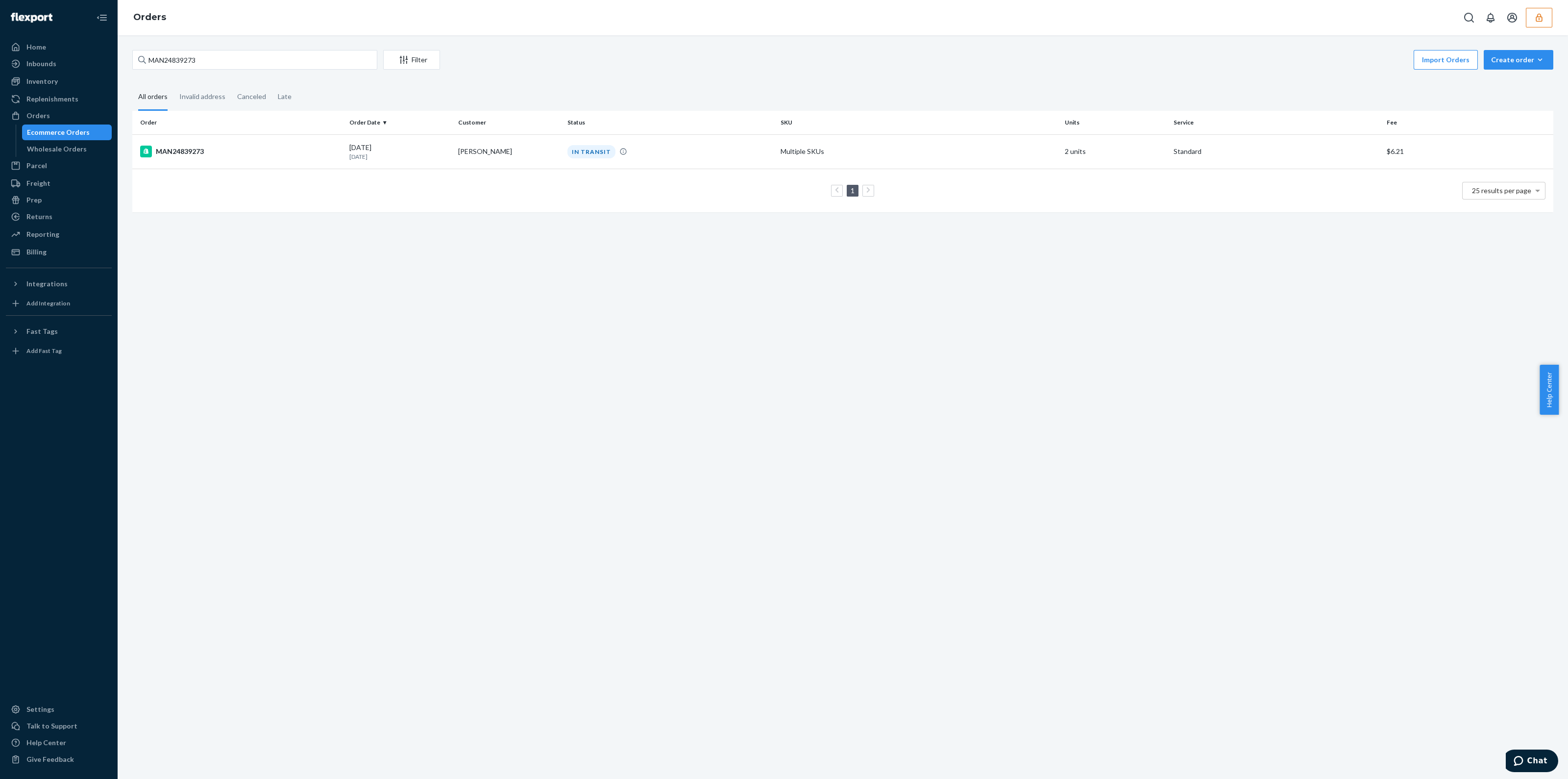
click at [774, 30] on div "Orders" at bounding box center [843, 18] width 1450 height 35
click at [774, 23] on button "button" at bounding box center [1539, 17] width 26 height 20
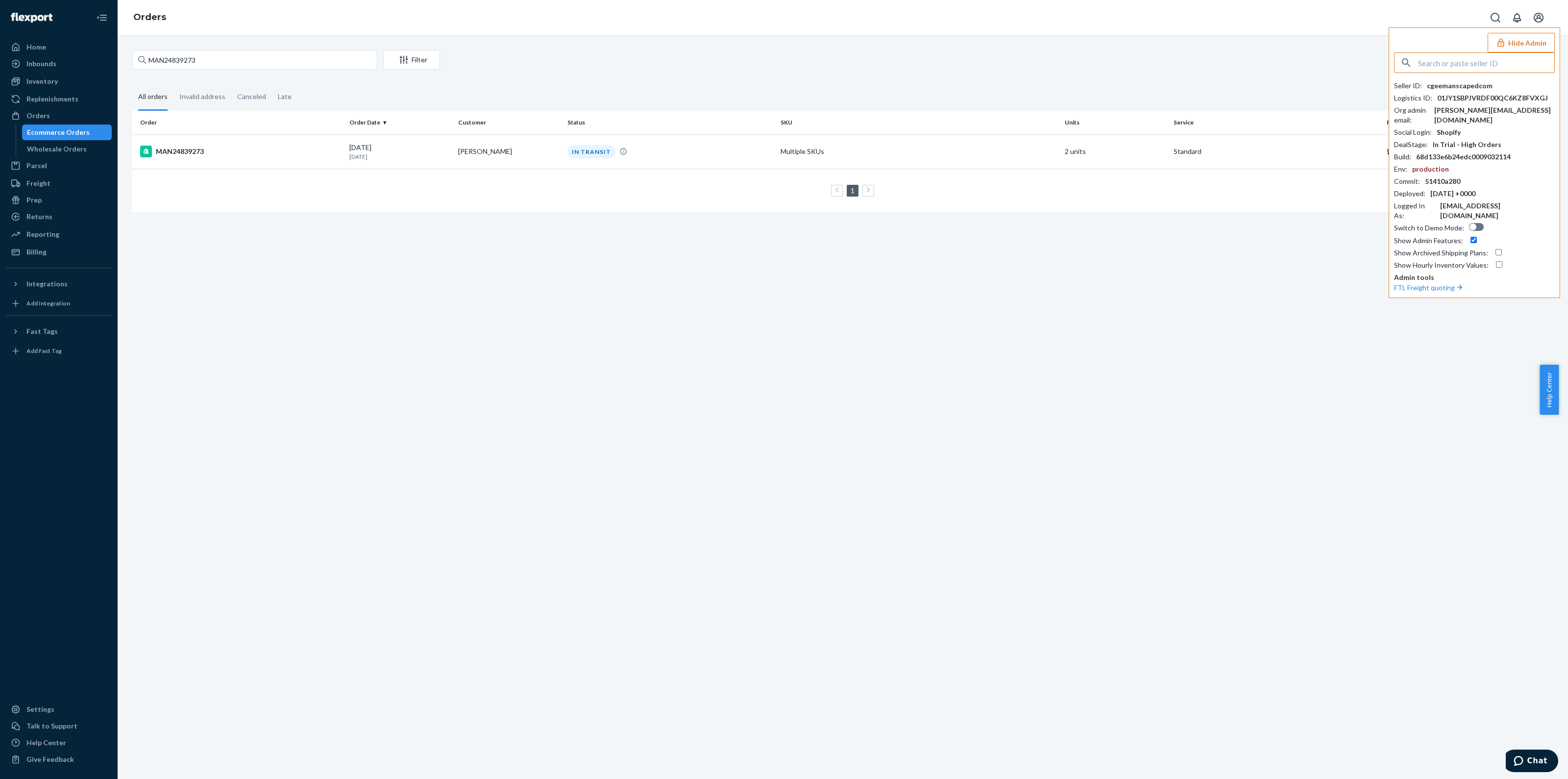
click at [774, 71] on input "text" at bounding box center [1486, 62] width 136 height 20
type input "sfnonboardingkrokflexportcom"
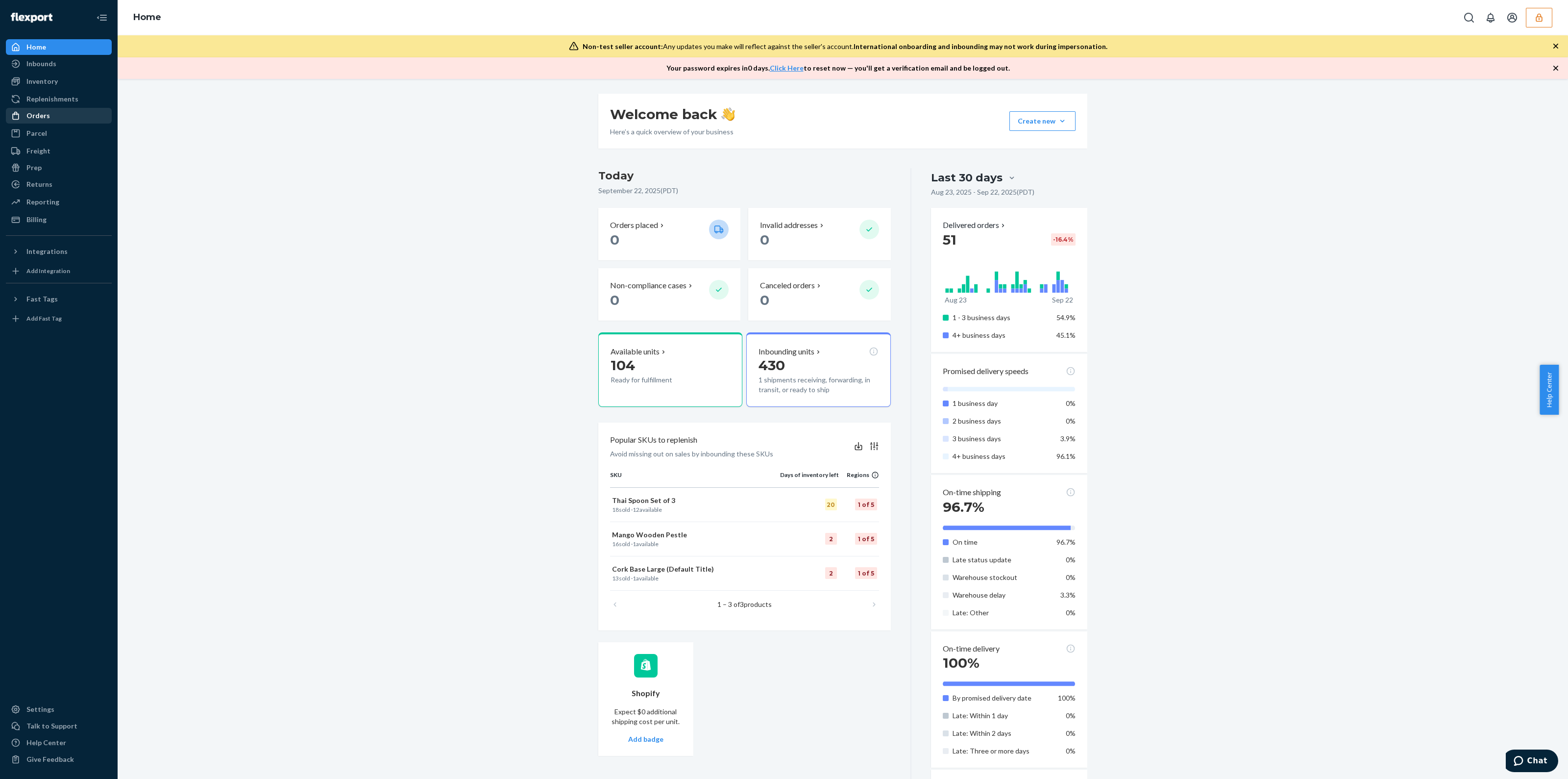
click at [65, 114] on div "Orders" at bounding box center [59, 116] width 104 height 14
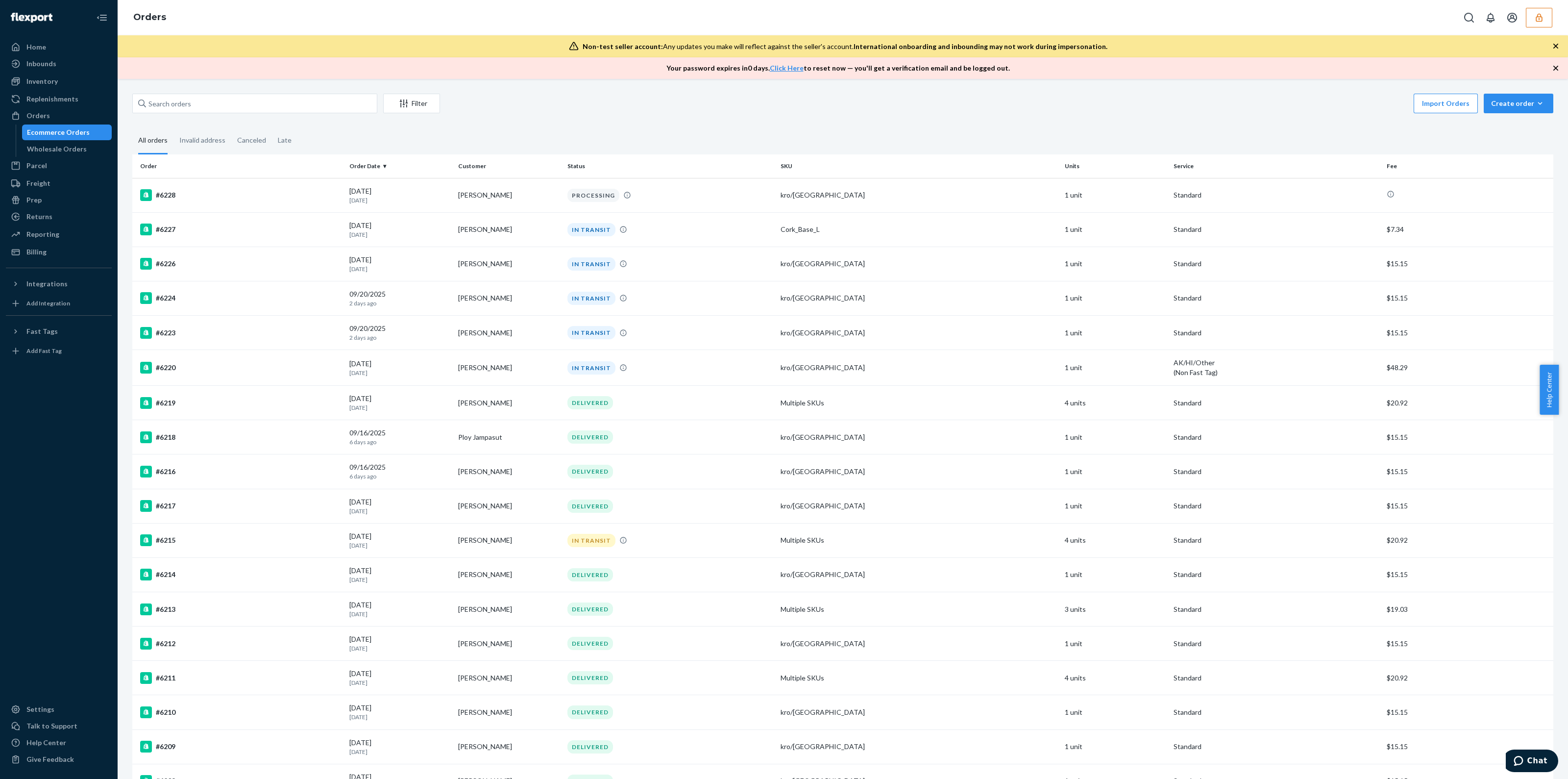
drag, startPoint x: 1538, startPoint y: 7, endPoint x: 1538, endPoint y: 13, distance: 6.0
click at [1538, 10] on div "Orders" at bounding box center [843, 18] width 1450 height 35
click at [1540, 14] on icon "button" at bounding box center [1539, 17] width 6 height 8
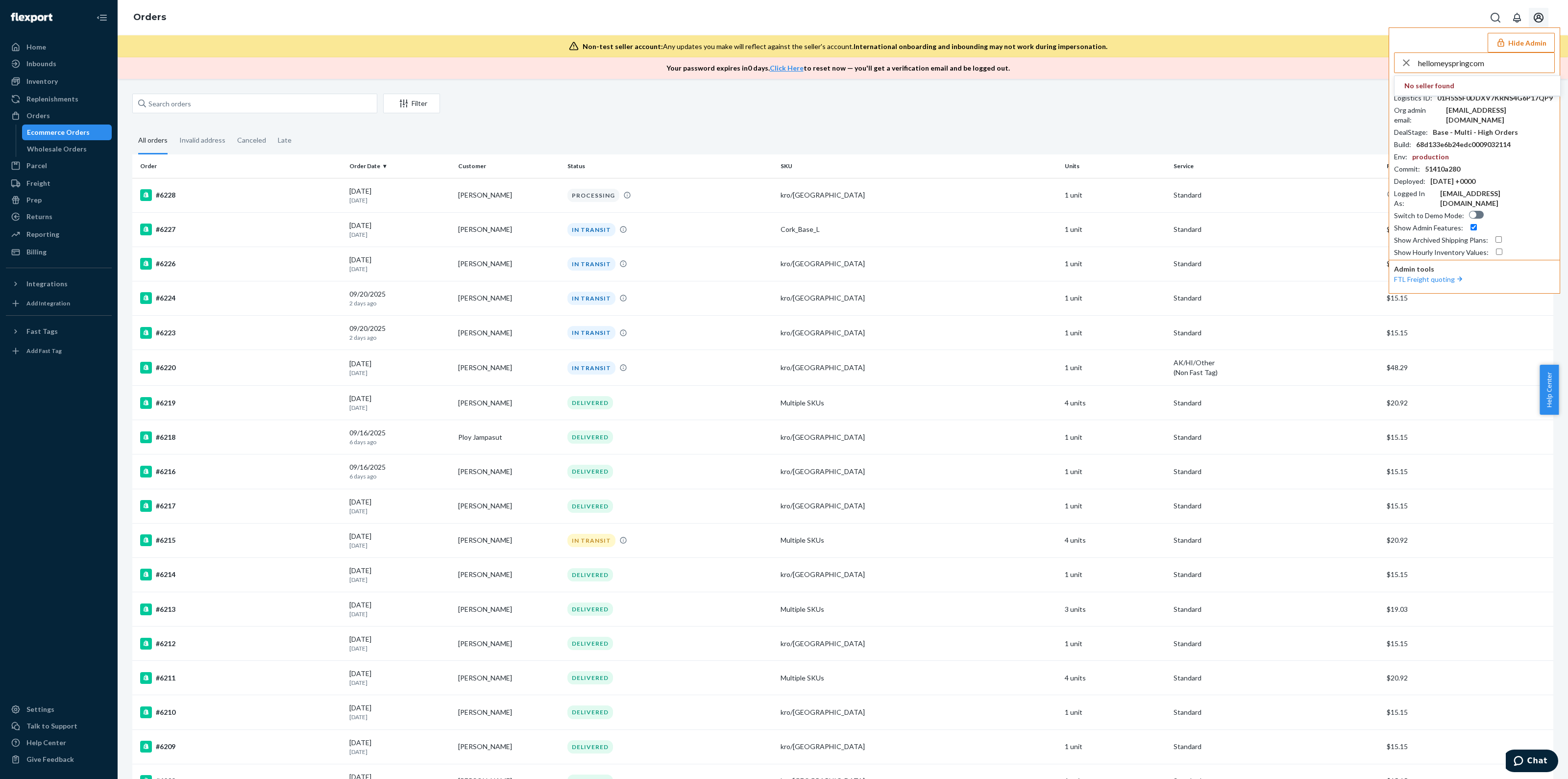
type input "hellomeyspringcom"
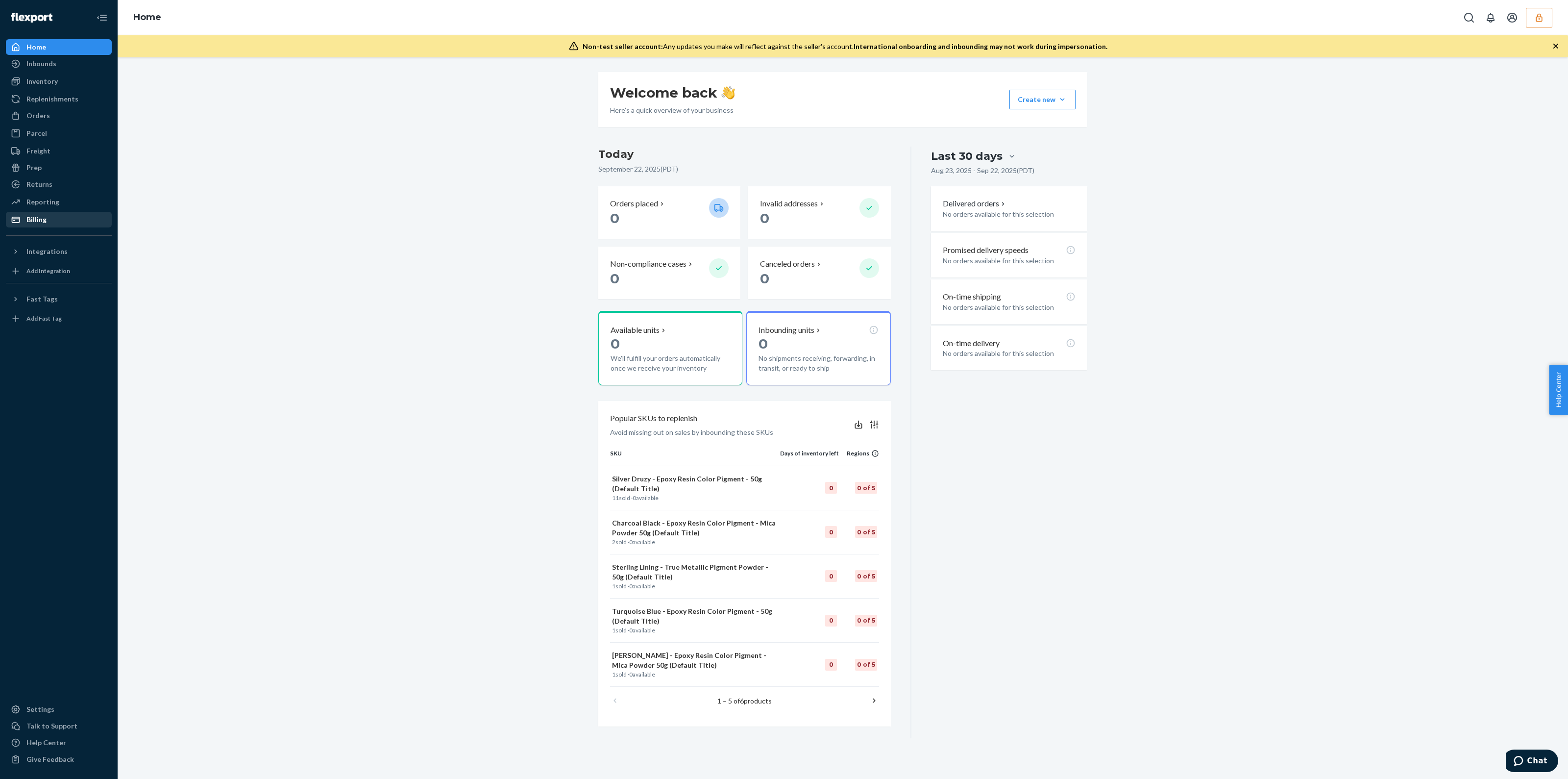
click at [37, 224] on div "Billing" at bounding box center [59, 220] width 104 height 14
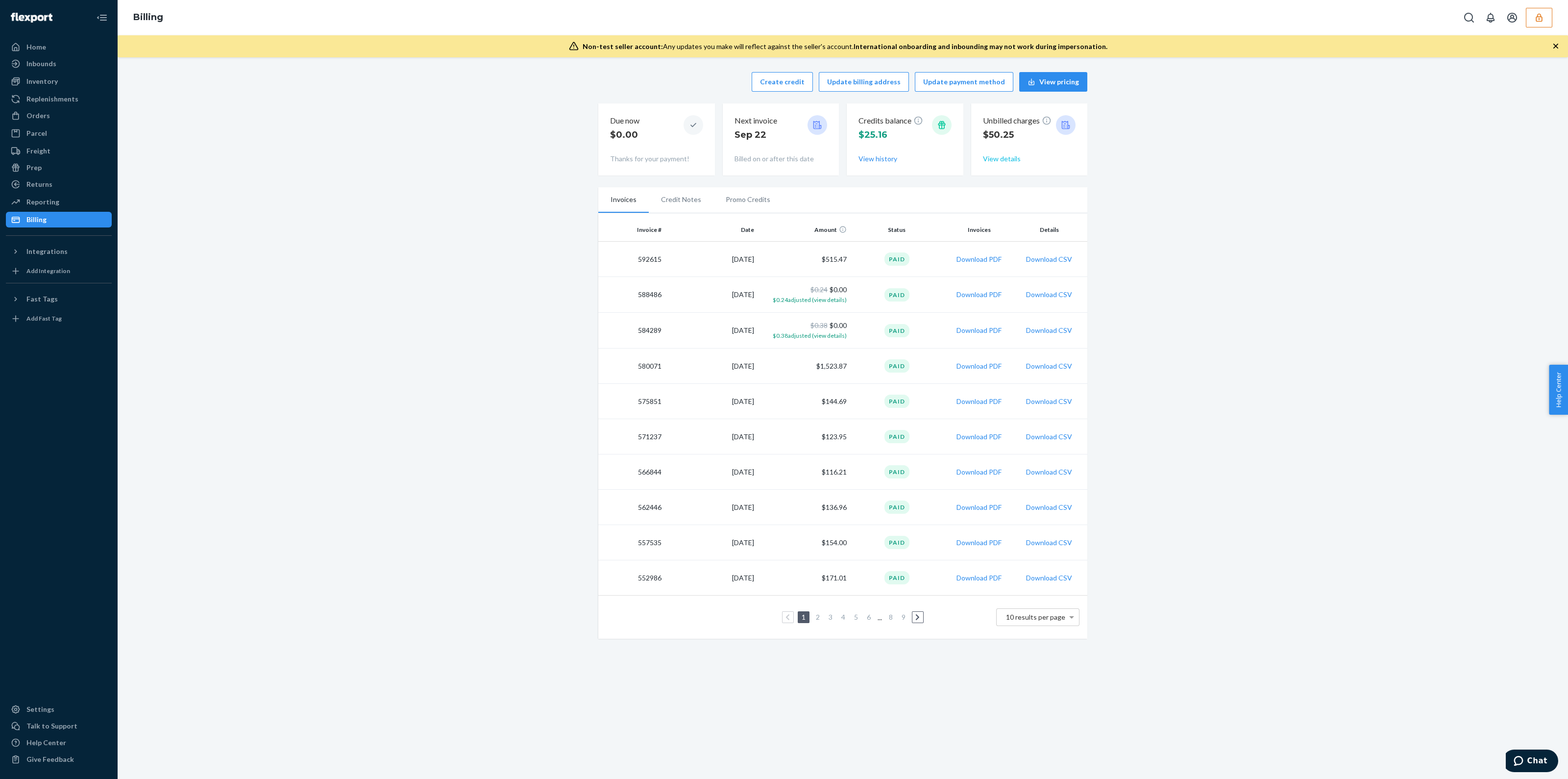
click at [991, 158] on button "View details" at bounding box center [1001, 159] width 38 height 10
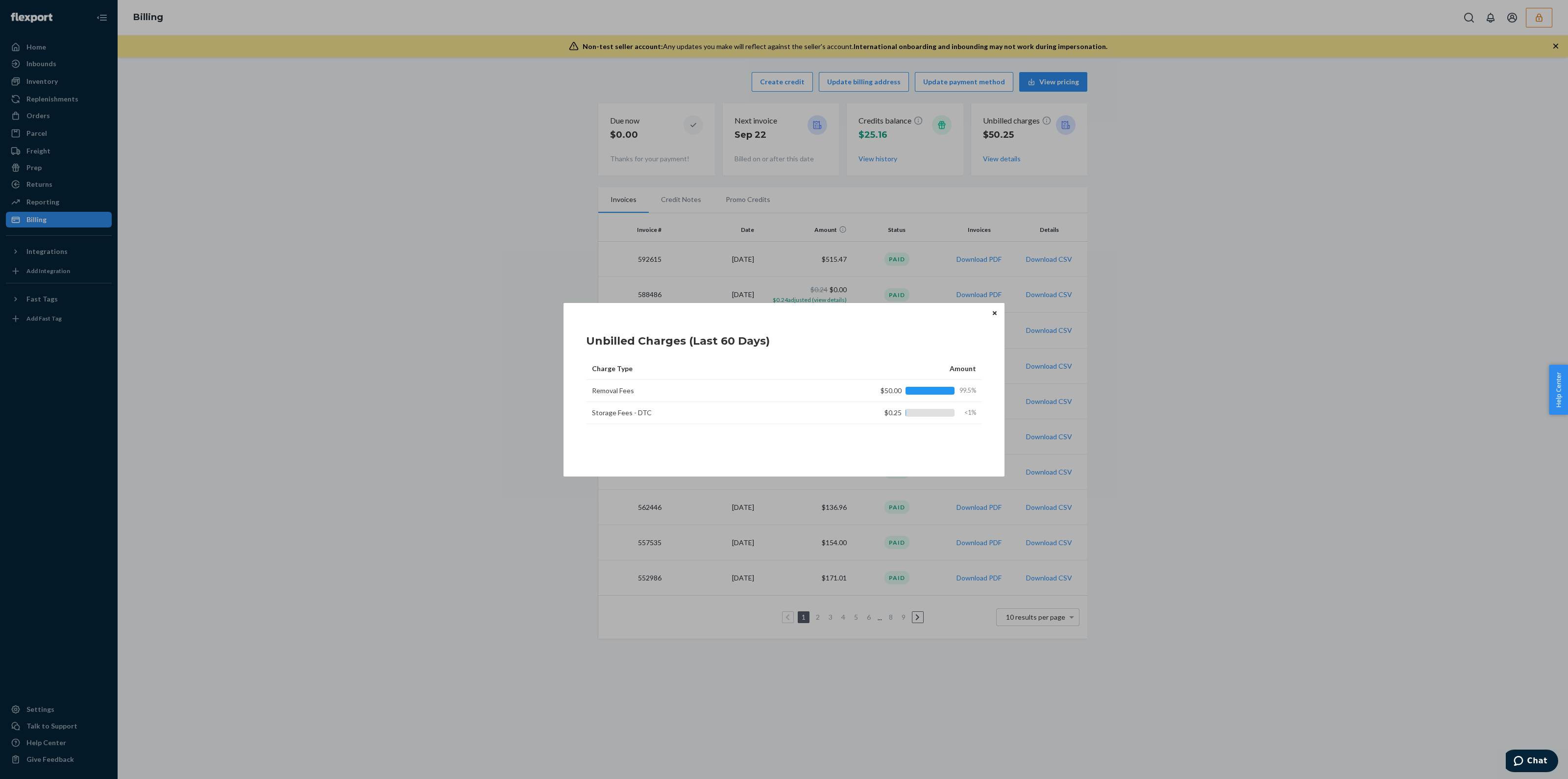
click at [991, 312] on button "Close" at bounding box center [995, 313] width 10 height 11
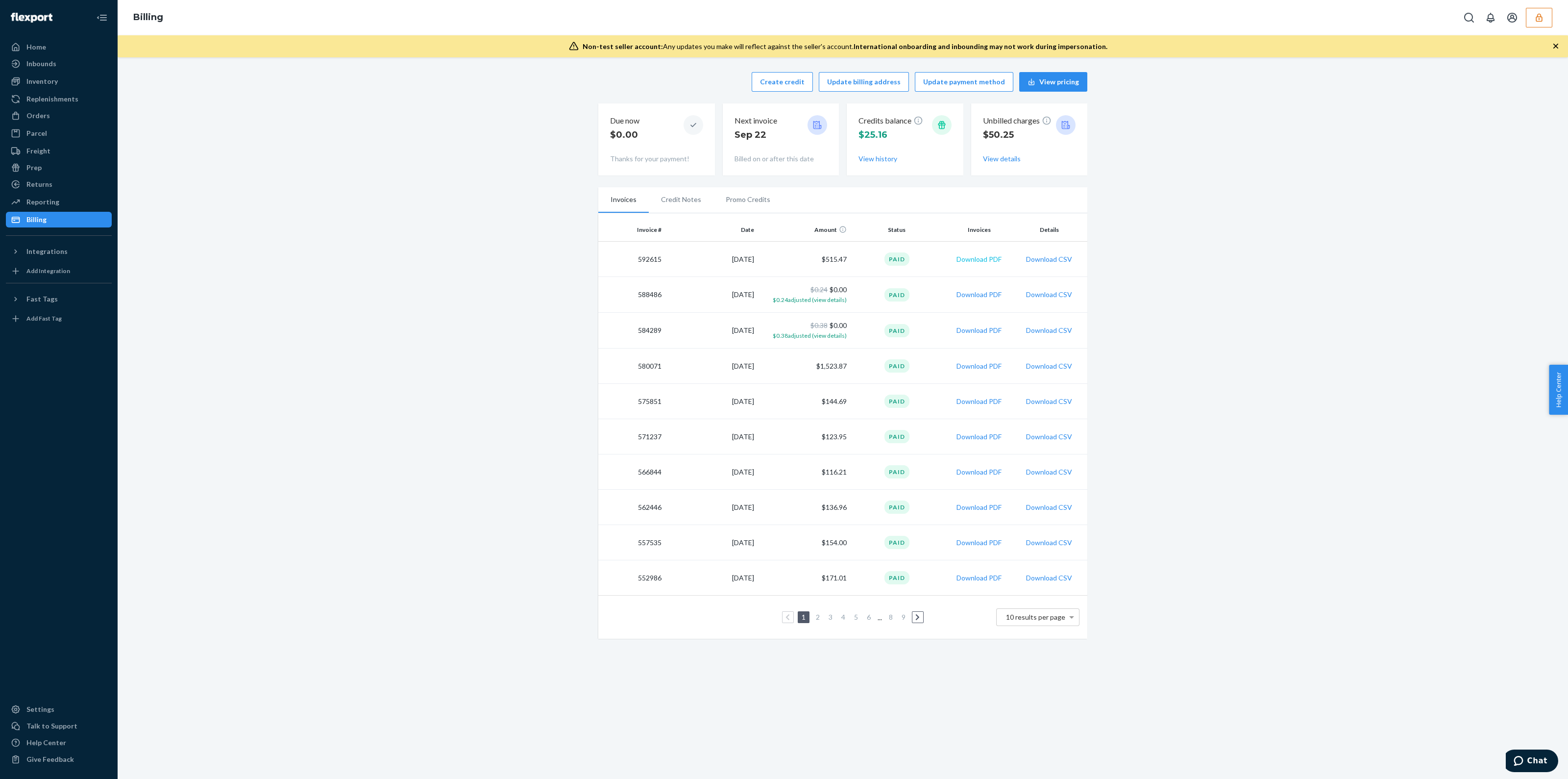
click at [972, 261] on button "Download PDF" at bounding box center [979, 259] width 45 height 10
click at [1540, 16] on icon "button" at bounding box center [1539, 17] width 6 height 8
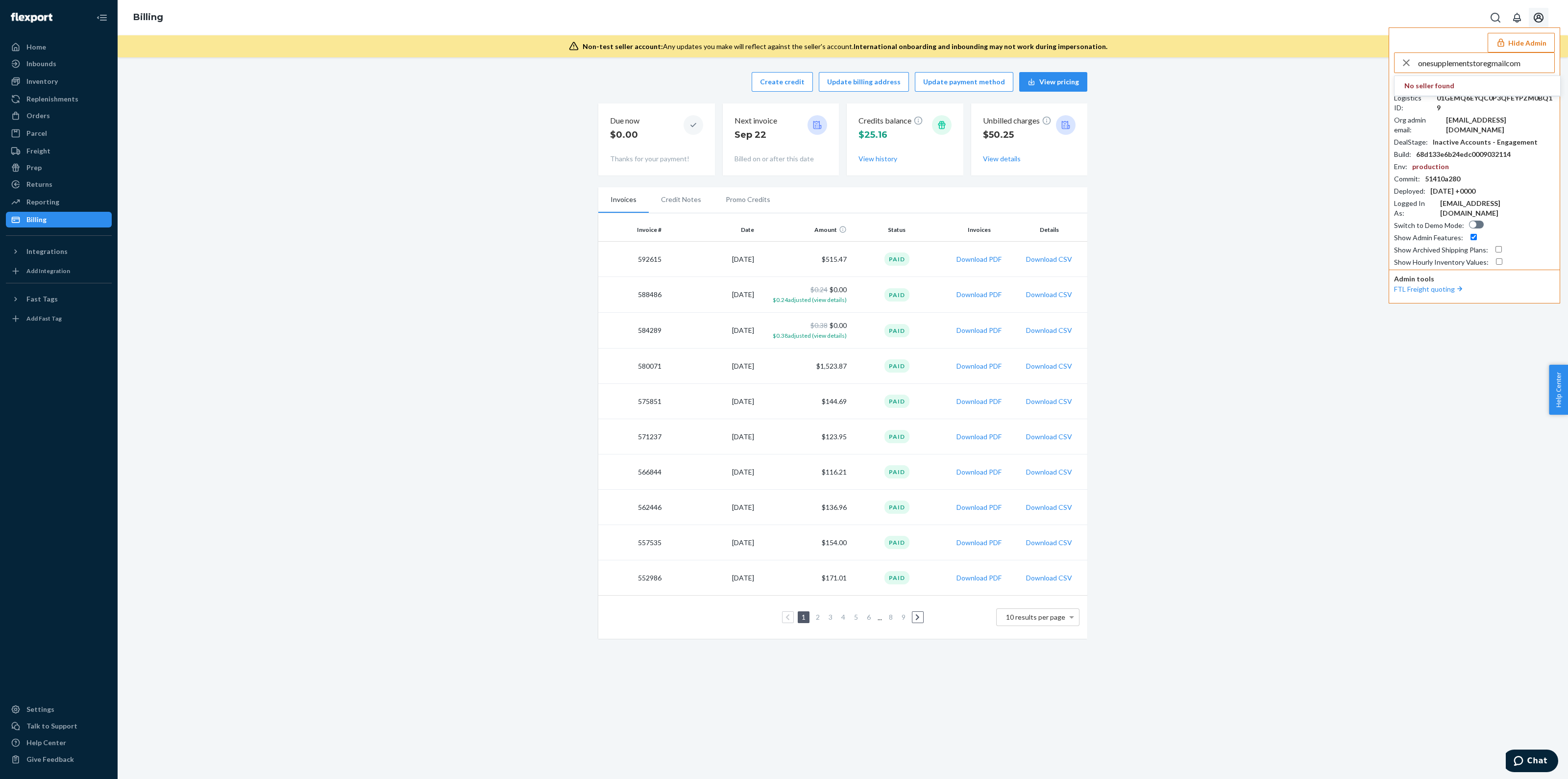
type input "onesupplementstoregmailcom"
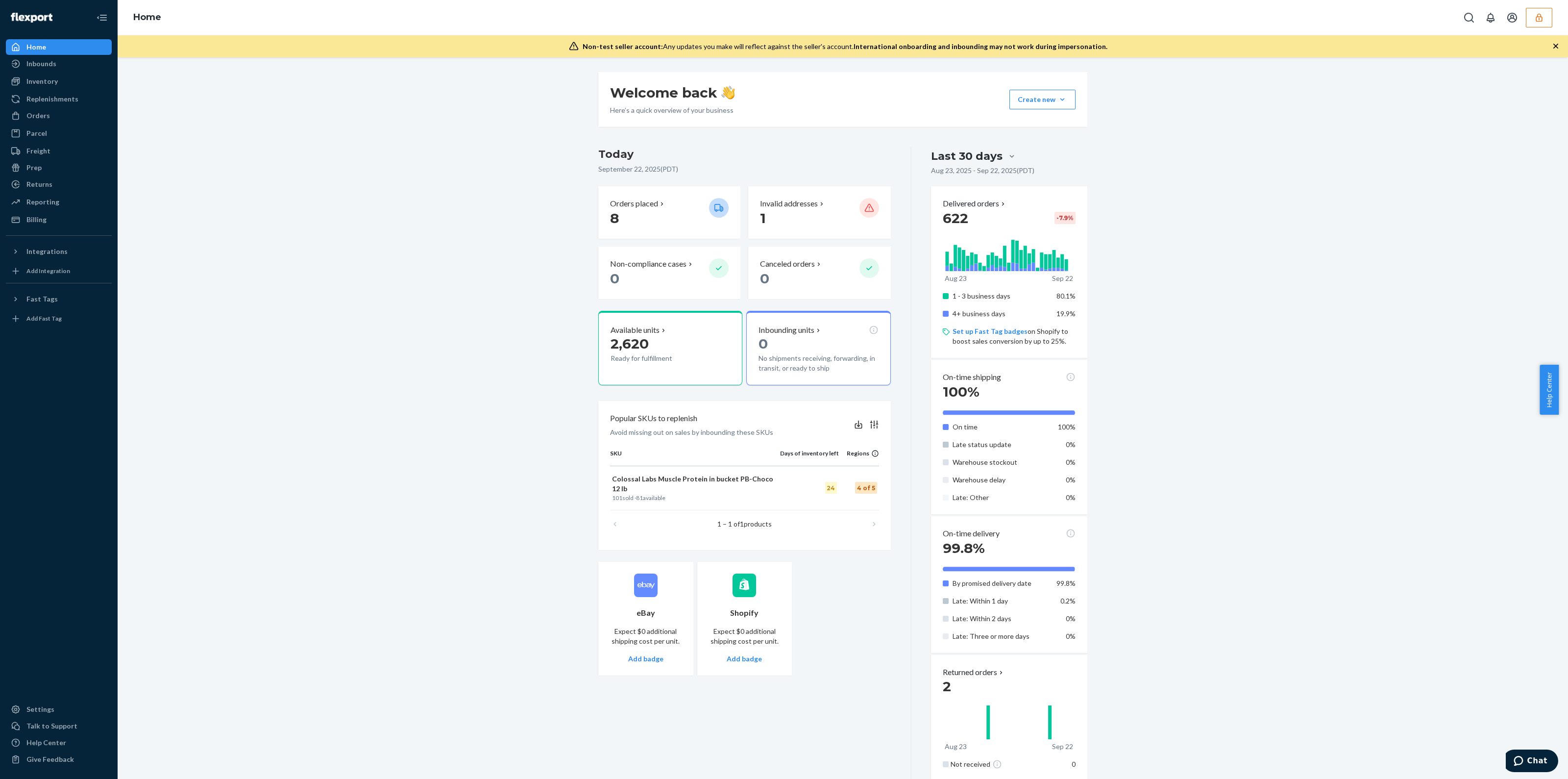
click at [1543, 26] on button "button" at bounding box center [1539, 17] width 26 height 20
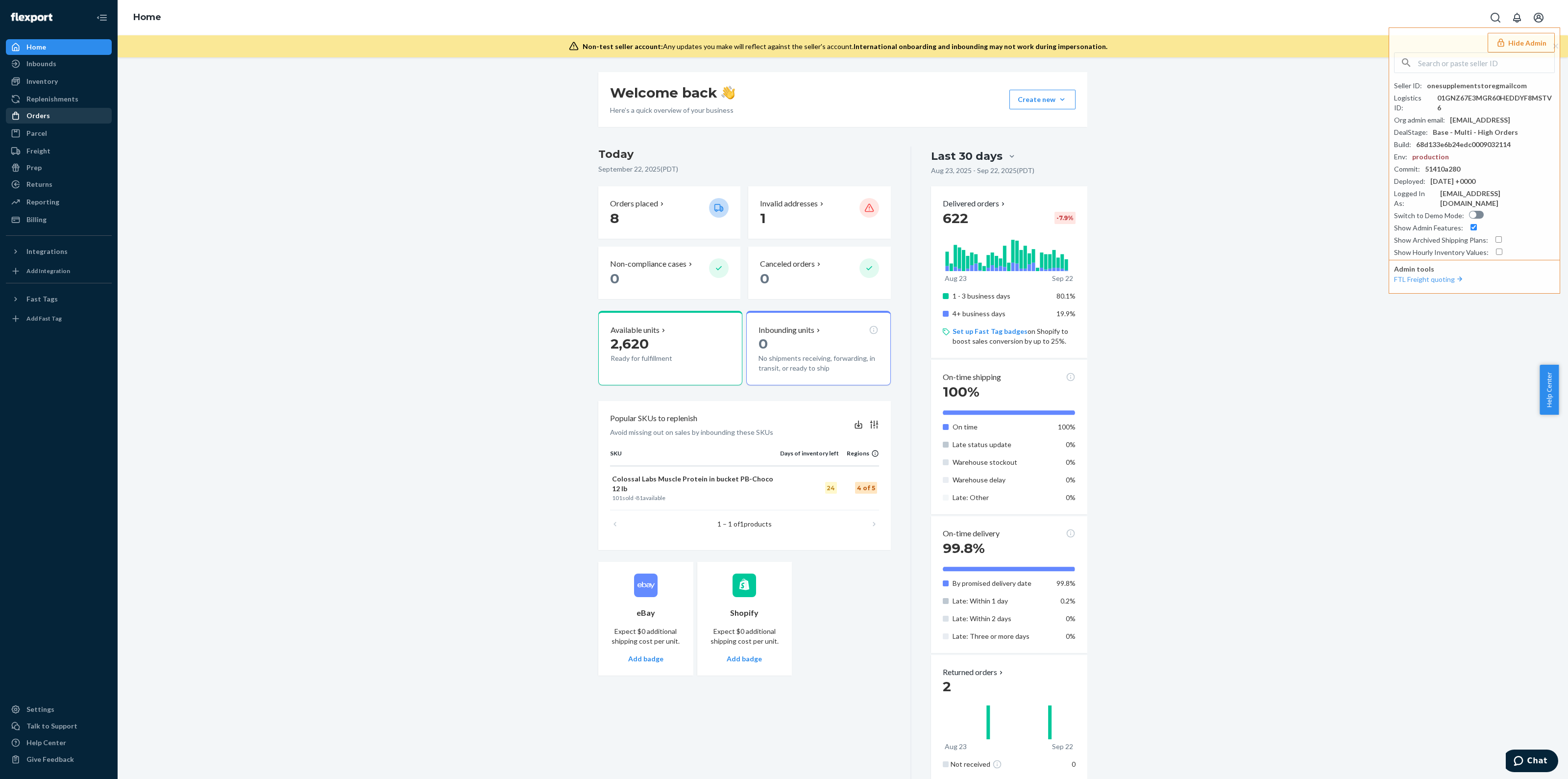
click at [25, 111] on div at bounding box center [18, 116] width 16 height 10
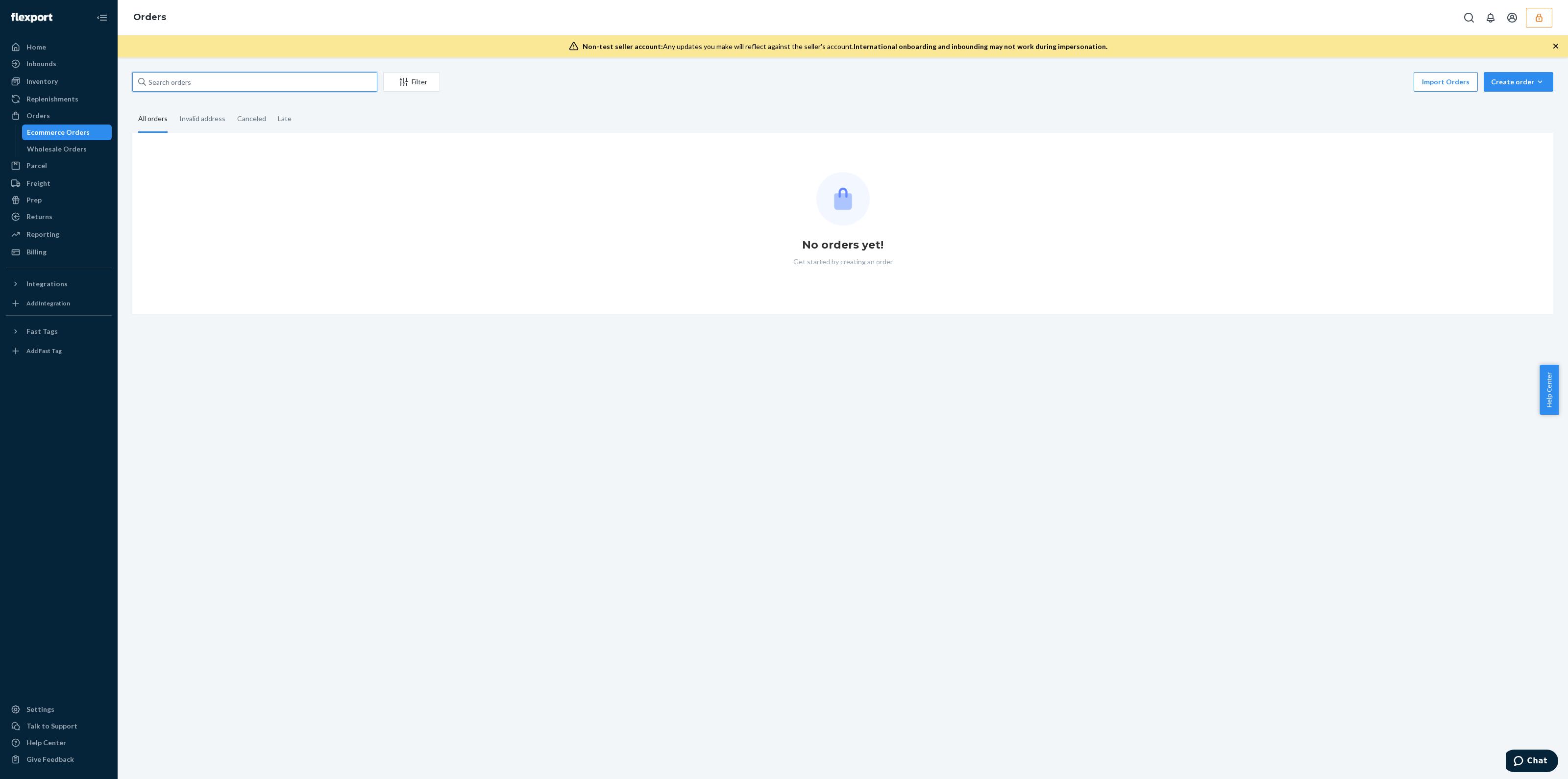
click at [247, 84] on input "text" at bounding box center [254, 81] width 245 height 20
paste input "136077179"
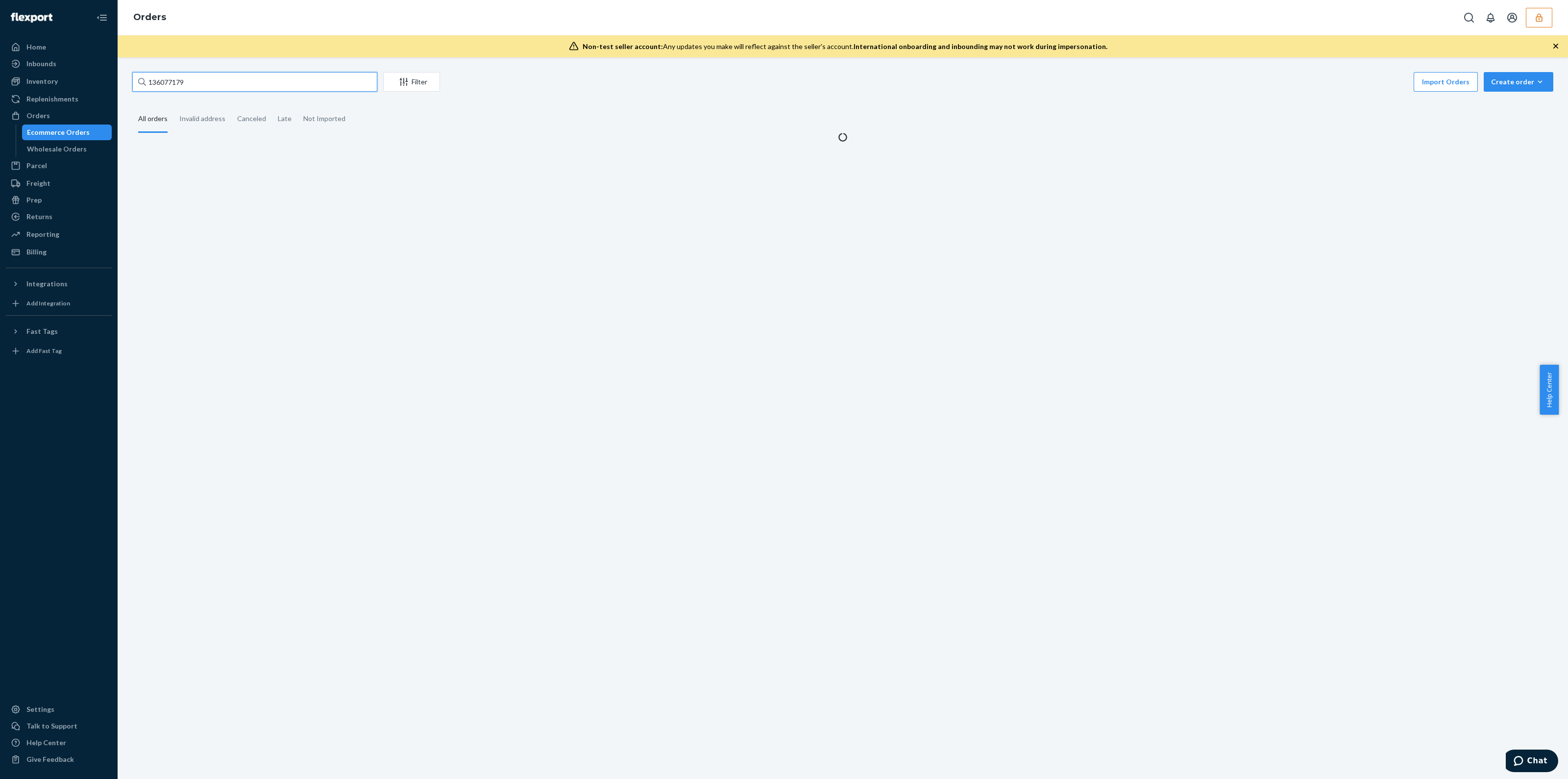
type input "136077179"
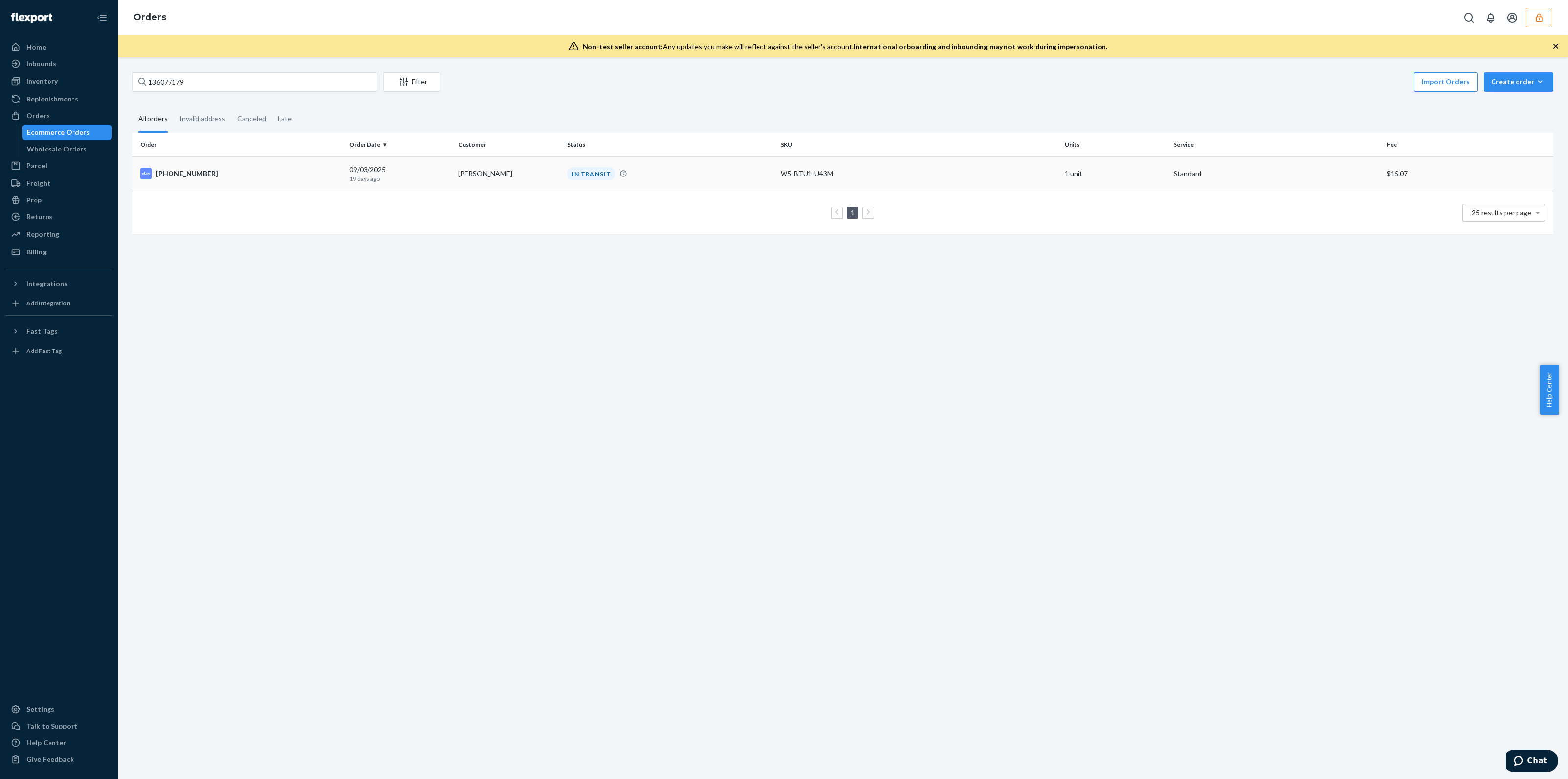
click at [658, 174] on div "IN TRANSIT" at bounding box center [670, 173] width 209 height 13
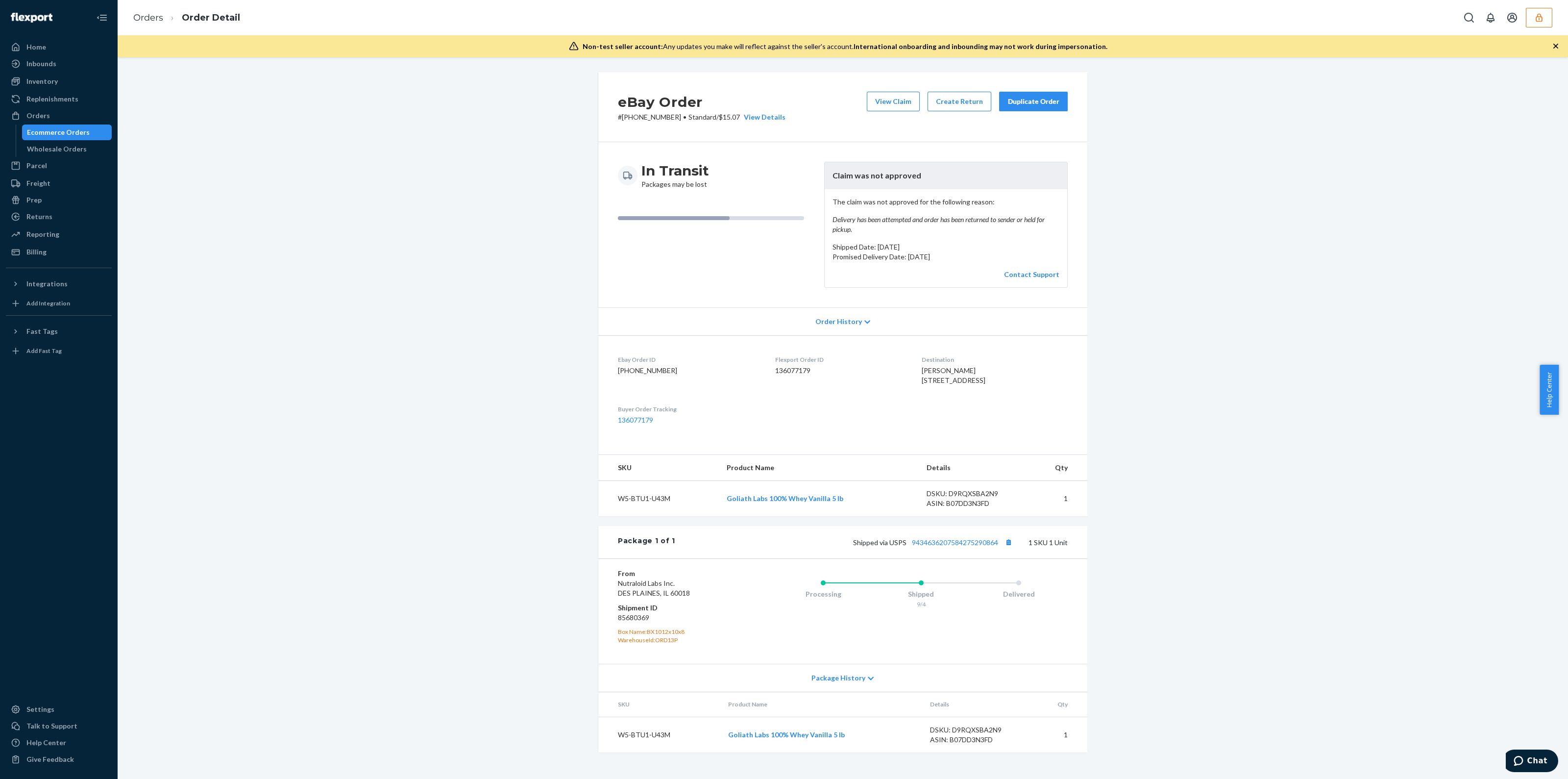
scroll to position [3, 0]
click at [937, 547] on link "9434636207584275290864" at bounding box center [955, 542] width 86 height 8
click at [1544, 13] on button "button" at bounding box center [1539, 17] width 26 height 20
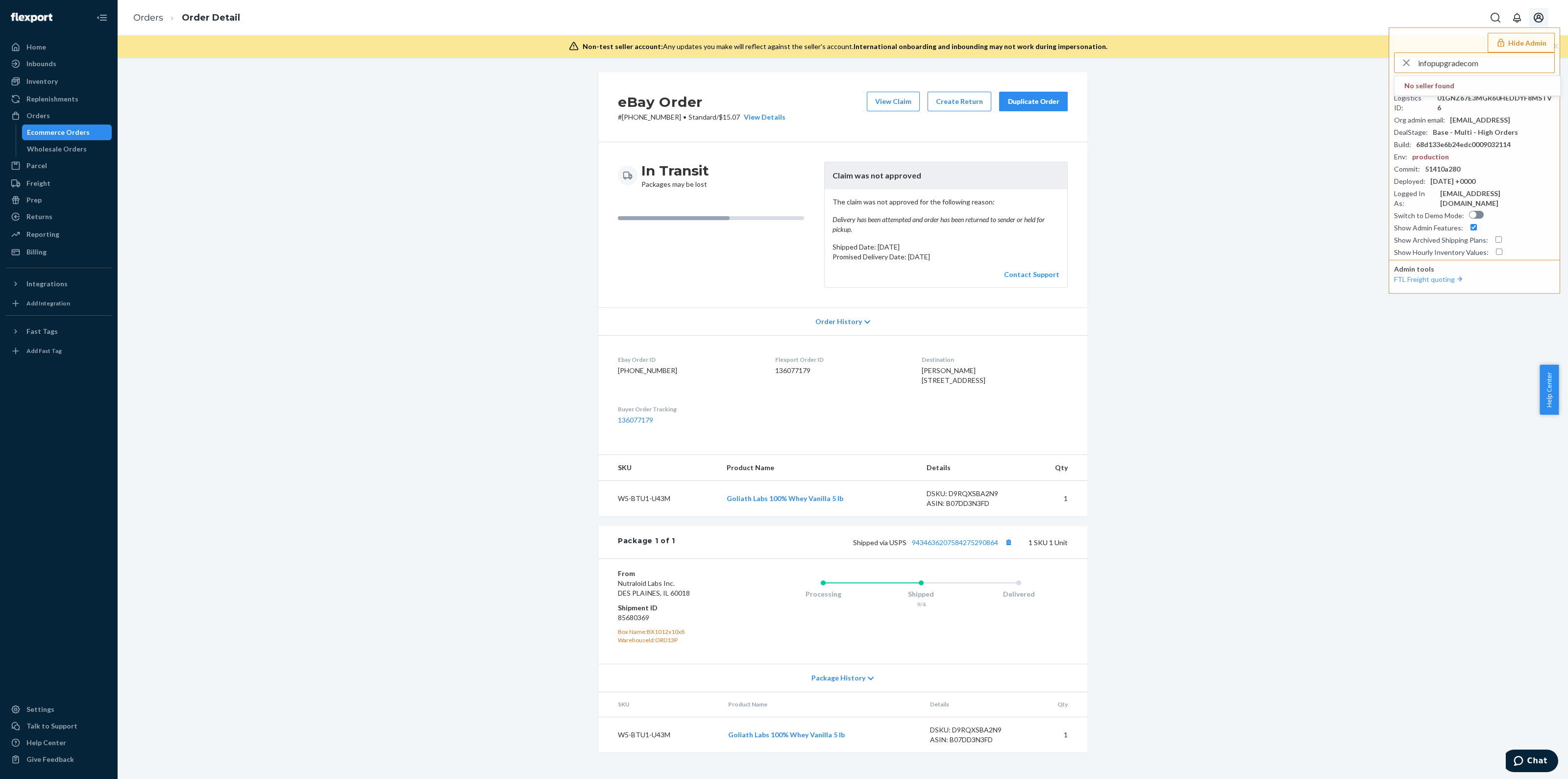
type input "infopupgradecom"
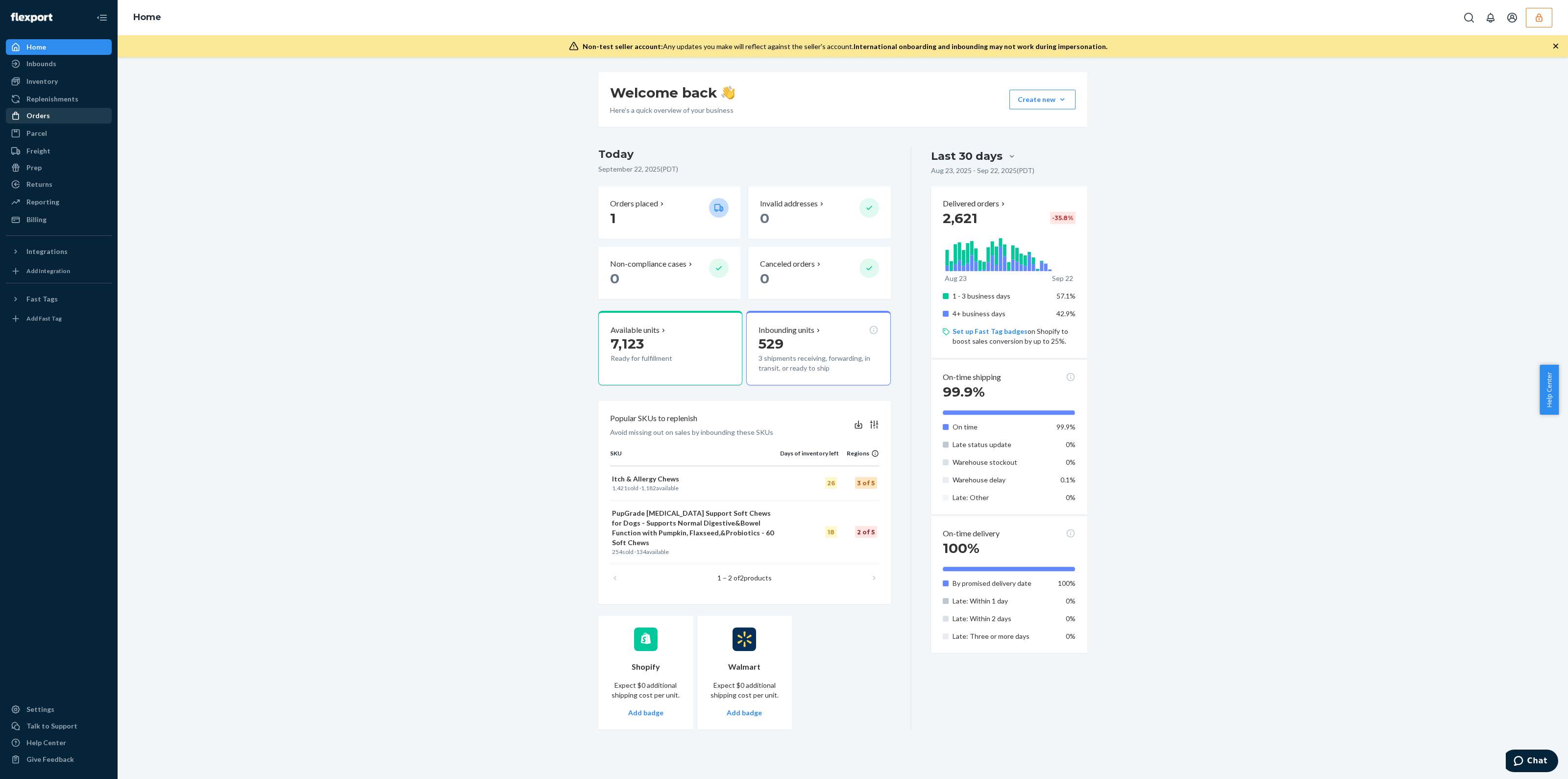
click at [23, 110] on div "Orders" at bounding box center [59, 116] width 104 height 14
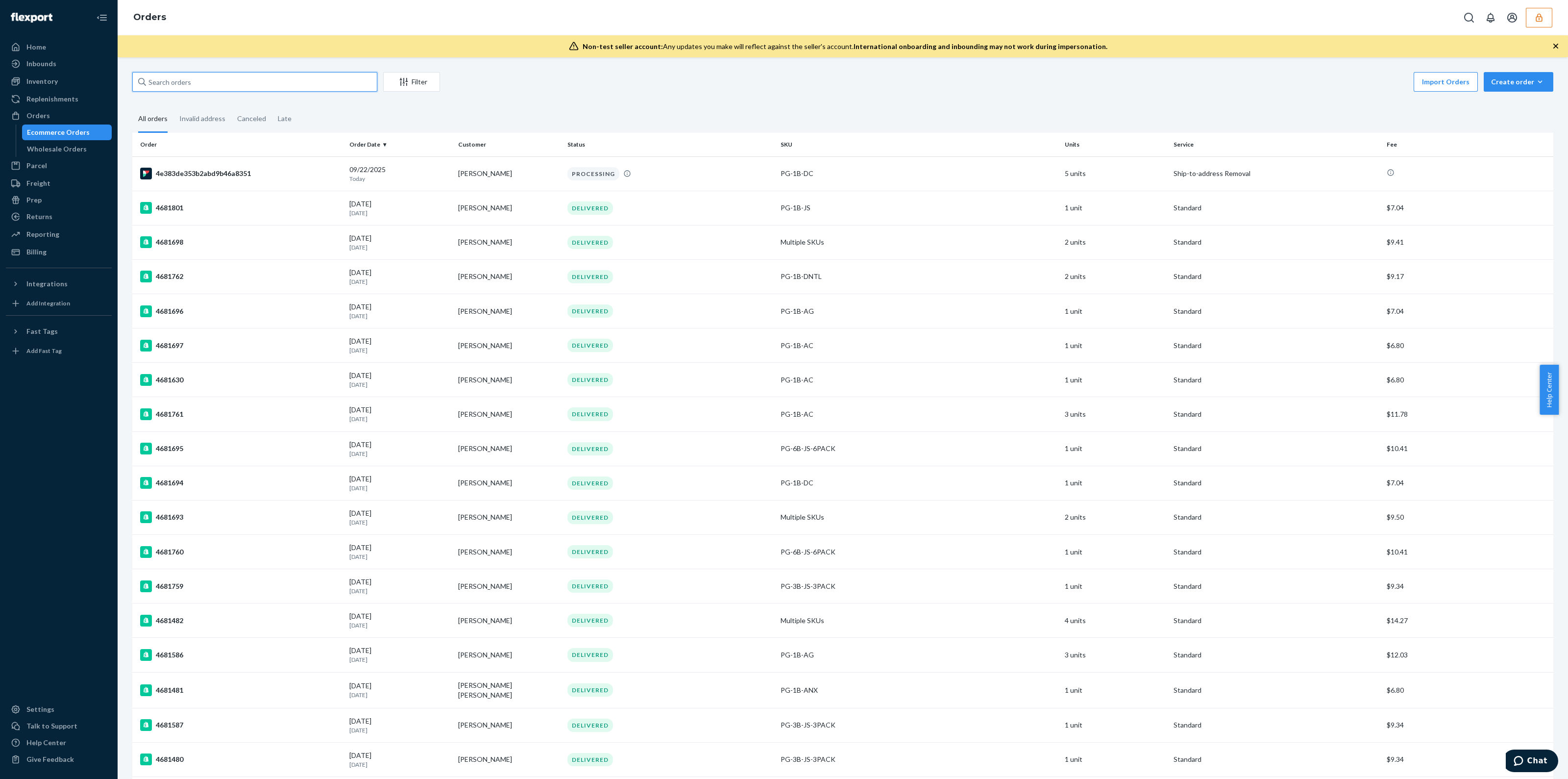
drag, startPoint x: 316, startPoint y: 94, endPoint x: 312, endPoint y: 100, distance: 7.2
click at [314, 97] on div "Filter Import Orders Create order Ecommerce order Removal order All orders Inva…" at bounding box center [842, 571] width 1436 height 999
paste input "137136105"
type input "137136105"
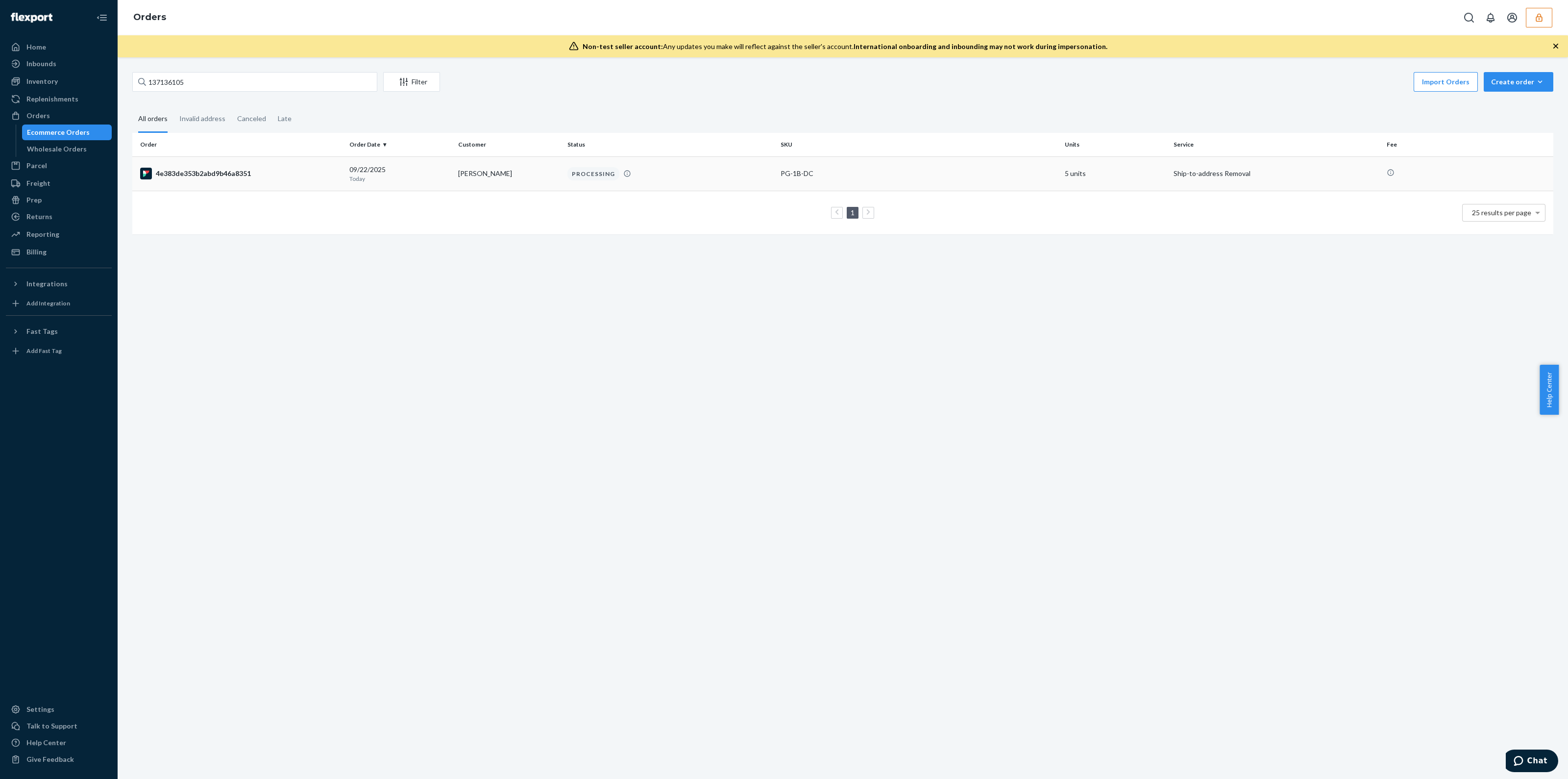
click at [596, 181] on td "PROCESSING" at bounding box center [670, 173] width 213 height 34
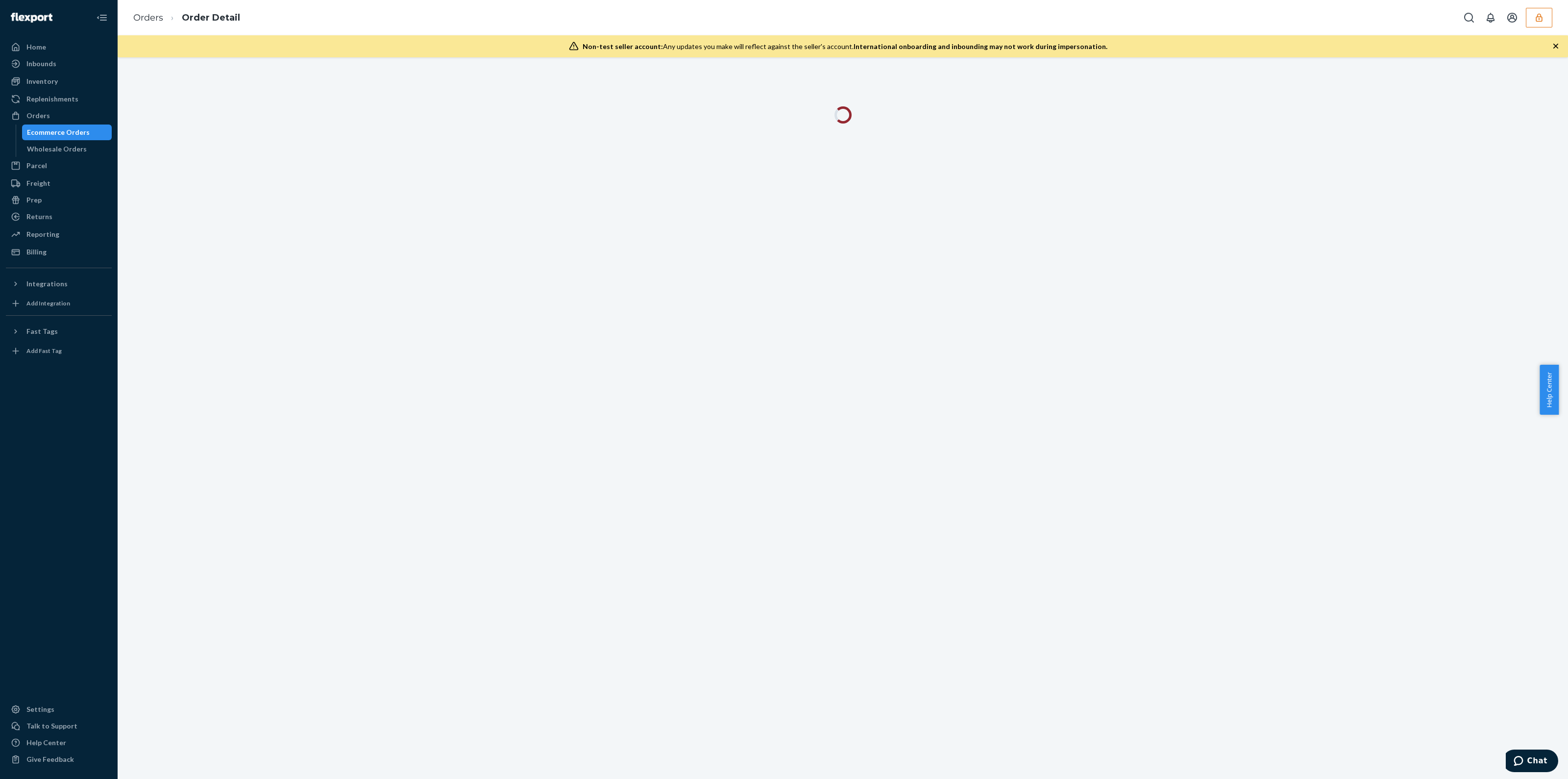
click at [1557, 48] on icon "button" at bounding box center [1556, 46] width 5 height 5
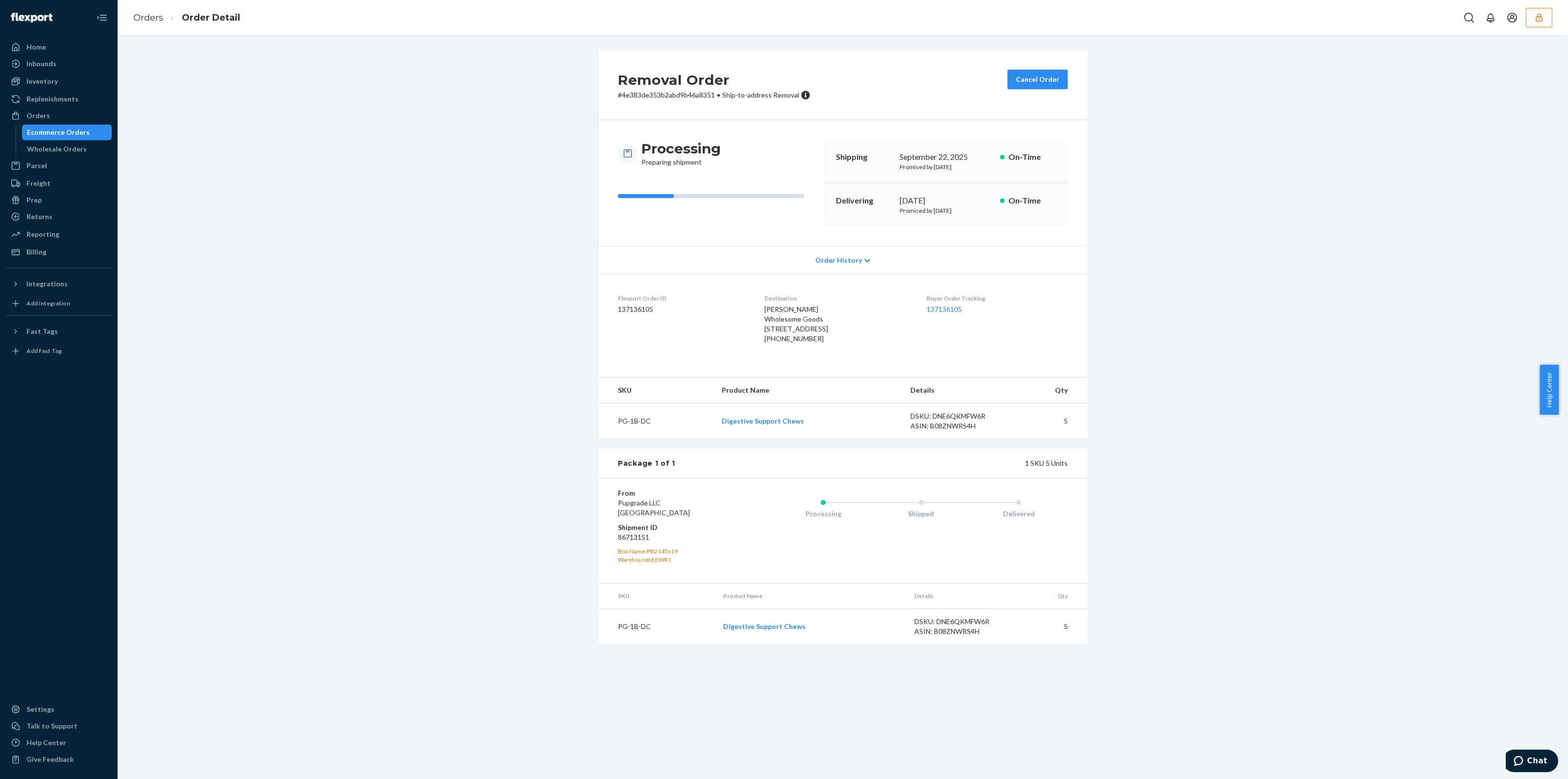
drag, startPoint x: 1545, startPoint y: 6, endPoint x: 1543, endPoint y: 20, distance: 14.1
click at [1545, 6] on div "Orders Order Detail" at bounding box center [843, 18] width 1450 height 35
click at [1543, 21] on icon "button" at bounding box center [1539, 18] width 10 height 10
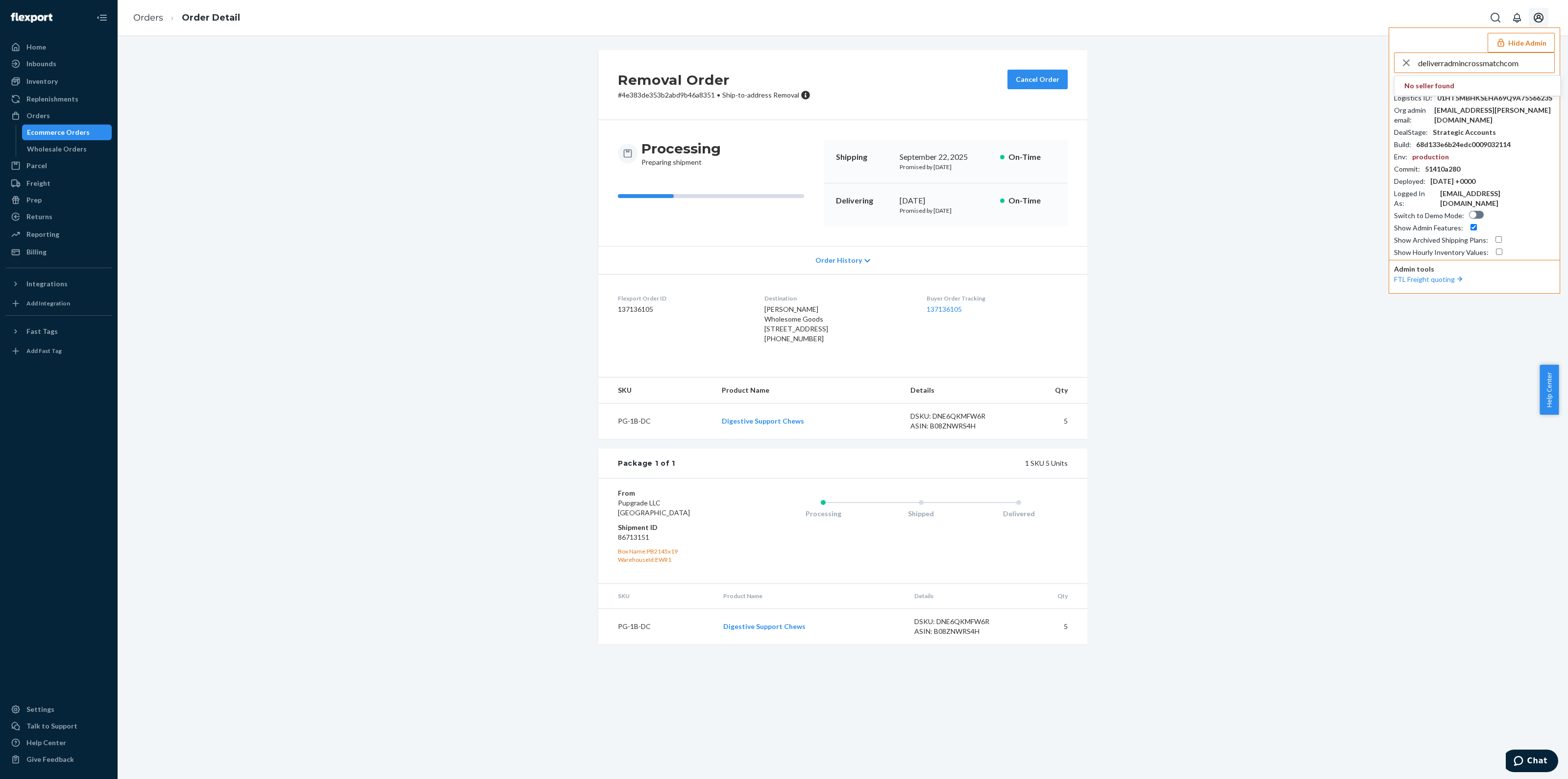
type input "deliverradmincrossmatchcom"
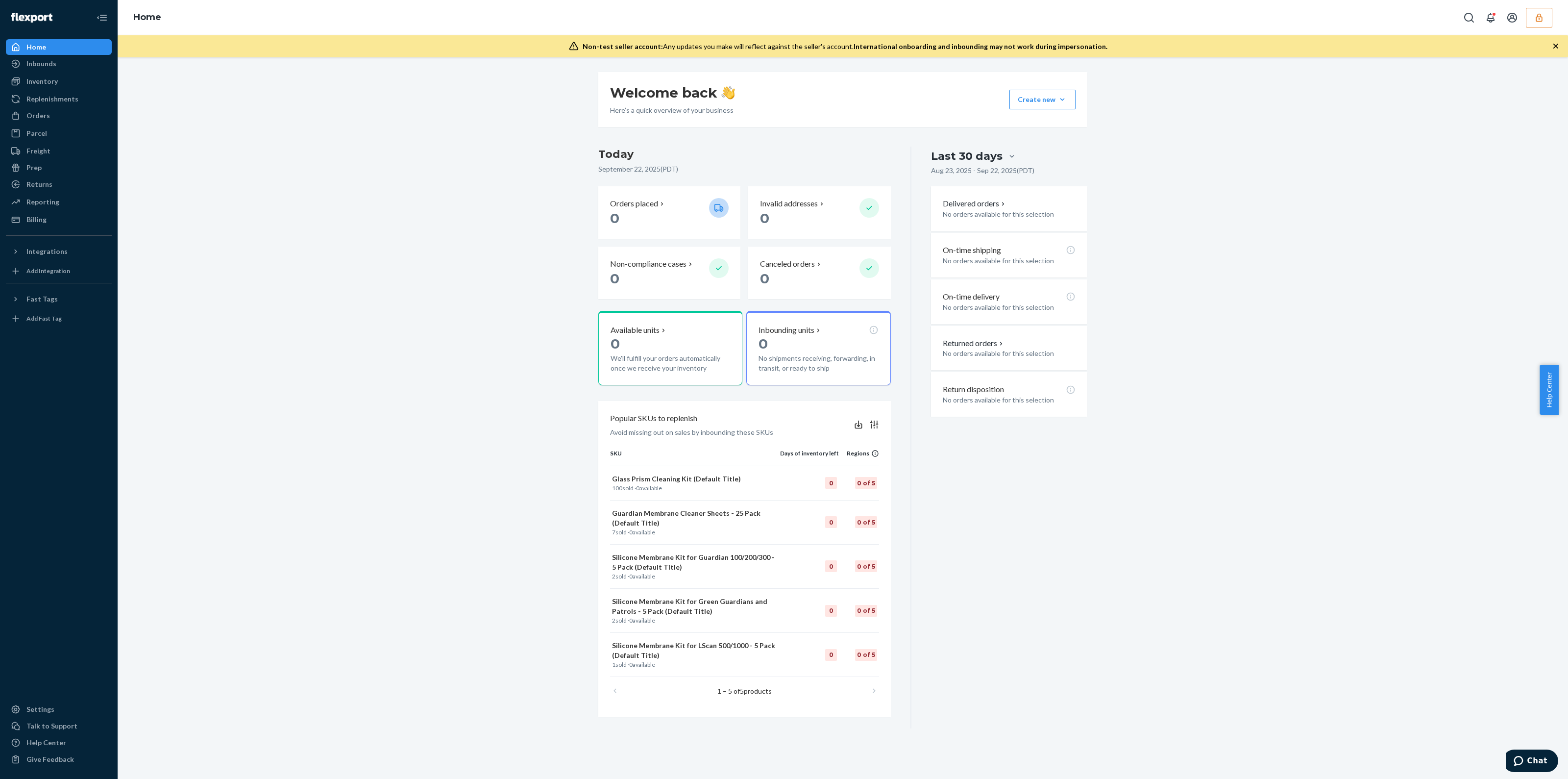
click at [21, 211] on ul "Home Inbounds Shipping Plans Problems Inventory Products Replenishments Orders …" at bounding box center [59, 133] width 106 height 188
click at [20, 218] on icon at bounding box center [16, 220] width 10 height 10
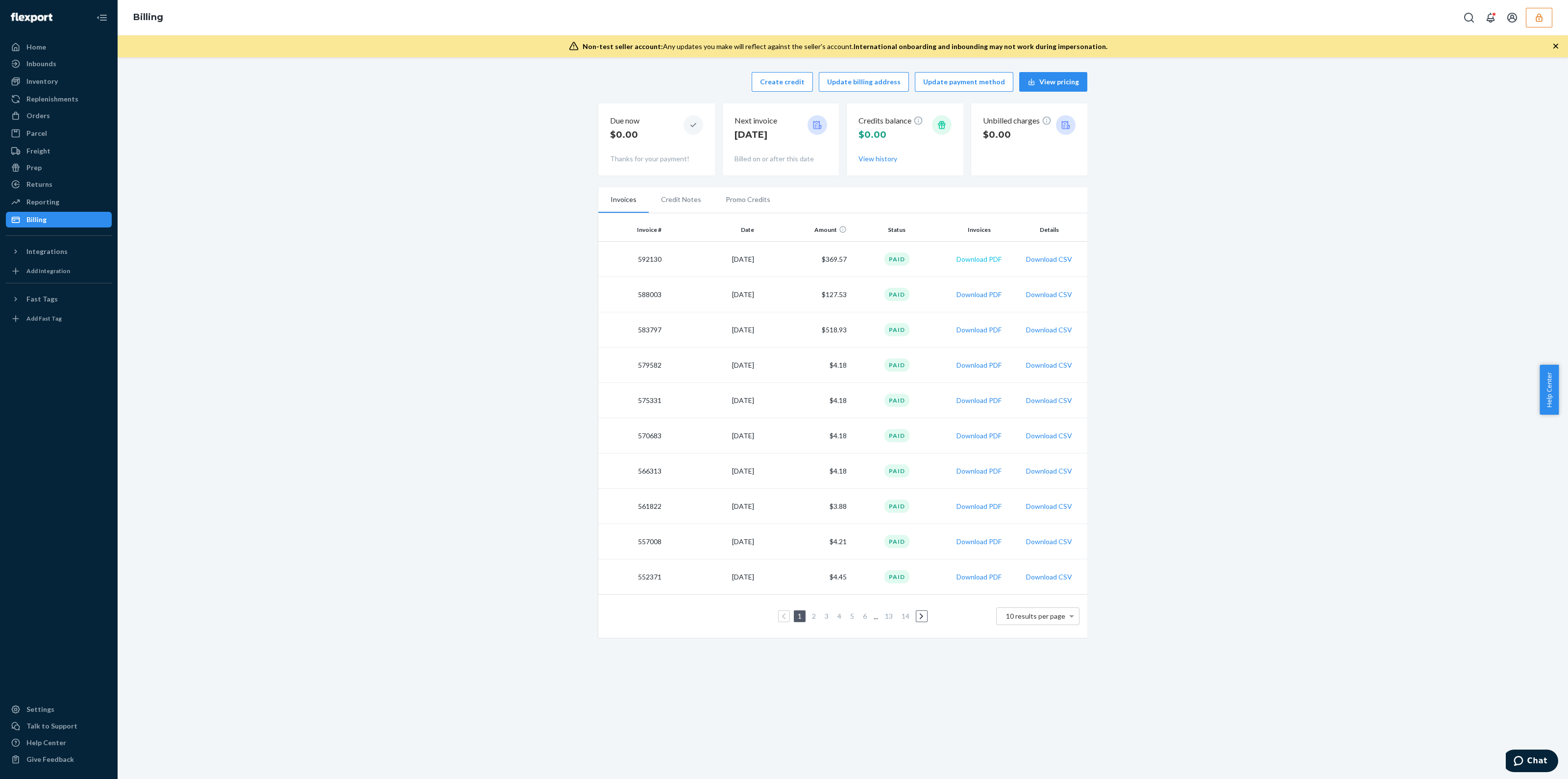
click at [973, 257] on button "Download PDF" at bounding box center [979, 259] width 45 height 10
click at [972, 326] on button "Download PDF" at bounding box center [979, 330] width 45 height 10
click at [645, 258] on td "592130" at bounding box center [631, 259] width 67 height 35
copy td "592130"
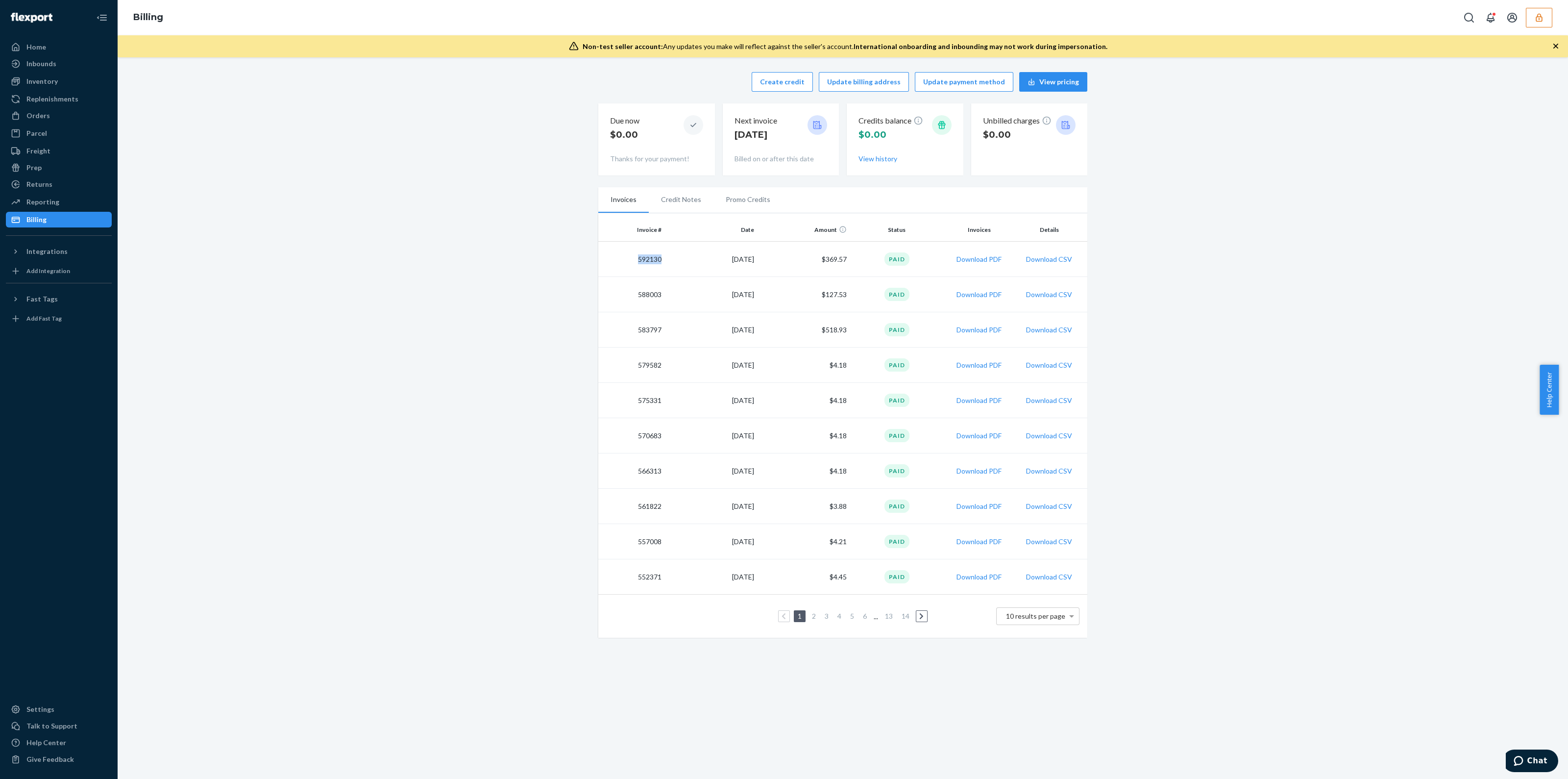
click at [650, 329] on td "583797" at bounding box center [631, 330] width 67 height 35
copy td "583797"
click at [1542, 13] on icon "button" at bounding box center [1539, 18] width 10 height 10
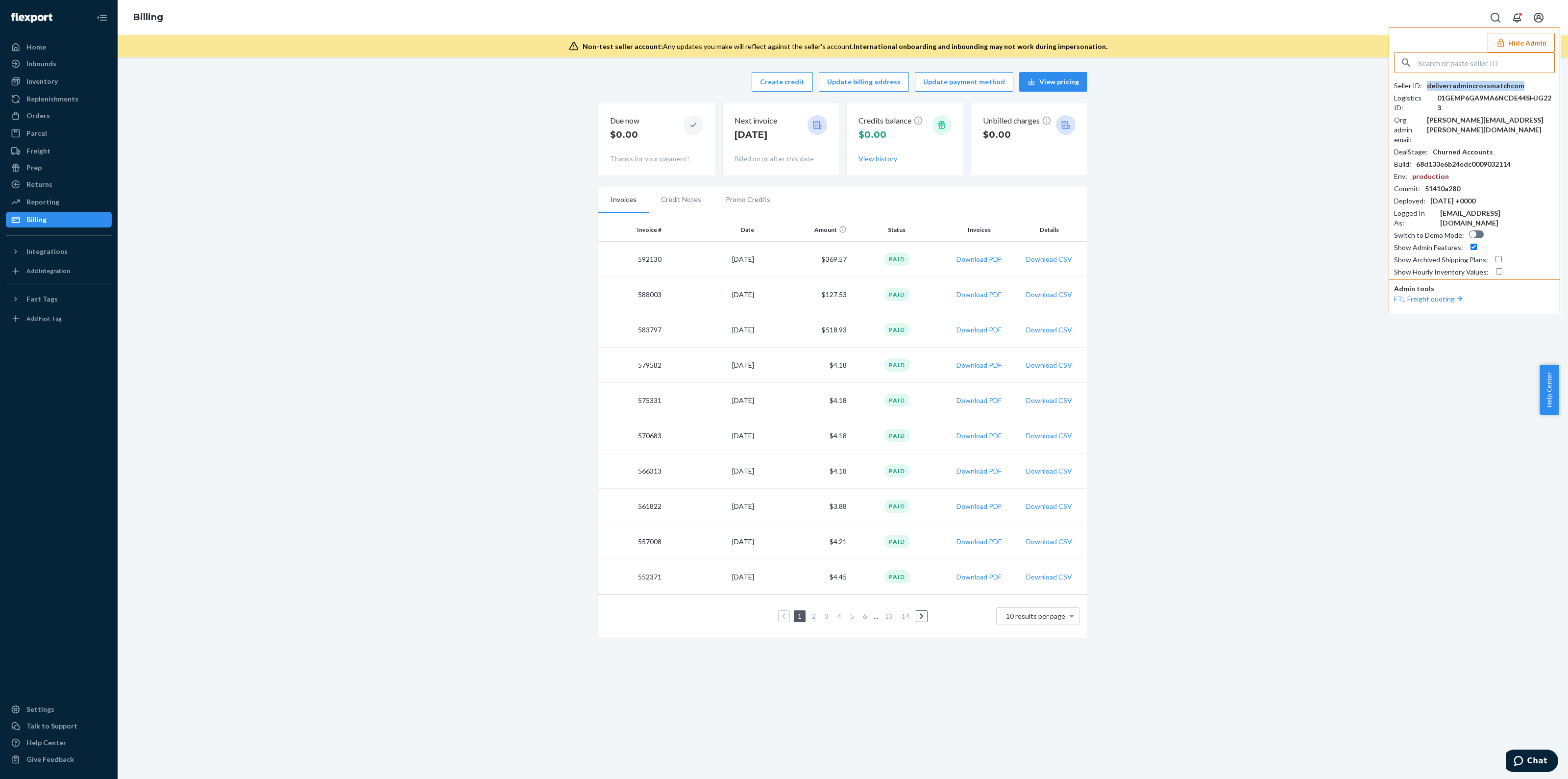
click at [1479, 81] on div "deliverradmincrossmatchcom" at bounding box center [1475, 86] width 98 height 10
click at [48, 52] on div "Home" at bounding box center [59, 47] width 104 height 14
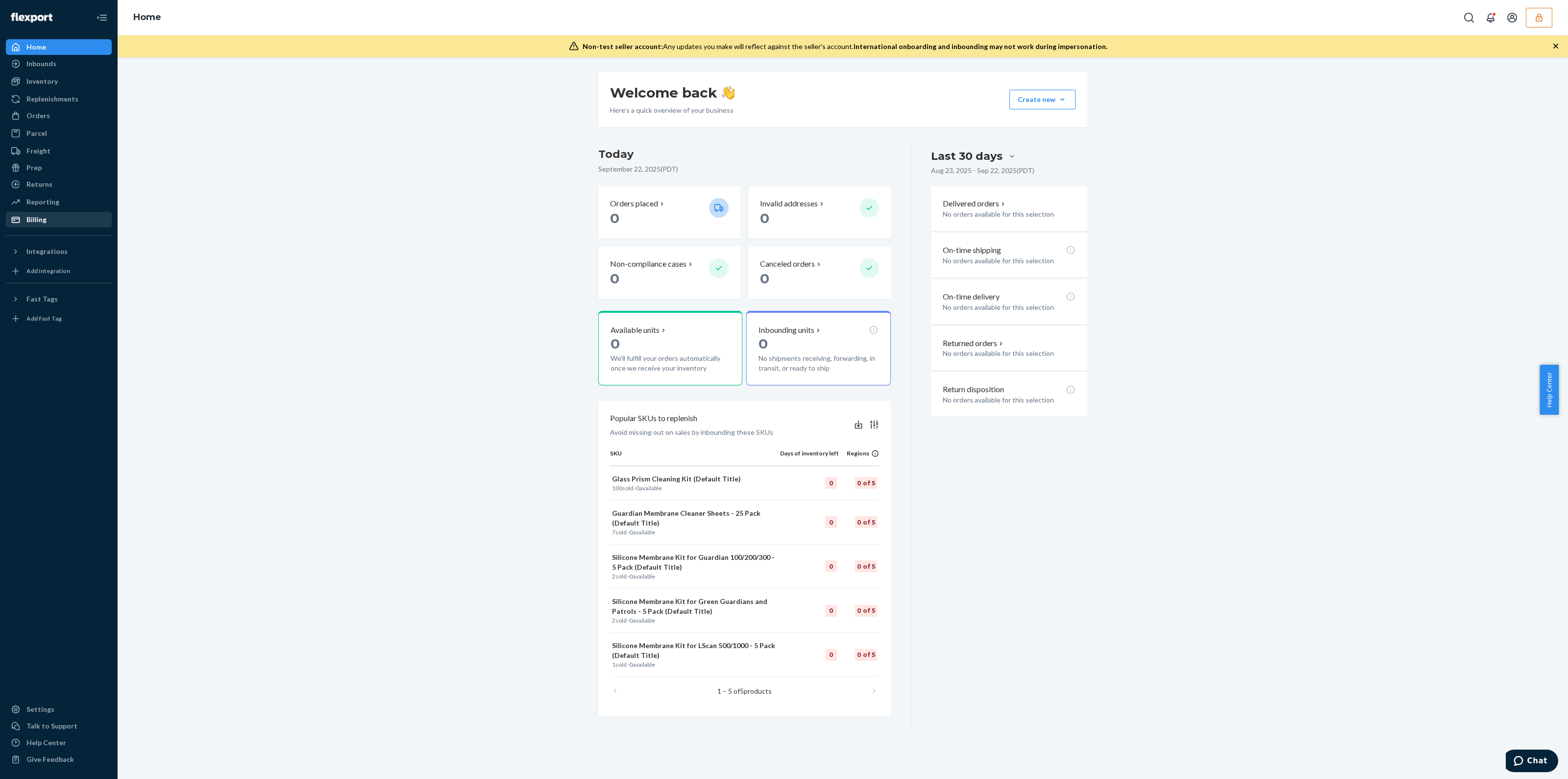
click at [42, 221] on div "Billing" at bounding box center [37, 220] width 20 height 10
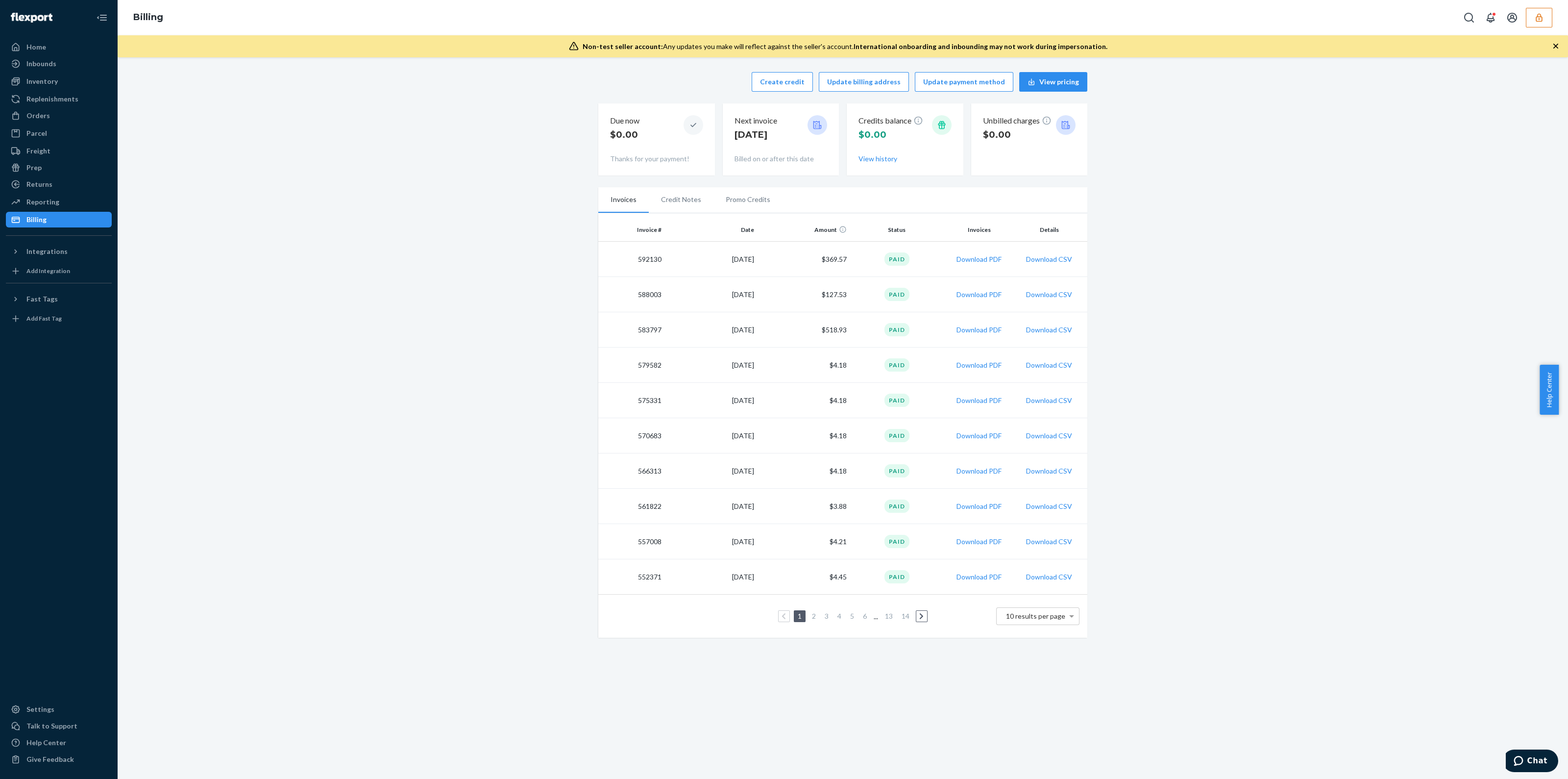
click at [1555, 46] on icon "button" at bounding box center [1556, 46] width 5 height 5
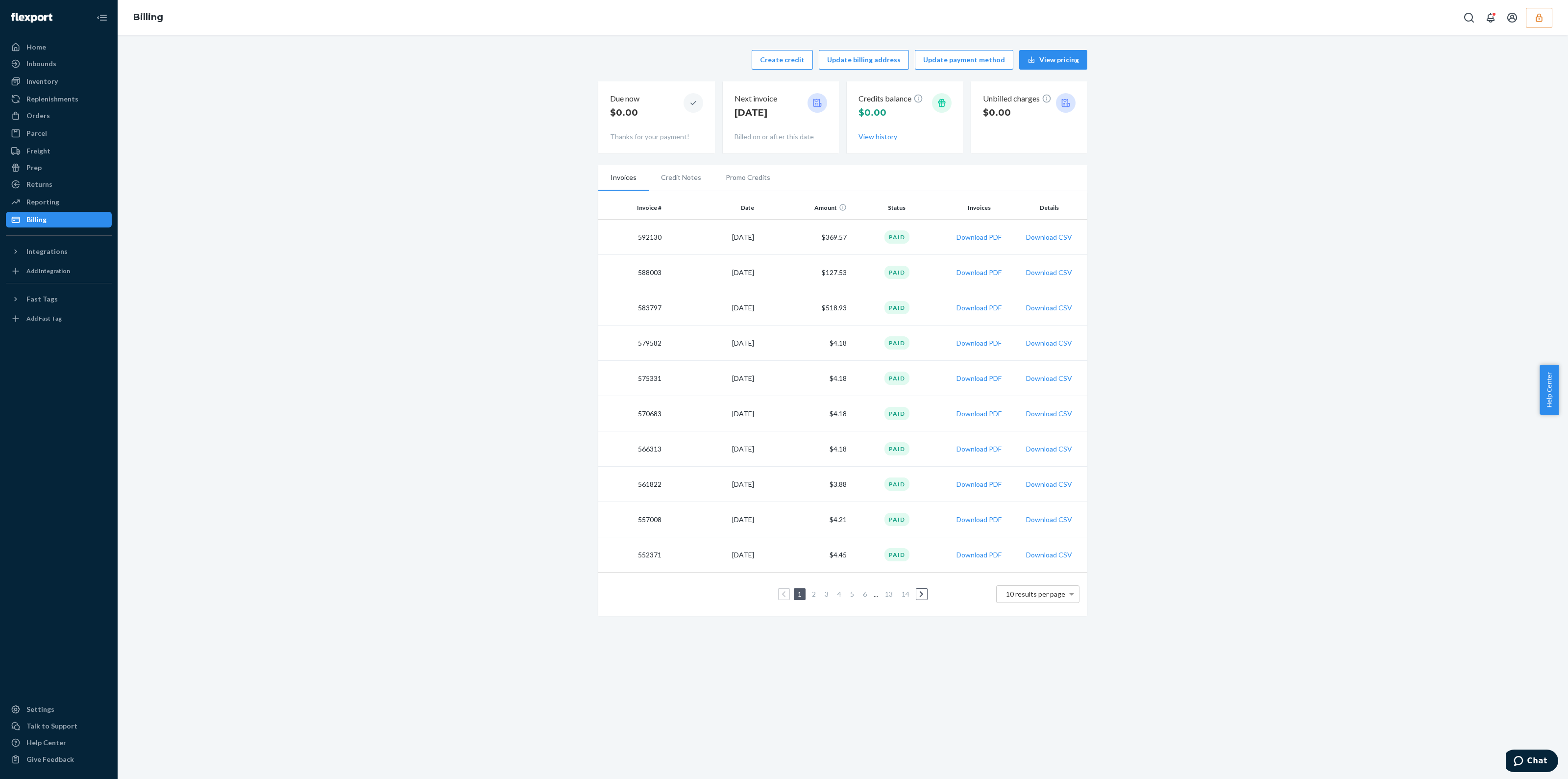
click at [1538, 12] on button "button" at bounding box center [1539, 17] width 26 height 20
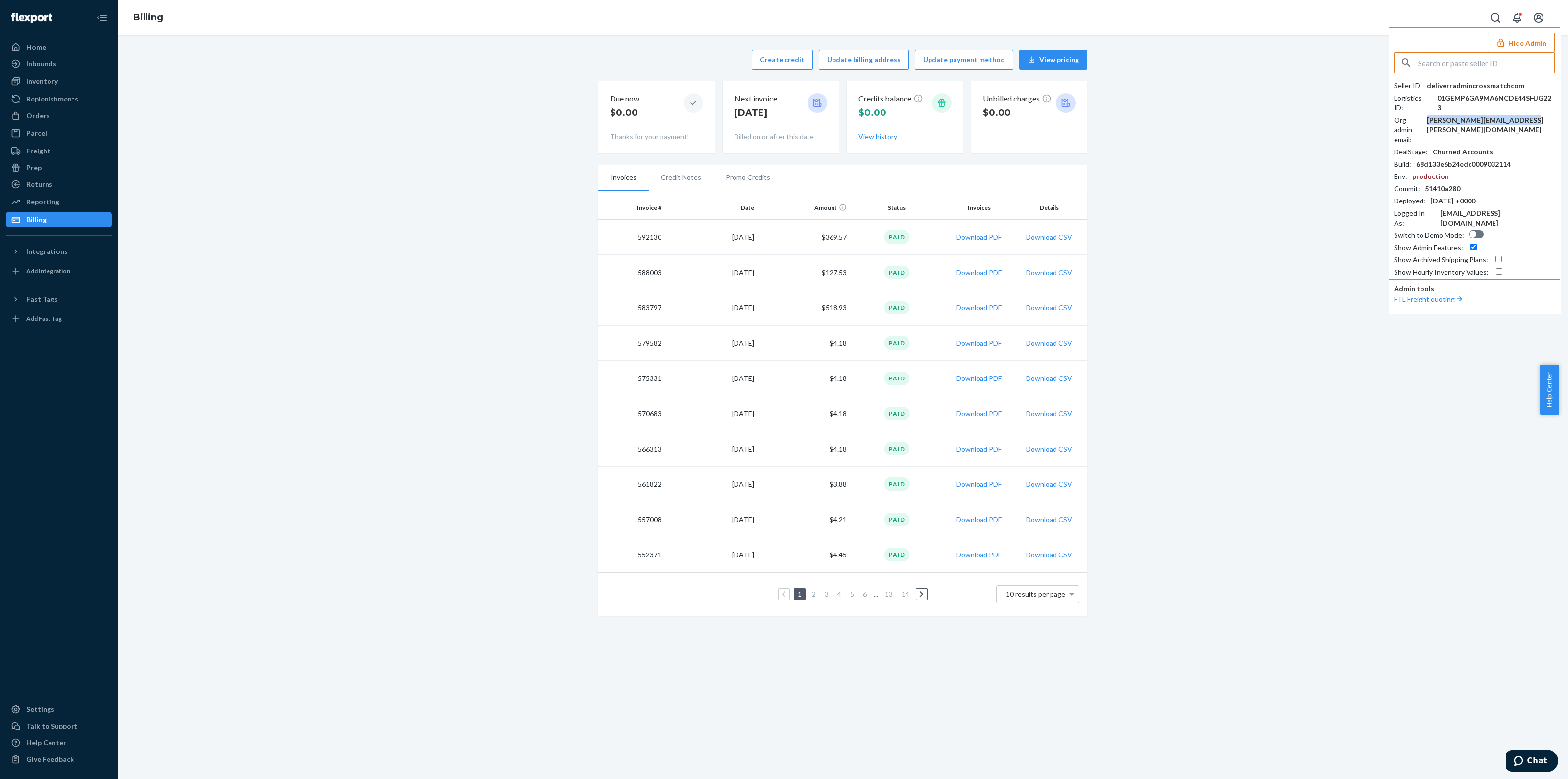
click at [1475, 115] on div "marco.mancini@hidglobal.com" at bounding box center [1491, 125] width 128 height 20
click at [52, 703] on div "Settings" at bounding box center [59, 709] width 104 height 14
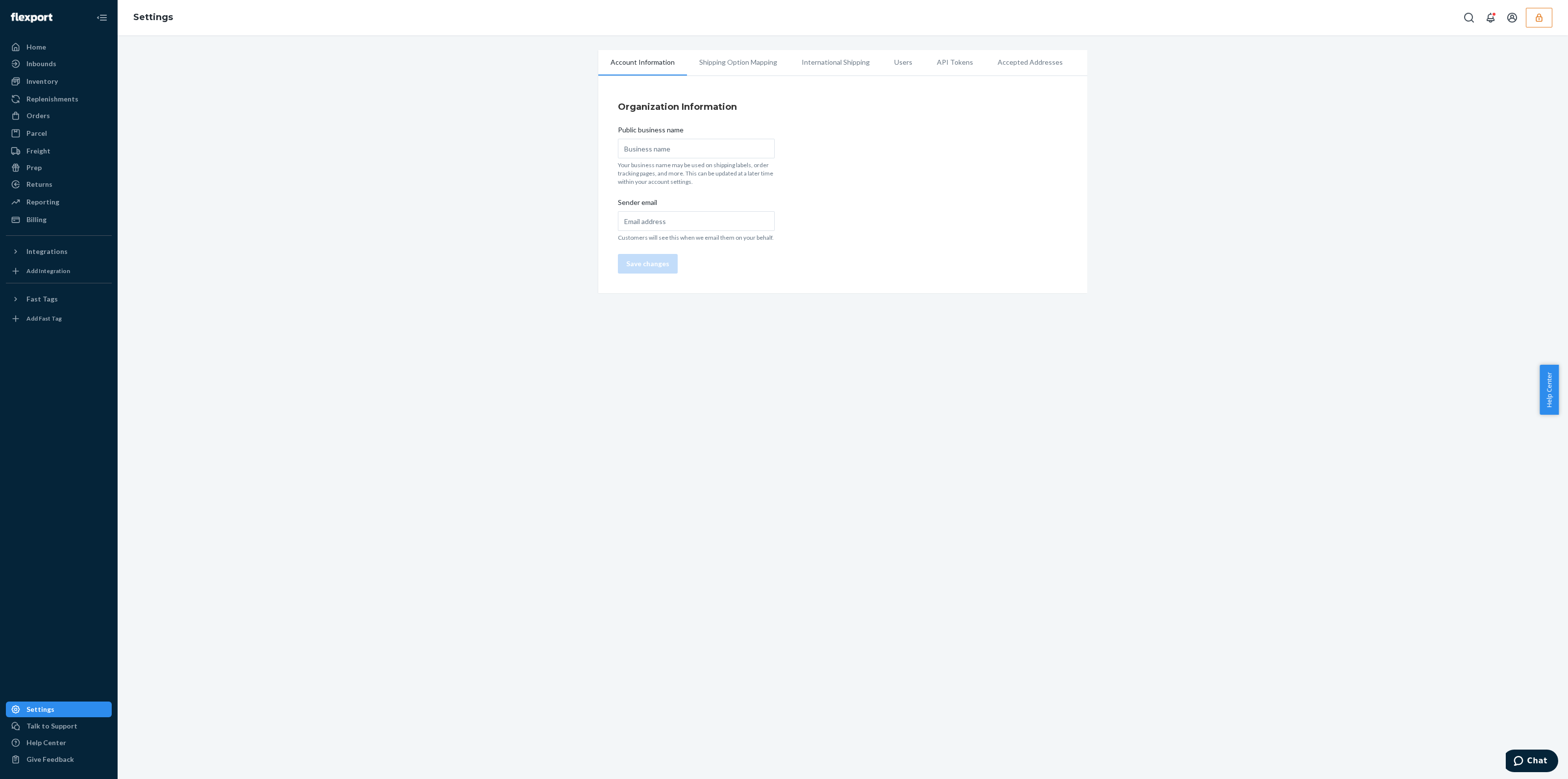
click at [889, 62] on li "Users" at bounding box center [903, 62] width 43 height 25
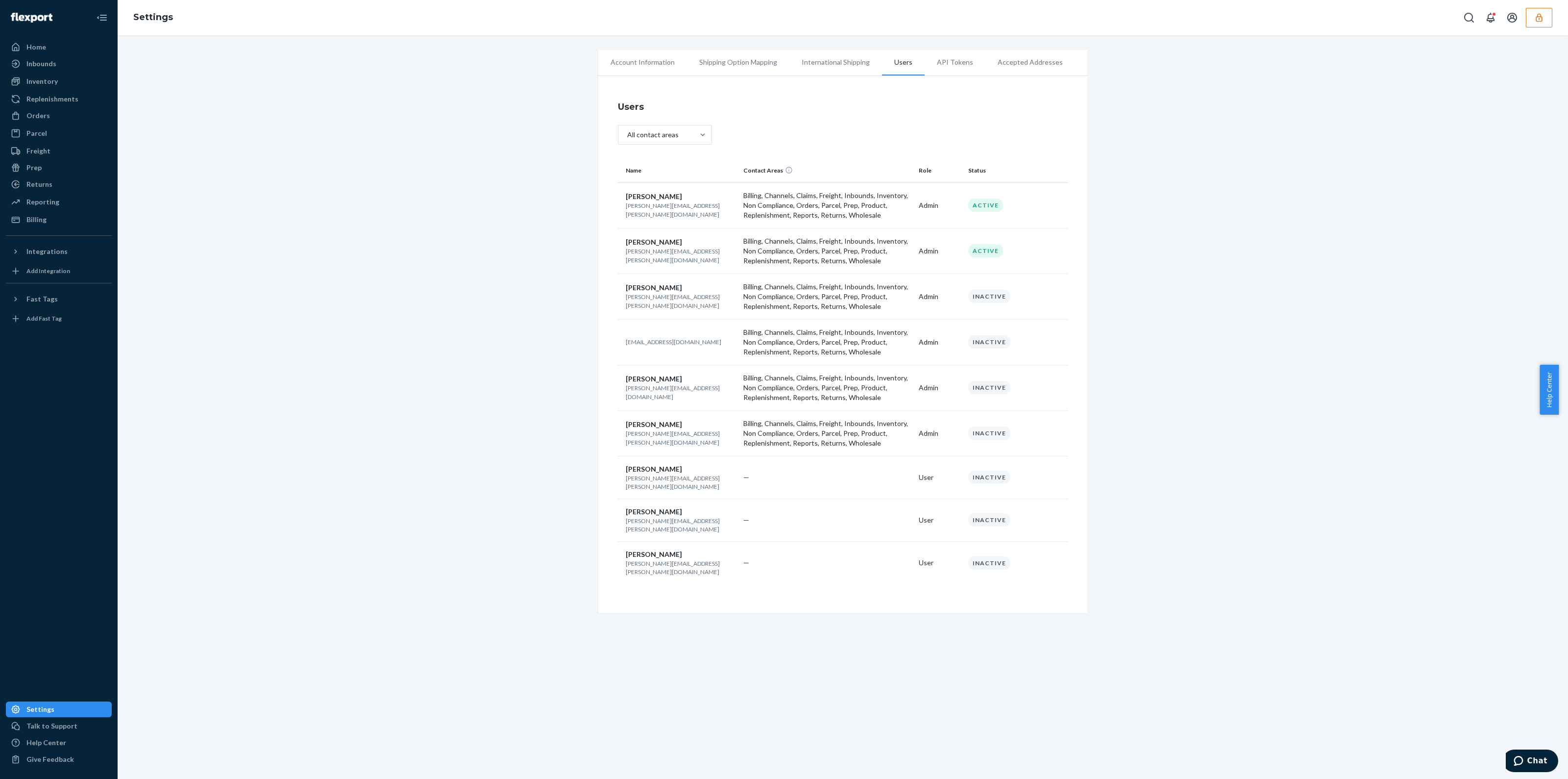
click at [665, 210] on p "marco.mancini@hidglobal.com" at bounding box center [680, 210] width 110 height 16
copy p "marco.mancini@hidglobal.com"
click at [682, 252] on p "vito.fabbrizio@hidglobal.com" at bounding box center [680, 255] width 110 height 16
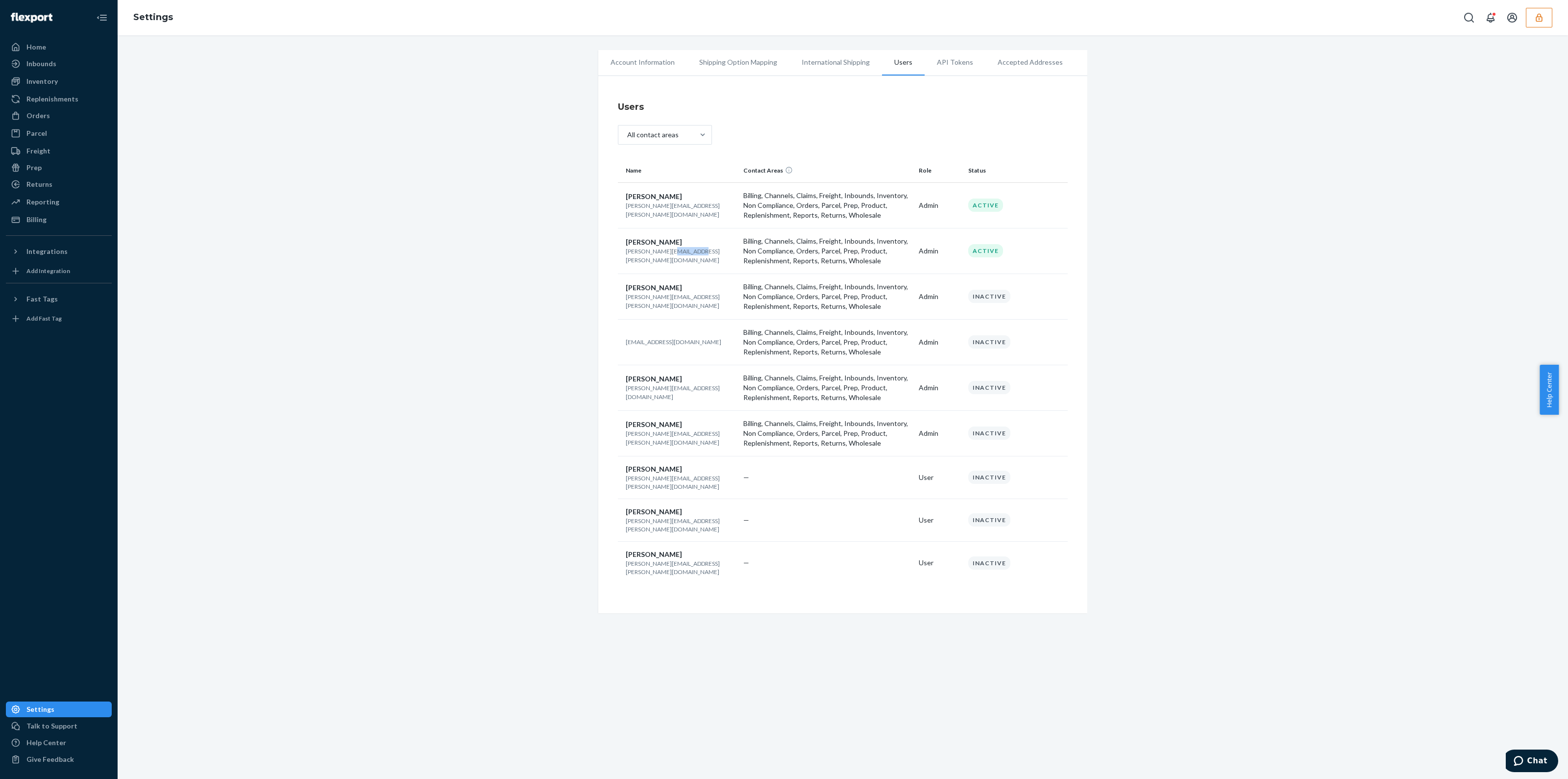
click at [682, 252] on p "vito.fabbrizio@hidglobal.com" at bounding box center [680, 255] width 110 height 16
copy p "hidglobal"
click at [682, 252] on p "vito.fabbrizio@hidglobal.com" at bounding box center [680, 255] width 110 height 16
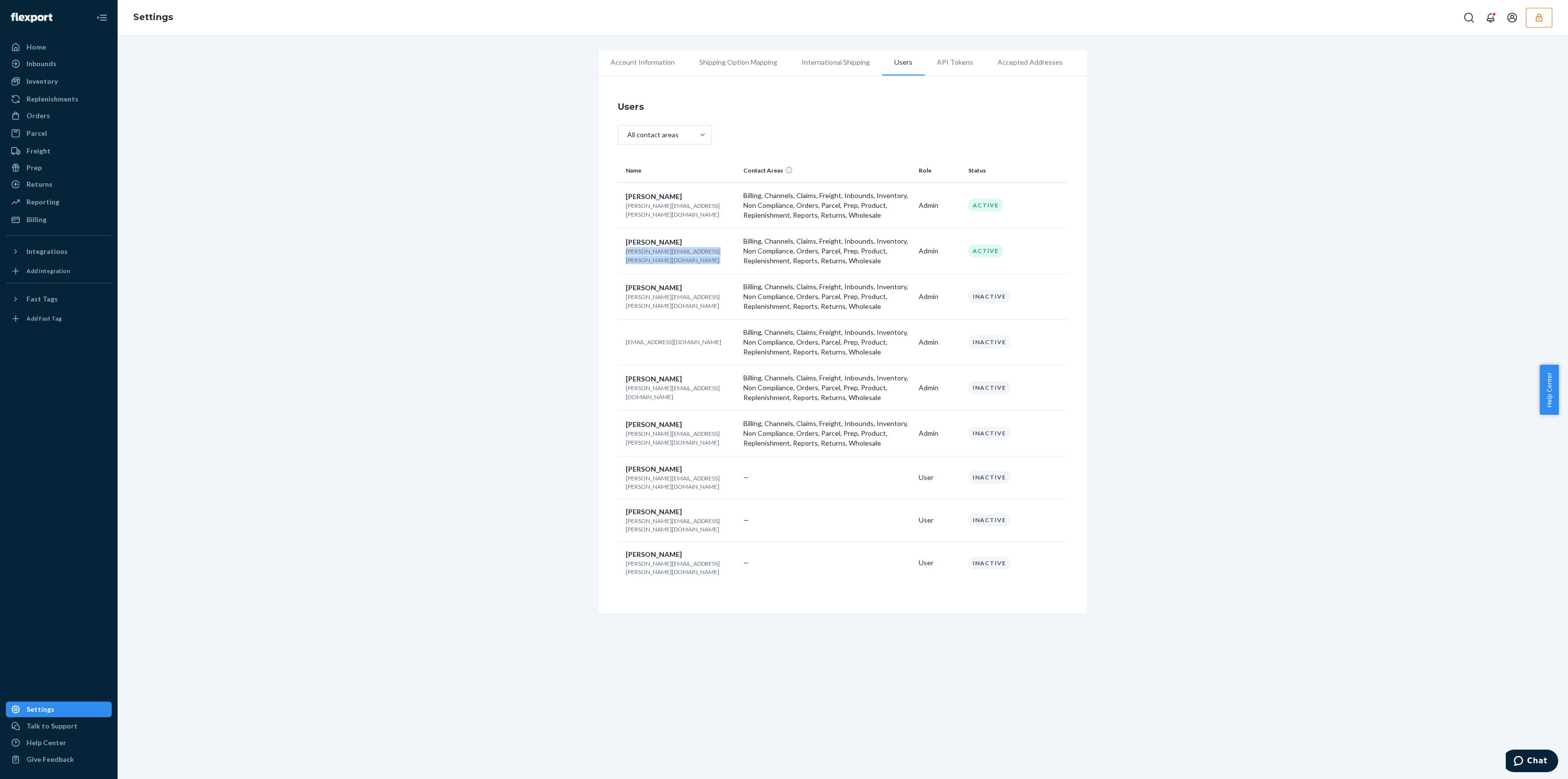
click at [682, 252] on p "vito.fabbrizio@hidglobal.com" at bounding box center [680, 255] width 110 height 16
click at [51, 258] on button "Integrations" at bounding box center [59, 251] width 106 height 16
click at [50, 268] on div "Shopify" at bounding box center [59, 268] width 104 height 14
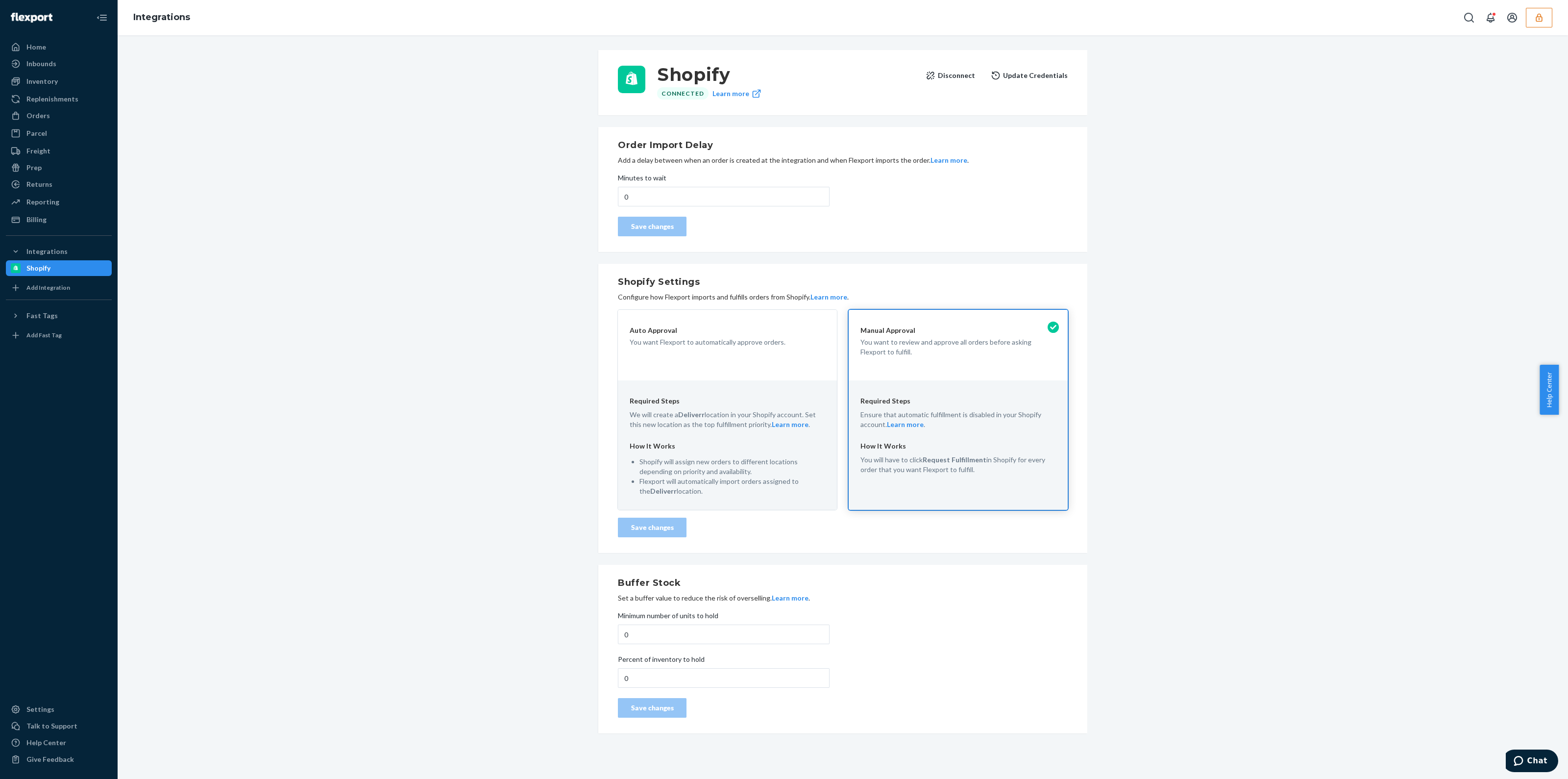
click at [952, 74] on button "Disconnect" at bounding box center [950, 75] width 50 height 20
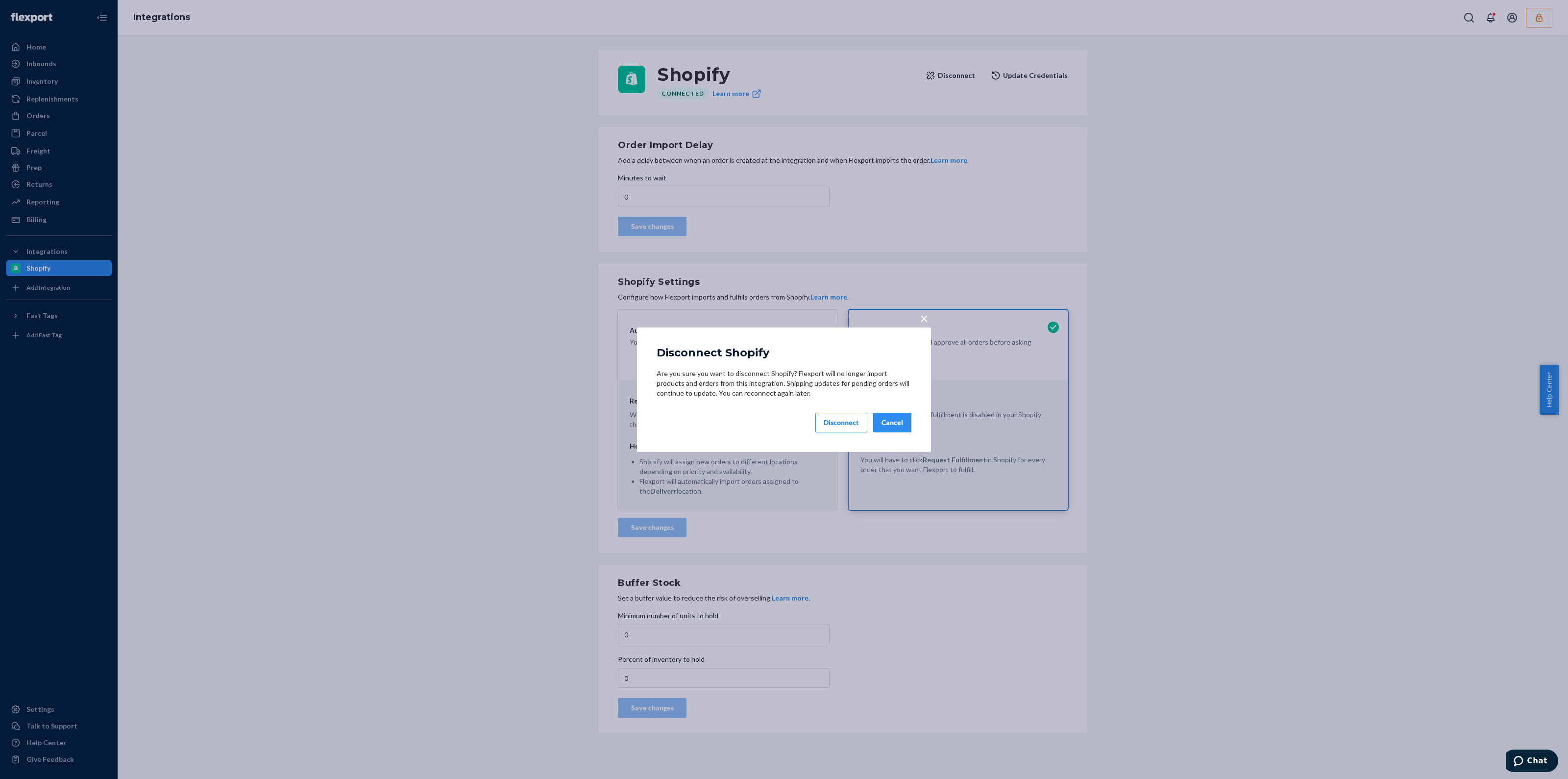
click at [858, 418] on div "Disconnect" at bounding box center [841, 423] width 35 height 10
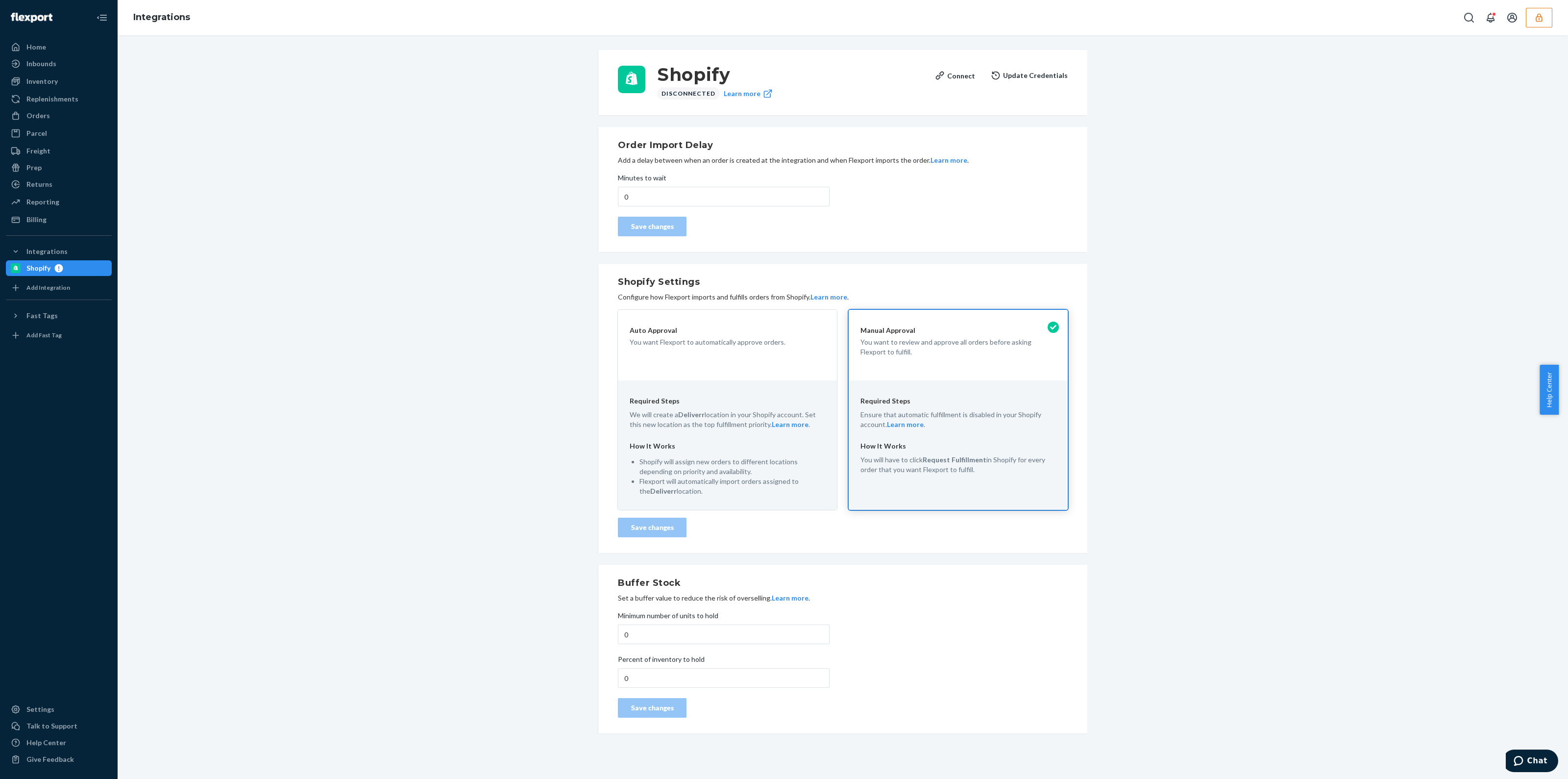
click at [1538, 18] on icon "button" at bounding box center [1539, 17] width 6 height 8
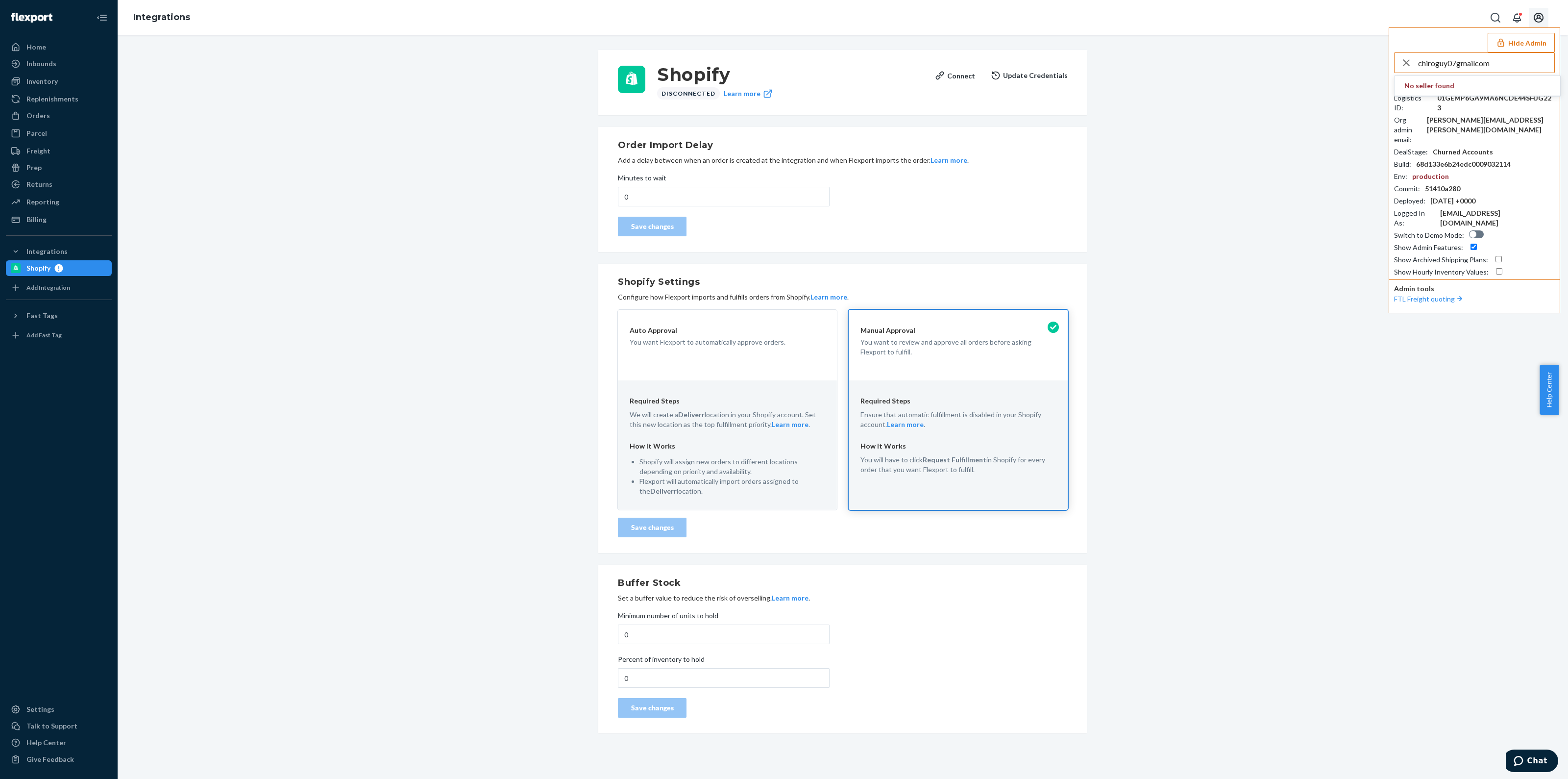
type input "chiroguy07gmailcom"
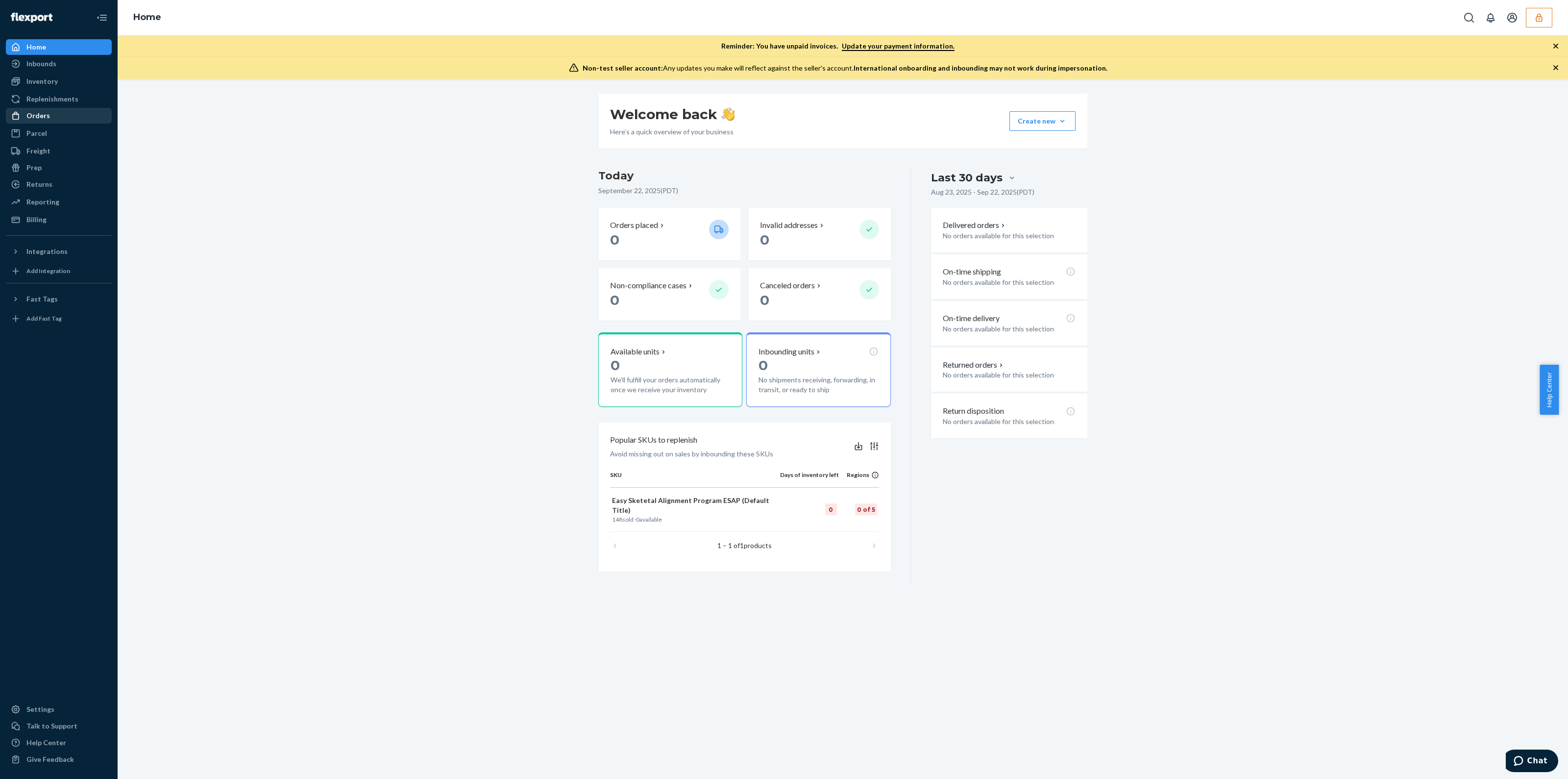
click at [57, 118] on div "Orders" at bounding box center [59, 116] width 104 height 14
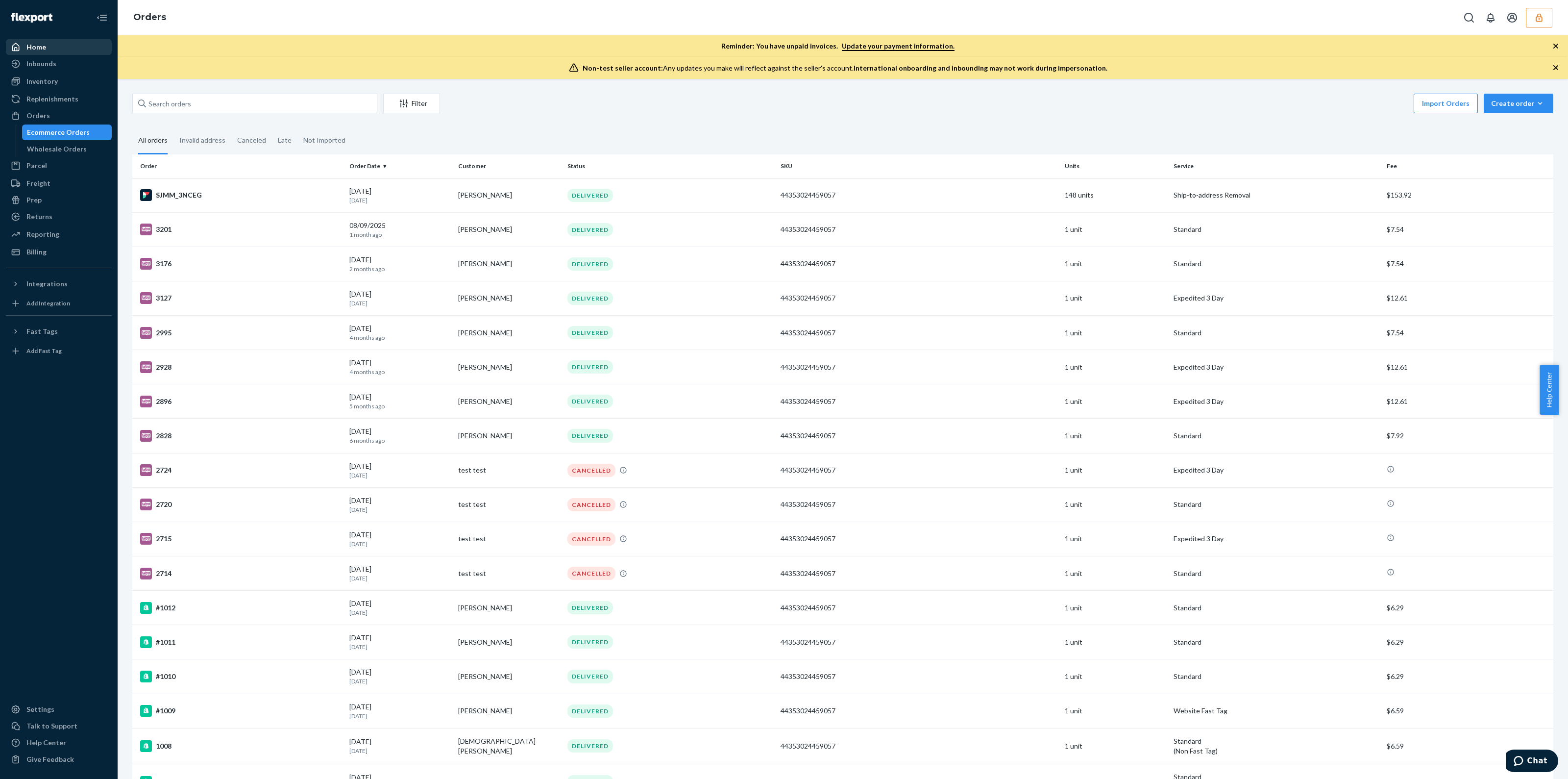
click at [56, 45] on div "Home" at bounding box center [59, 47] width 104 height 14
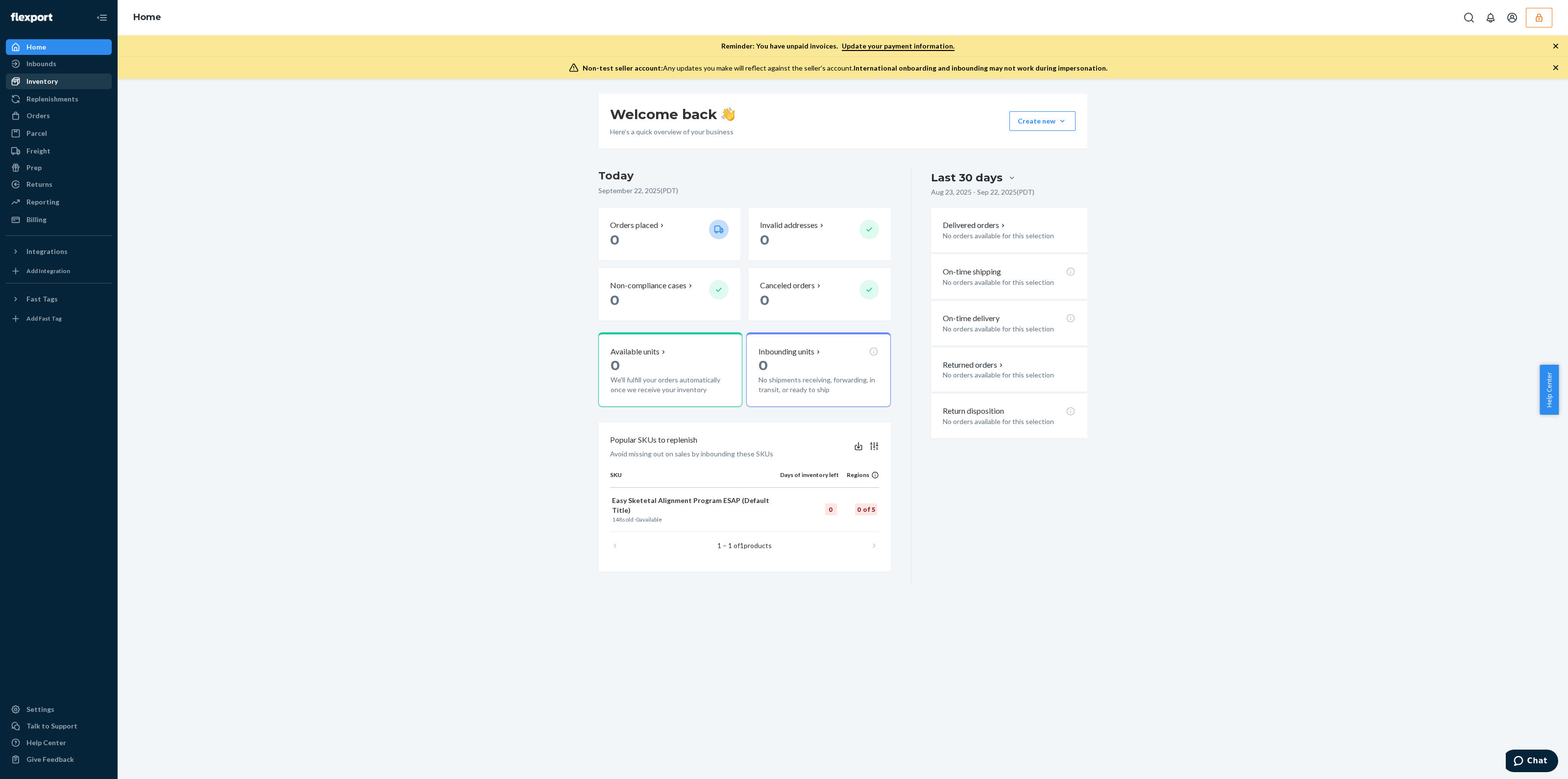
click at [43, 78] on div "Inventory" at bounding box center [42, 81] width 31 height 10
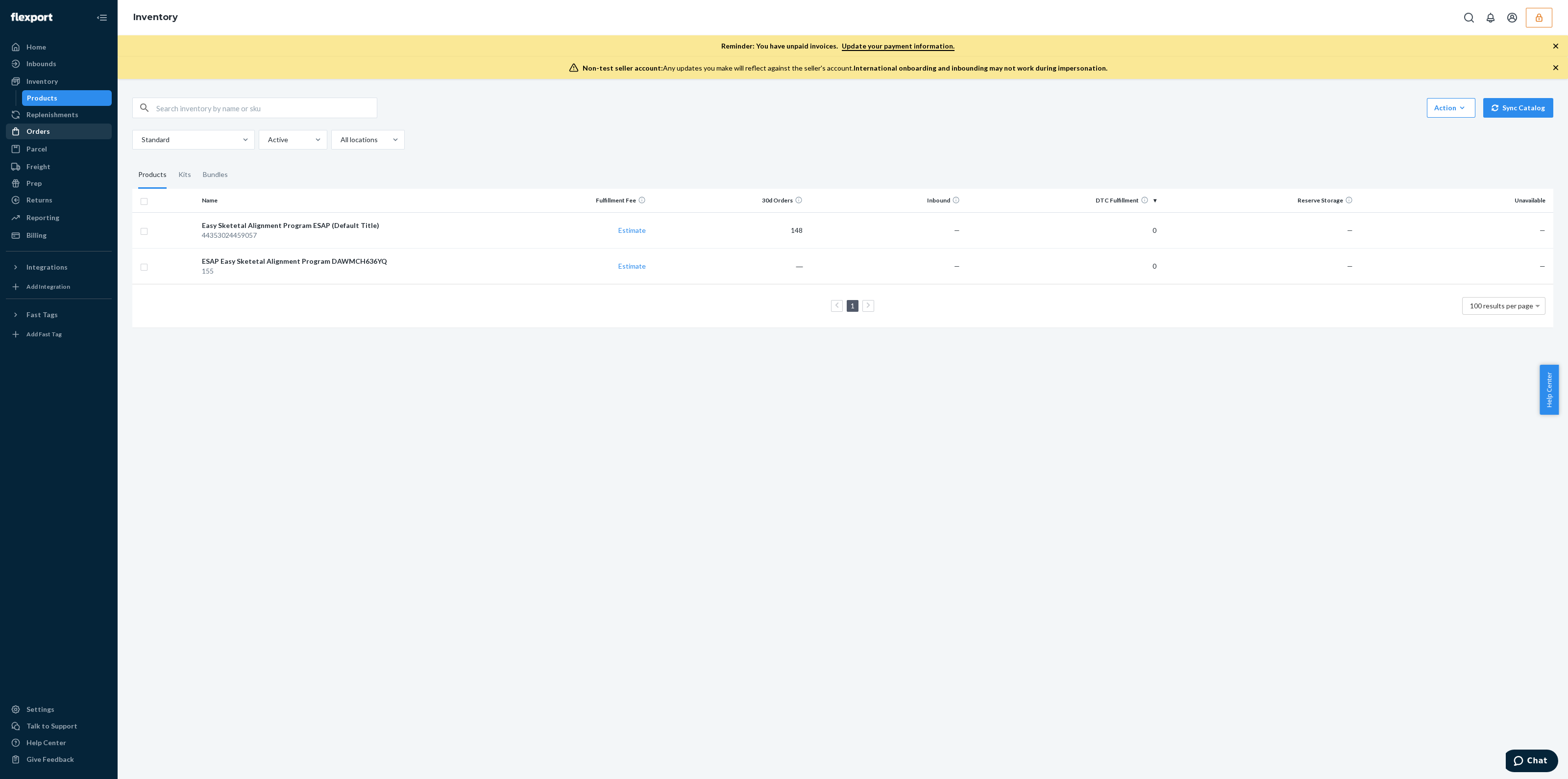
click at [67, 128] on div "Orders" at bounding box center [59, 132] width 104 height 14
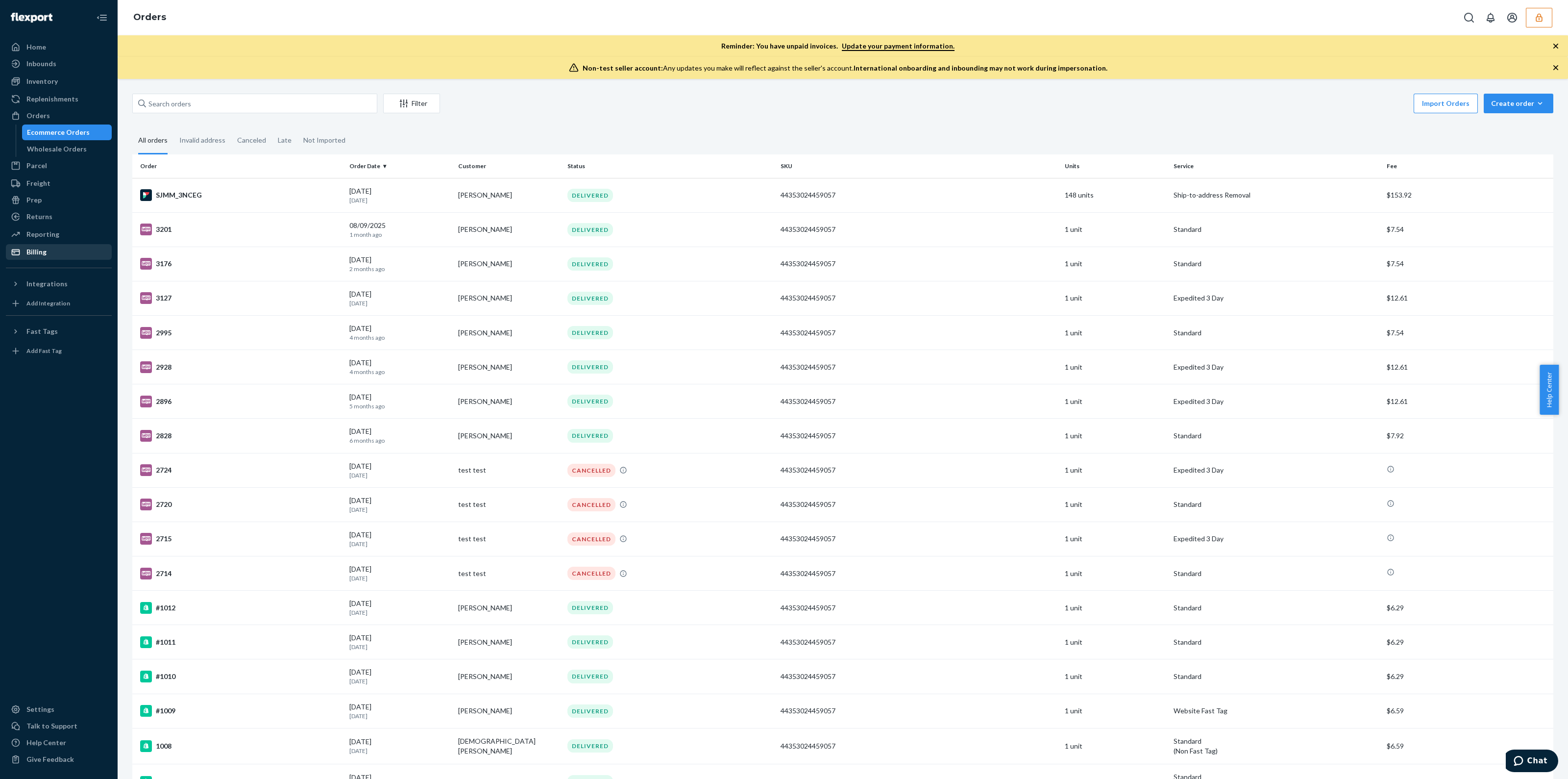
click at [42, 250] on div "Billing" at bounding box center [37, 252] width 20 height 10
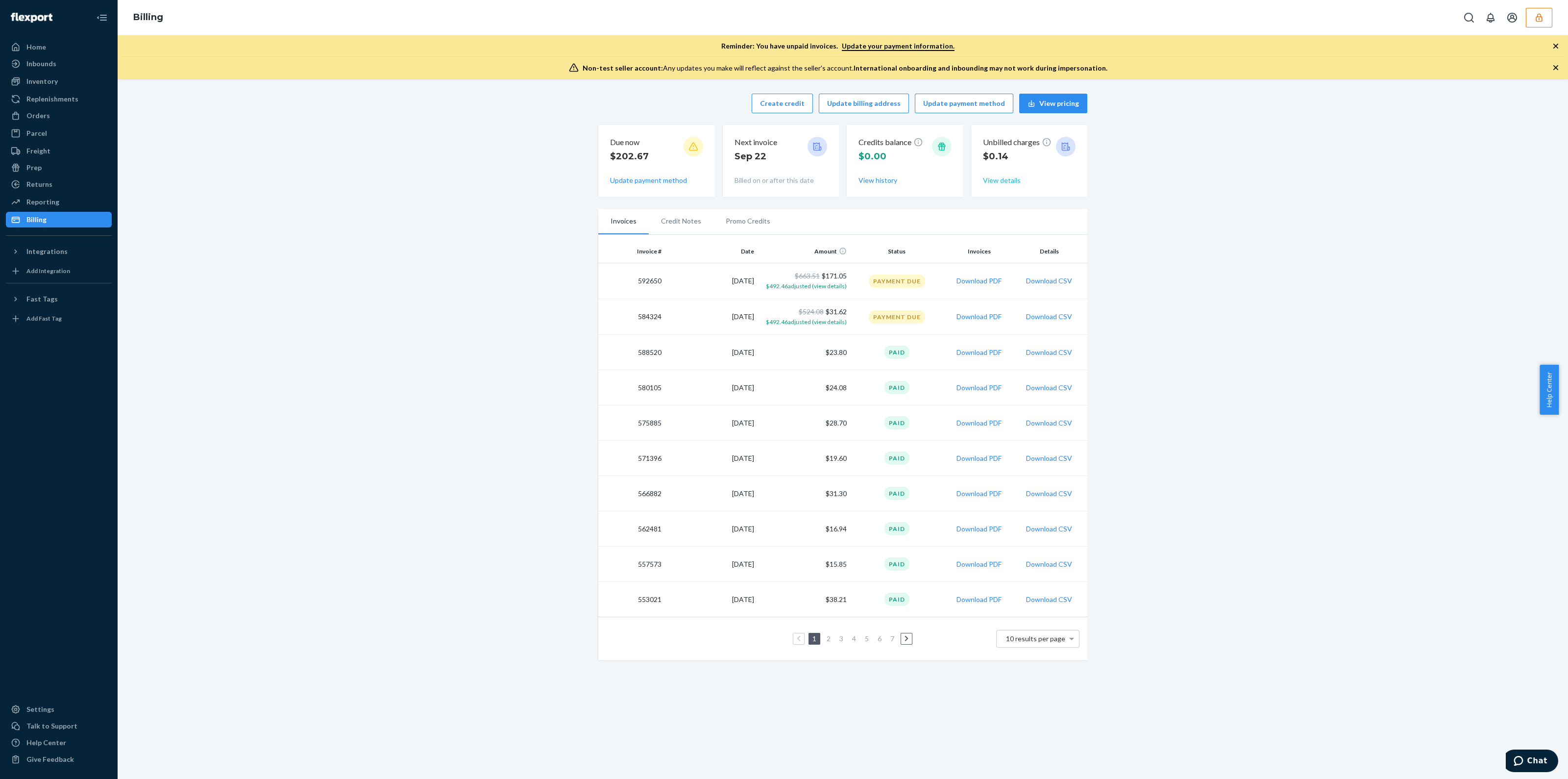
click at [993, 184] on button "View details" at bounding box center [1001, 181] width 38 height 10
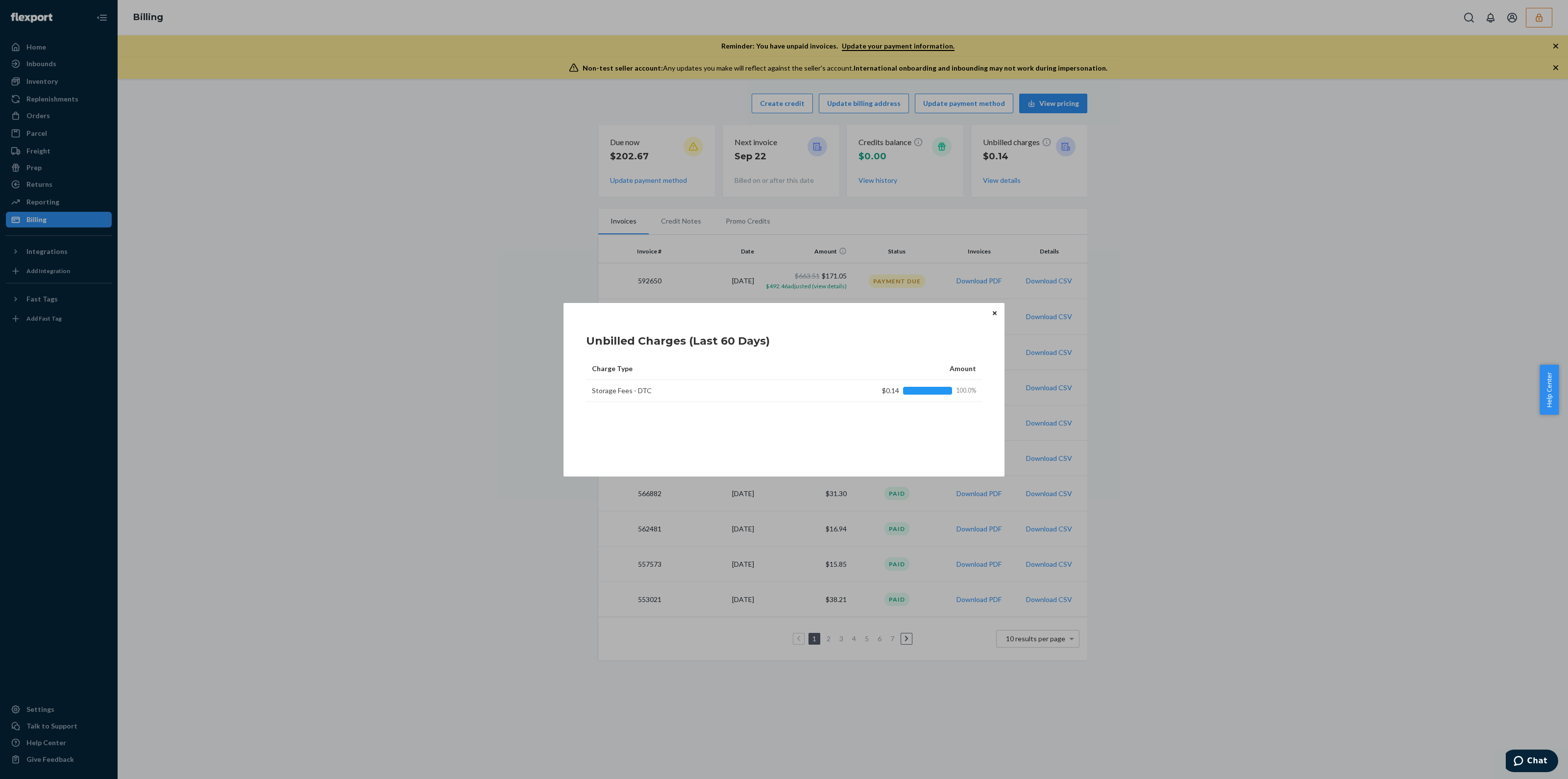
click at [993, 315] on icon "Close" at bounding box center [995, 313] width 4 height 4
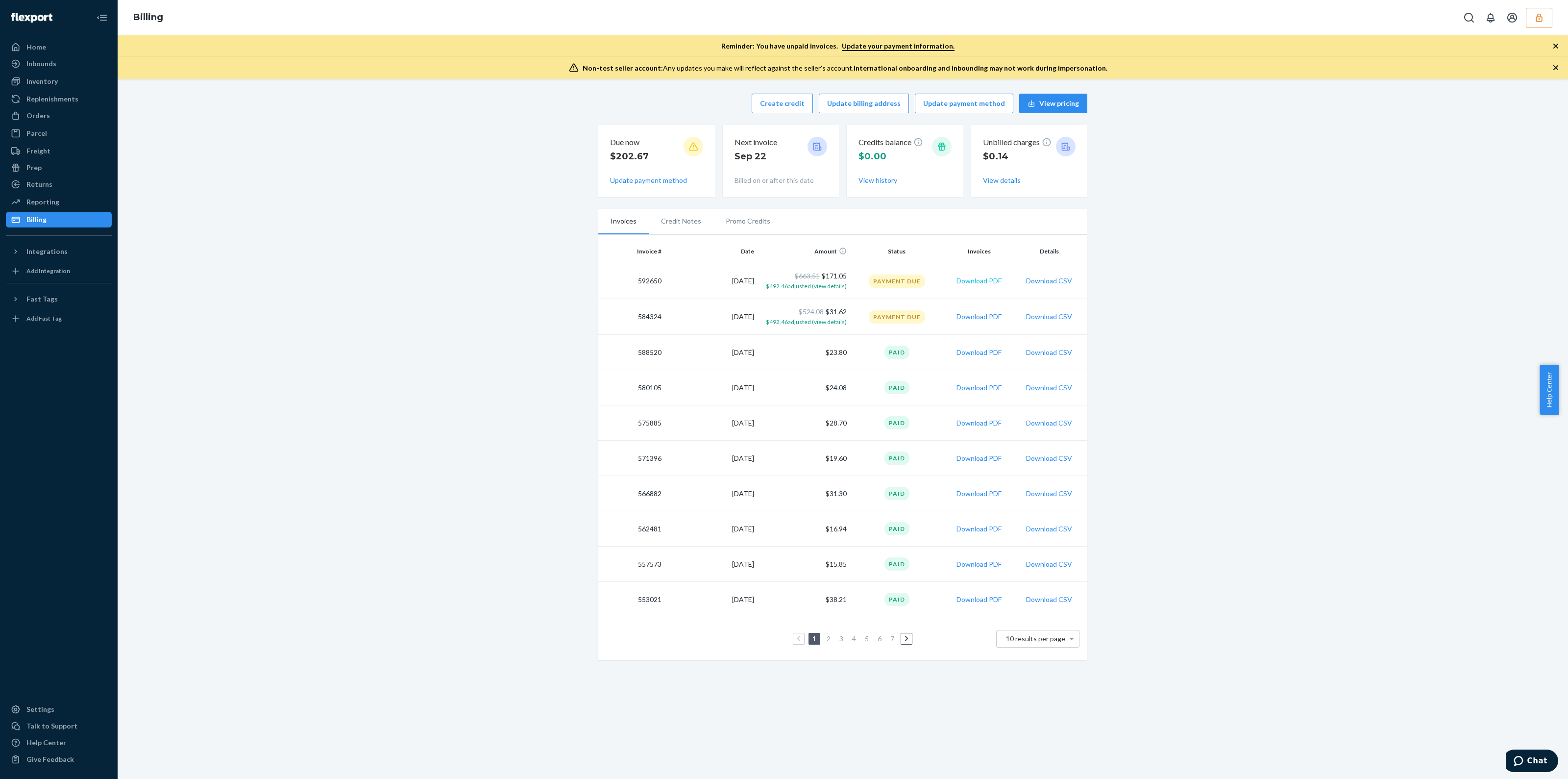
click at [979, 279] on button "Download PDF" at bounding box center [979, 281] width 45 height 10
click at [991, 178] on button "View details" at bounding box center [1001, 181] width 38 height 10
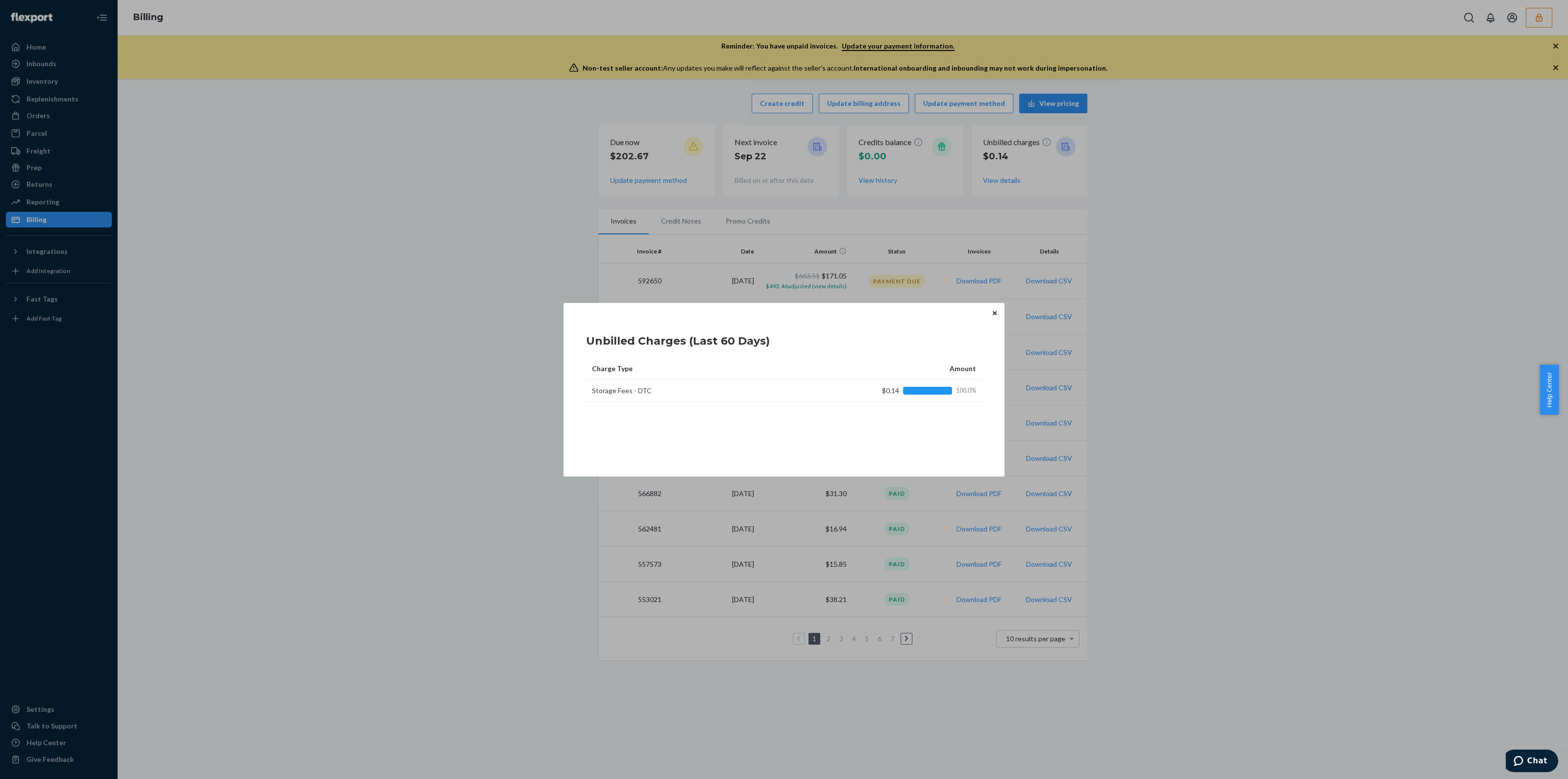
click at [996, 312] on icon "Close" at bounding box center [995, 313] width 4 height 4
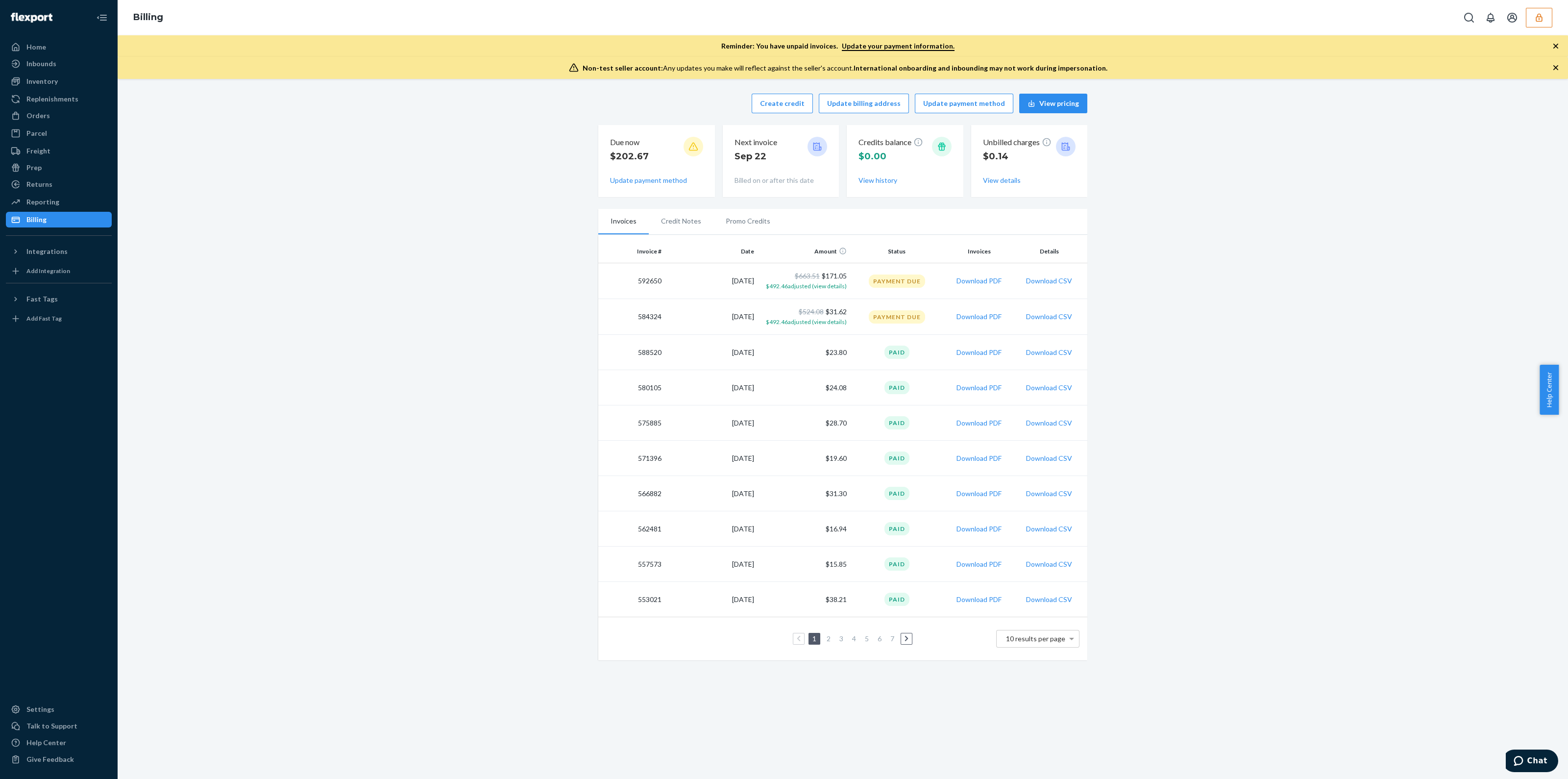
click at [1538, 16] on icon "button" at bounding box center [1539, 17] width 6 height 8
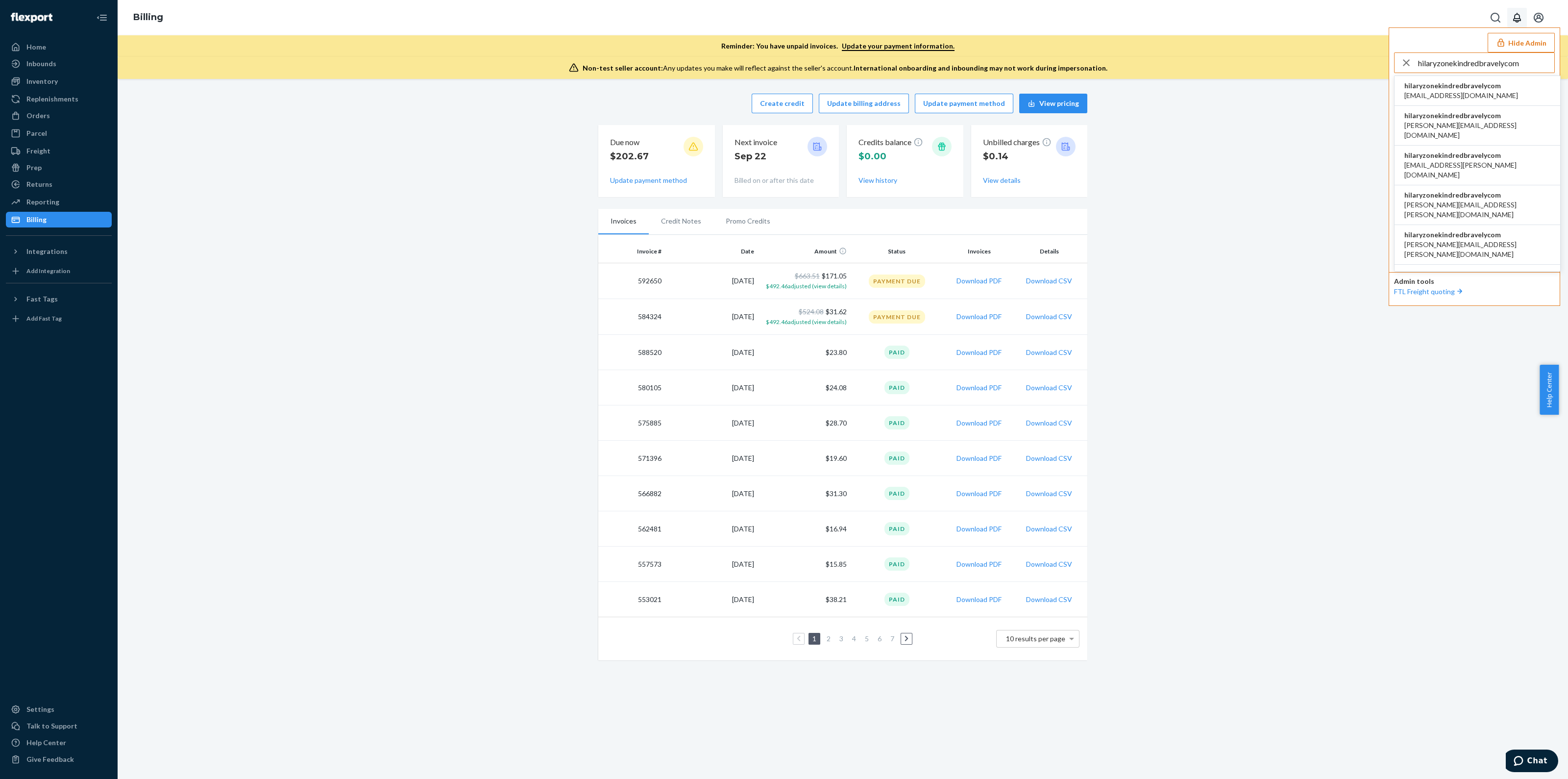
type input "hilaryzonekindredbravelycom"
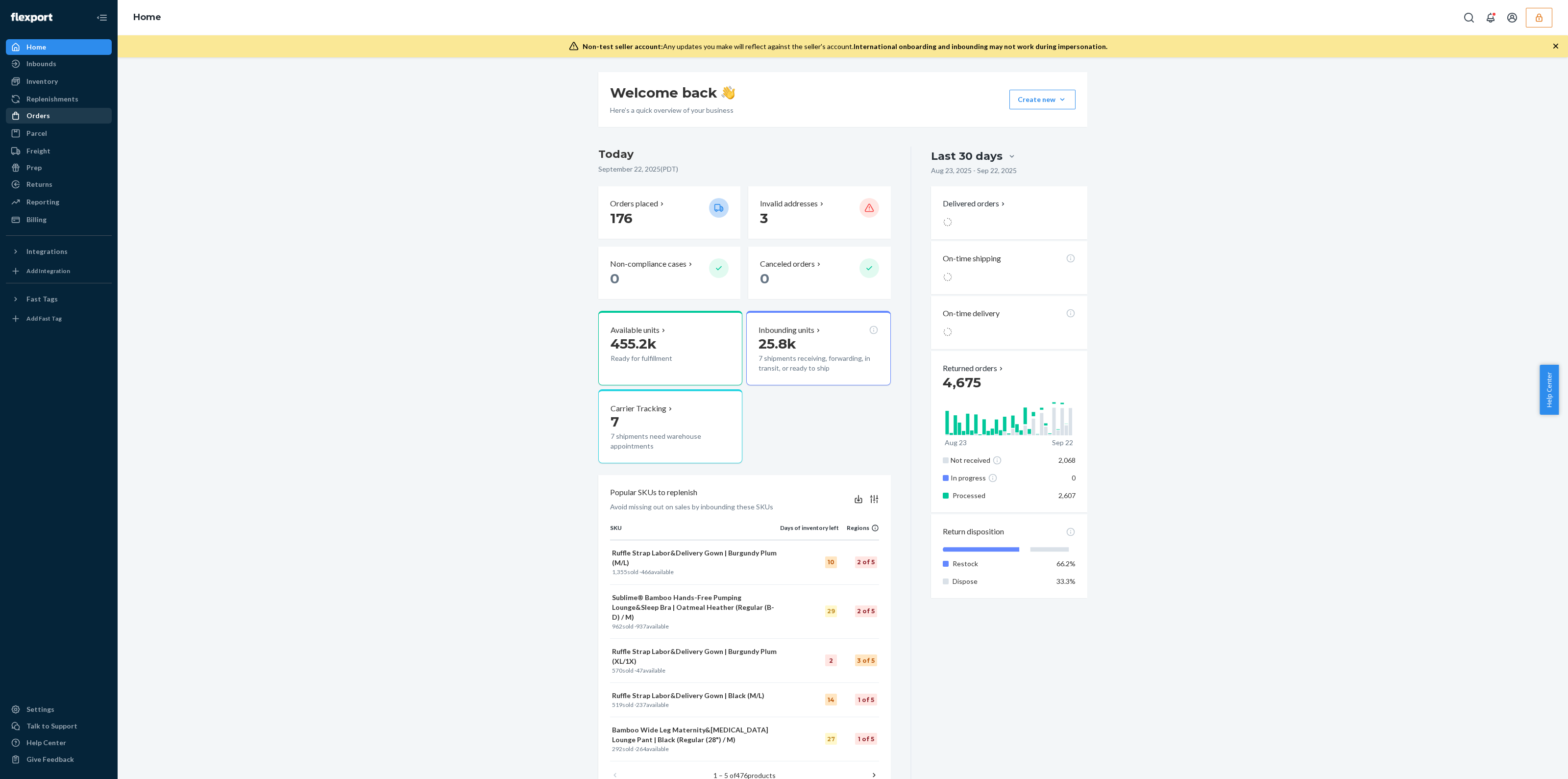
click at [52, 110] on div "Orders" at bounding box center [59, 116] width 104 height 14
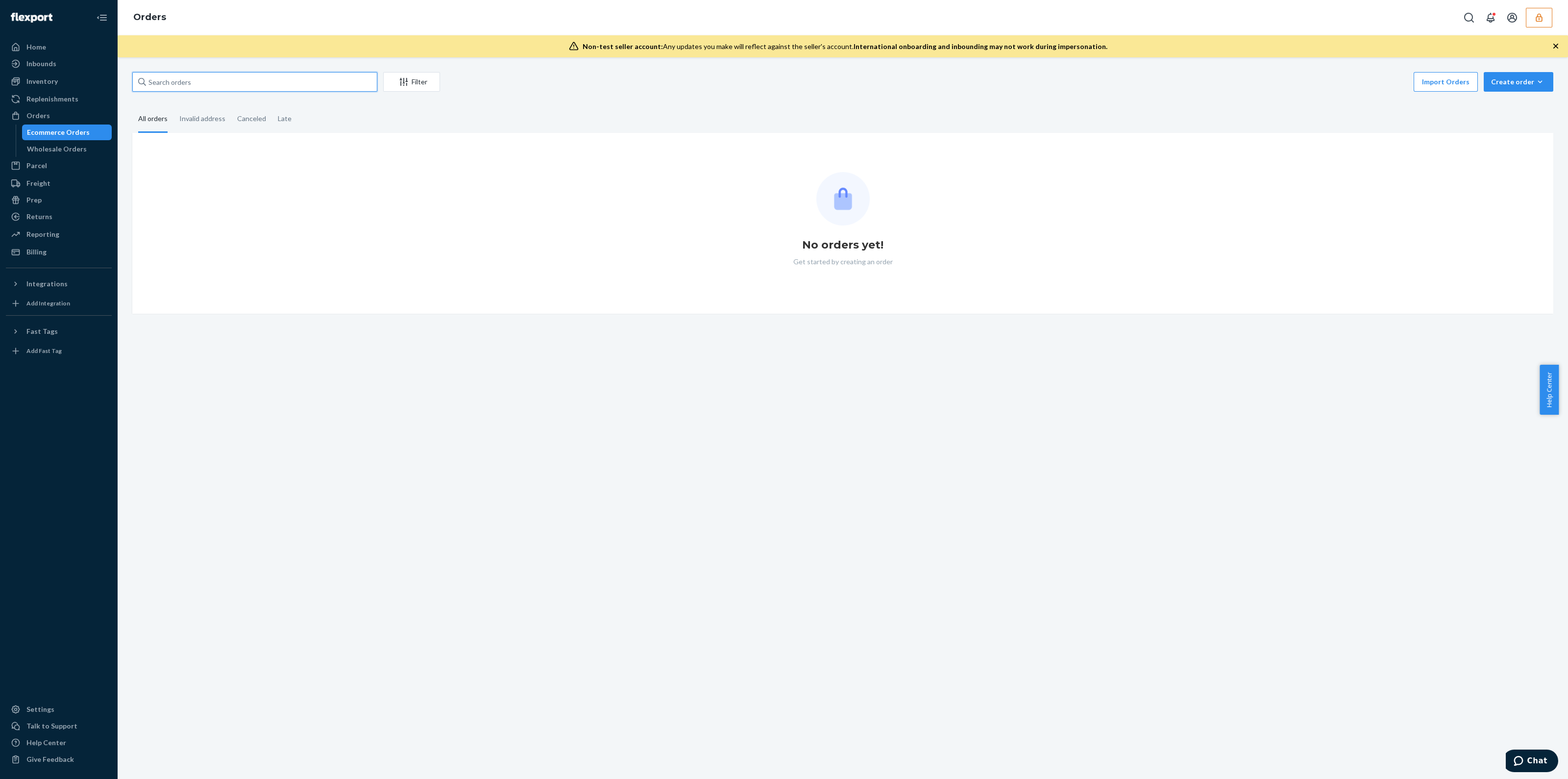
click at [171, 77] on input "text" at bounding box center [254, 81] width 245 height 20
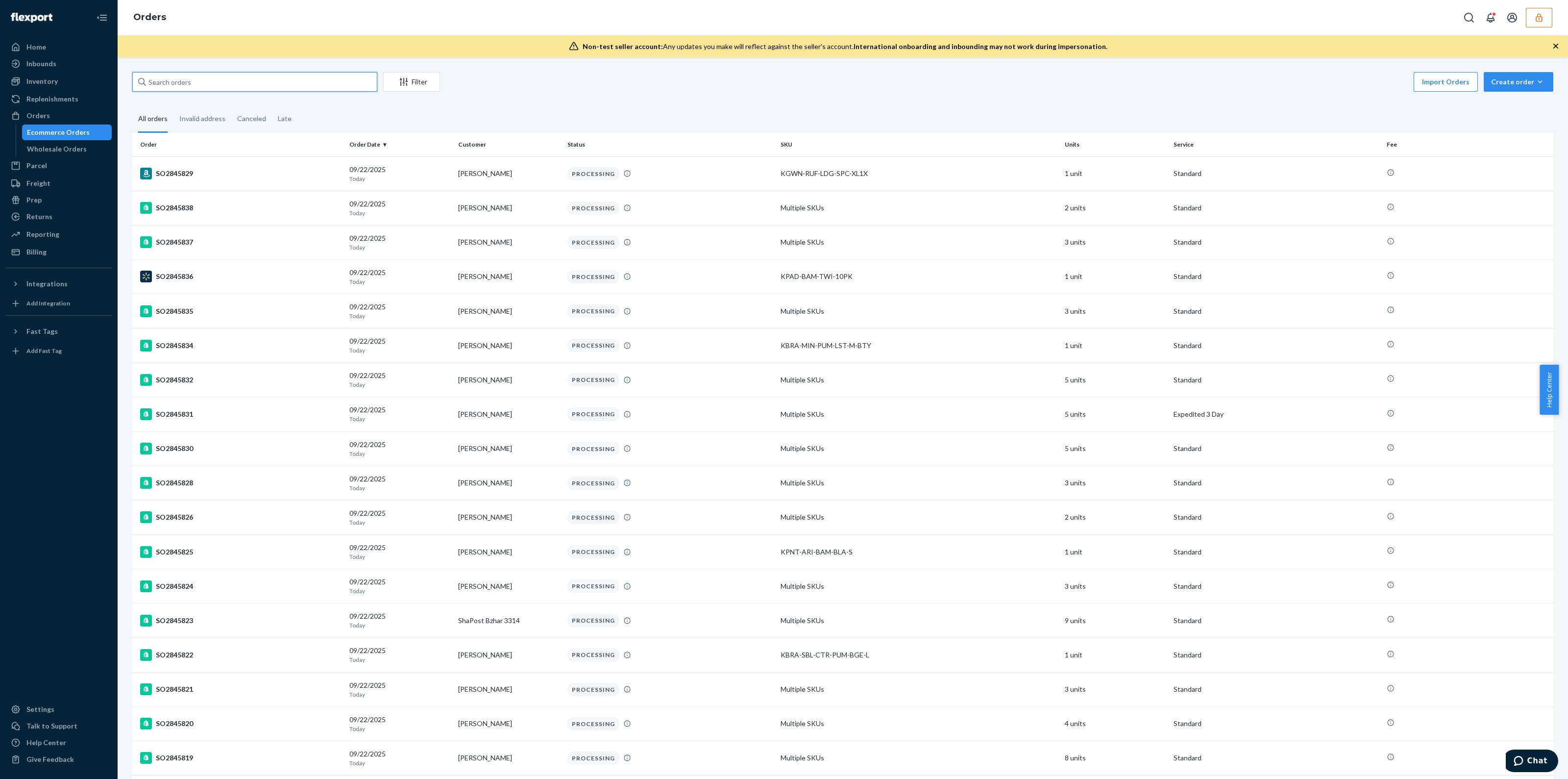
paste input "136735555"
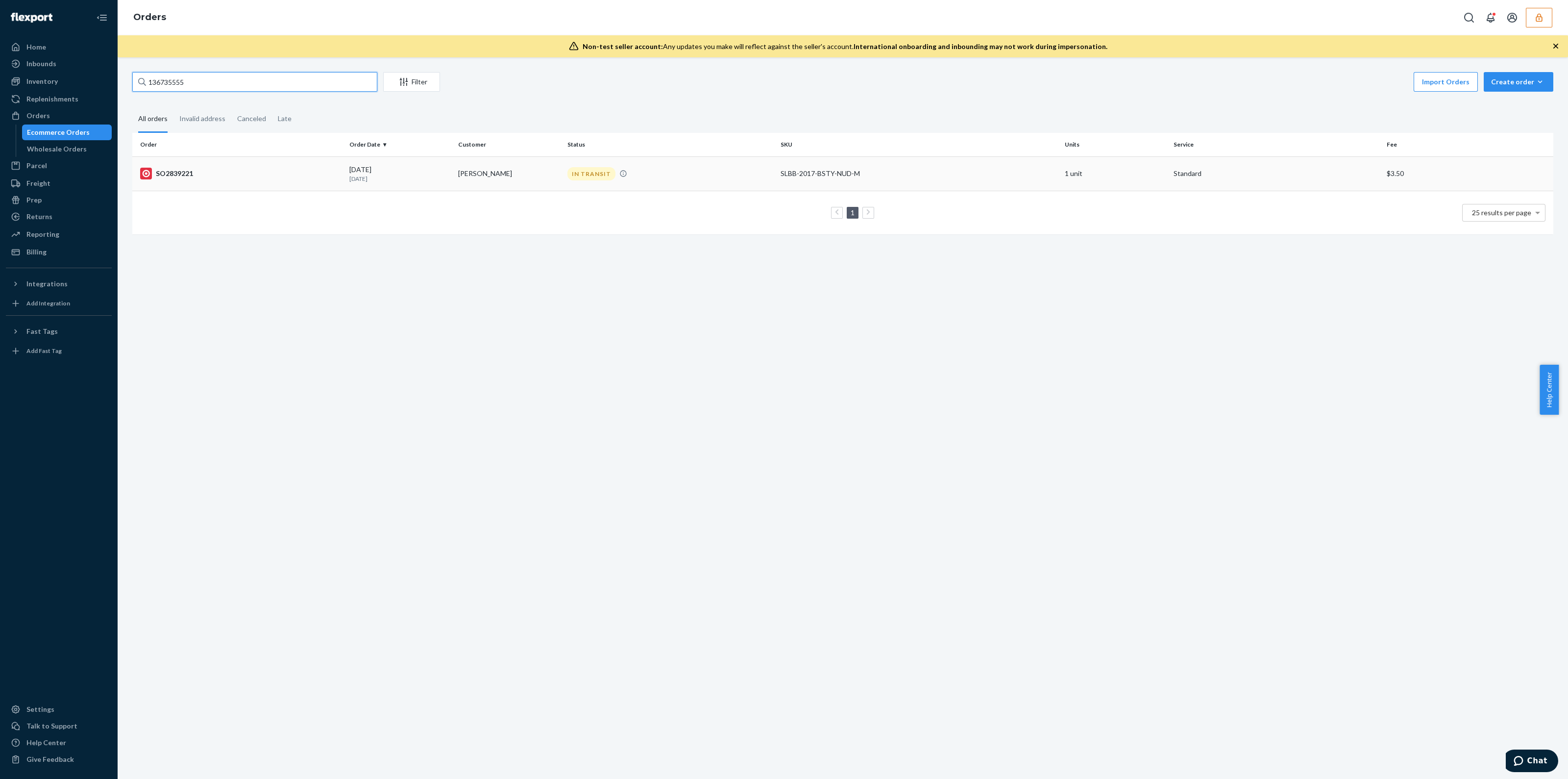
type input "136735555"
click at [709, 187] on td "IN TRANSIT" at bounding box center [670, 173] width 213 height 34
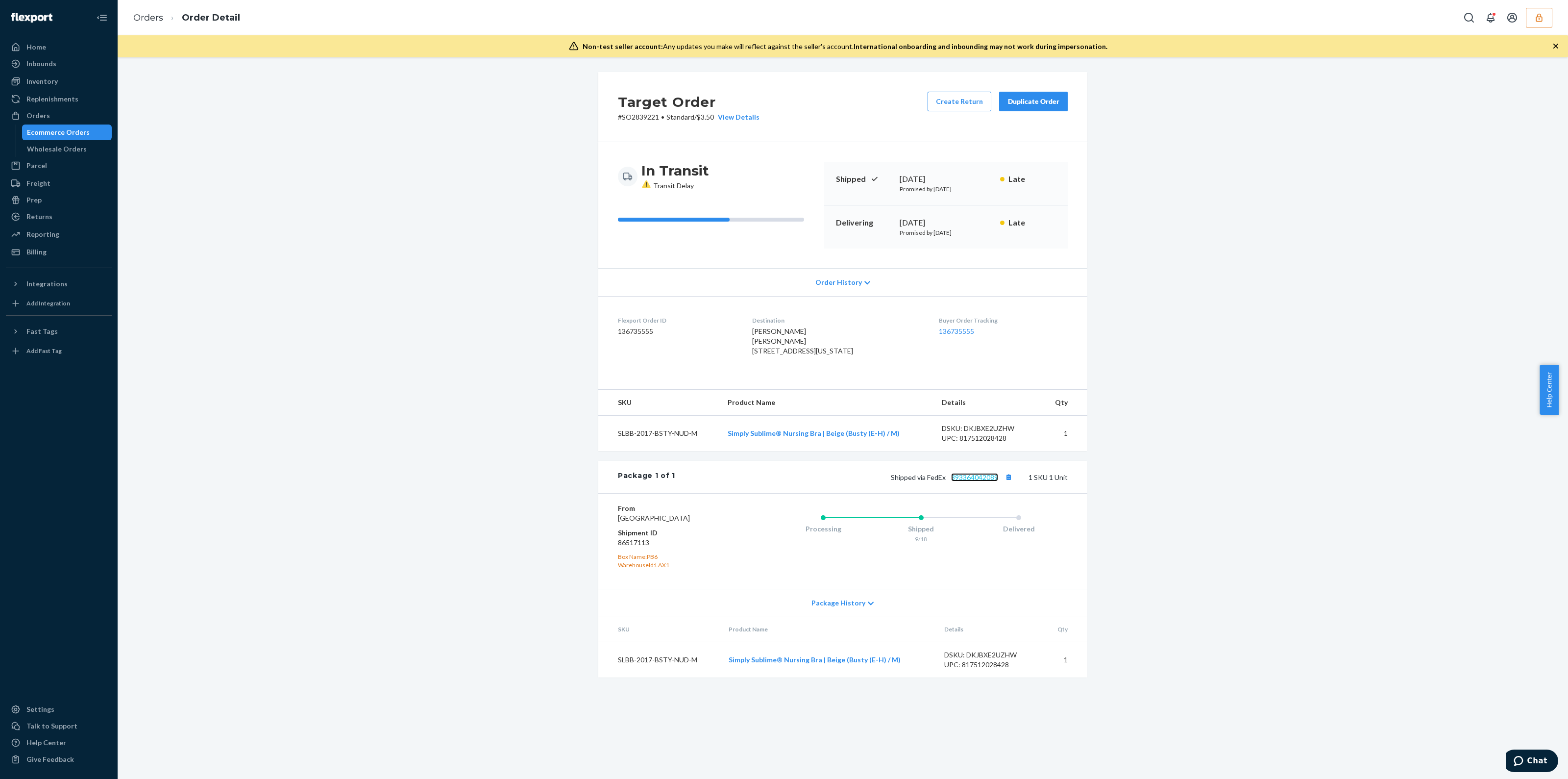
click at [982, 481] on link "393364042089" at bounding box center [974, 477] width 47 height 8
click at [162, 16] on link "Orders" at bounding box center [148, 17] width 30 height 11
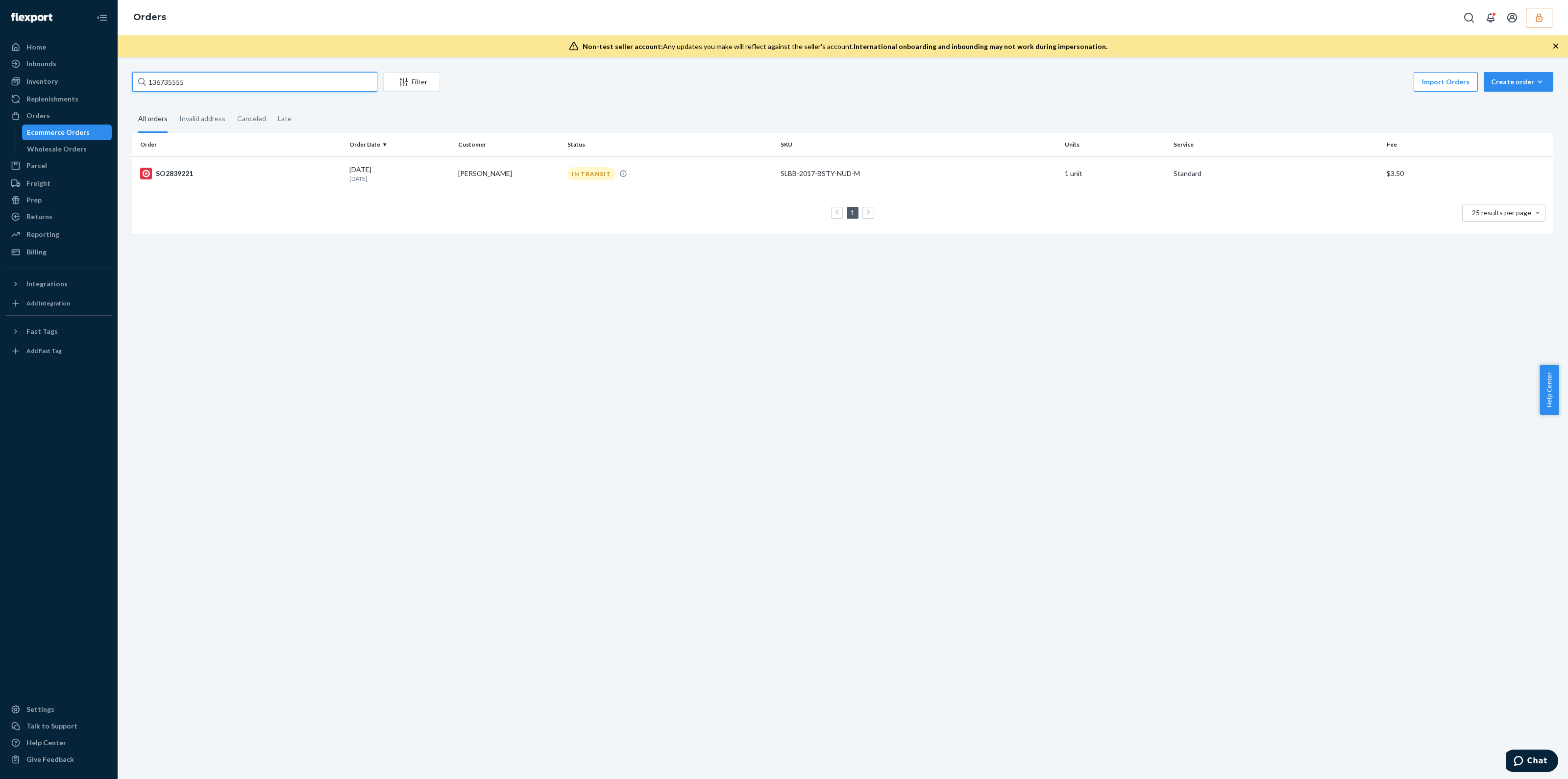
click at [225, 82] on input "136735555" at bounding box center [254, 81] width 245 height 20
click at [225, 82] on input "136735555" at bounding box center [254, 81] width 245 height 20
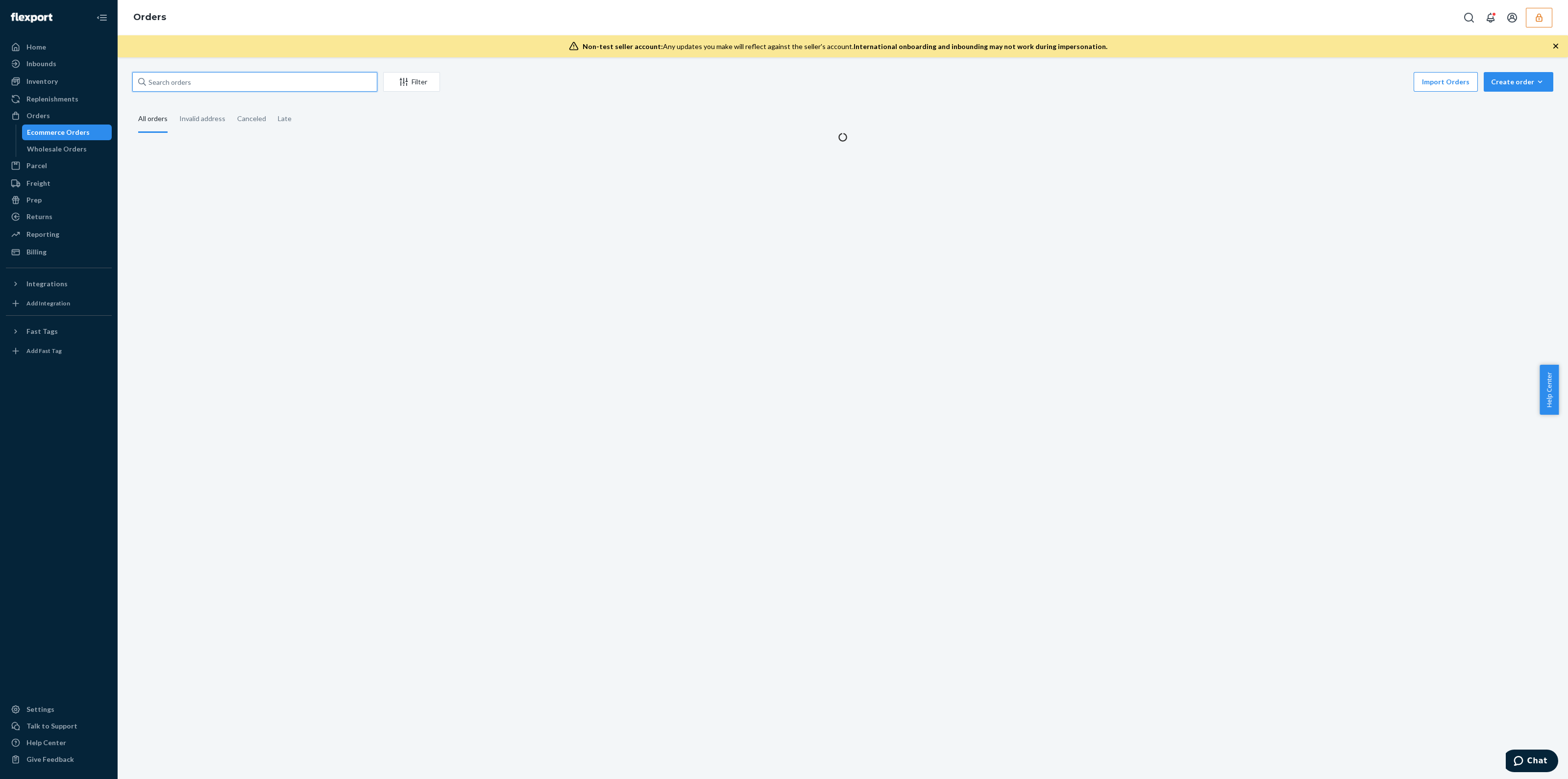
paste input "136742321"
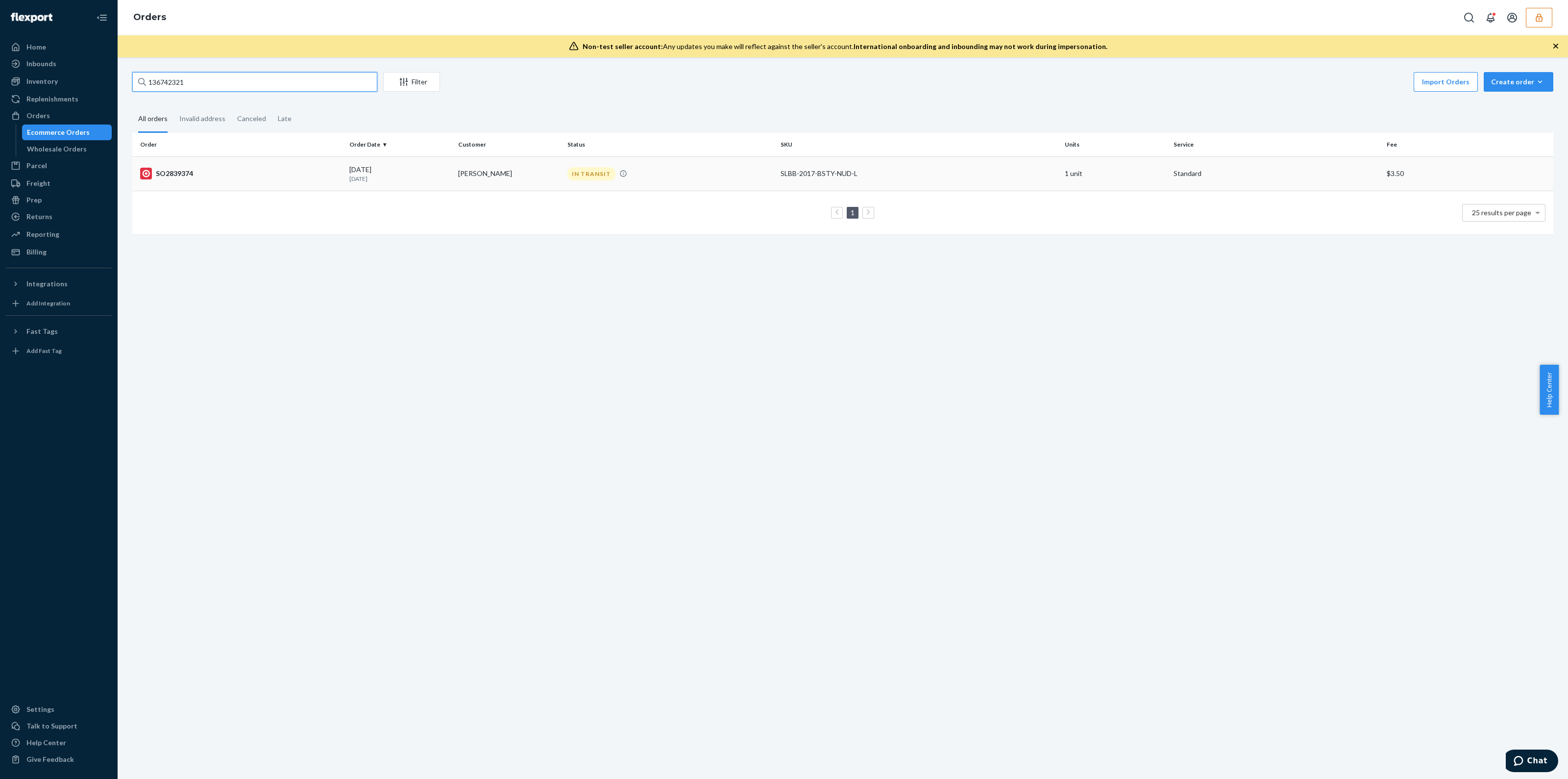
type input "136742321"
click at [625, 180] on td "IN TRANSIT" at bounding box center [670, 173] width 213 height 34
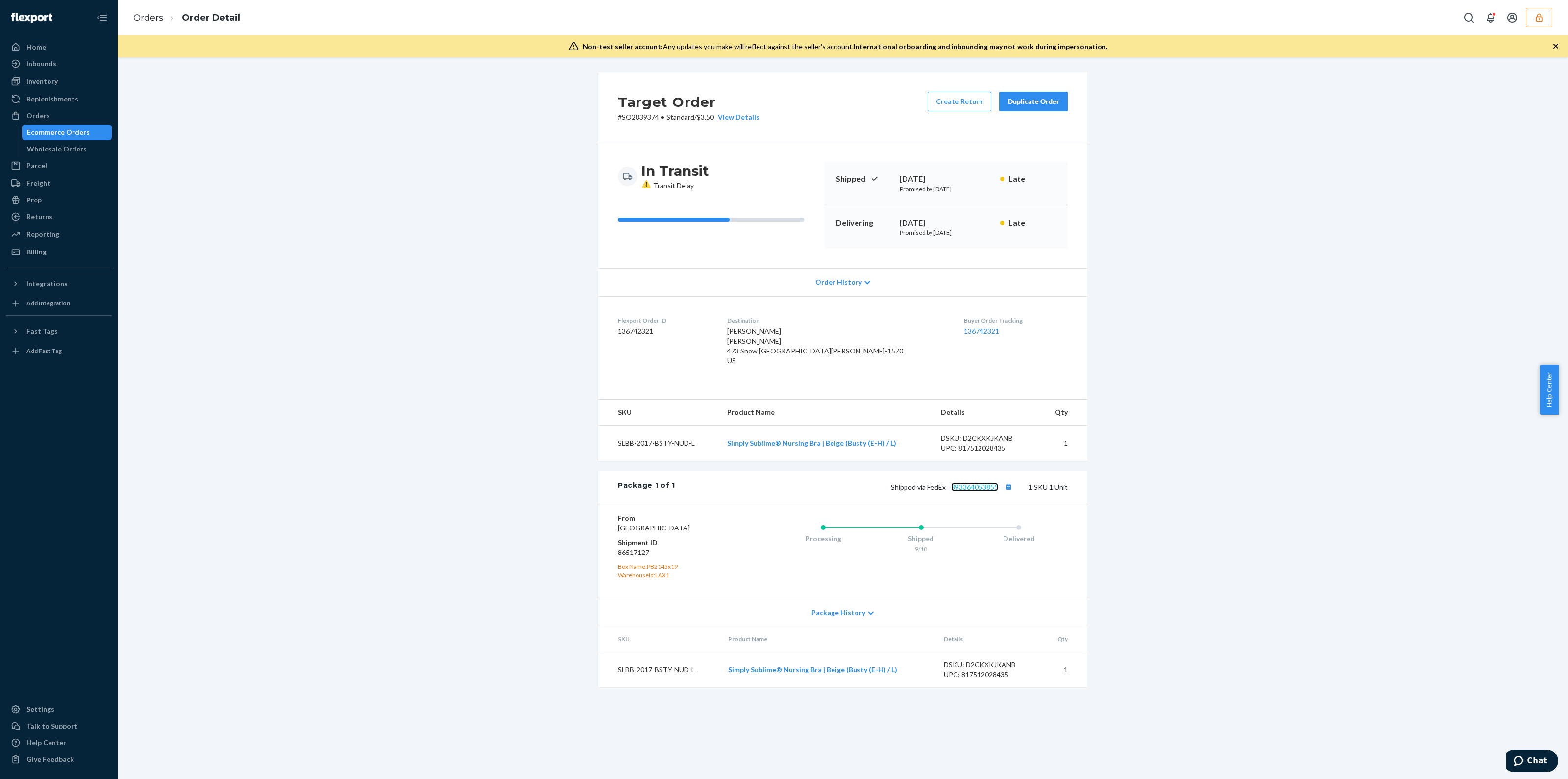
click at [967, 491] on link "393364053855" at bounding box center [974, 487] width 47 height 8
click at [152, 16] on link "Orders" at bounding box center [148, 17] width 30 height 11
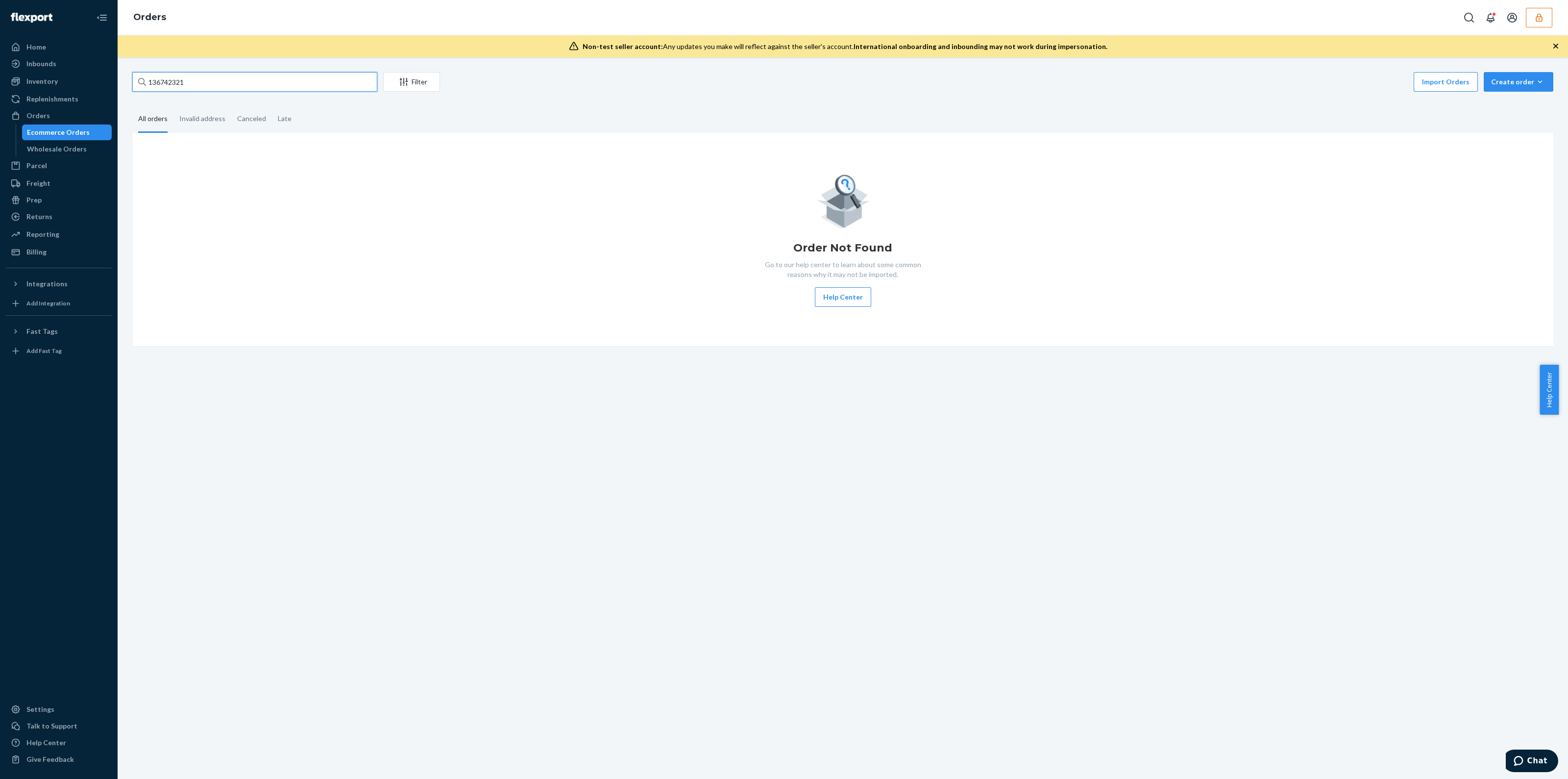
click at [232, 81] on input "136742321" at bounding box center [254, 81] width 245 height 20
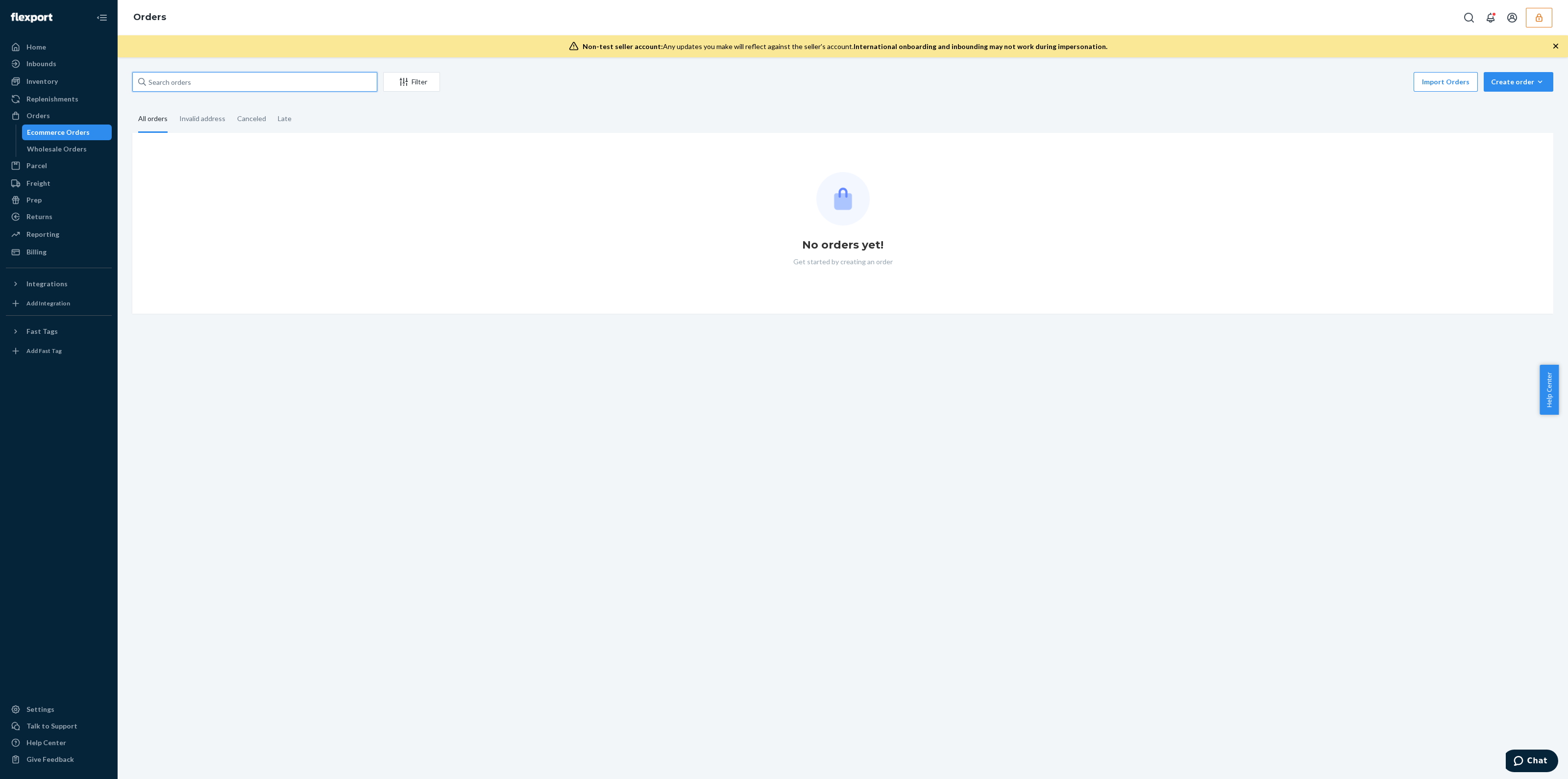
paste input "136698151"
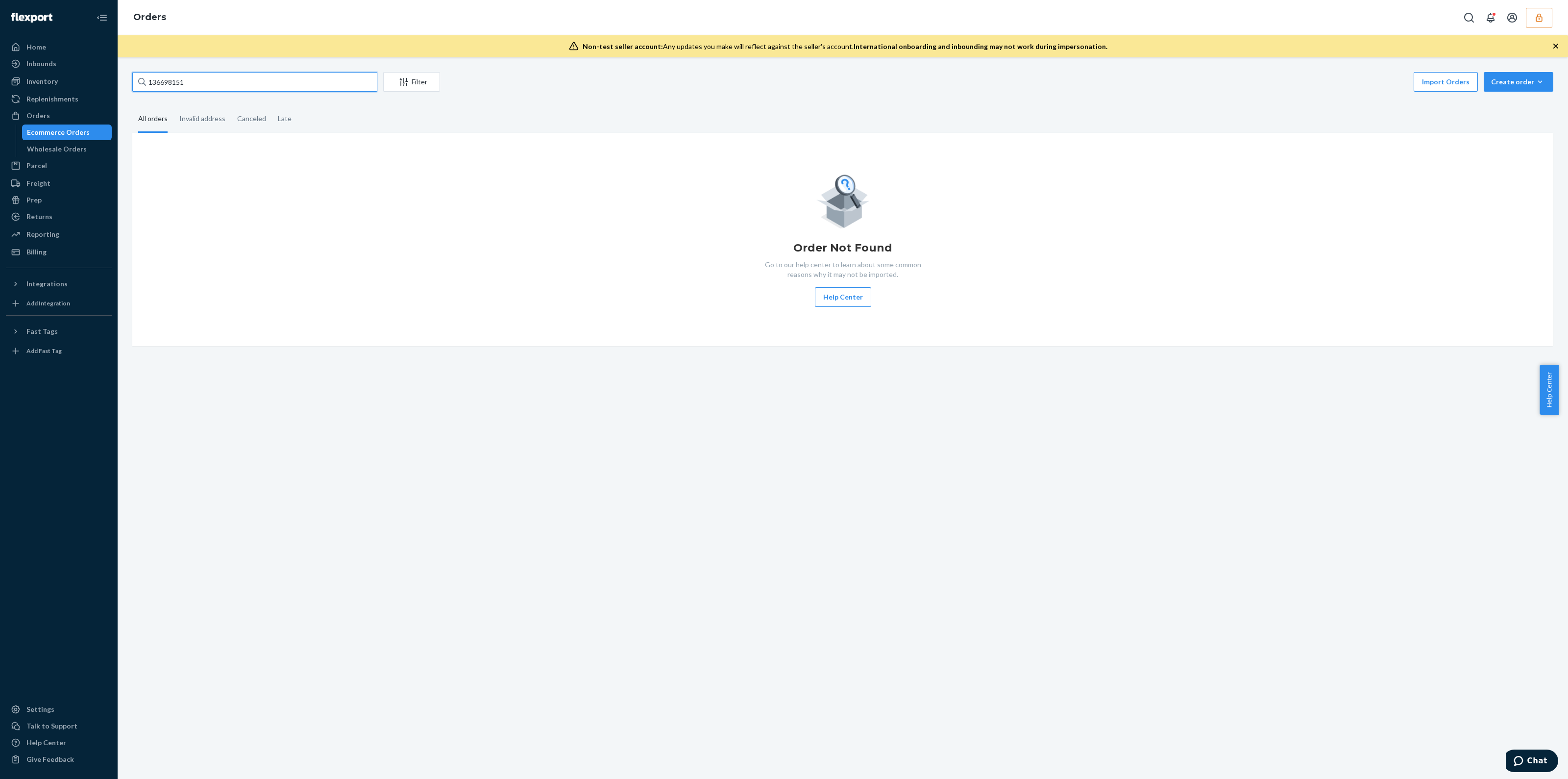
type input "136698151"
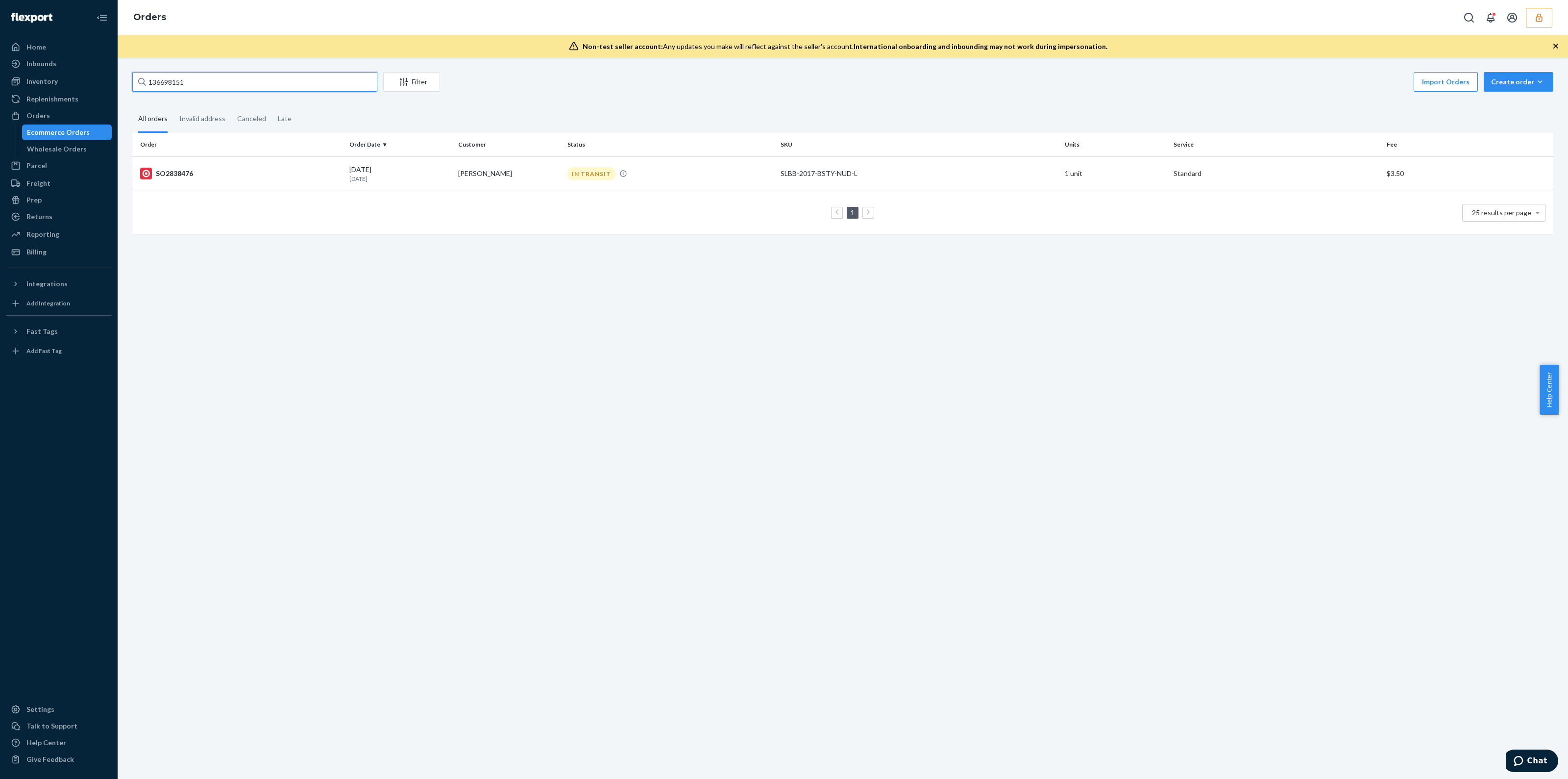
drag, startPoint x: 282, startPoint y: 84, endPoint x: 0, endPoint y: 108, distance: 283.0
click at [0, 107] on div "Home Inbounds Shipping Plans Problems Inventory Products Branded Packaging Repl…" at bounding box center [784, 389] width 1568 height 779
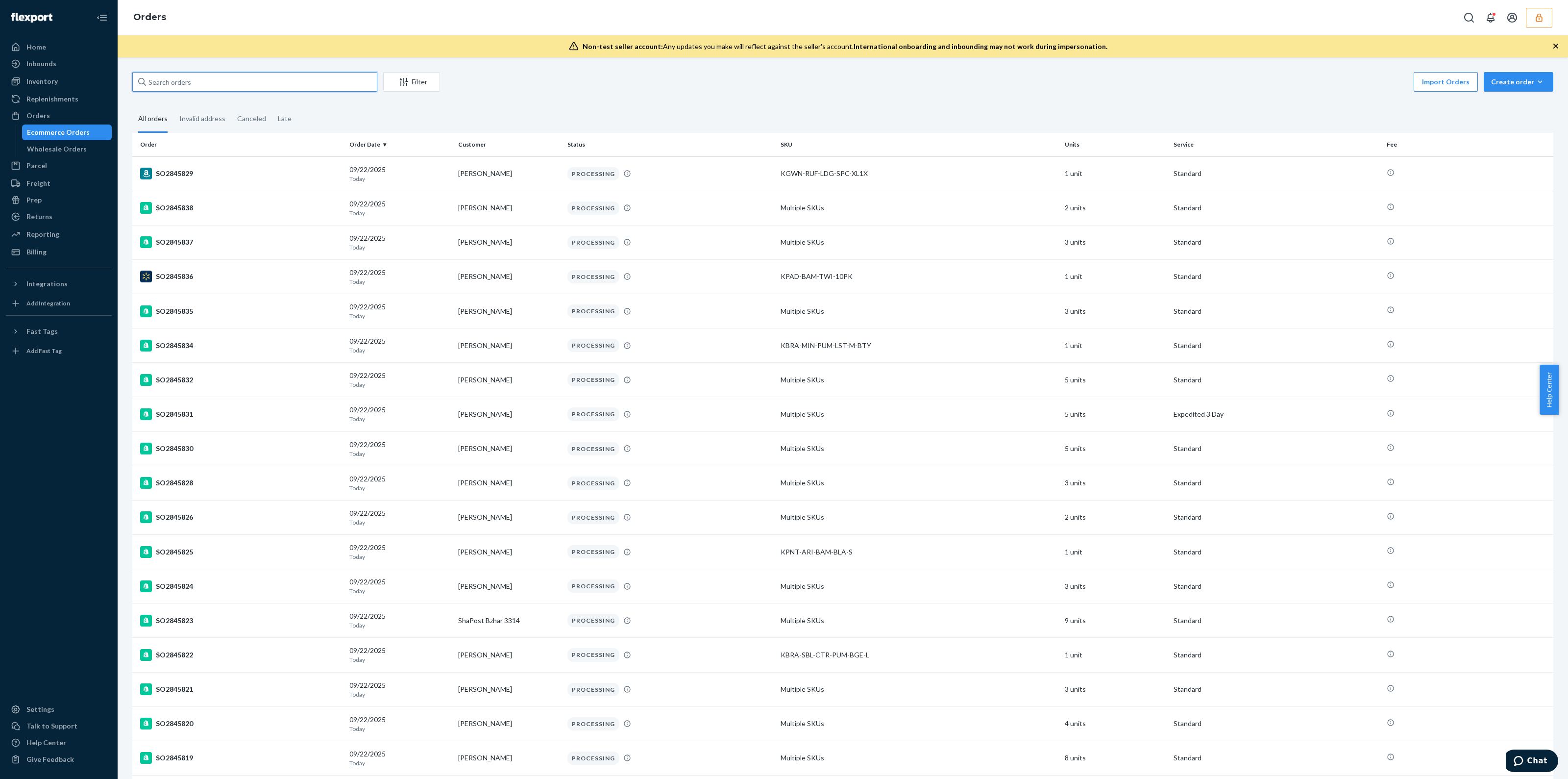
click at [358, 87] on input "text" at bounding box center [254, 81] width 245 height 20
paste input "136711269"
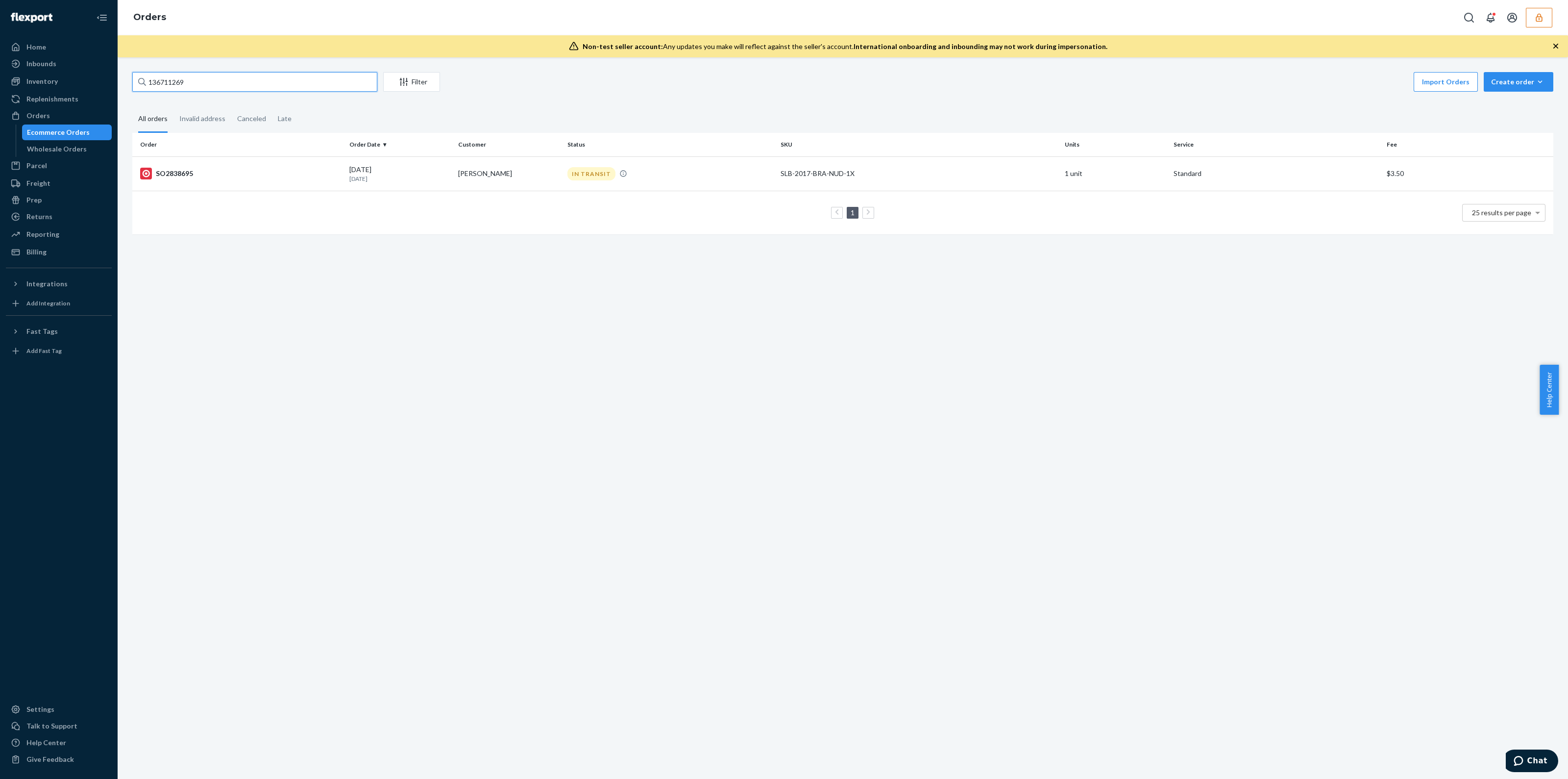
type input "136711269"
drag, startPoint x: 1526, startPoint y: 25, endPoint x: 1536, endPoint y: 19, distance: 11.7
click at [1526, 25] on button "button" at bounding box center [1539, 17] width 26 height 20
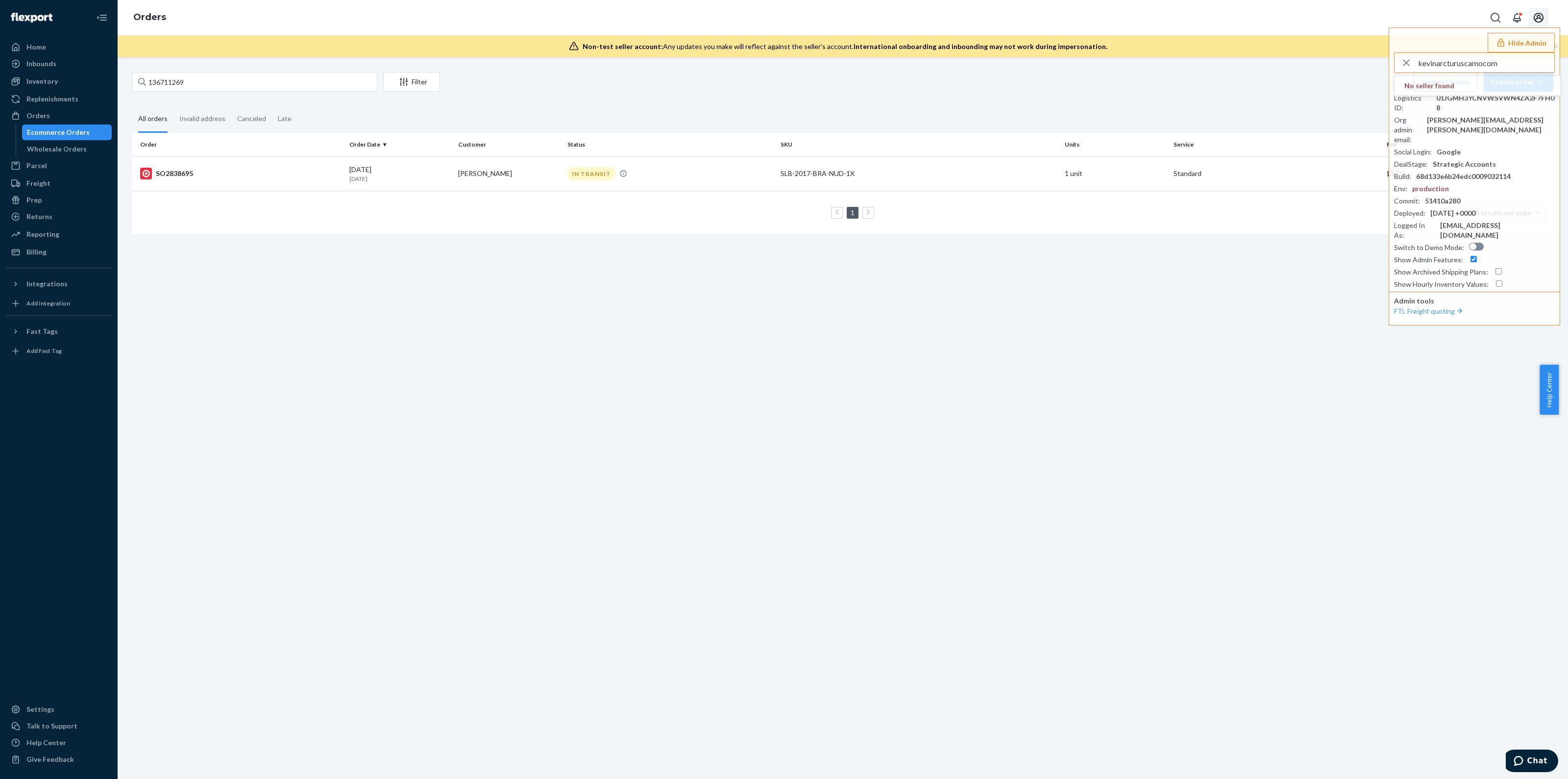
type input "kevinarcturuscamocom"
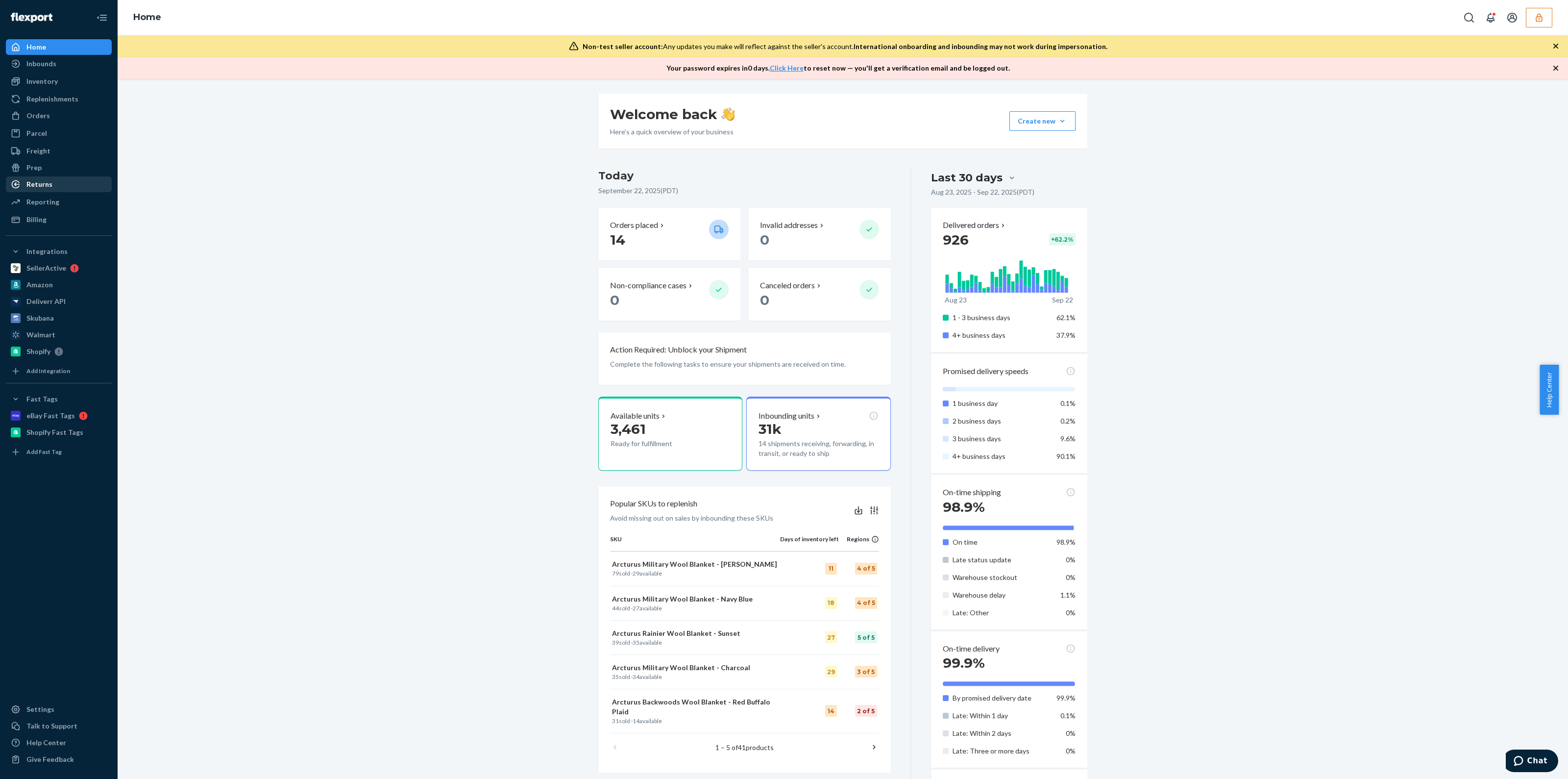
click at [54, 179] on div "Returns" at bounding box center [59, 185] width 104 height 14
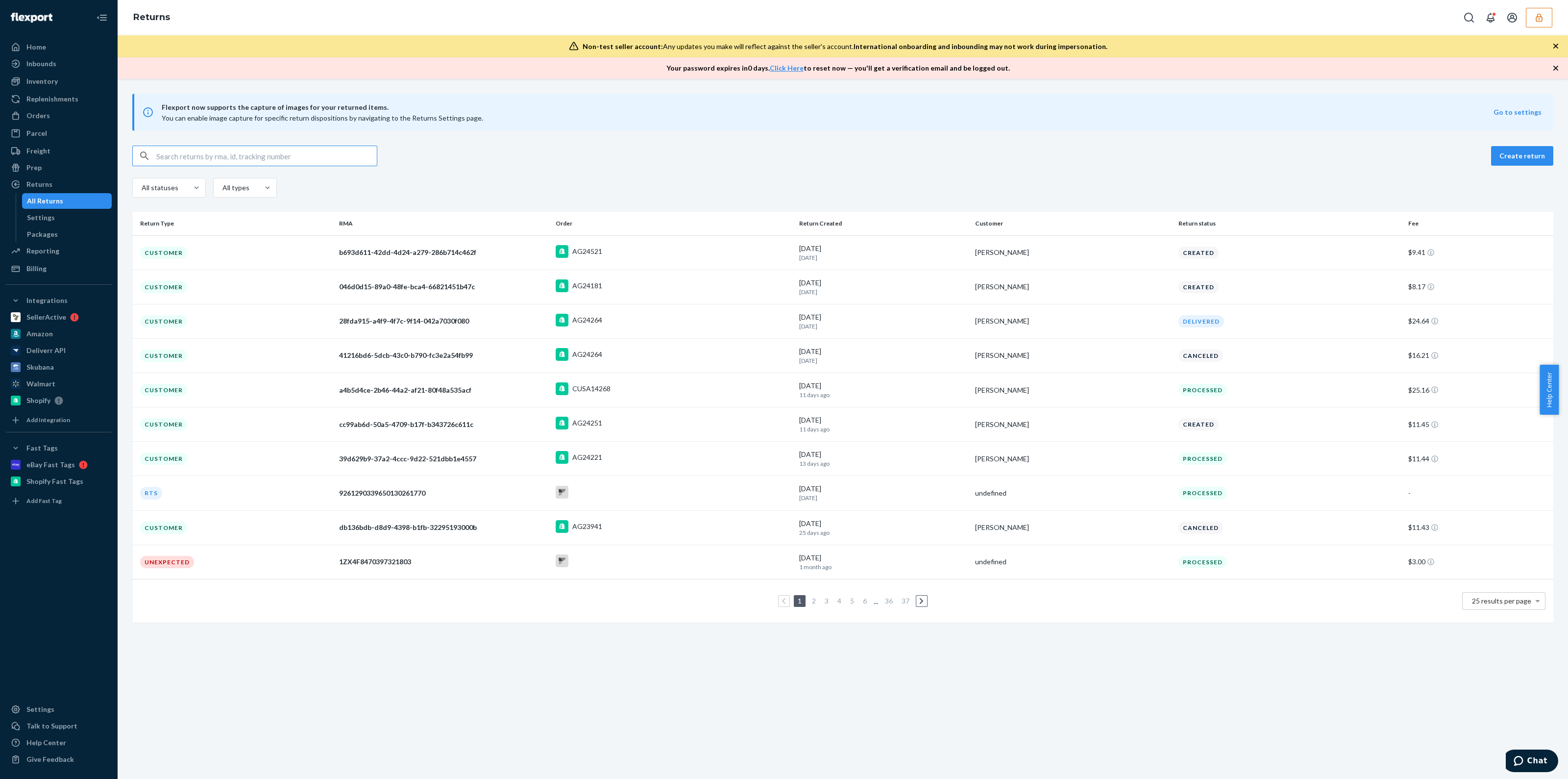
click at [308, 151] on input "text" at bounding box center [266, 156] width 220 height 20
paste input "39d629b9-37a2-4ccc-9d22-521dbb1e4557"
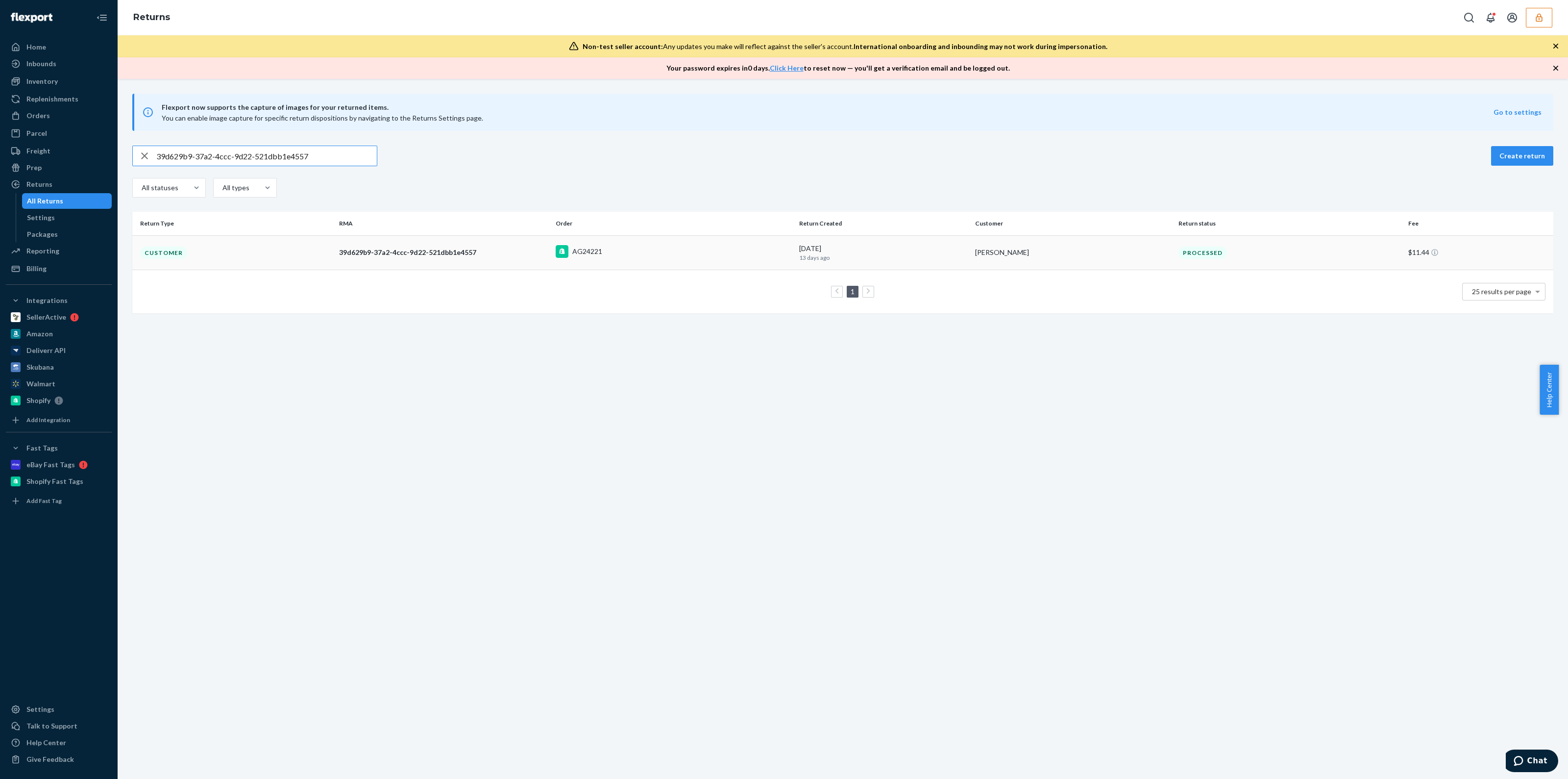
type input "39d629b9-37a2-4ccc-9d22-521dbb1e4557"
click at [655, 263] on td "AG24221" at bounding box center [673, 253] width 244 height 34
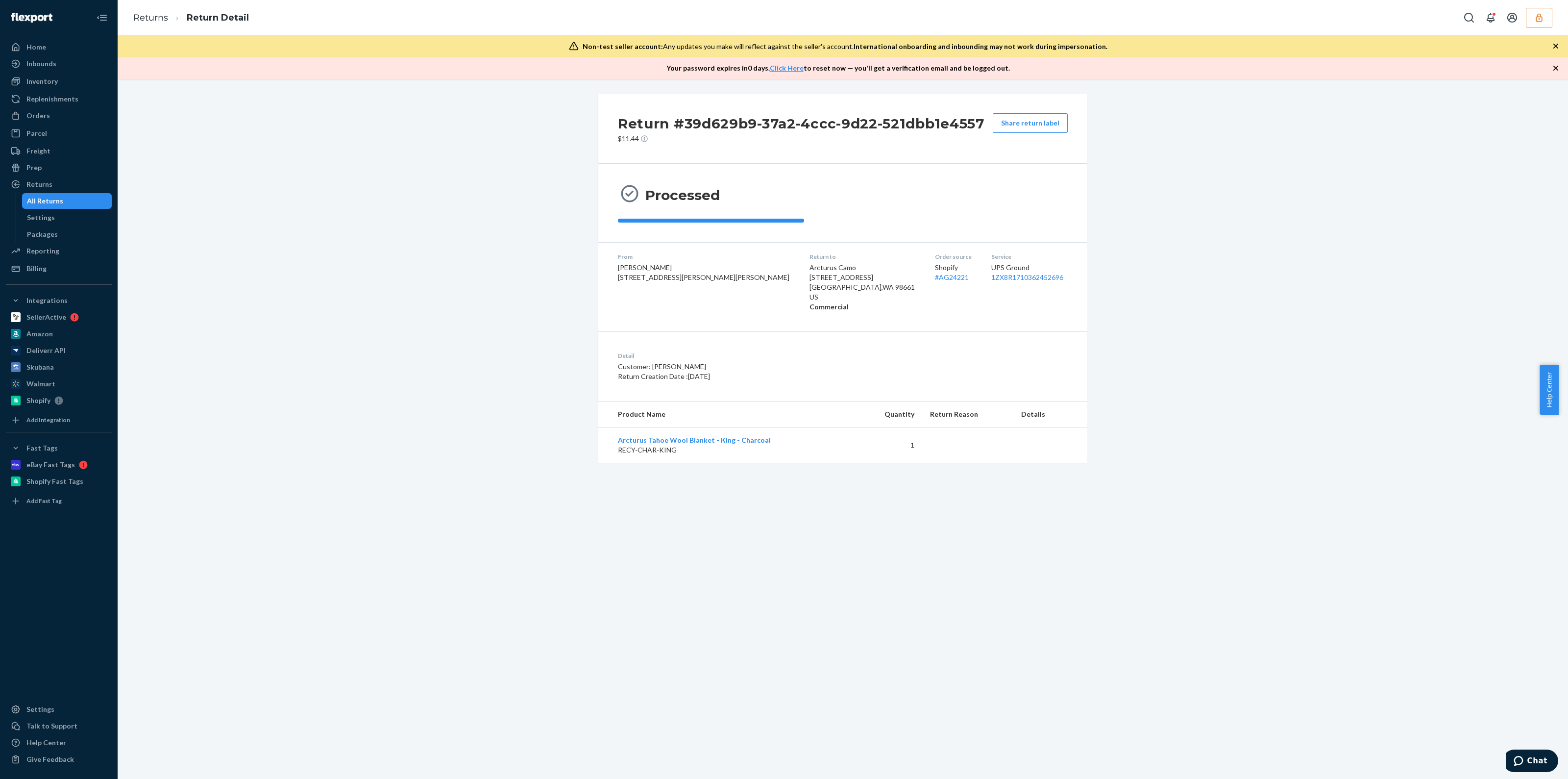
click at [1557, 45] on icon "button" at bounding box center [1556, 46] width 5 height 5
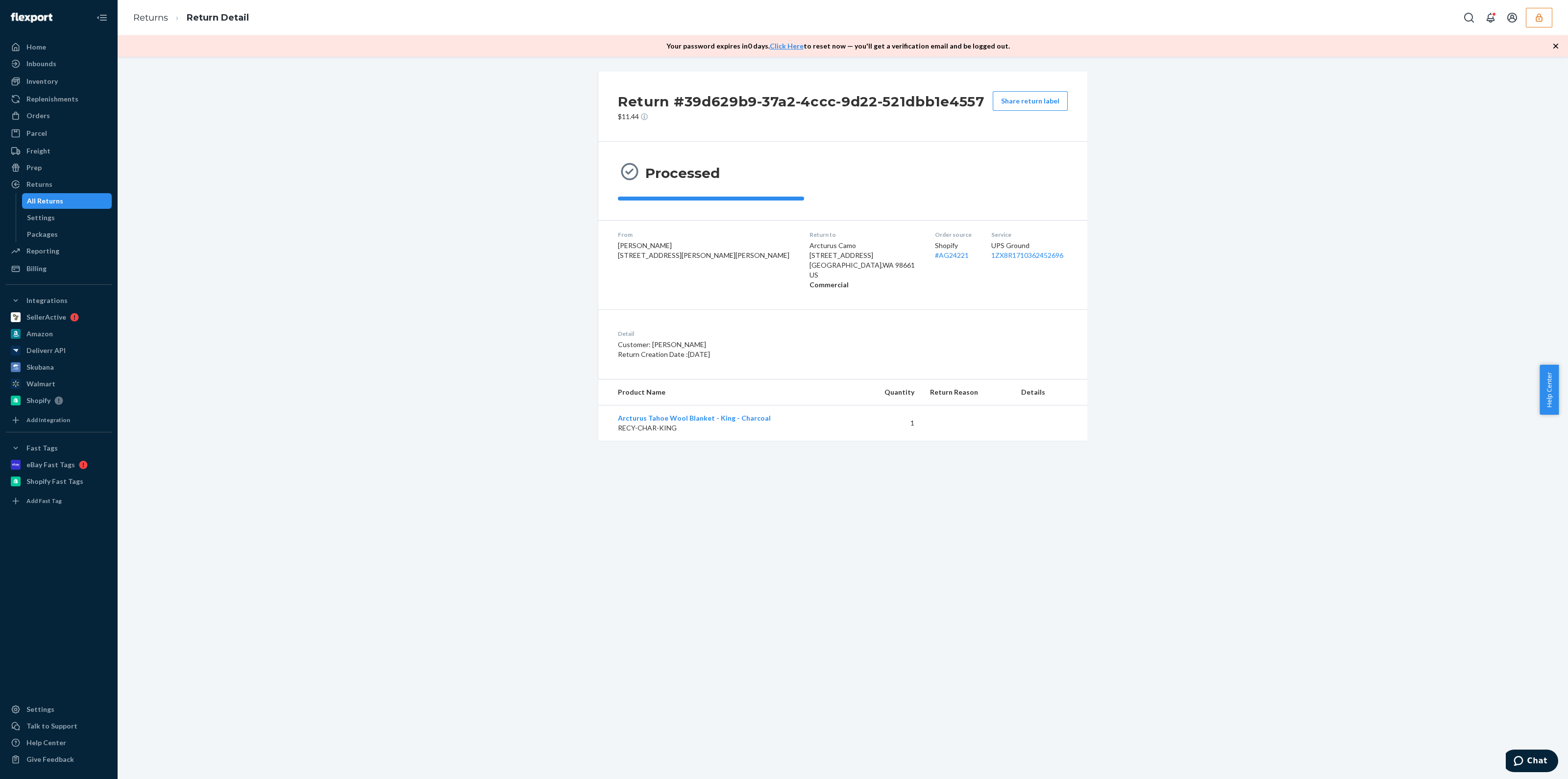
click at [1557, 45] on icon "button" at bounding box center [1556, 46] width 5 height 5
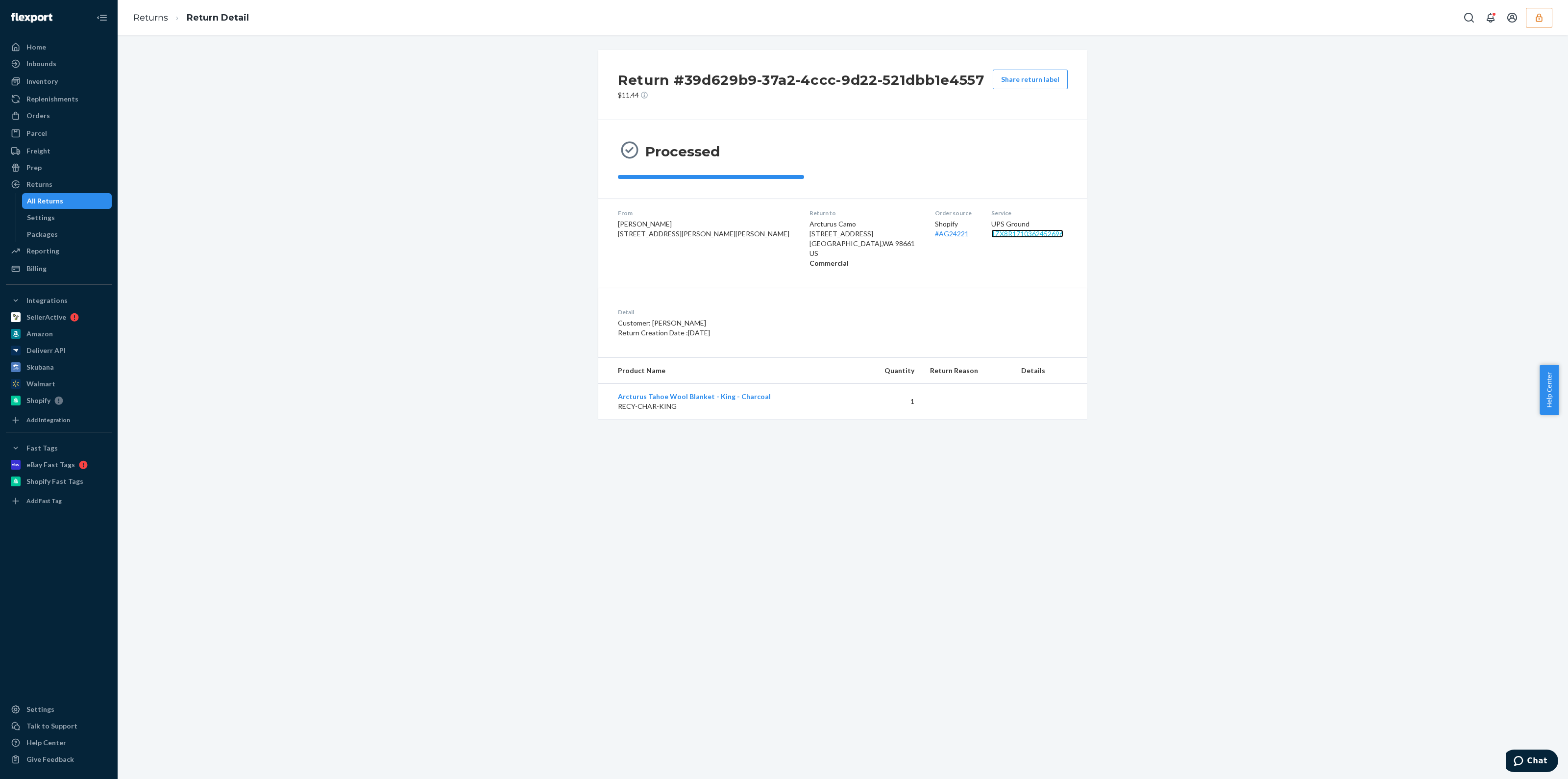
click at [1005, 236] on link "1ZX8R1710362452696" at bounding box center [1027, 233] width 72 height 8
click at [635, 393] on link "Arcturus Tahoe Wool Blanket - King - Charcoal" at bounding box center [694, 396] width 153 height 8
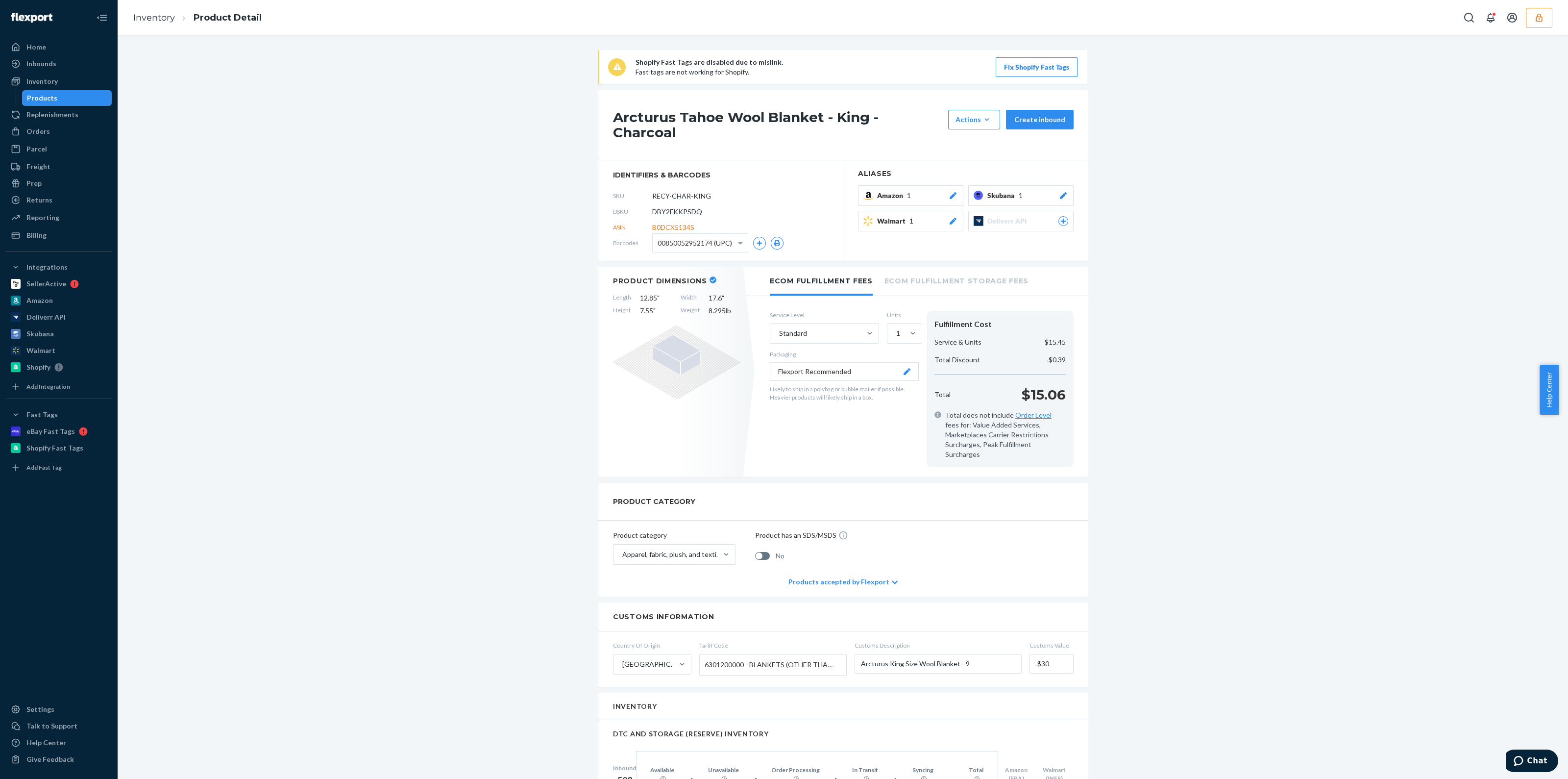
click at [684, 207] on span "DBY2FKKPSDQ" at bounding box center [677, 212] width 50 height 10
copy span "DBY2FKKPSDQ"
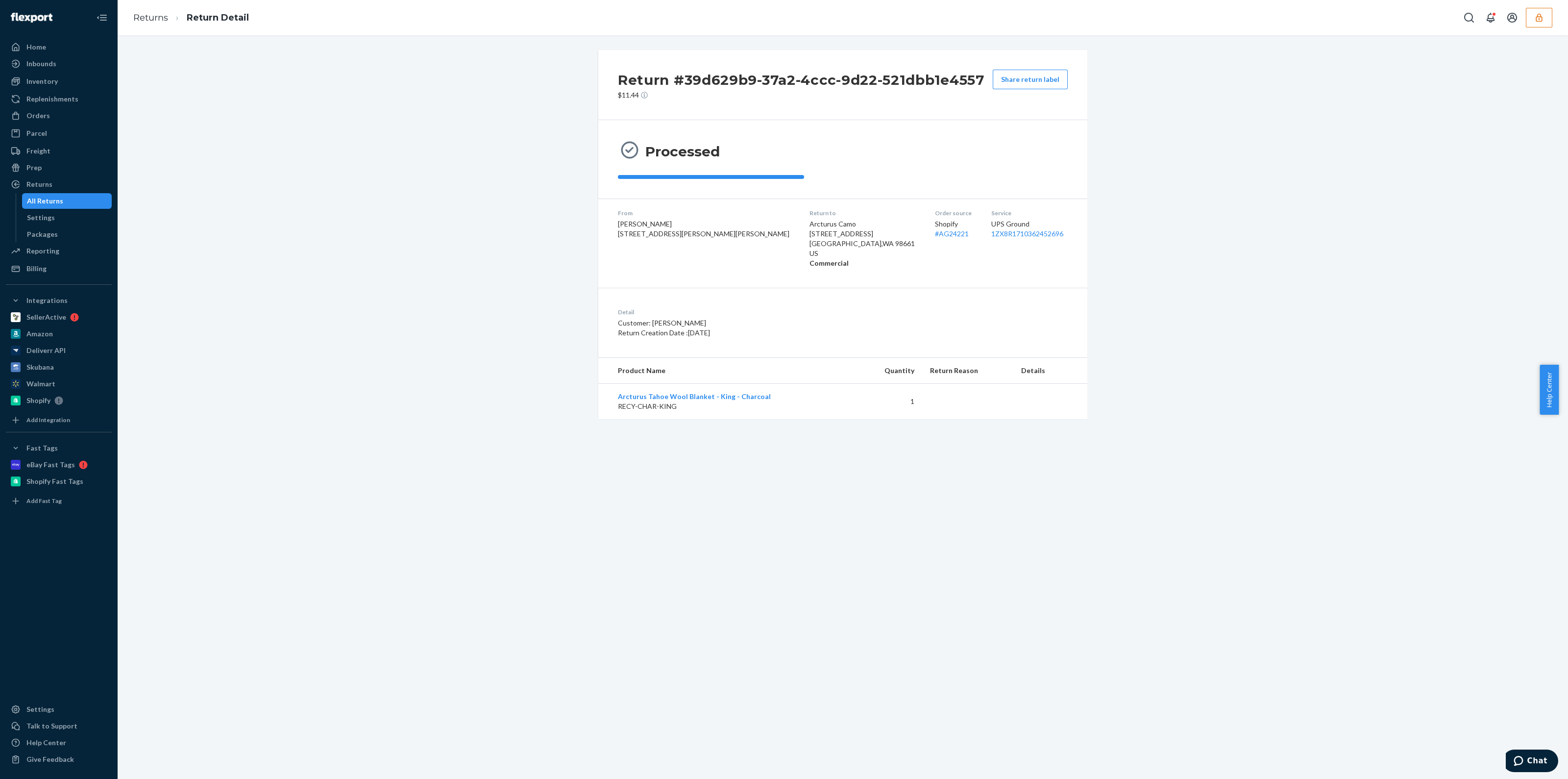
click at [991, 241] on div "Service UPS Ground 1ZX8R1710362452696" at bounding box center [1029, 239] width 76 height 59
click at [991, 237] on link "1ZX8R1710362452696" at bounding box center [1027, 233] width 72 height 8
click at [82, 200] on div "All Returns" at bounding box center [67, 201] width 88 height 14
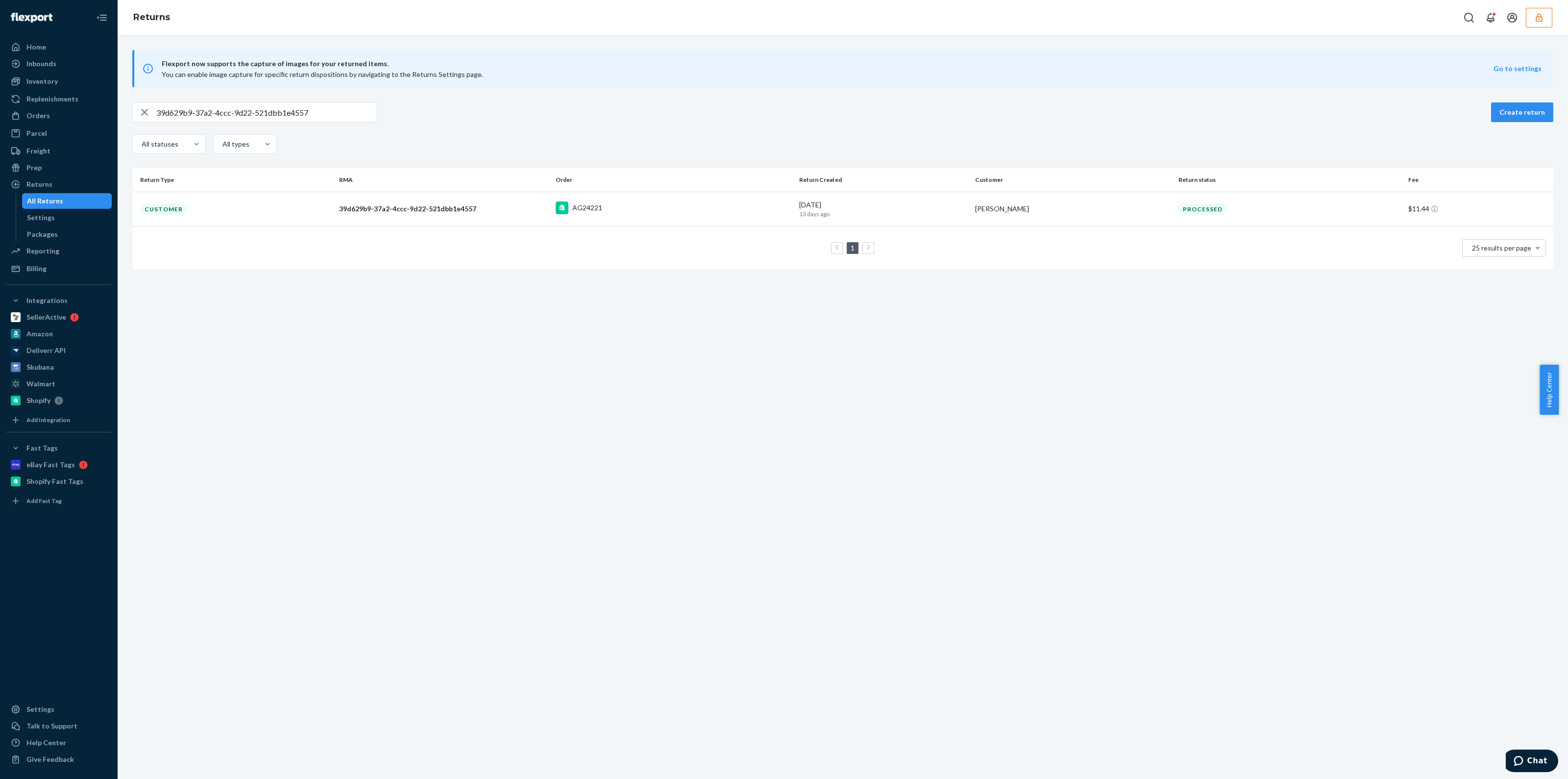
click at [1536, 21] on icon "button" at bounding box center [1539, 18] width 10 height 10
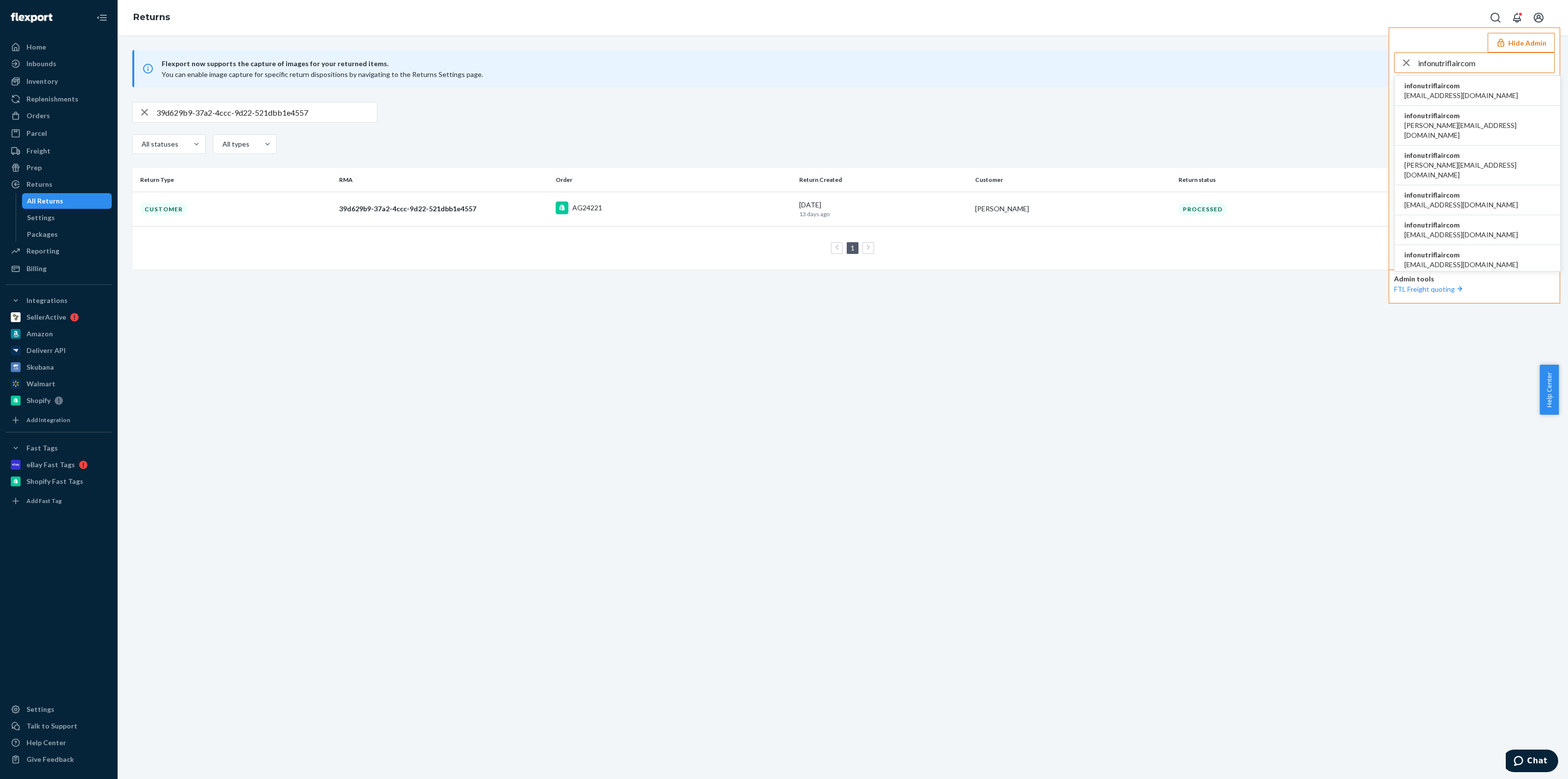
type input "infonutriflaircom"
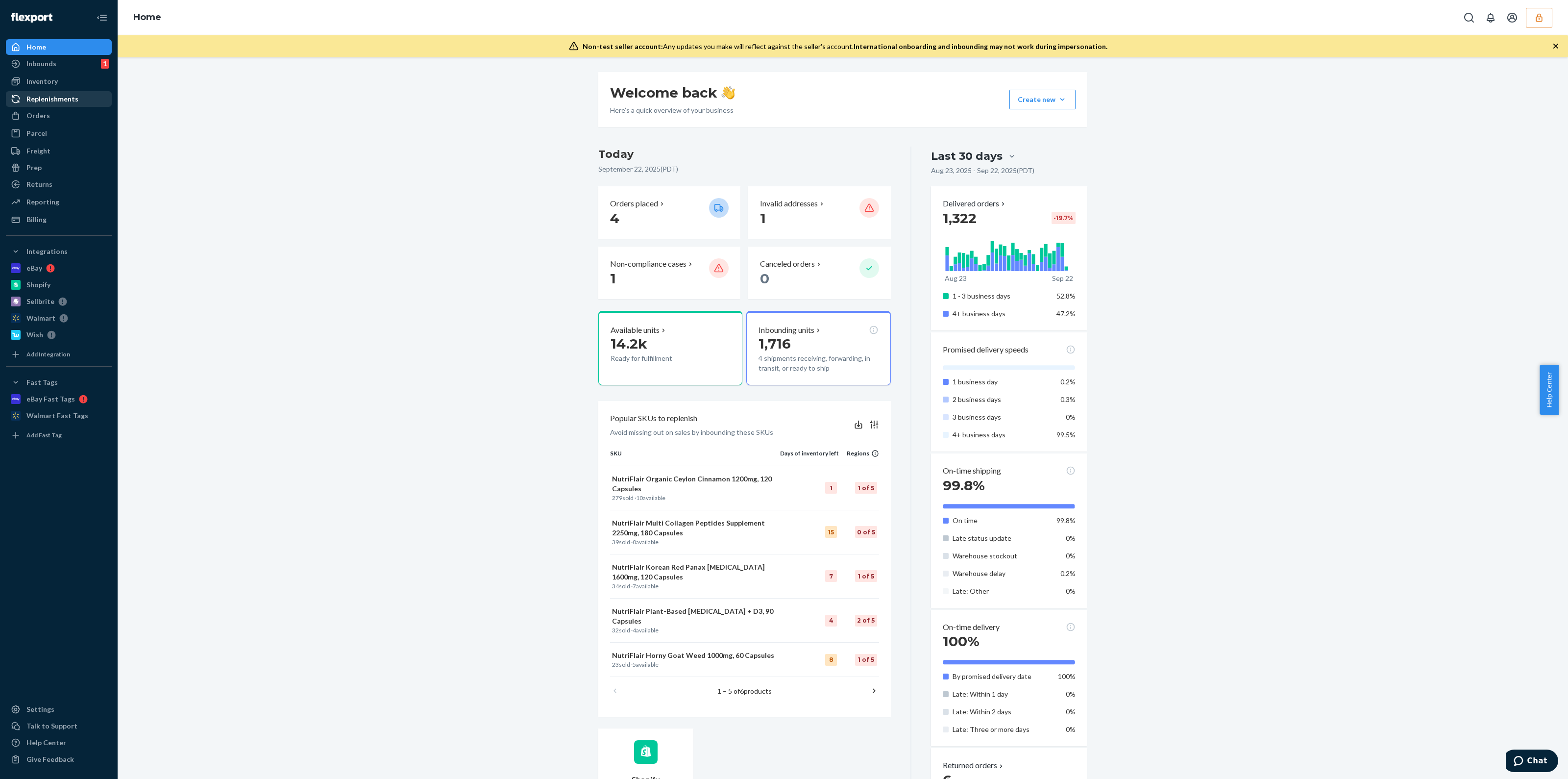
click at [49, 110] on div "Orders" at bounding box center [59, 116] width 104 height 14
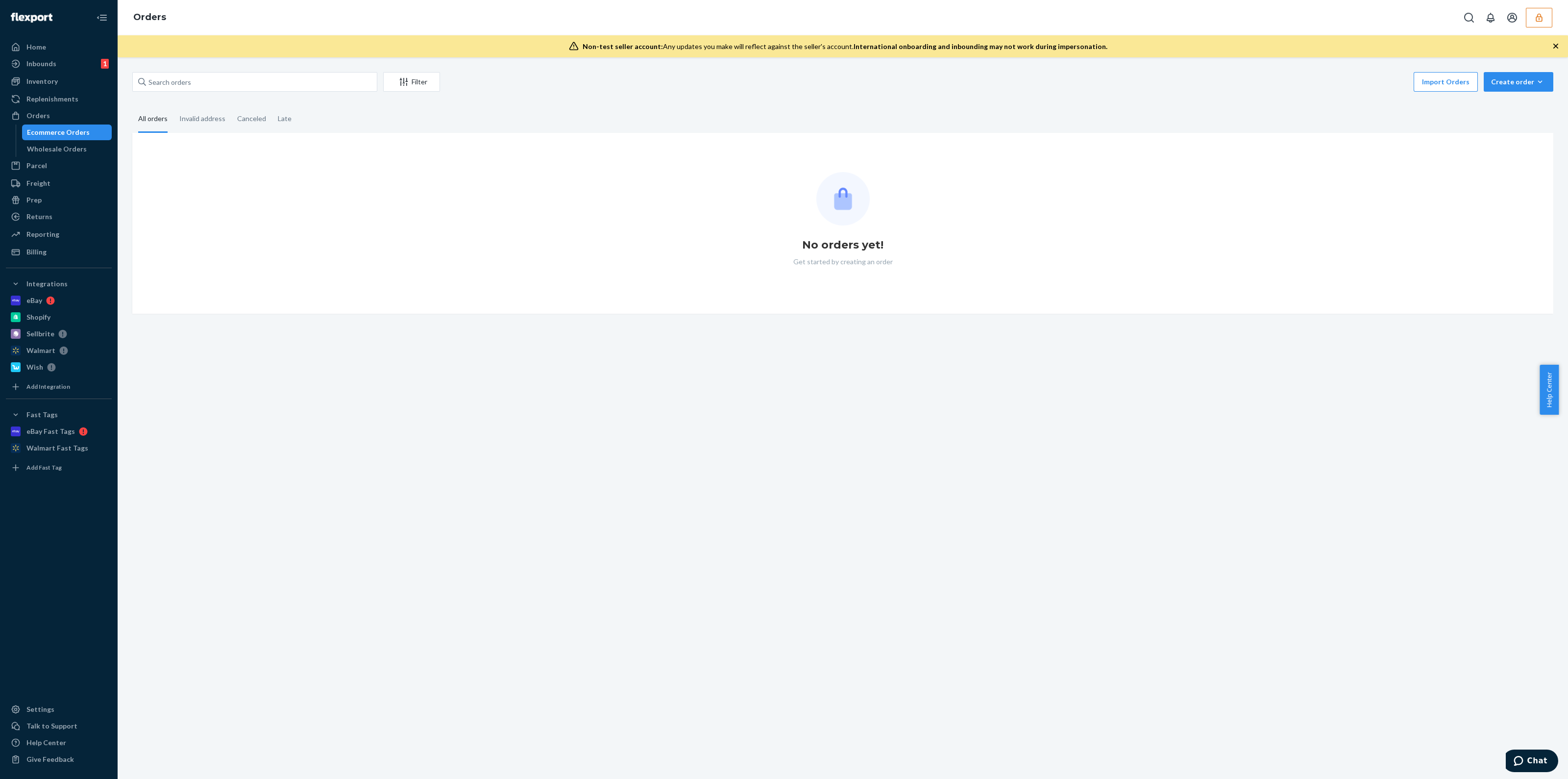
drag, startPoint x: 180, startPoint y: 67, endPoint x: 177, endPoint y: 83, distance: 16.3
click at [178, 78] on div "Filter Import Orders Create order Ecommerce order Removal order All orders Inva…" at bounding box center [843, 418] width 1450 height 722
click at [177, 87] on input "text" at bounding box center [254, 81] width 245 height 20
paste input "NF118900"
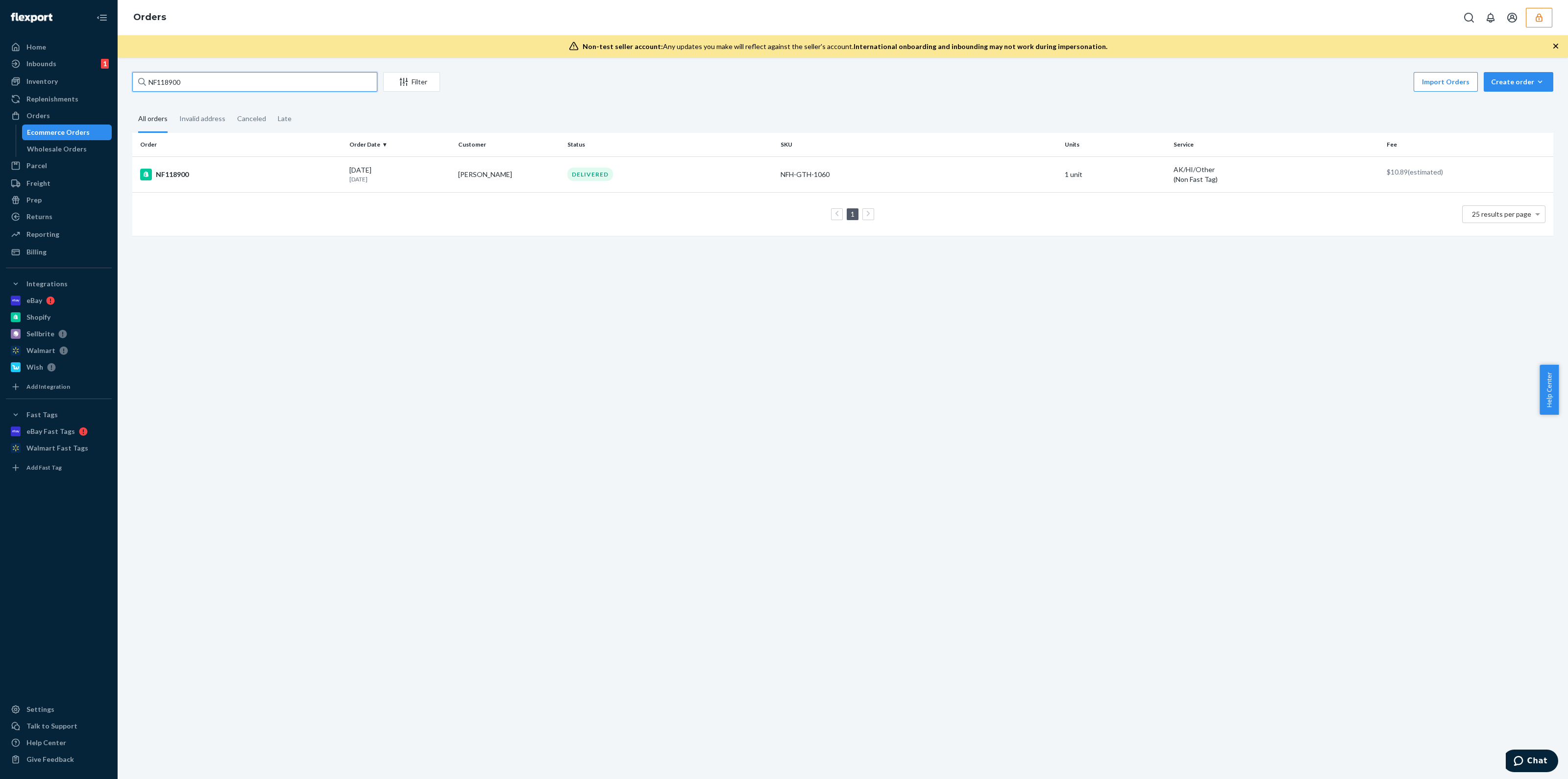
type input "NF118900"
click at [624, 175] on div "DELIVERED" at bounding box center [670, 174] width 209 height 13
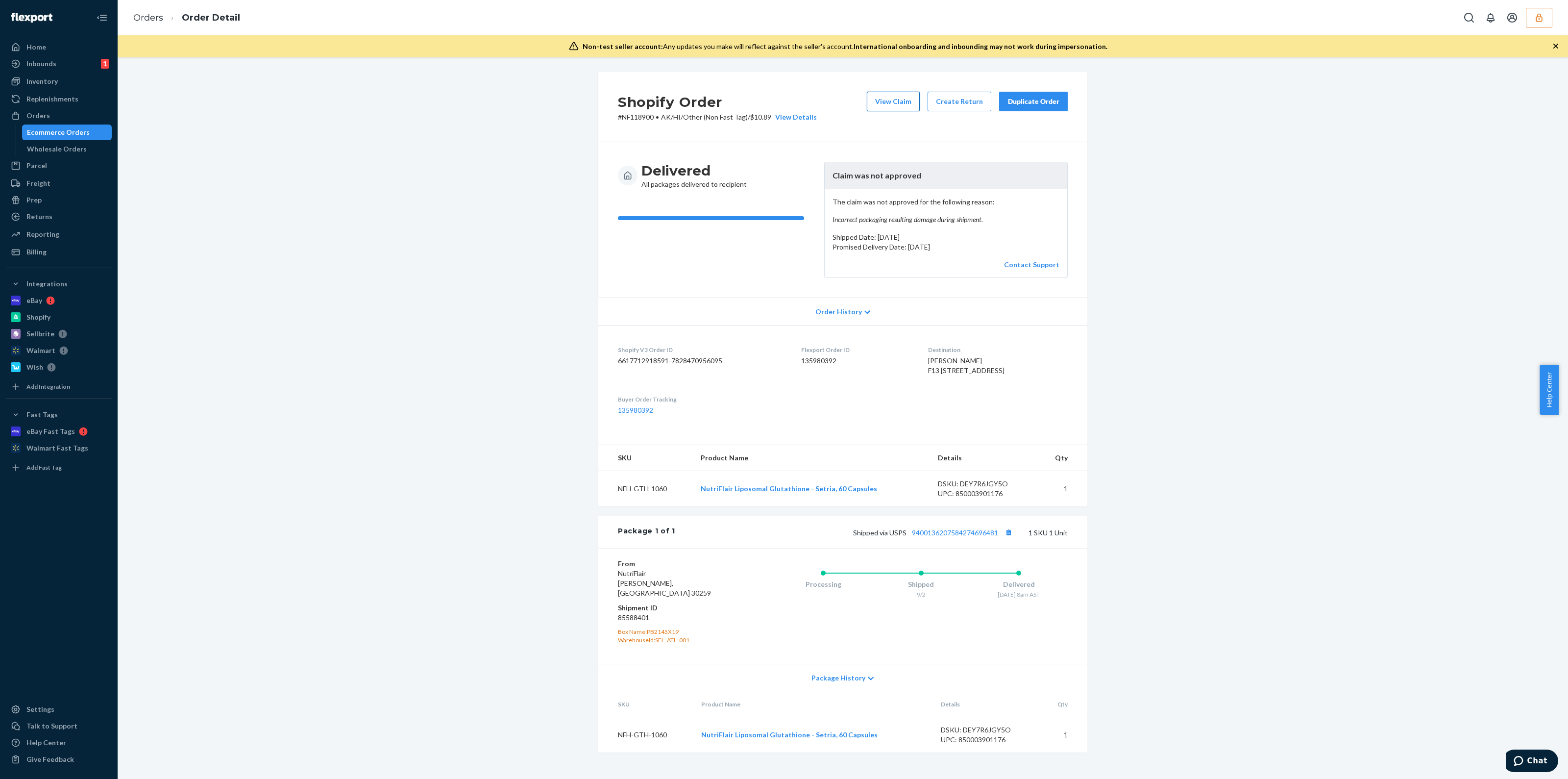
click at [893, 103] on button "View Claim" at bounding box center [893, 101] width 53 height 20
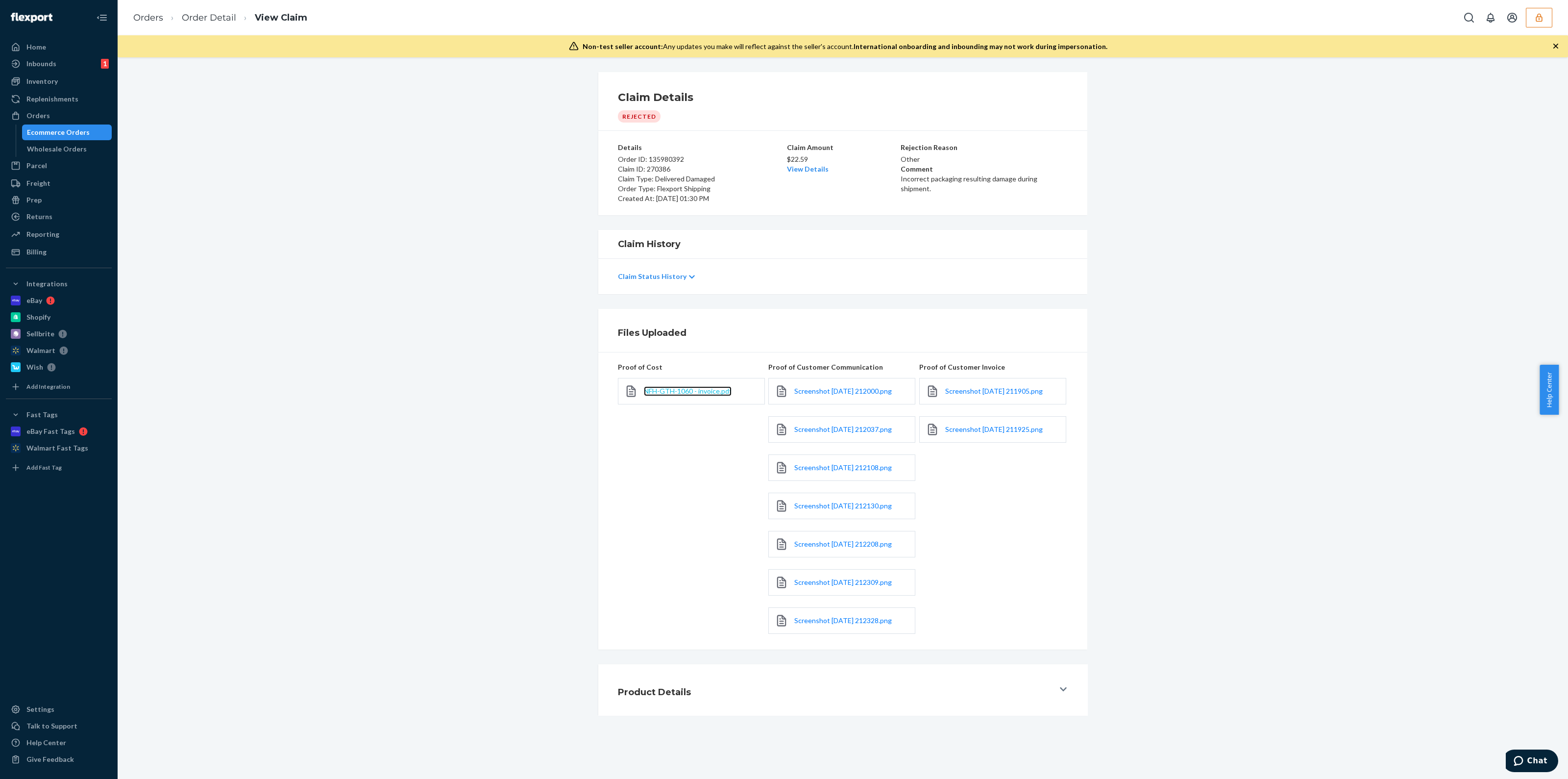
click at [690, 390] on span "NFH-GTH-1060 - invoice.pdf" at bounding box center [687, 390] width 87 height 8
click at [952, 391] on span "Screenshot [DATE] 211905.png" at bounding box center [994, 390] width 98 height 8
click at [1015, 431] on span "Screenshot [DATE] 211925.png" at bounding box center [994, 429] width 98 height 8
click at [818, 393] on span "Screenshot [DATE] 212000.png" at bounding box center [843, 390] width 98 height 8
click at [848, 426] on span "Screenshot [DATE] 212037.png" at bounding box center [843, 429] width 98 height 8
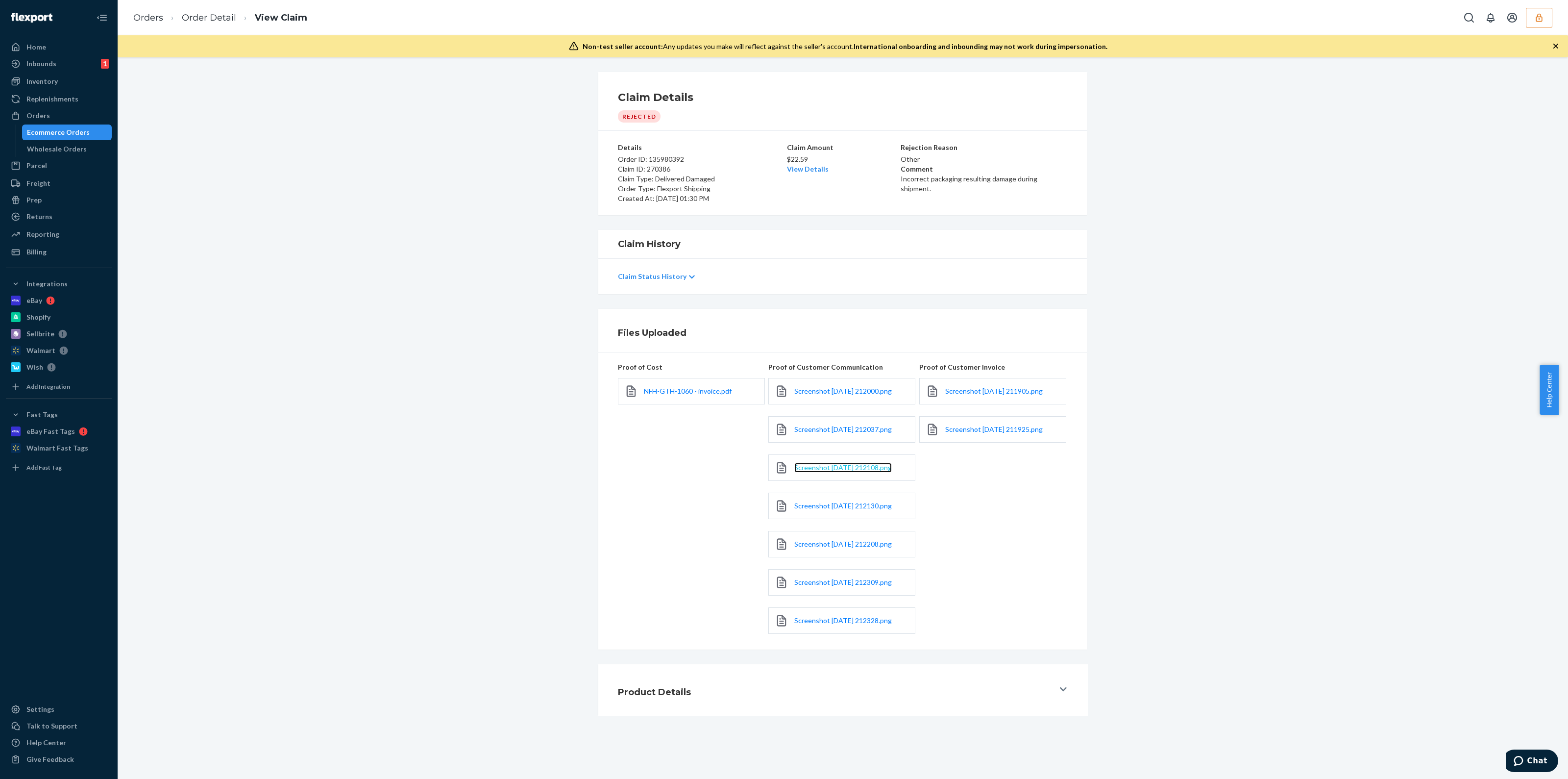
click at [840, 465] on span "Screenshot [DATE] 212108.png" at bounding box center [843, 467] width 98 height 8
click at [860, 511] on div "Screenshot [DATE] 212130.png" at bounding box center [842, 506] width 147 height 26
click at [860, 504] on span "Screenshot [DATE] 212130.png" at bounding box center [843, 505] width 98 height 8
click at [855, 540] on span "Screenshot [DATE] 212208.png" at bounding box center [843, 543] width 98 height 8
click at [859, 540] on span "Screenshot [DATE] 212208.png" at bounding box center [843, 543] width 98 height 8
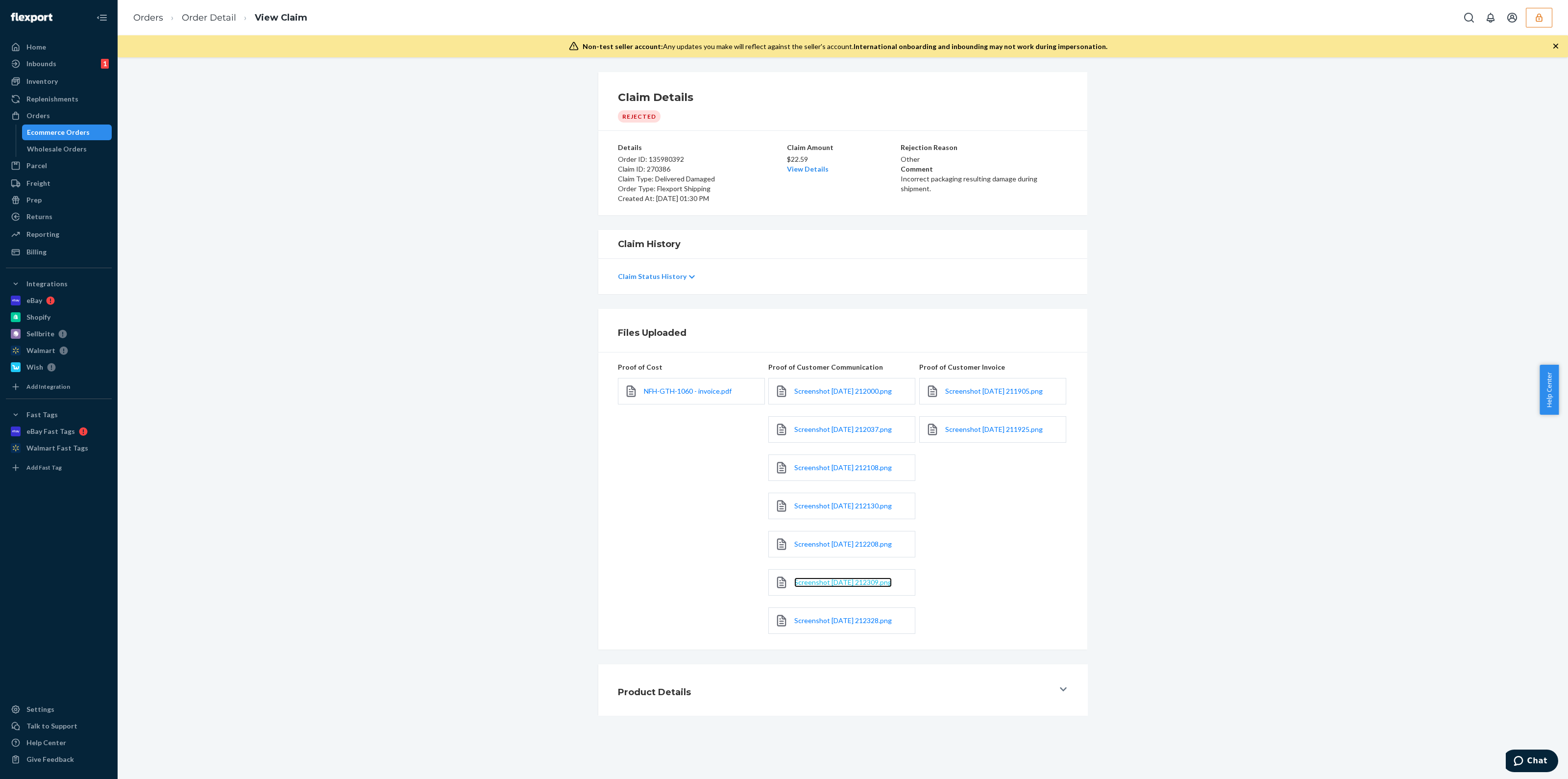
click at [859, 578] on span "Screenshot [DATE] 212309.png" at bounding box center [843, 582] width 98 height 8
click at [847, 611] on div "Screenshot [DATE] 212328.png" at bounding box center [842, 620] width 147 height 26
click at [842, 623] on link "Screenshot [DATE] 212328.png" at bounding box center [843, 621] width 98 height 10
click at [798, 167] on link "View Details" at bounding box center [808, 169] width 42 height 8
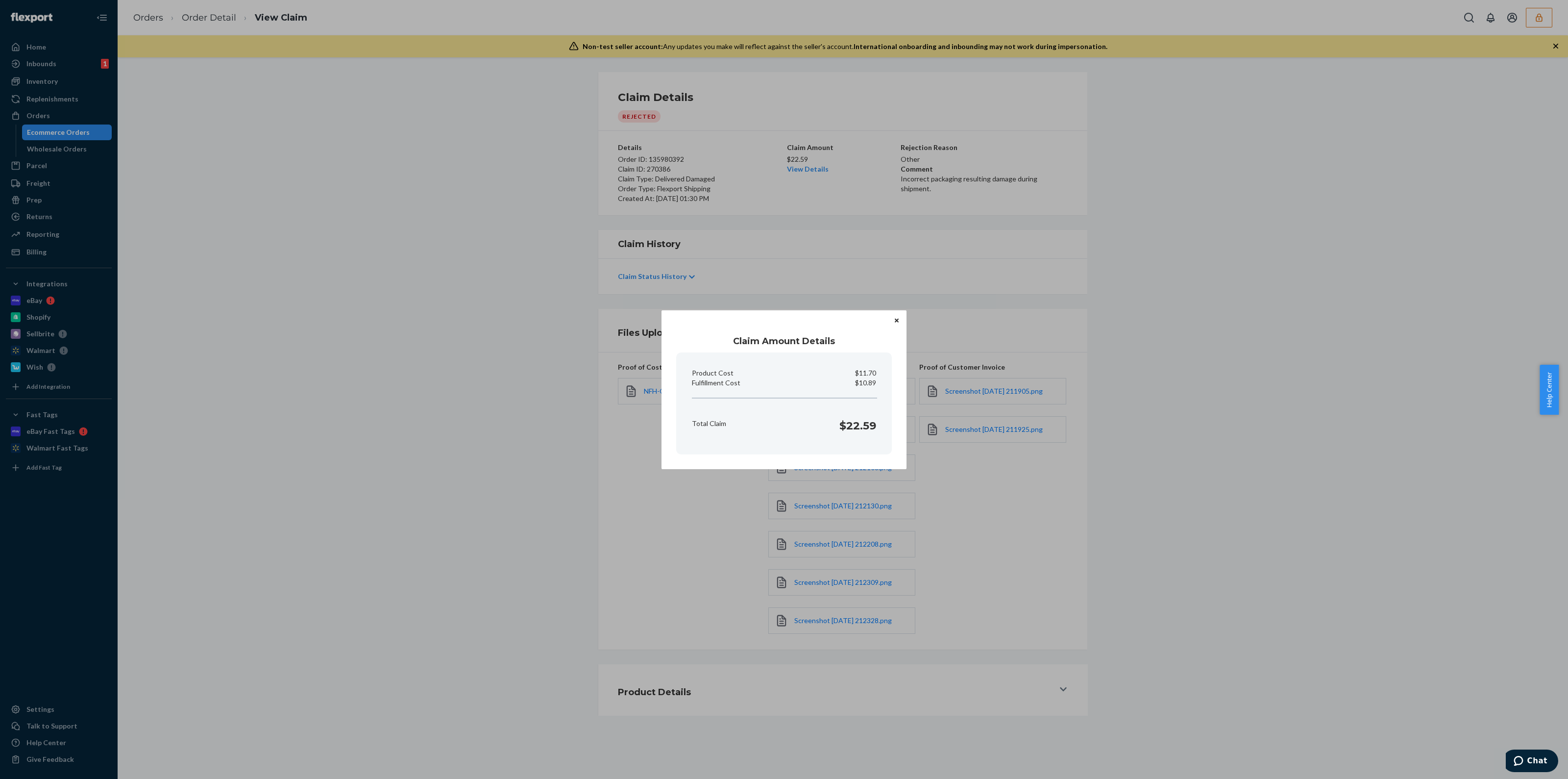
click at [900, 322] on button "Close" at bounding box center [897, 321] width 10 height 11
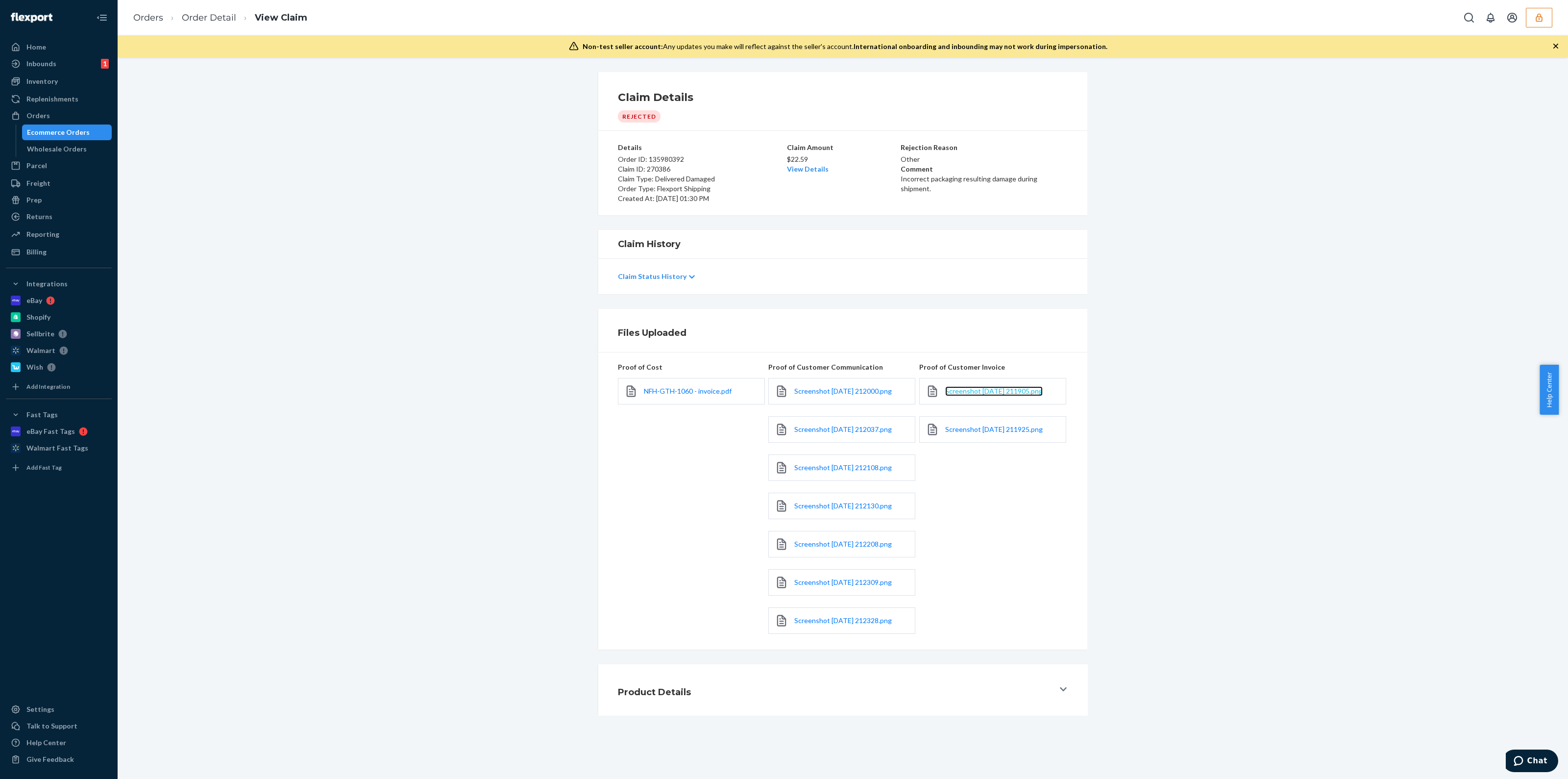
click at [1000, 393] on span "Screenshot [DATE] 211905.png" at bounding box center [994, 390] width 98 height 8
click at [651, 390] on span "NFH-GTH-1060 - invoice.pdf" at bounding box center [687, 390] width 87 height 8
click at [139, 9] on ol "Orders Order Detail View Claim" at bounding box center [220, 18] width 189 height 29
click at [145, 21] on link "Orders" at bounding box center [148, 17] width 30 height 11
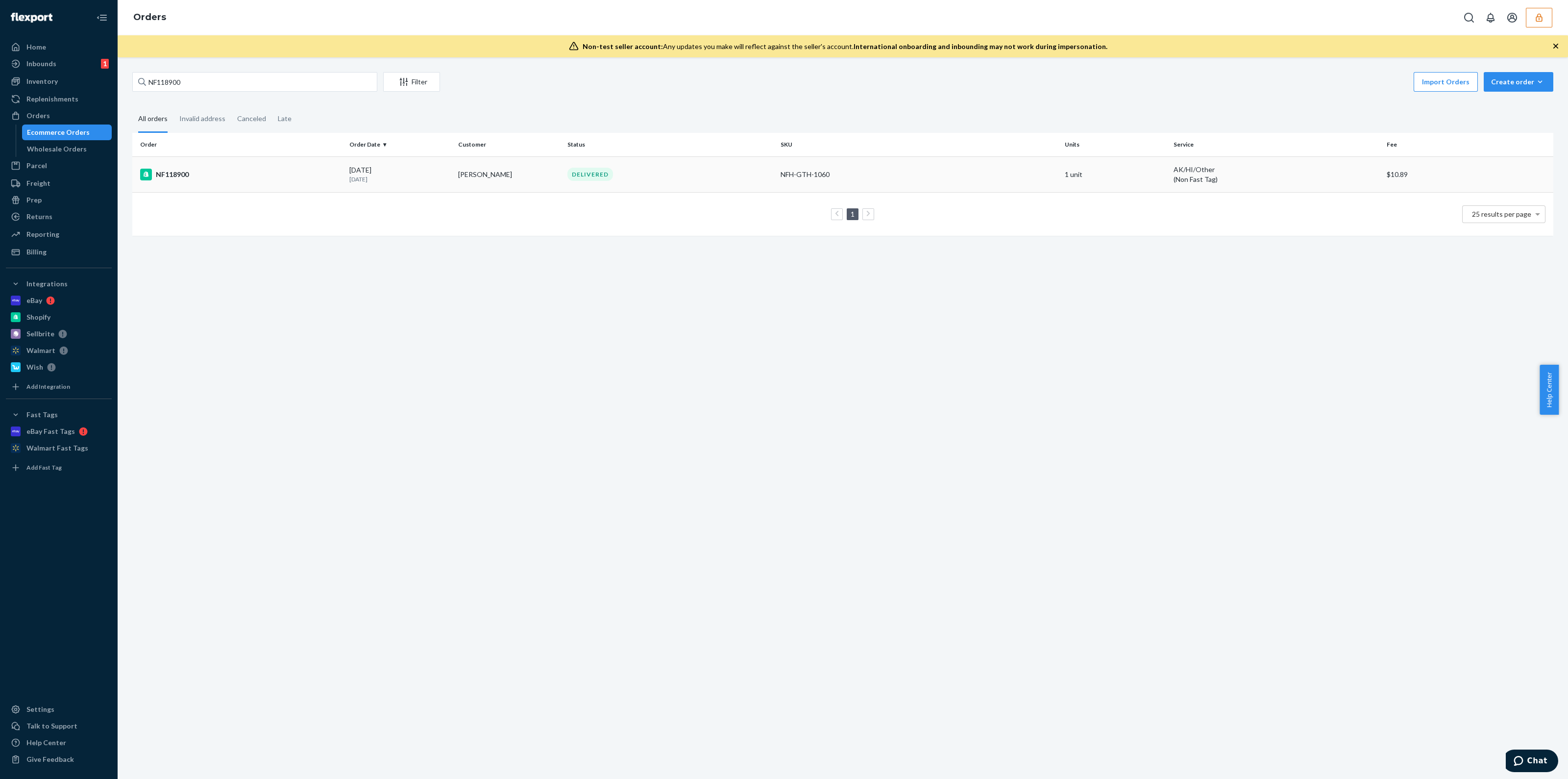
click at [738, 171] on div "DELIVERED" at bounding box center [670, 174] width 209 height 13
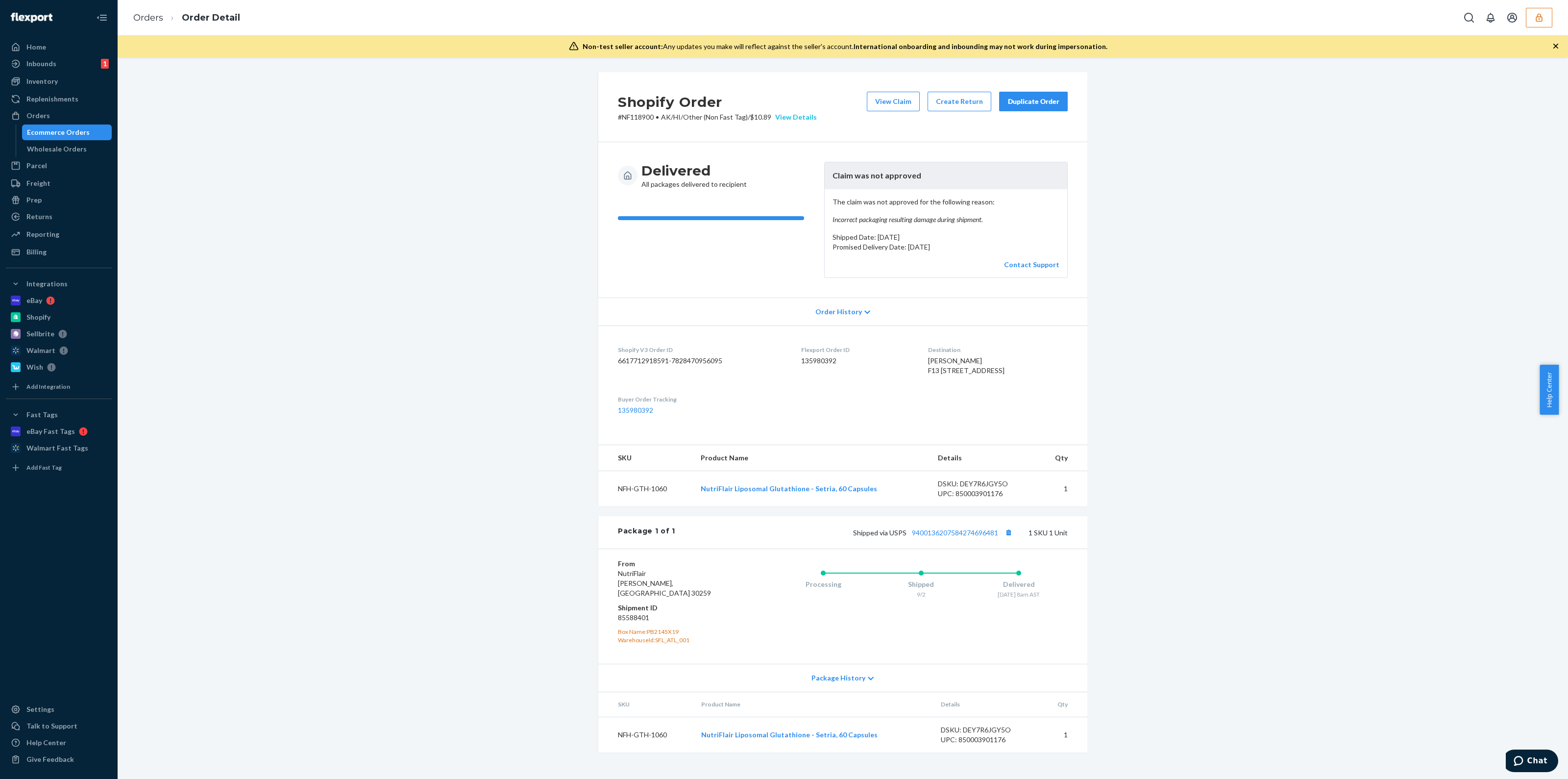
click at [795, 118] on div "View Details" at bounding box center [794, 117] width 45 height 10
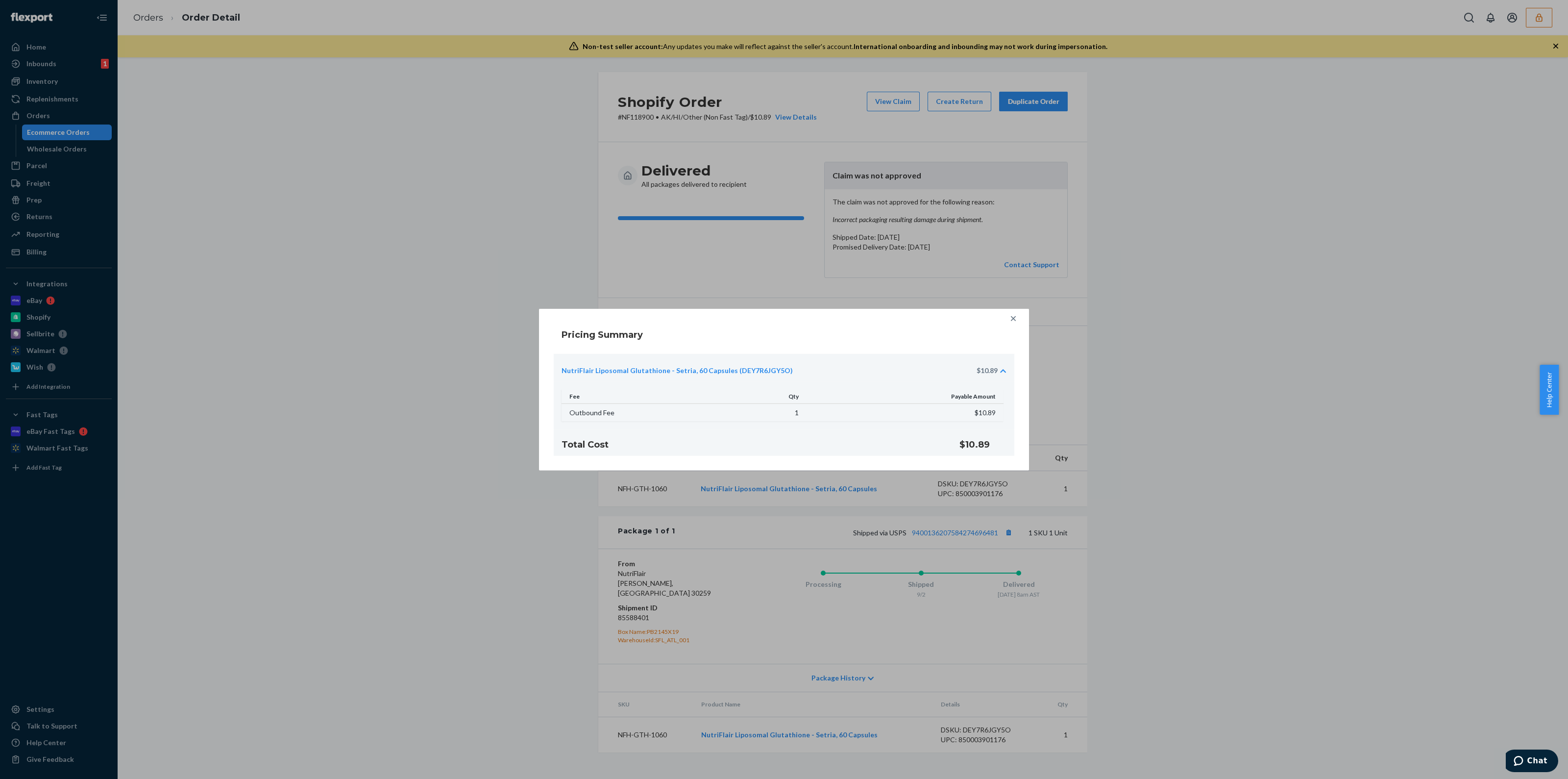
click at [1008, 326] on div at bounding box center [1013, 318] width 20 height 20
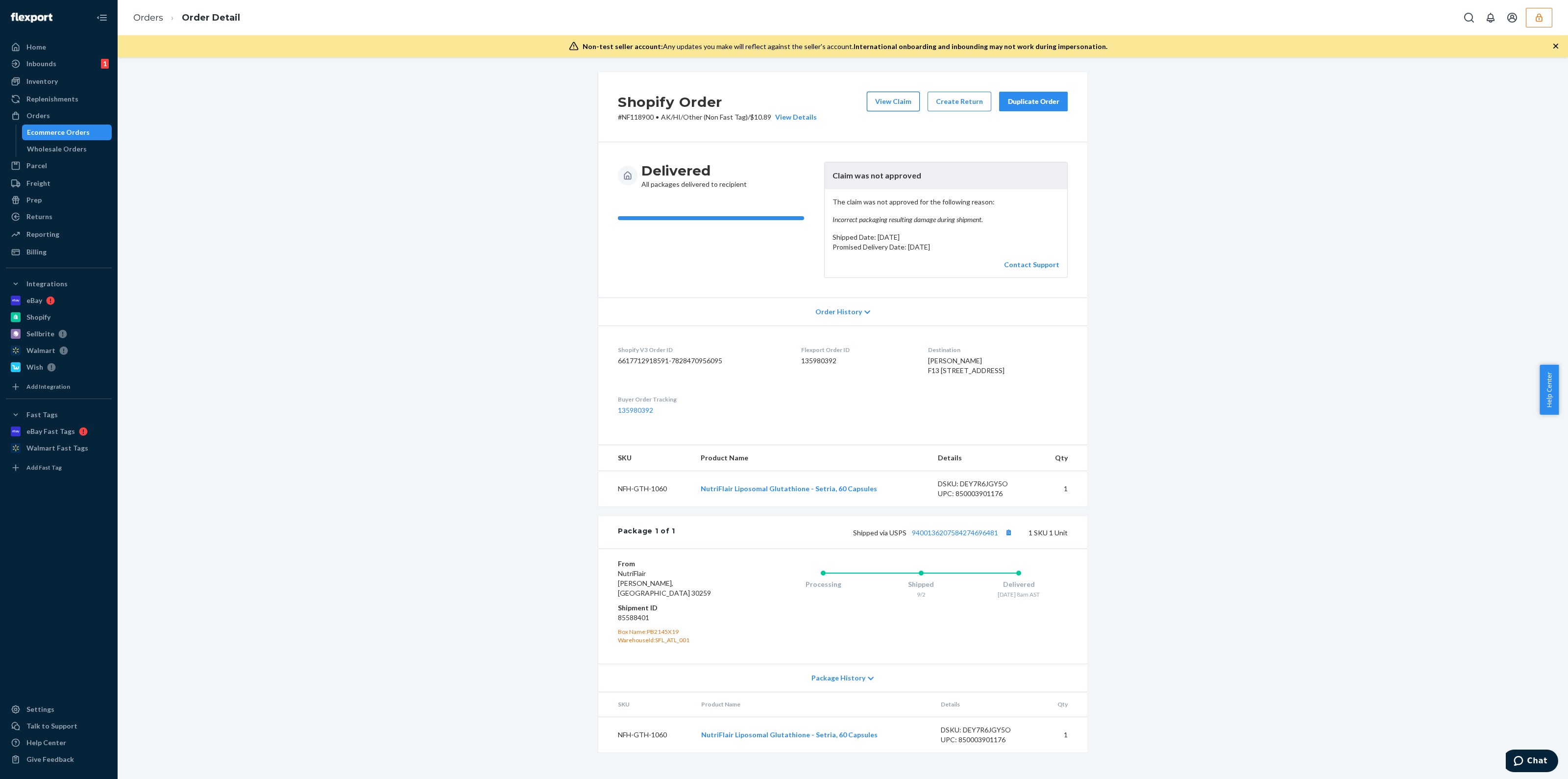
click at [892, 106] on button "View Claim" at bounding box center [893, 101] width 53 height 20
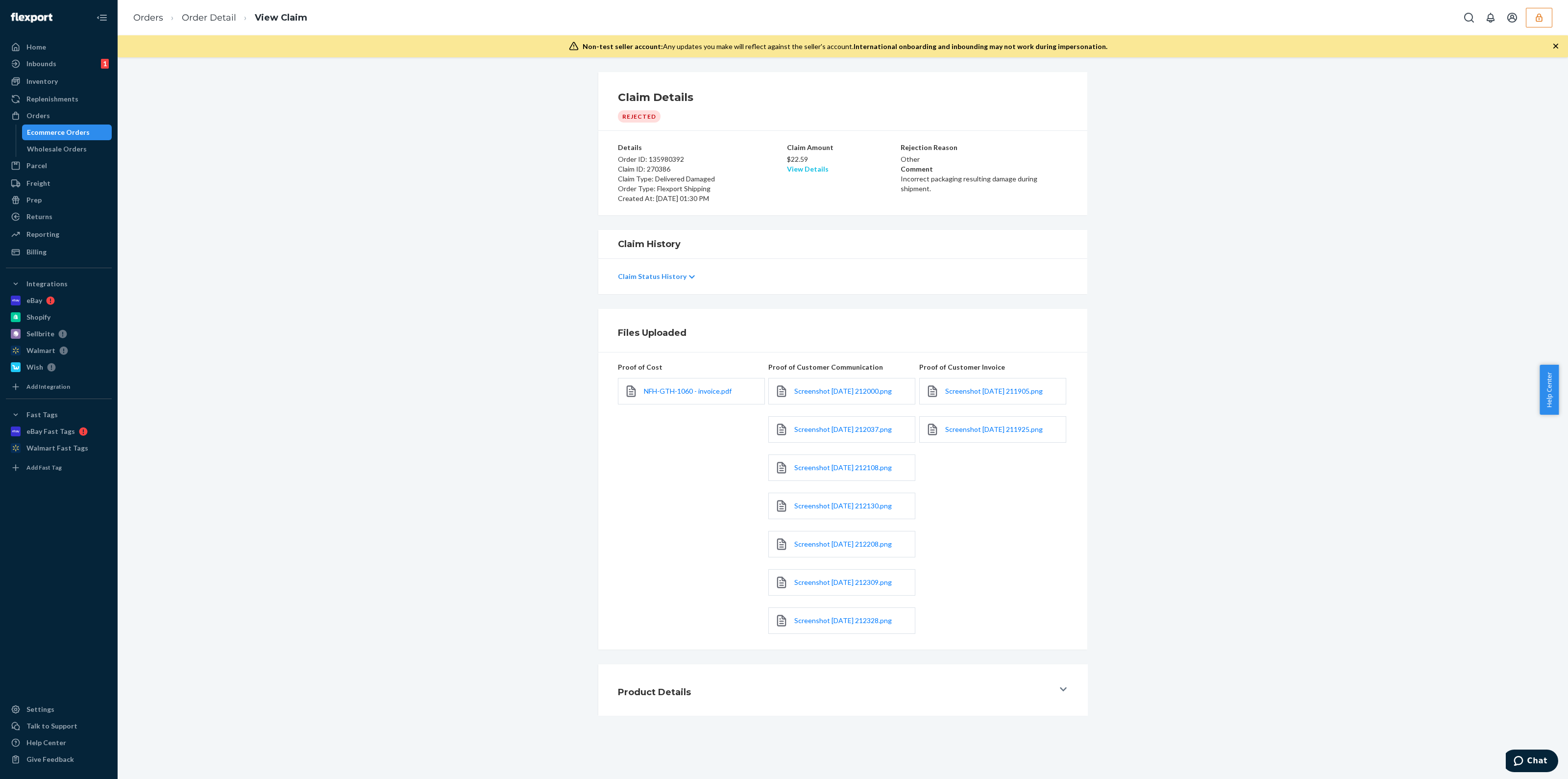
click at [802, 169] on link "View Details" at bounding box center [808, 169] width 42 height 8
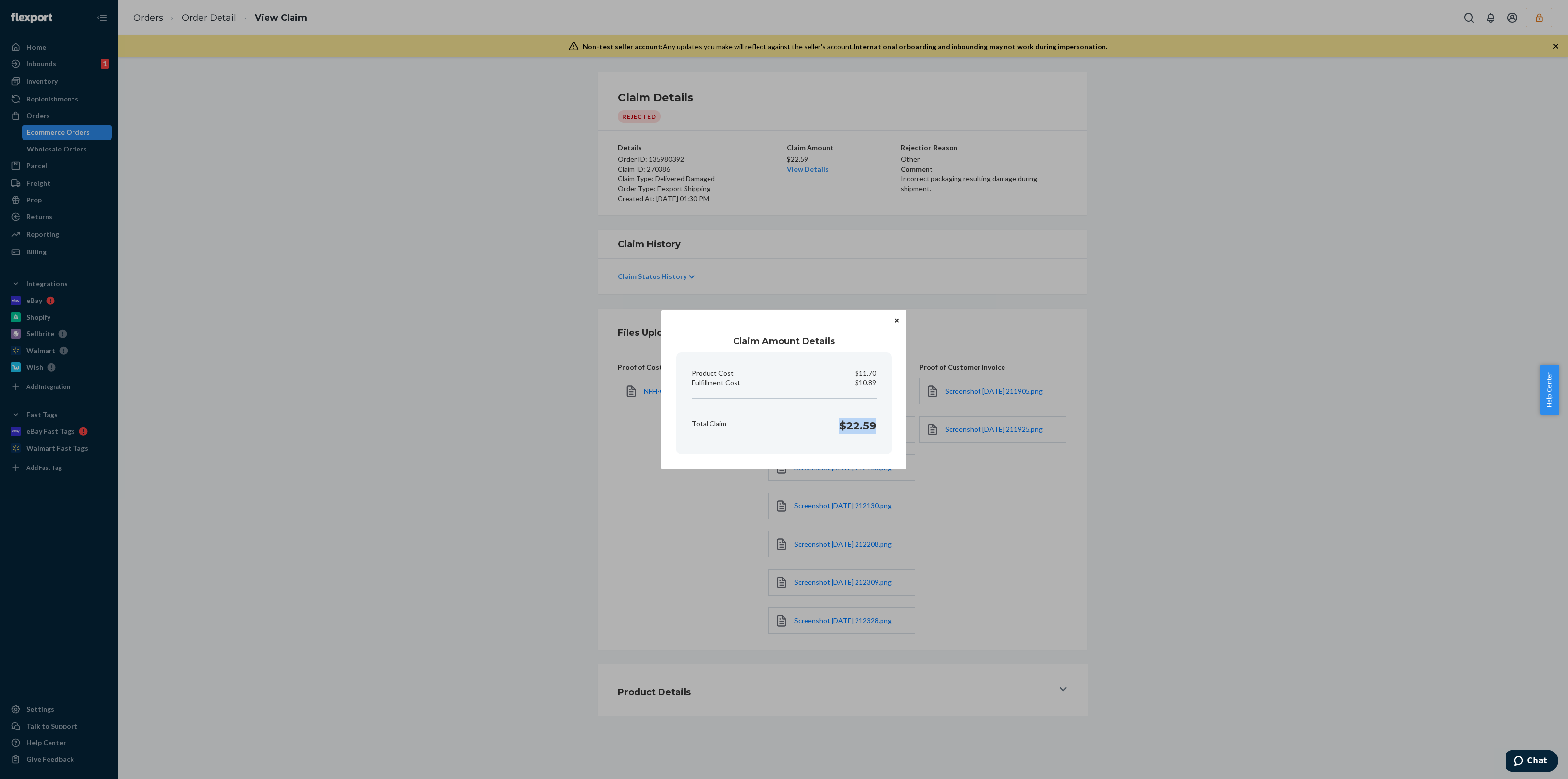
drag, startPoint x: 878, startPoint y: 426, endPoint x: 837, endPoint y: 424, distance: 41.0
click at [837, 424] on div "Total Claim $22.59" at bounding box center [784, 423] width 192 height 30
copy h1 "$22.59"
click at [34, 233] on div "Claim Amount Details Product Cost $11.70 Fulfillment Cost $10.89 Total Claim $2…" at bounding box center [784, 389] width 1568 height 779
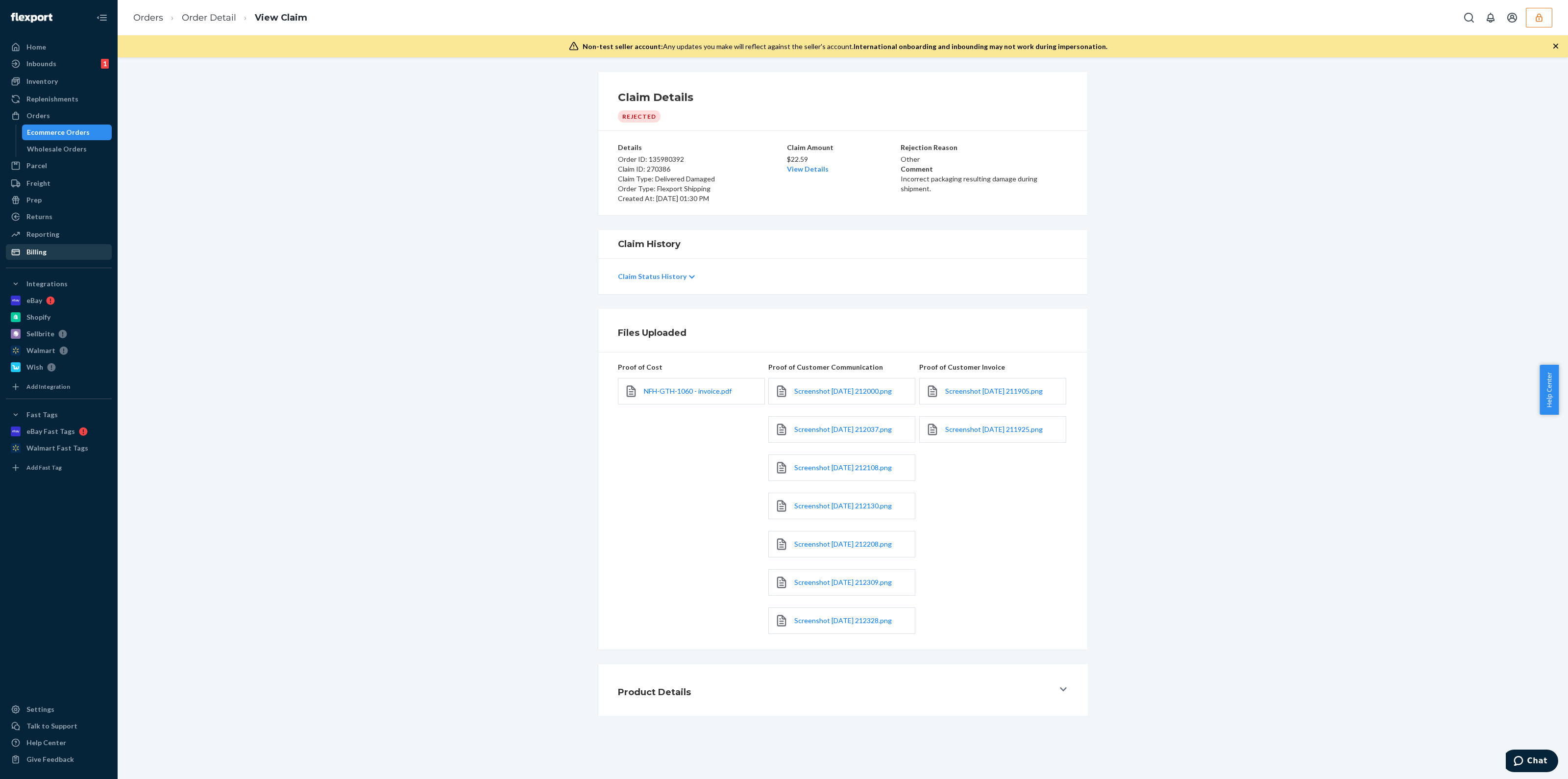
click at [52, 247] on div "Billing" at bounding box center [59, 252] width 104 height 14
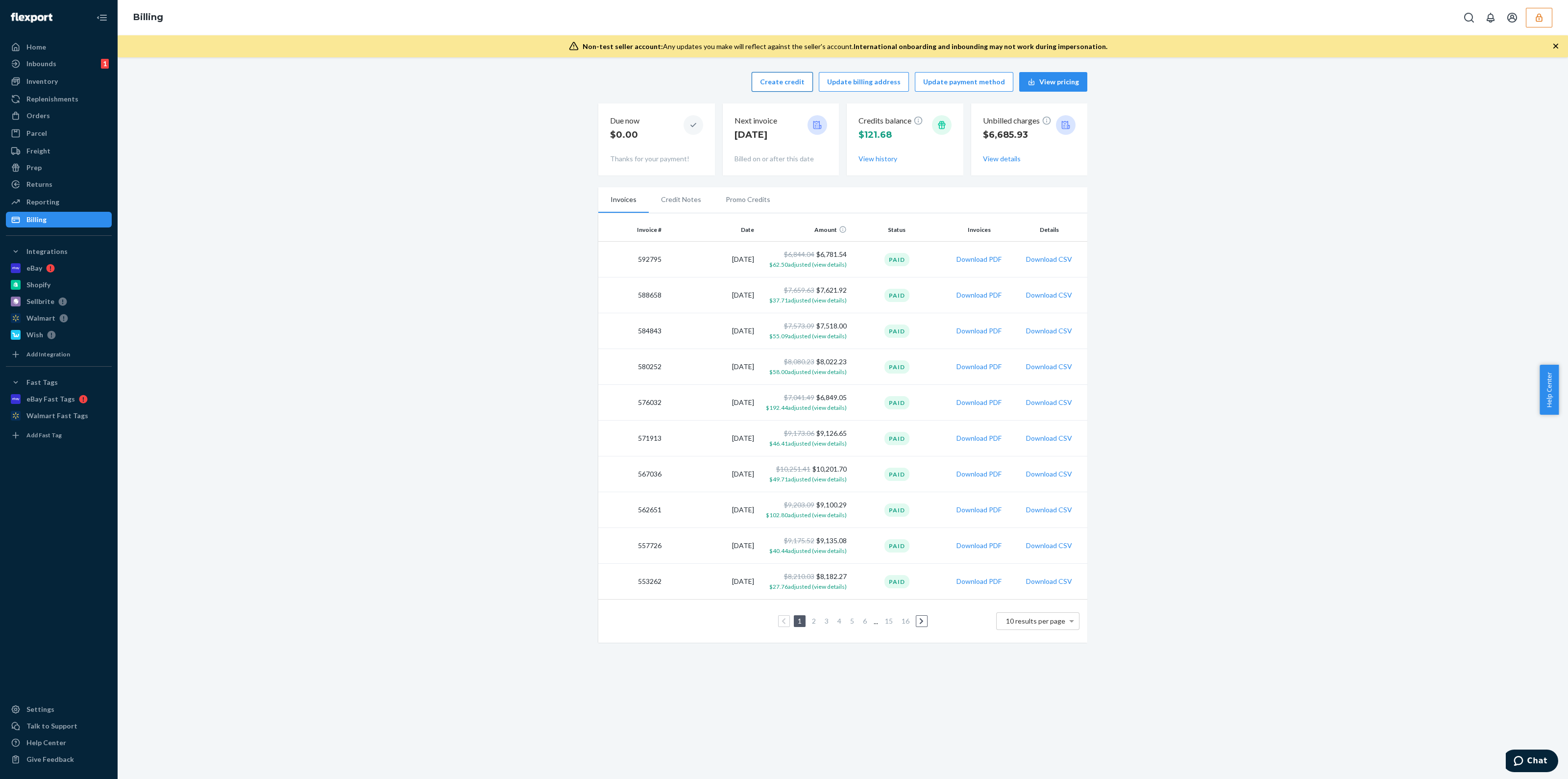
click at [794, 85] on button "Create credit" at bounding box center [782, 81] width 61 height 20
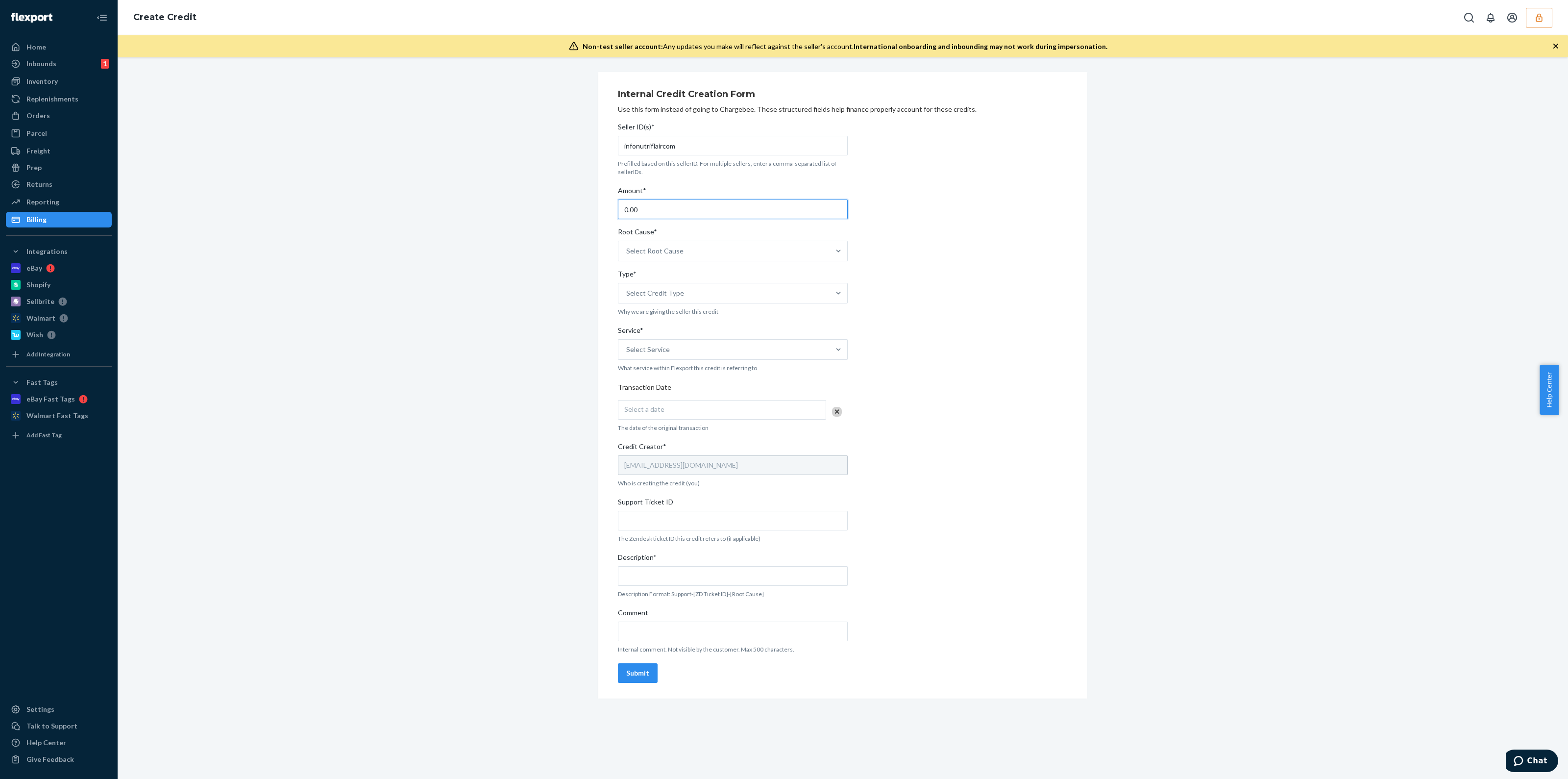
drag, startPoint x: 665, startPoint y: 202, endPoint x: 402, endPoint y: 211, distance: 263.2
click at [435, 220] on div "Internal Credit Creation Form Use this form instead of going to Chargebee. Thes…" at bounding box center [842, 385] width 1436 height 627
type input "22.59"
click at [769, 258] on div "Select Root Cause" at bounding box center [723, 251] width 211 height 20
click at [627, 256] on input "Root Cause* Select Root Cause" at bounding box center [627, 251] width 1 height 10
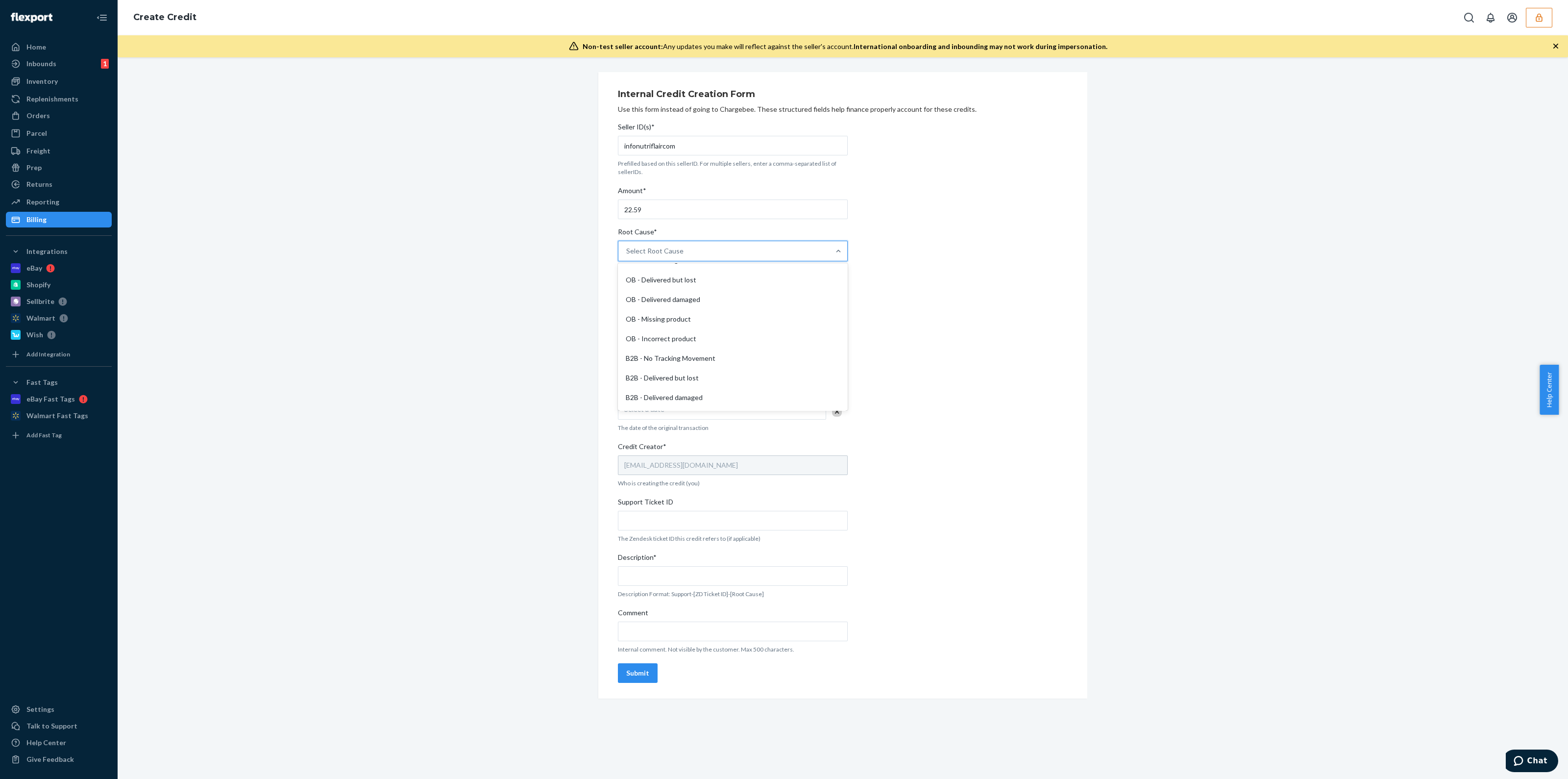
scroll to position [244, 0]
click at [708, 327] on div "OB - Delivered damaged" at bounding box center [733, 324] width 226 height 20
click at [627, 256] on input "Root Cause* option OB - Delivered damaged focused, 16 of 29. 29 results availab…" at bounding box center [627, 251] width 1 height 10
click at [718, 291] on div "Select Credit Type" at bounding box center [723, 293] width 211 height 20
click at [627, 291] on input "Type* option Support focused, 1 of 3. 3 results available. Use Up and Down to c…" at bounding box center [627, 293] width 1 height 10
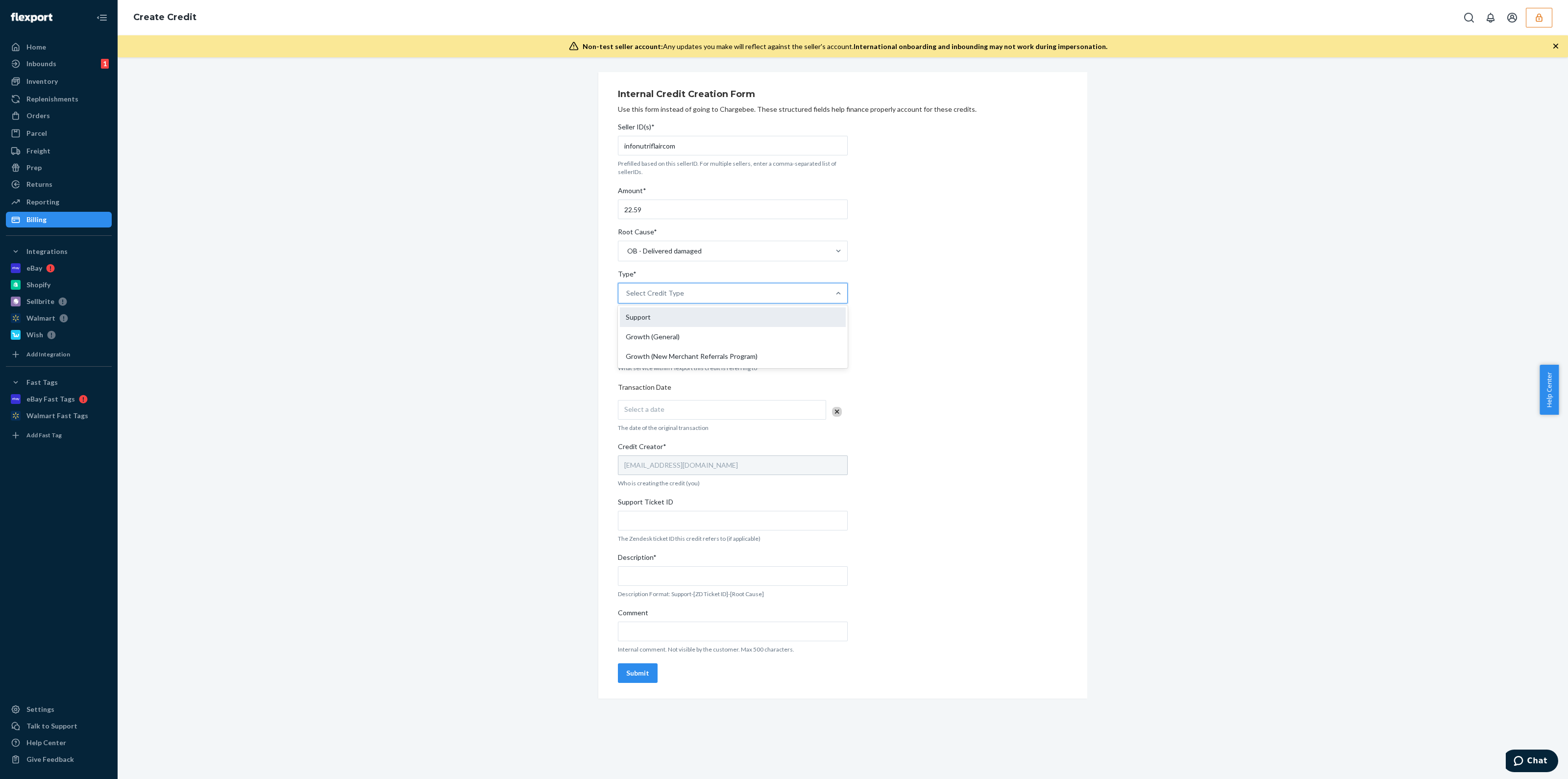
click at [696, 324] on div "Support" at bounding box center [733, 317] width 226 height 20
click at [627, 298] on input "Type* option Support focused, 1 of 3. 3 results available. Use Up and Down to c…" at bounding box center [627, 293] width 1 height 10
click at [689, 415] on div "Select a date" at bounding box center [722, 409] width 208 height 20
click at [684, 521] on button "22" at bounding box center [678, 521] width 20 height 16
click at [684, 521] on input "Support Ticket ID" at bounding box center [733, 520] width 230 height 20
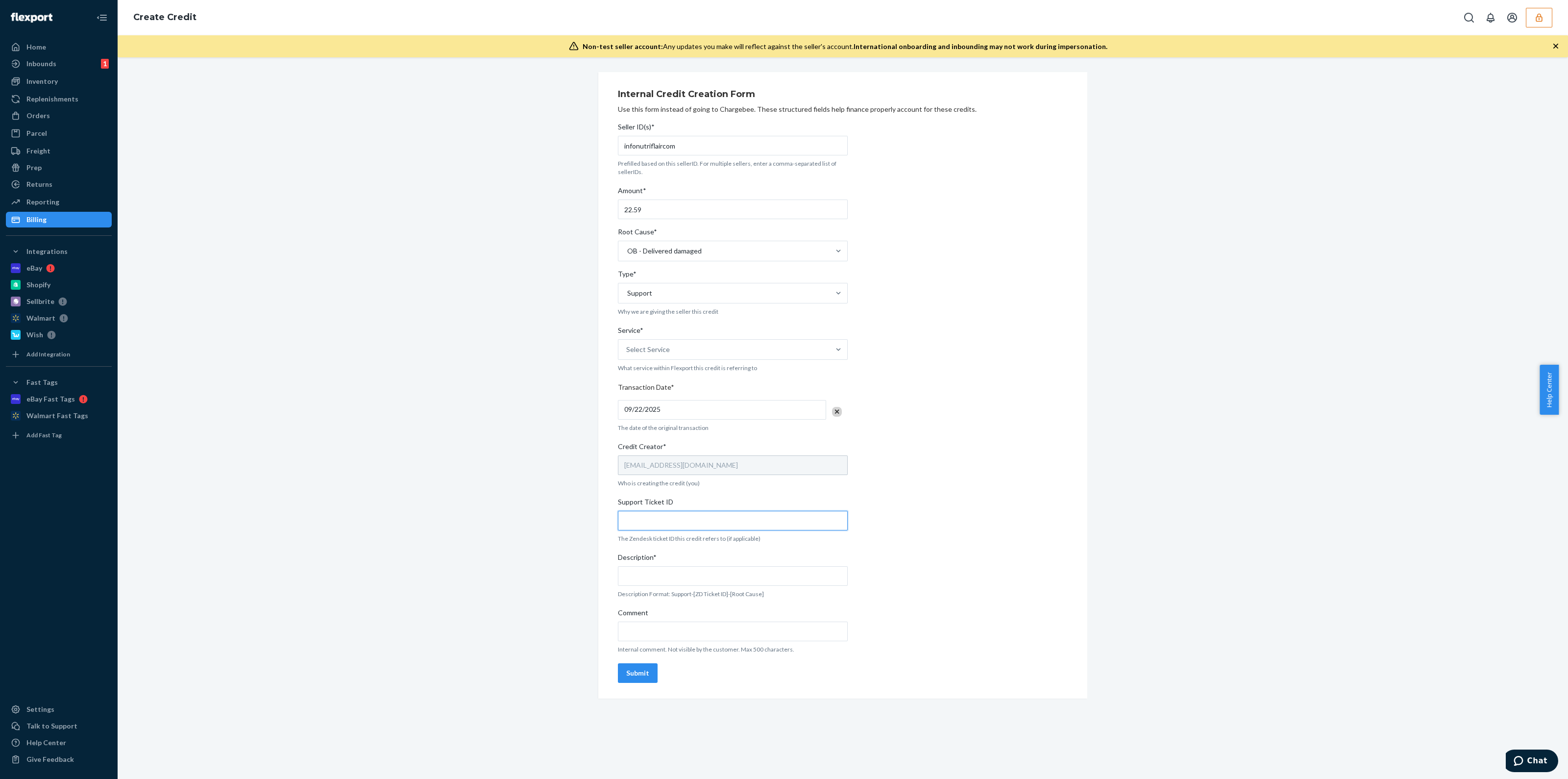
drag, startPoint x: 709, startPoint y: 525, endPoint x: 701, endPoint y: 536, distance: 13.6
click at [709, 525] on input "Support Ticket ID" at bounding box center [733, 520] width 230 height 20
paste input "https://flexport-fulfillment.zendesk.com/agent/tickets/823429"
type input "https://flexport-fulfillment.zendesk.com/agent/tickets/823429"
click at [676, 626] on input "Comment" at bounding box center [733, 631] width 230 height 20
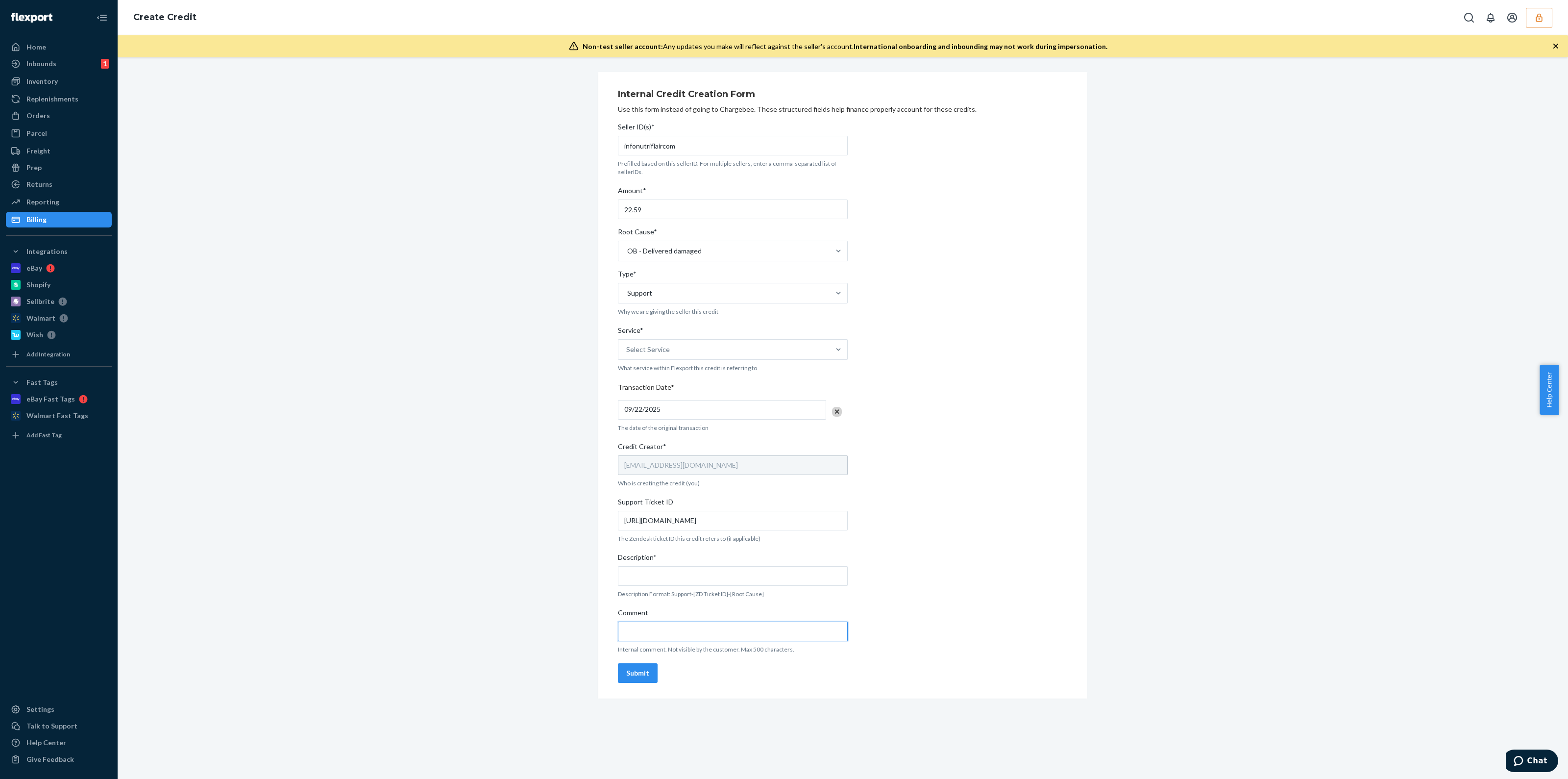
paste input "https://flexport-fulfillment.zendesk.com/agent/tickets/823429"
type input "https://flexport-fulfillment.zendesk.com/agent/tickets/823429"
click at [693, 570] on input "Description*" at bounding box center [733, 576] width 230 height 20
type input "Support-823429-Delivered damaged"
click at [637, 671] on div "Submit" at bounding box center [638, 673] width 23 height 10
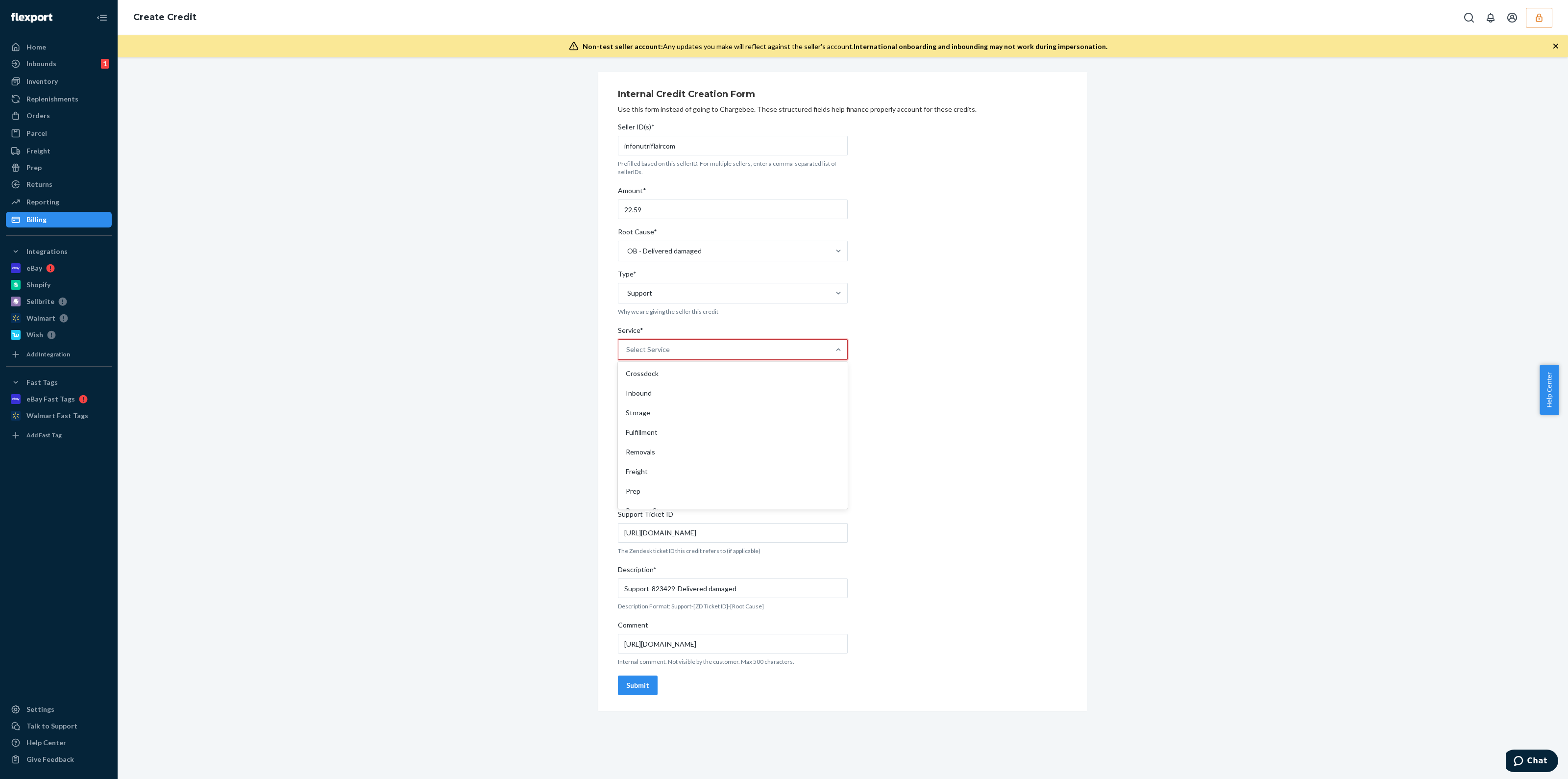
click at [742, 344] on div "Select Service" at bounding box center [723, 349] width 211 height 20
click at [627, 344] on input "Service* option Crossdock focused, 1 of 10. 10 results available. Use Up and Do…" at bounding box center [627, 350] width 1 height 10
click at [679, 426] on div "Fulfillment" at bounding box center [733, 432] width 226 height 20
click at [627, 355] on input "Service* option Fulfillment focused, 4 of 10. 10 results available. Use Up and …" at bounding box center [627, 350] width 1 height 10
click at [641, 670] on div "Submit" at bounding box center [638, 673] width 23 height 10
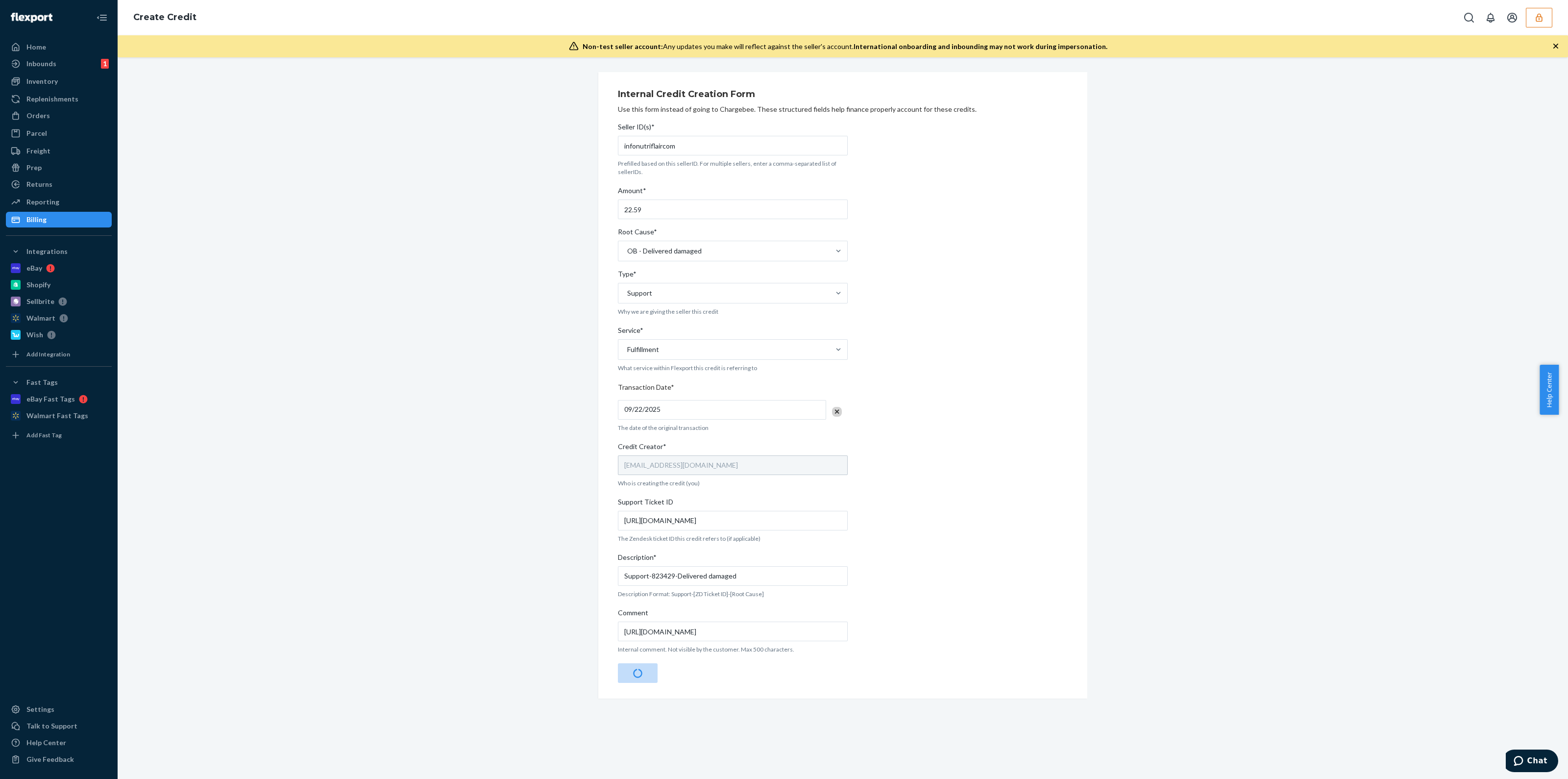
click at [1555, 50] on icon "button" at bounding box center [1556, 46] width 10 height 10
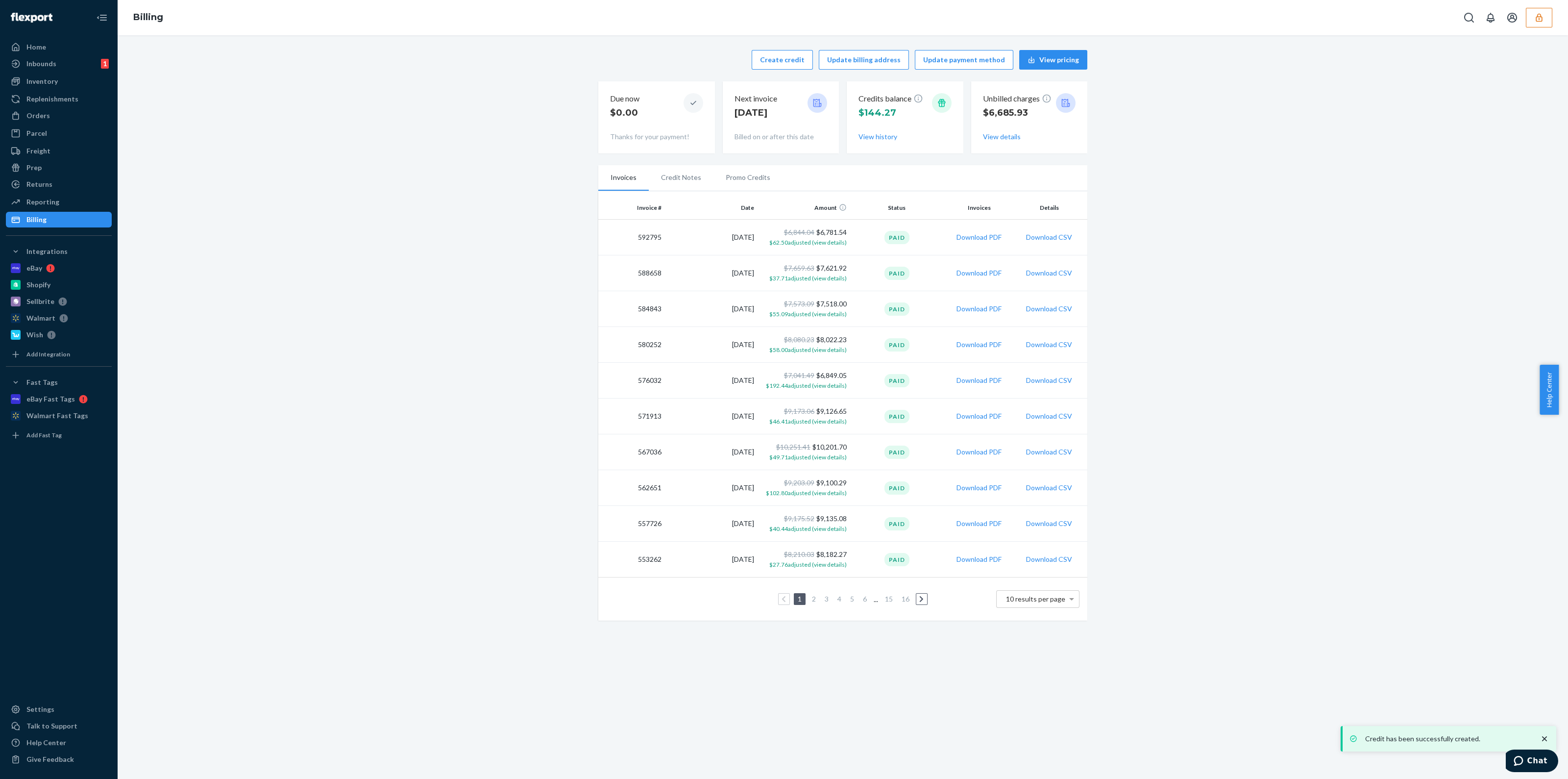
click at [729, 174] on li "Promo Credits" at bounding box center [748, 177] width 69 height 25
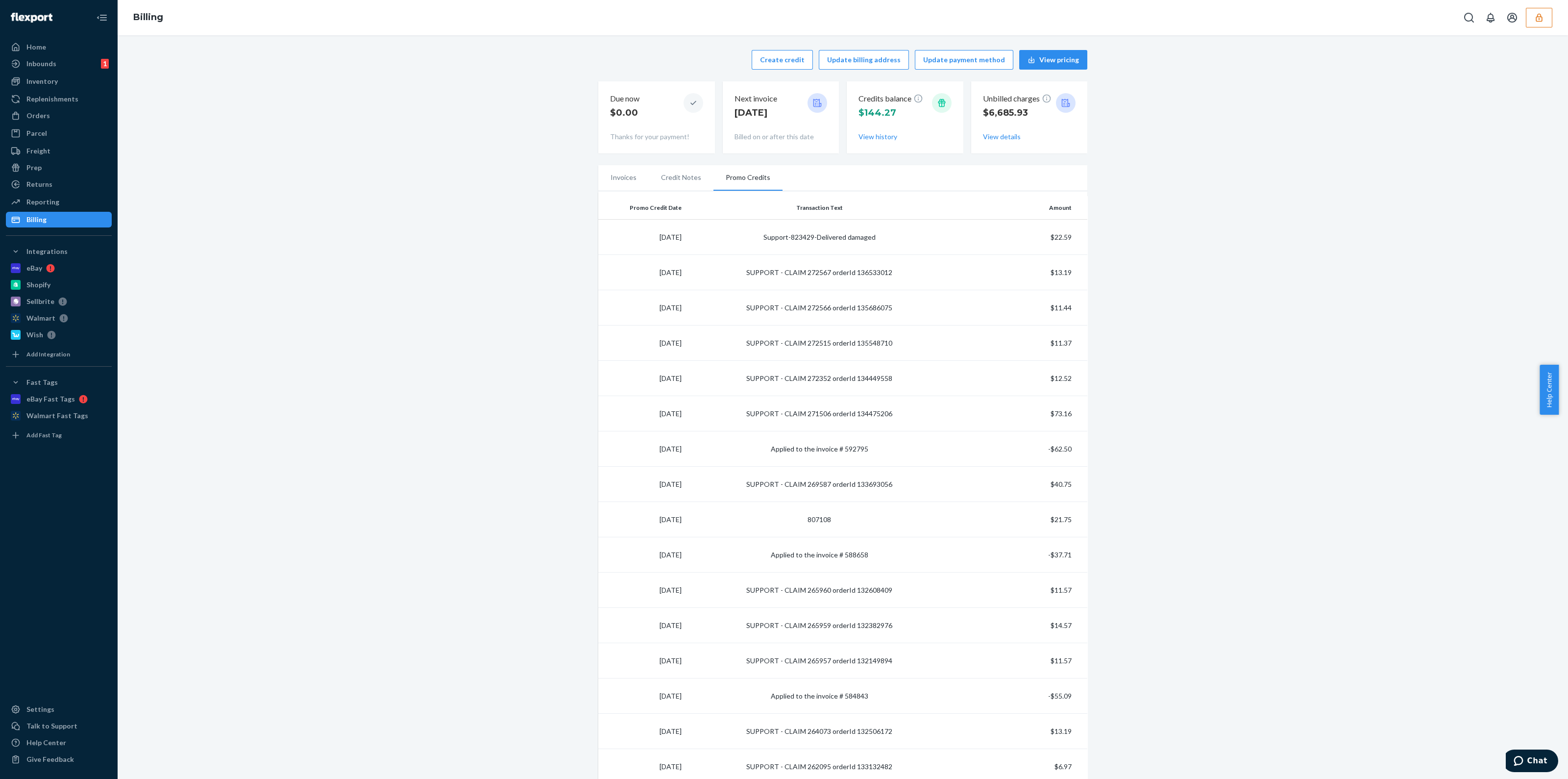
click at [1542, 23] on button "button" at bounding box center [1539, 17] width 26 height 20
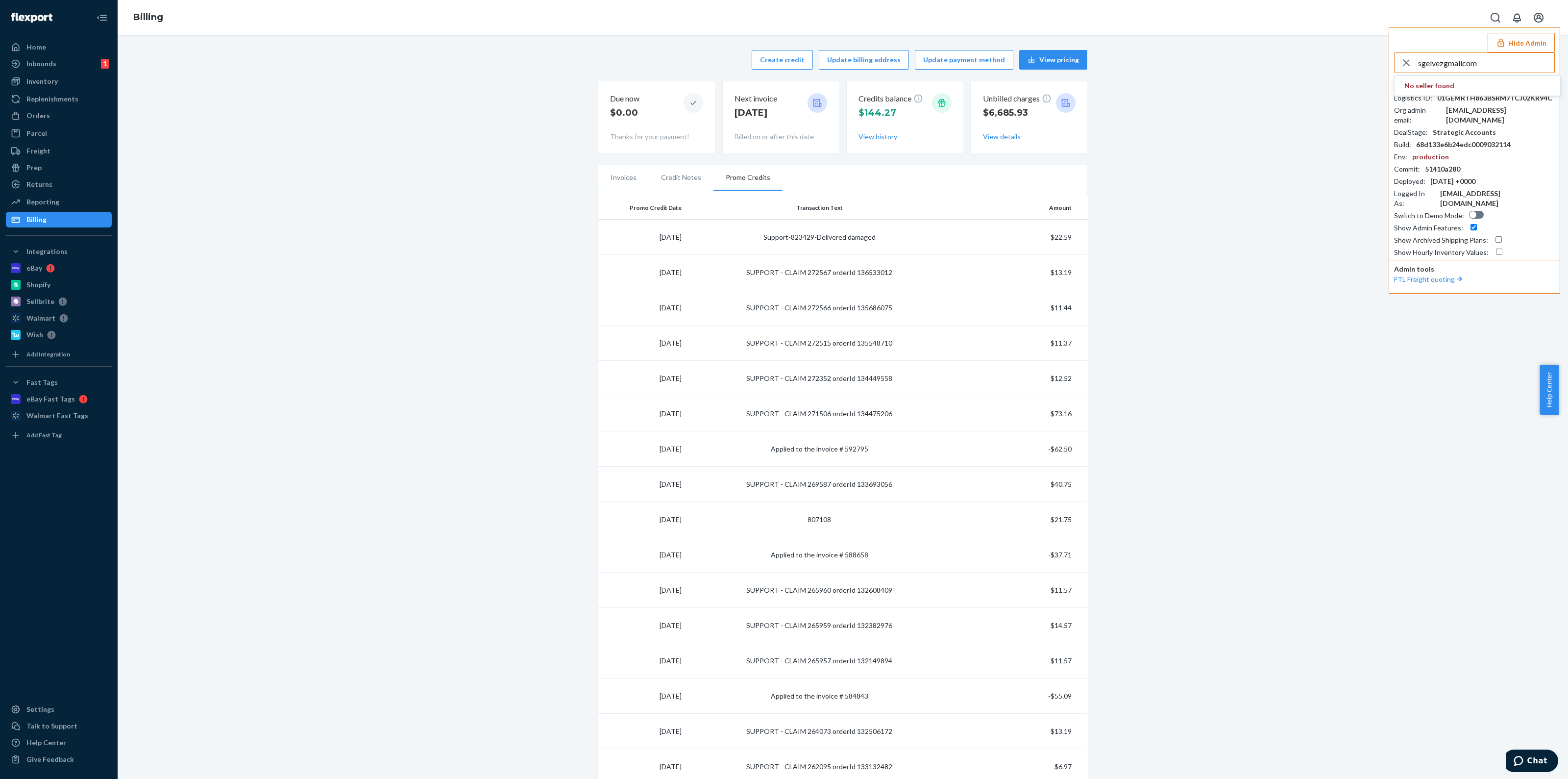
type input "sgelvezgmailcom"
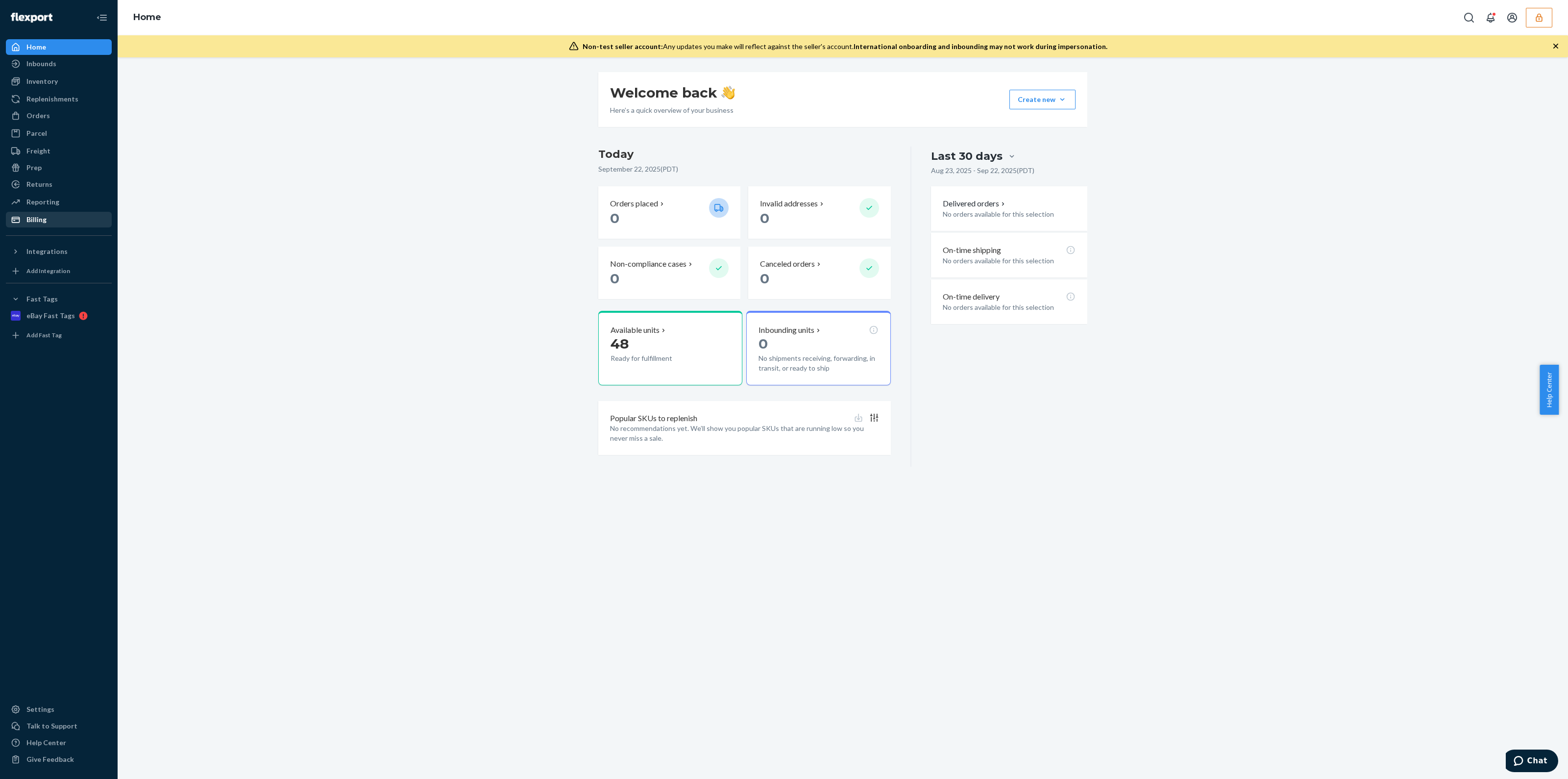
click at [64, 216] on div "Billing" at bounding box center [59, 220] width 104 height 14
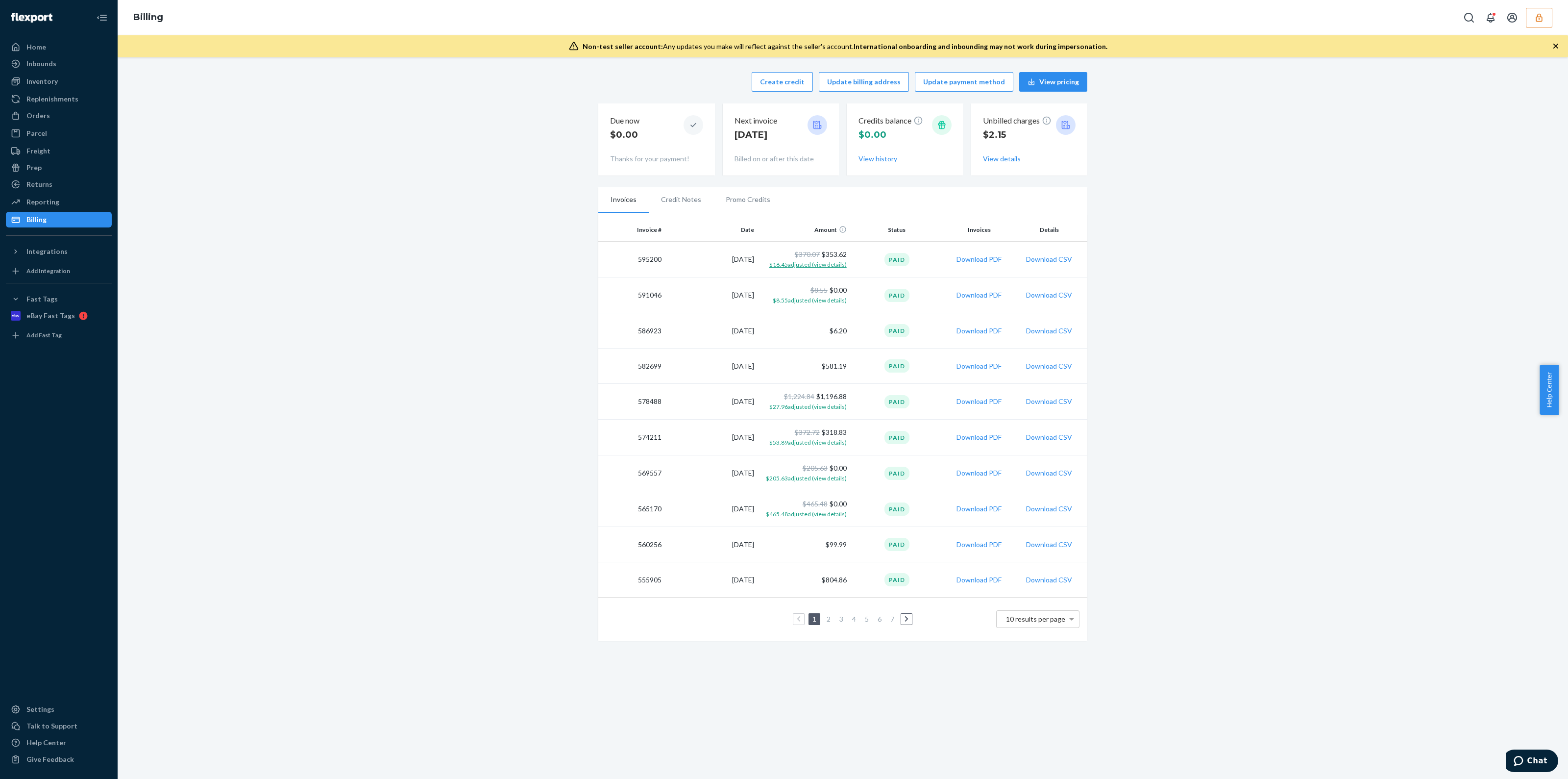
click at [830, 263] on span "$16.45 adjusted (view details)" at bounding box center [808, 264] width 77 height 8
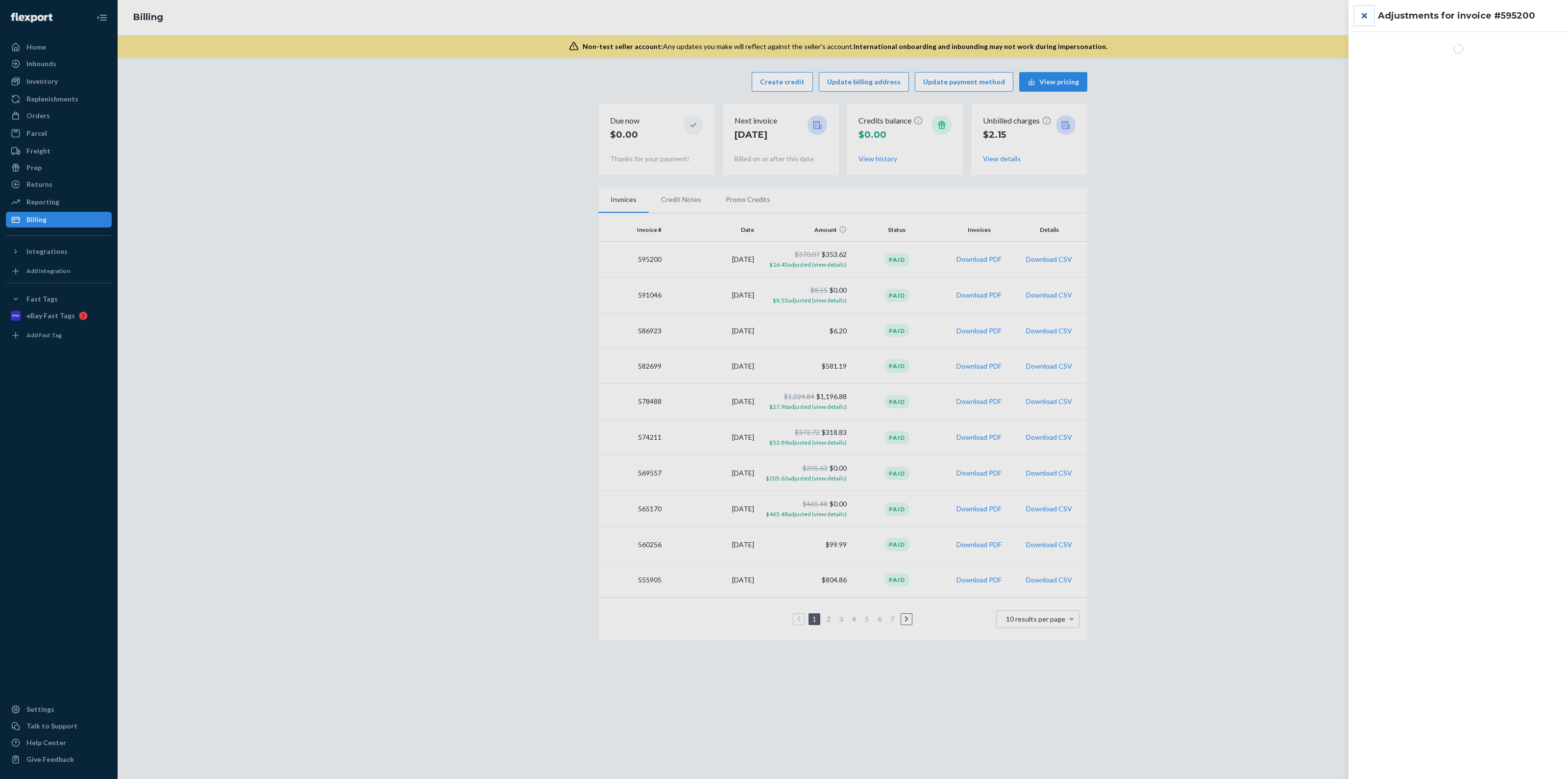
click at [1365, 18] on button "close" at bounding box center [1364, 15] width 20 height 20
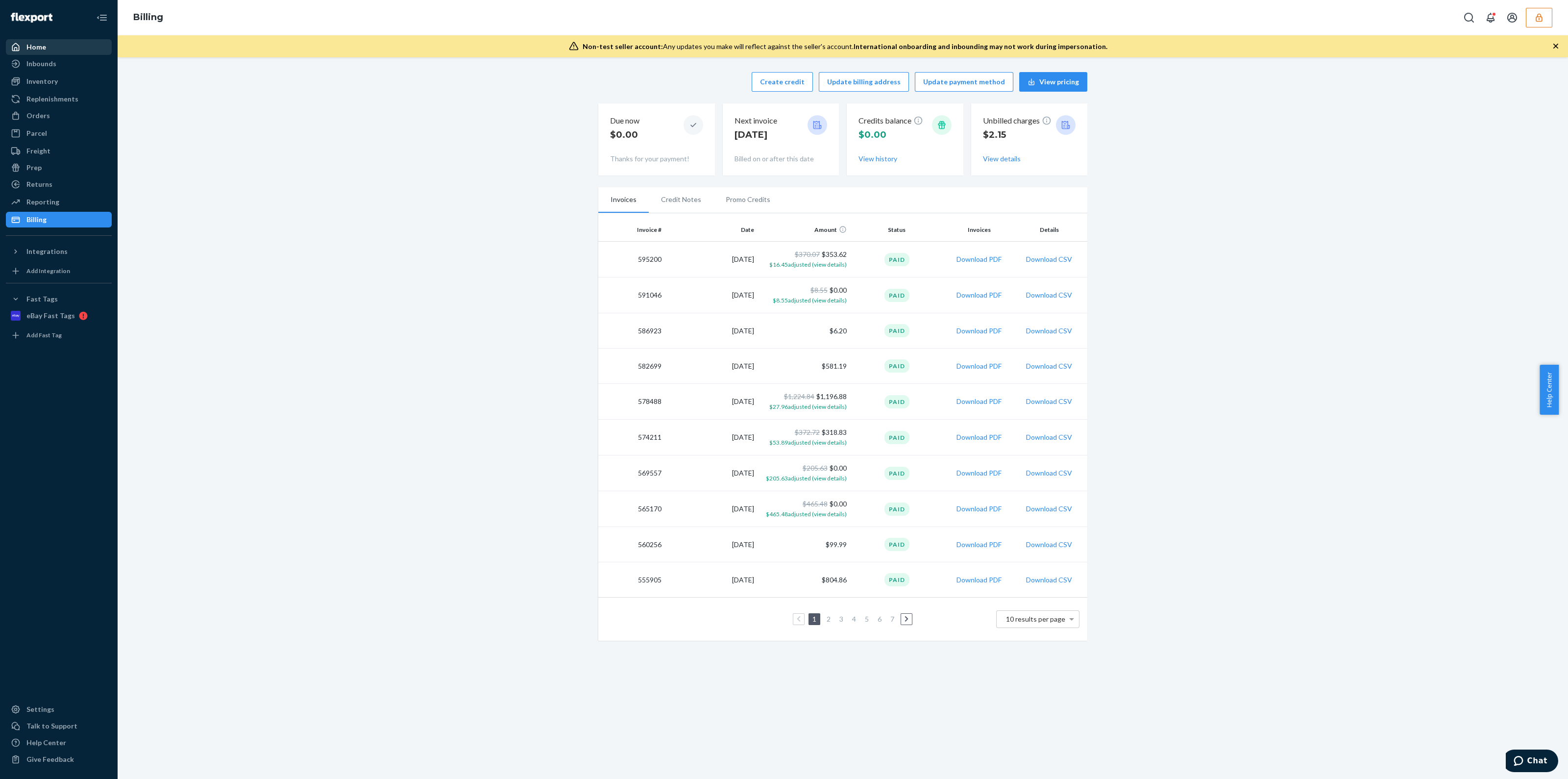
click at [45, 49] on div "Home" at bounding box center [59, 47] width 104 height 14
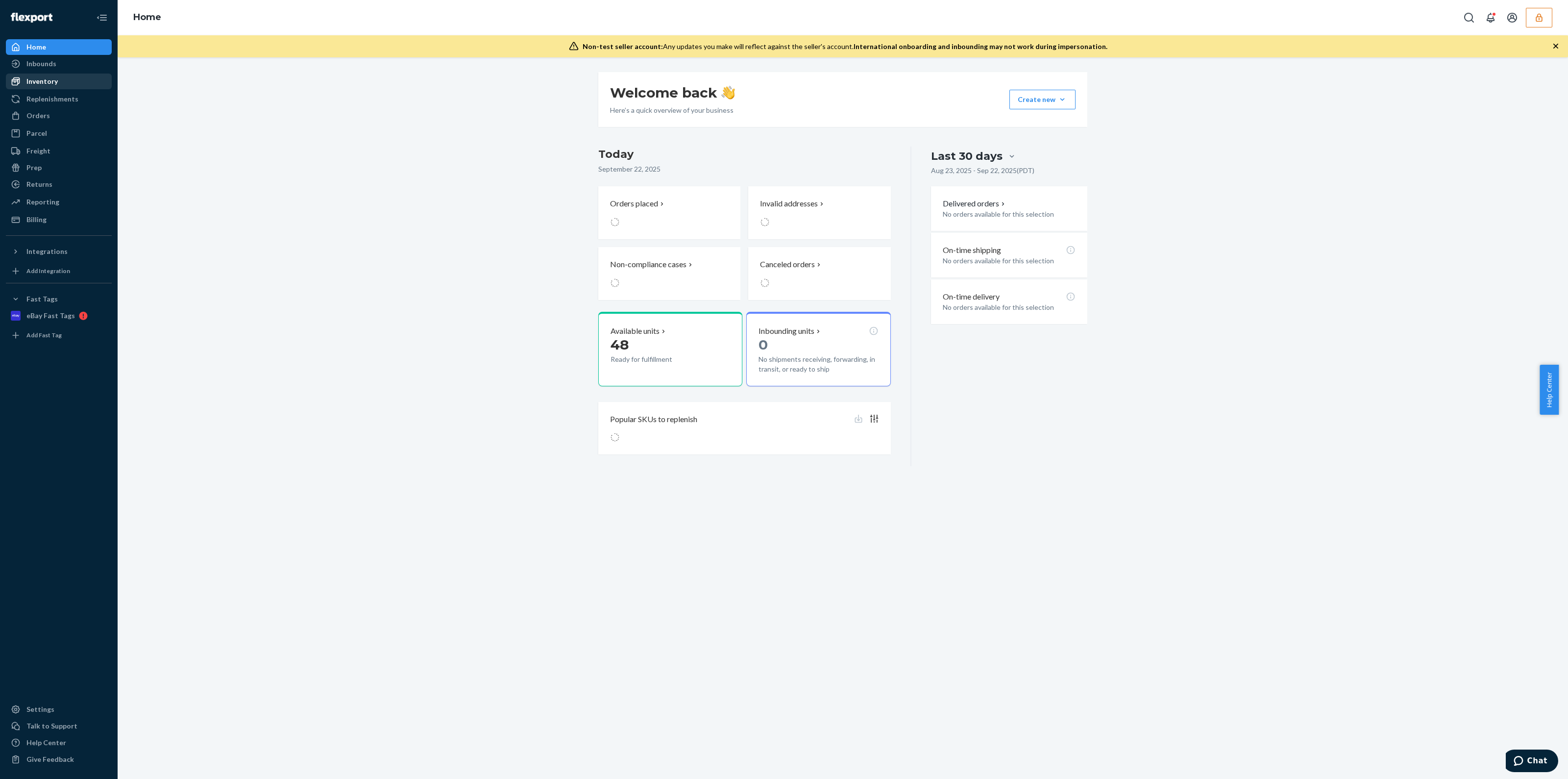
click at [58, 85] on div "Inventory" at bounding box center [59, 81] width 104 height 14
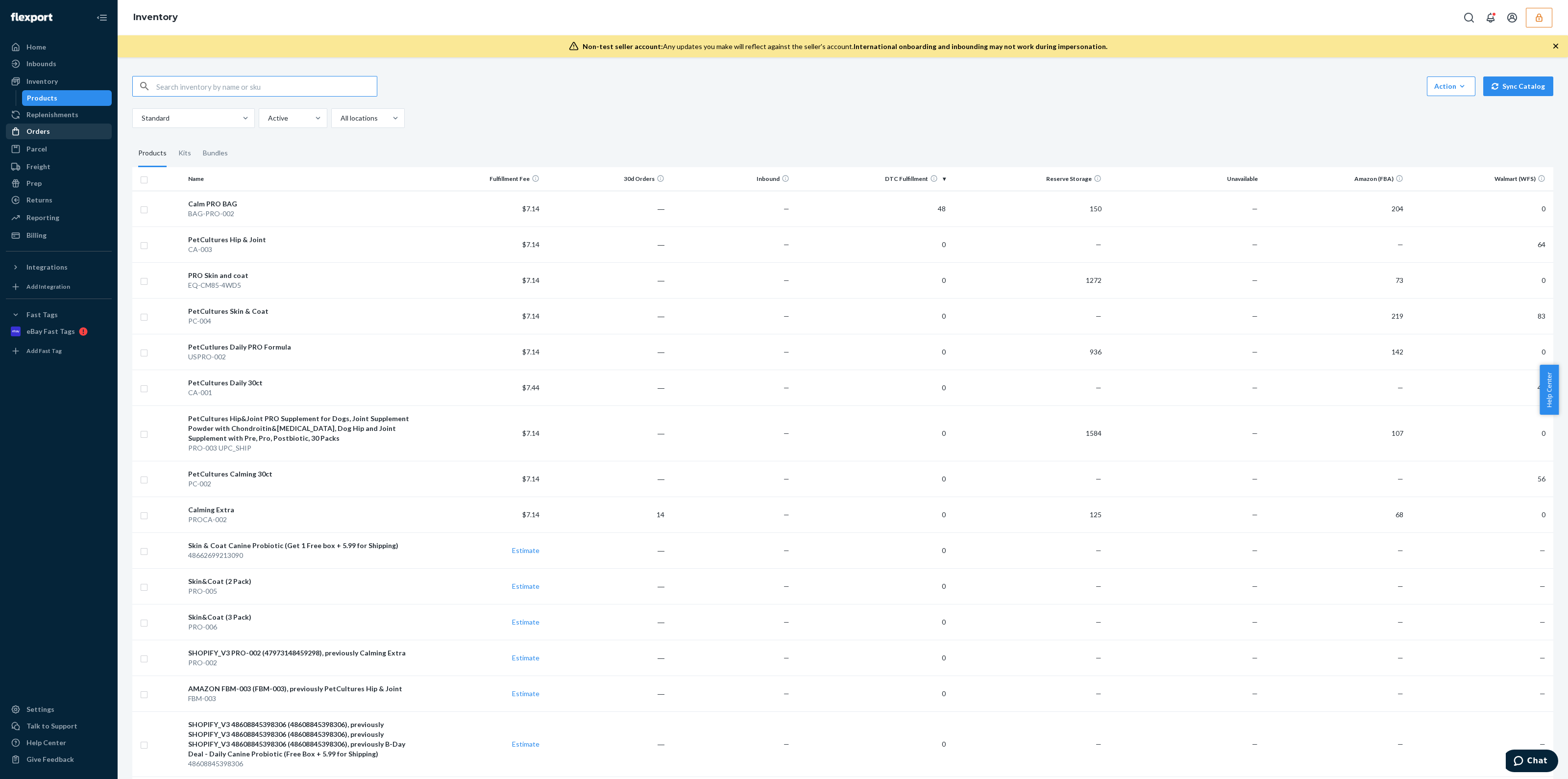
click at [50, 131] on div "Orders" at bounding box center [59, 132] width 104 height 14
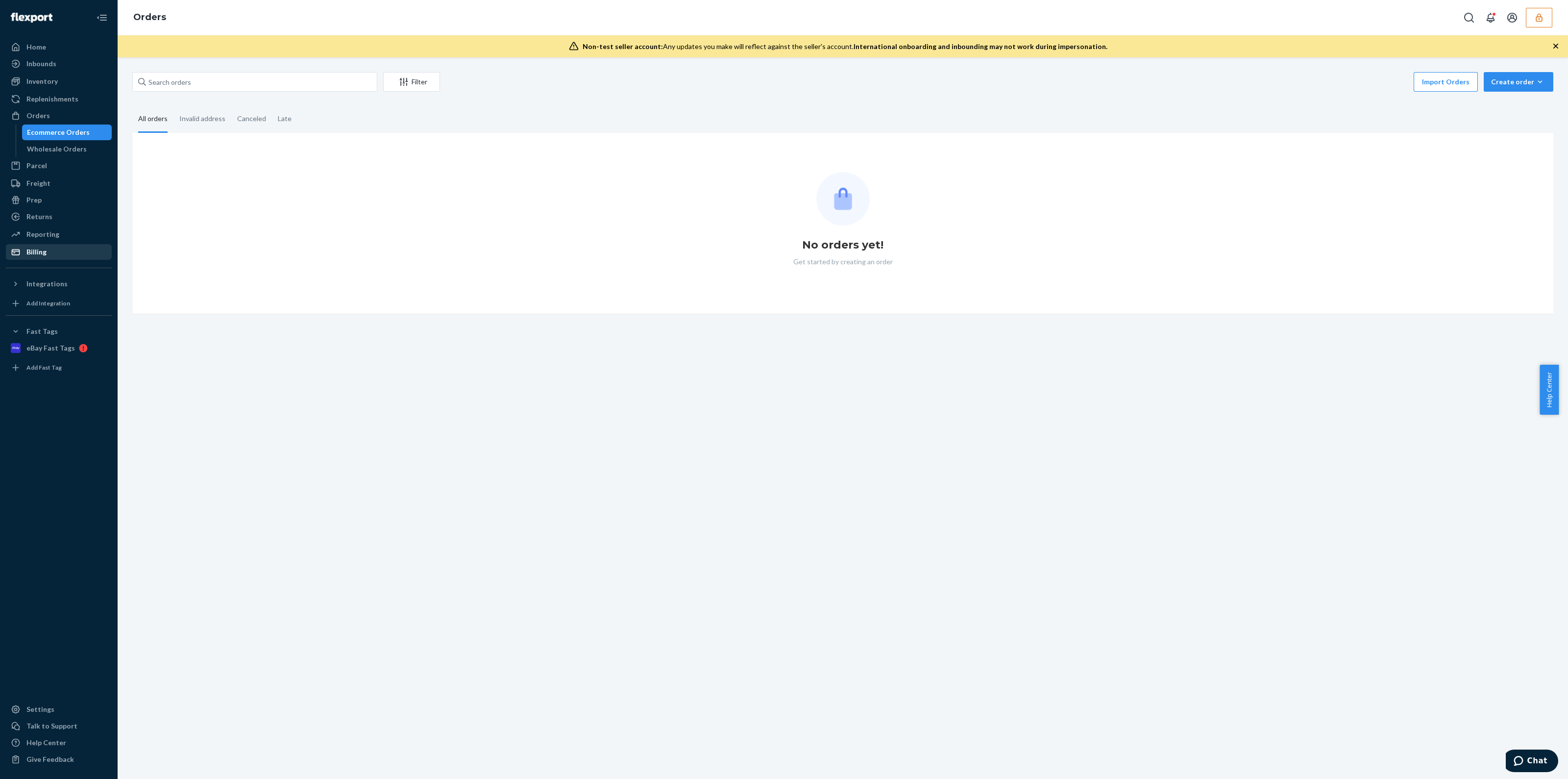
click at [57, 254] on div "Billing" at bounding box center [59, 252] width 104 height 14
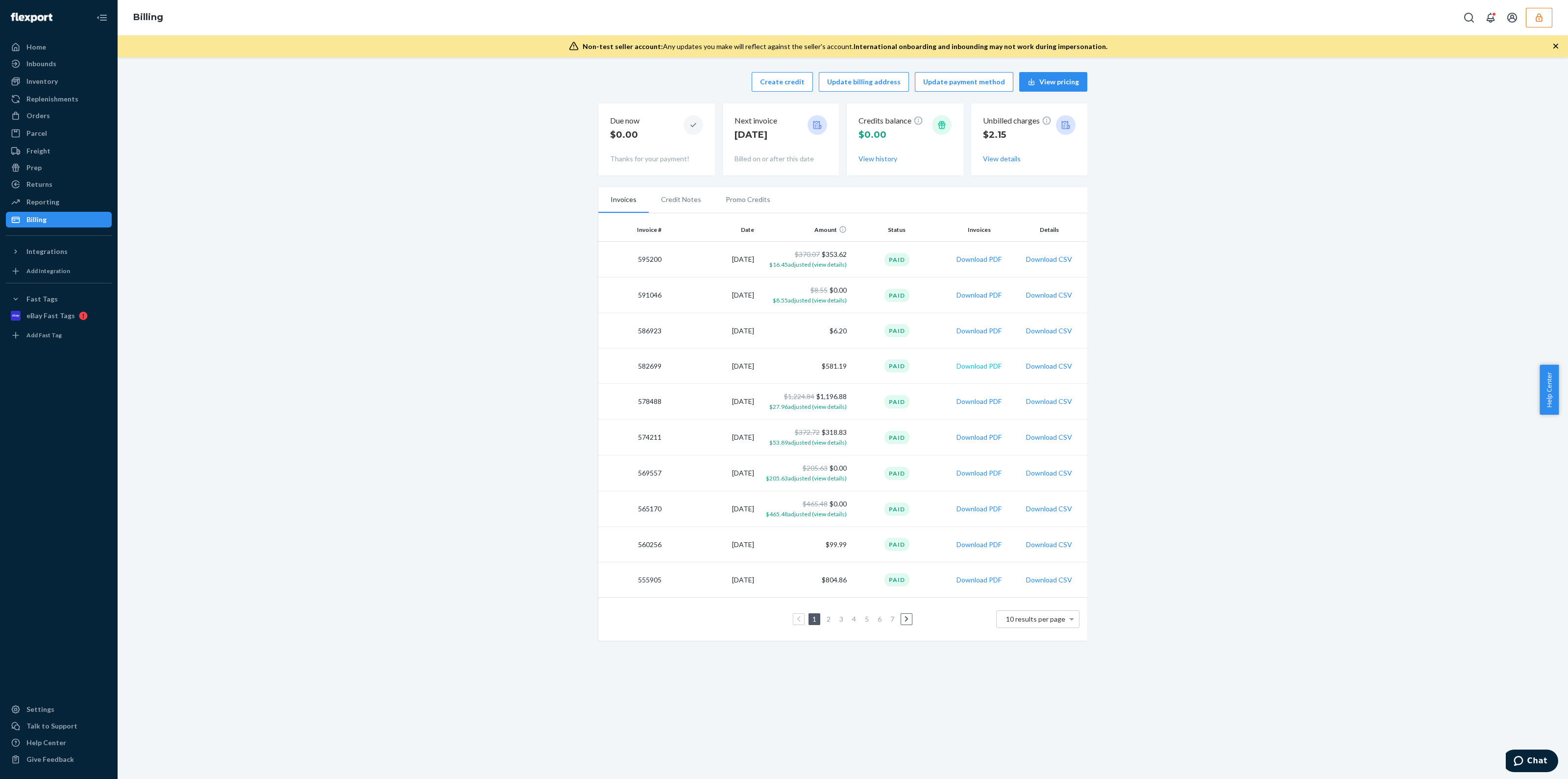
click at [986, 367] on button "Download PDF" at bounding box center [979, 367] width 45 height 10
click at [833, 252] on td "$370.07 $353.62 $16.45 adjusted (view details)" at bounding box center [804, 259] width 93 height 36
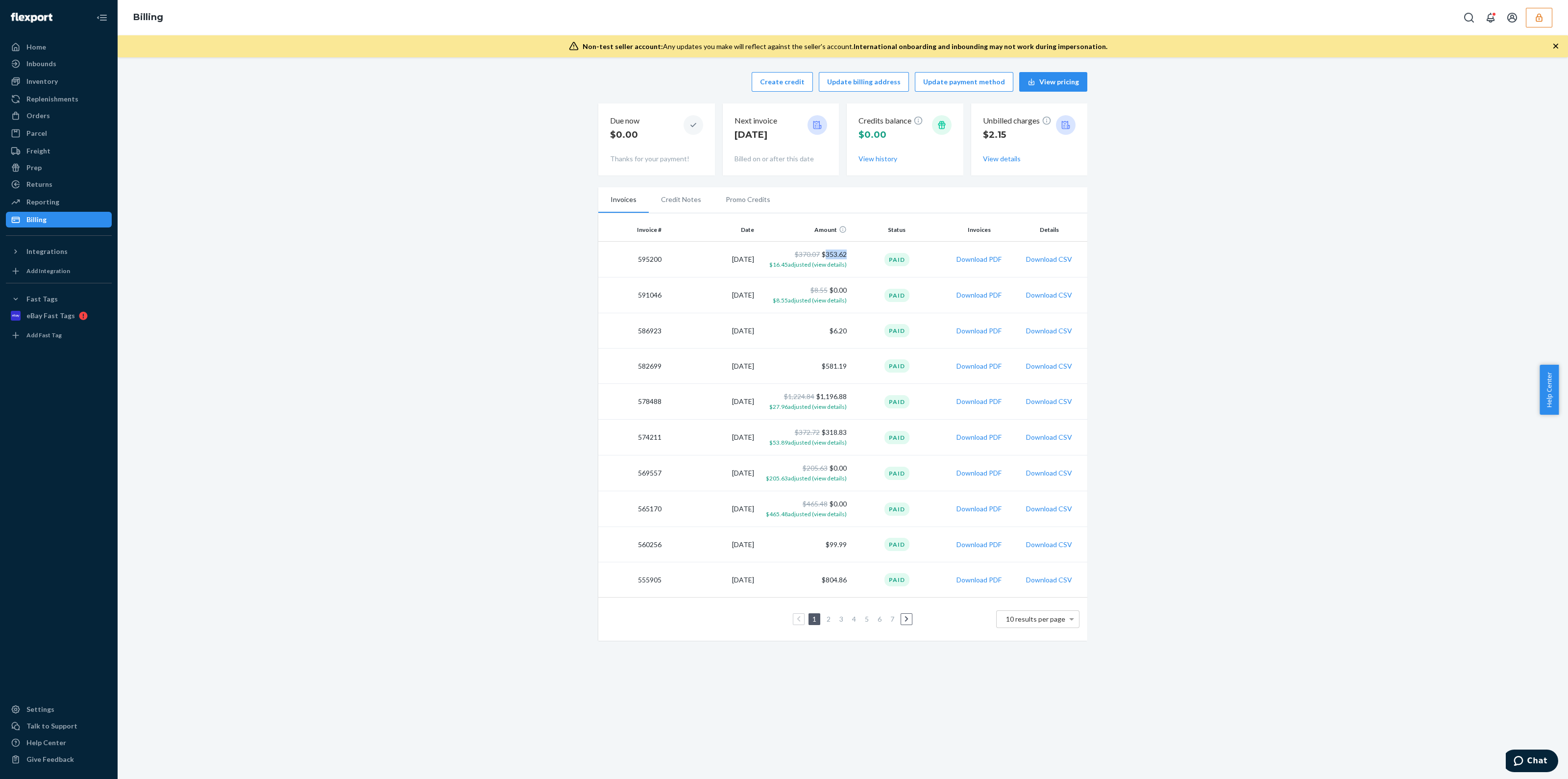
click at [833, 252] on td "$370.07 $353.62 $16.45 adjusted (view details)" at bounding box center [804, 259] width 93 height 36
click at [67, 200] on div "Reporting" at bounding box center [59, 202] width 104 height 14
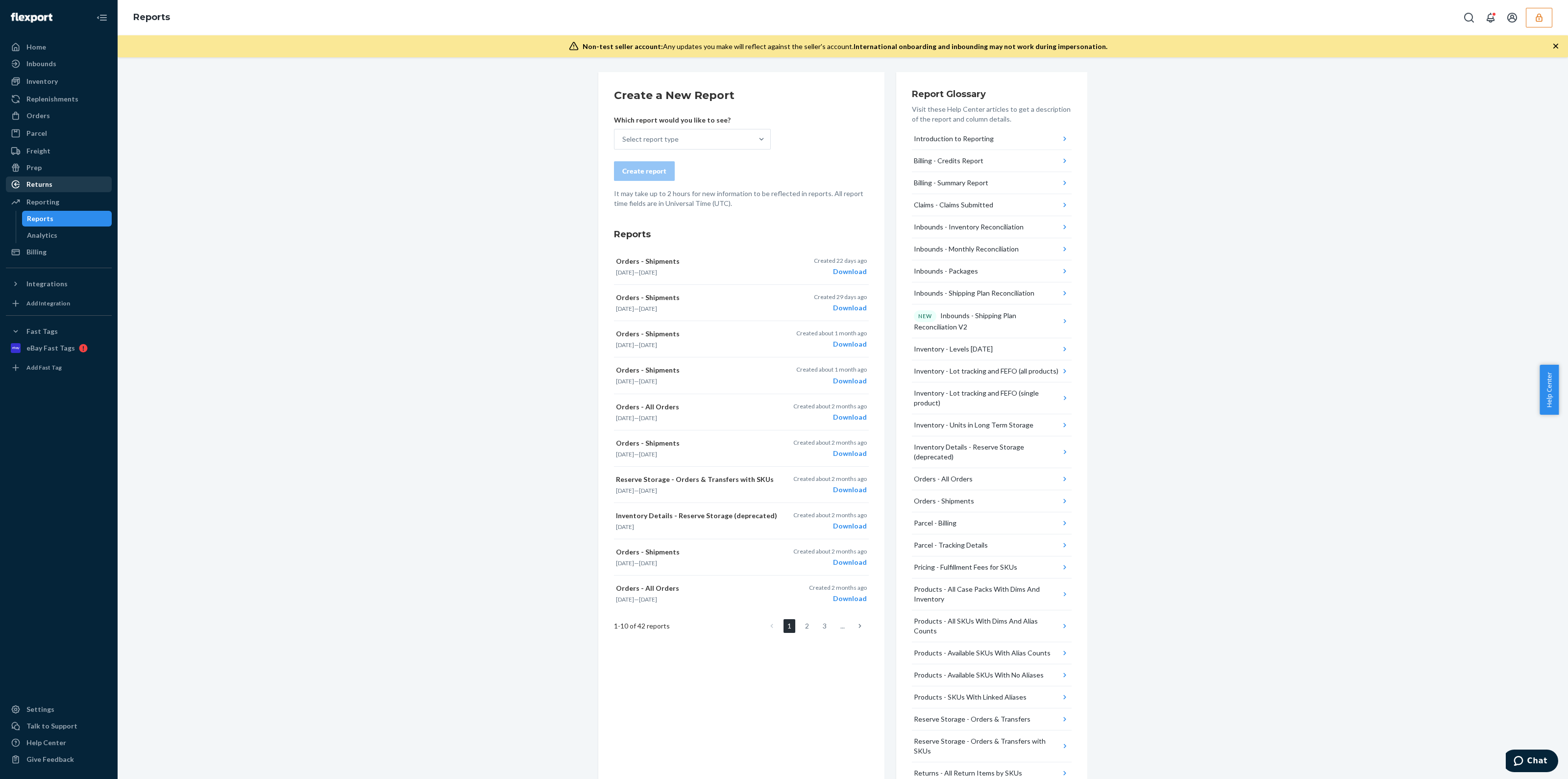
click at [54, 190] on div "Returns" at bounding box center [59, 185] width 104 height 14
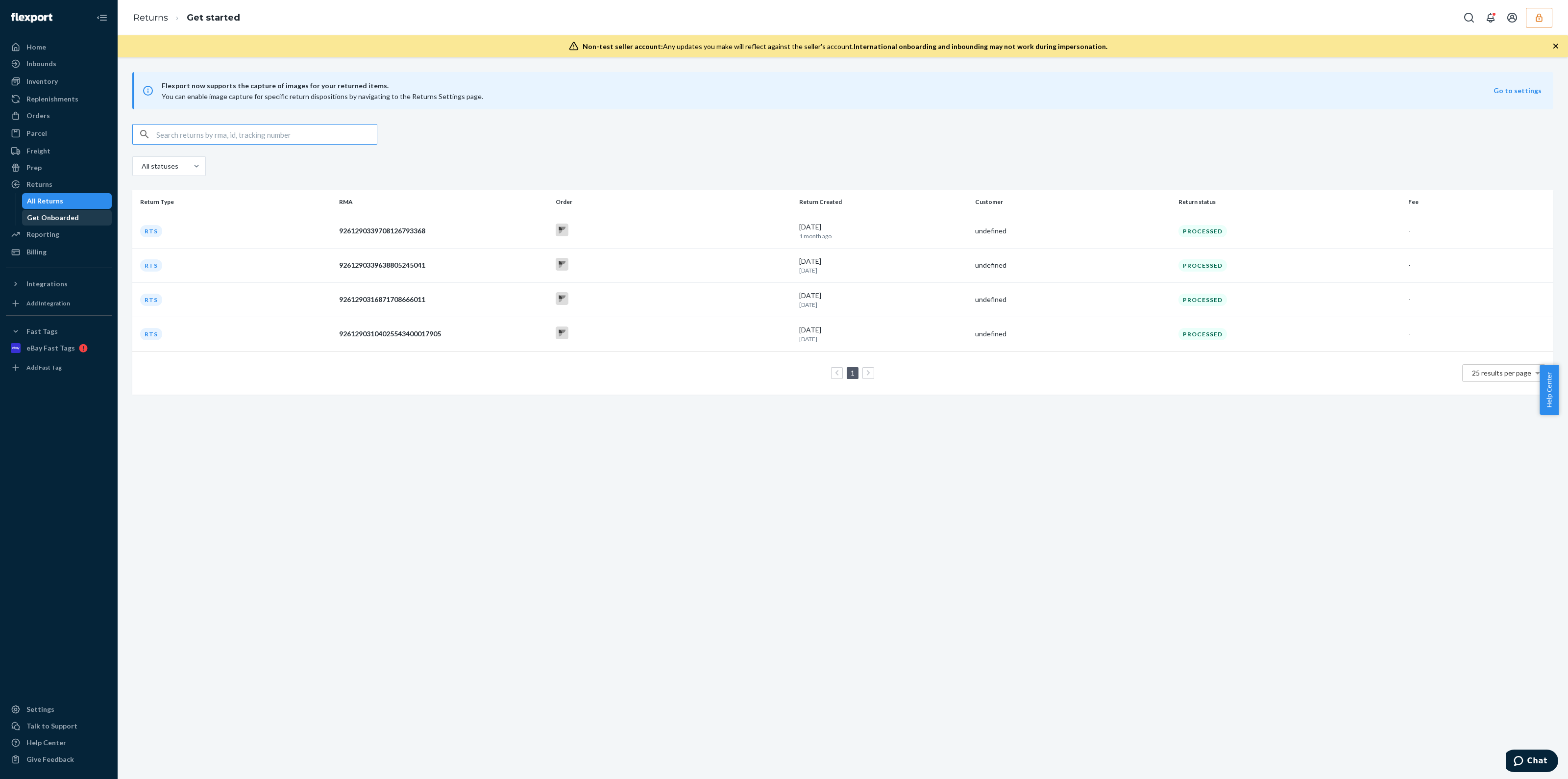
click at [58, 225] on link "Get Onboarded" at bounding box center [67, 217] width 90 height 16
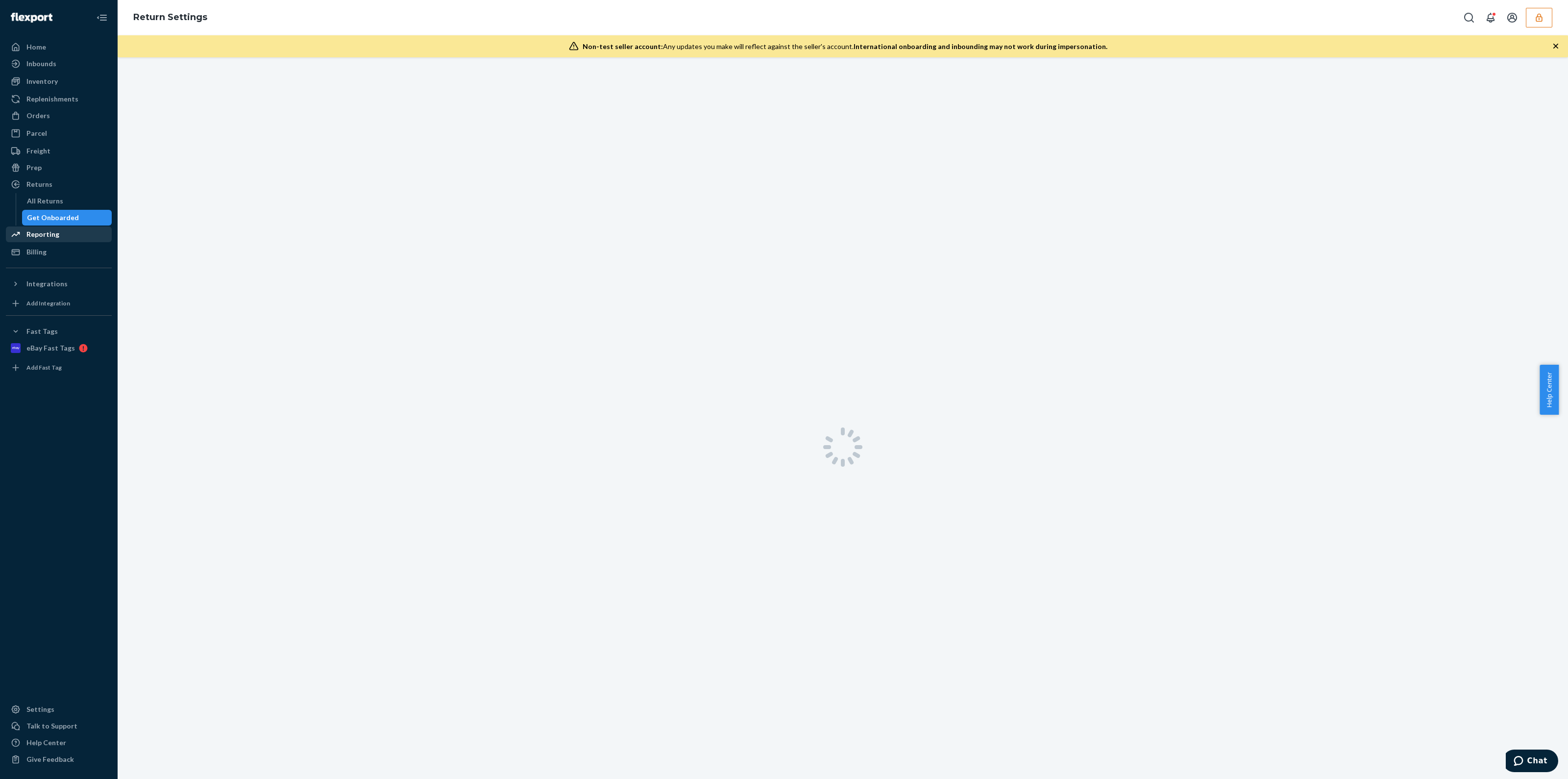
click at [56, 232] on div "Reporting" at bounding box center [43, 234] width 33 height 10
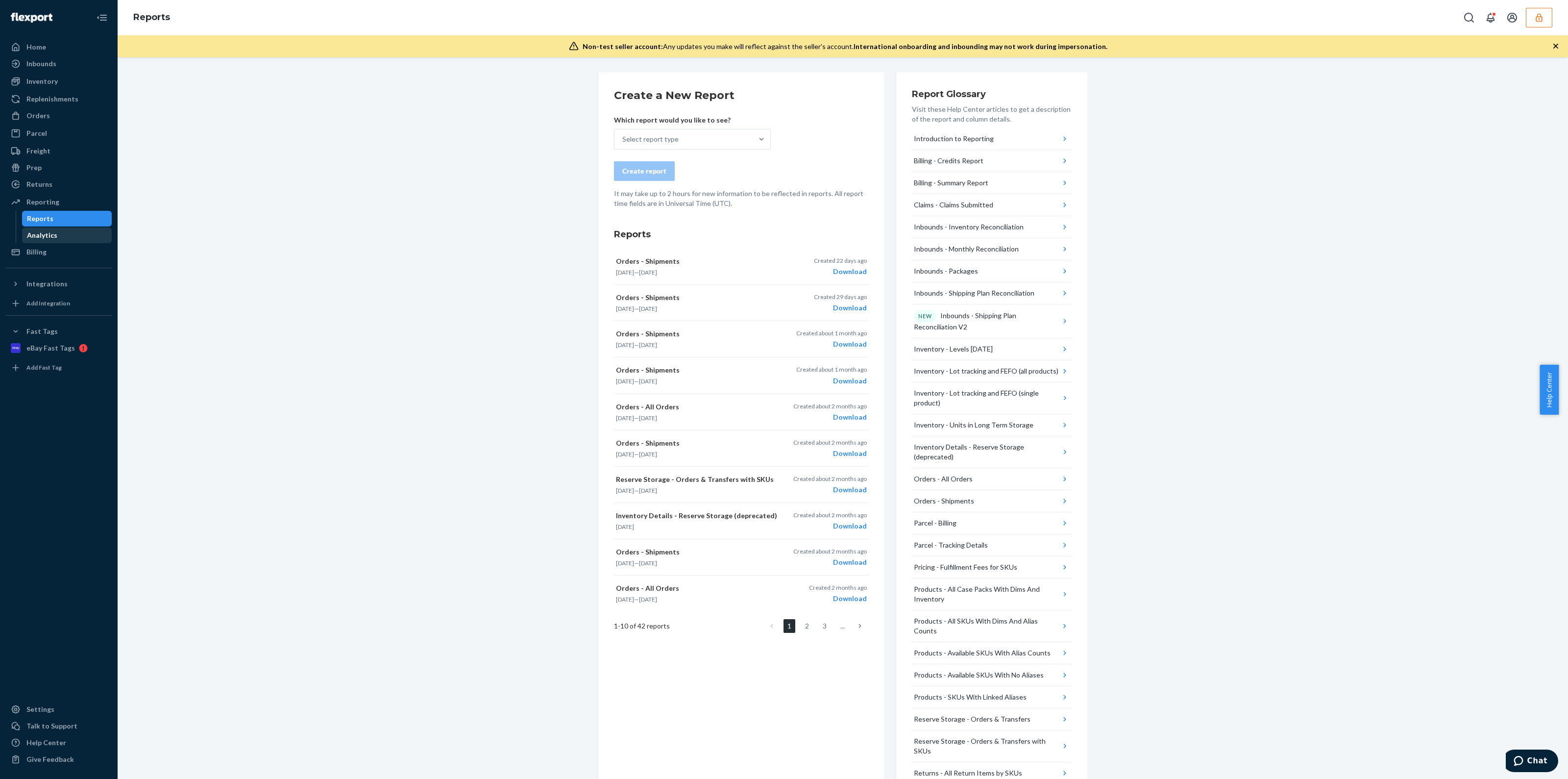
click at [60, 227] on link "Analytics" at bounding box center [67, 235] width 90 height 16
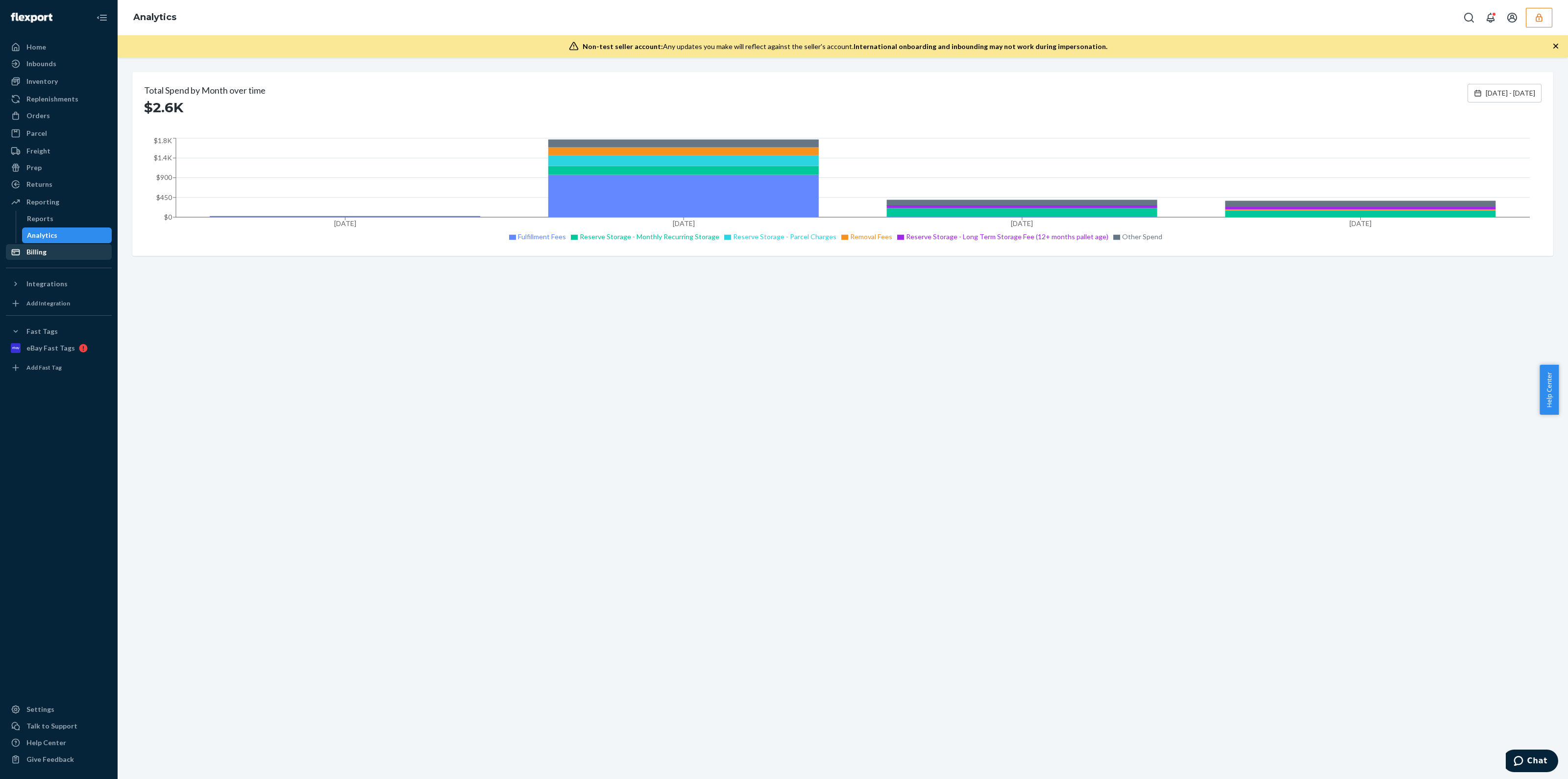
click at [57, 247] on div "Billing" at bounding box center [59, 252] width 104 height 14
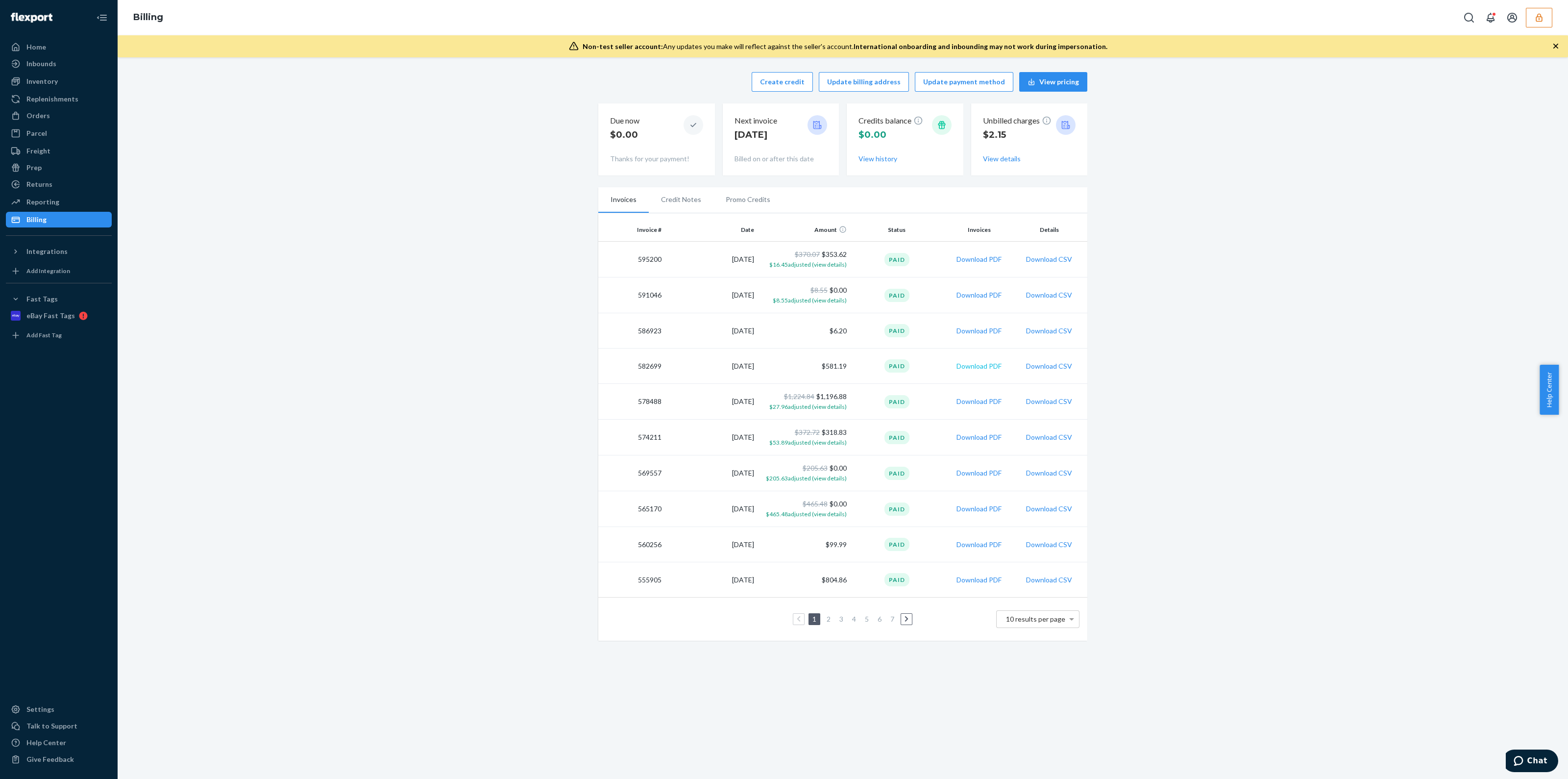
click at [978, 368] on button "Download PDF" at bounding box center [979, 367] width 45 height 10
click at [967, 439] on button "Download PDF" at bounding box center [979, 438] width 45 height 10
click at [976, 401] on button "Download PDF" at bounding box center [979, 402] width 45 height 10
click at [1529, 25] on button "button" at bounding box center [1539, 17] width 26 height 20
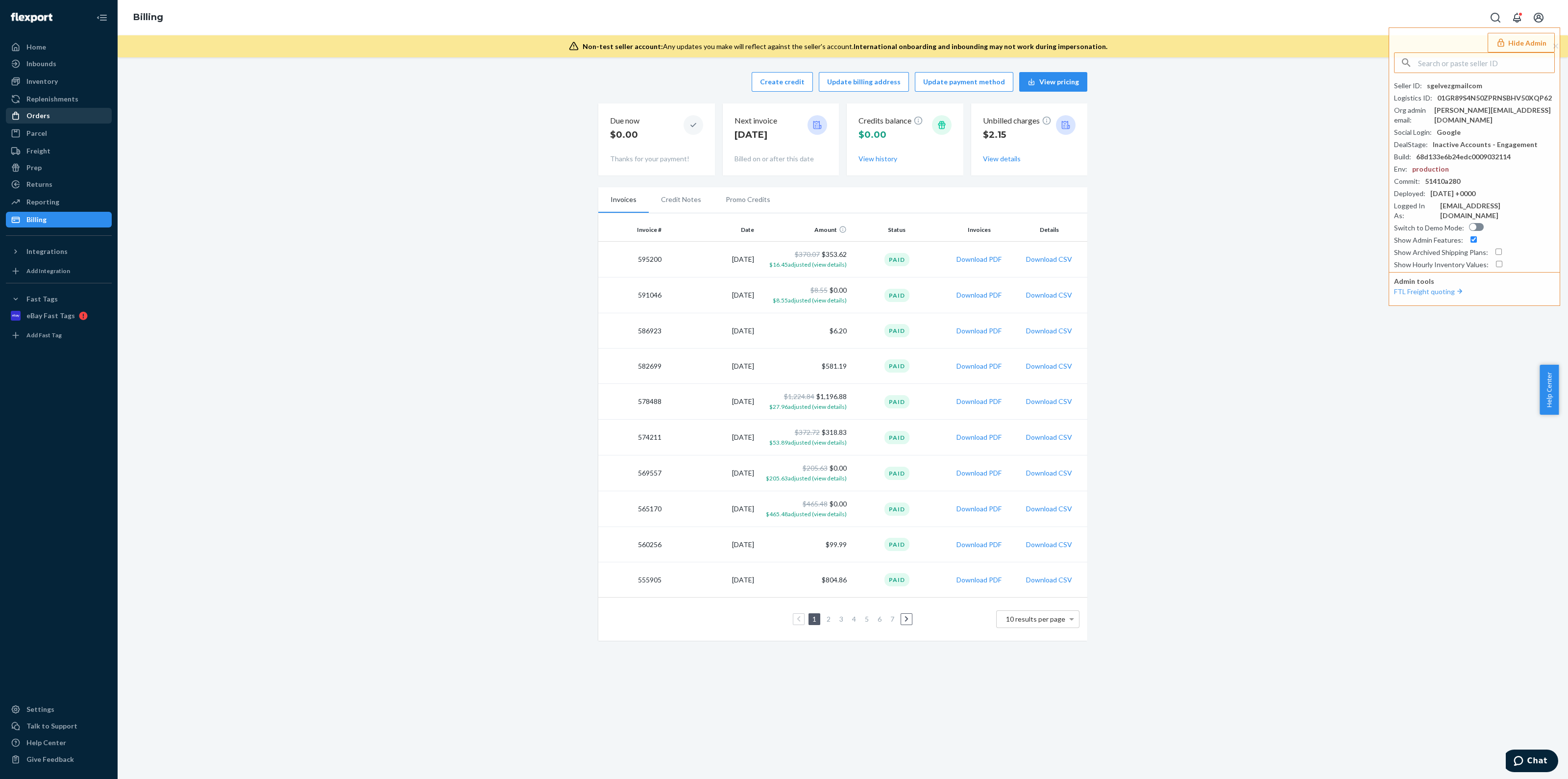
click at [64, 119] on div "Orders" at bounding box center [59, 116] width 104 height 14
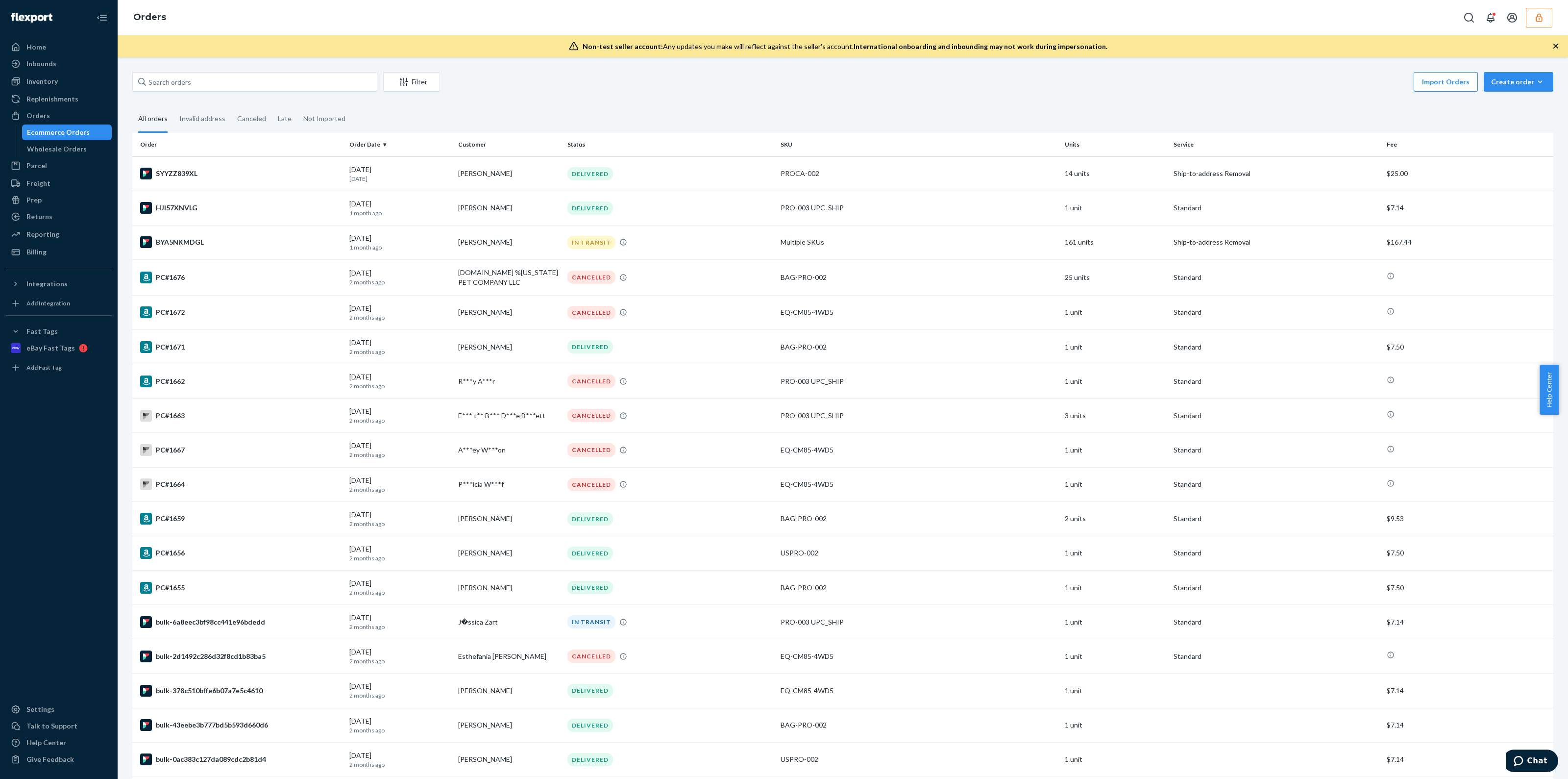
drag, startPoint x: 1543, startPoint y: 30, endPoint x: 1538, endPoint y: 20, distance: 11.2
click at [1540, 25] on div "Orders" at bounding box center [843, 18] width 1450 height 35
click at [1538, 20] on icon "button" at bounding box center [1539, 18] width 10 height 10
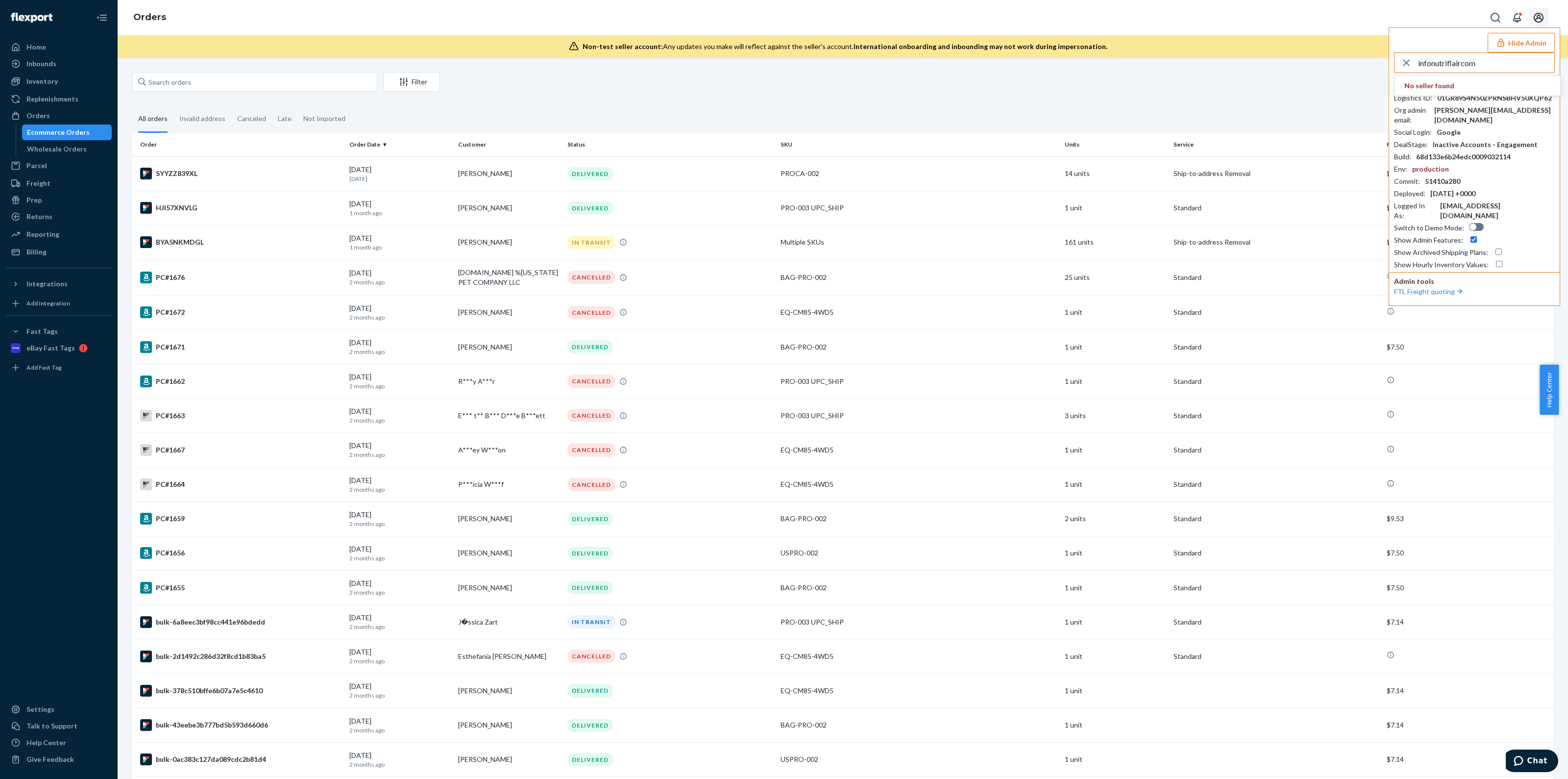
type input "infonutriflaircom"
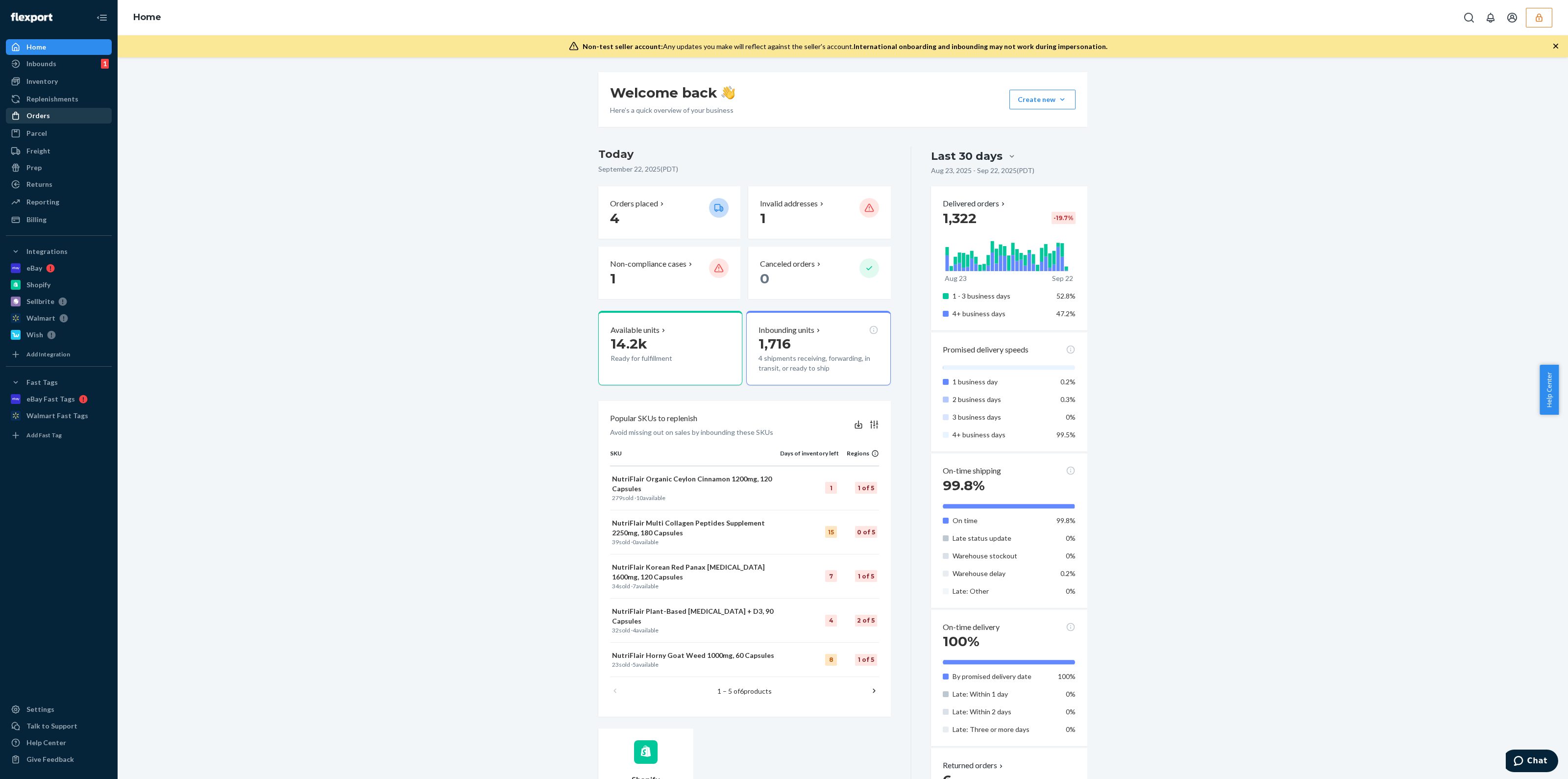
click at [32, 114] on div "Orders" at bounding box center [38, 116] width 23 height 10
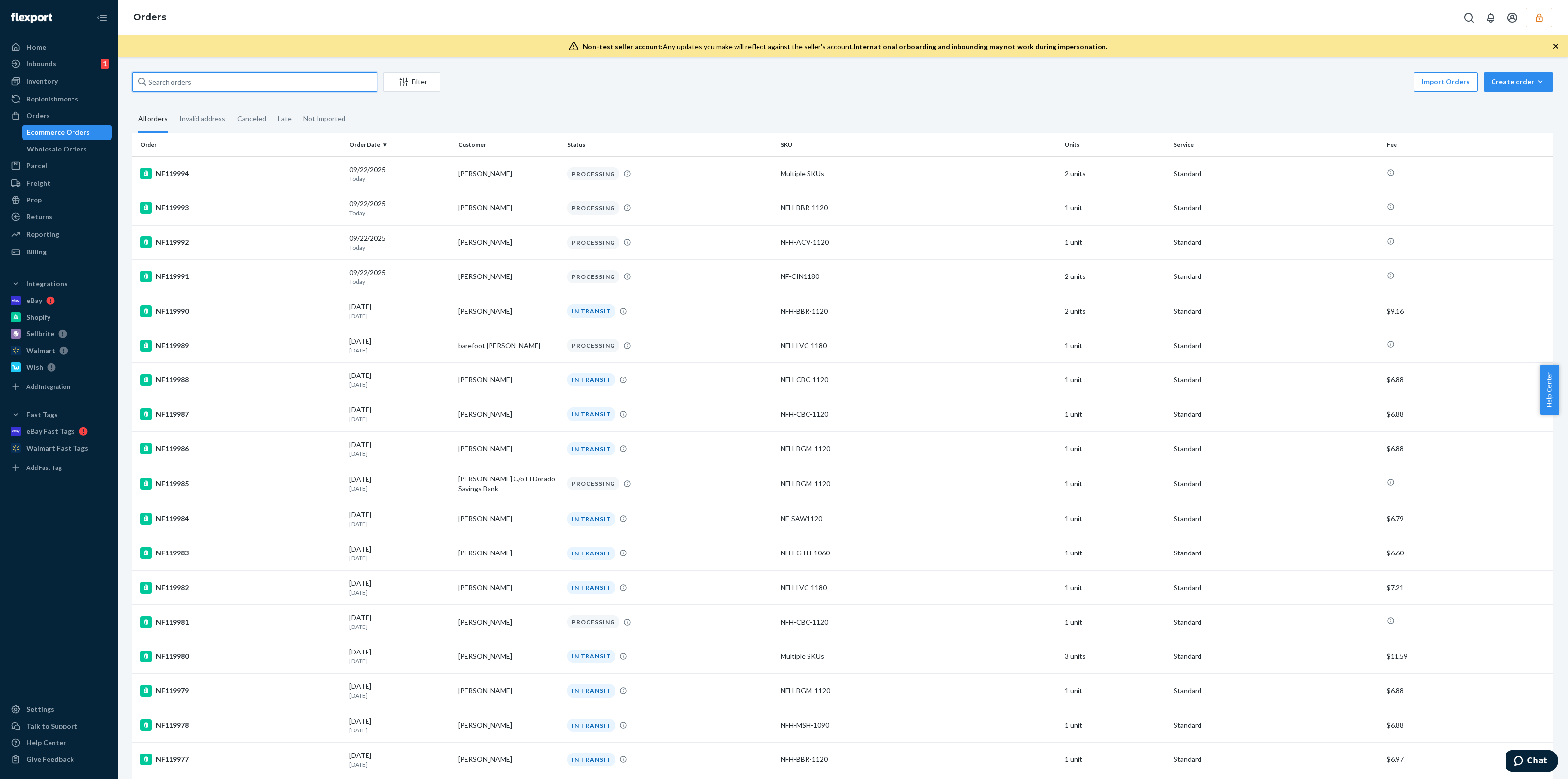
click at [297, 83] on input "text" at bounding box center [254, 81] width 245 height 20
paste input "NF118900"
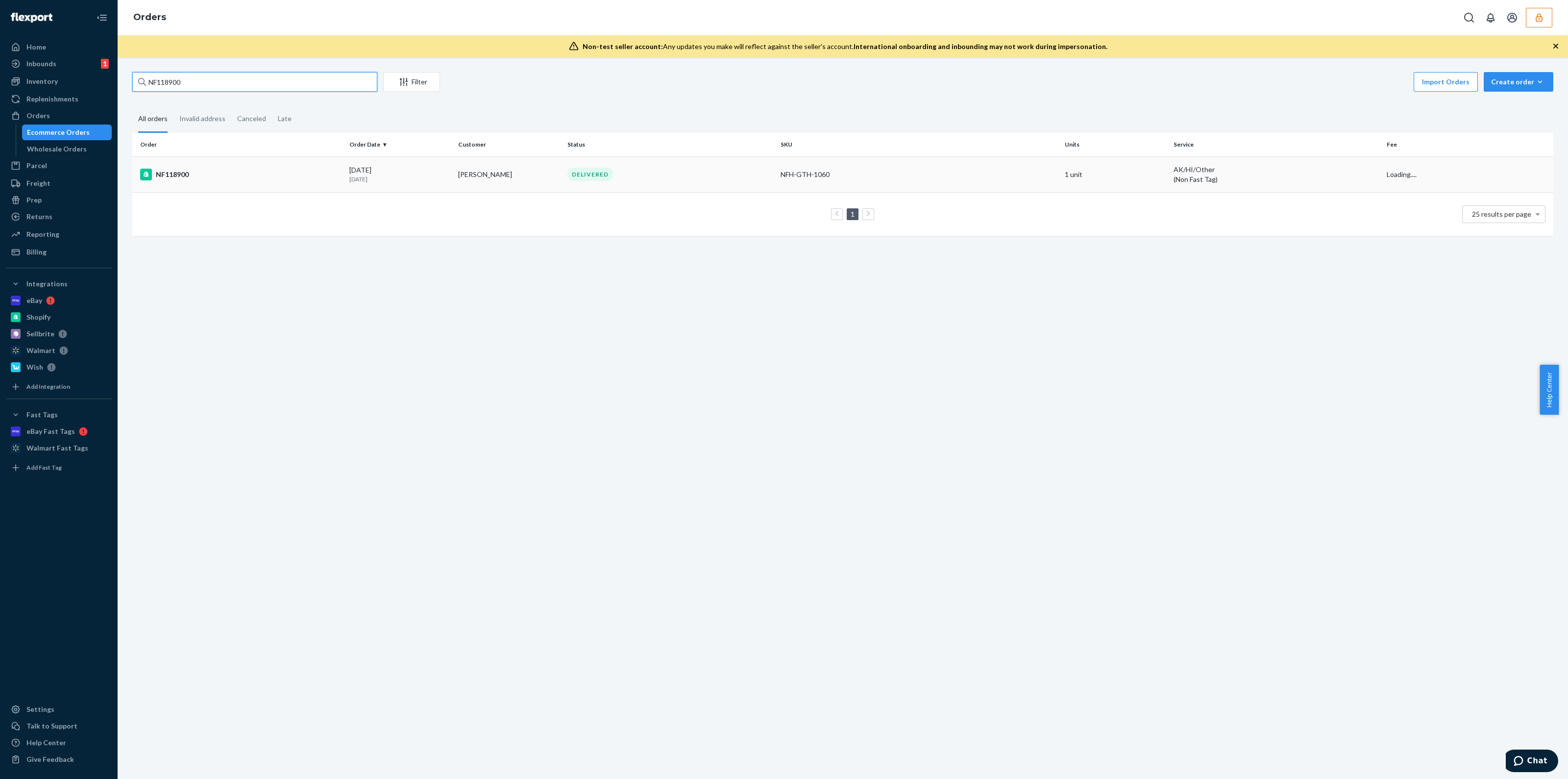
type input "NF118900"
click at [834, 175] on div "NFH-GTH-1060" at bounding box center [918, 174] width 276 height 10
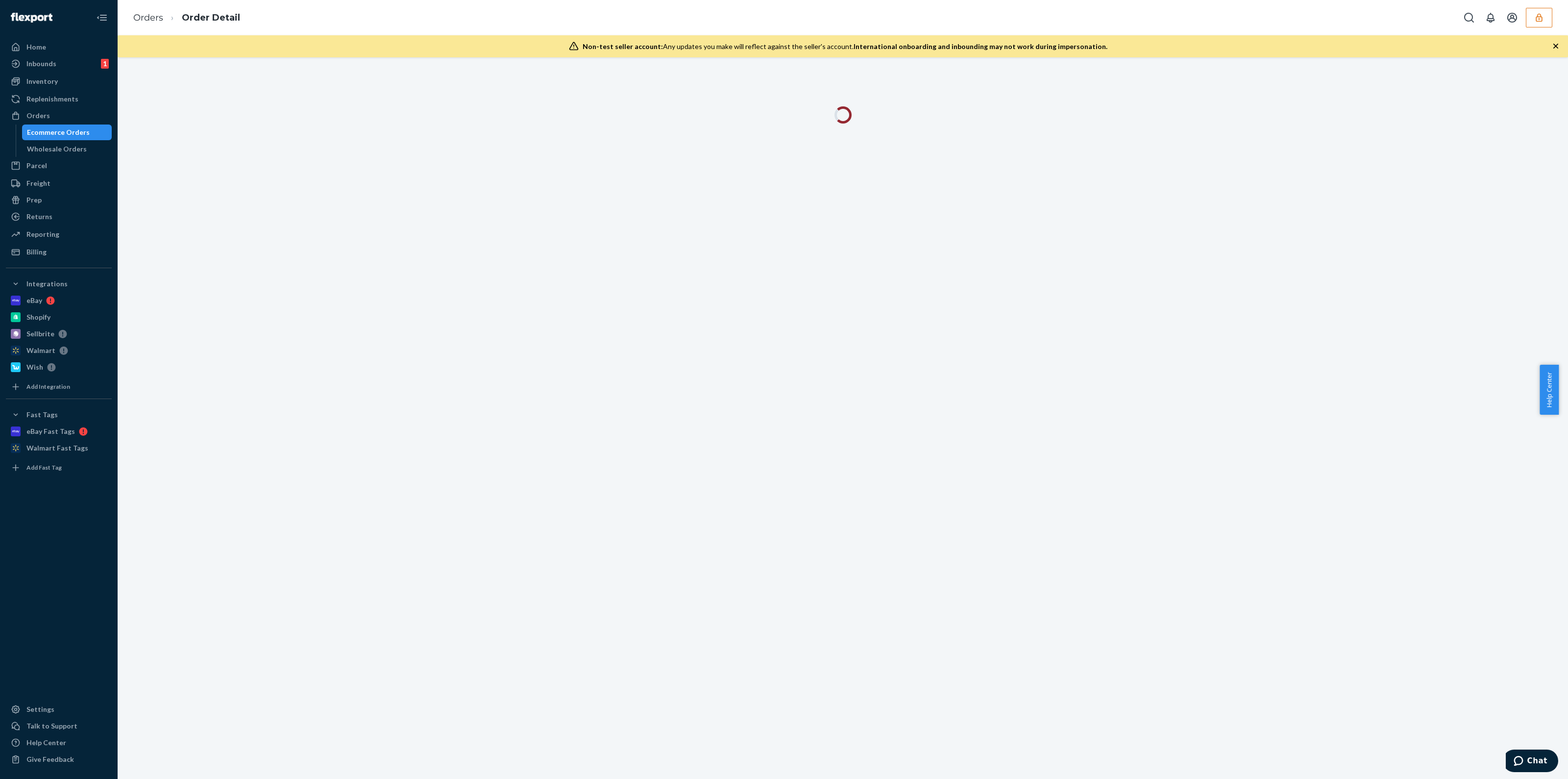
click at [1554, 48] on icon "button" at bounding box center [1556, 46] width 10 height 10
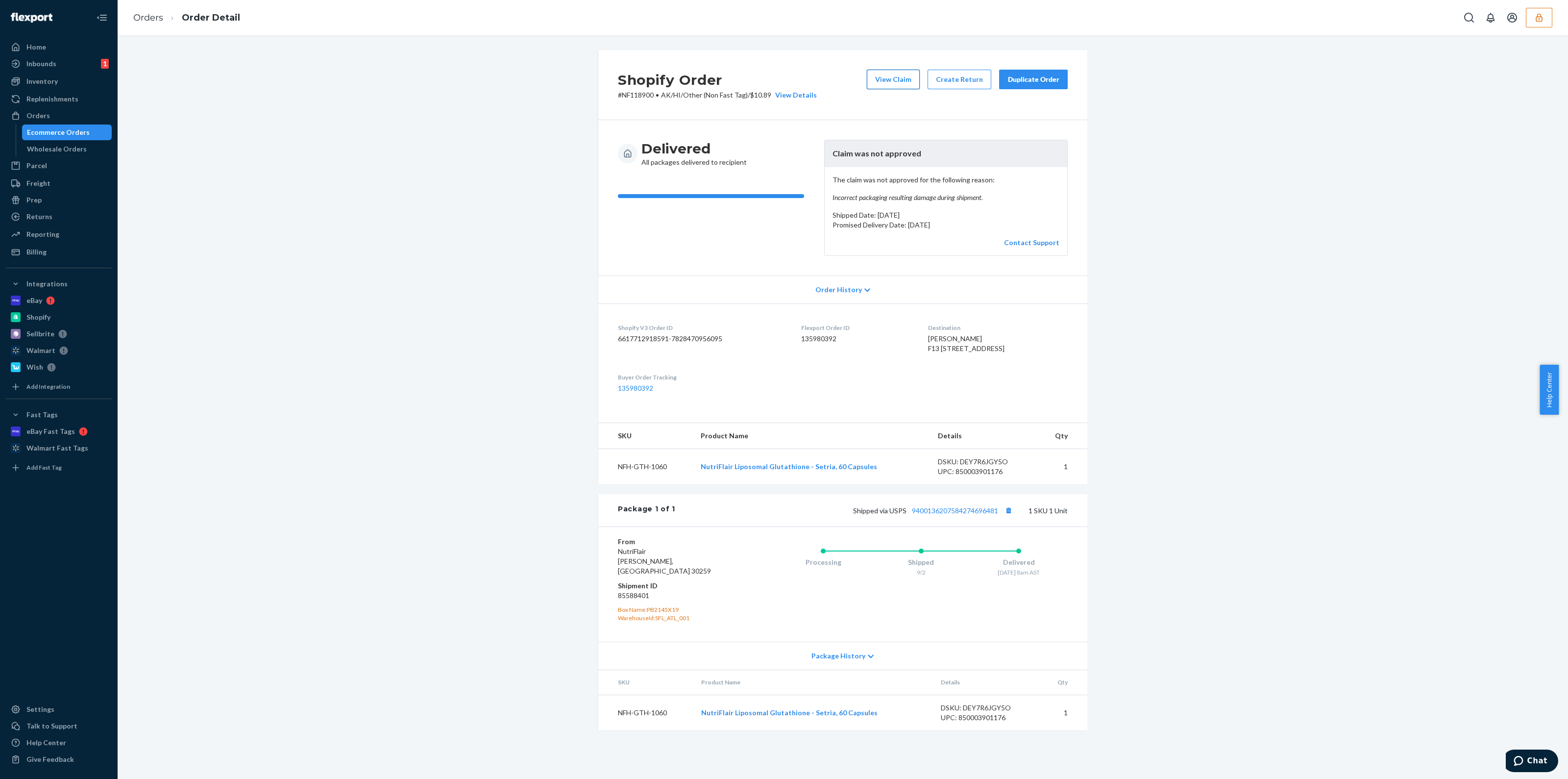
click at [903, 77] on button "View Claim" at bounding box center [893, 79] width 53 height 20
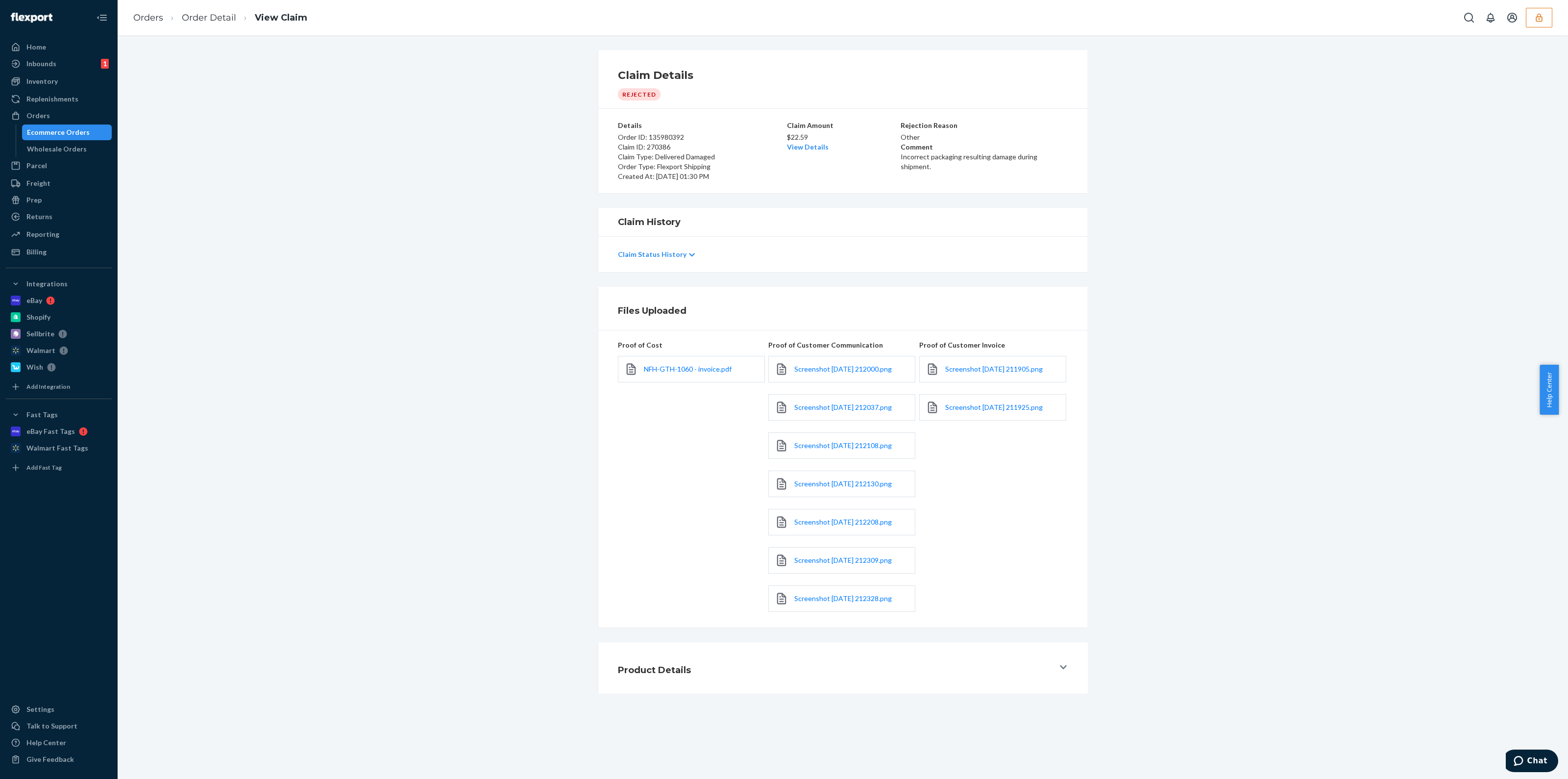
click at [935, 154] on p "Incorrect packaging resulting damage during shipment." at bounding box center [984, 161] width 167 height 20
click at [935, 154] on p "Incorrect packaging resulting damage during shipment." at bounding box center [984, 161] width 167 height 20
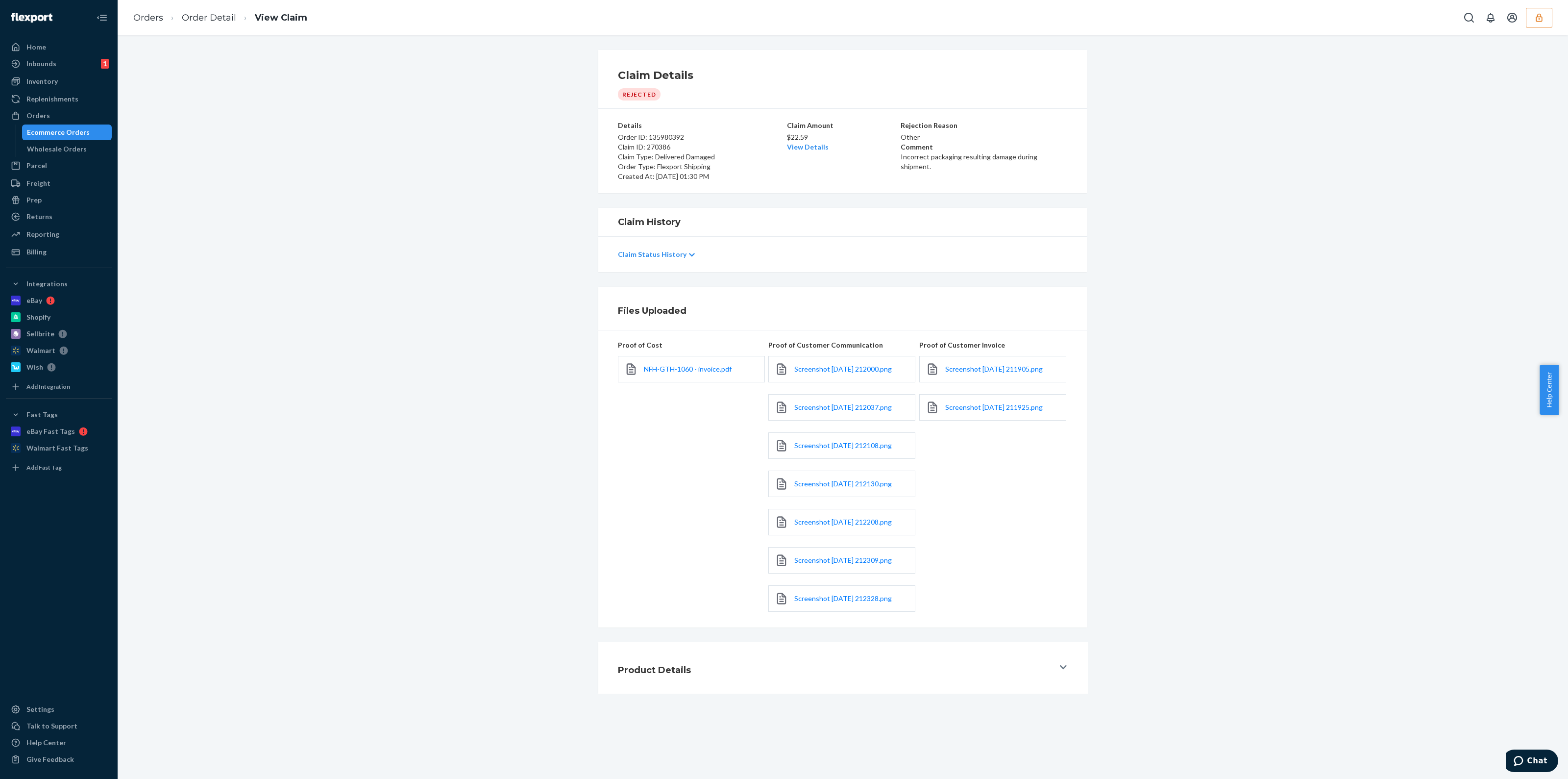
click at [967, 164] on div "Rejection Reason Other Comment Incorrect packaging resulting damage during ship…" at bounding box center [984, 151] width 167 height 61
click at [971, 161] on p "Incorrect packaging resulting damage during shipment." at bounding box center [984, 161] width 167 height 20
click at [979, 156] on p "Incorrect packaging resulting damage during shipment." at bounding box center [984, 161] width 167 height 20
click at [979, 161] on p "Incorrect packaging resulting damage during shipment." at bounding box center [984, 161] width 167 height 20
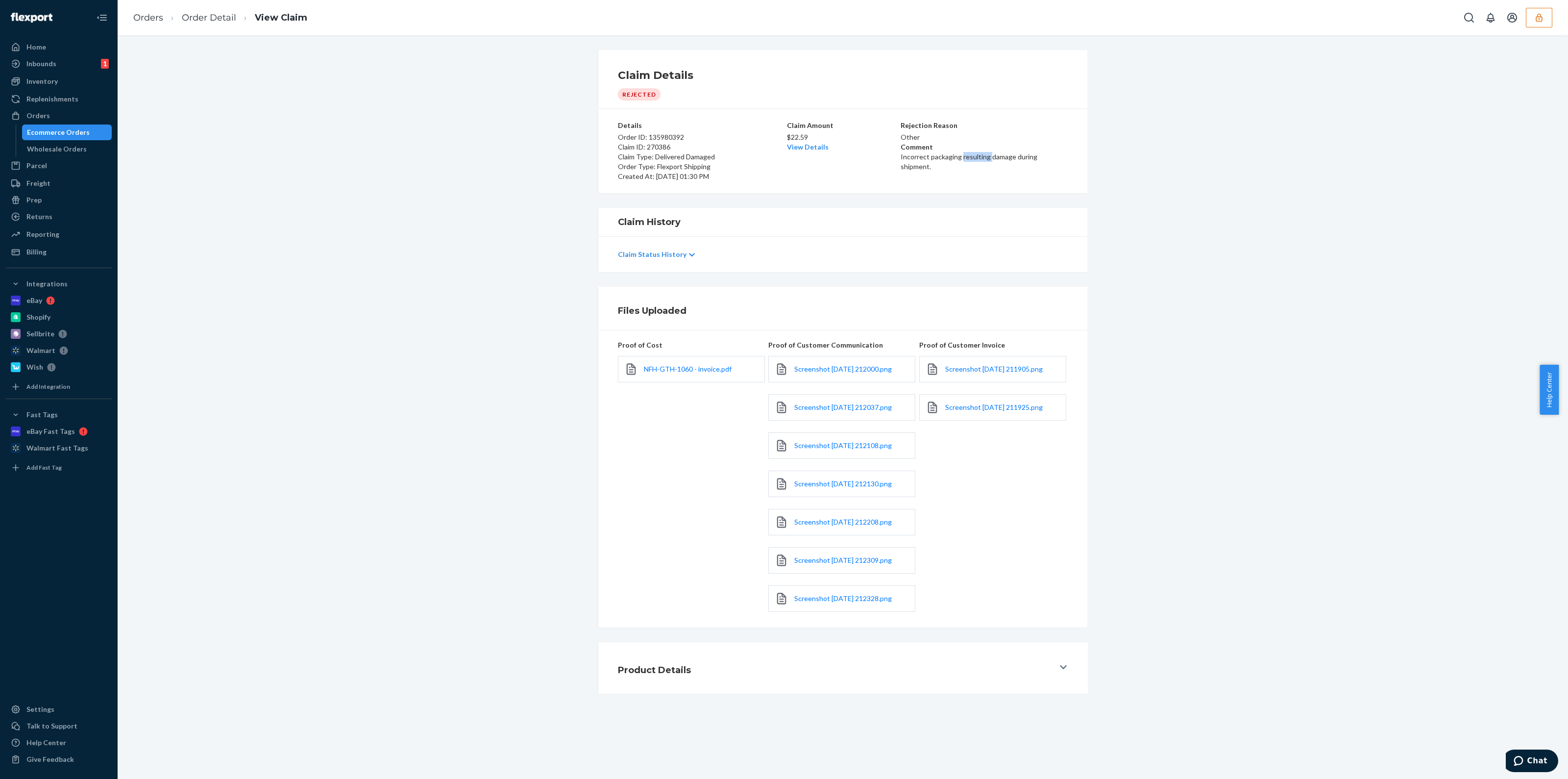
click at [979, 161] on p "Incorrect packaging resulting damage during shipment." at bounding box center [984, 161] width 167 height 20
click at [980, 161] on p "Incorrect packaging resulting damage during shipment." at bounding box center [984, 161] width 167 height 20
click at [1542, 28] on div "Orders Order Detail View Claim" at bounding box center [843, 18] width 1450 height 35
click at [1542, 23] on button "button" at bounding box center [1539, 17] width 26 height 20
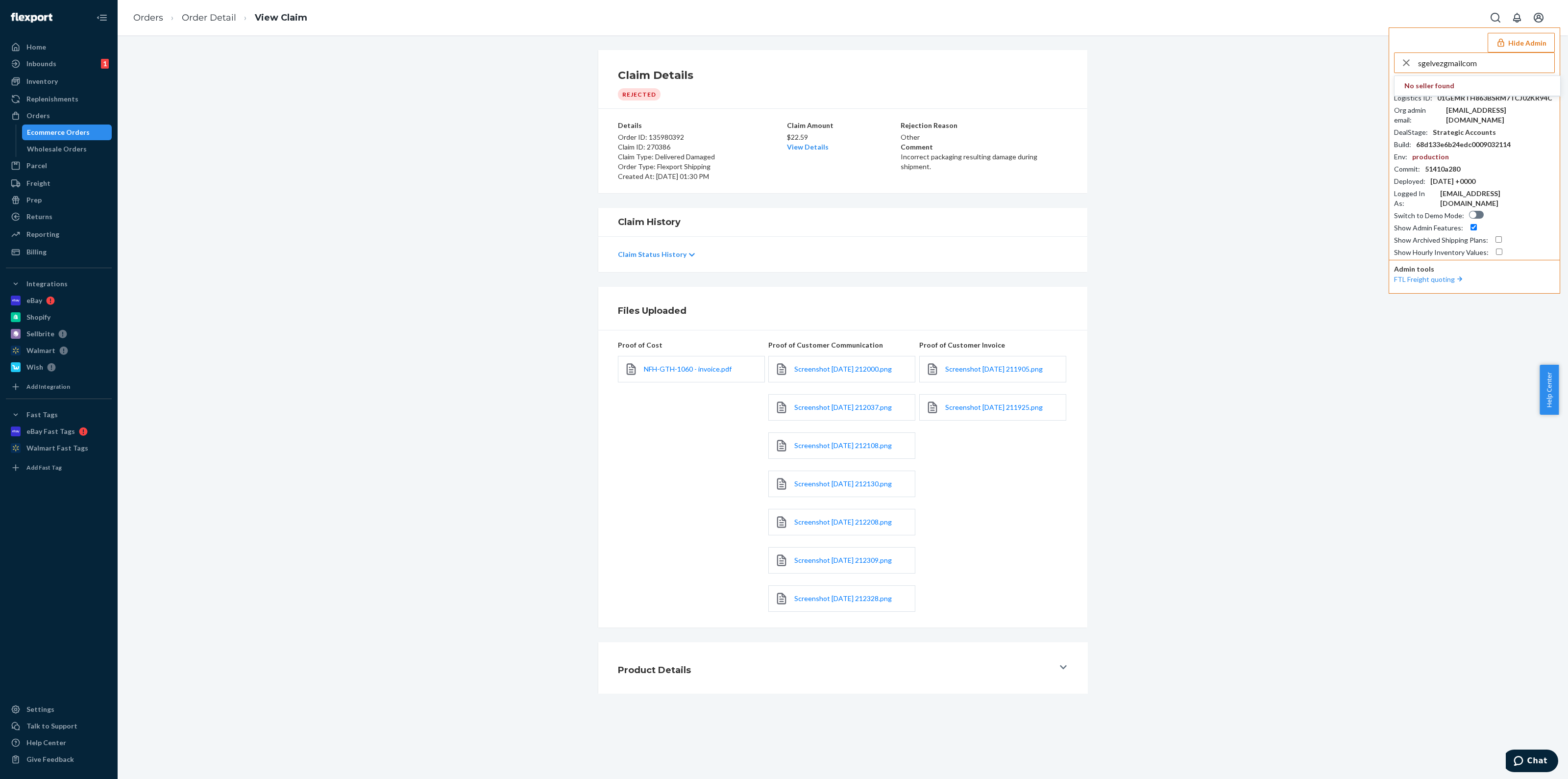
type input "sgelvezgmailcom"
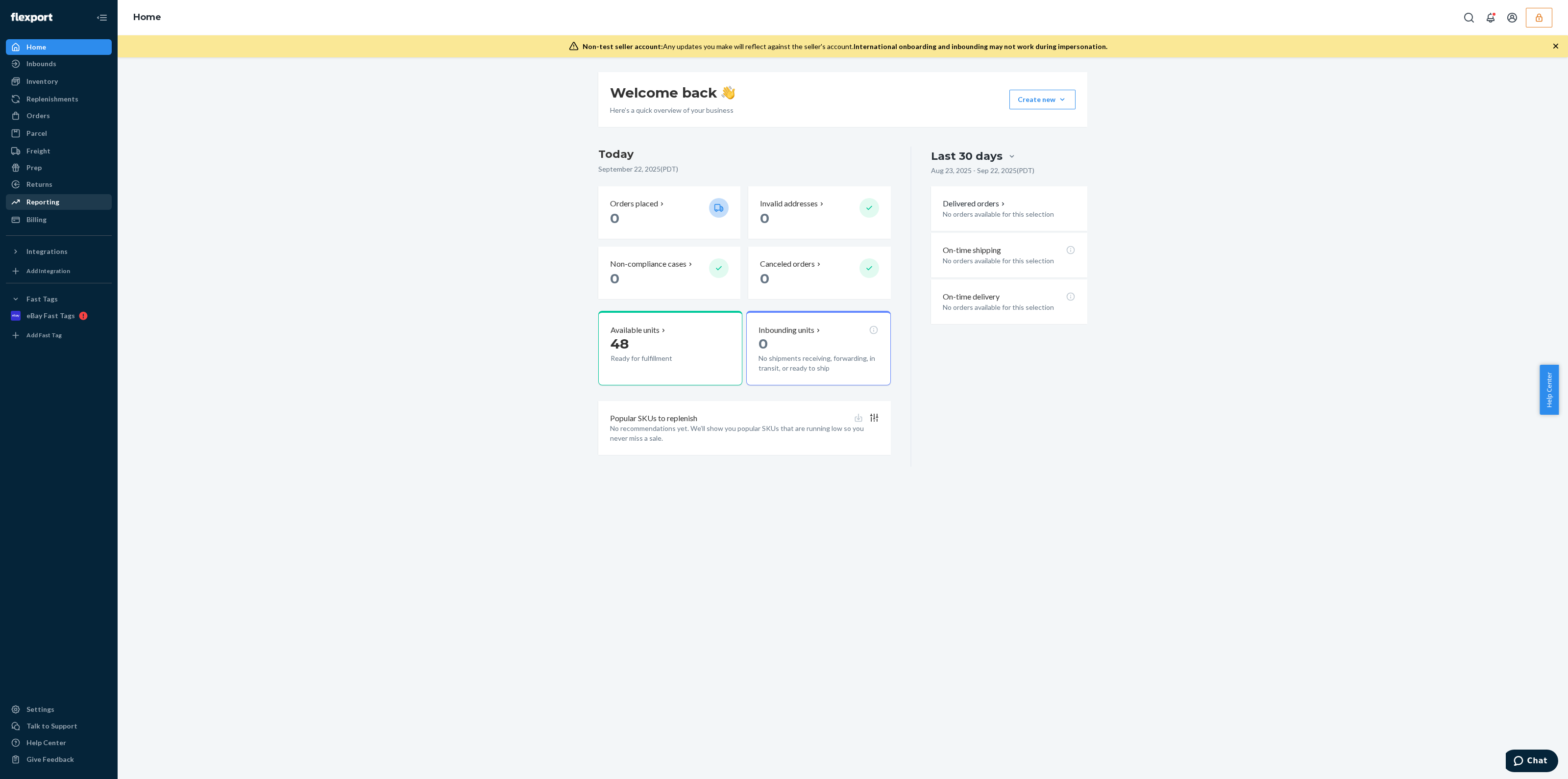
click at [32, 209] on link "Reporting" at bounding box center [59, 202] width 106 height 16
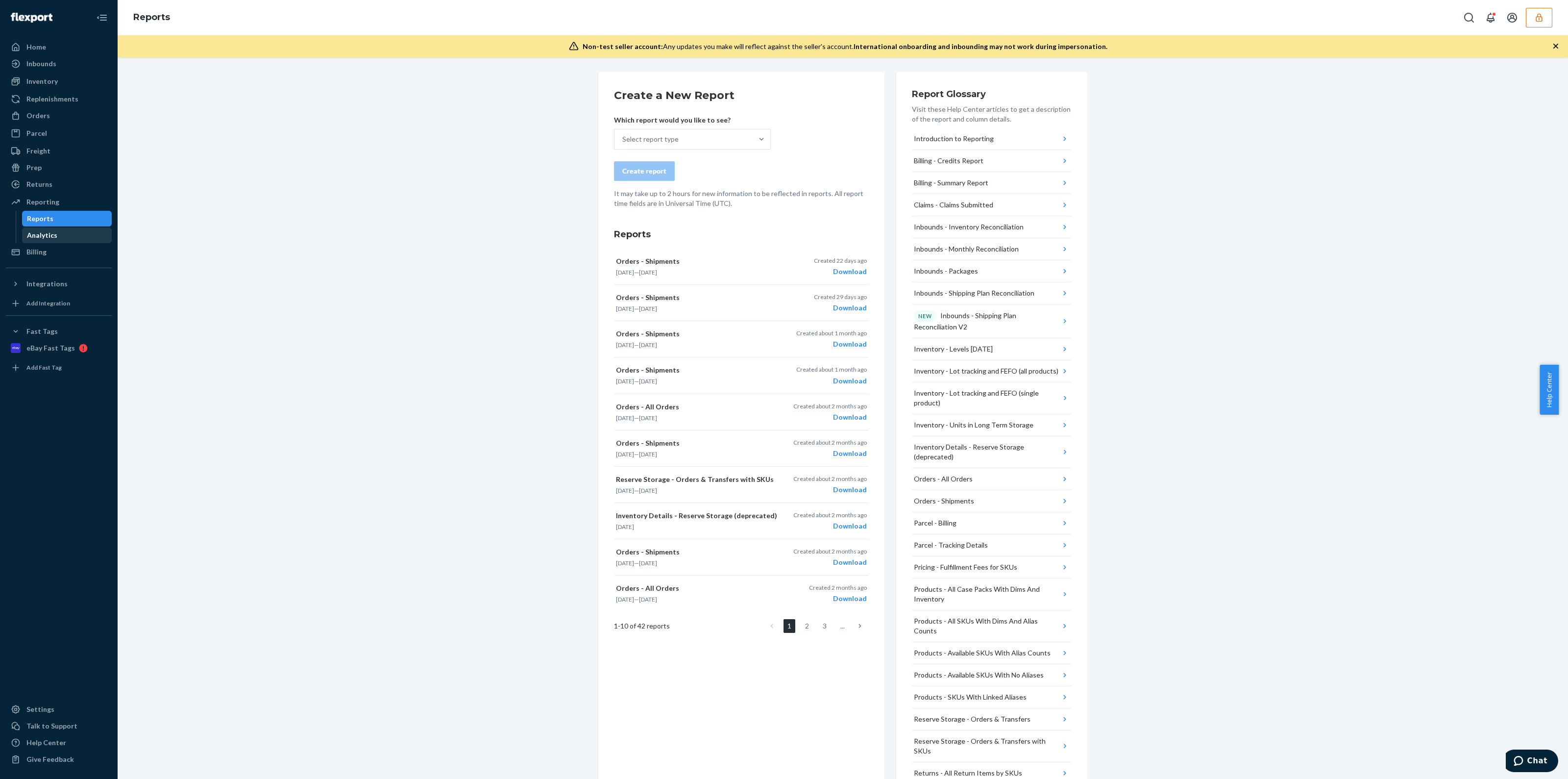
click at [47, 239] on div "Analytics" at bounding box center [42, 236] width 30 height 10
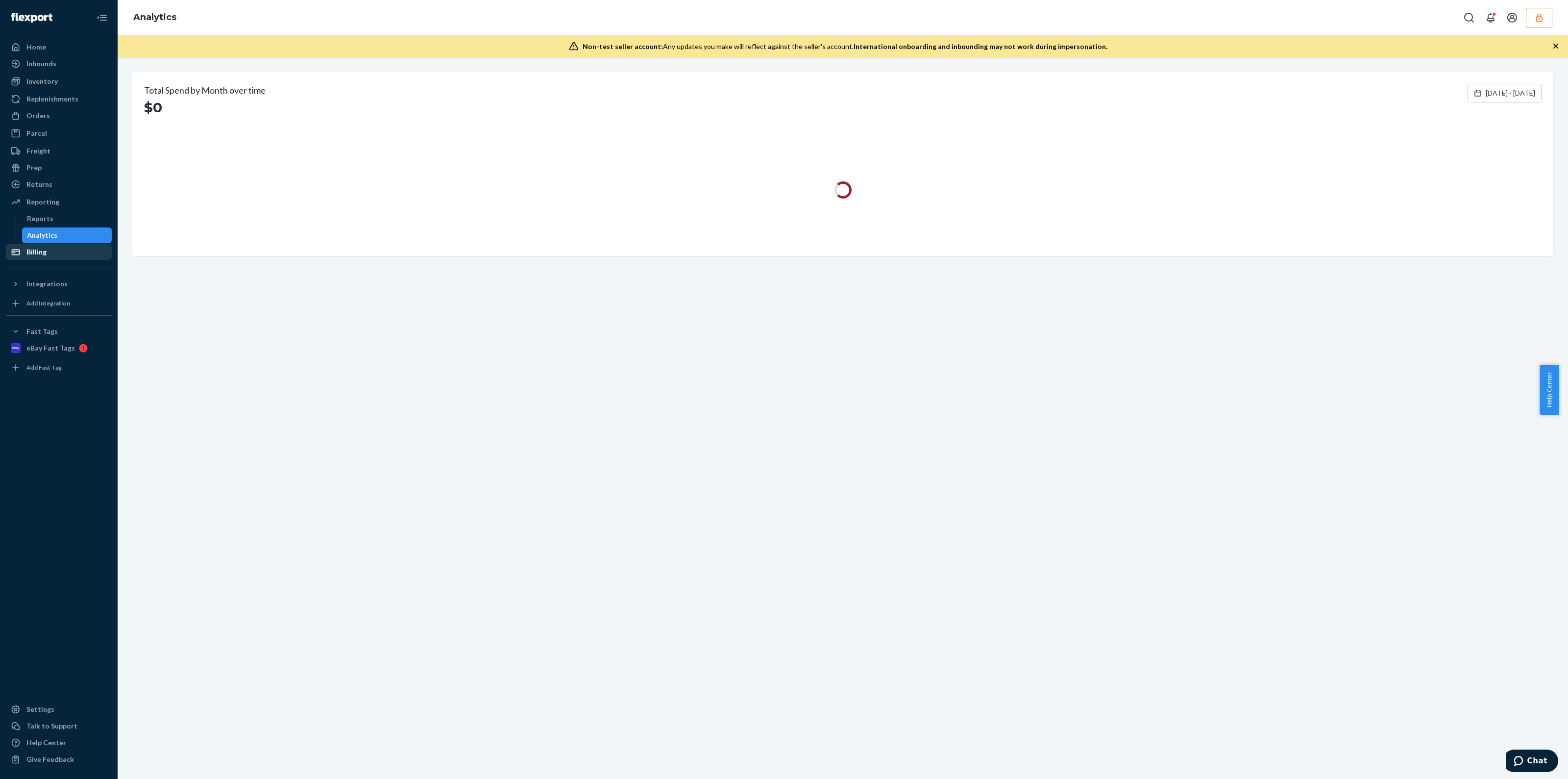
click at [48, 253] on div "Billing" at bounding box center [59, 252] width 104 height 14
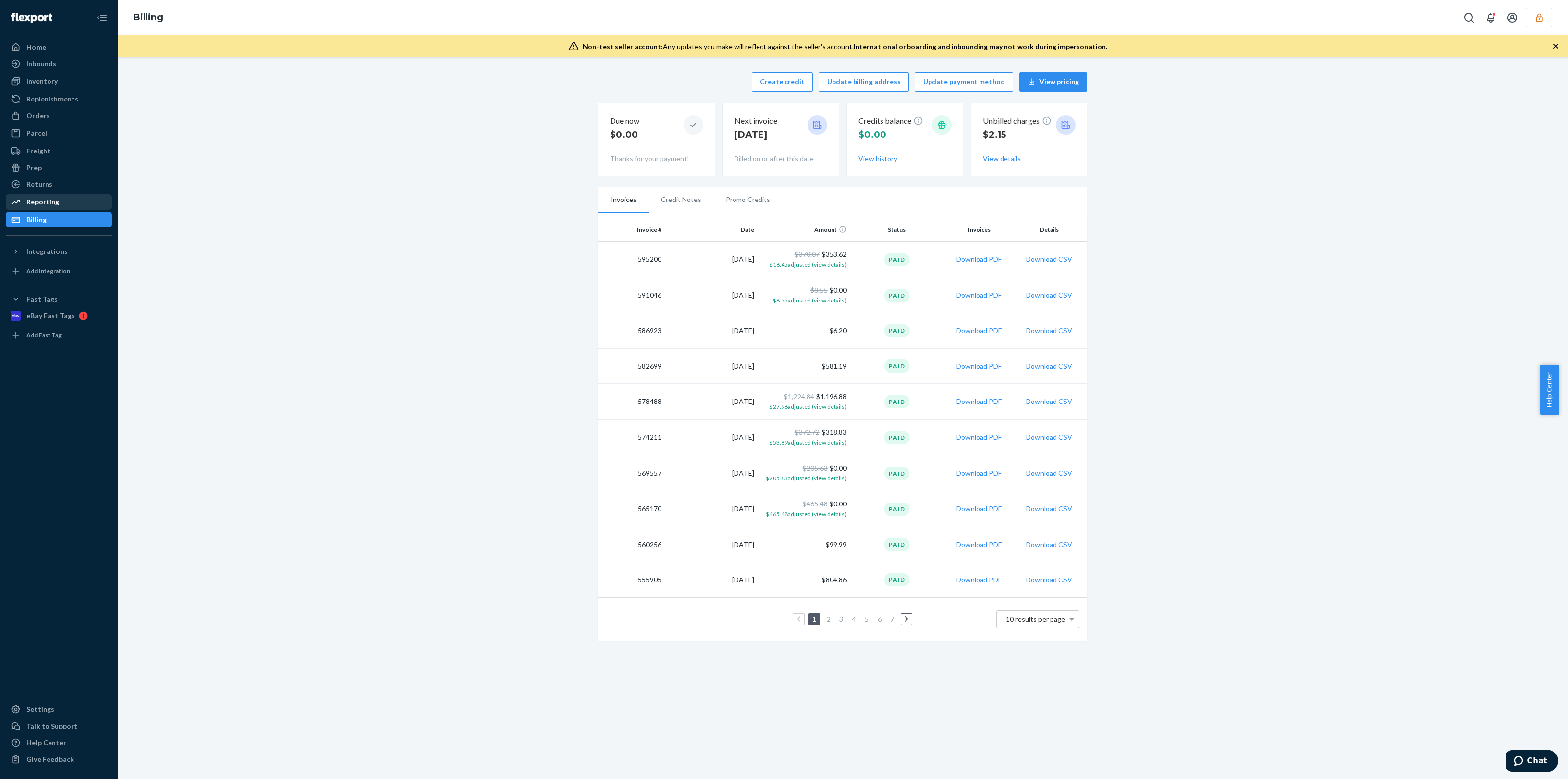
click at [62, 208] on div "Reporting" at bounding box center [59, 202] width 104 height 14
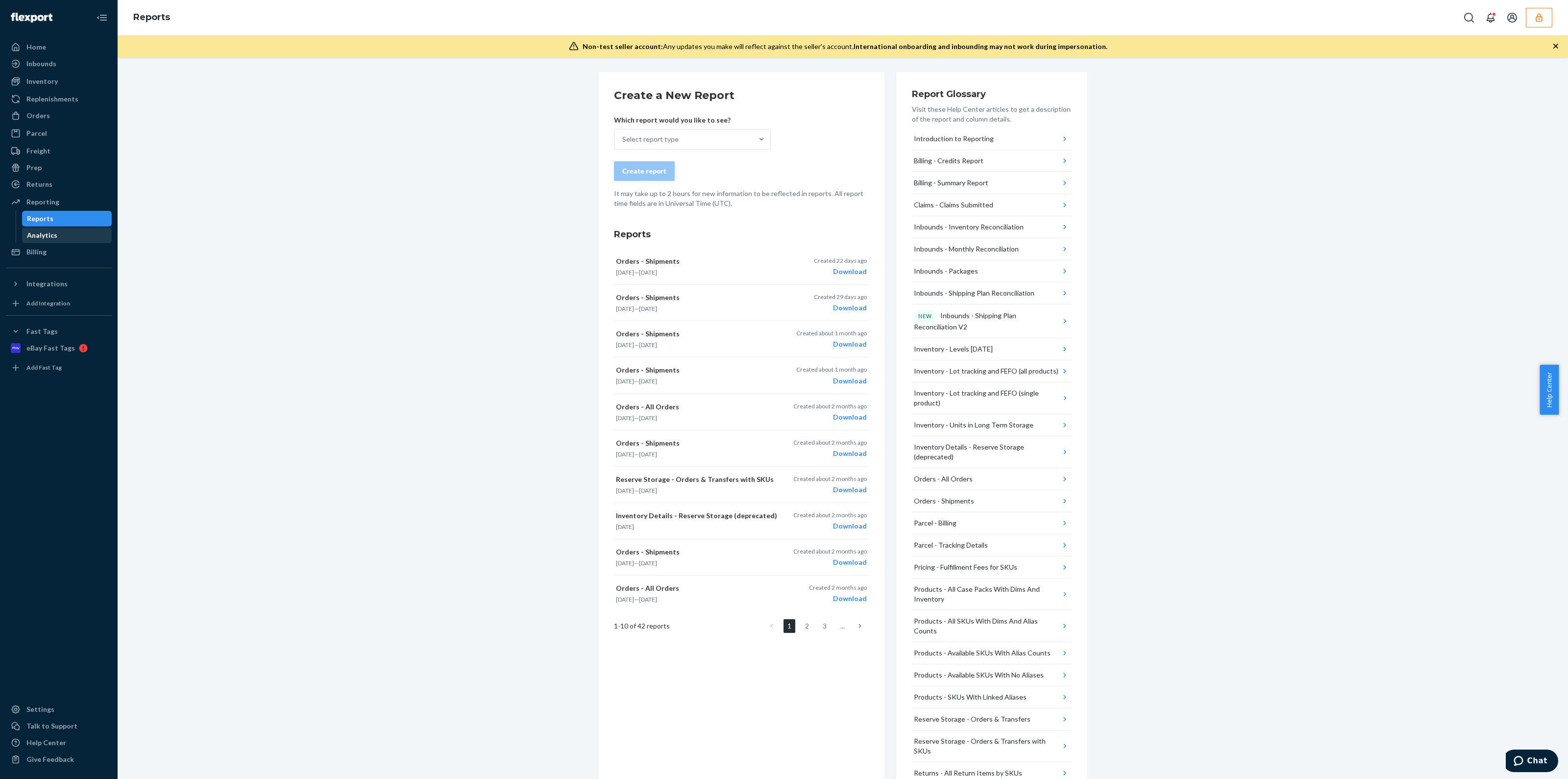
click at [64, 237] on div "Analytics" at bounding box center [67, 236] width 88 height 14
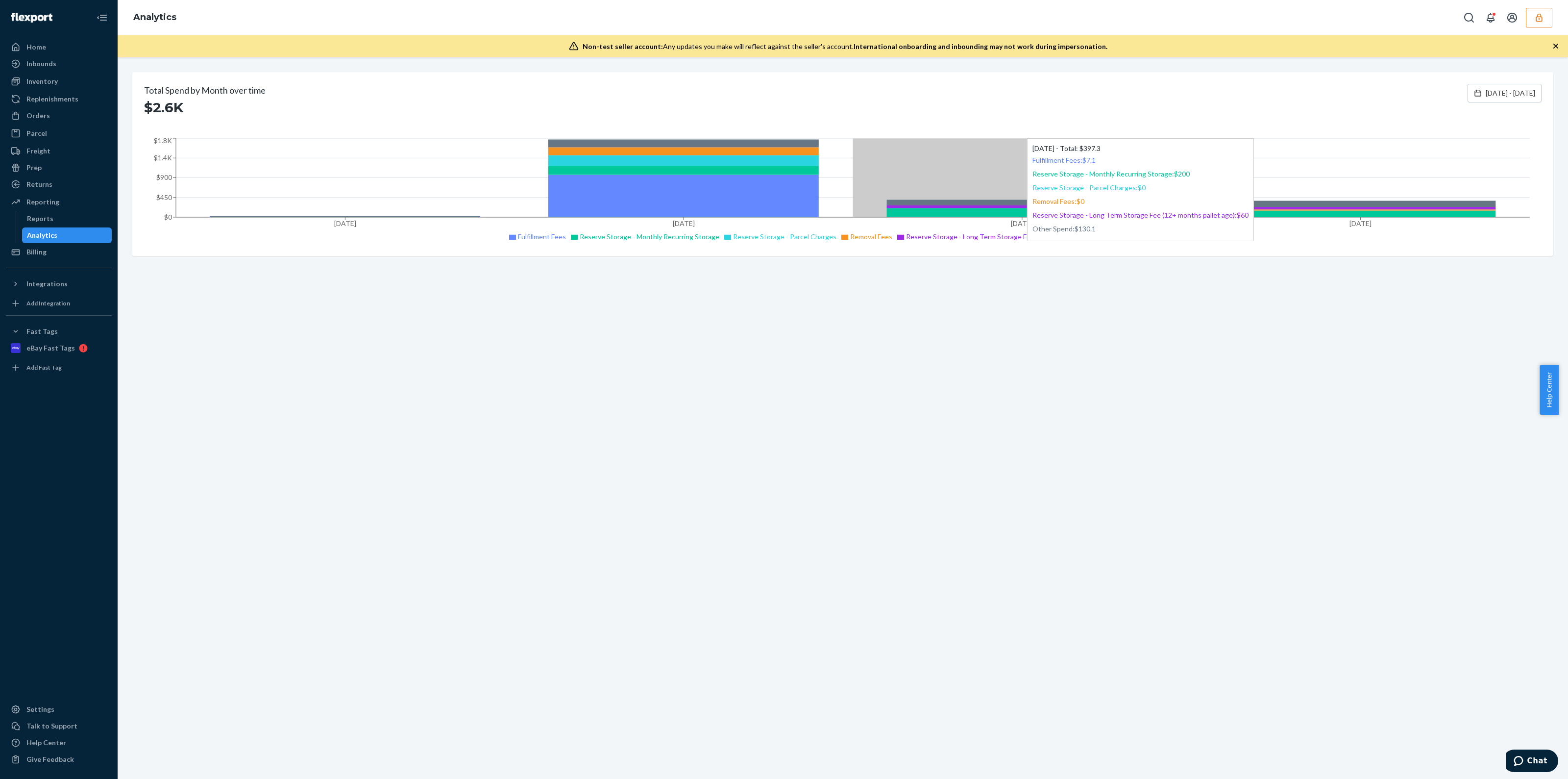
click at [1034, 211] on icon at bounding box center [1022, 212] width 271 height 9
click at [990, 208] on icon at bounding box center [1022, 212] width 271 height 9
click at [992, 210] on icon at bounding box center [1022, 212] width 271 height 9
click at [1013, 209] on icon at bounding box center [1022, 212] width 271 height 9
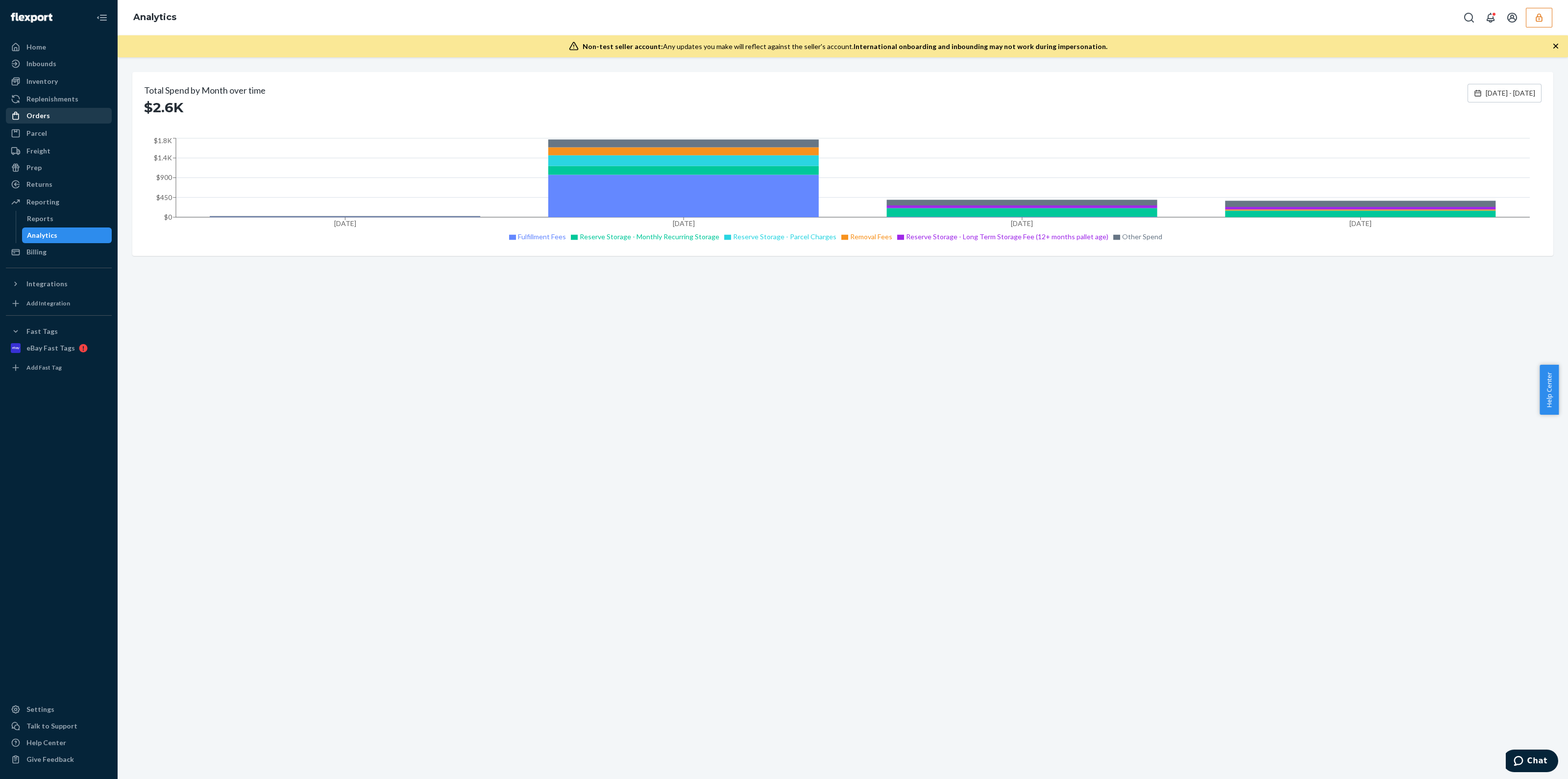
click at [72, 115] on div "Orders" at bounding box center [59, 116] width 104 height 14
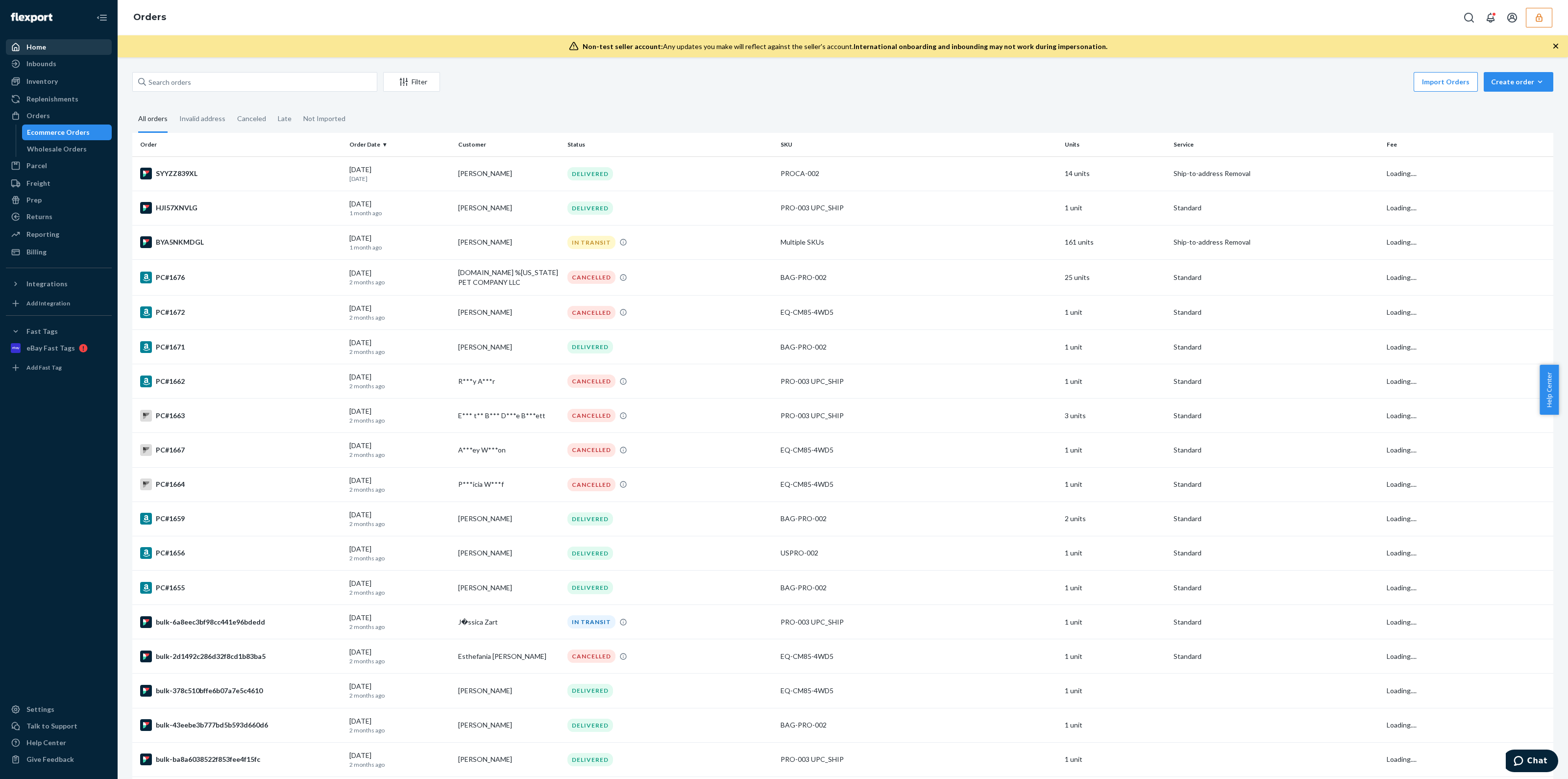
click at [60, 48] on div "Home" at bounding box center [59, 47] width 104 height 14
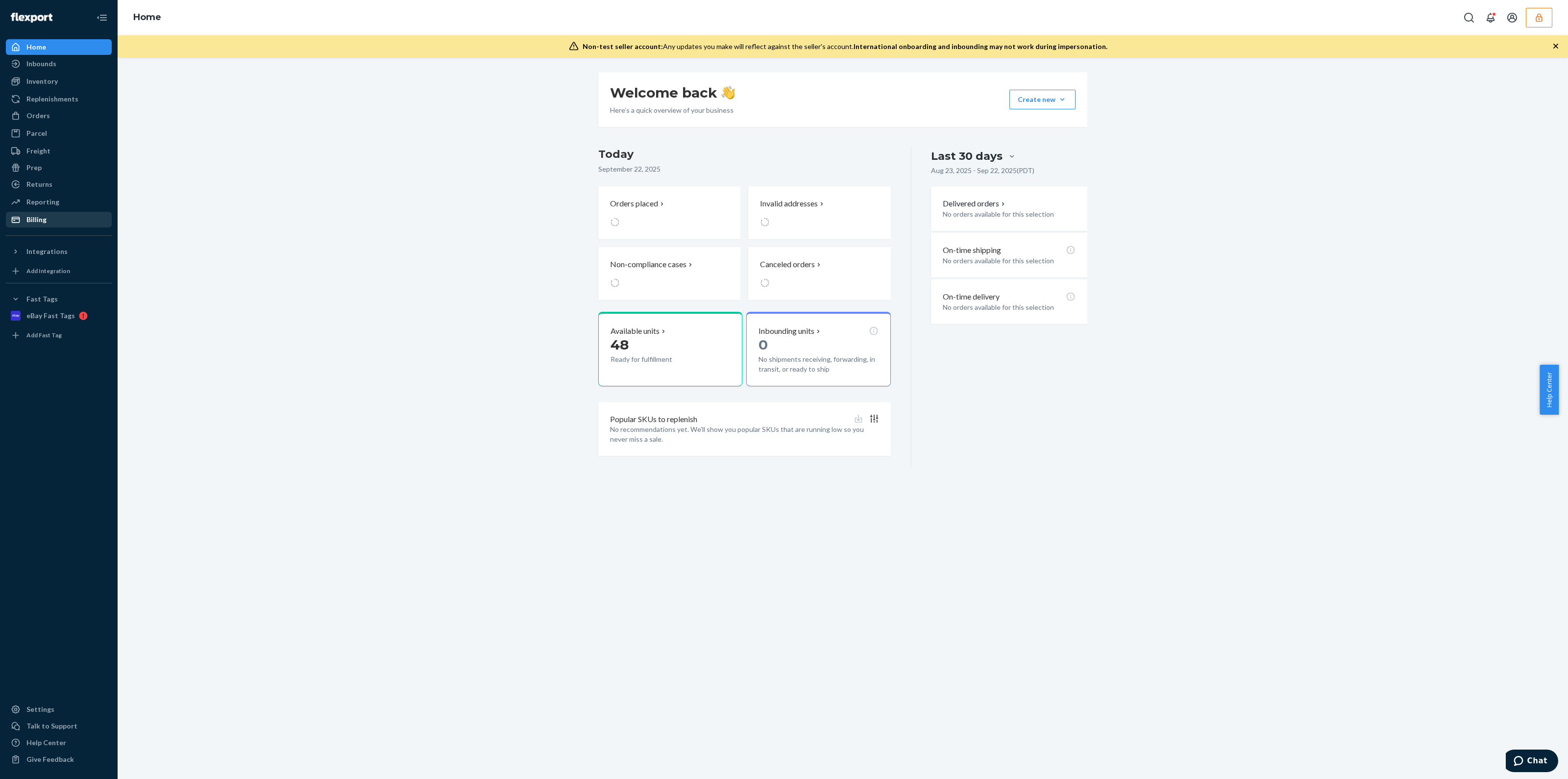
click at [40, 215] on div "Billing" at bounding box center [37, 220] width 20 height 10
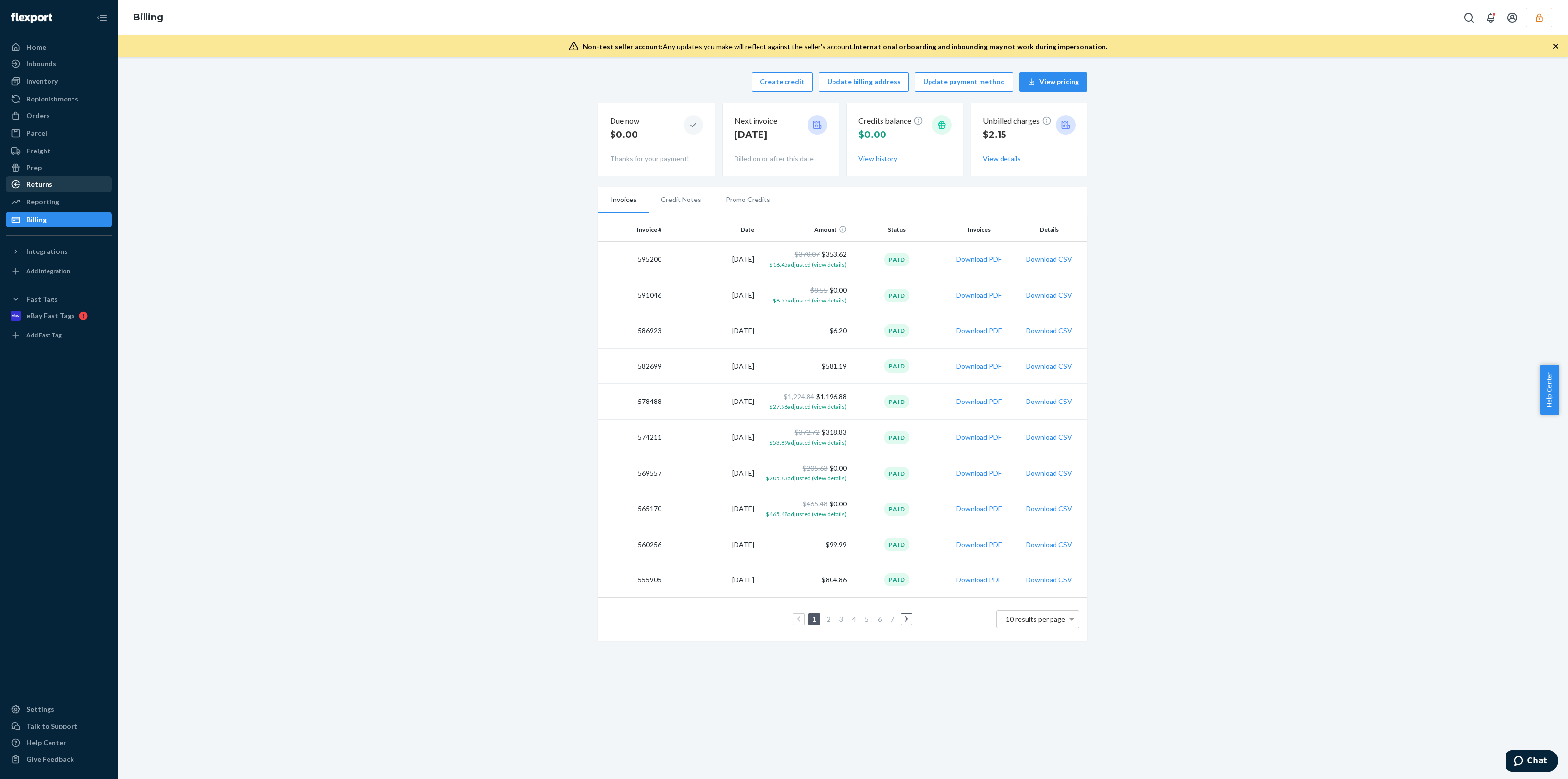
click at [59, 183] on div "Returns" at bounding box center [59, 185] width 104 height 14
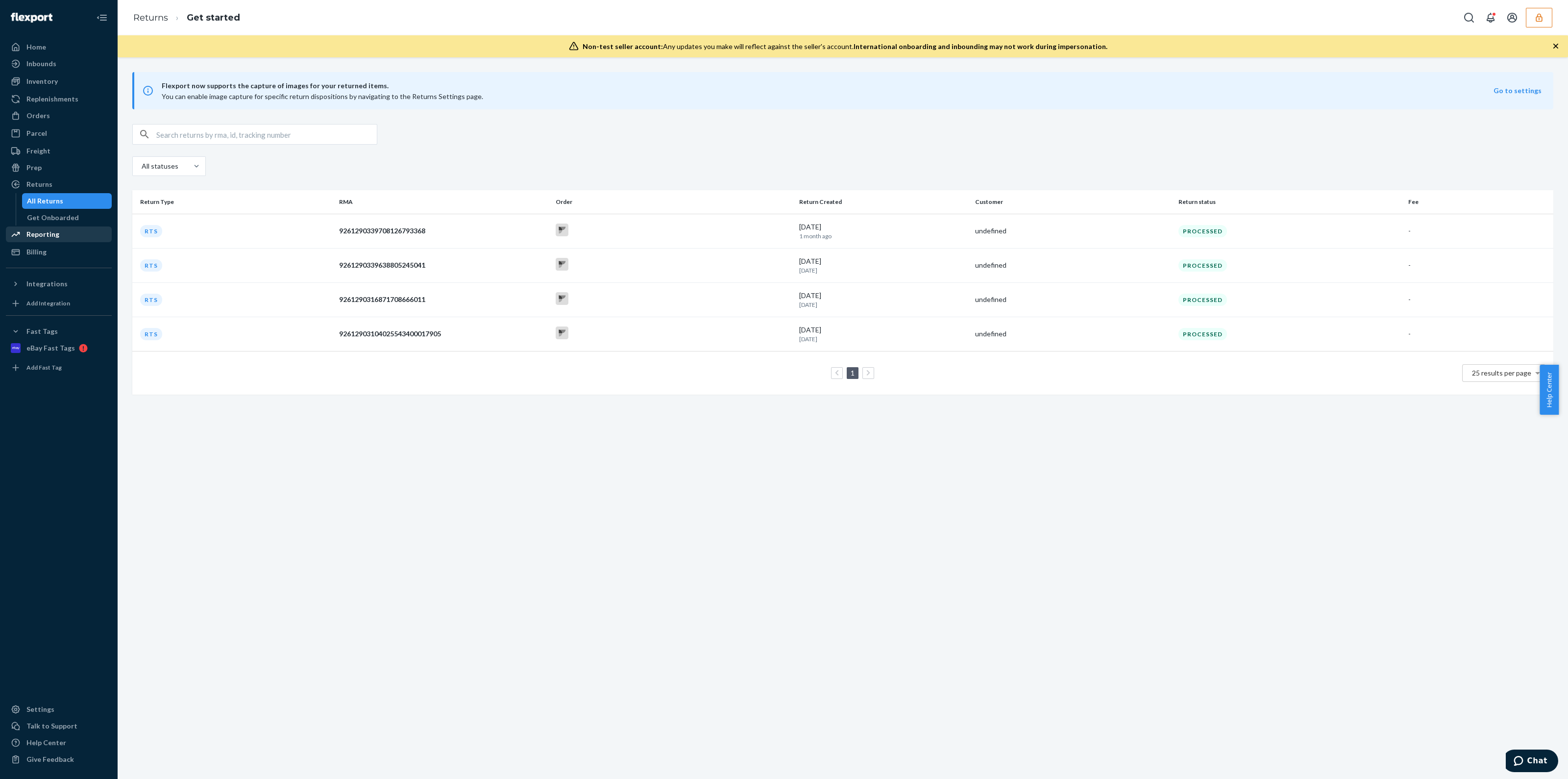
click at [65, 231] on div "Reporting" at bounding box center [59, 234] width 104 height 14
